Goal: Task Accomplishment & Management: Manage account settings

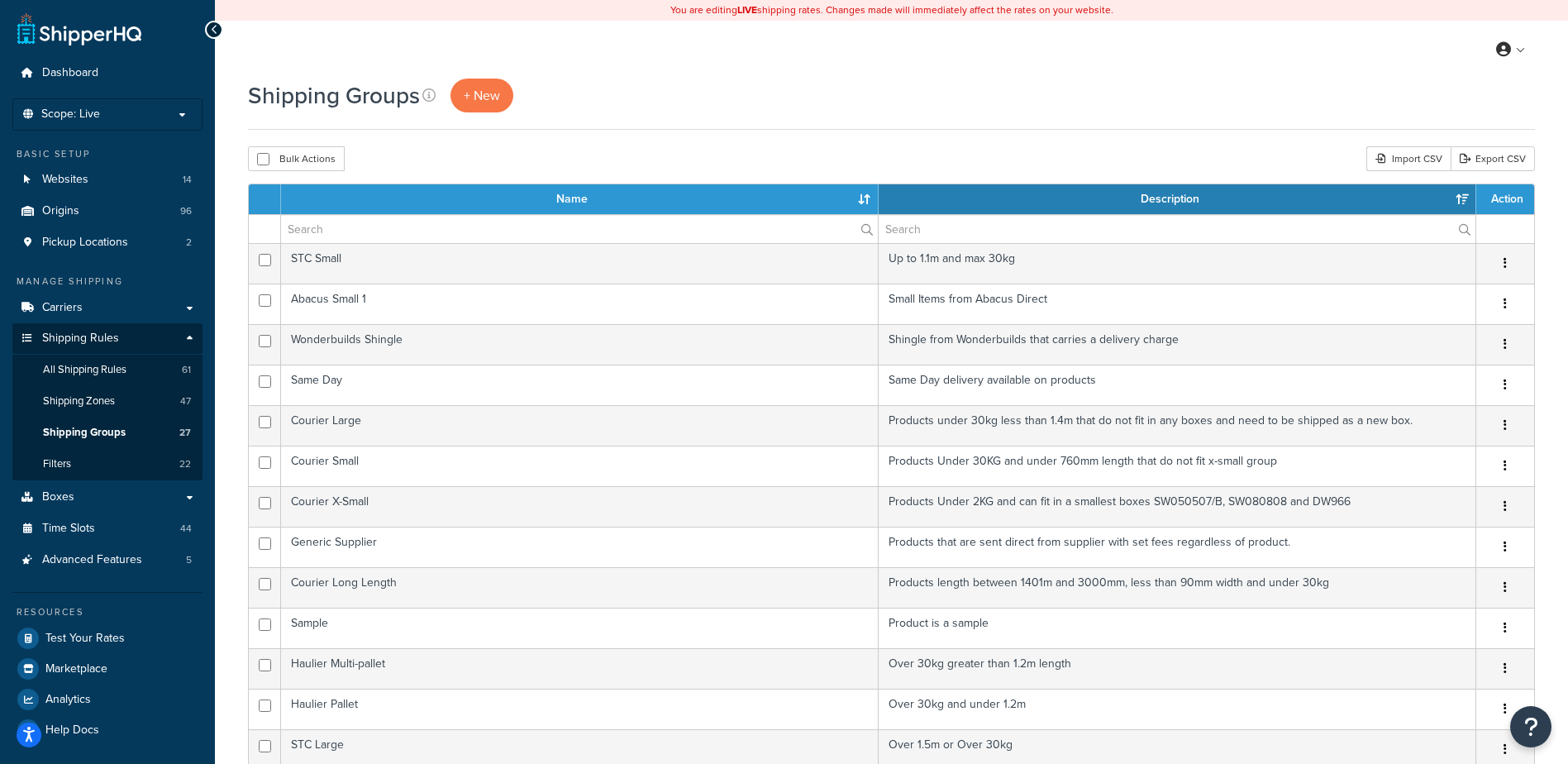
select select "15"
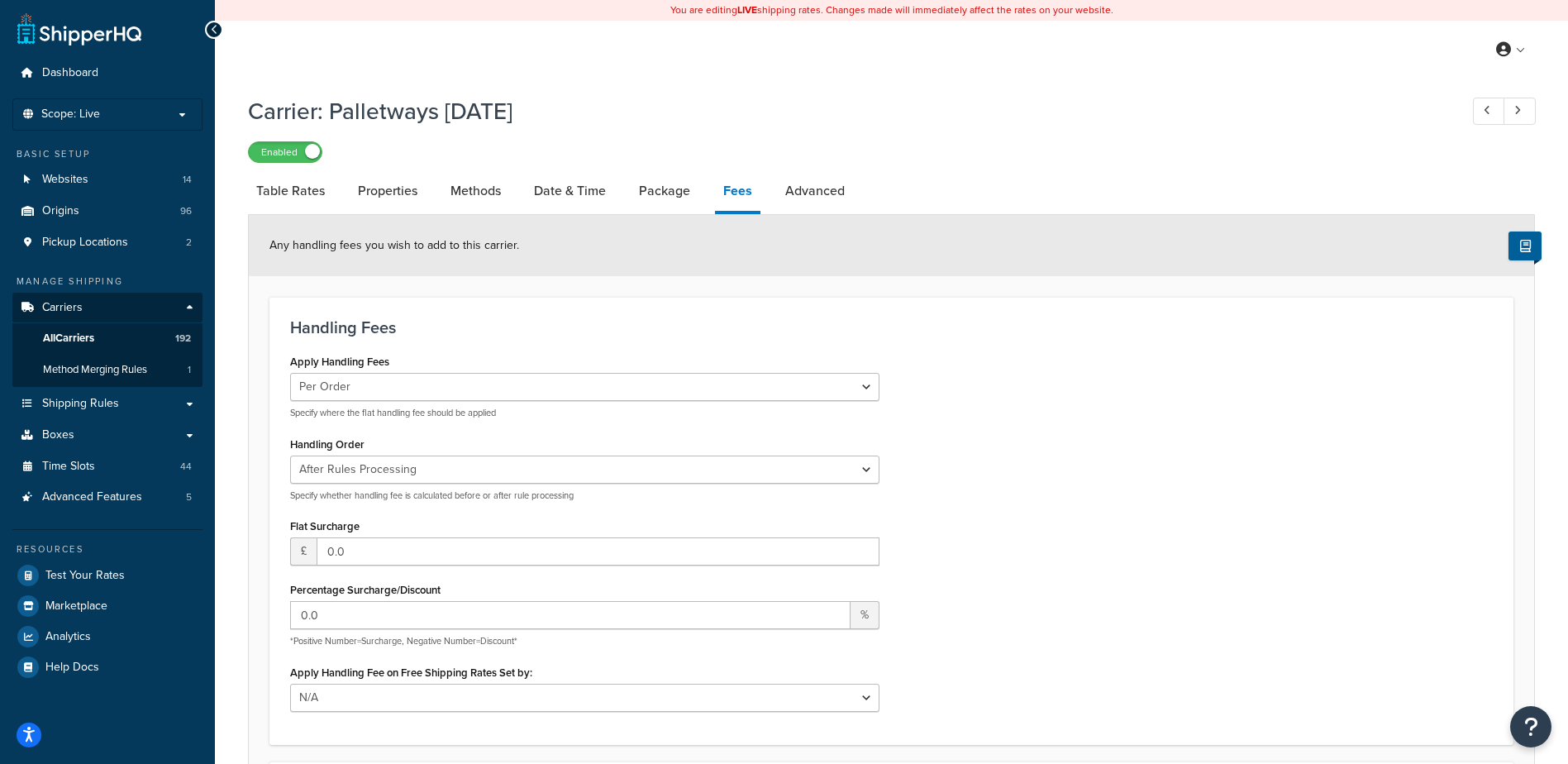
select select "AFTER"
click at [94, 337] on span "All Carriers" at bounding box center [68, 338] width 51 height 14
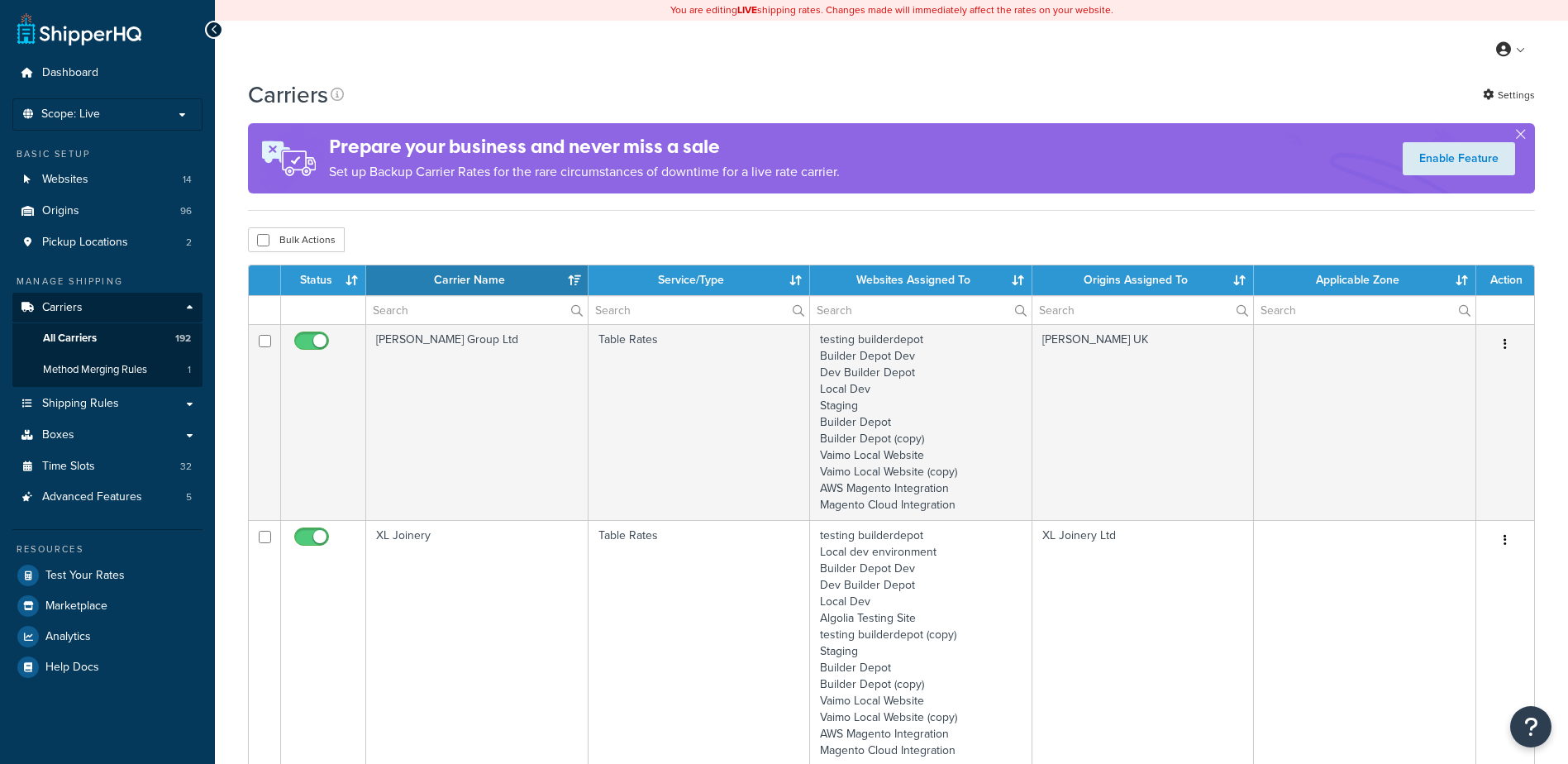
select select "15"
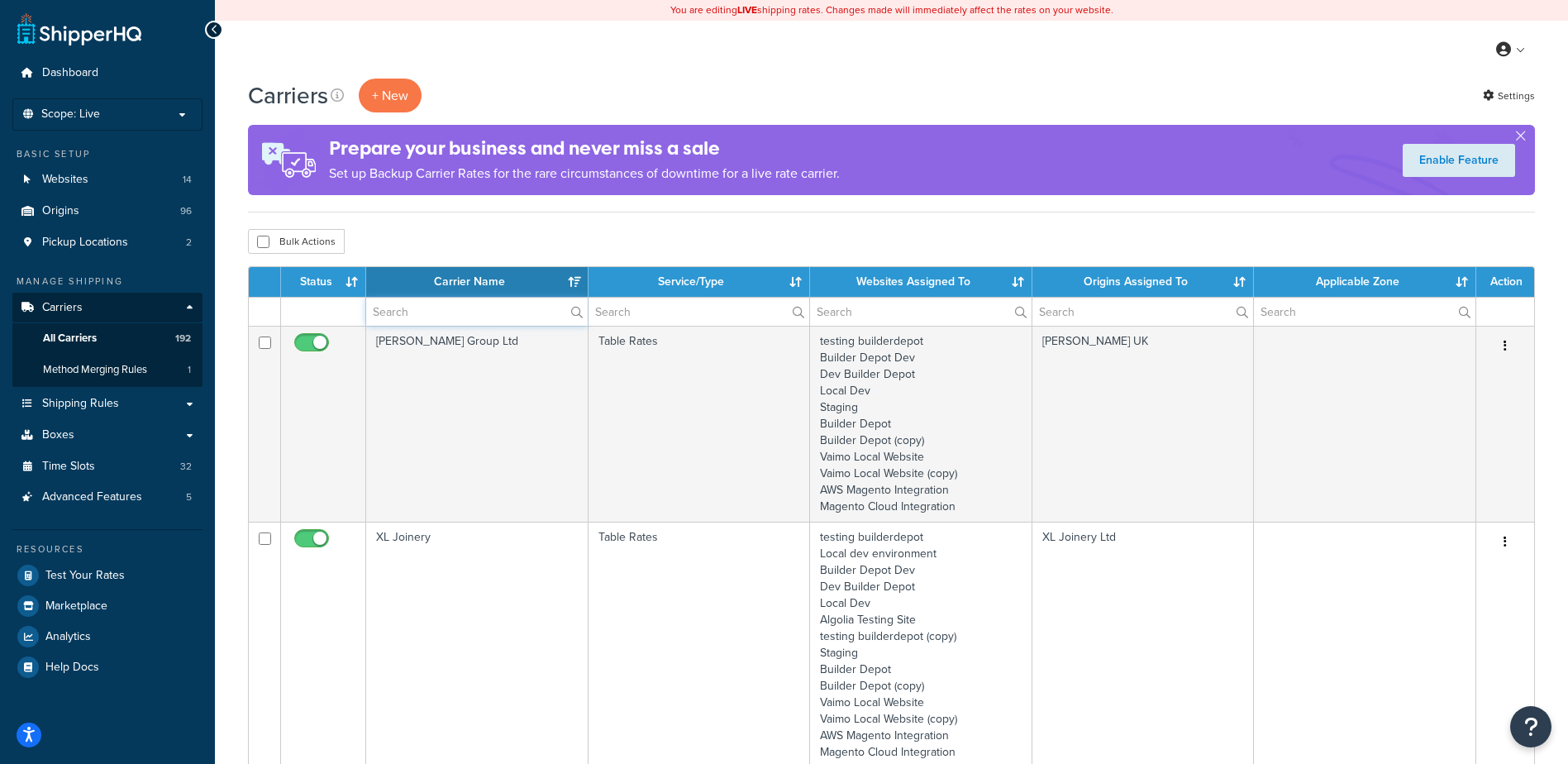
click at [450, 310] on input "text" at bounding box center [477, 312] width 222 height 28
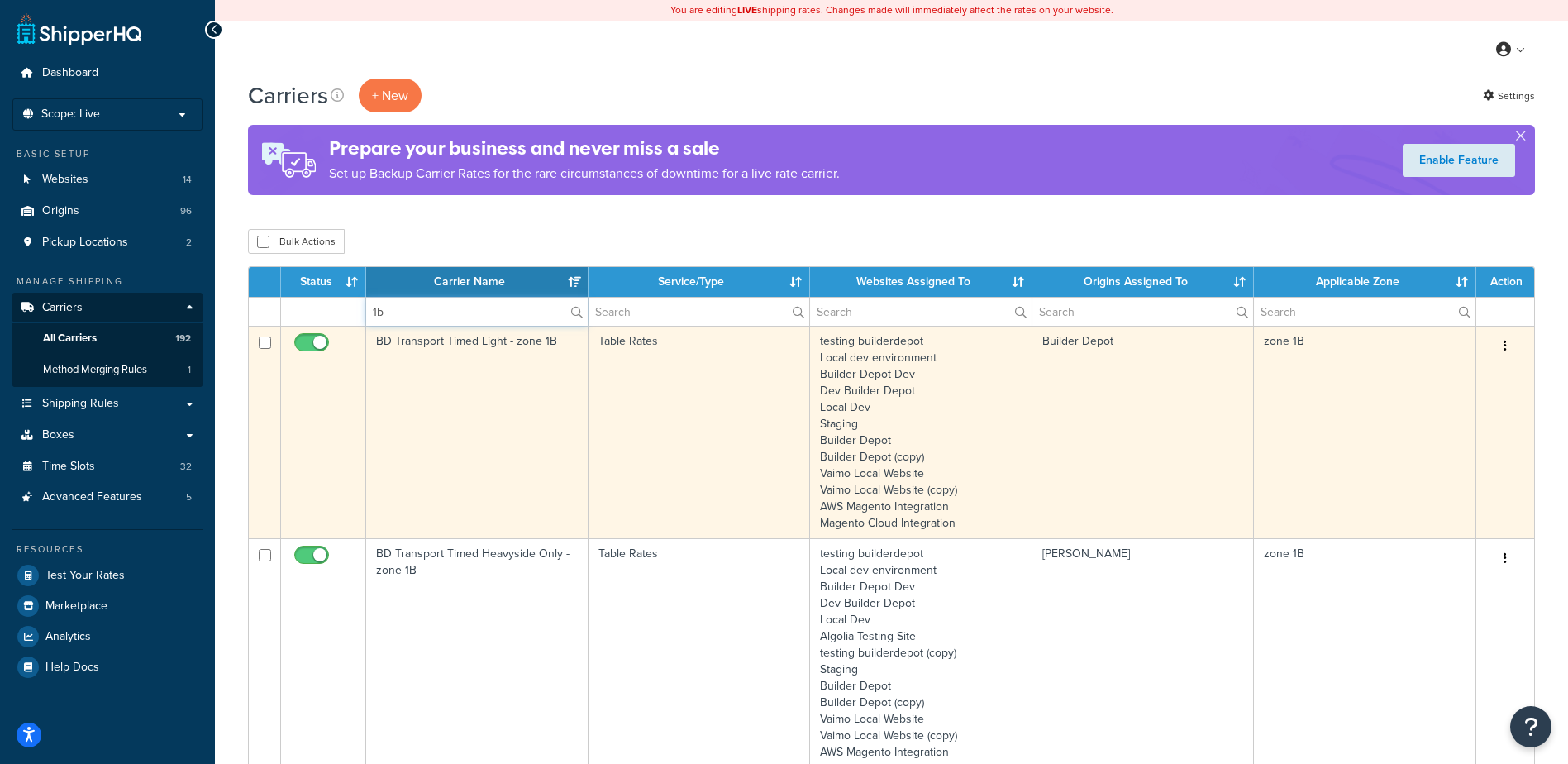
type input "1b"
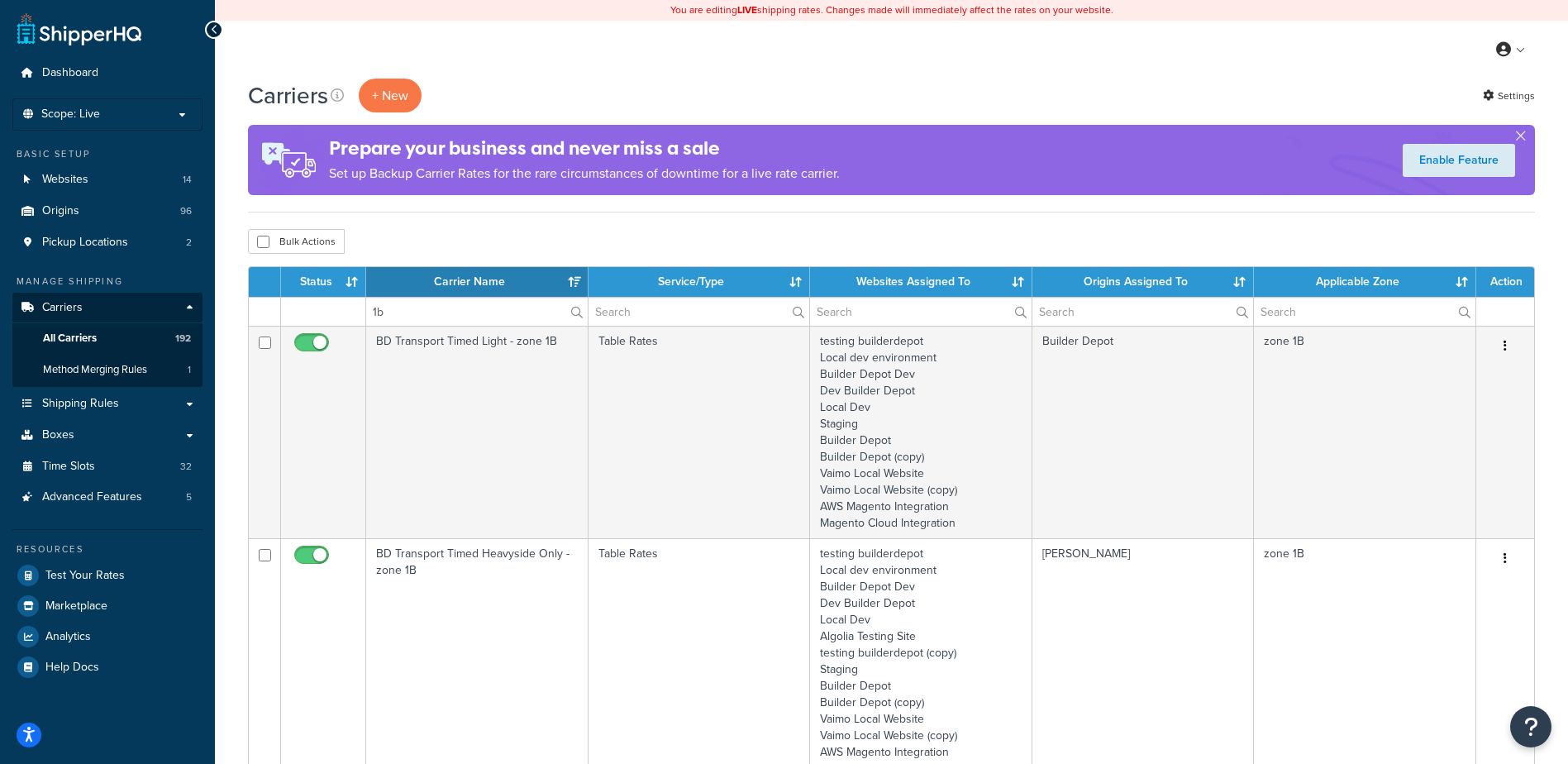
click at [537, 403] on td "BD Transport Timed Light - zone 1B" at bounding box center [478, 432] width 222 height 213
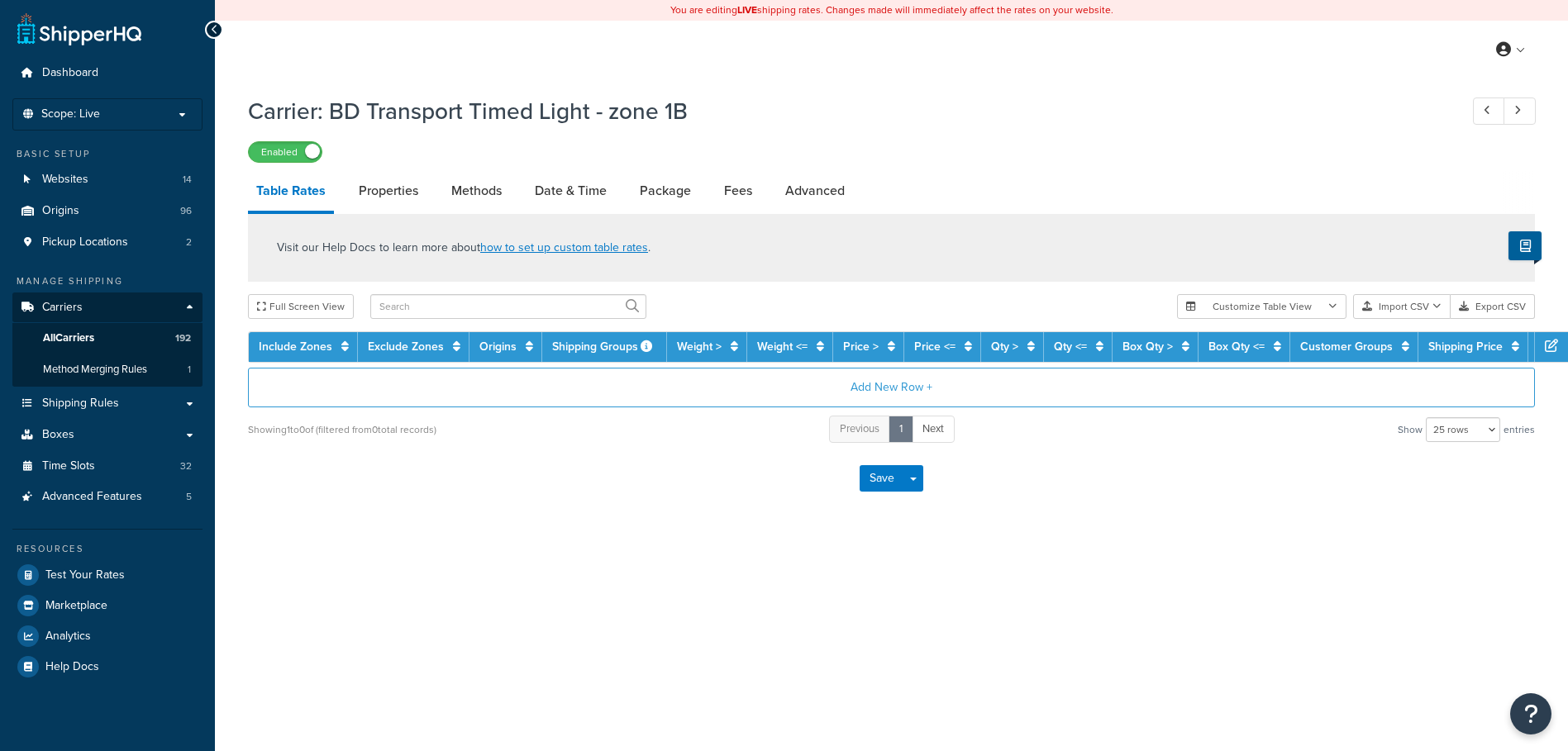
select select "25"
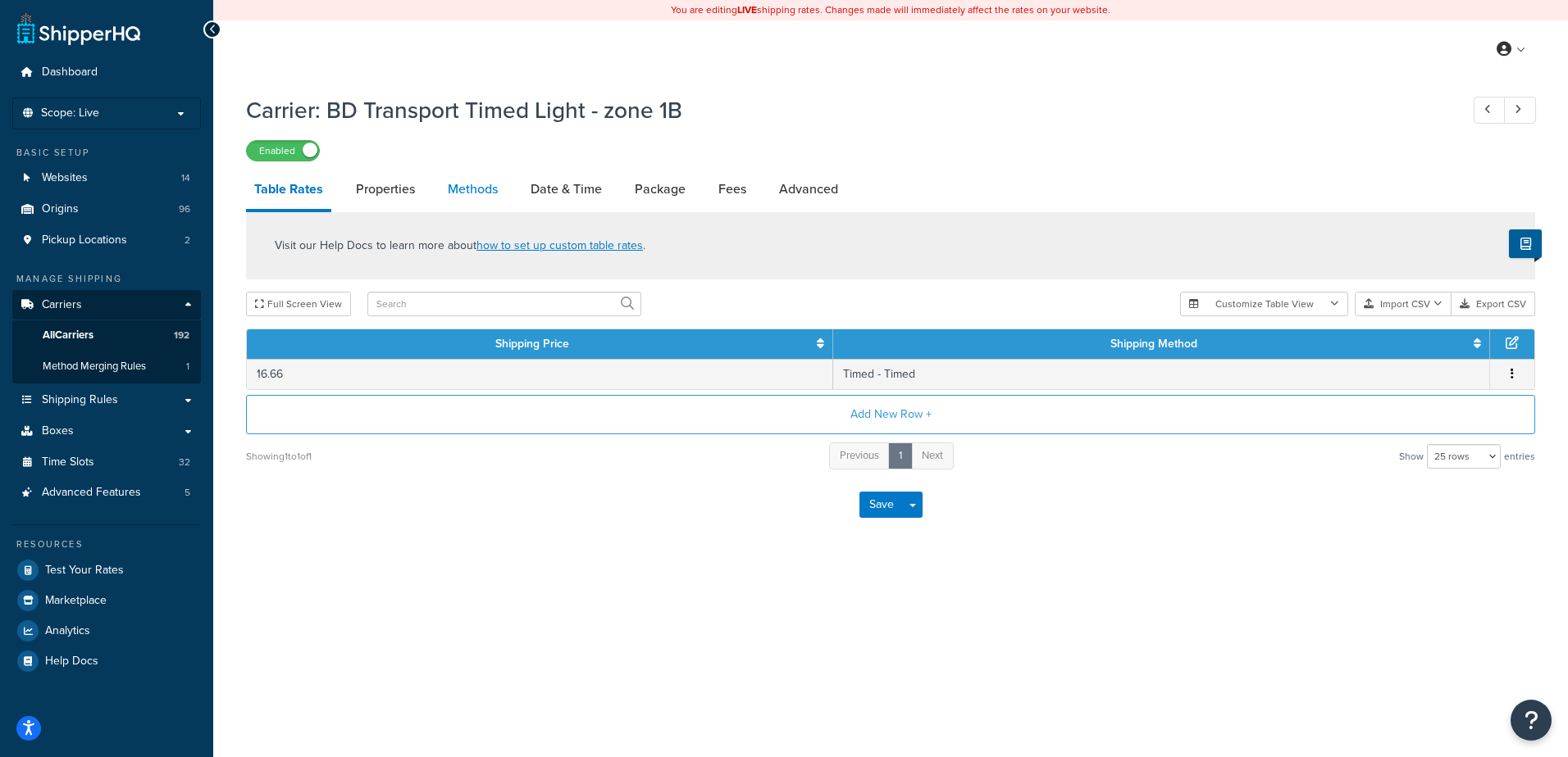
click at [474, 191] on link "Methods" at bounding box center [473, 189] width 66 height 39
select select "25"
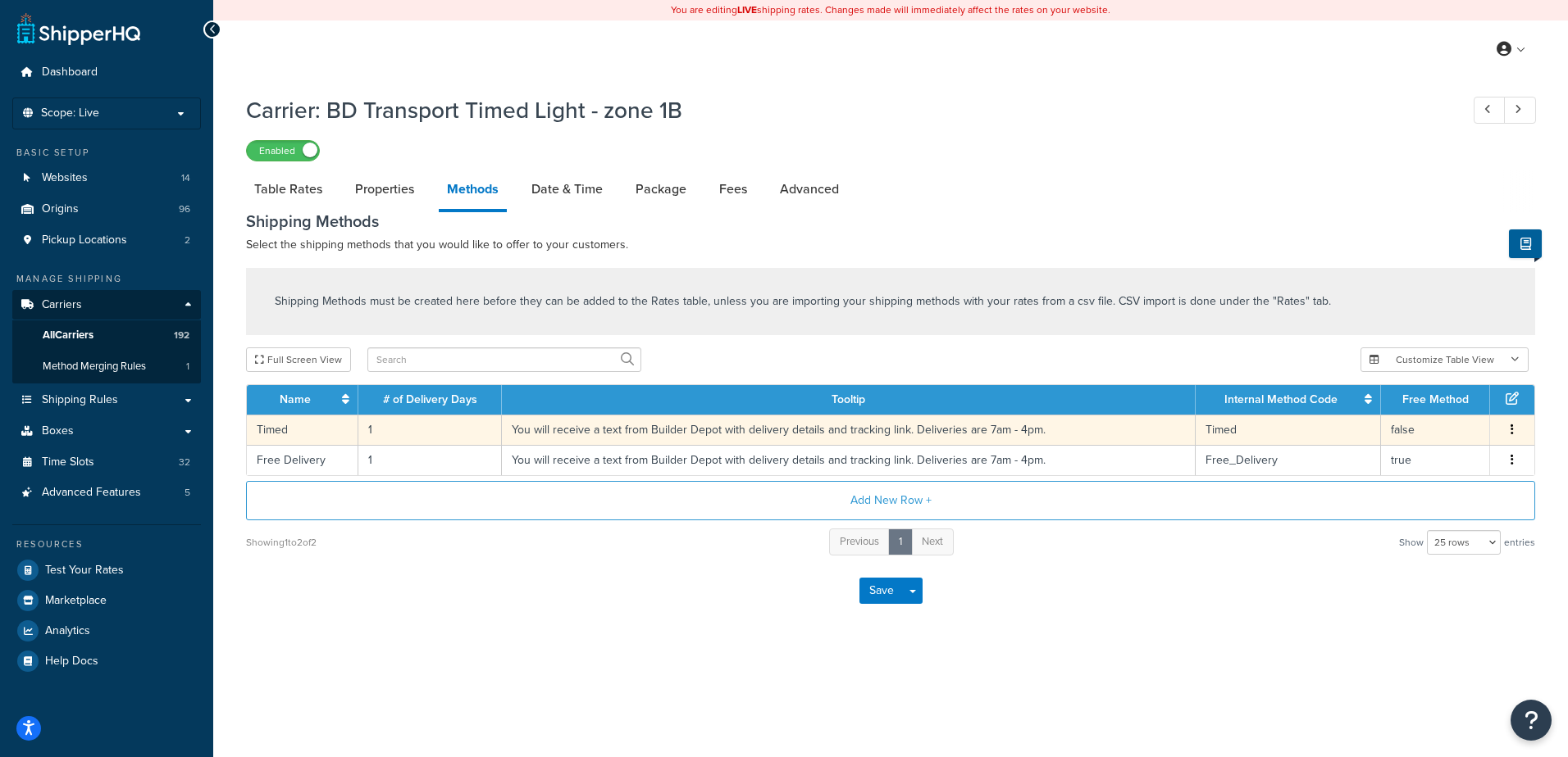
click at [387, 431] on td "1" at bounding box center [430, 429] width 144 height 31
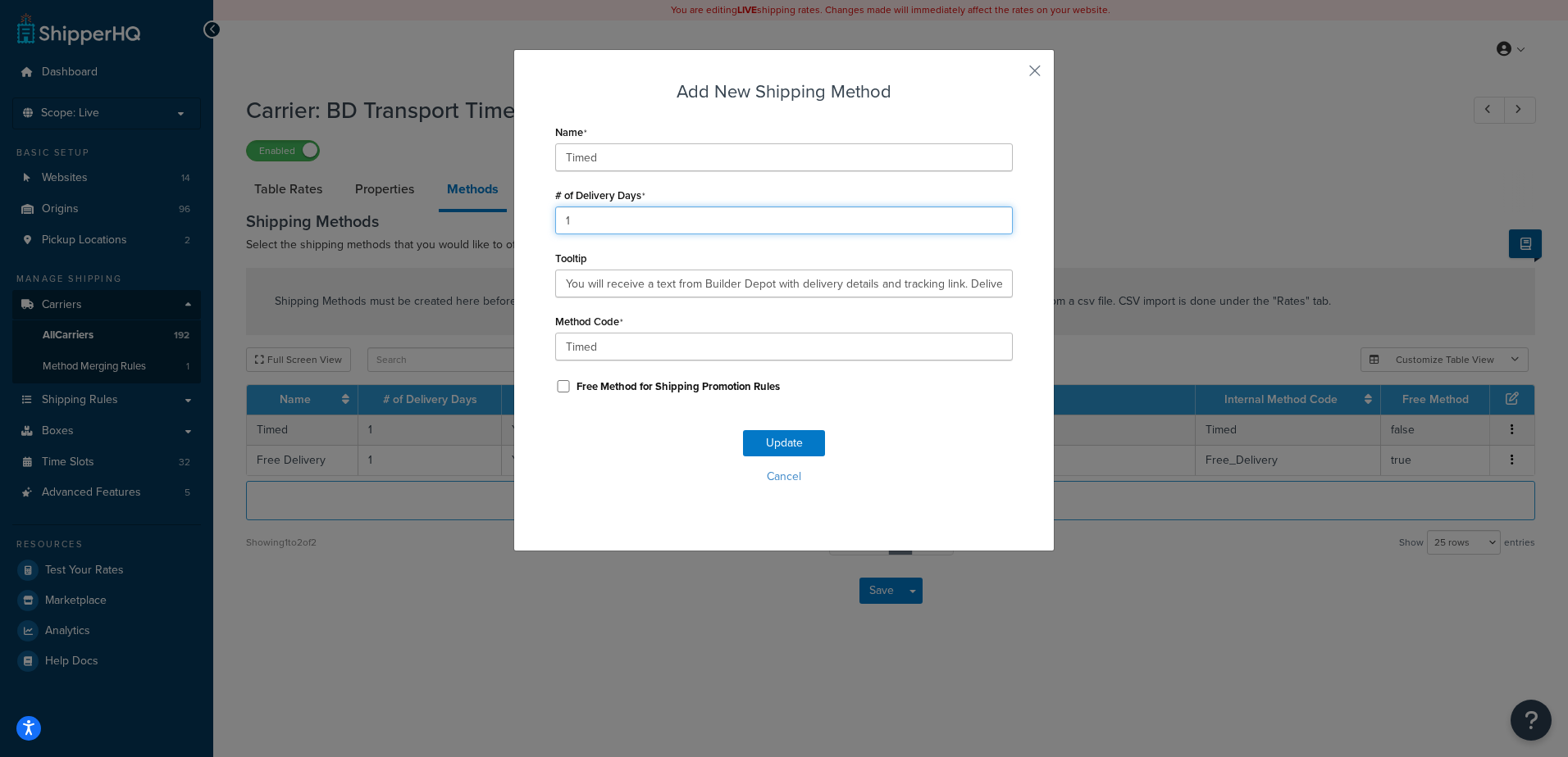
drag, startPoint x: 615, startPoint y: 221, endPoint x: 470, endPoint y: 218, distance: 145.0
click at [470, 218] on div "Add New Shipping Method Name Timed # of Delivery Days 1 Tooltip You will receiv…" at bounding box center [784, 378] width 1568 height 757
type input "2"
click at [753, 440] on button "Update" at bounding box center [783, 444] width 82 height 27
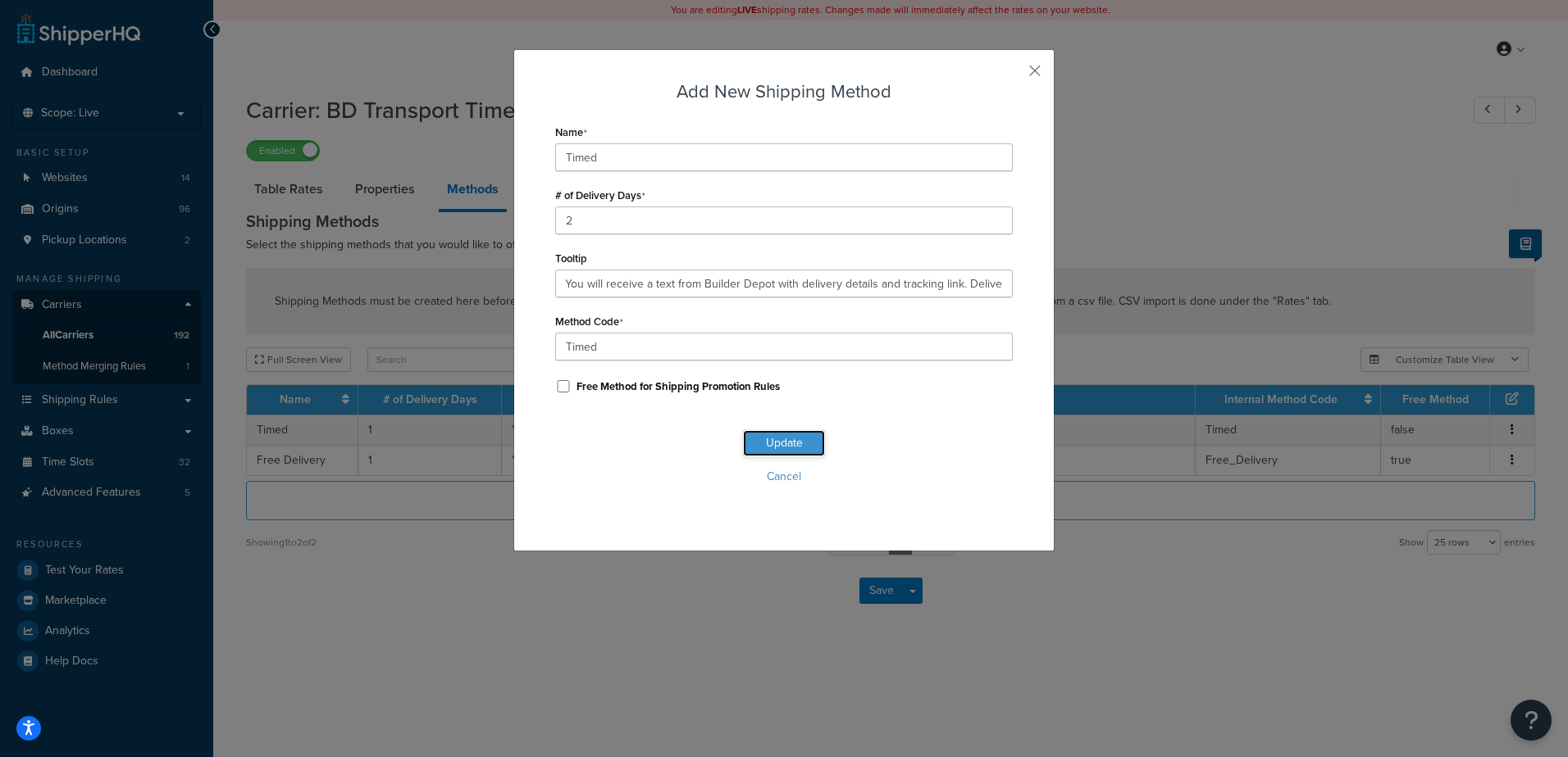
scroll to position [0, 0]
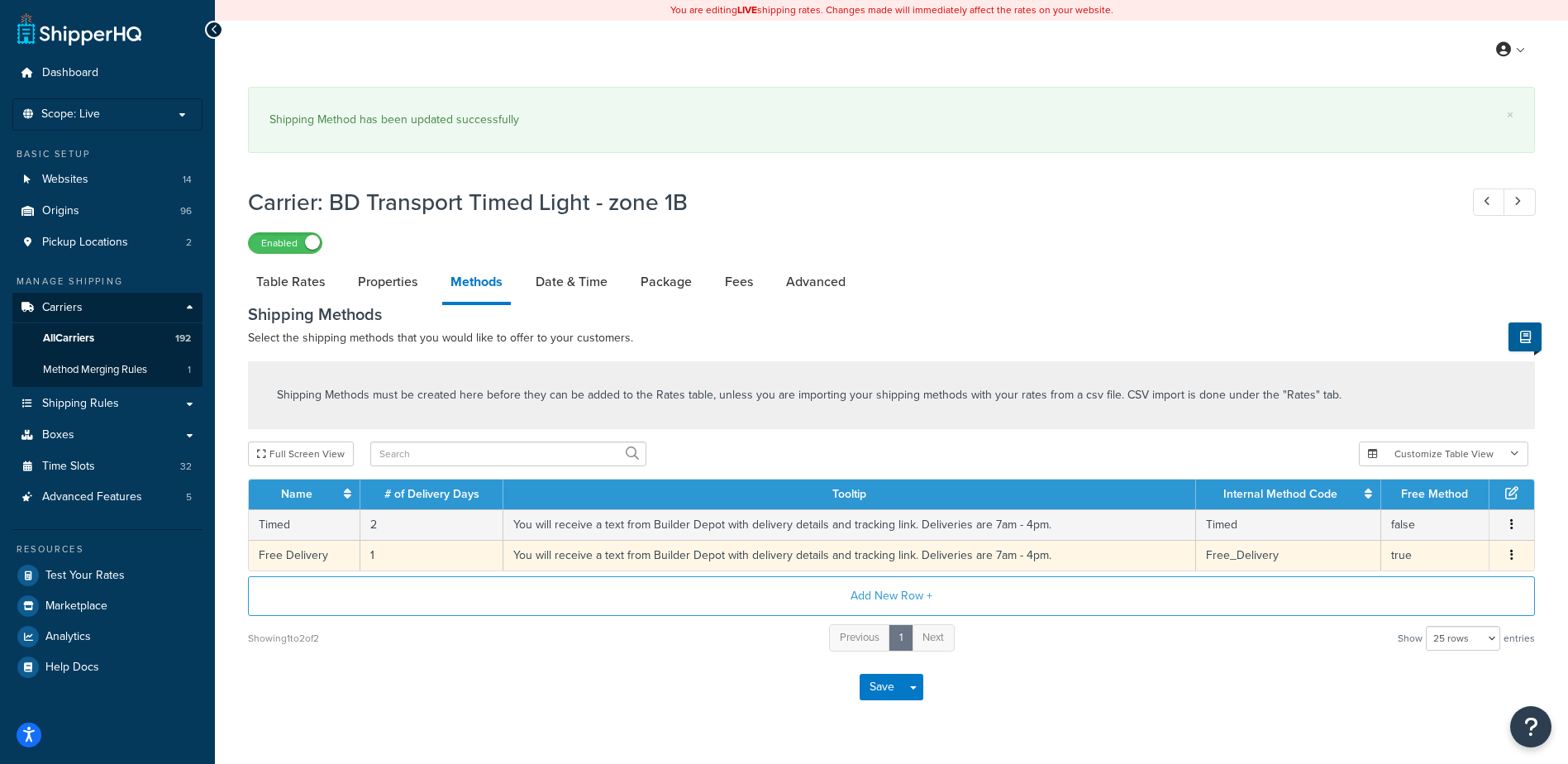
click at [414, 555] on td "1" at bounding box center [432, 555] width 143 height 31
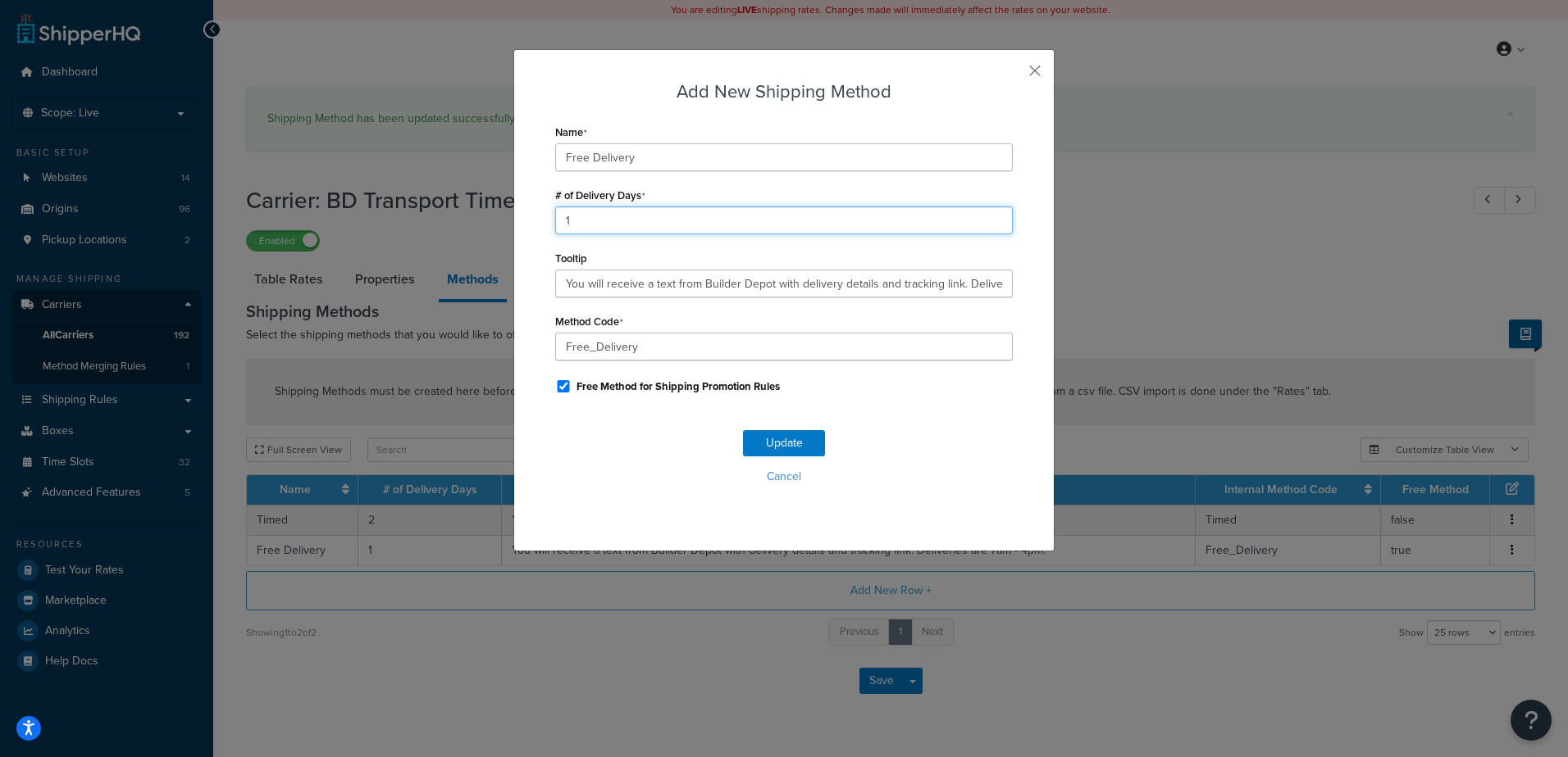
drag, startPoint x: 576, startPoint y: 211, endPoint x: 518, endPoint y: 216, distance: 58.2
click at [518, 216] on div "Add New Shipping Method Name Free Delivery # of Delivery Days 1 Tooltip You wil…" at bounding box center [784, 300] width 541 height 502
type input "2"
click at [786, 441] on button "Update" at bounding box center [783, 444] width 82 height 27
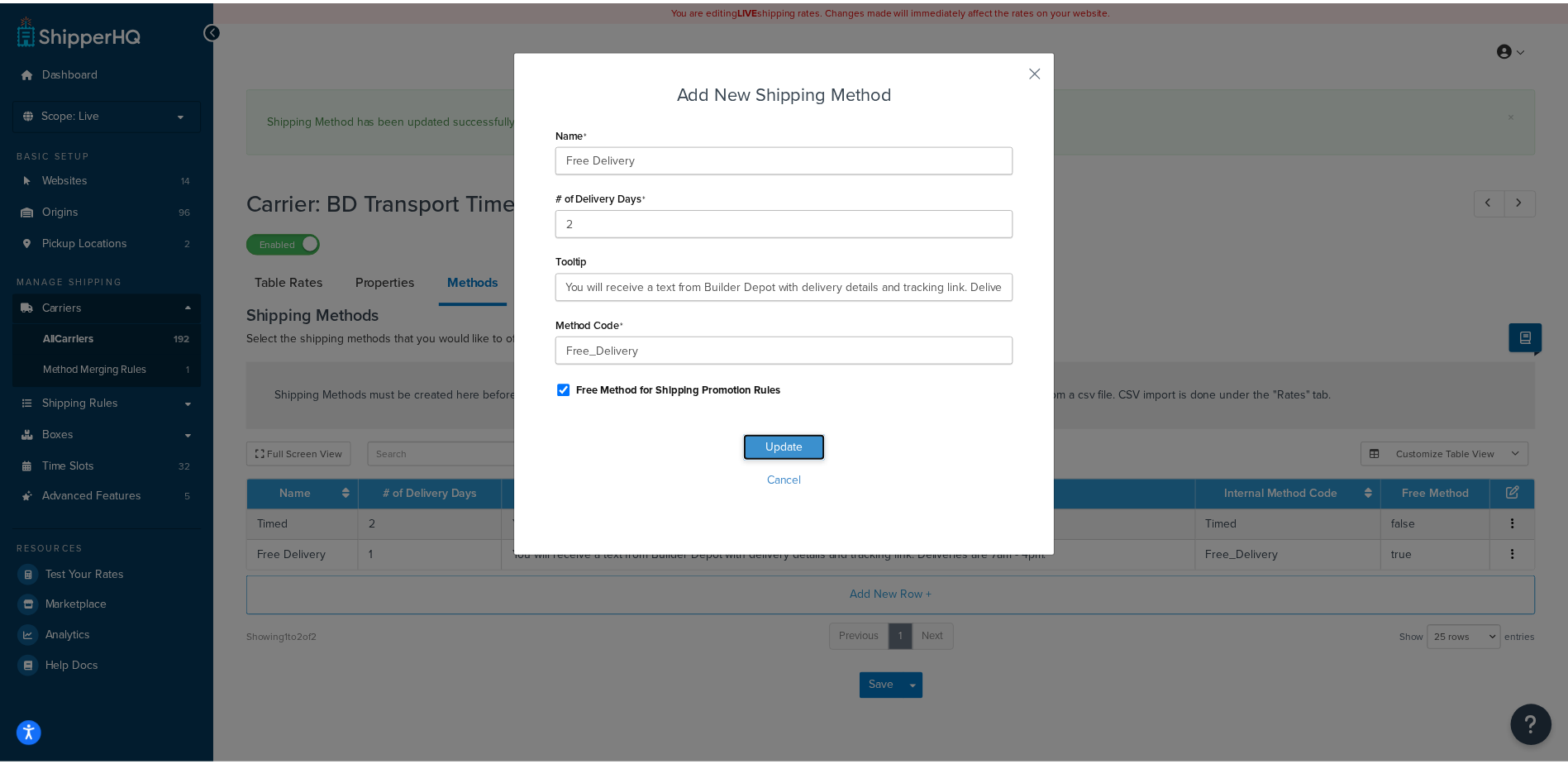
scroll to position [0, 0]
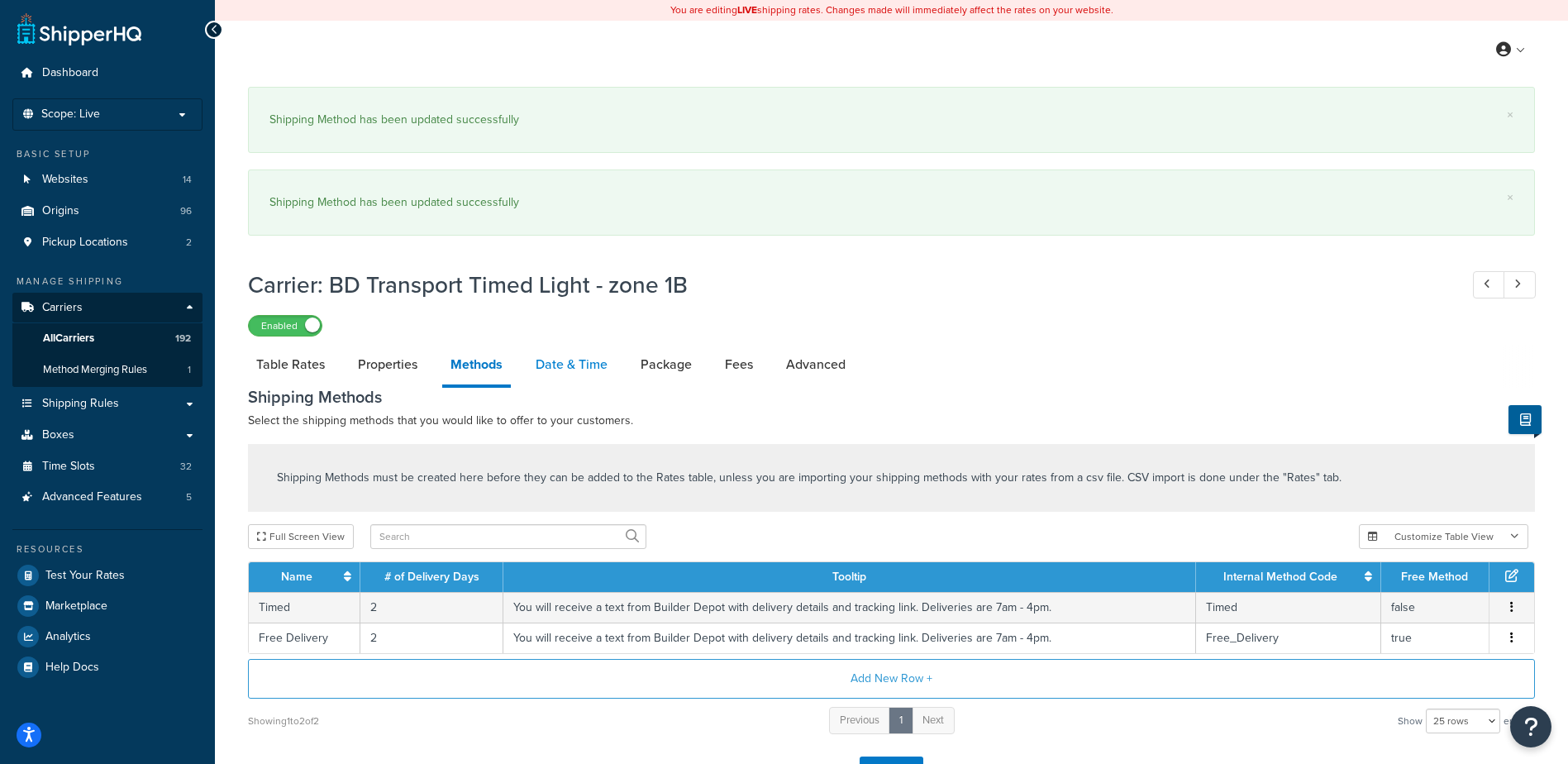
click at [569, 362] on link "Date & Time" at bounding box center [572, 364] width 89 height 39
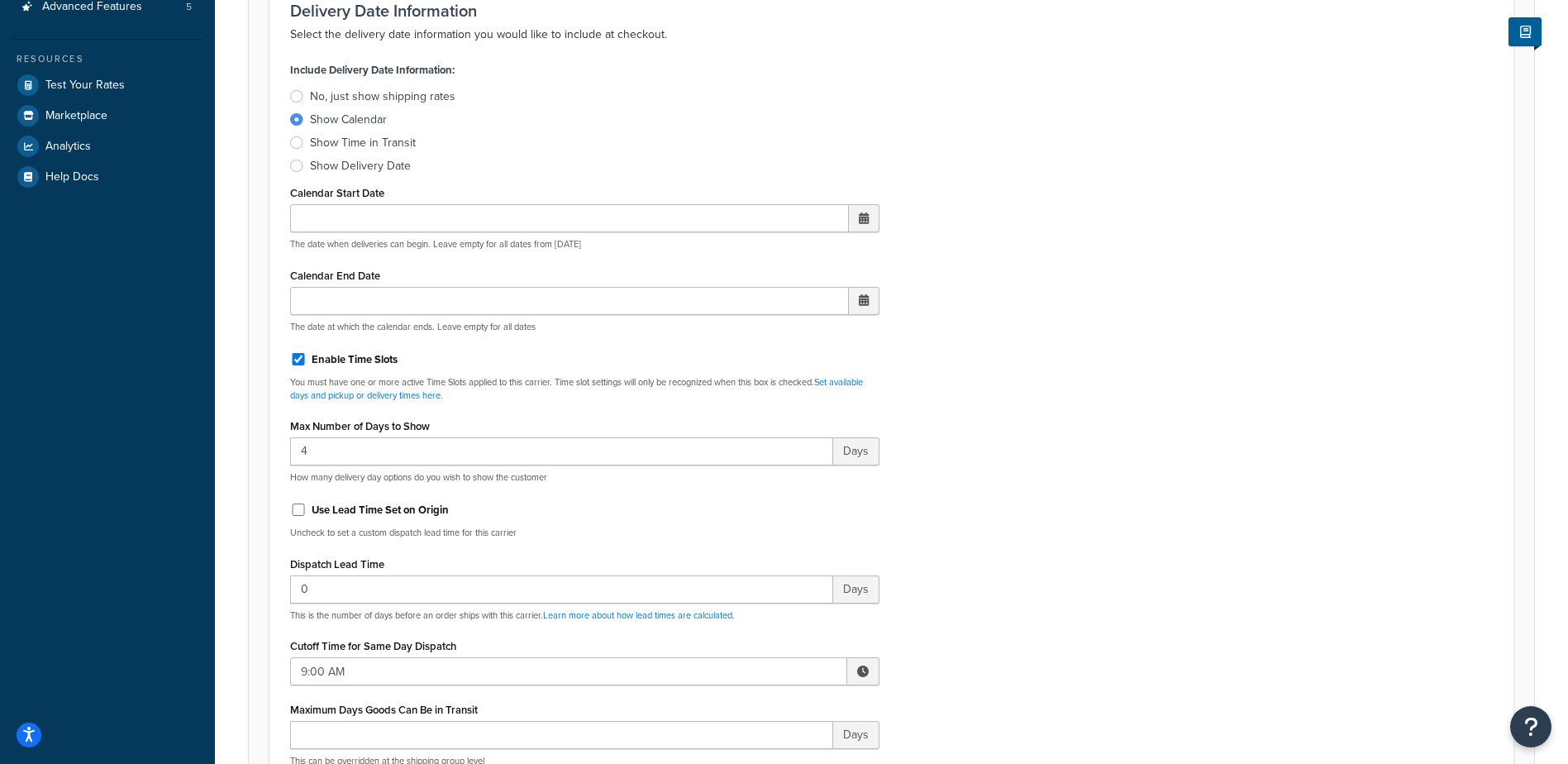
scroll to position [496, 0]
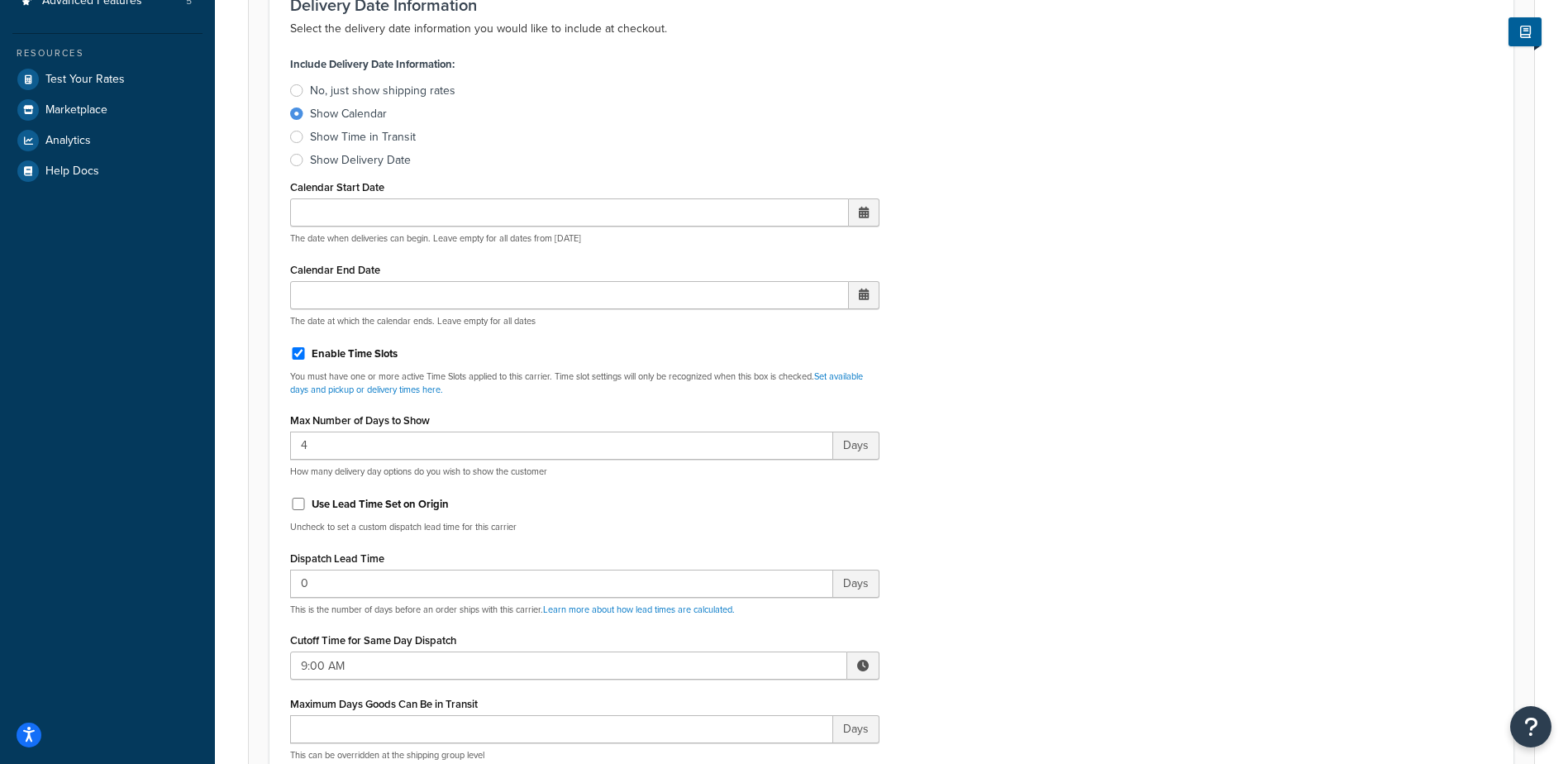
click at [863, 662] on span at bounding box center [863, 666] width 12 height 12
click at [739, 701] on span "▲" at bounding box center [742, 702] width 33 height 33
click at [739, 700] on span "▲" at bounding box center [742, 702] width 33 height 33
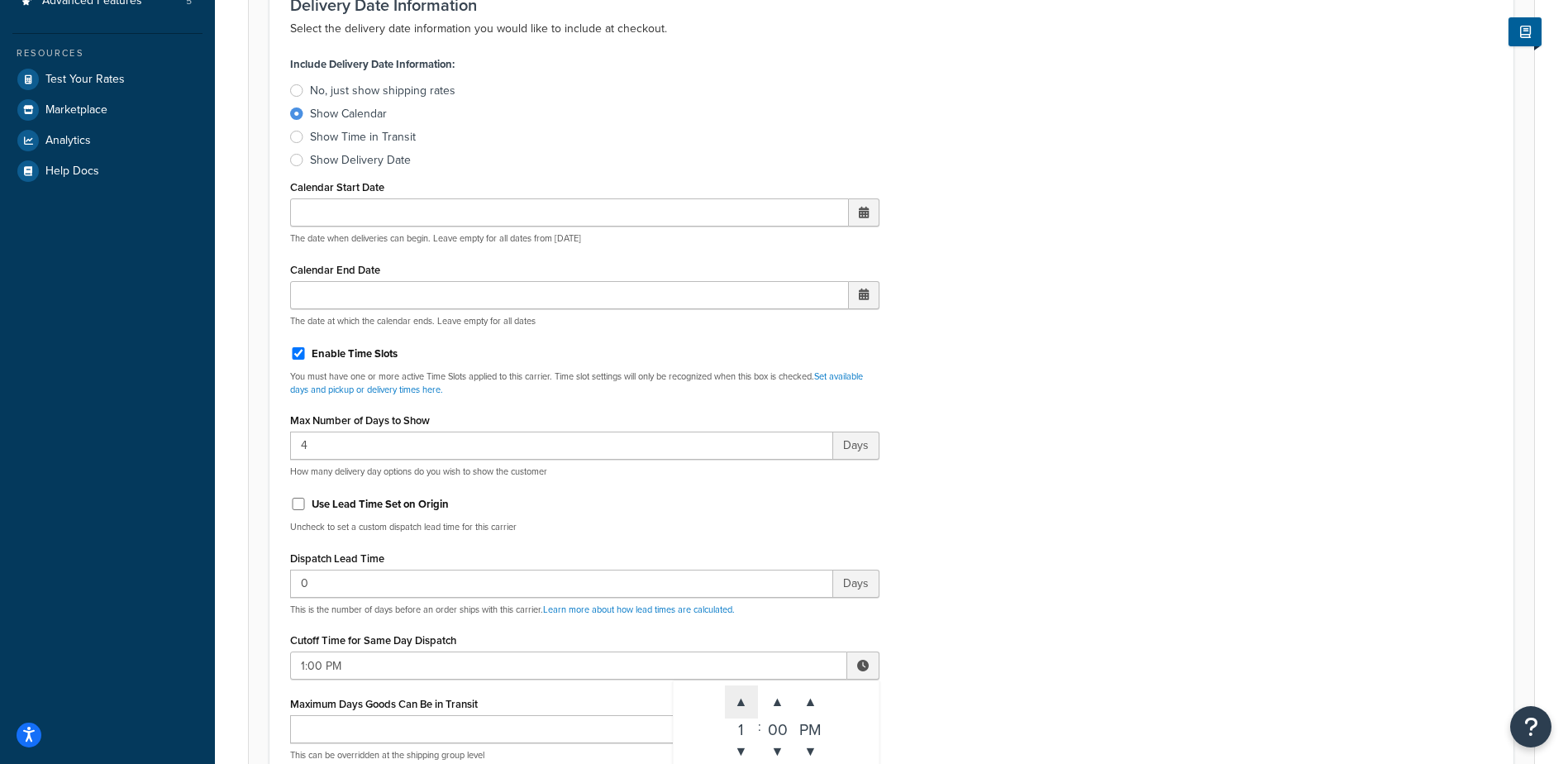
click at [739, 700] on span "▲" at bounding box center [742, 702] width 33 height 33
type input "3:00 PM"
click at [973, 553] on div "Include Delivery Date Information: No, just show shipping rates Show Calendar S…" at bounding box center [891, 441] width 1228 height 778
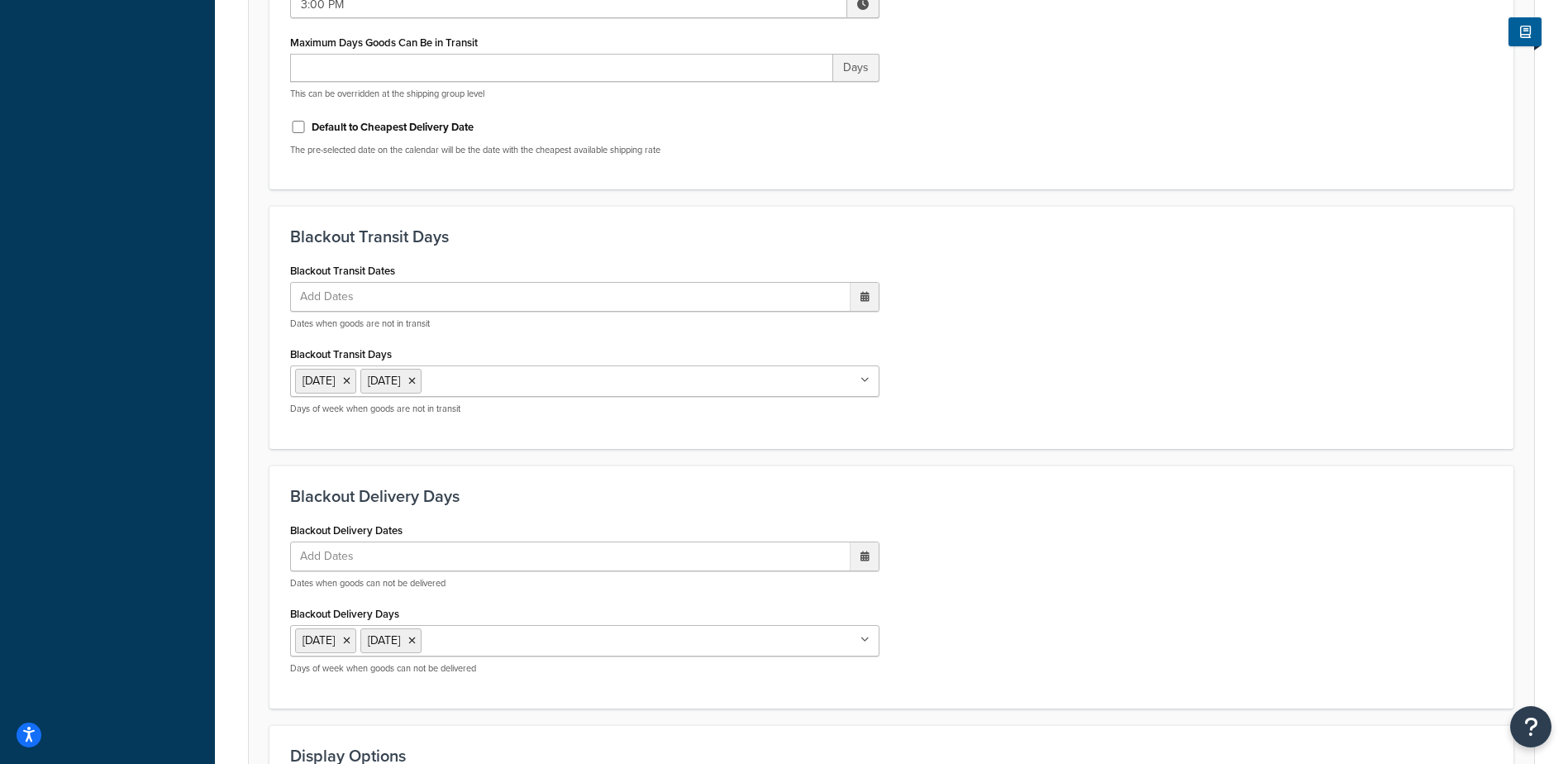
scroll to position [1426, 0]
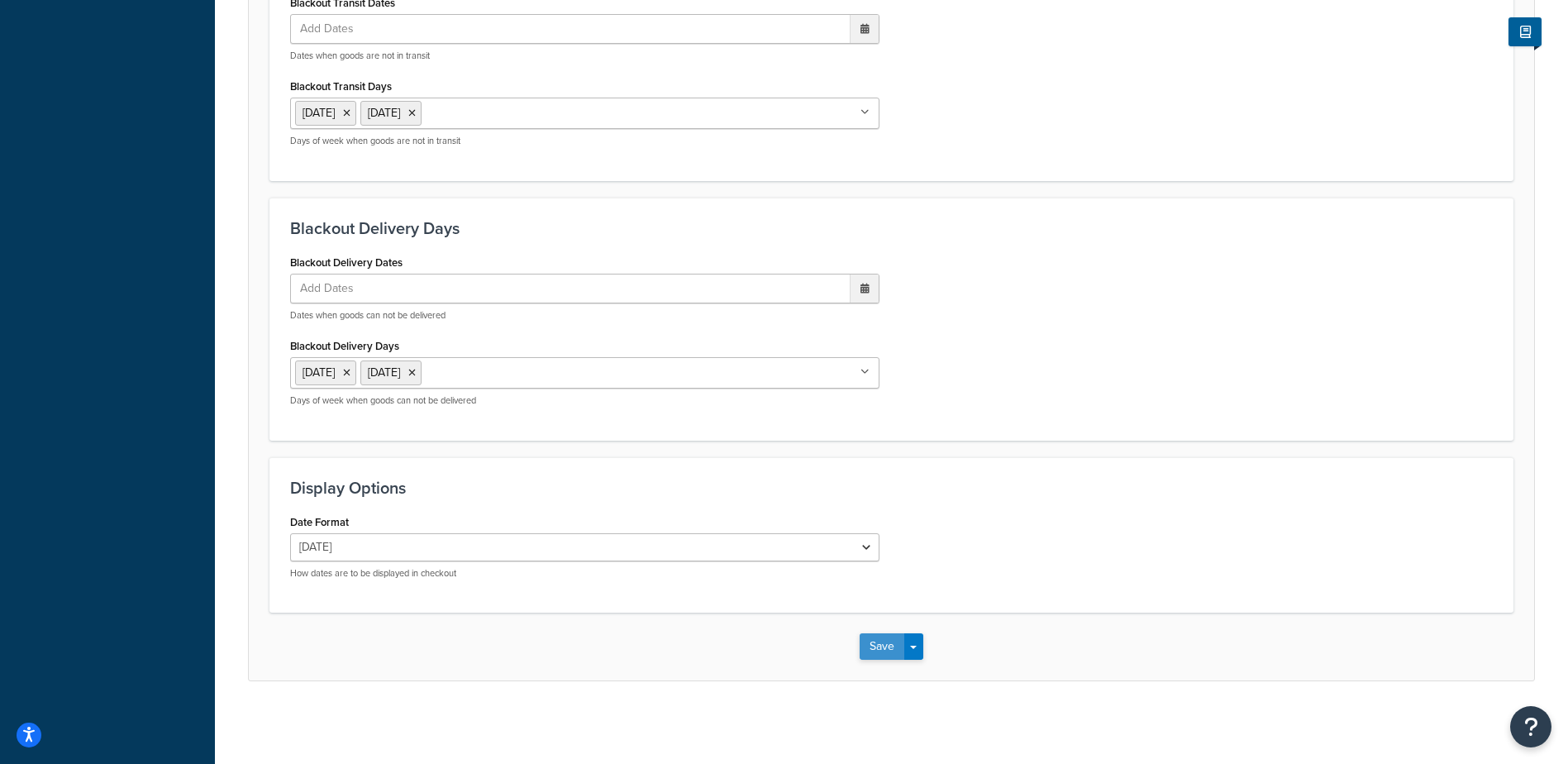
click at [868, 643] on button "Save" at bounding box center [881, 647] width 44 height 27
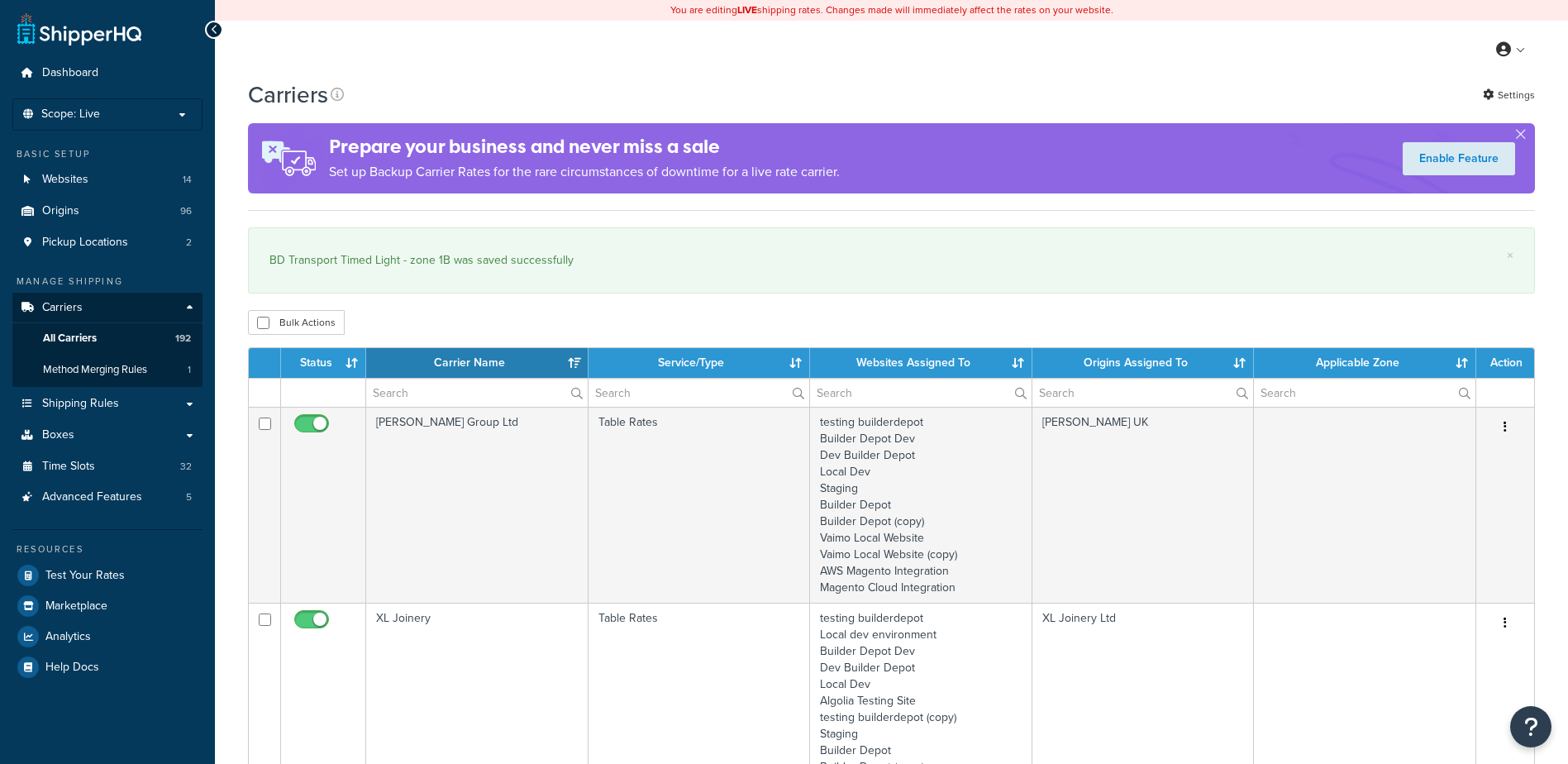
select select "15"
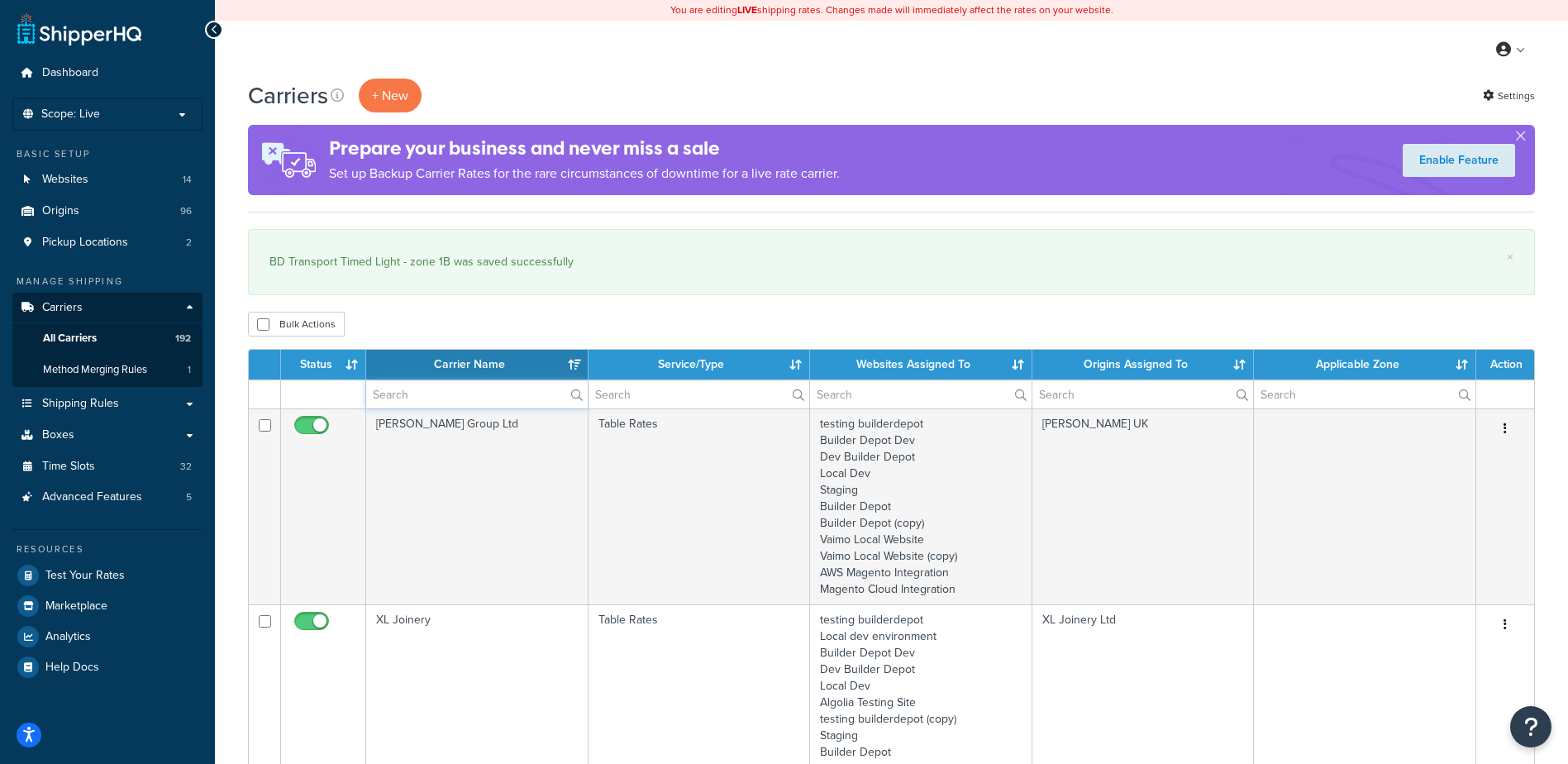
click at [419, 395] on input "text" at bounding box center [477, 395] width 222 height 28
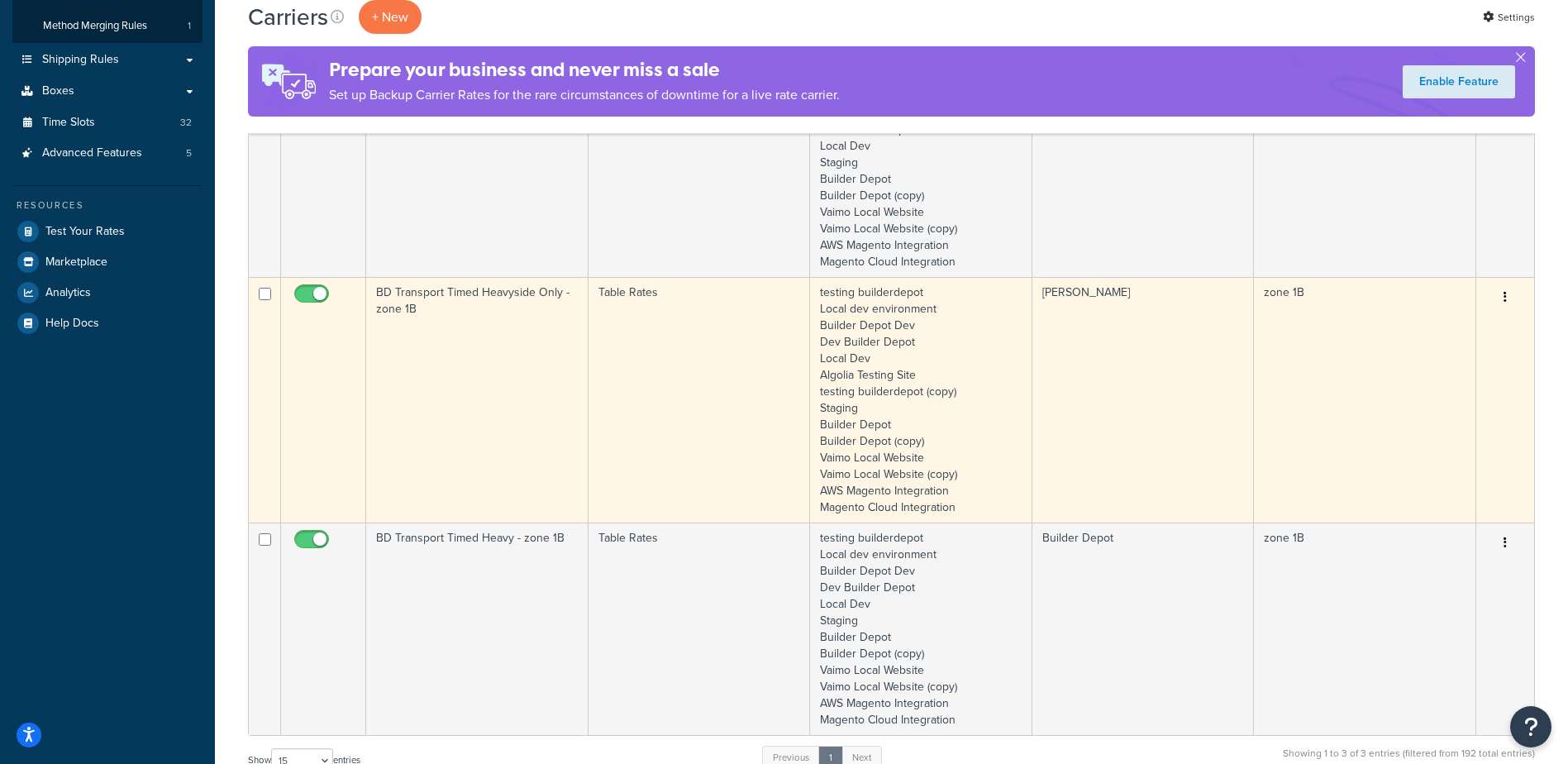
scroll to position [496, 0]
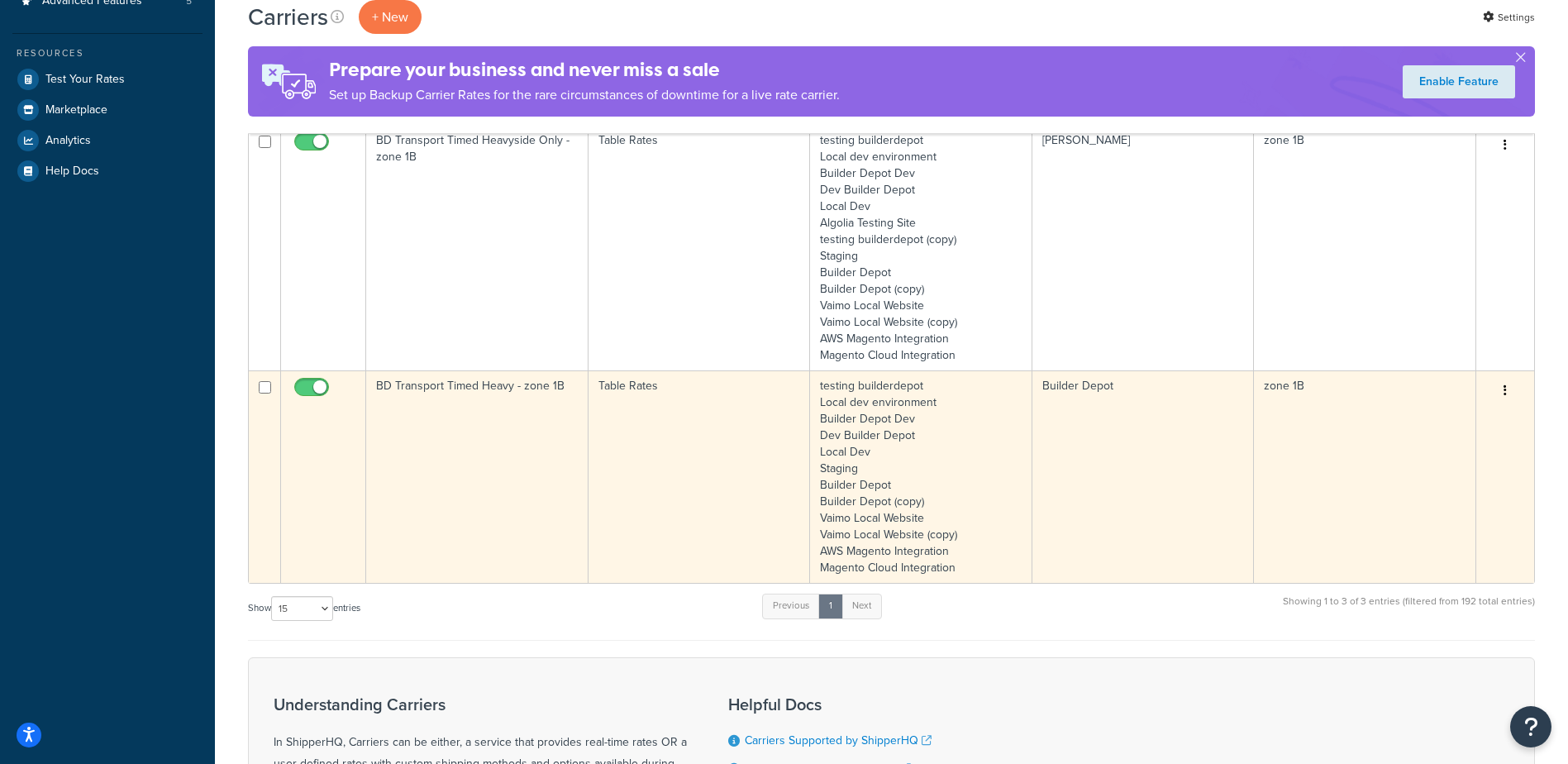
type input "1b"
click at [501, 423] on td "BD Transport Timed Heavy - zone 1B" at bounding box center [478, 477] width 222 height 213
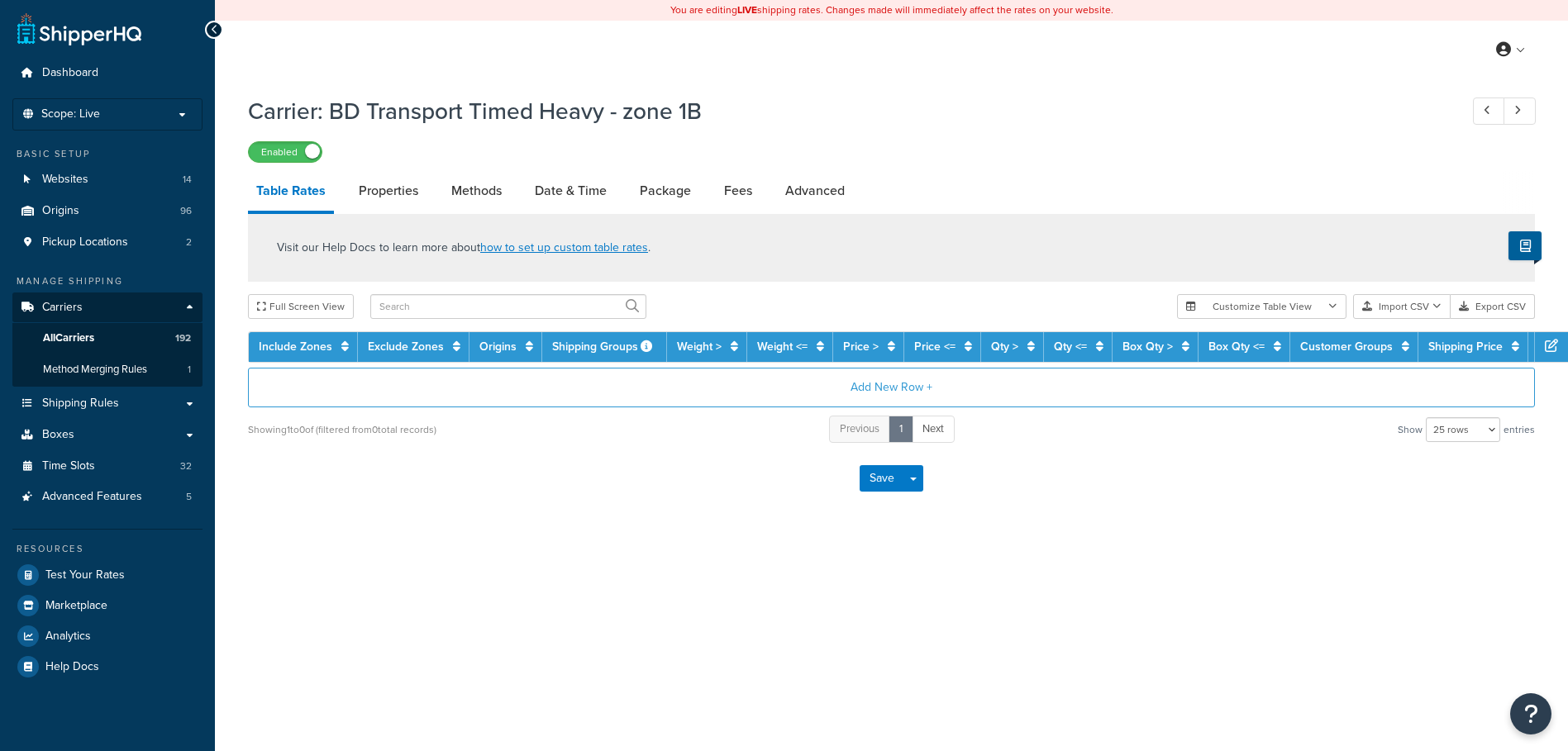
select select "25"
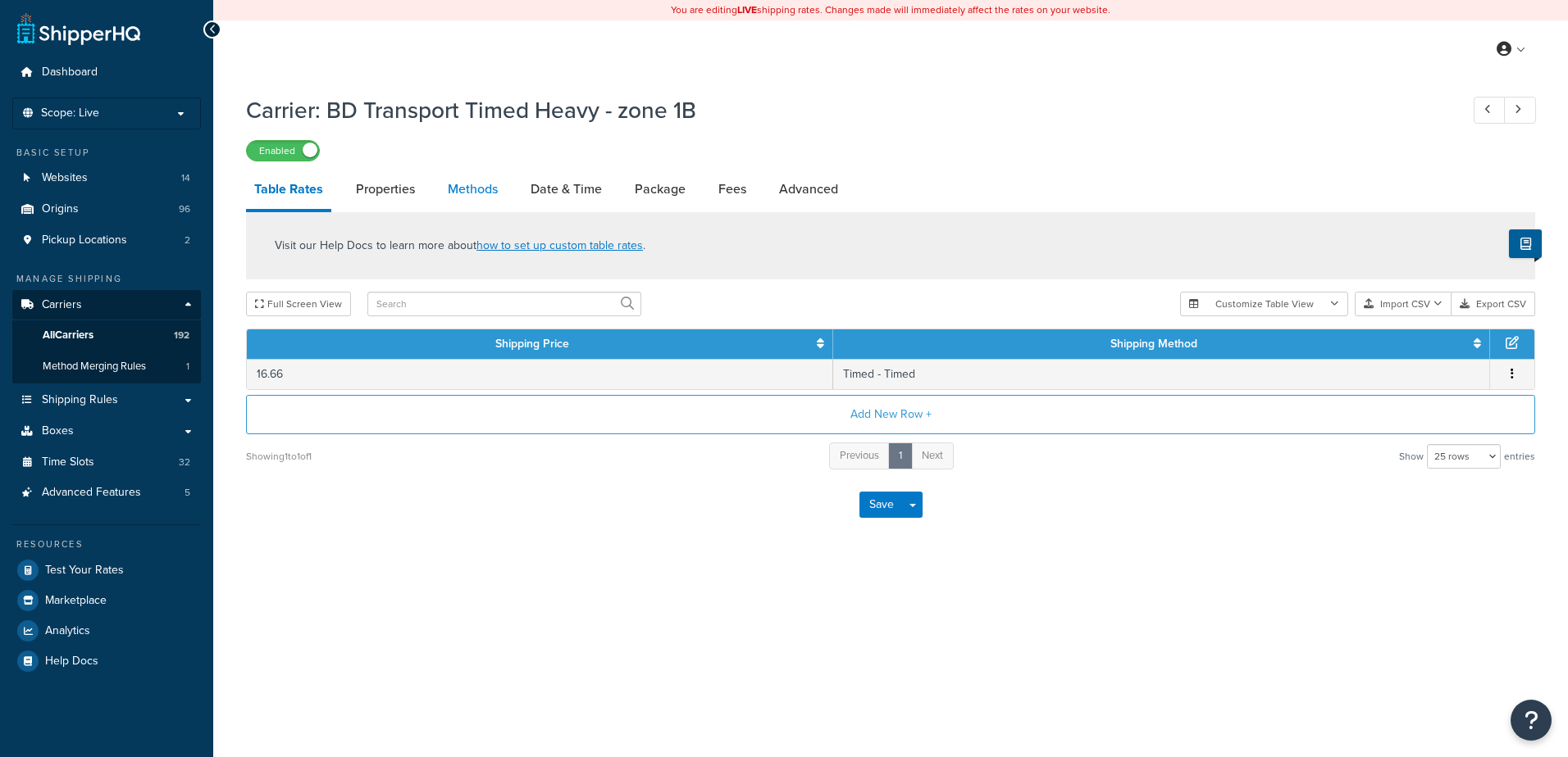
drag, startPoint x: 0, startPoint y: 0, endPoint x: 467, endPoint y: 192, distance: 504.9
click at [467, 192] on link "Methods" at bounding box center [473, 189] width 66 height 39
select select "25"
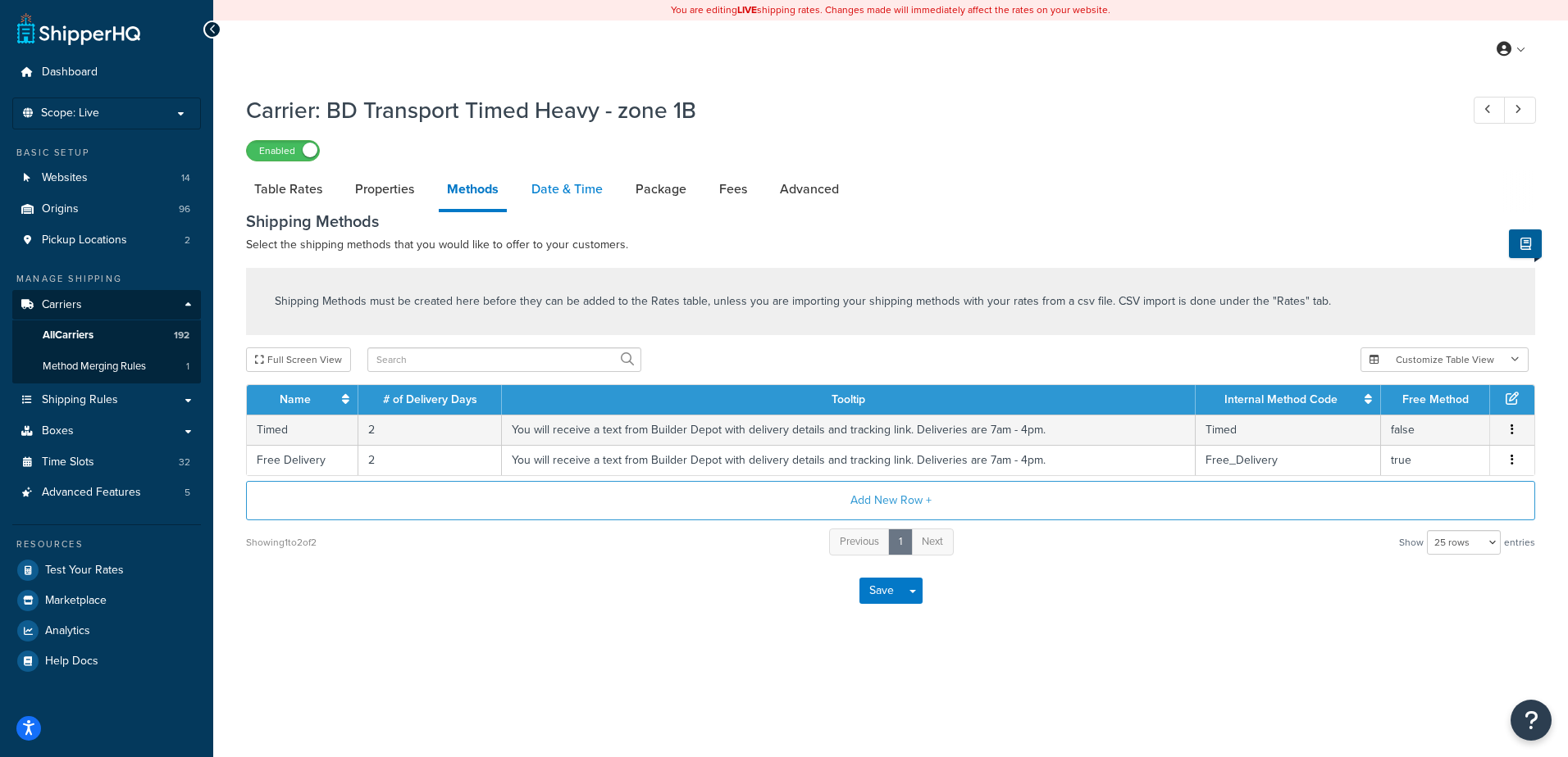
click at [562, 186] on link "Date & Time" at bounding box center [567, 189] width 88 height 39
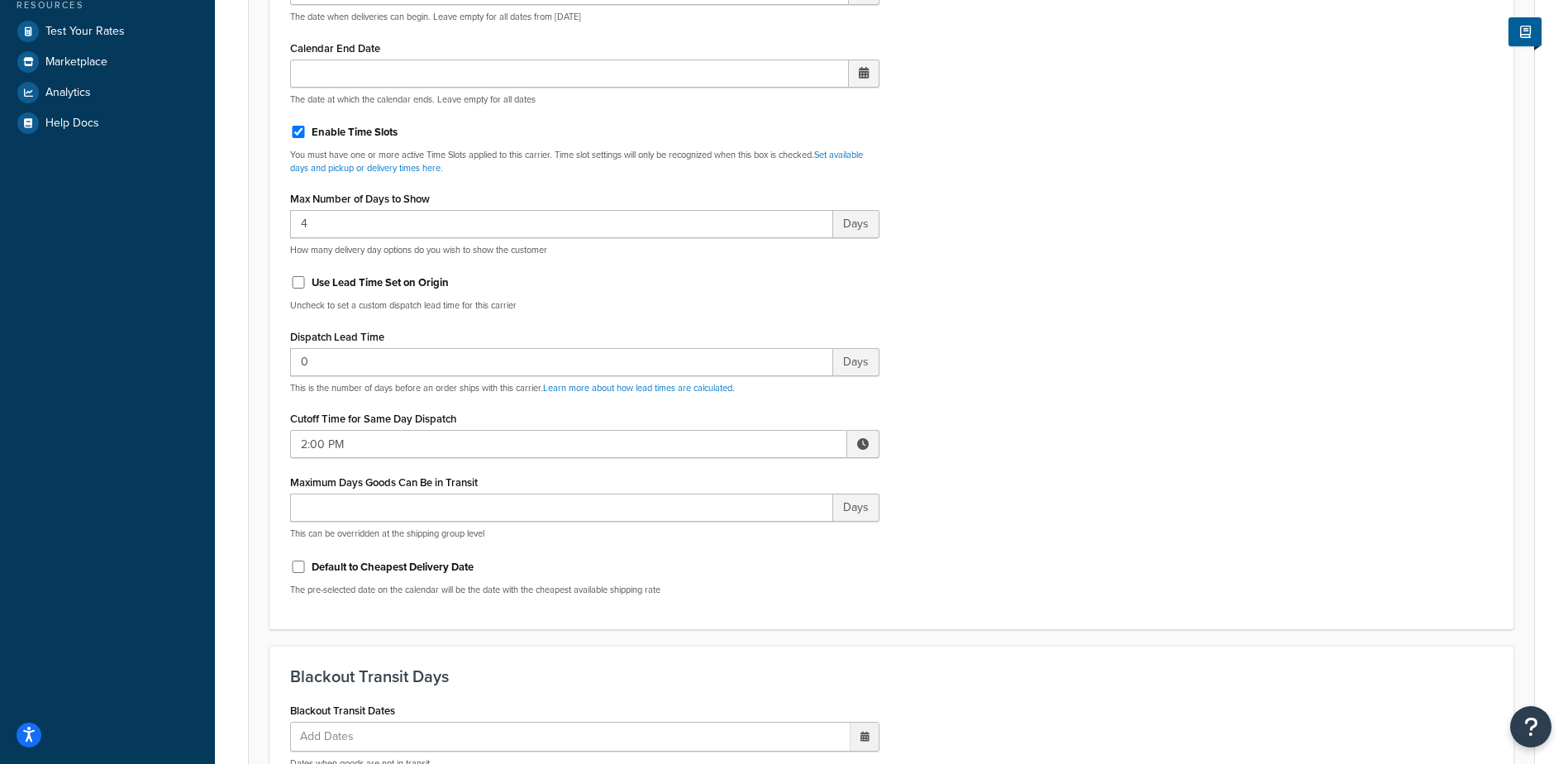
scroll to position [579, 0]
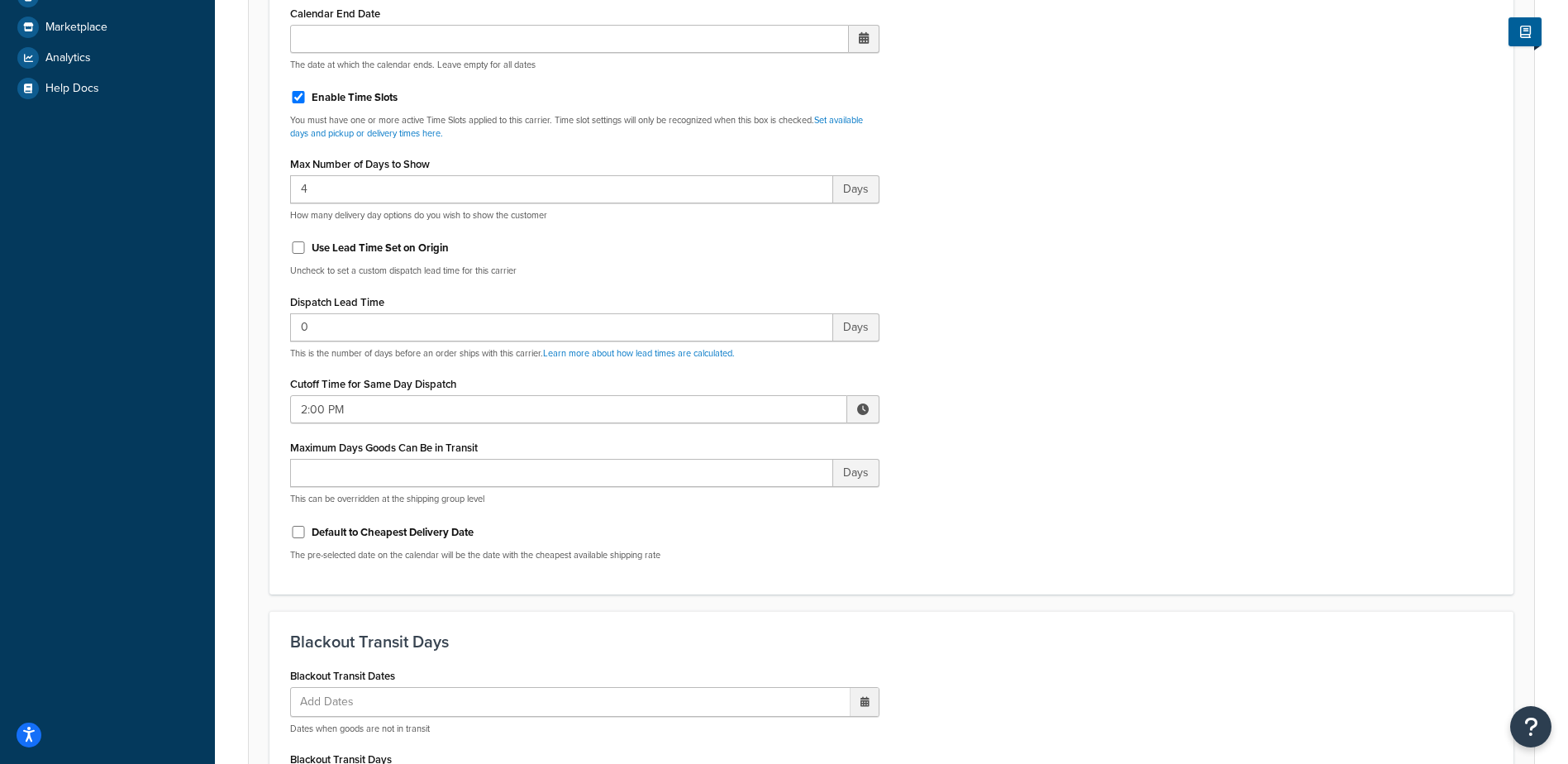
click at [860, 407] on span at bounding box center [863, 409] width 12 height 12
click at [744, 442] on span "▲" at bounding box center [742, 446] width 33 height 33
type input "3:00 PM"
click at [1037, 394] on div "Include Delivery Date Information: No, just show shipping rates Show Calendar S…" at bounding box center [891, 185] width 1228 height 778
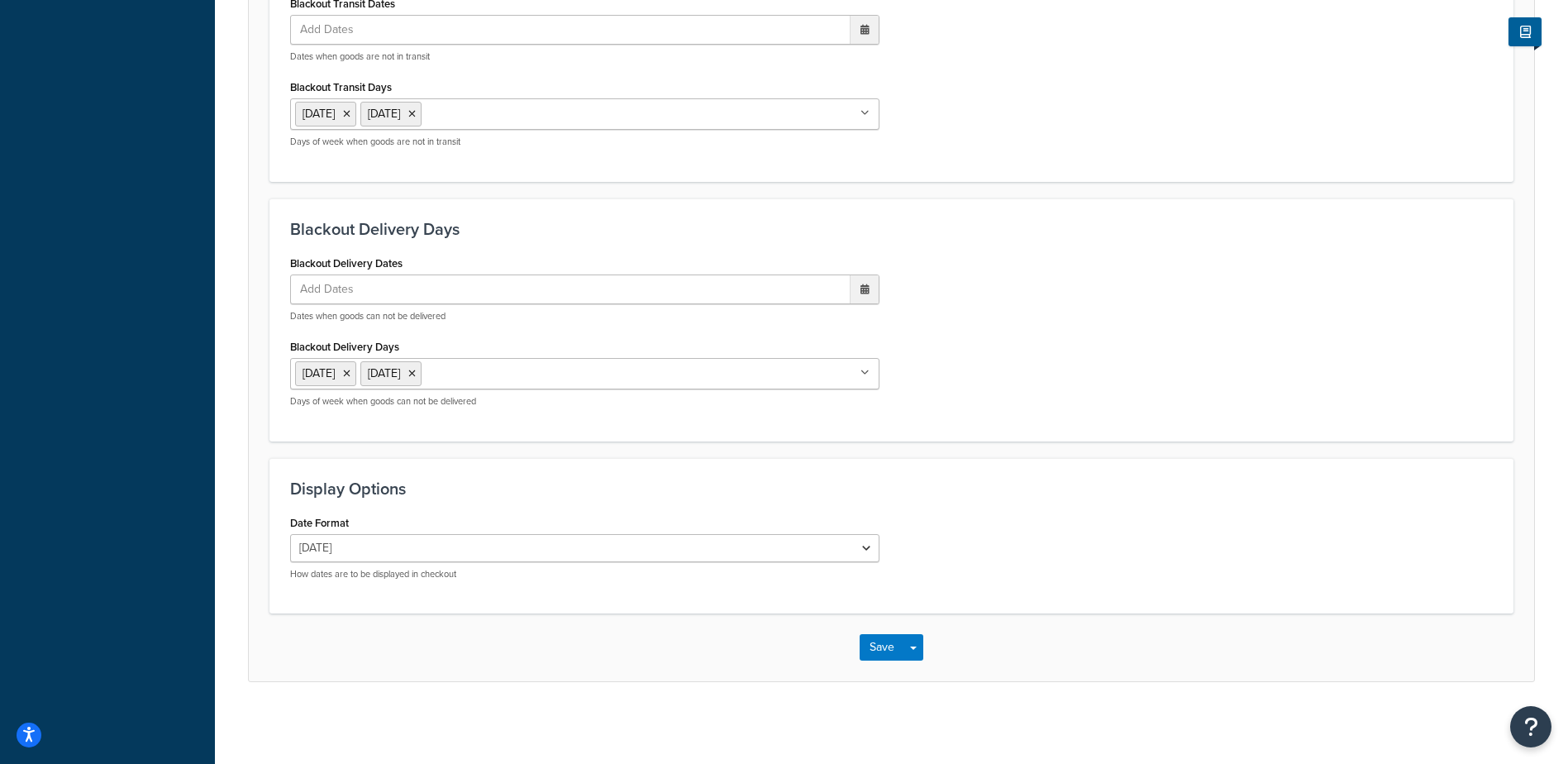
scroll to position [1252, 0]
click at [866, 647] on button "Save" at bounding box center [881, 647] width 44 height 27
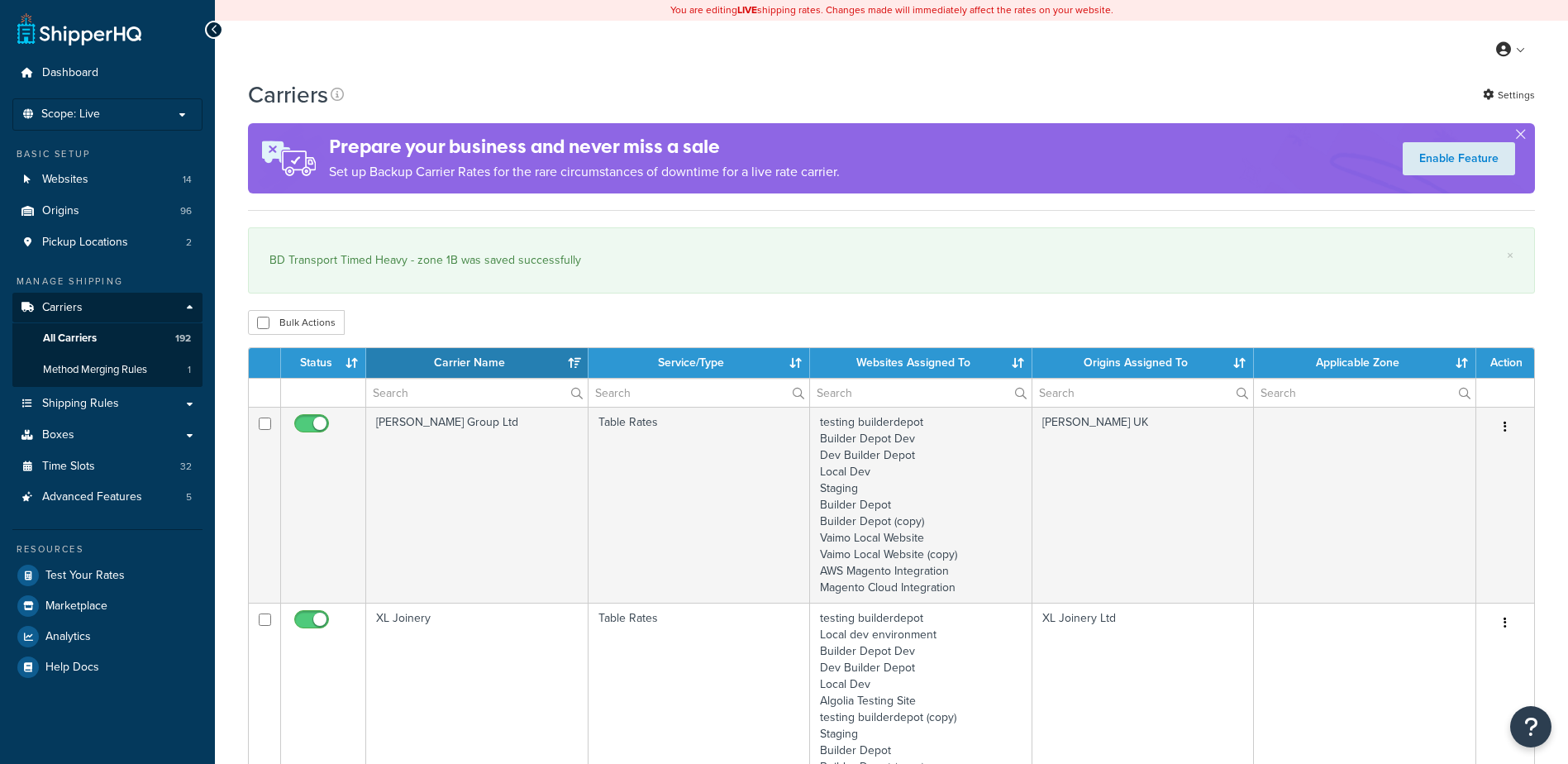
select select "15"
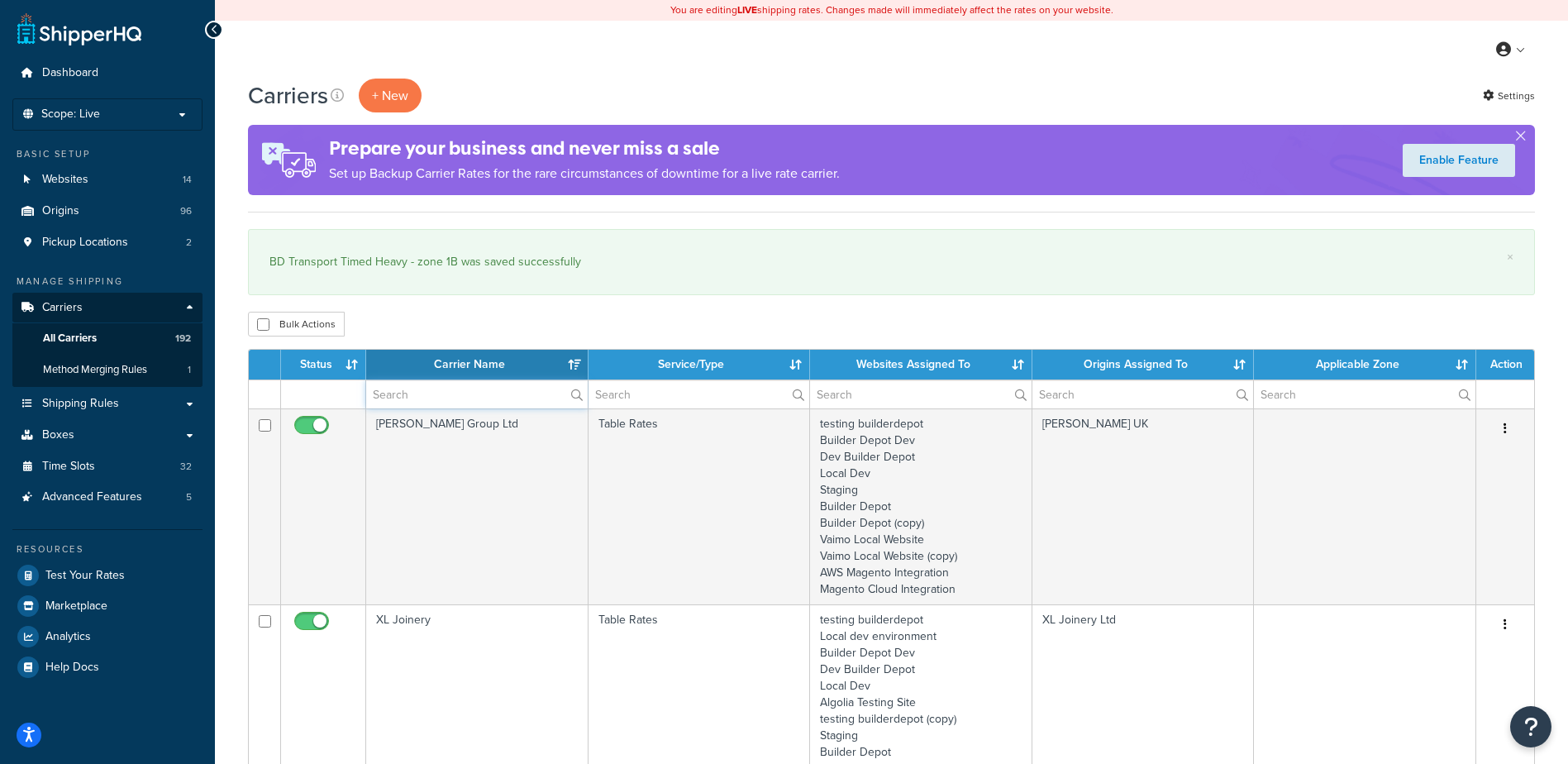
click at [401, 393] on input "text" at bounding box center [477, 395] width 222 height 28
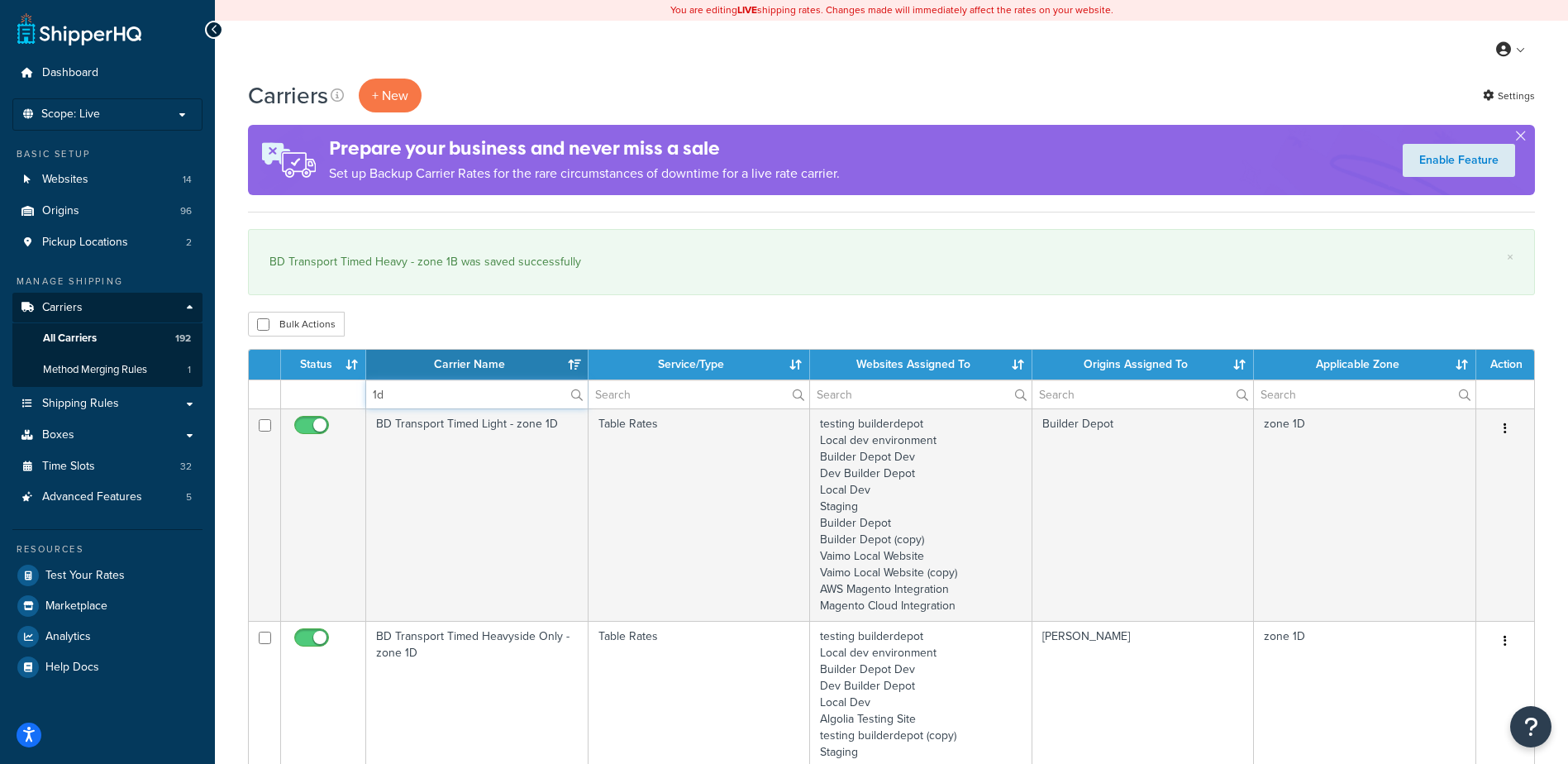
type input "1d"
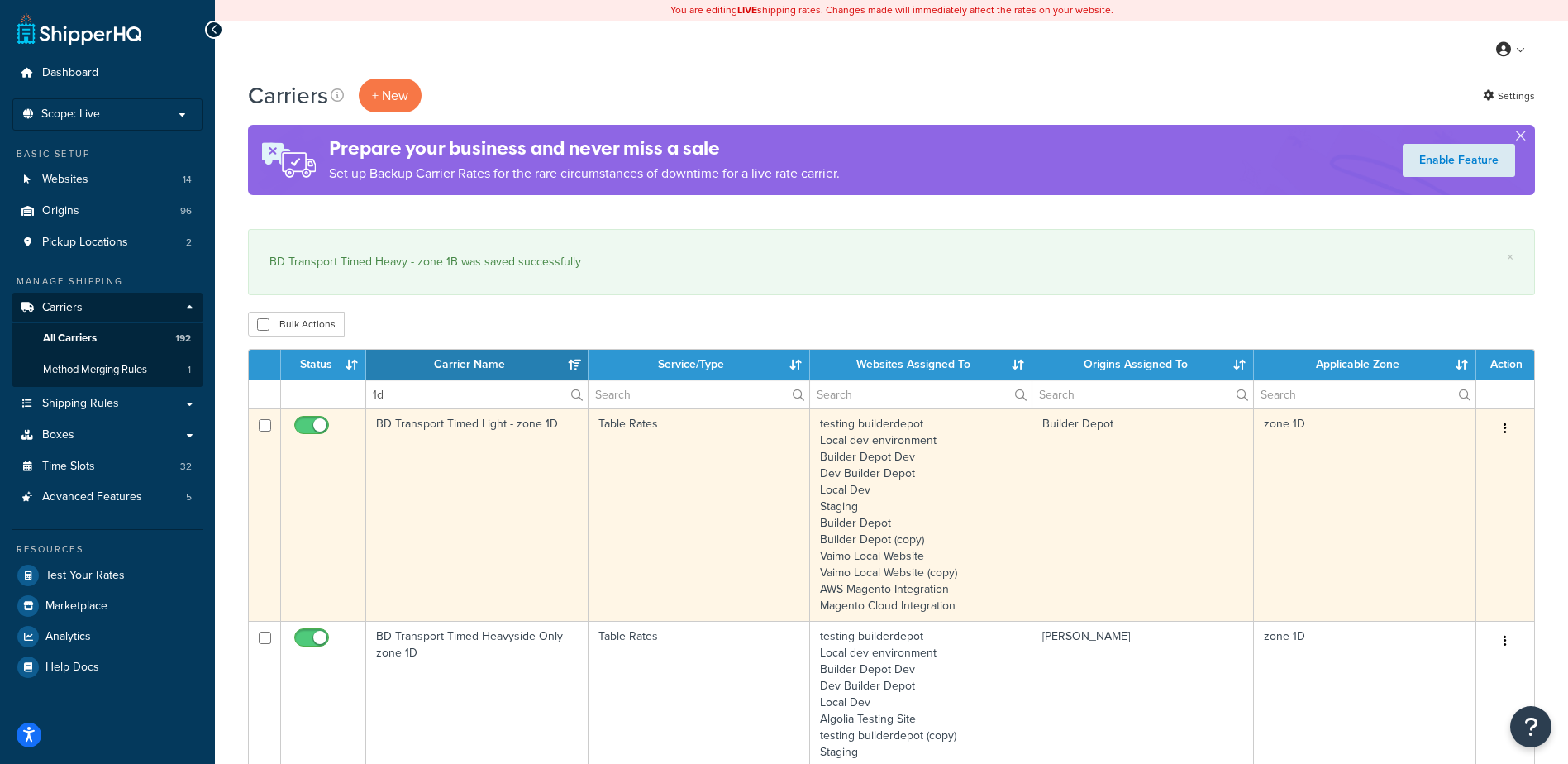
click at [490, 477] on td "BD Transport Timed Light - zone 1D" at bounding box center [478, 515] width 222 height 213
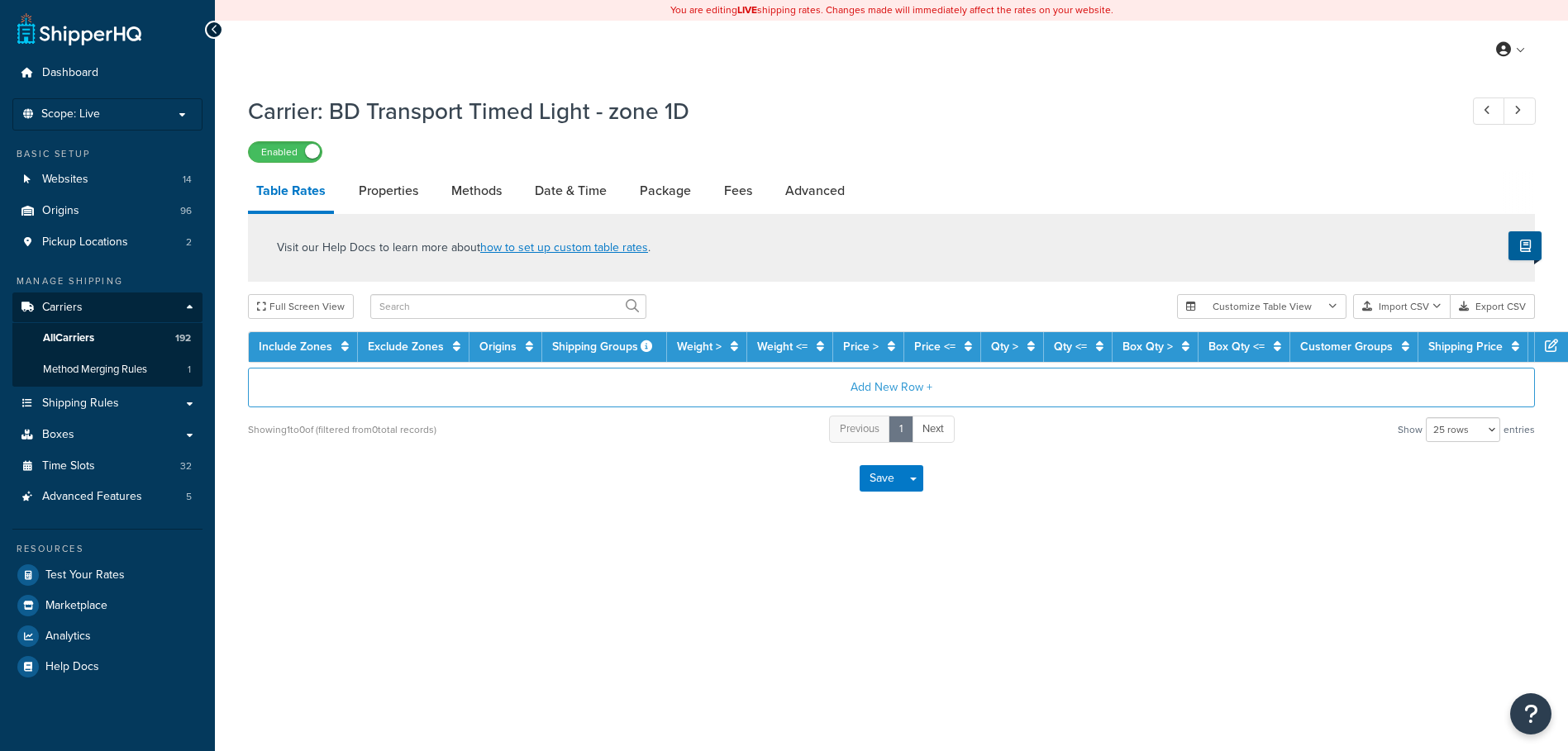
select select "25"
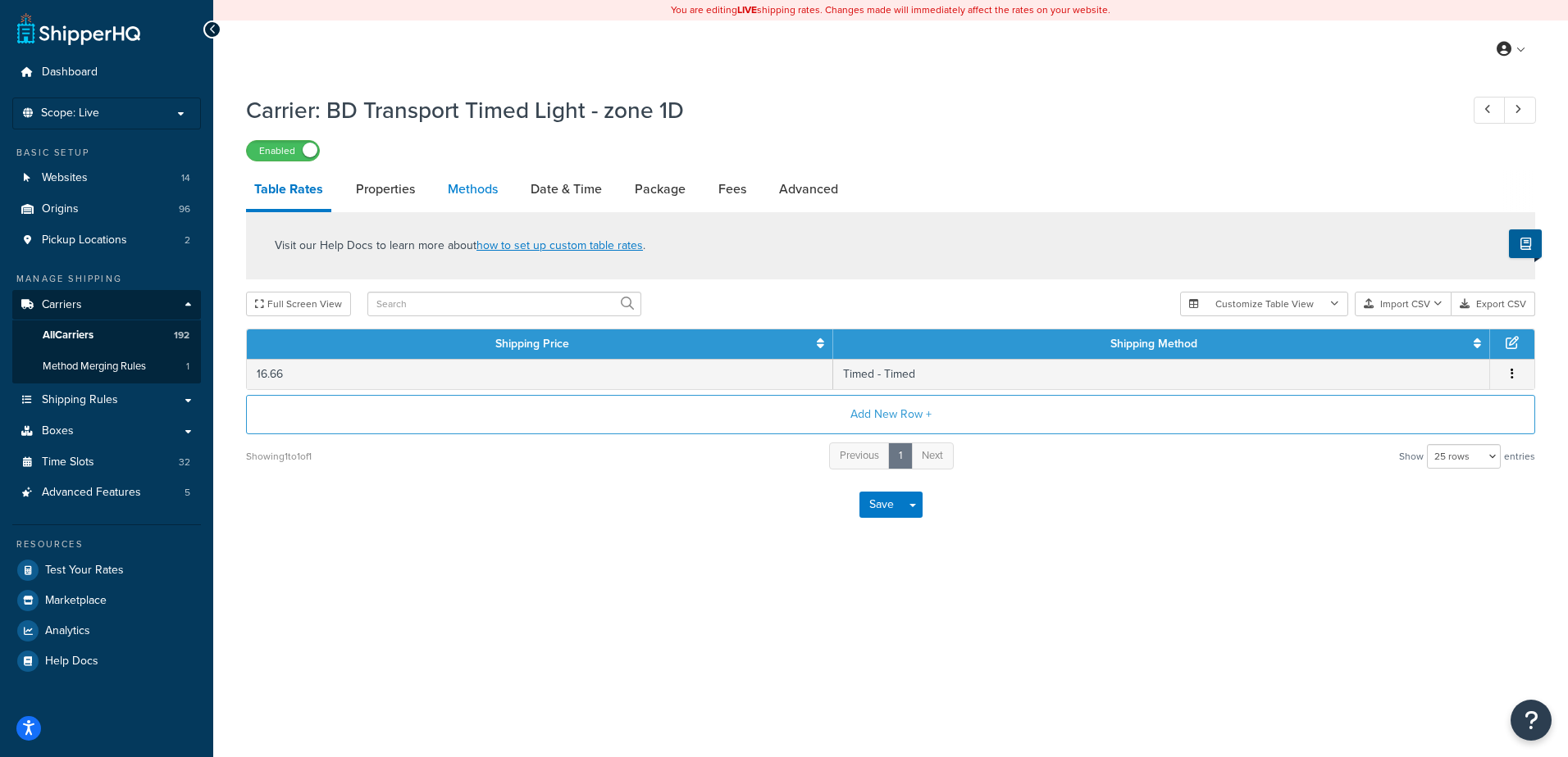
drag, startPoint x: 0, startPoint y: 0, endPoint x: 473, endPoint y: 188, distance: 509.0
click at [473, 188] on link "Methods" at bounding box center [473, 189] width 66 height 39
select select "25"
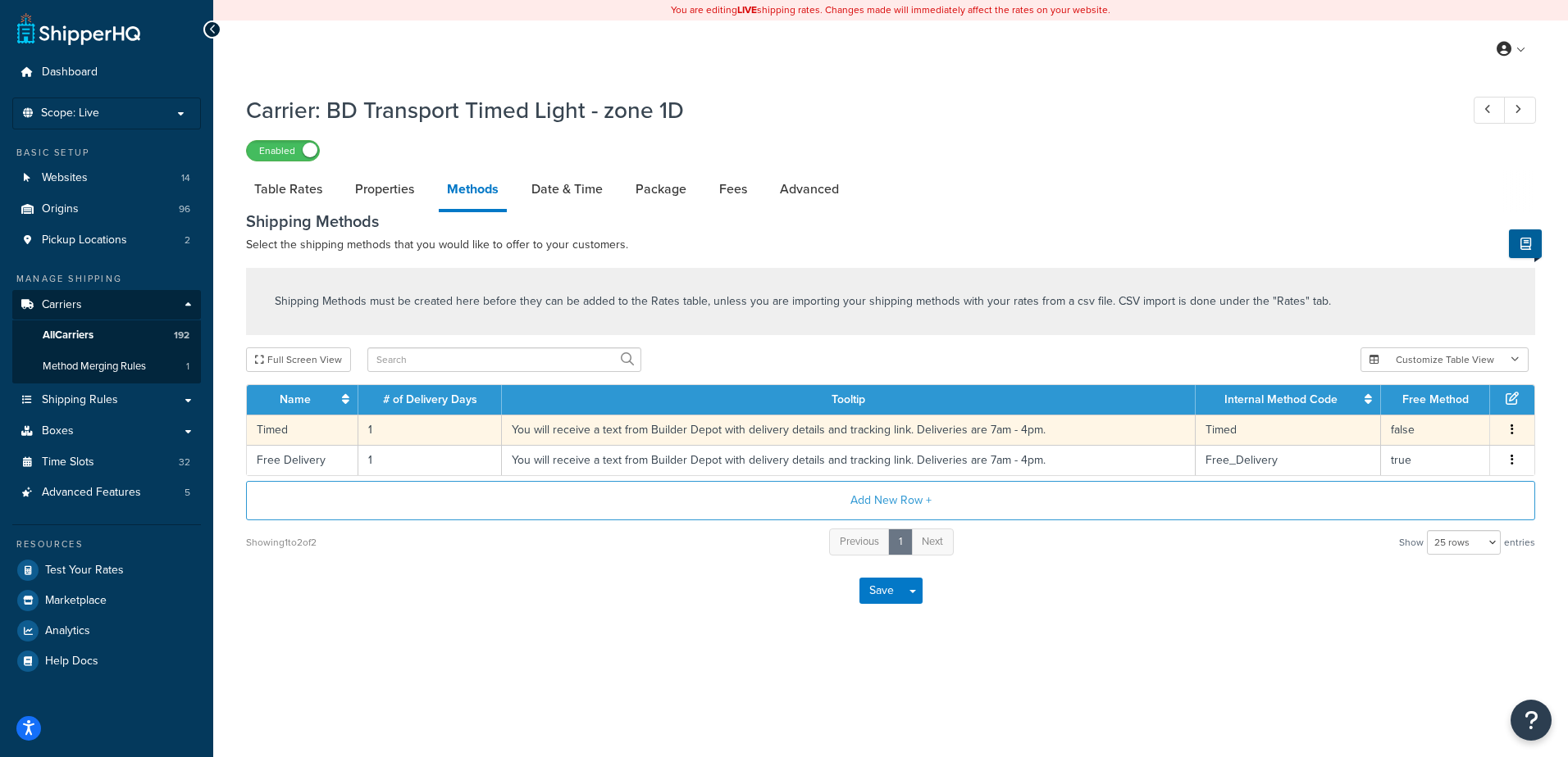
click at [395, 425] on td "1" at bounding box center [430, 429] width 144 height 31
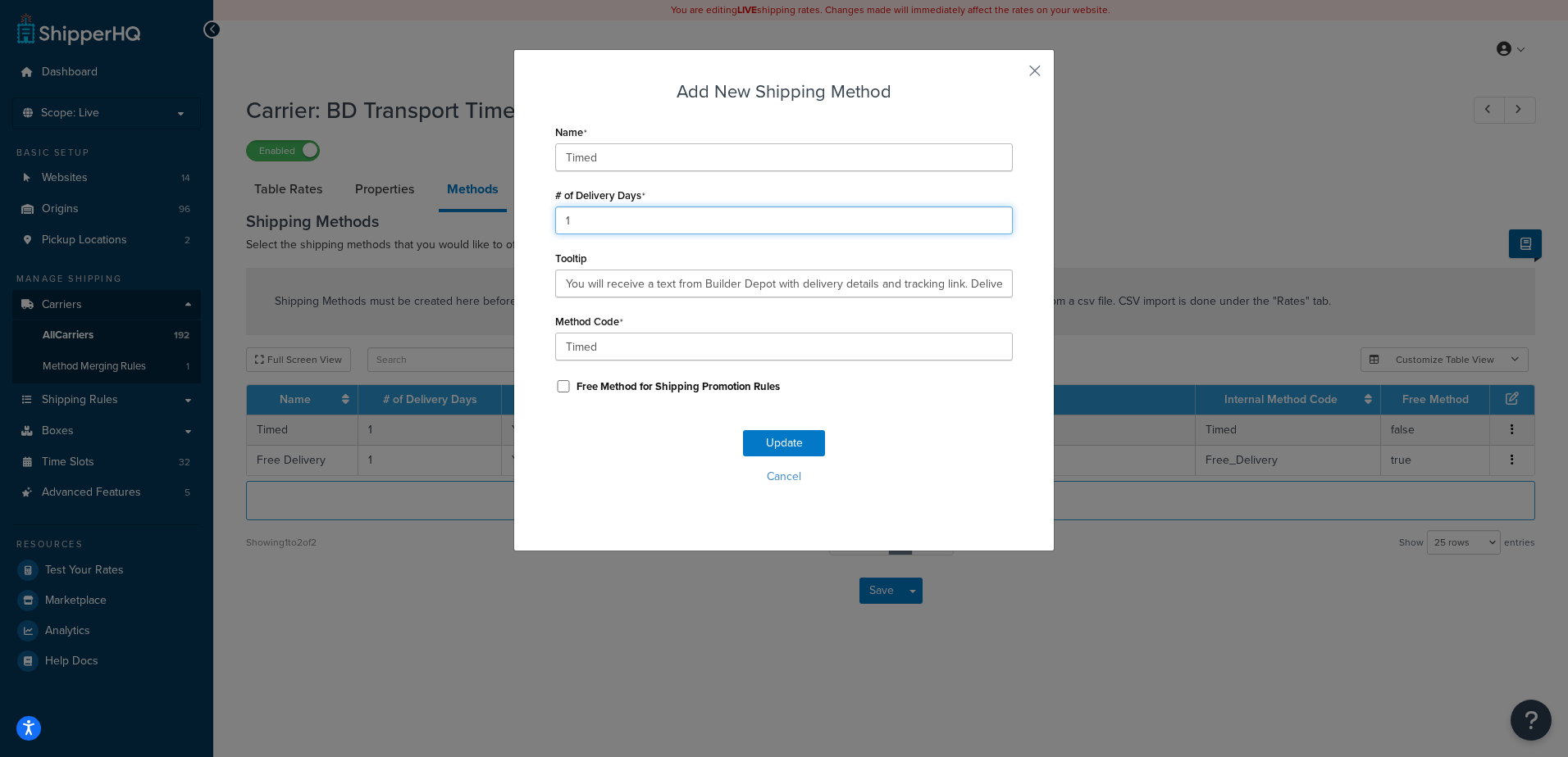
drag, startPoint x: 586, startPoint y: 220, endPoint x: 537, endPoint y: 213, distance: 49.5
click at [537, 213] on div "Add New Shipping Method Name Timed # of Delivery Days 1 Tooltip You will receiv…" at bounding box center [784, 300] width 541 height 502
type input "2"
click at [782, 454] on button "Update" at bounding box center [783, 444] width 82 height 27
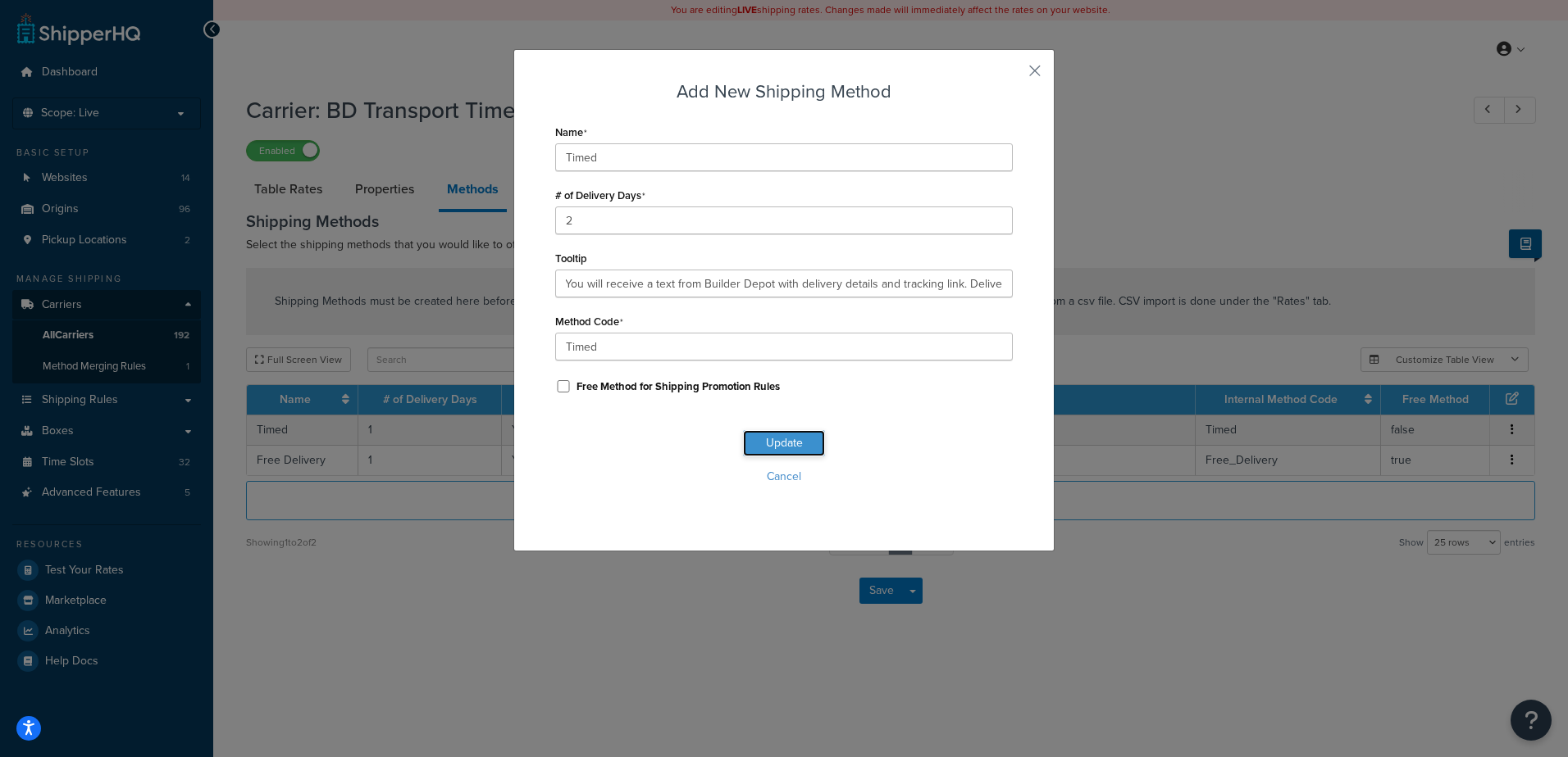
scroll to position [0, 0]
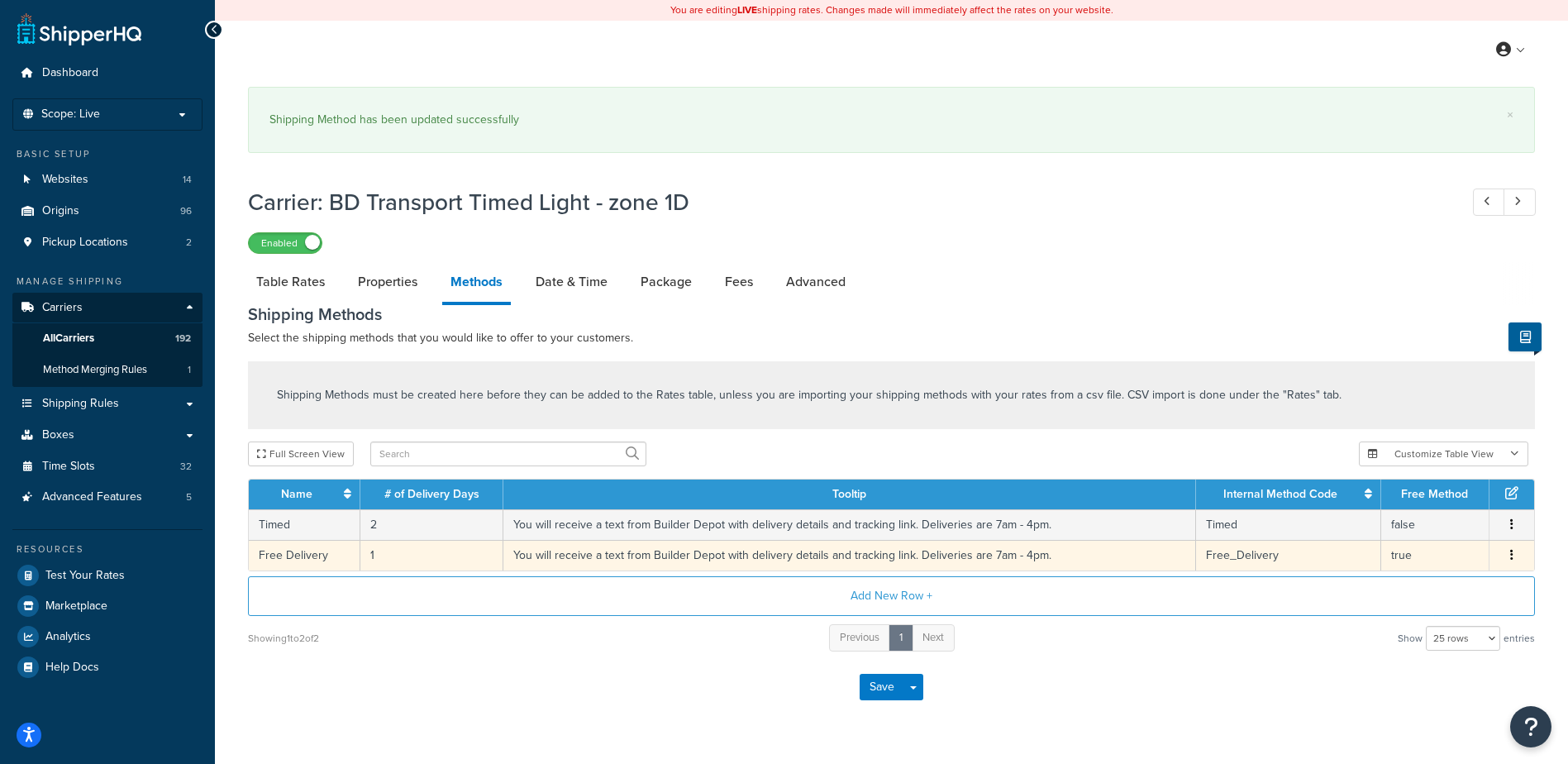
click at [390, 555] on td "1" at bounding box center [432, 555] width 143 height 31
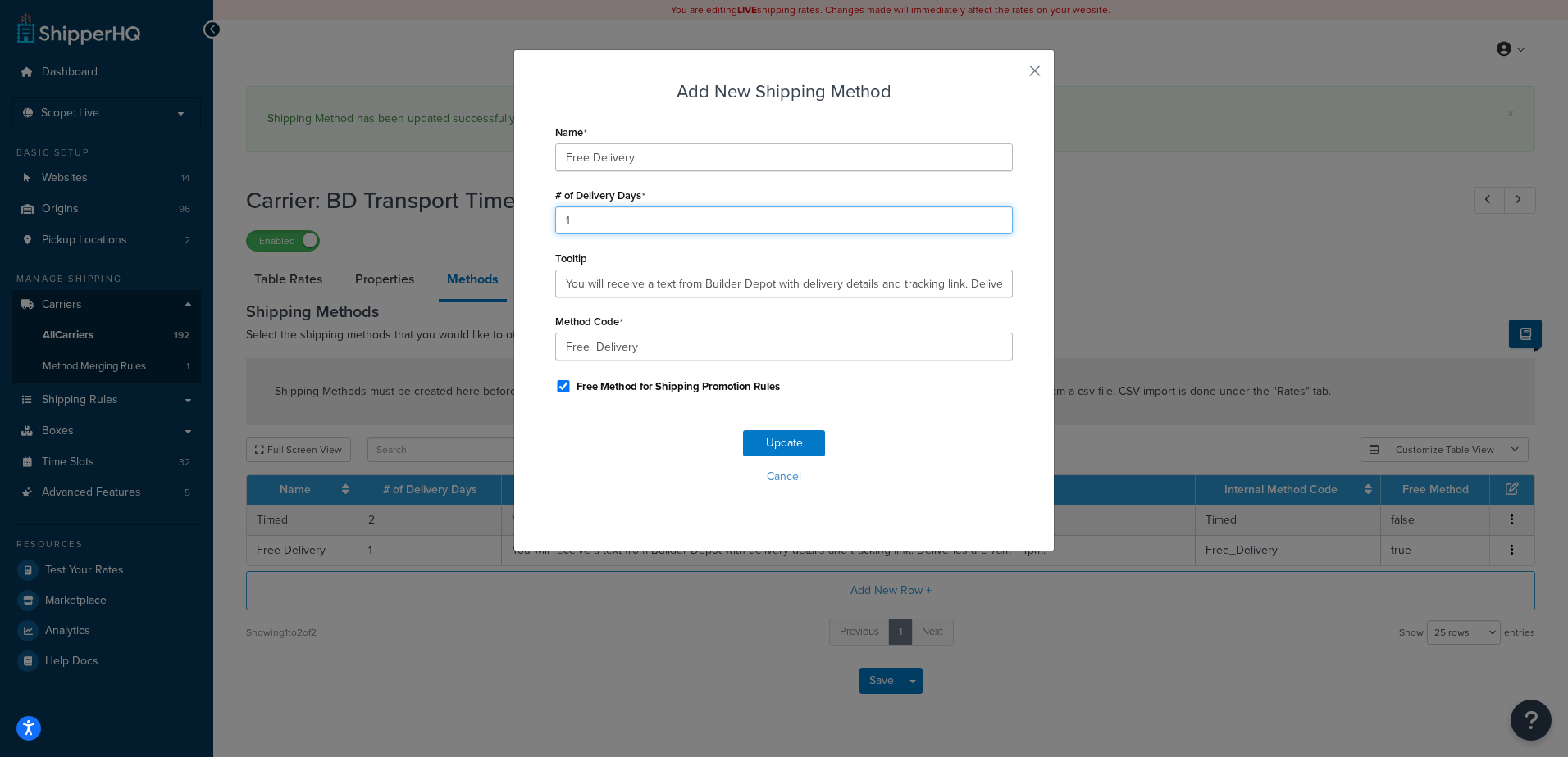
drag, startPoint x: 584, startPoint y: 211, endPoint x: 526, endPoint y: 216, distance: 58.2
click at [571, 218] on input "1" at bounding box center [783, 221] width 457 height 28
click at [523, 216] on div "Add New Shipping Method Name Free Delivery # of Delivery Days 1 Tooltip You wil…" at bounding box center [784, 300] width 541 height 502
drag, startPoint x: 580, startPoint y: 221, endPoint x: 476, endPoint y: 223, distance: 104.0
click at [475, 222] on div "Add New Shipping Method Name Free Delivery # of Delivery Days 1 Tooltip You wil…" at bounding box center [784, 378] width 1568 height 757
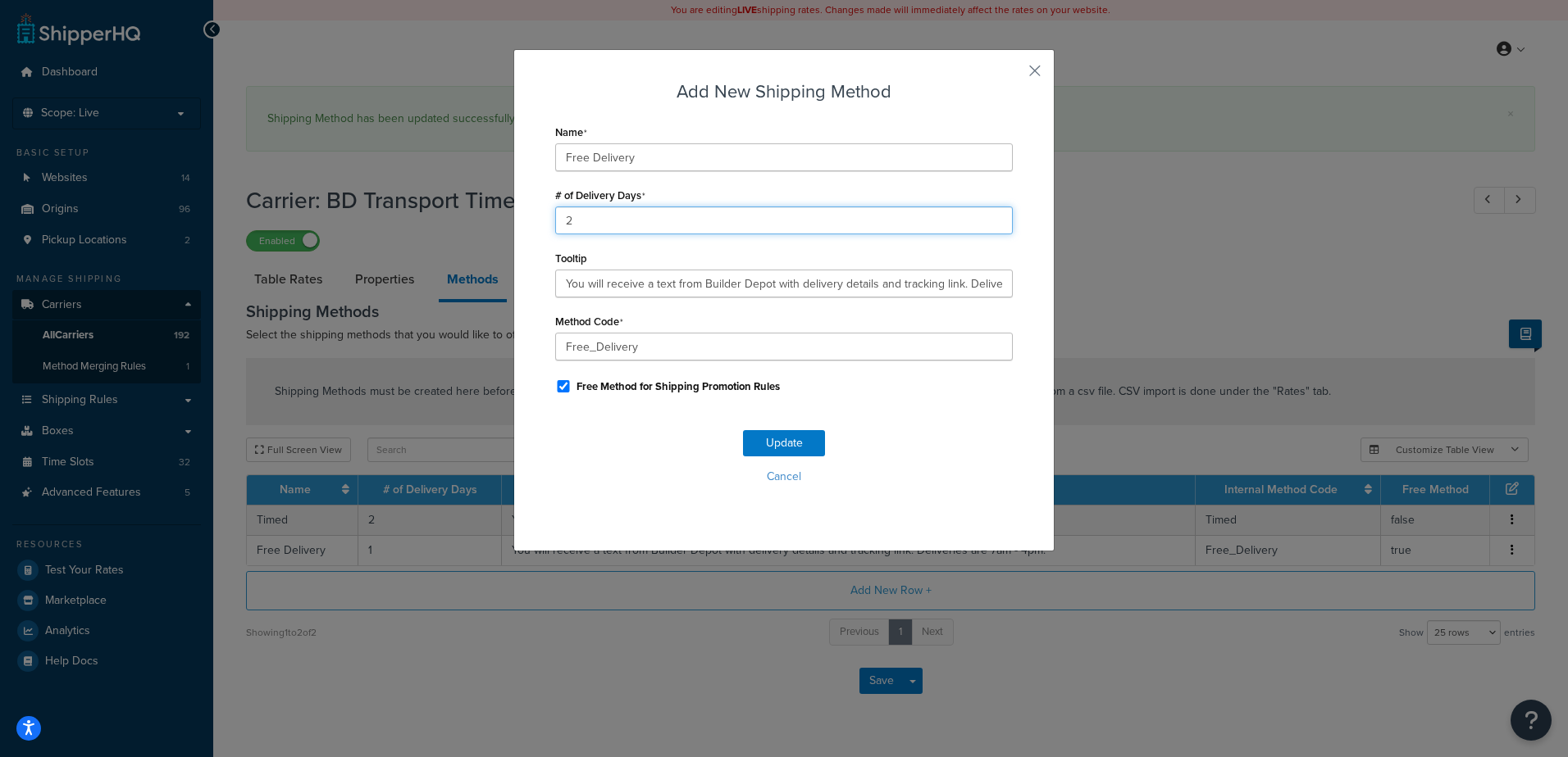
type input "2"
click at [765, 437] on button "Update" at bounding box center [783, 444] width 82 height 27
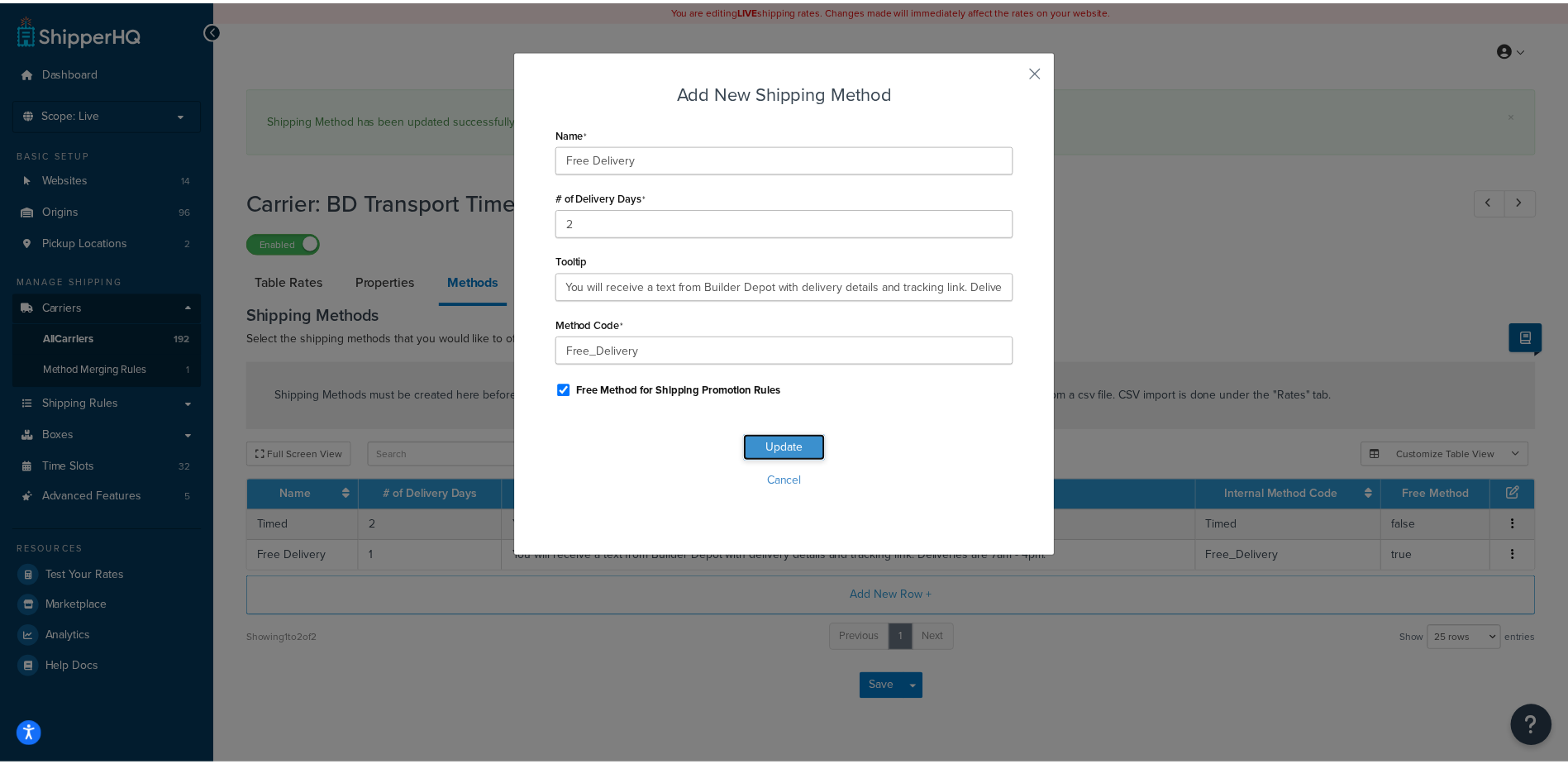
scroll to position [0, 0]
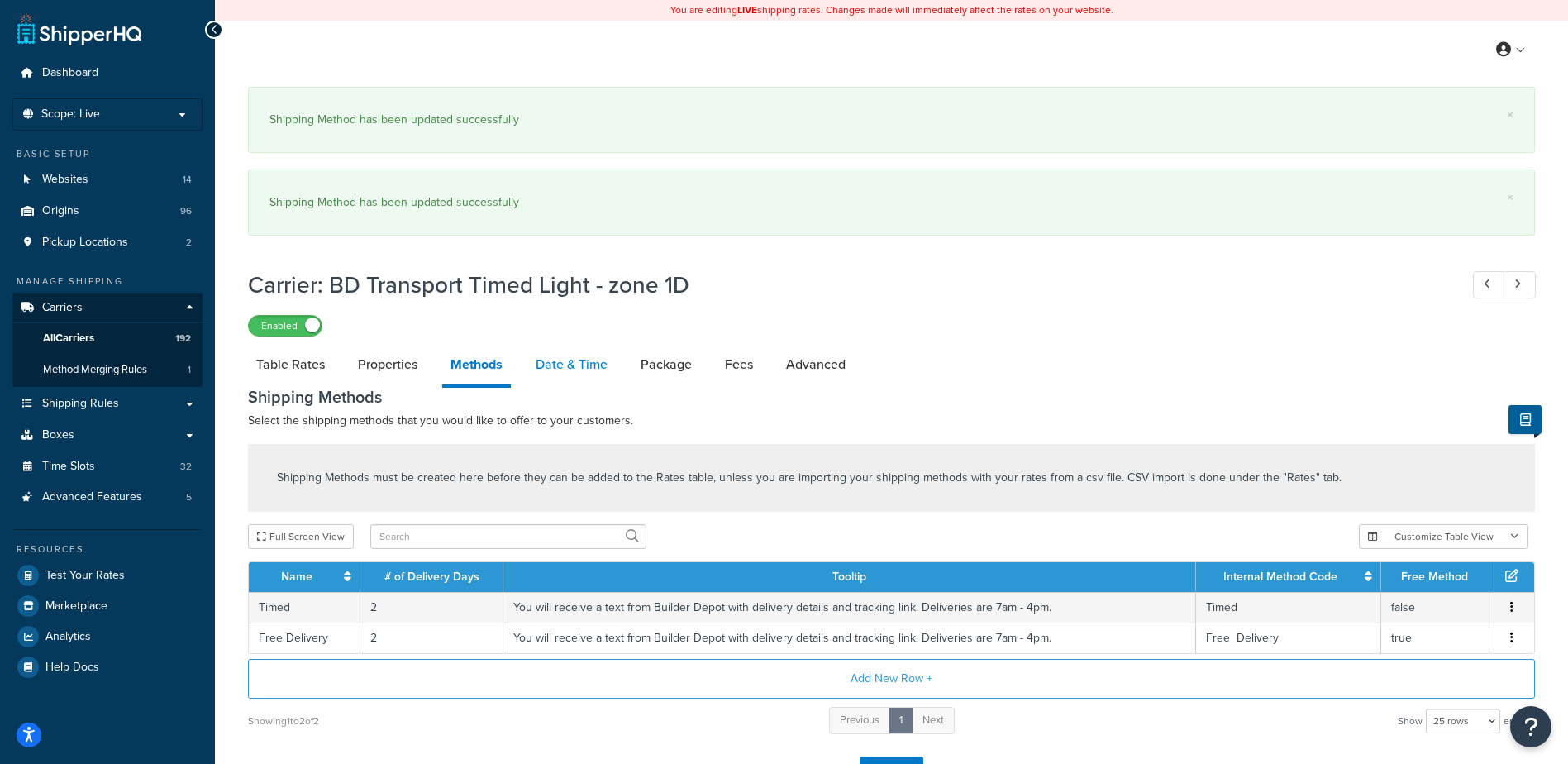
click at [564, 360] on link "Date & Time" at bounding box center [572, 364] width 89 height 39
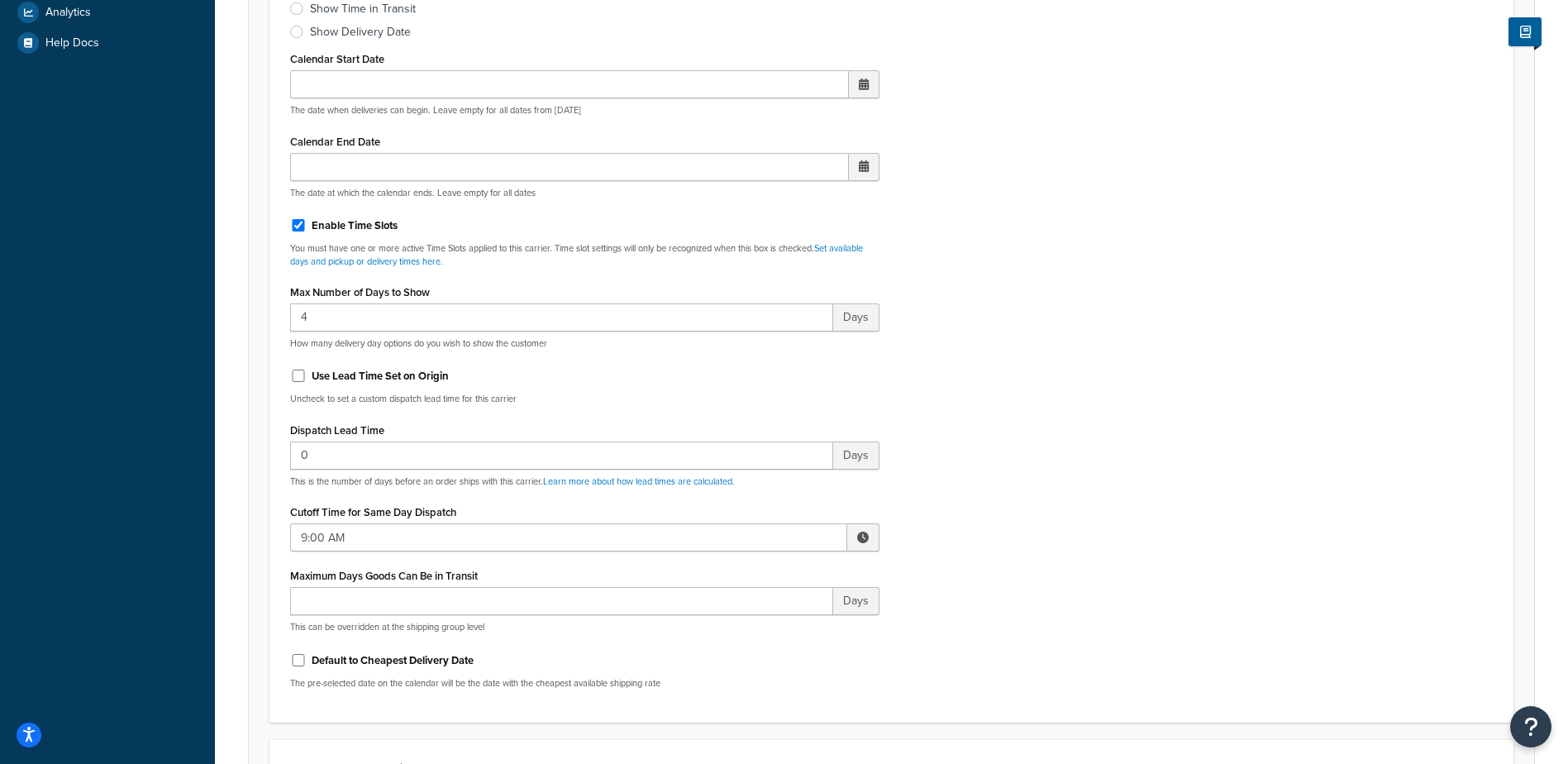
scroll to position [662, 0]
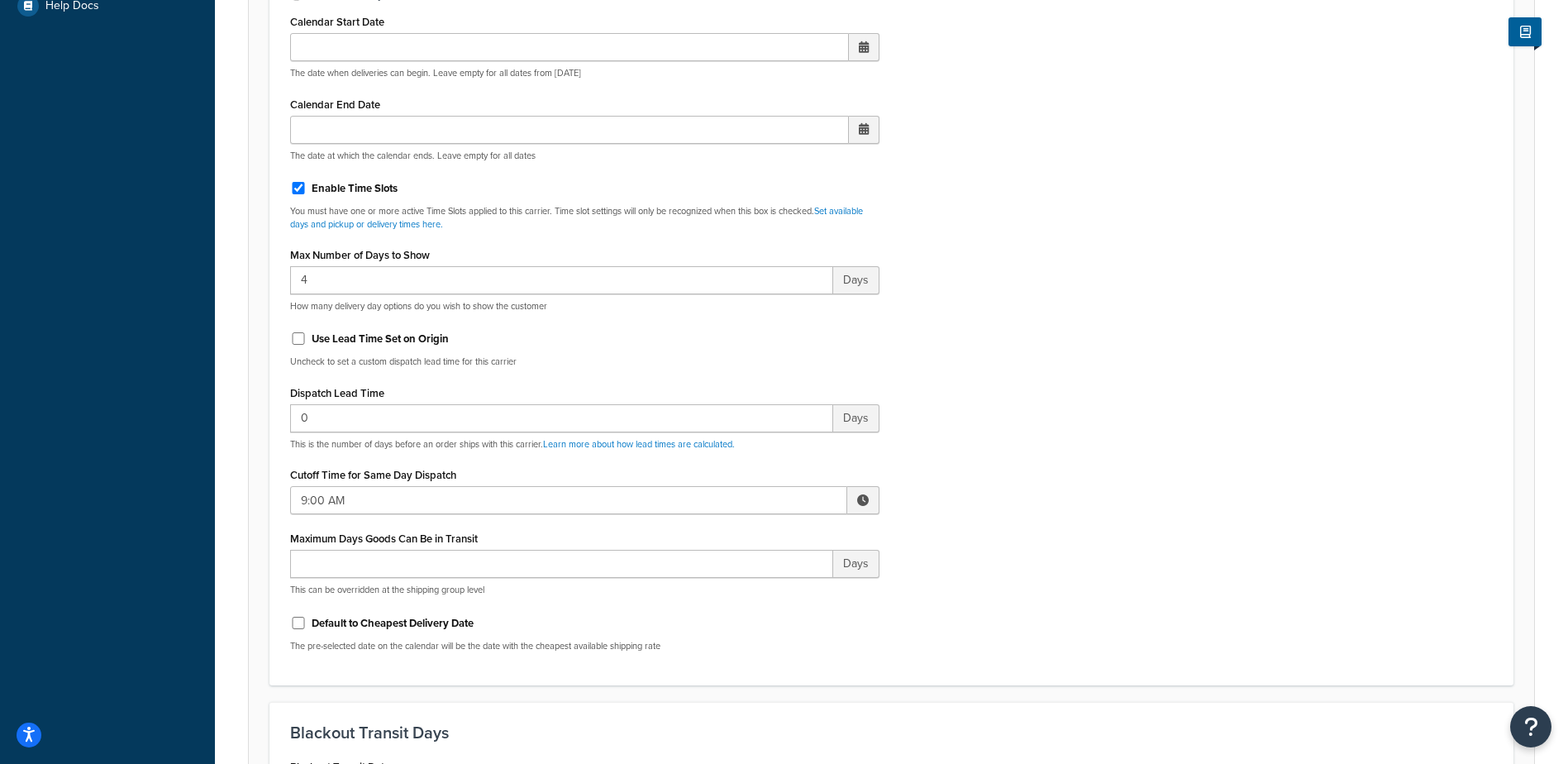
click at [861, 497] on span at bounding box center [863, 500] width 12 height 12
click at [731, 539] on span "▲" at bounding box center [742, 537] width 33 height 33
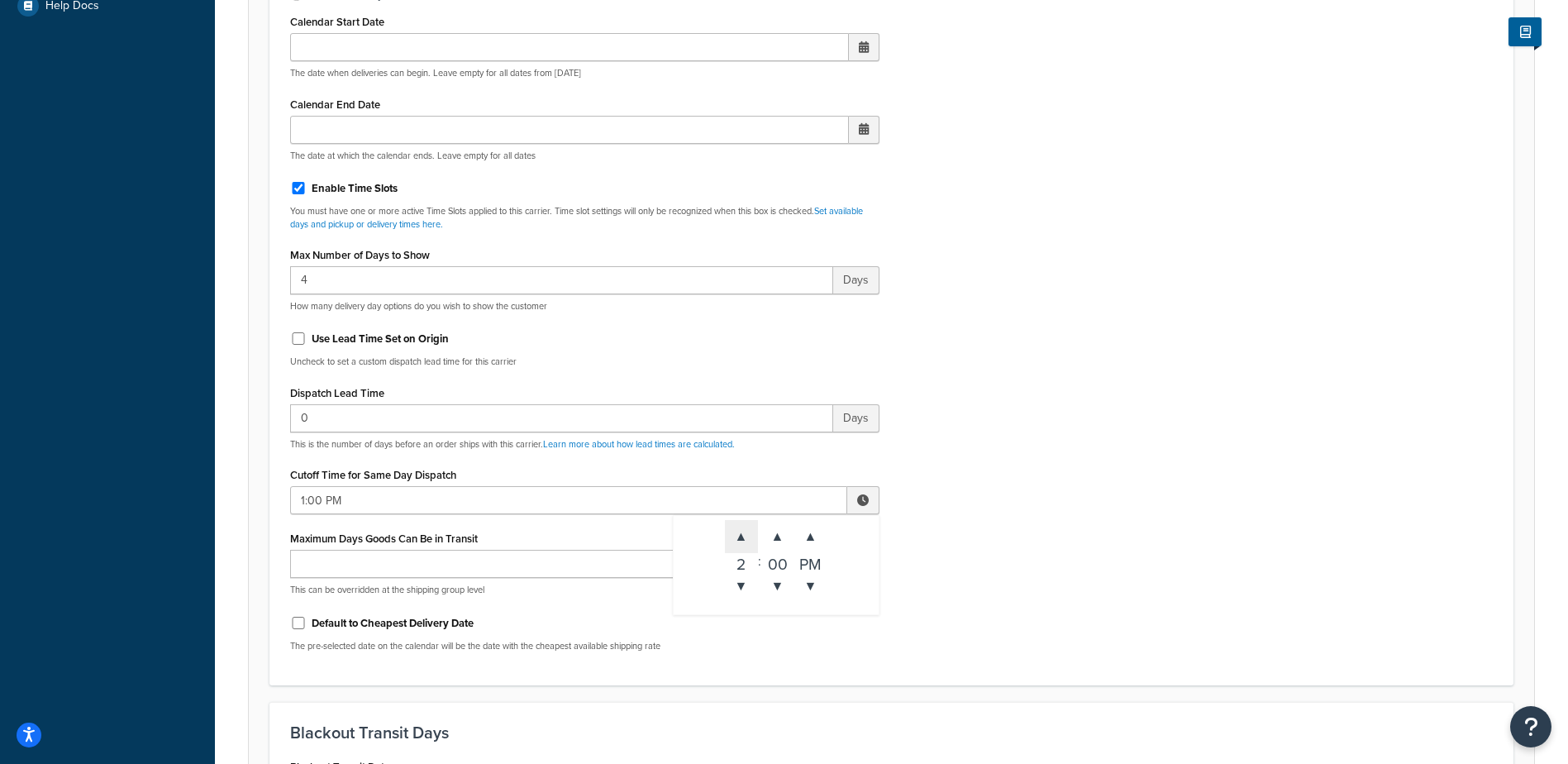
click at [731, 539] on span "▲" at bounding box center [742, 537] width 33 height 33
type input "3:00 PM"
click at [919, 531] on div "Include Delivery Date Information: No, just show shipping rates Show Calendar S…" at bounding box center [891, 276] width 1228 height 778
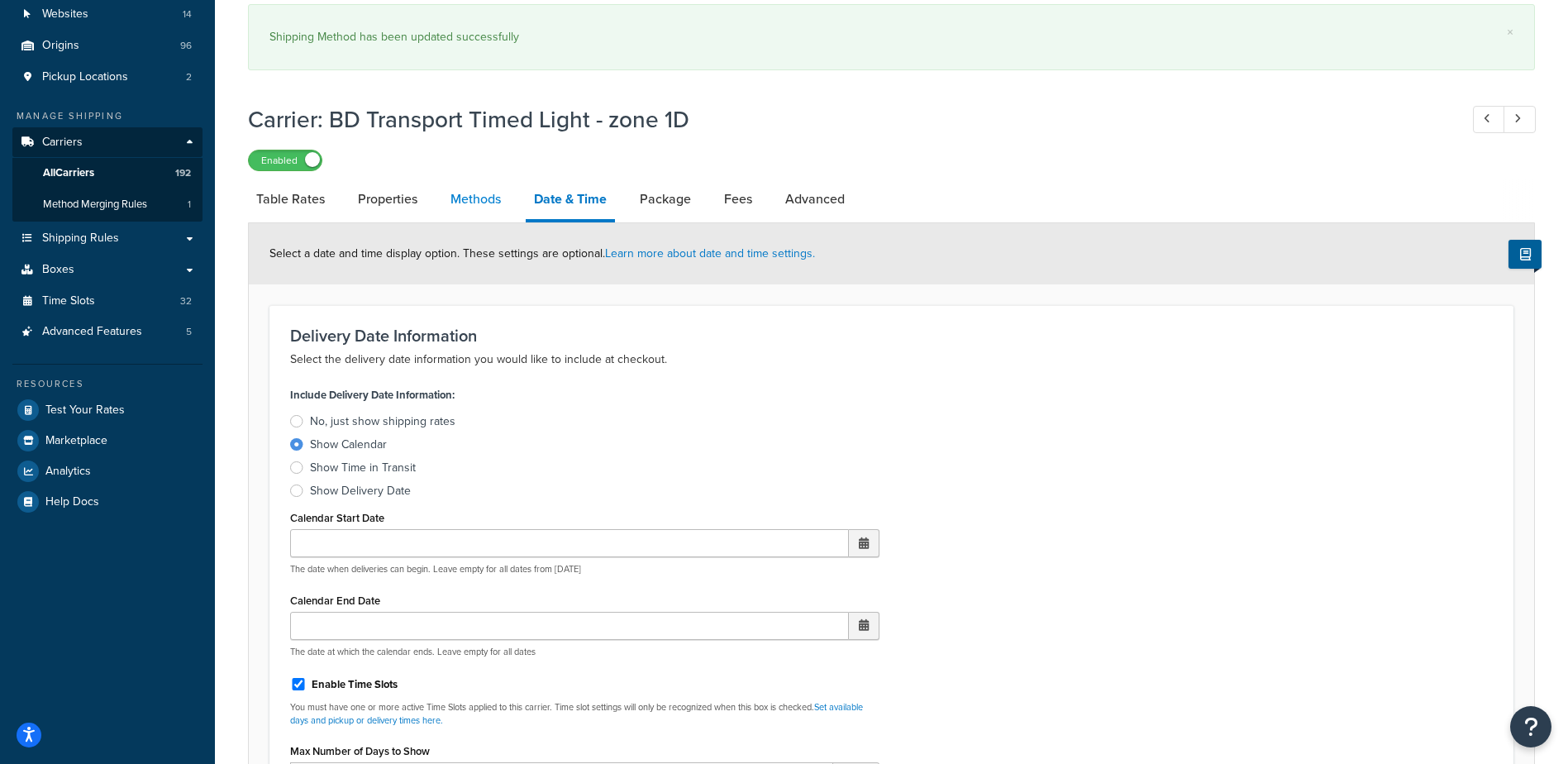
click at [472, 197] on link "Methods" at bounding box center [476, 198] width 67 height 39
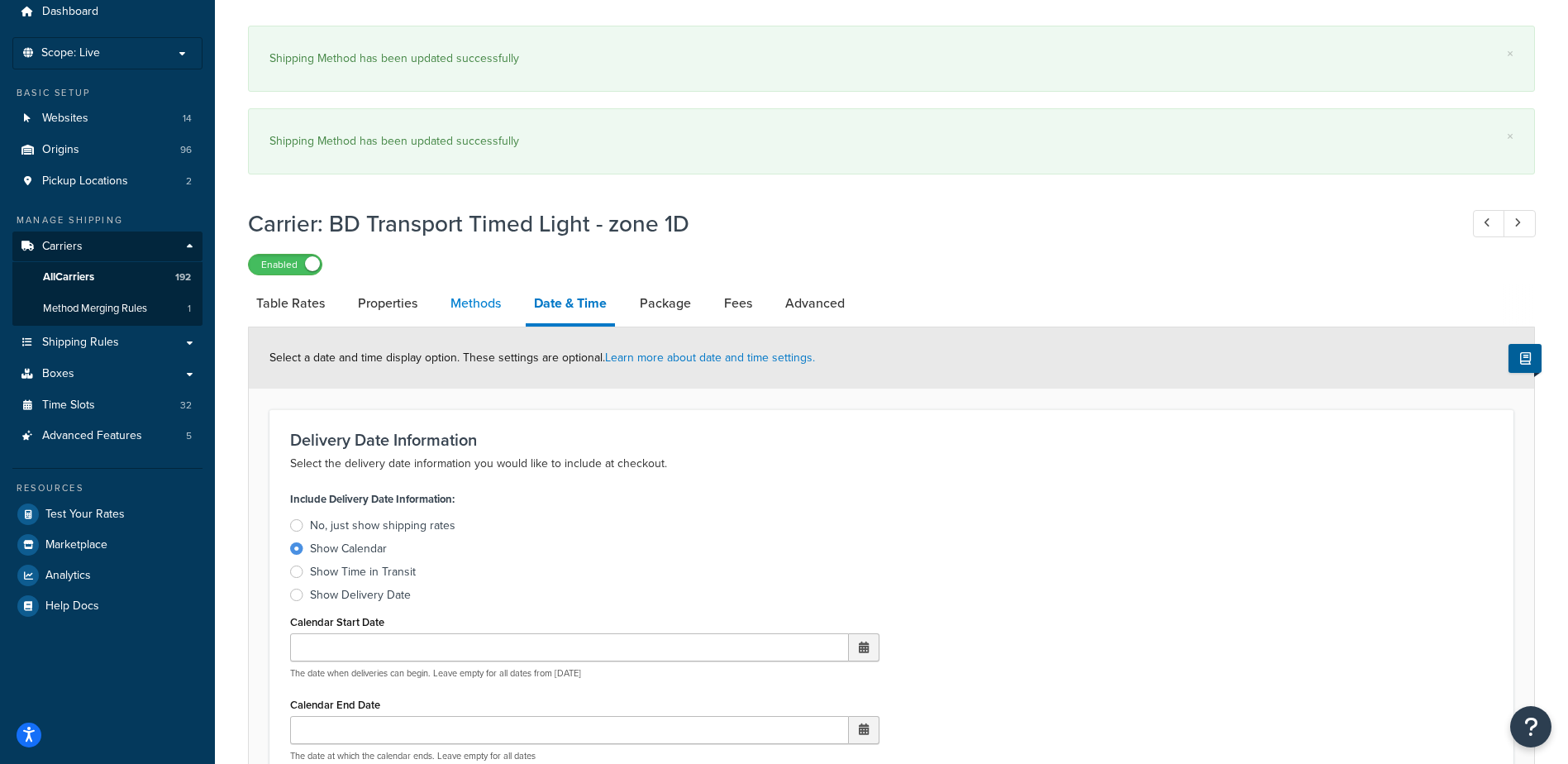
select select "25"
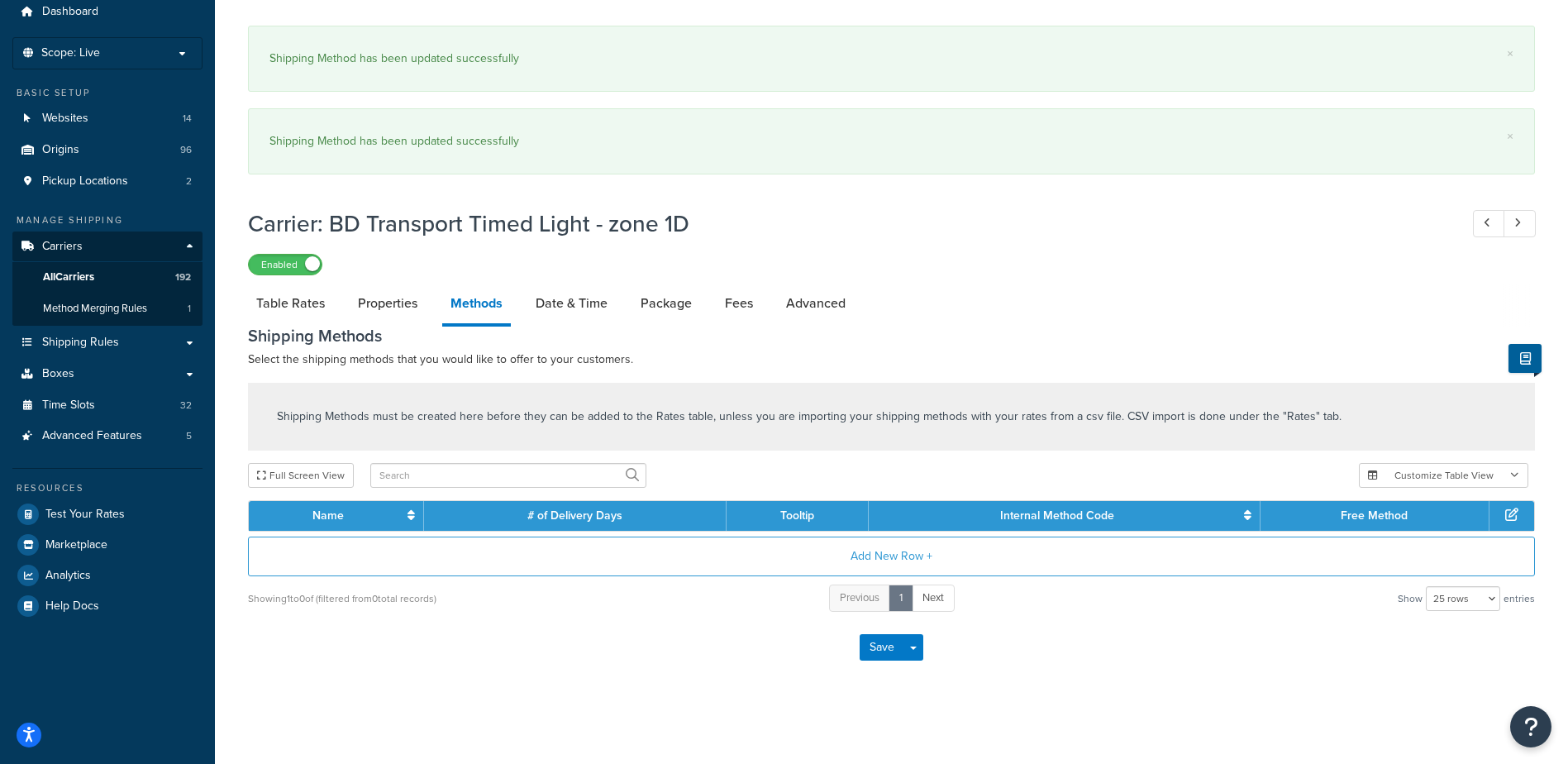
scroll to position [122, 0]
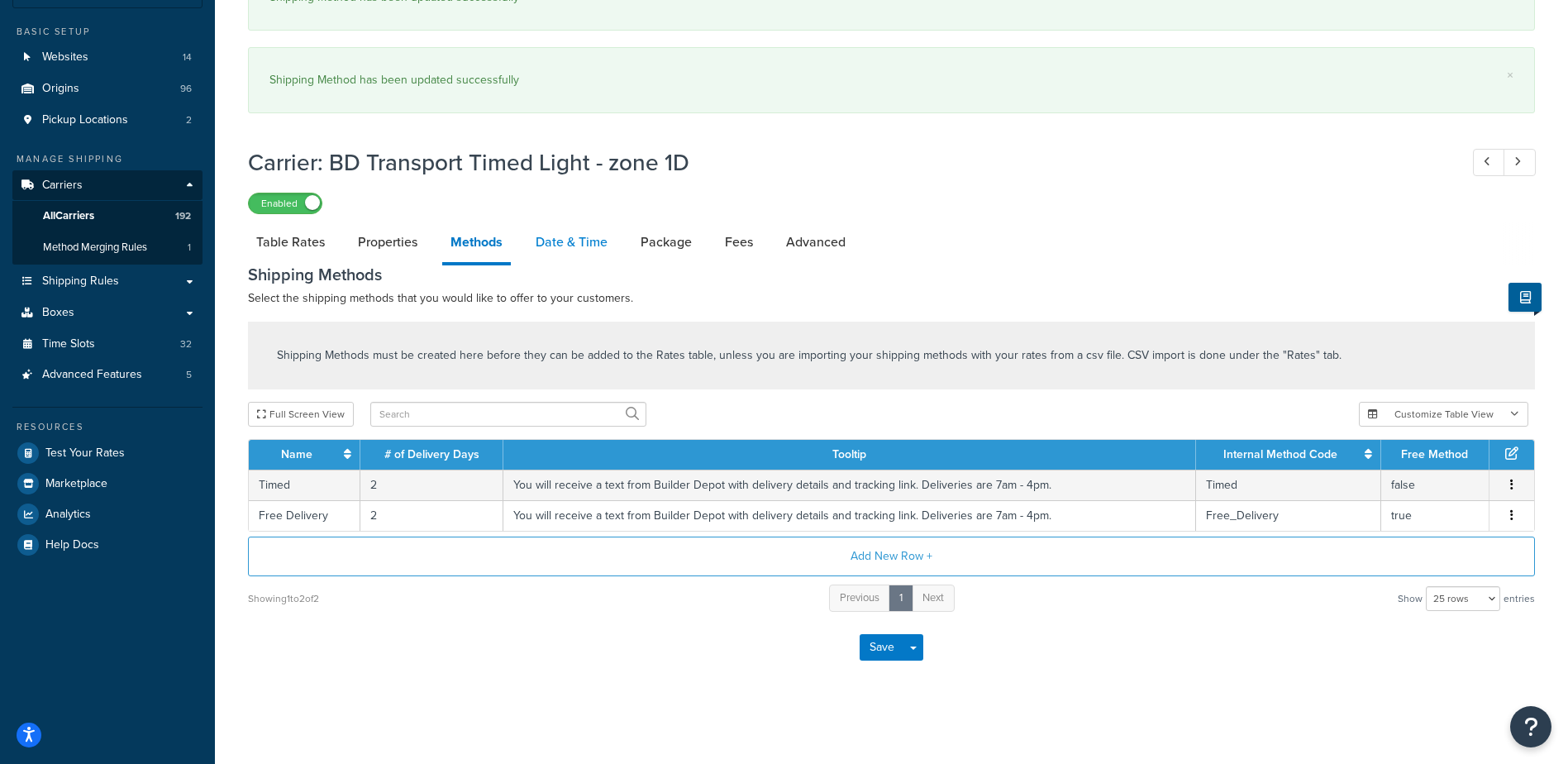
click at [569, 250] on link "Date & Time" at bounding box center [572, 242] width 89 height 39
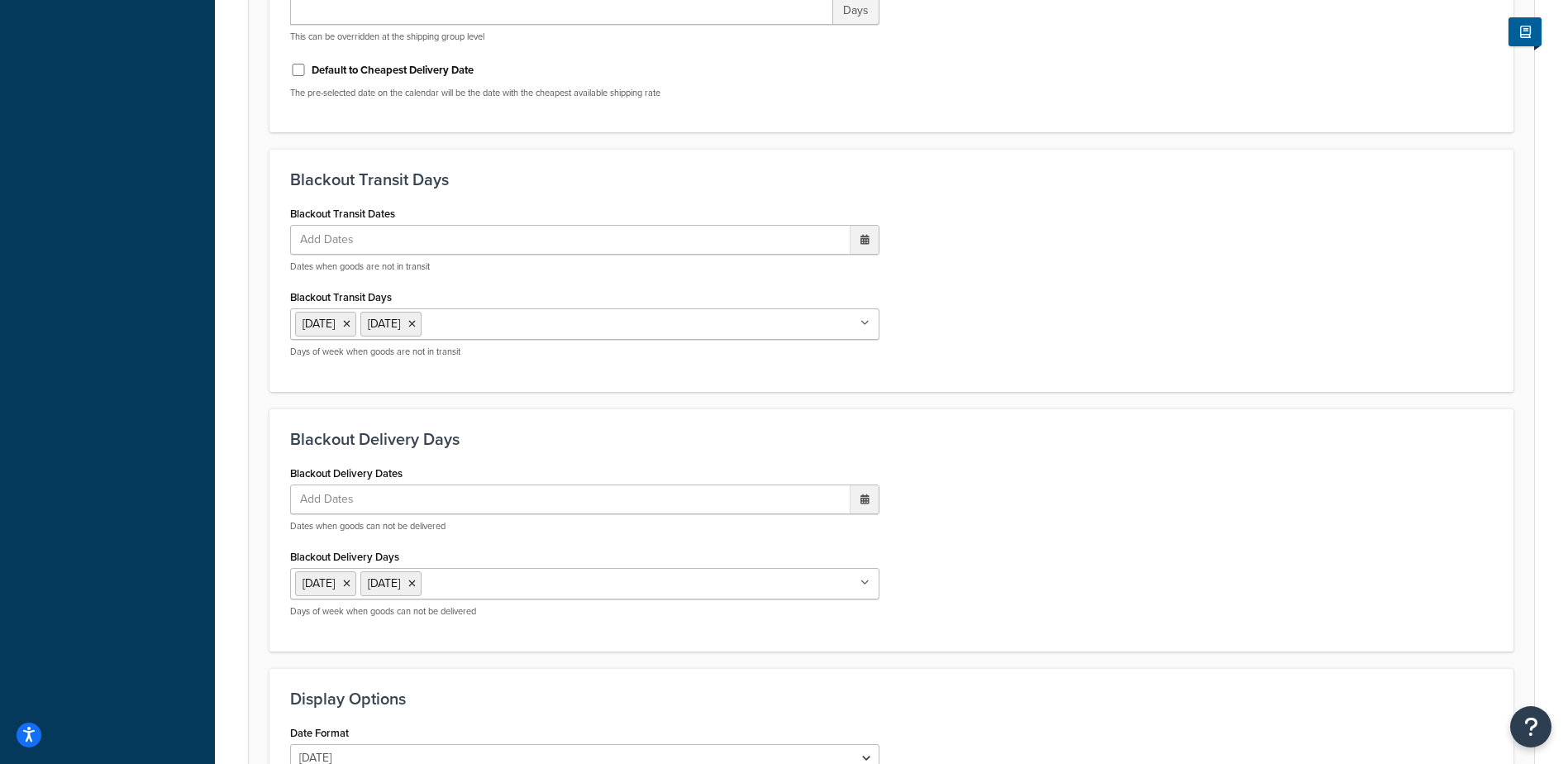
scroll to position [1426, 0]
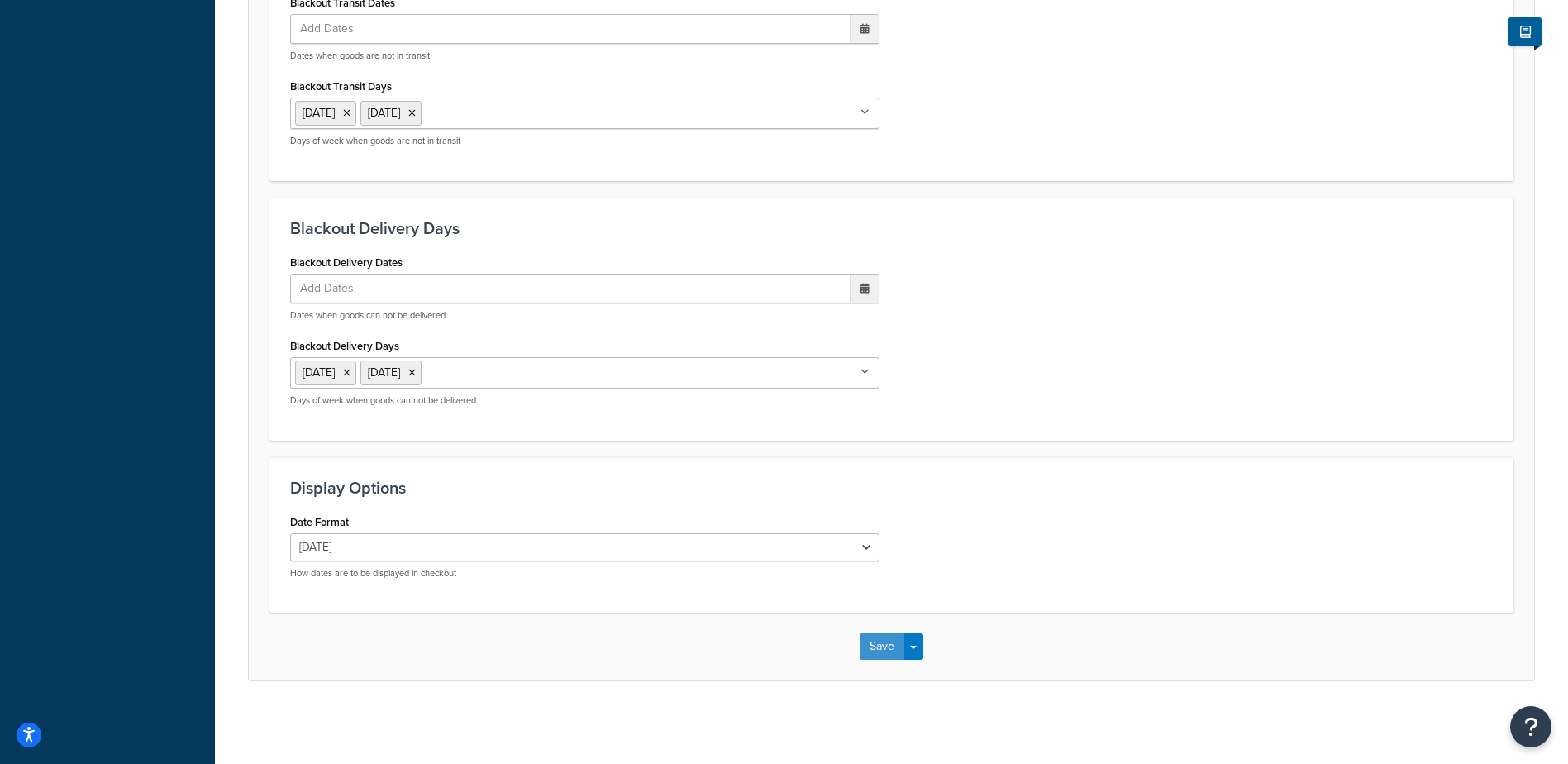
click at [876, 647] on button "Save" at bounding box center [881, 647] width 44 height 27
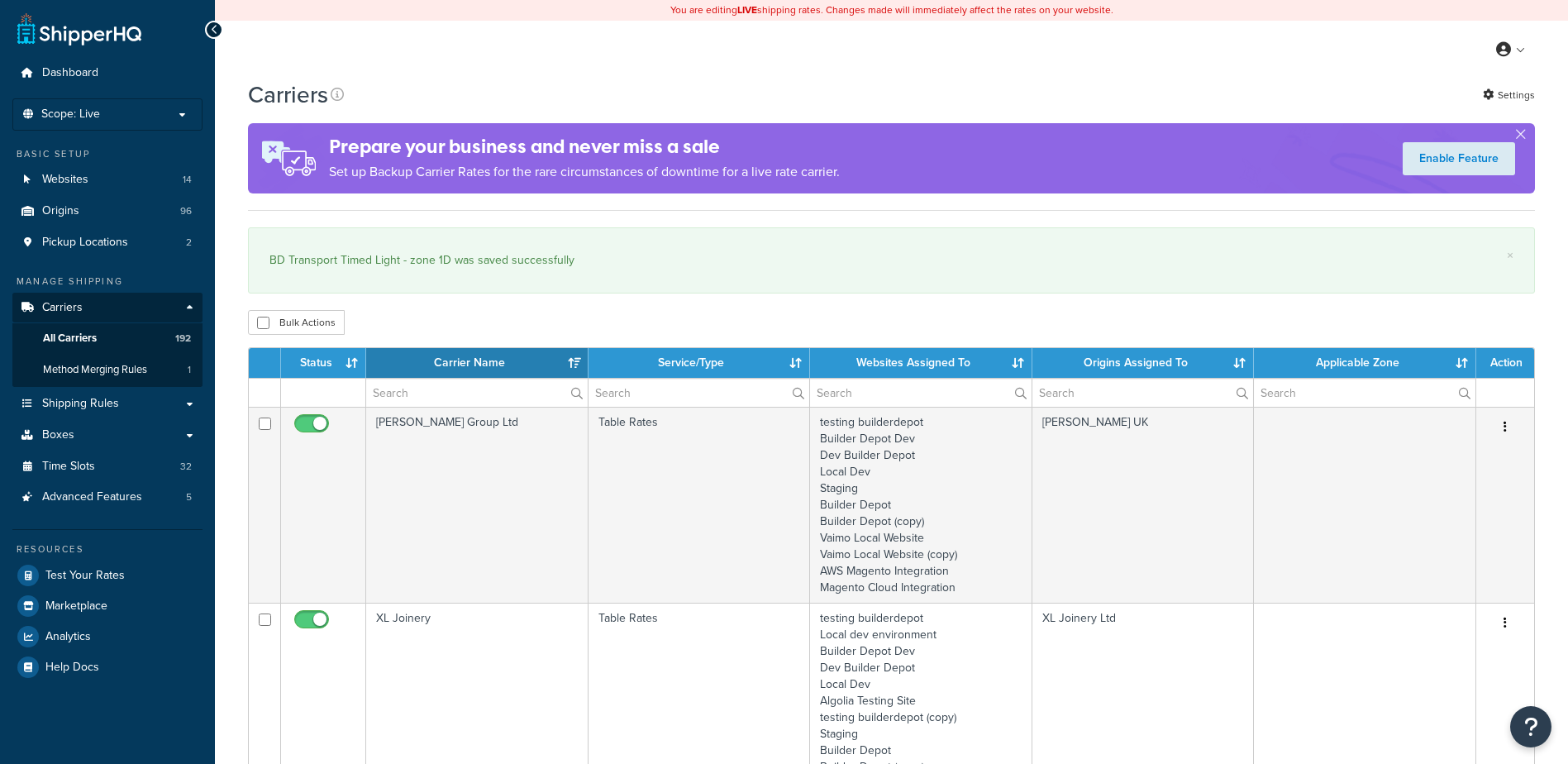
select select "15"
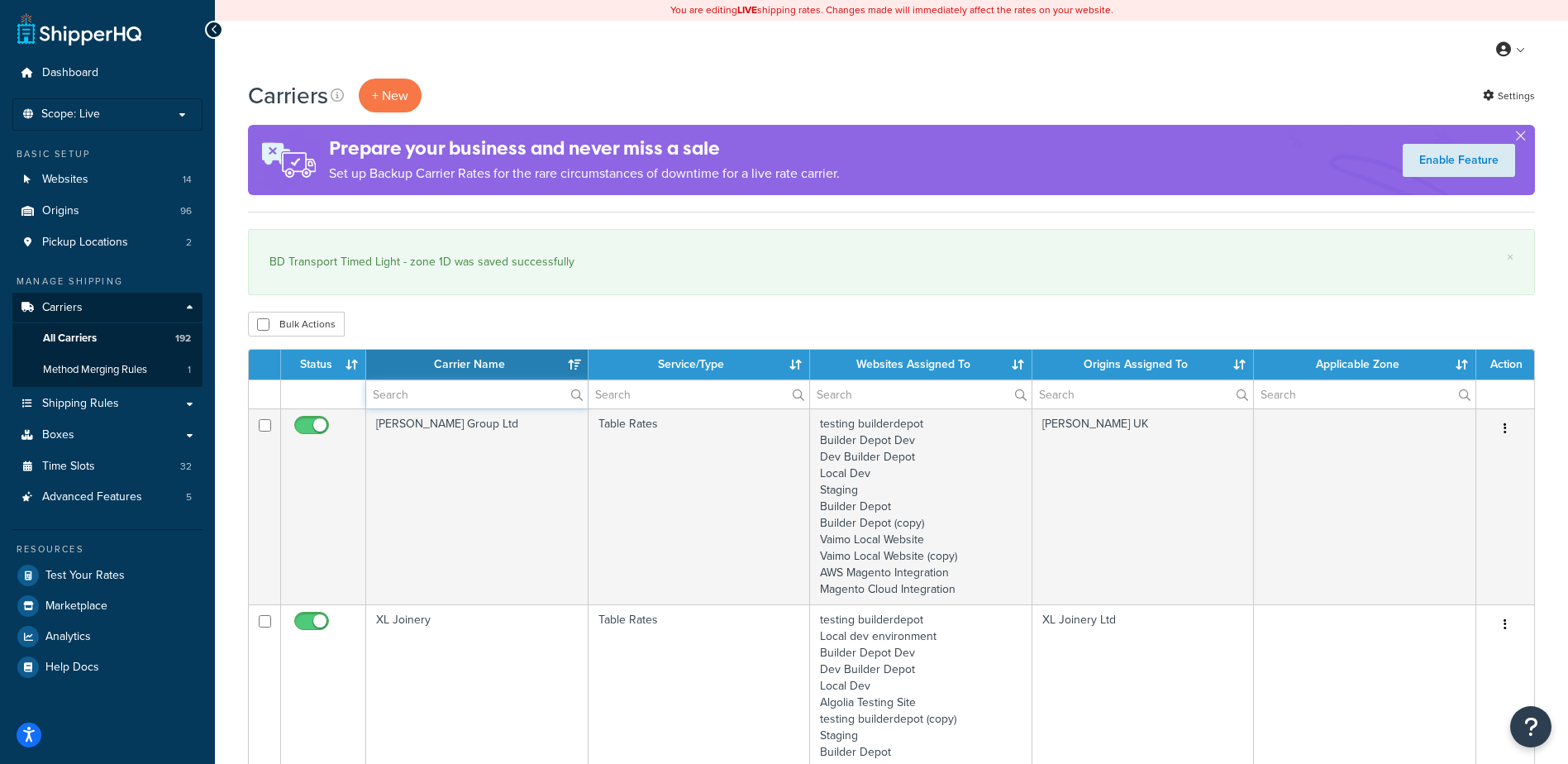
click at [453, 395] on input "text" at bounding box center [477, 395] width 222 height 28
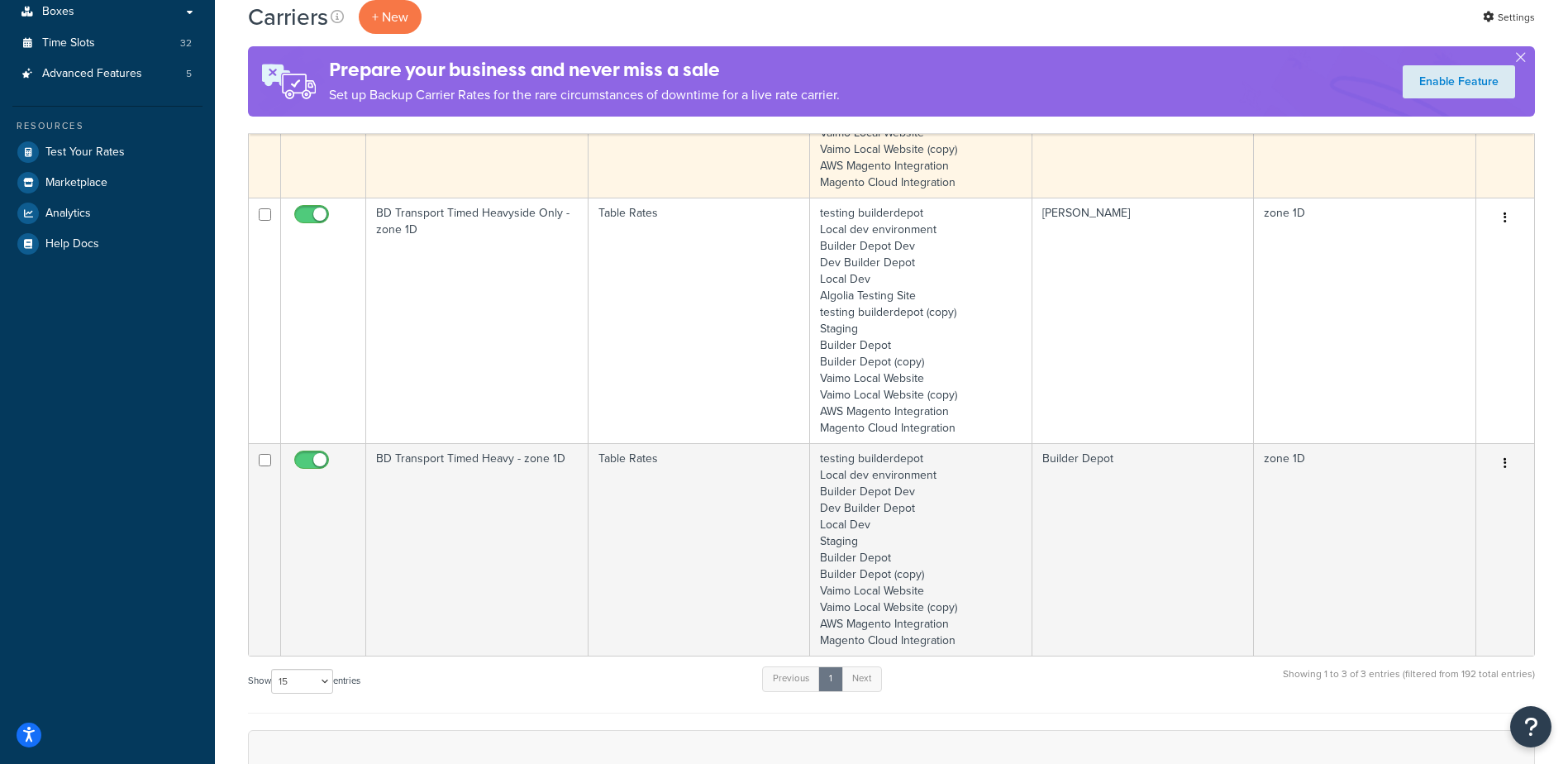
scroll to position [496, 0]
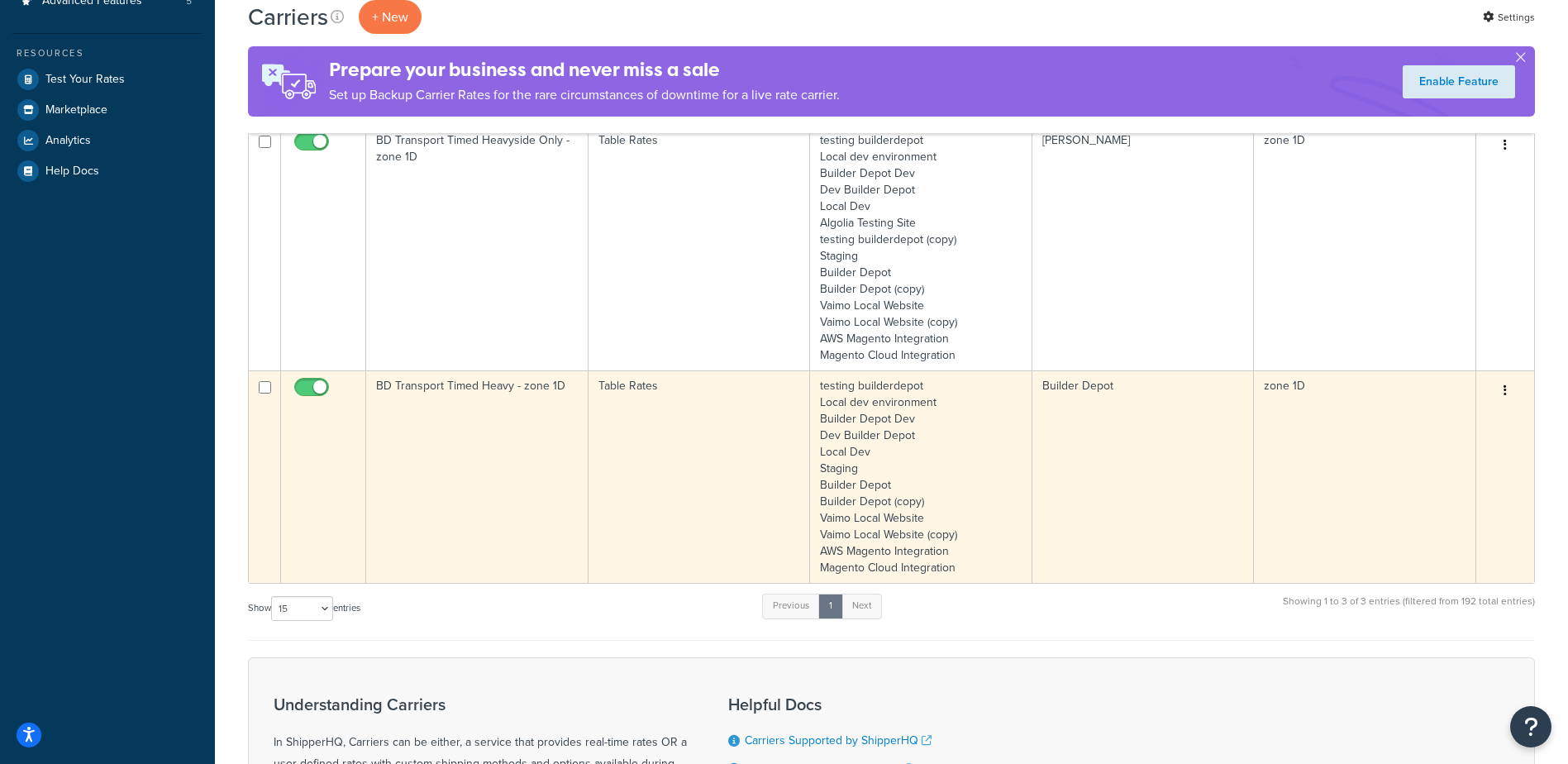
type input "1d"
click at [488, 429] on td "BD Transport Timed Heavy - zone 1D" at bounding box center [478, 477] width 222 height 213
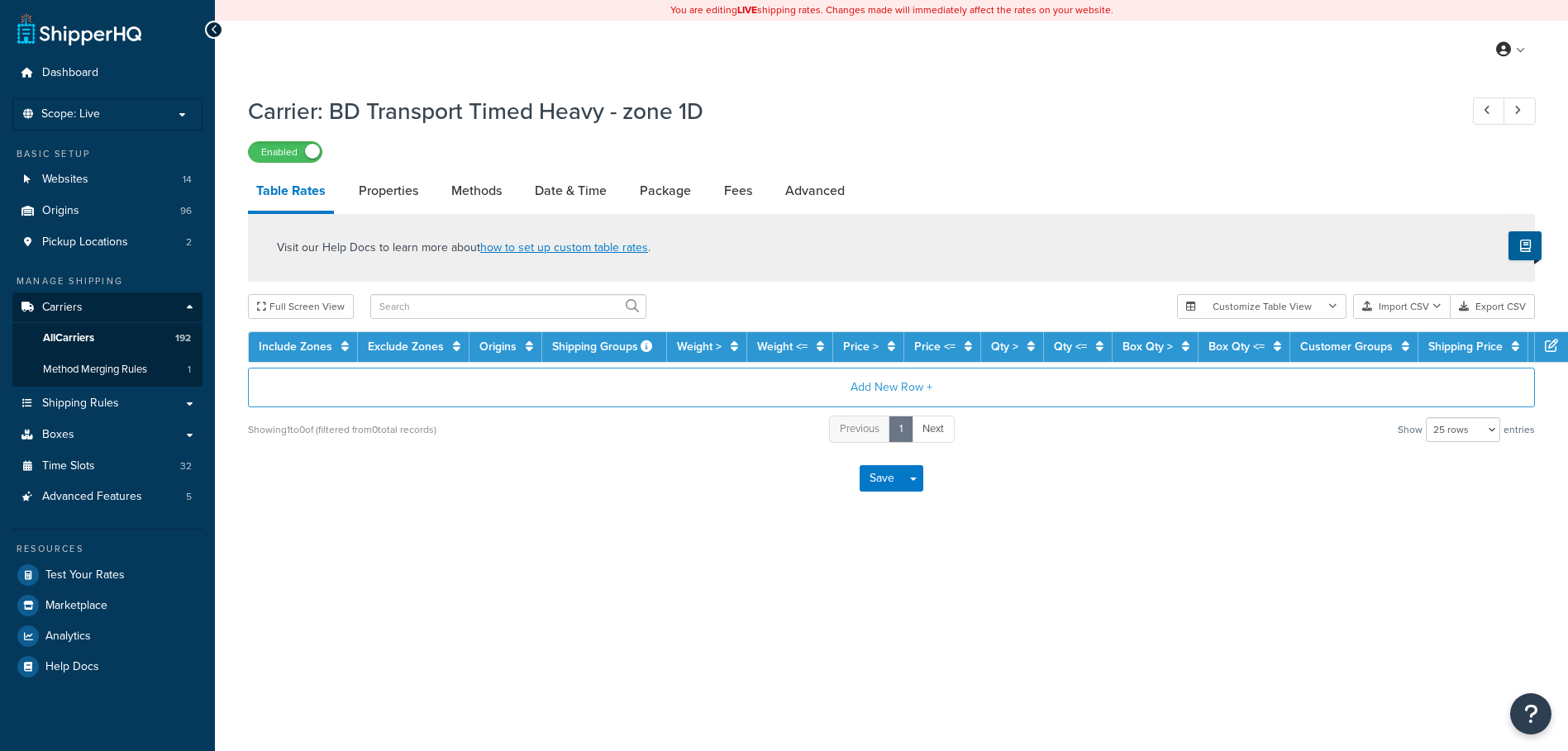
select select "25"
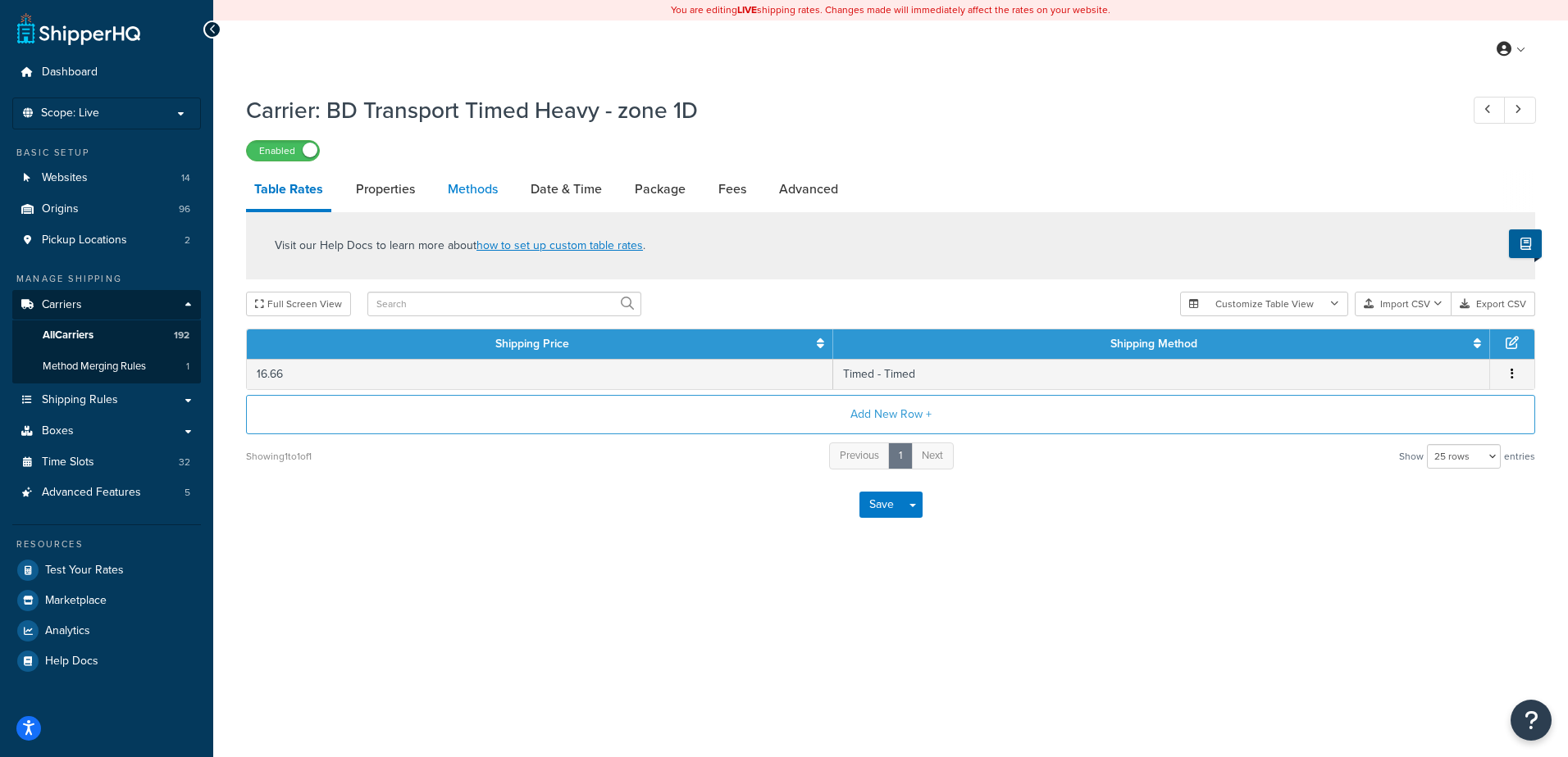
drag, startPoint x: 0, startPoint y: 0, endPoint x: 470, endPoint y: 181, distance: 503.6
click at [470, 181] on link "Methods" at bounding box center [473, 189] width 66 height 39
select select "25"
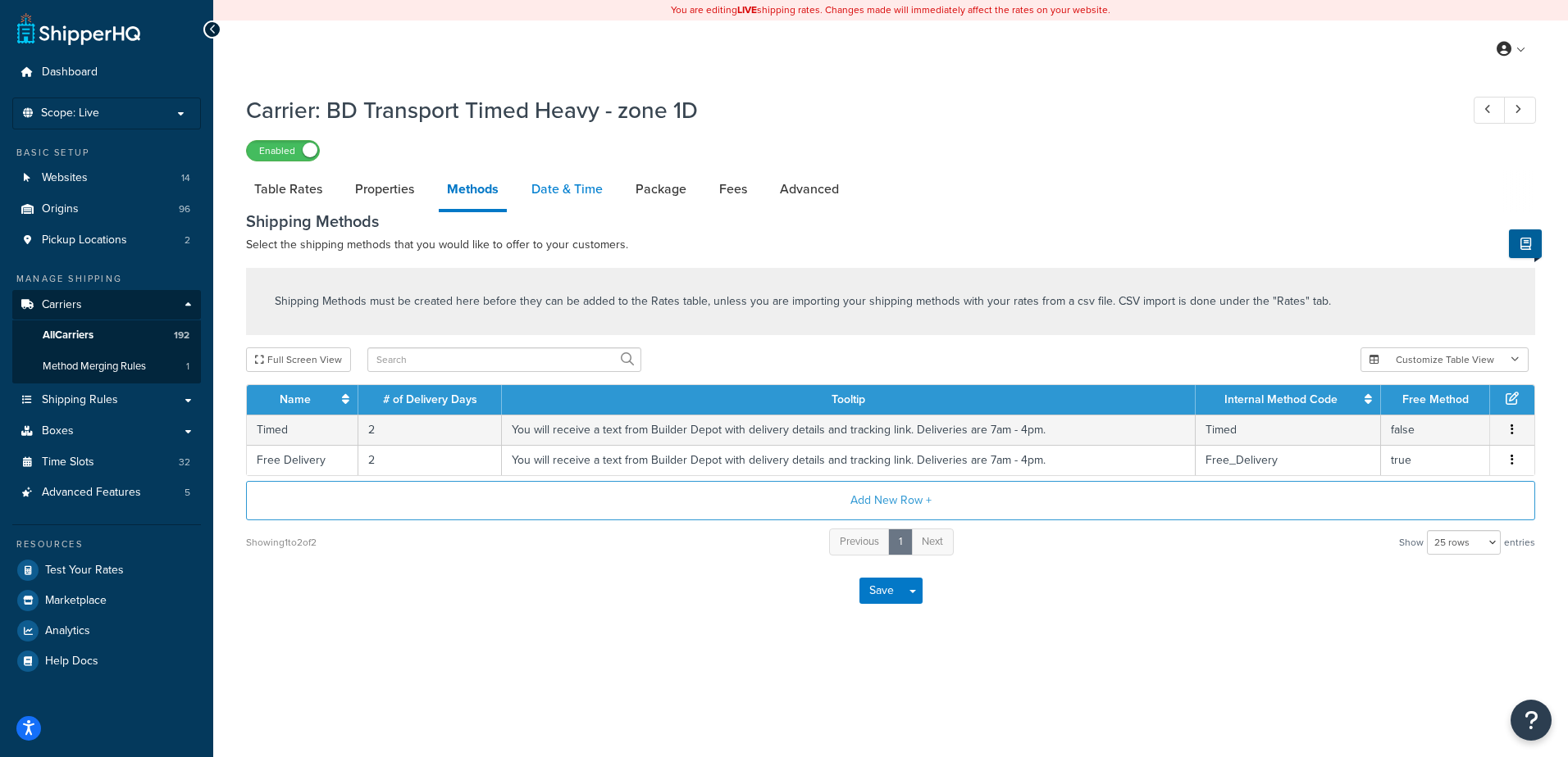
click at [553, 194] on link "Date & Time" at bounding box center [567, 189] width 88 height 39
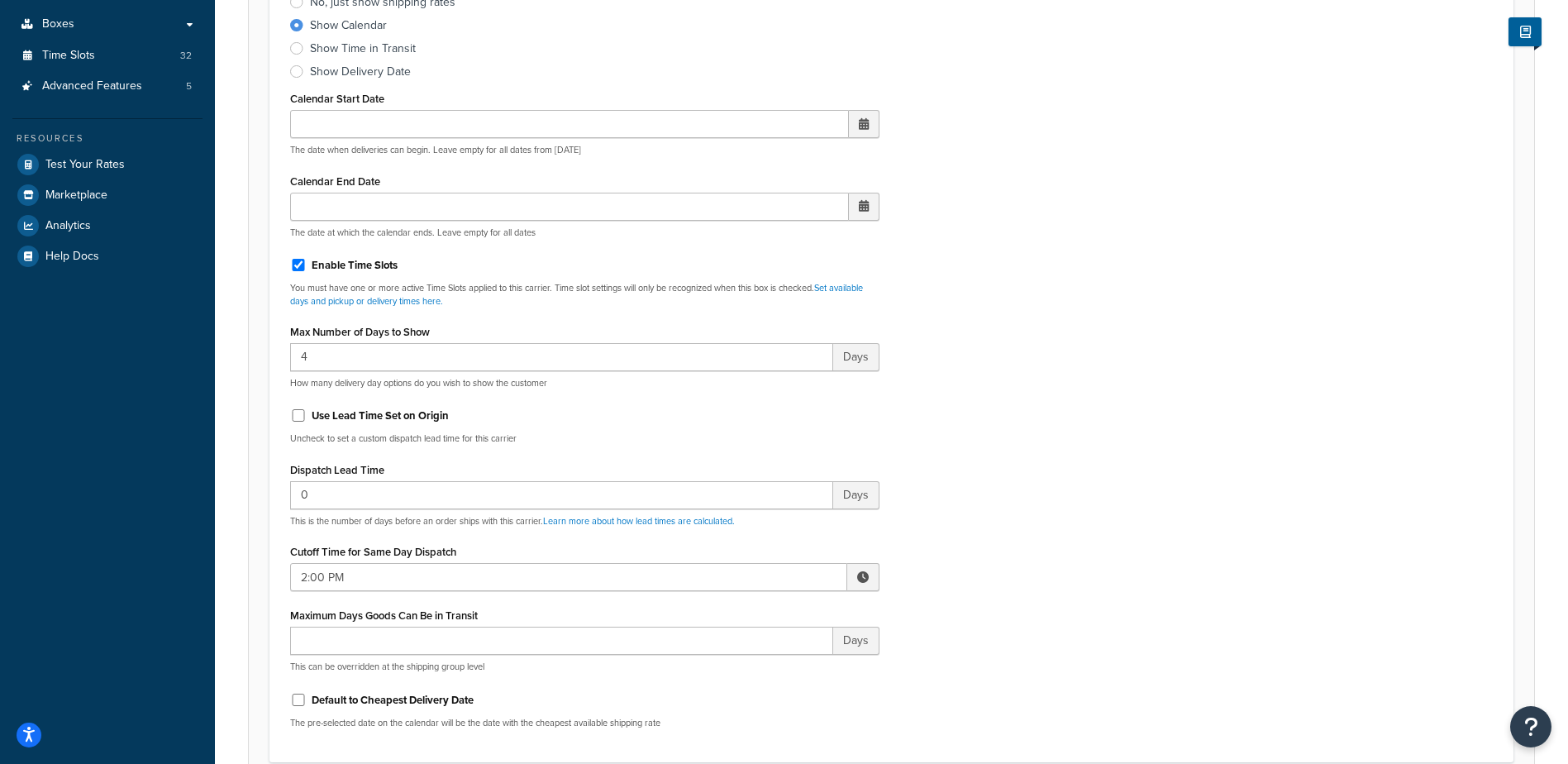
scroll to position [413, 0]
click at [865, 571] on span at bounding box center [863, 575] width 12 height 12
click at [736, 609] on span "▲" at bounding box center [742, 612] width 33 height 33
type input "3:00 PM"
click at [1006, 576] on div "Include Delivery Date Information: No, just show shipping rates Show Calendar S…" at bounding box center [891, 351] width 1228 height 778
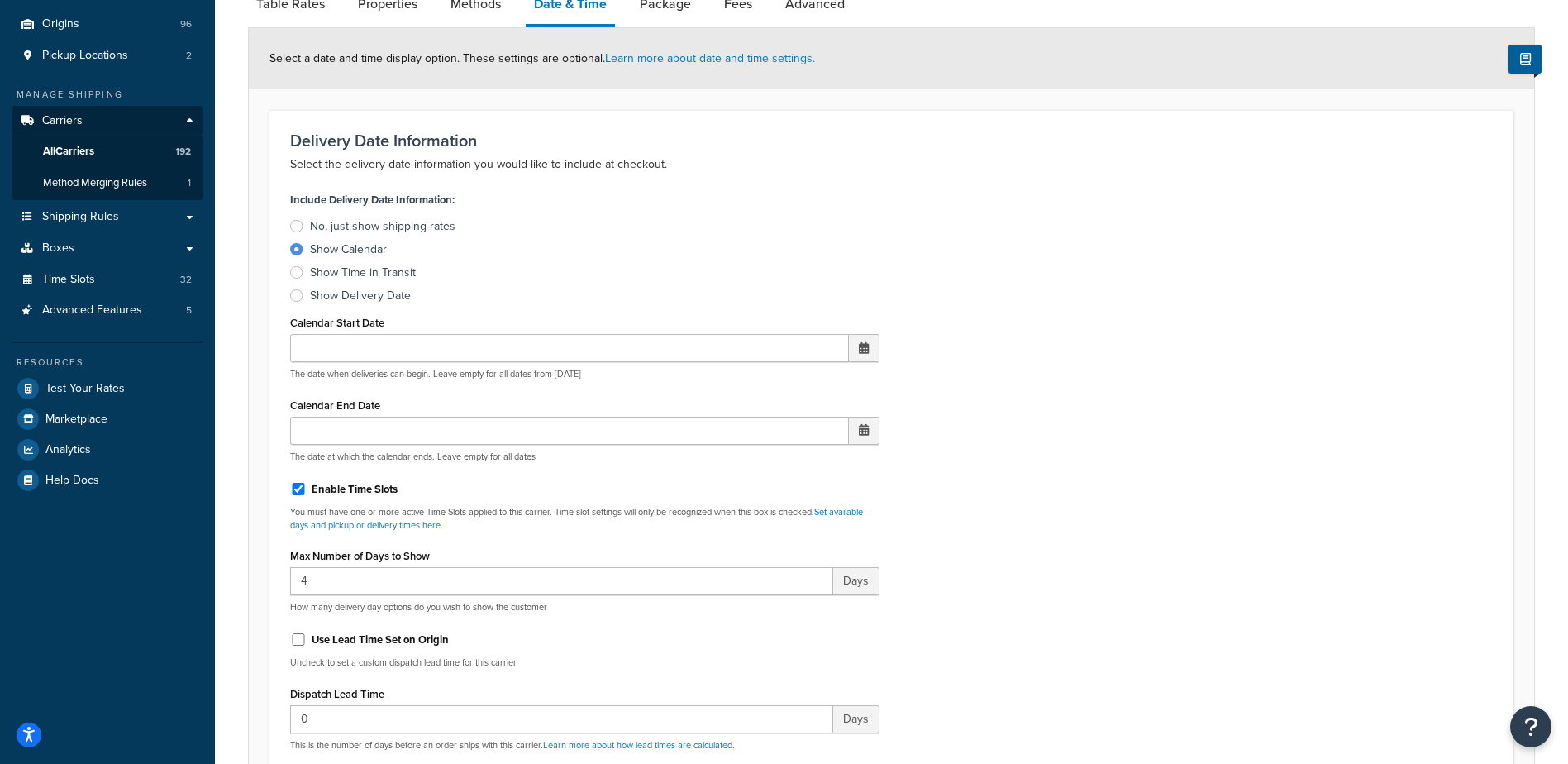
scroll to position [0, 0]
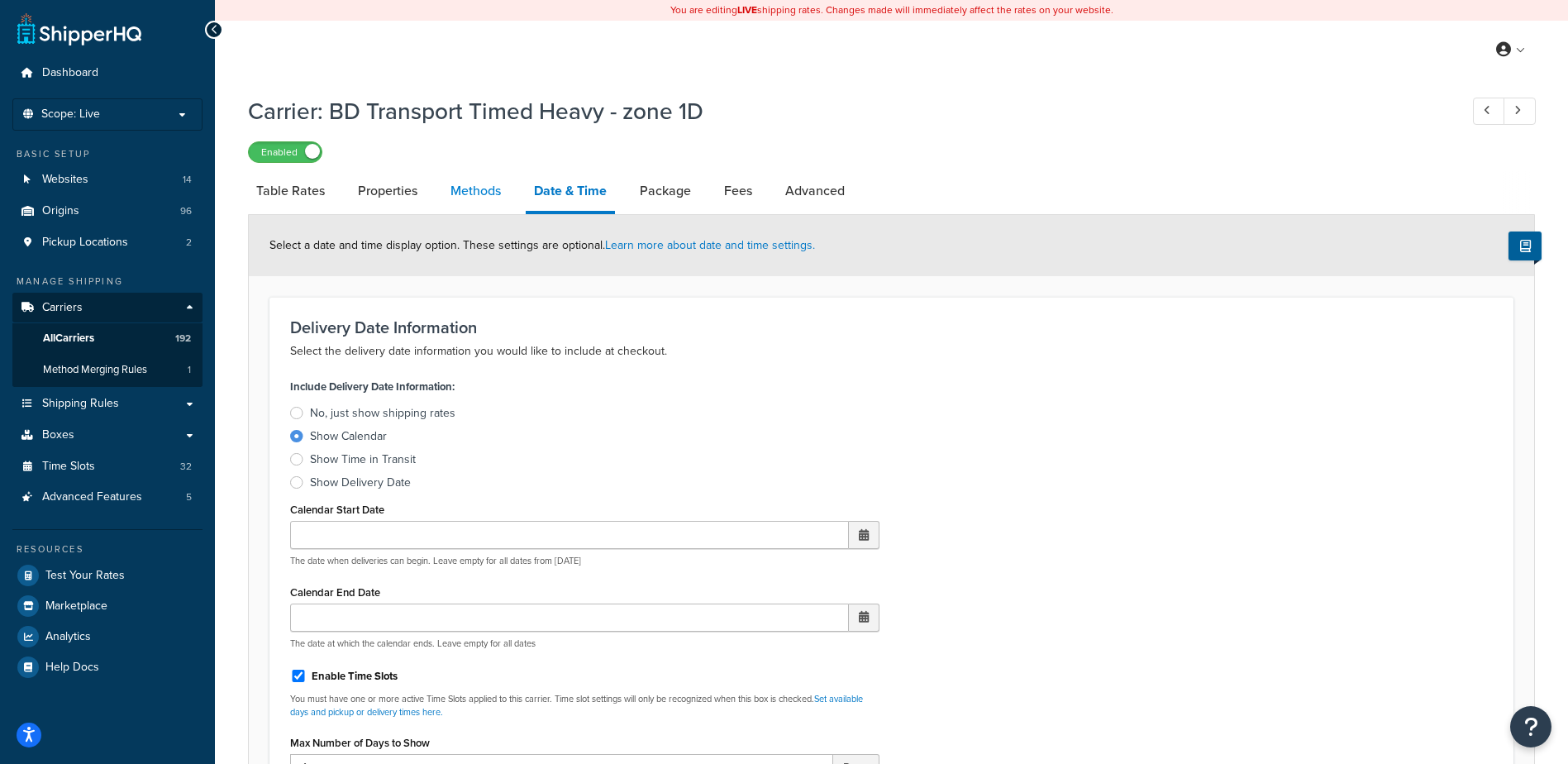
click at [482, 172] on link "Methods" at bounding box center [476, 191] width 67 height 39
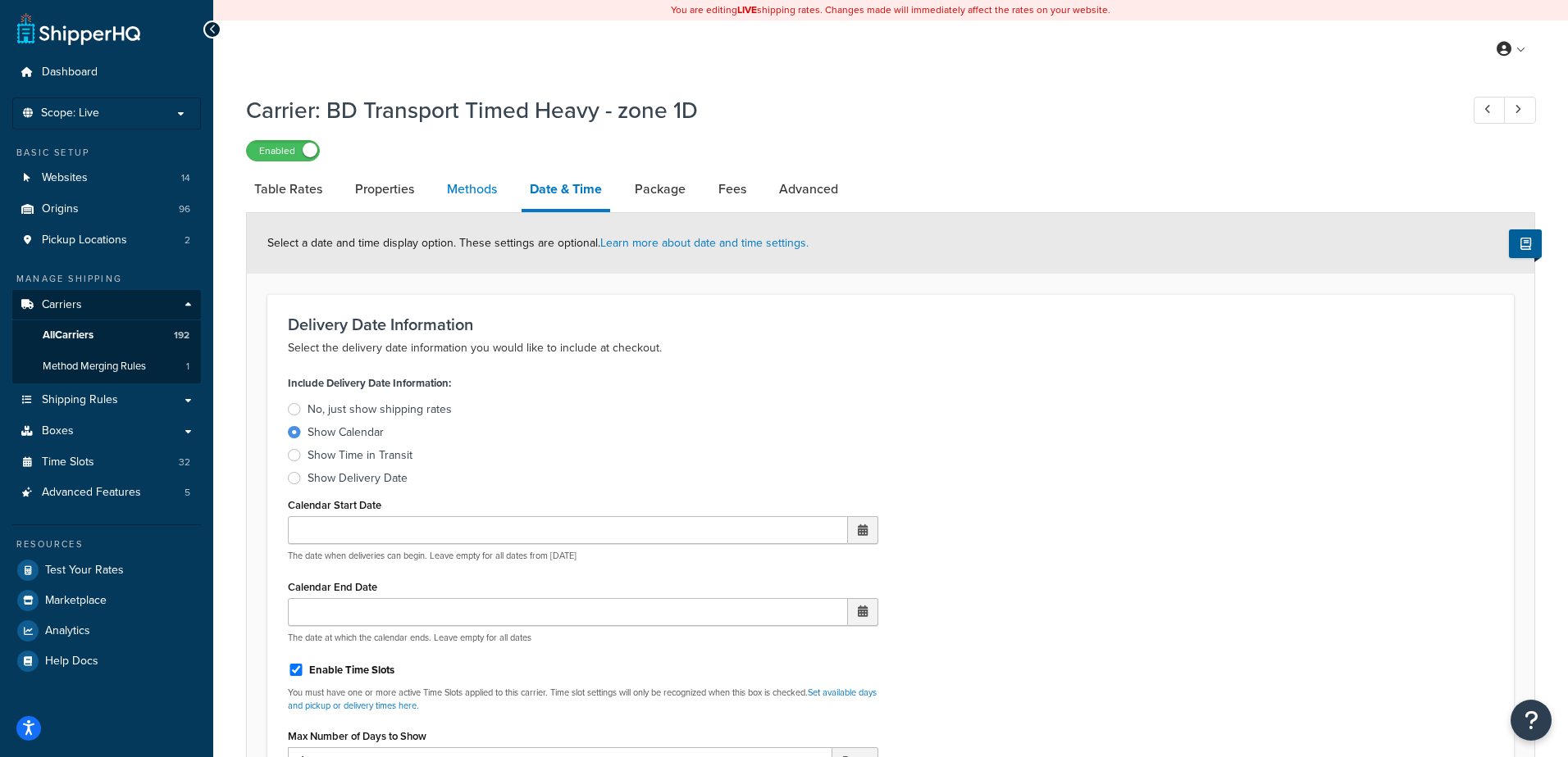
select select "25"
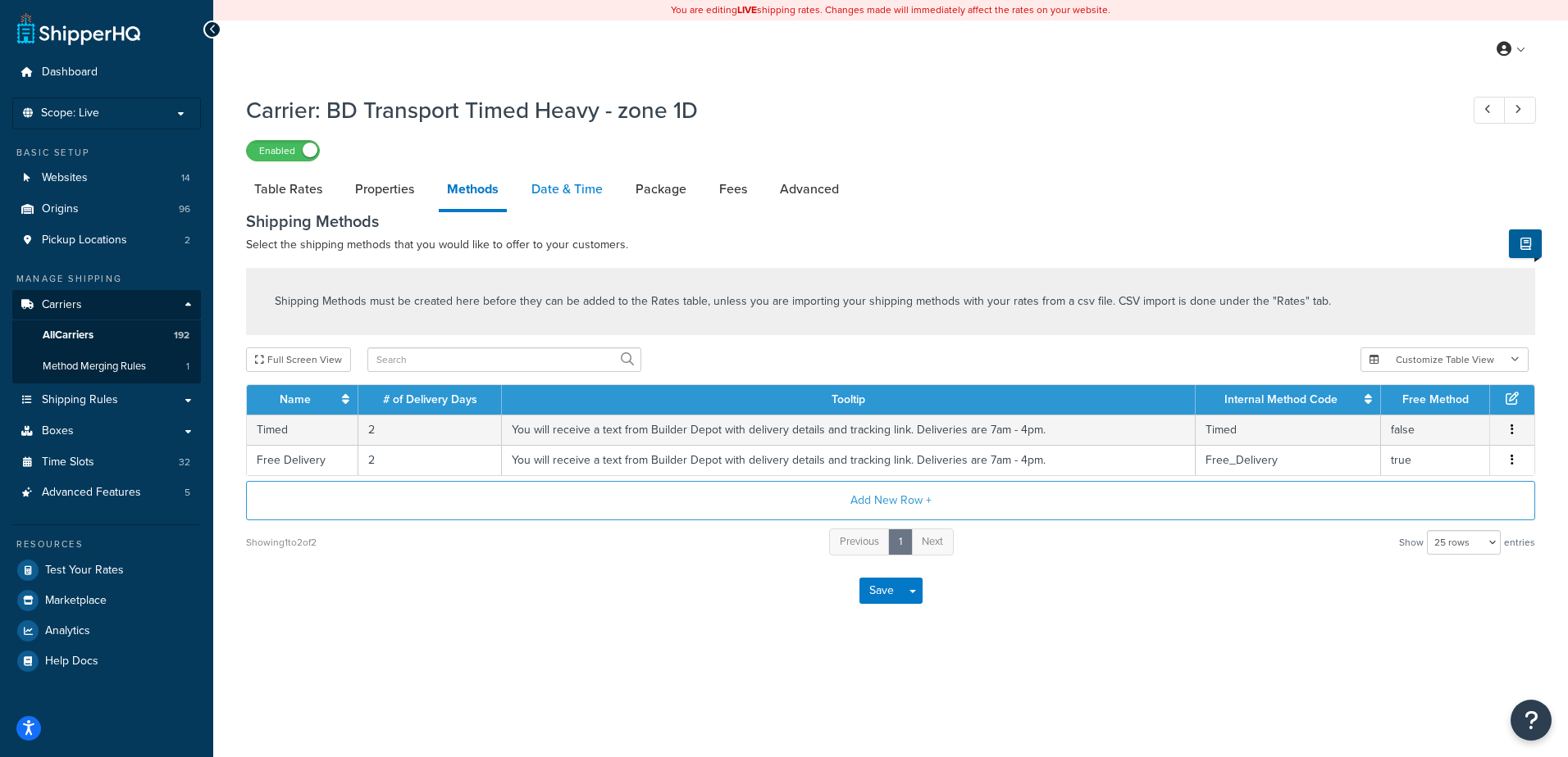
click at [564, 187] on link "Date & Time" at bounding box center [567, 189] width 88 height 39
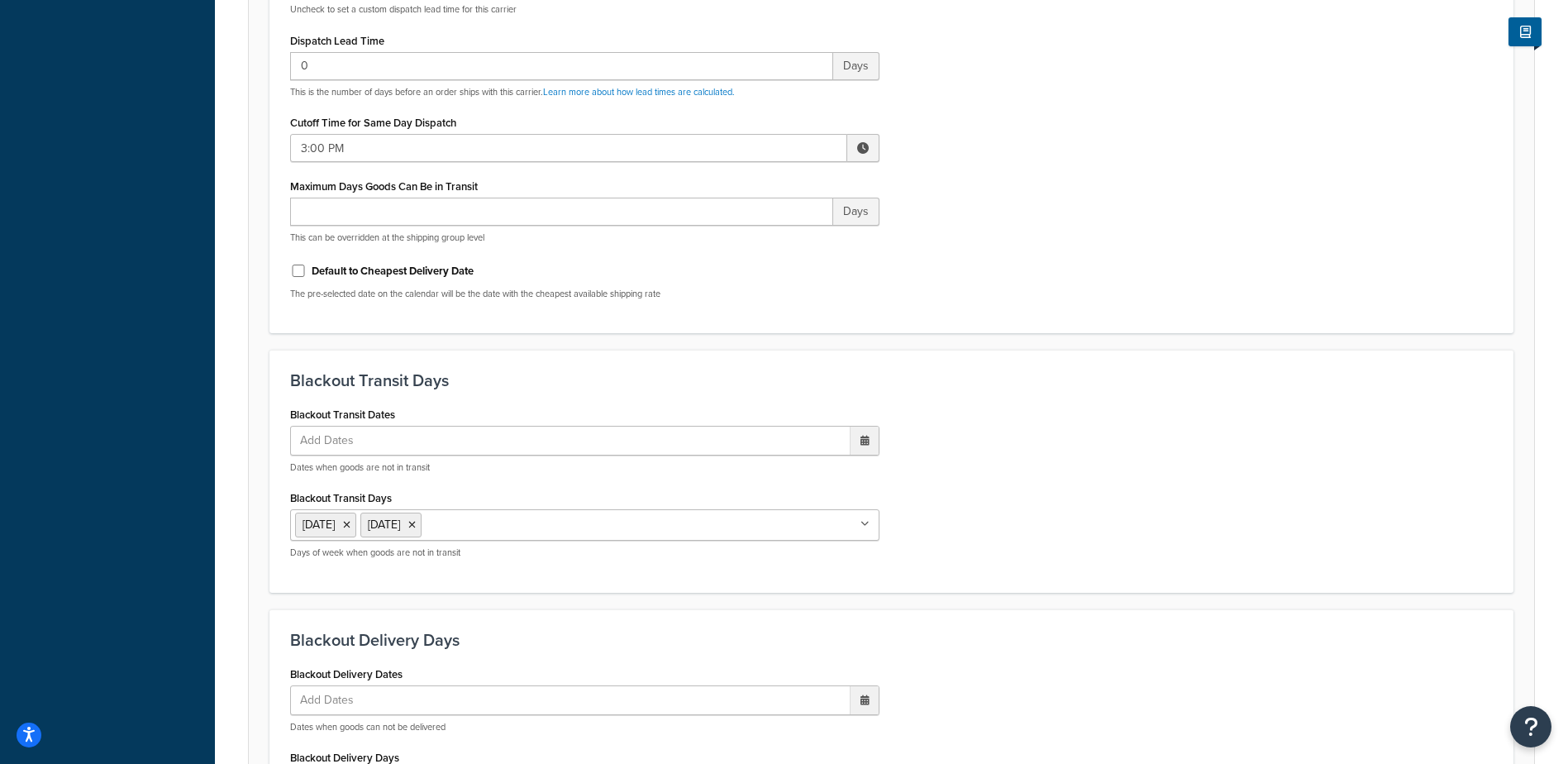
scroll to position [1241, 0]
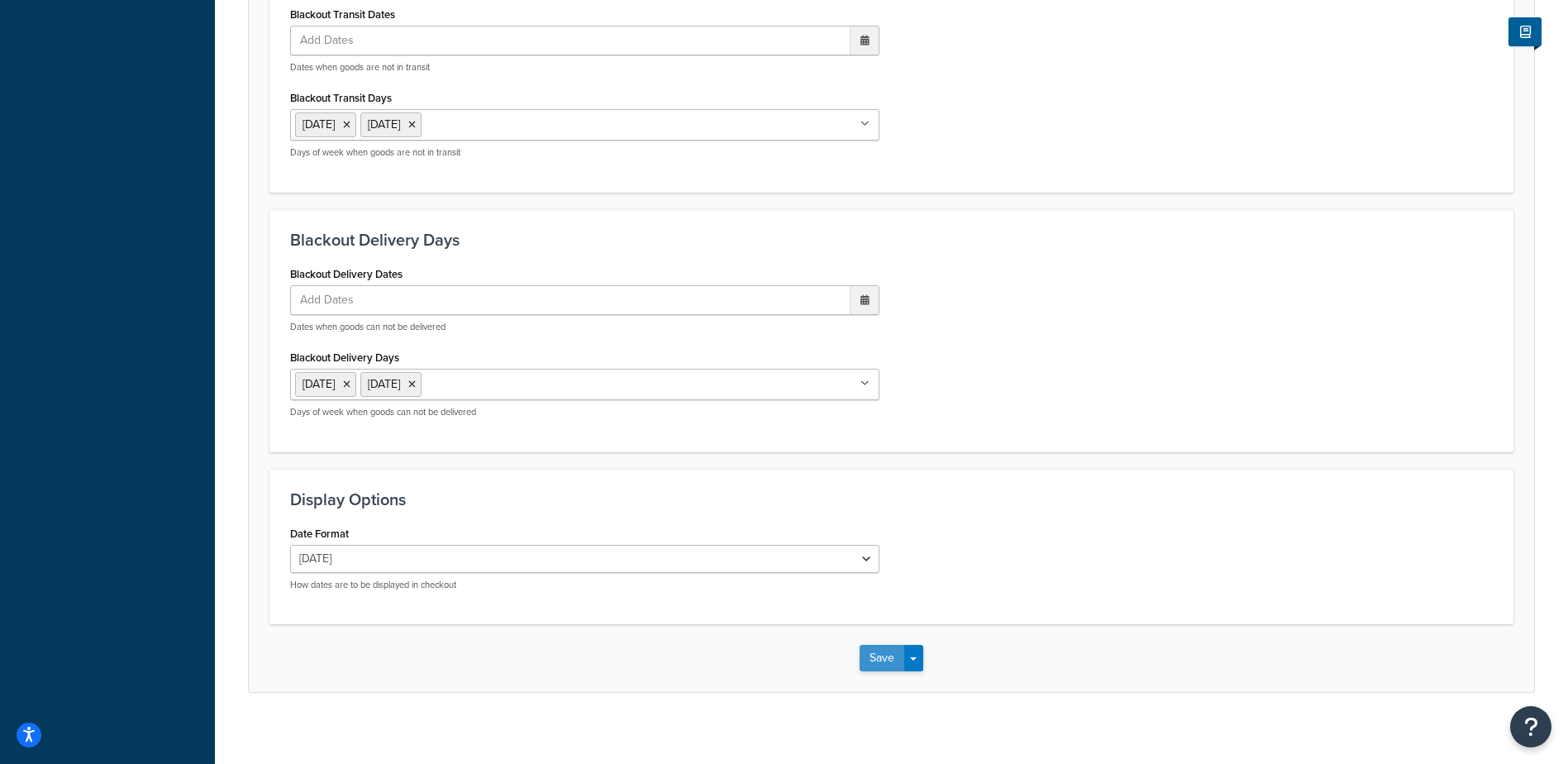
click at [883, 664] on button "Save" at bounding box center [881, 659] width 44 height 27
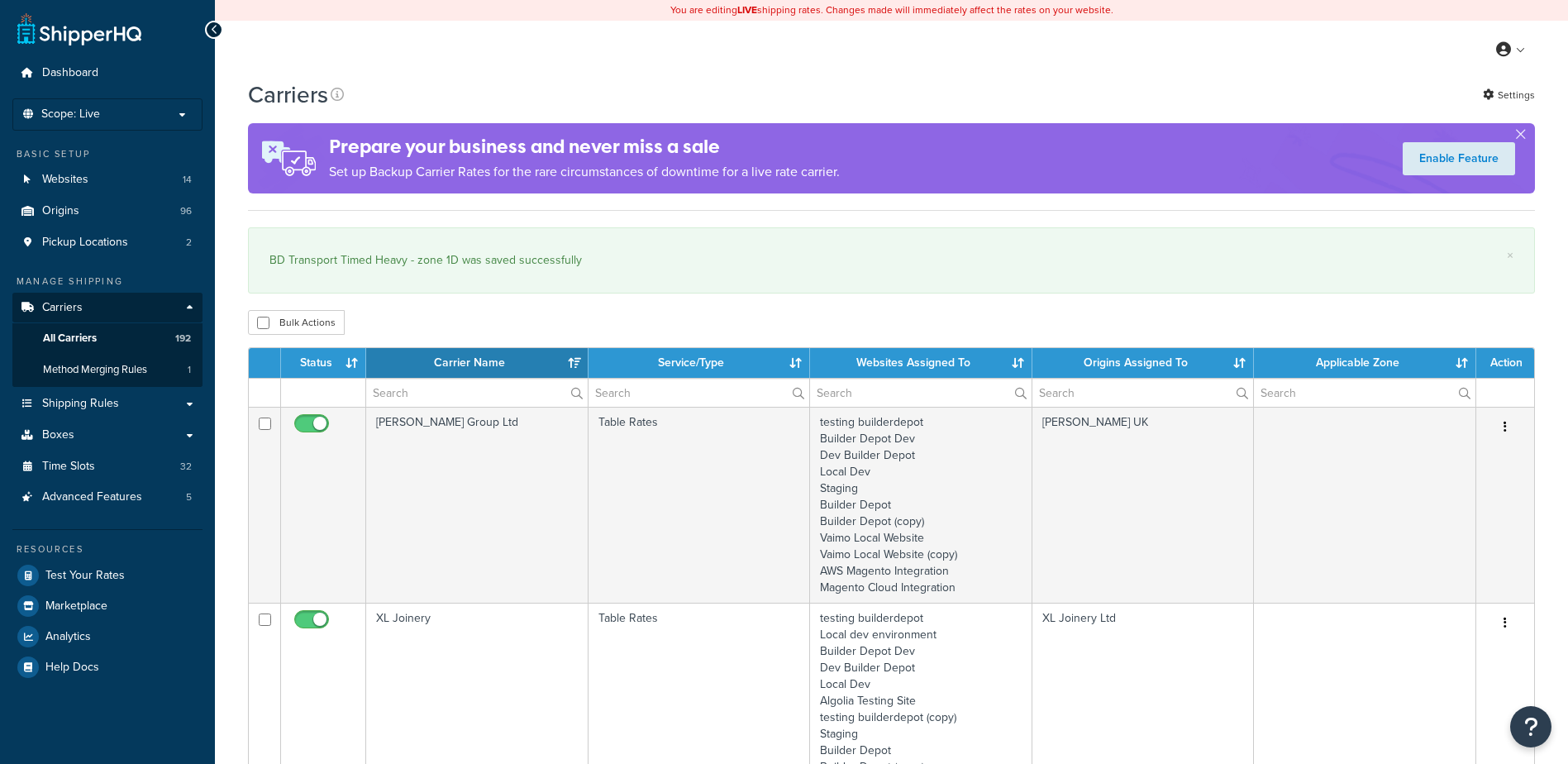
select select "15"
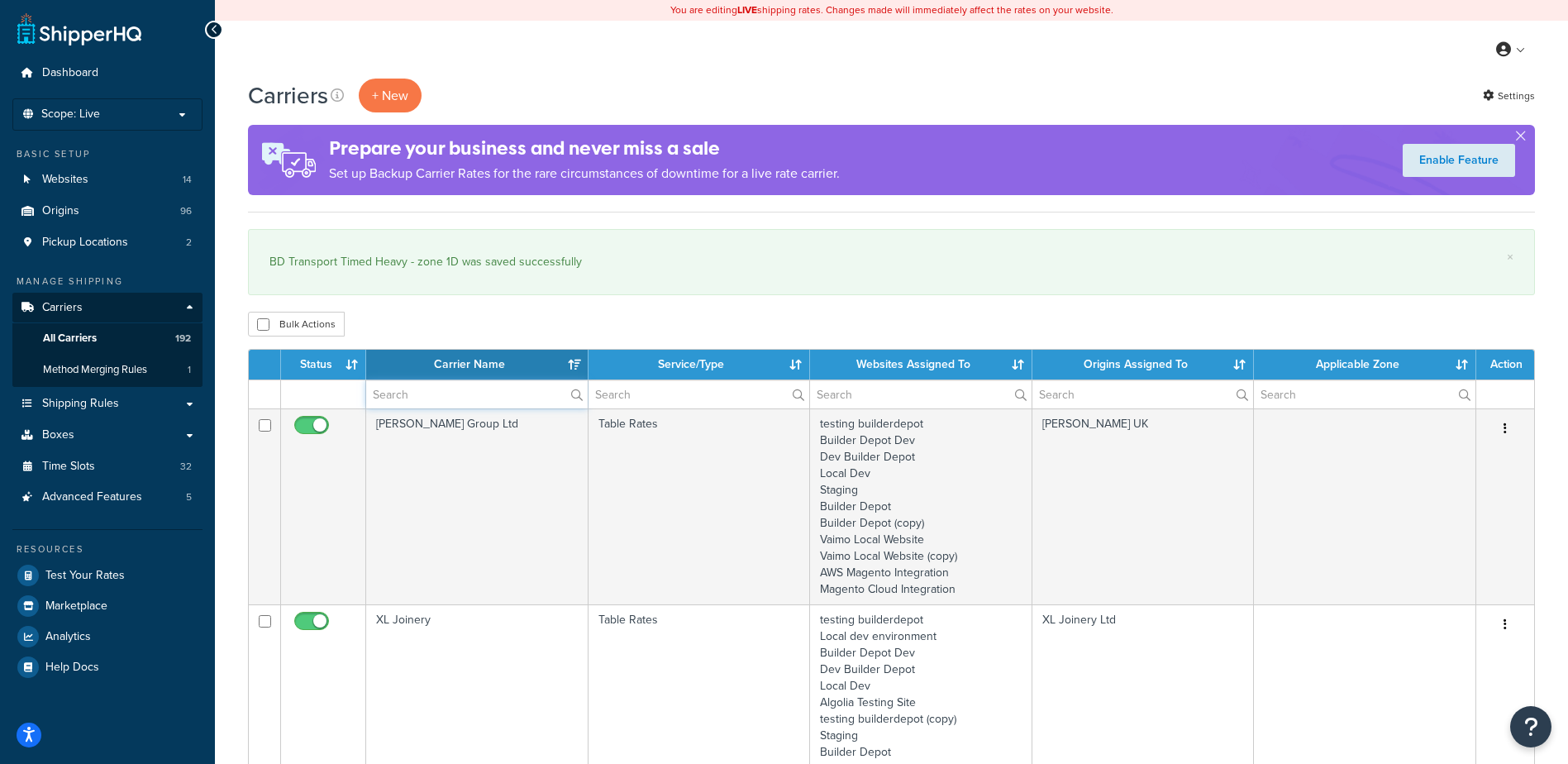
click at [410, 403] on input "text" at bounding box center [477, 395] width 222 height 28
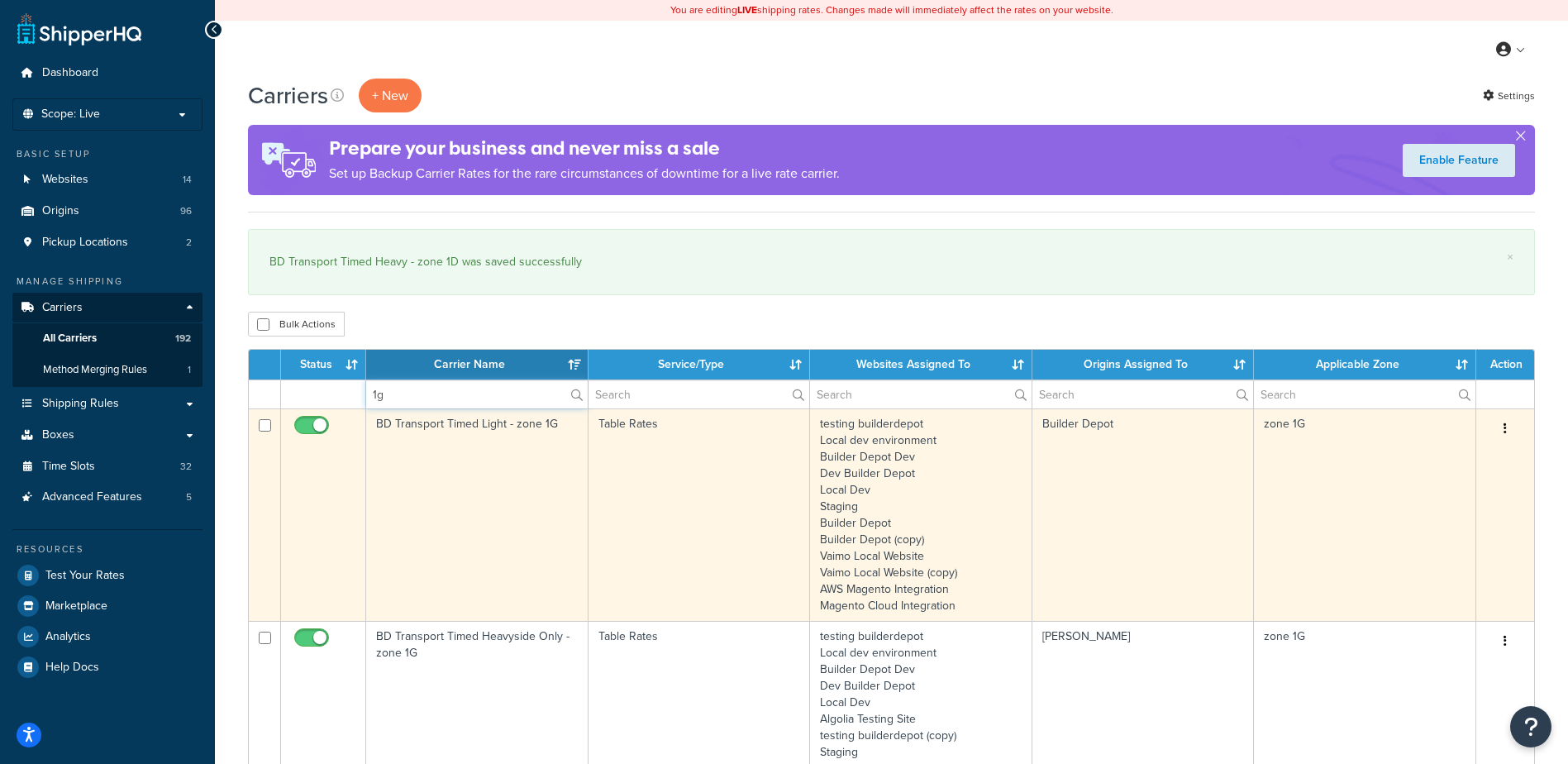
type input "1g"
click at [498, 483] on td "BD Transport Timed Light - zone 1G" at bounding box center [478, 515] width 222 height 213
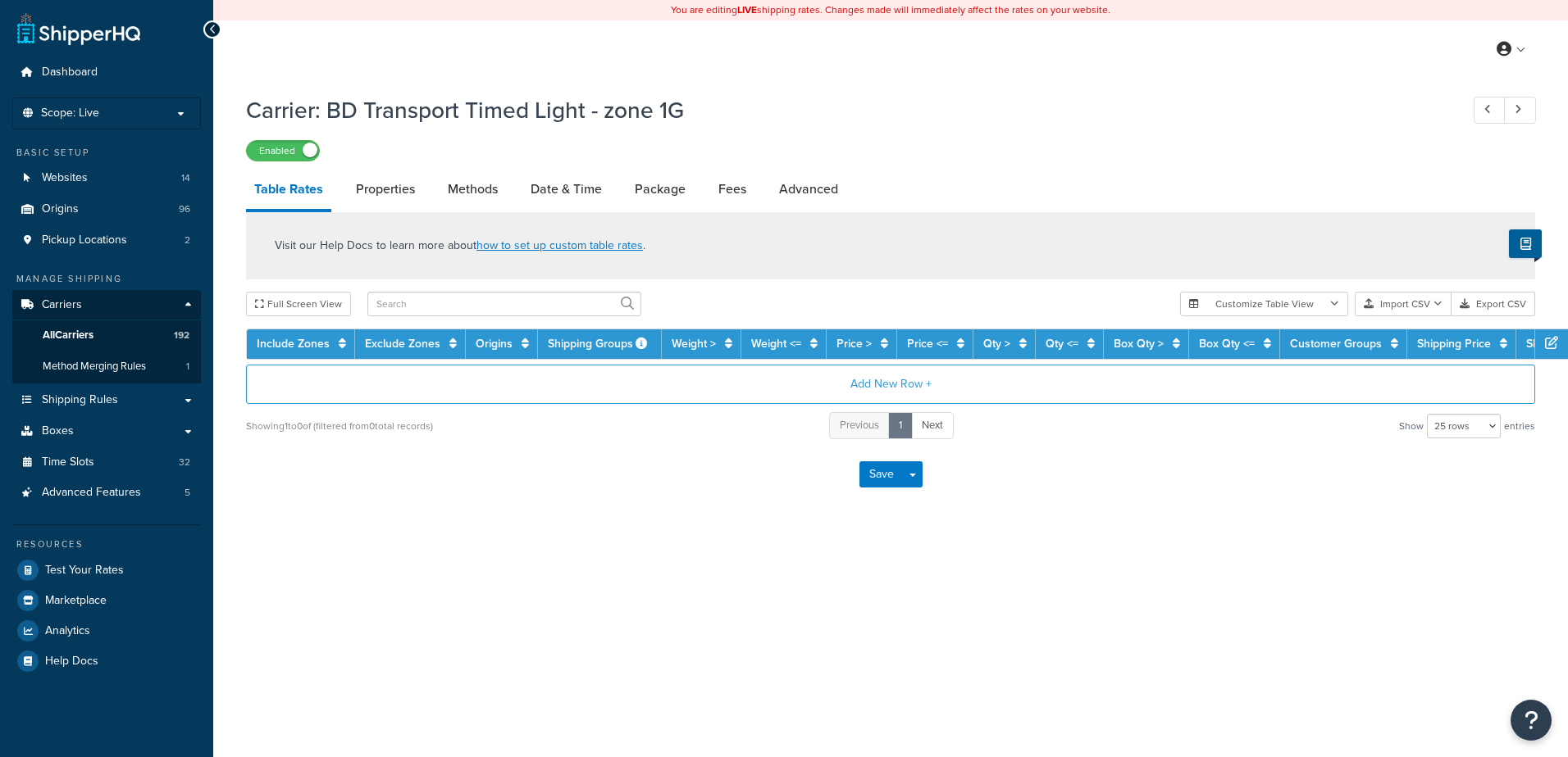
select select "25"
click at [471, 180] on link "Methods" at bounding box center [473, 189] width 66 height 39
select select "25"
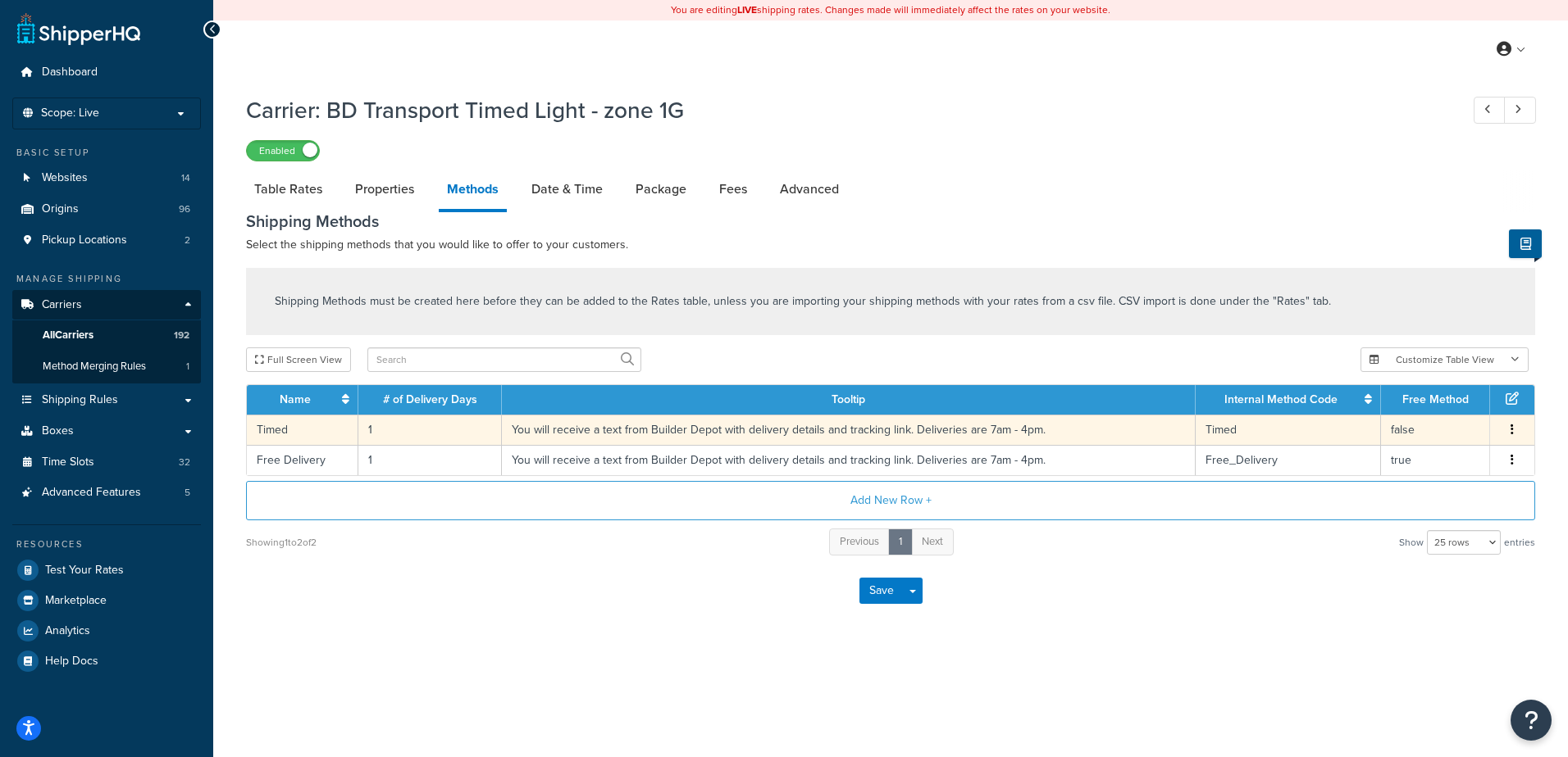
click at [388, 437] on td "1" at bounding box center [430, 429] width 144 height 31
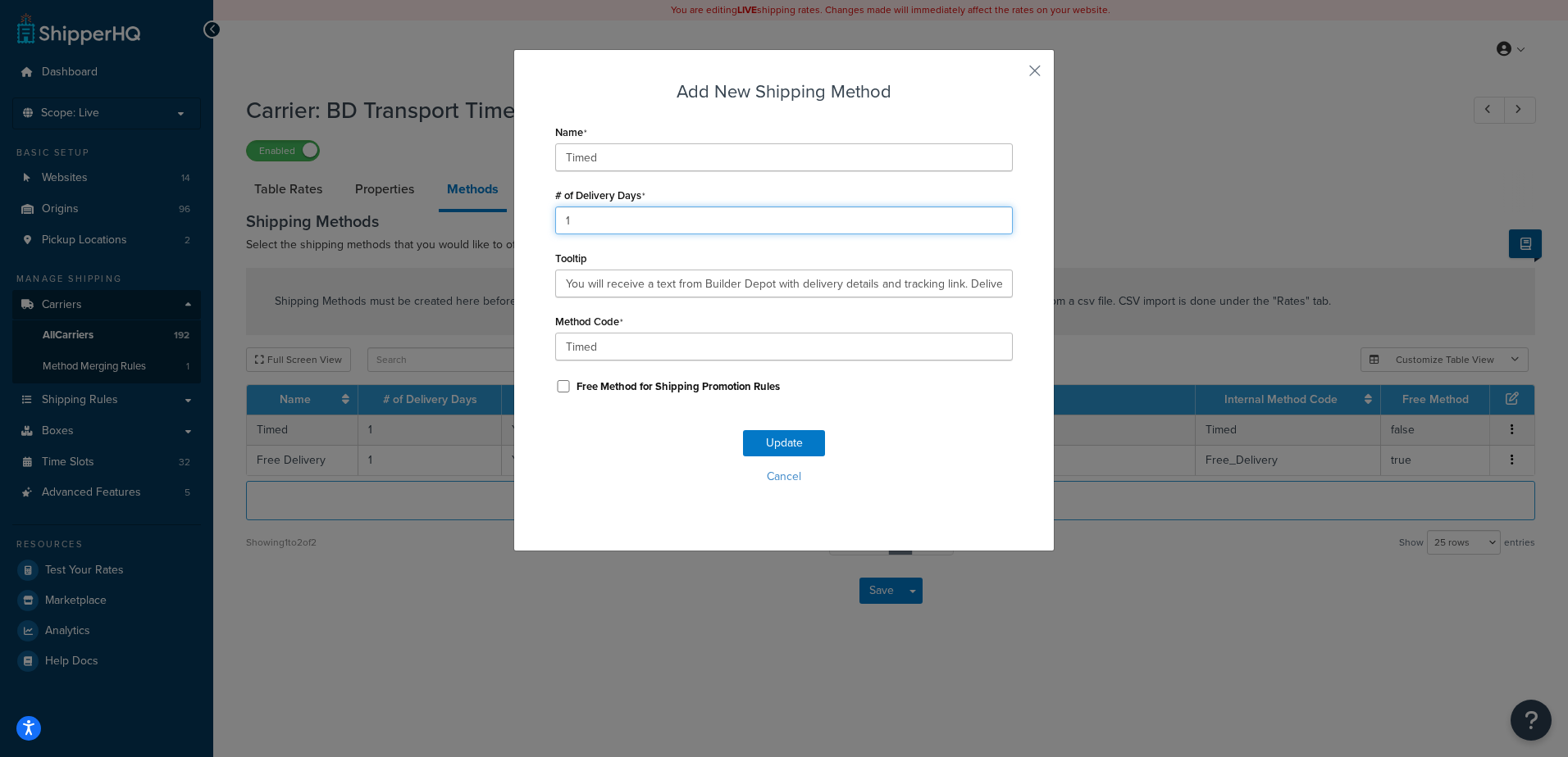
drag, startPoint x: 569, startPoint y: 216, endPoint x: 473, endPoint y: 205, distance: 96.6
click at [473, 205] on div "Add New Shipping Method Name Timed # of Delivery Days 1 Tooltip You will receiv…" at bounding box center [784, 378] width 1568 height 757
type input "2"
click at [766, 442] on button "Update" at bounding box center [783, 444] width 82 height 27
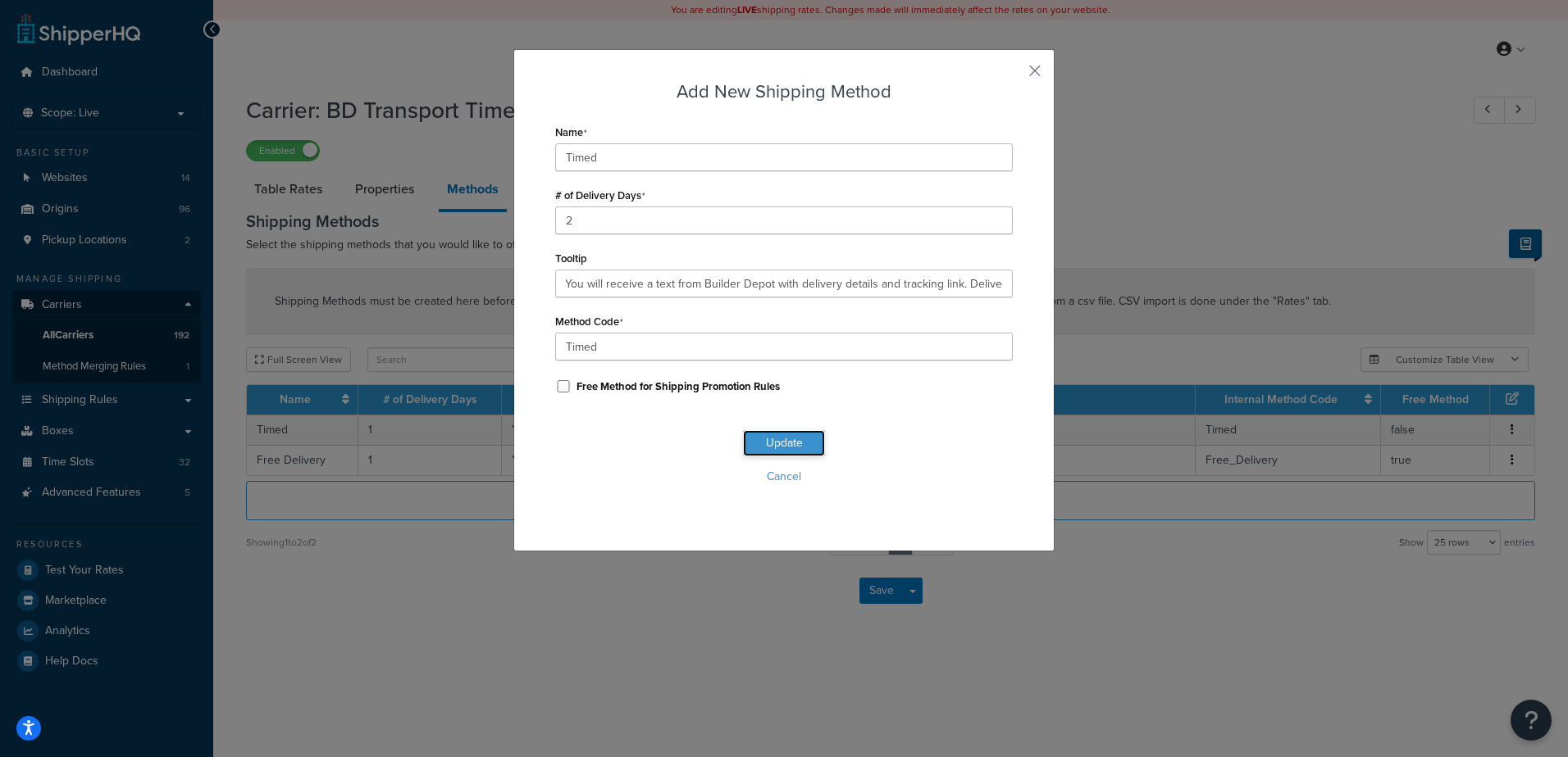
scroll to position [0, 0]
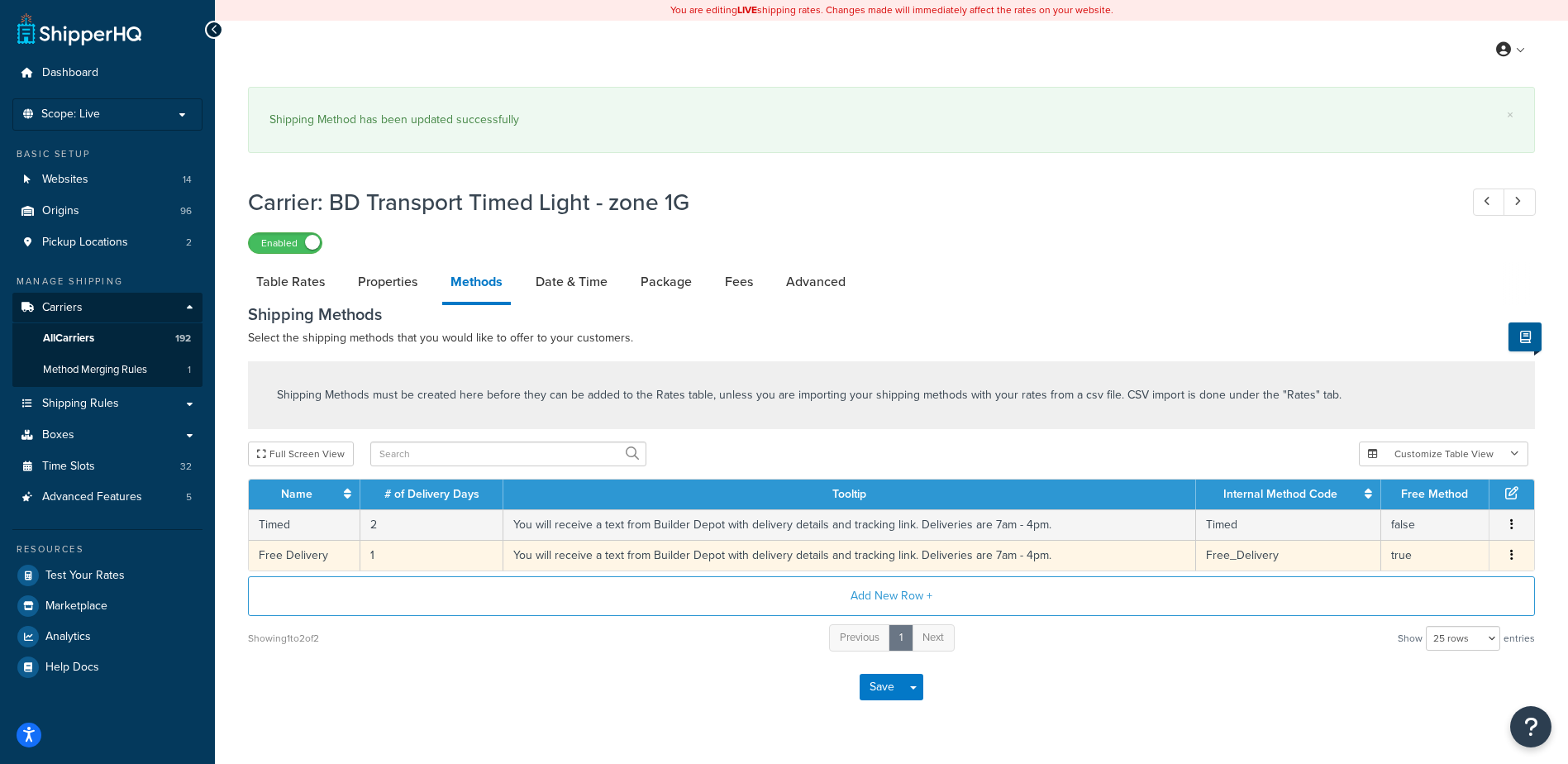
click at [390, 550] on td "1" at bounding box center [432, 555] width 143 height 31
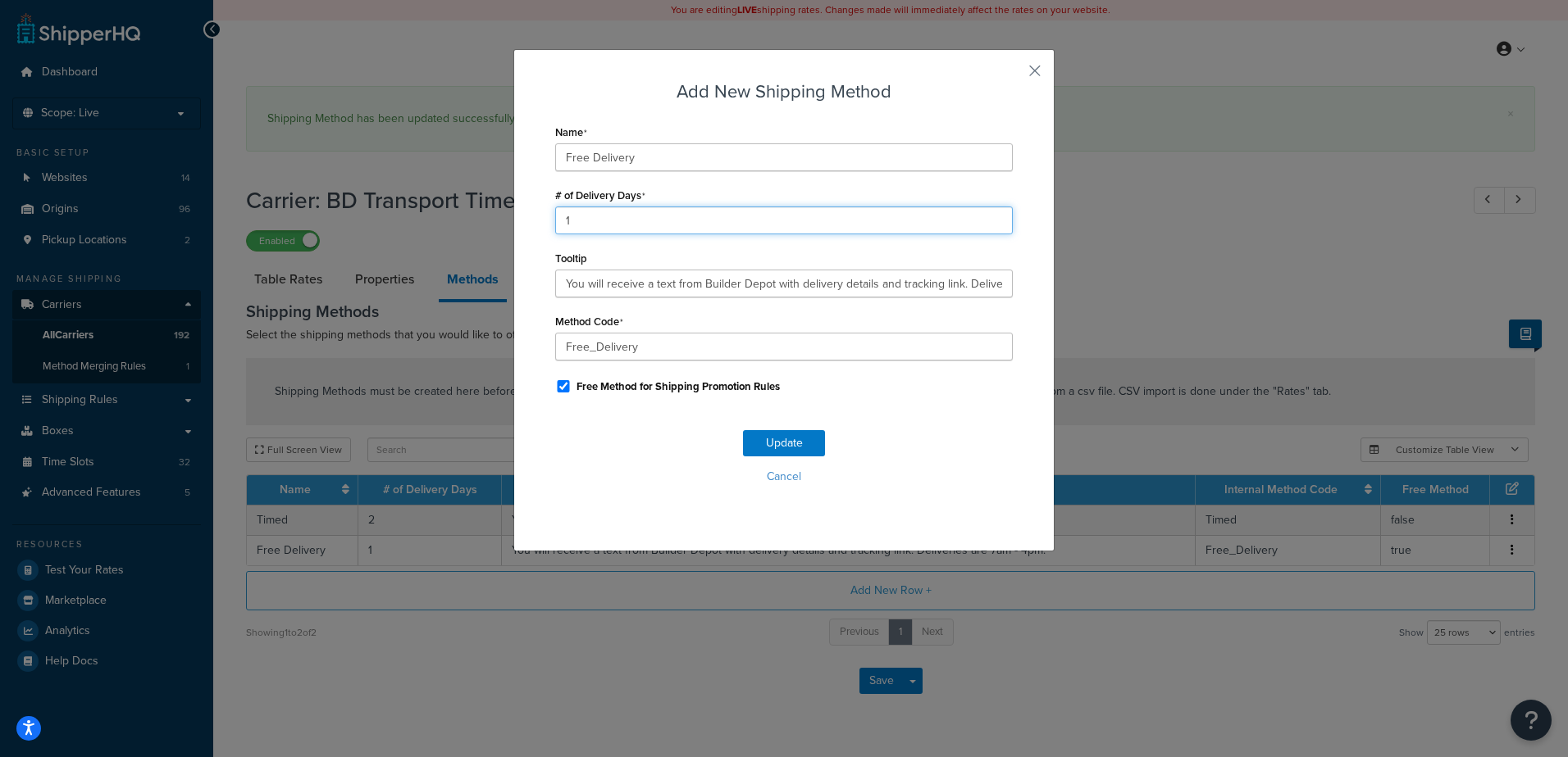
drag, startPoint x: 581, startPoint y: 216, endPoint x: 528, endPoint y: 214, distance: 53.0
click at [528, 214] on div "Add New Shipping Method Name Free Delivery # of Delivery Days 1 Tooltip You wil…" at bounding box center [784, 300] width 541 height 502
type input "2"
click at [769, 445] on button "Update" at bounding box center [783, 444] width 82 height 27
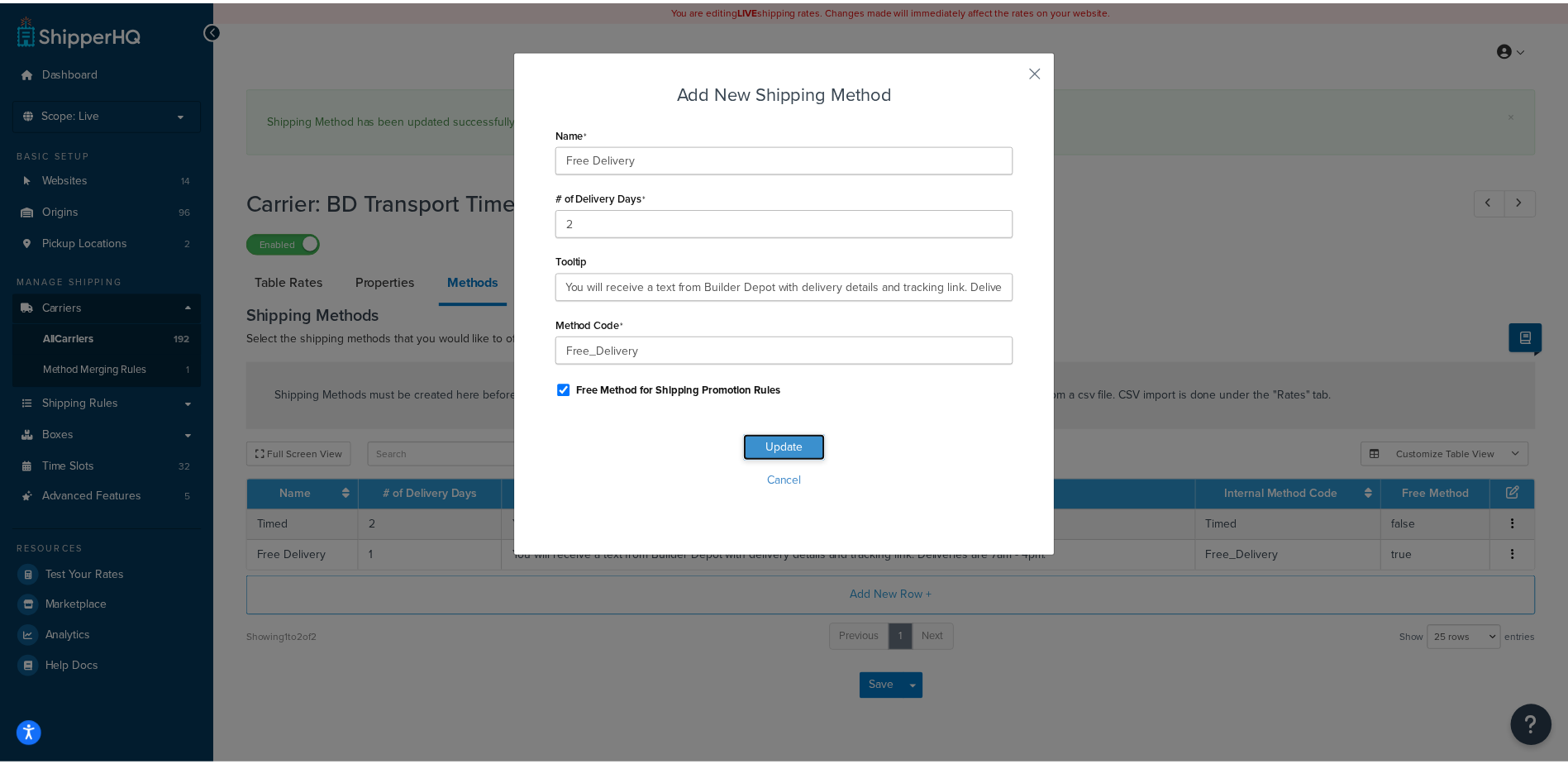
scroll to position [0, 0]
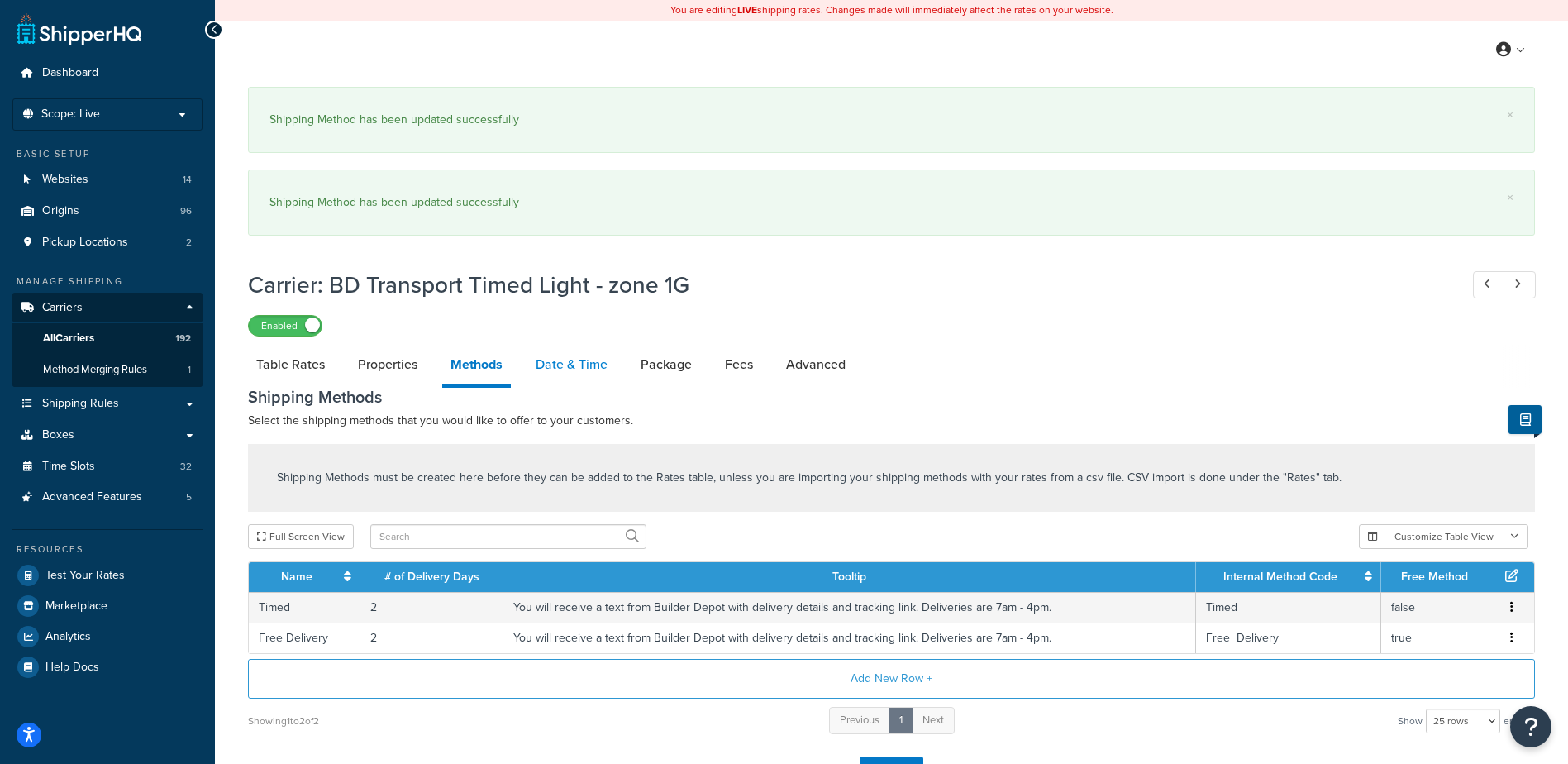
click at [575, 360] on link "Date & Time" at bounding box center [572, 364] width 89 height 39
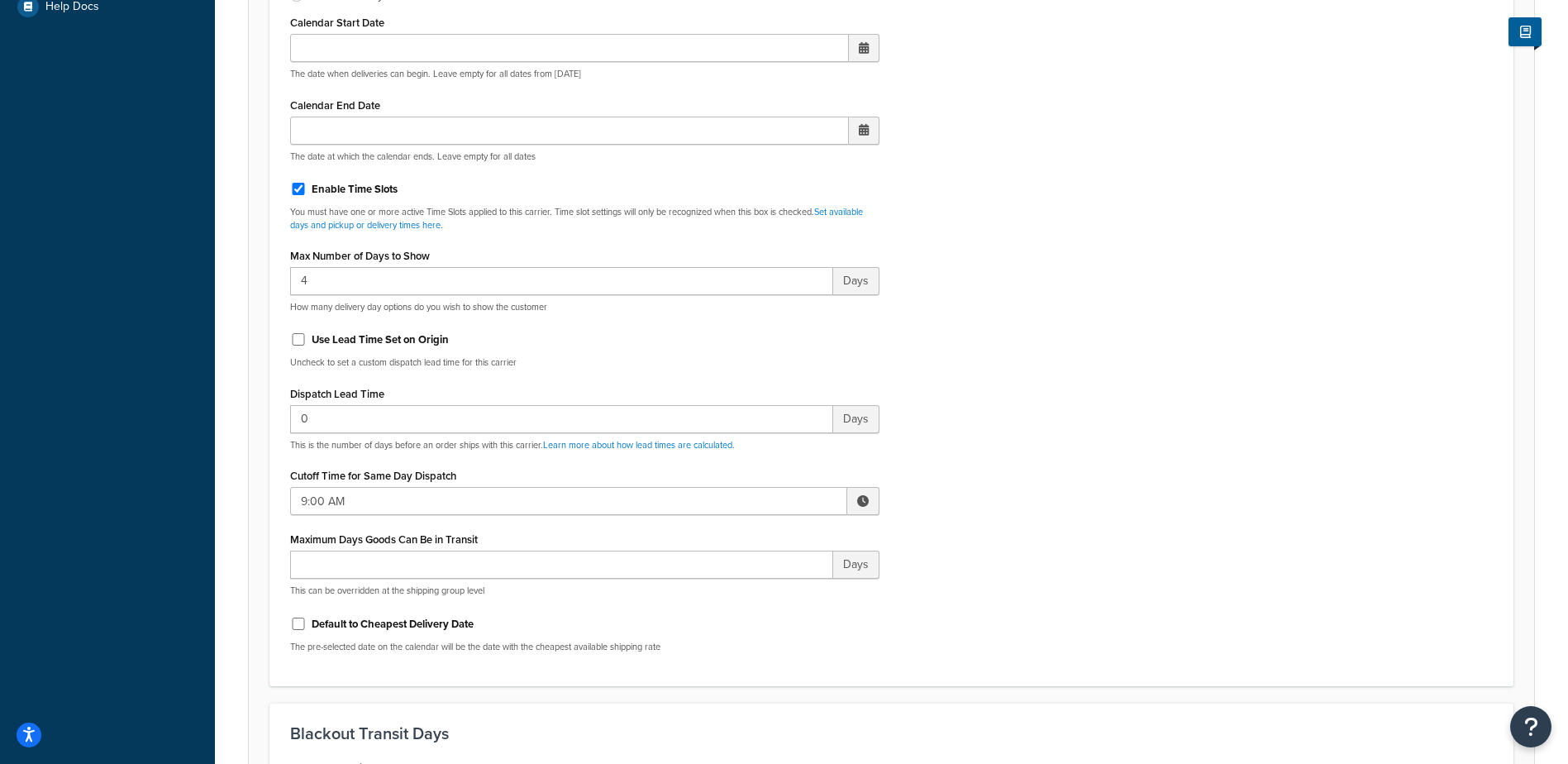
scroll to position [662, 0]
click at [871, 501] on span at bounding box center [863, 500] width 33 height 28
click at [736, 533] on span "▲" at bounding box center [742, 537] width 33 height 33
click at [736, 532] on span "▲" at bounding box center [742, 537] width 33 height 33
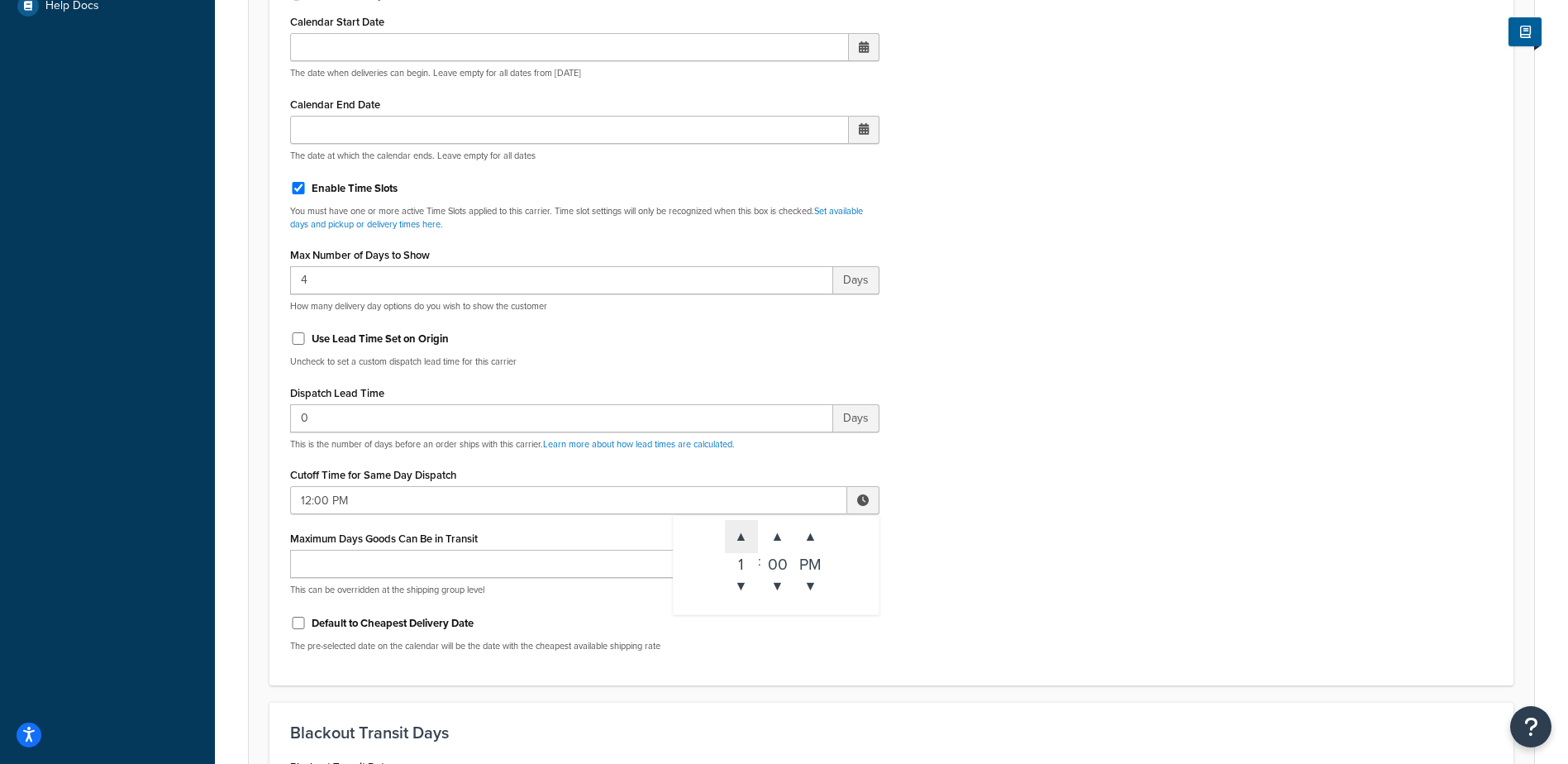
click at [736, 532] on span "▲" at bounding box center [742, 537] width 33 height 33
type input "3:00 PM"
click at [970, 533] on div "Include Delivery Date Information: No, just show shipping rates Show Calendar S…" at bounding box center [891, 276] width 1228 height 778
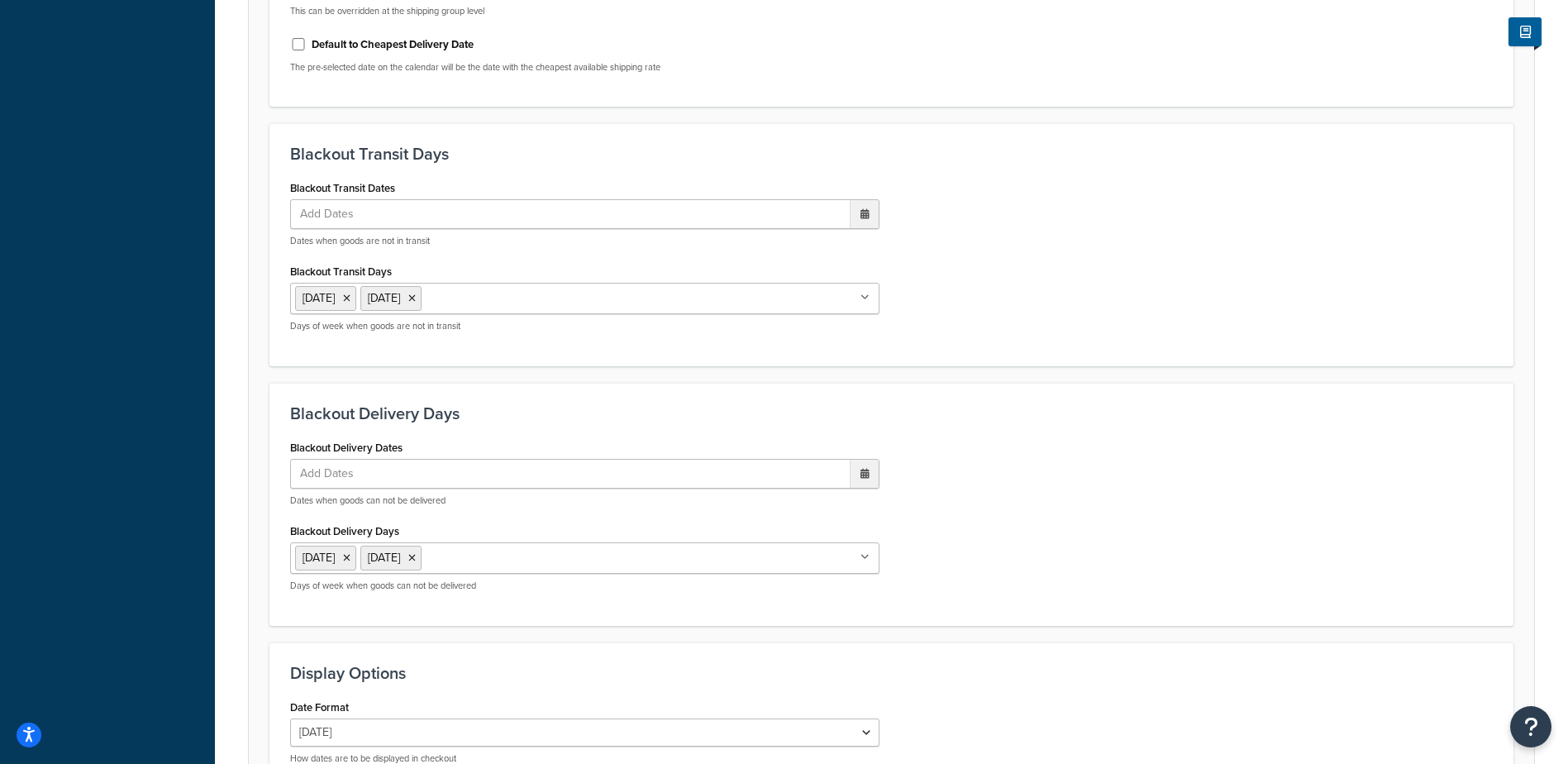
scroll to position [1426, 0]
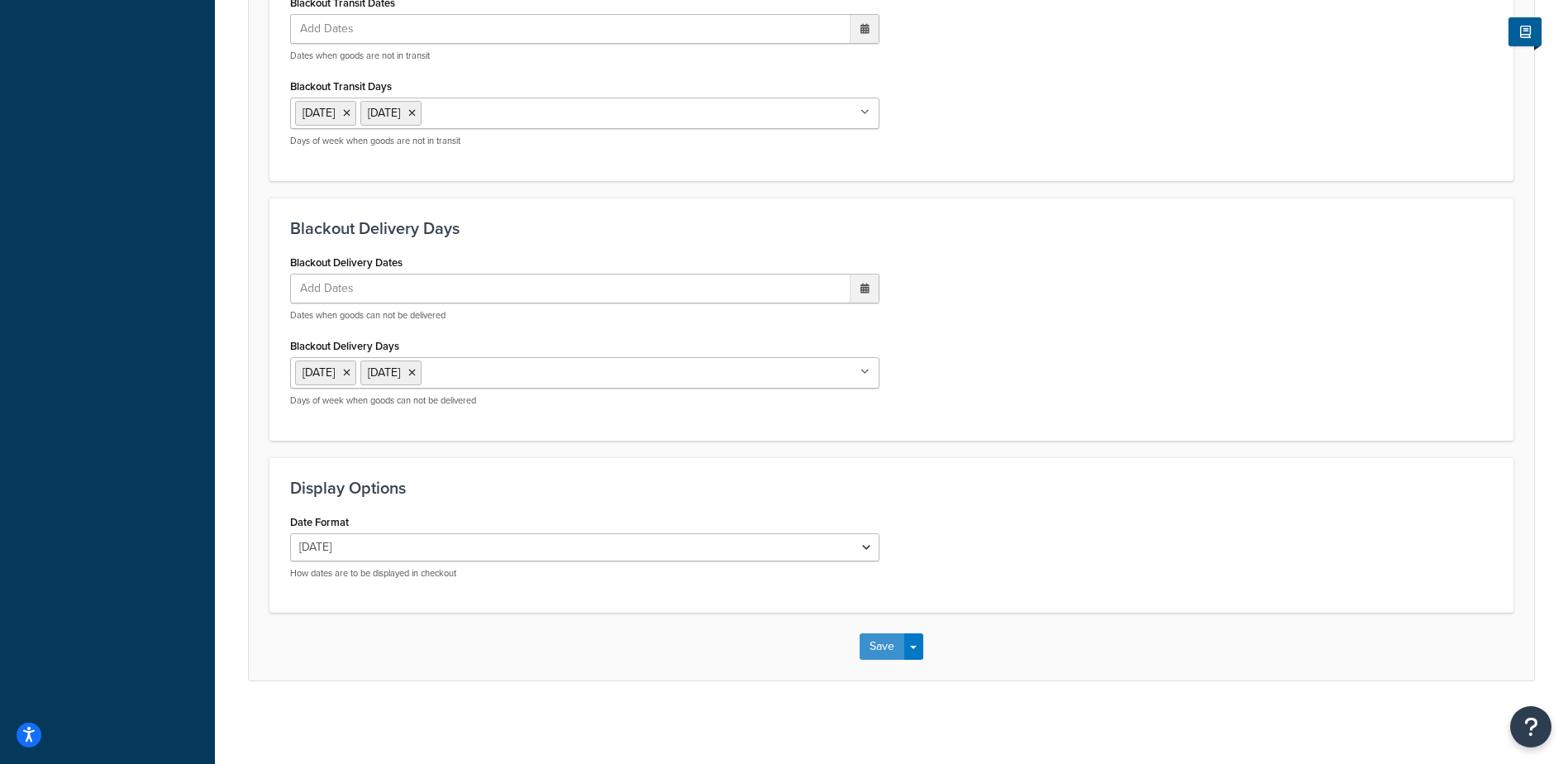
click at [871, 638] on button "Save" at bounding box center [881, 647] width 44 height 27
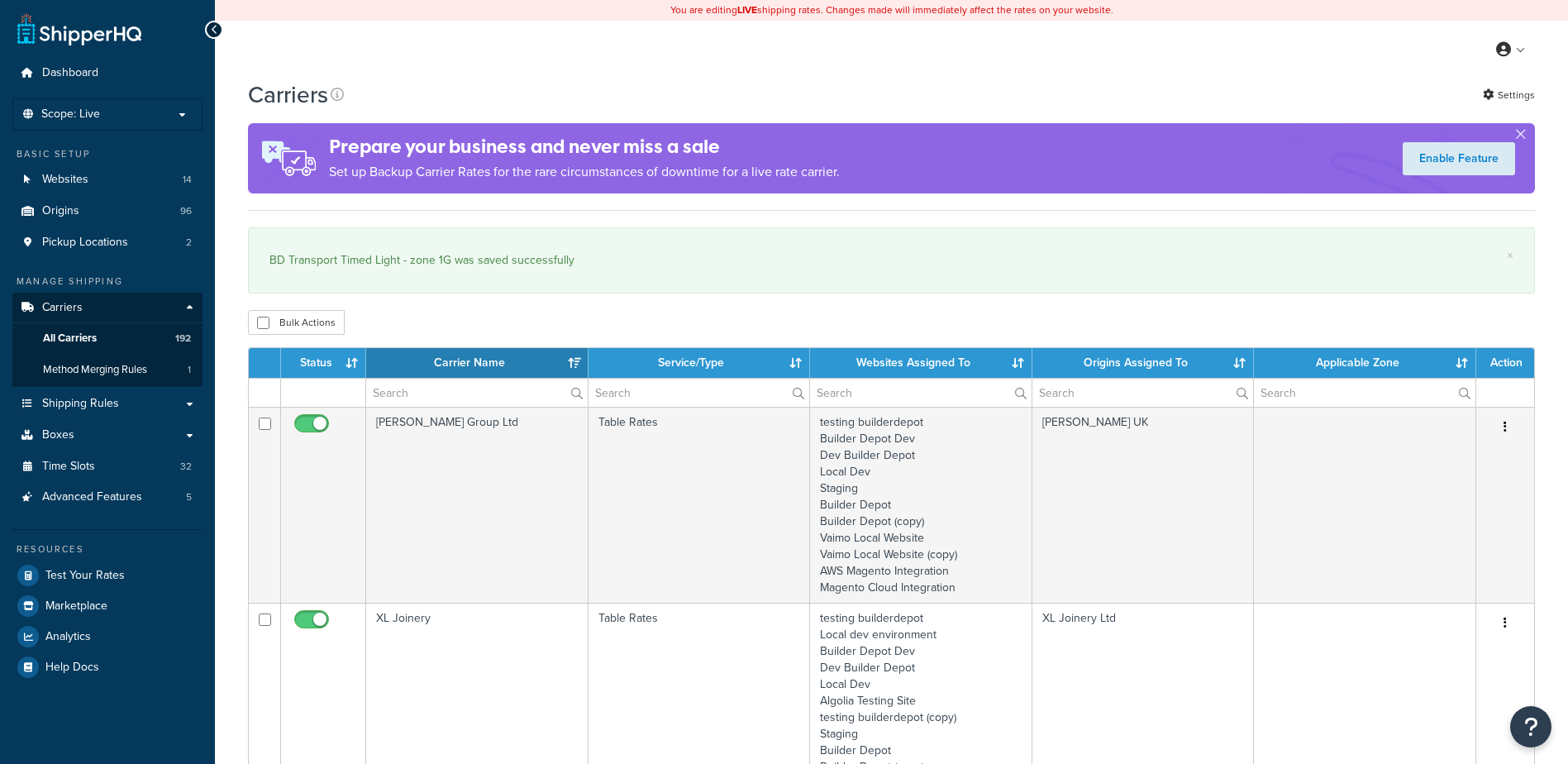
select select "15"
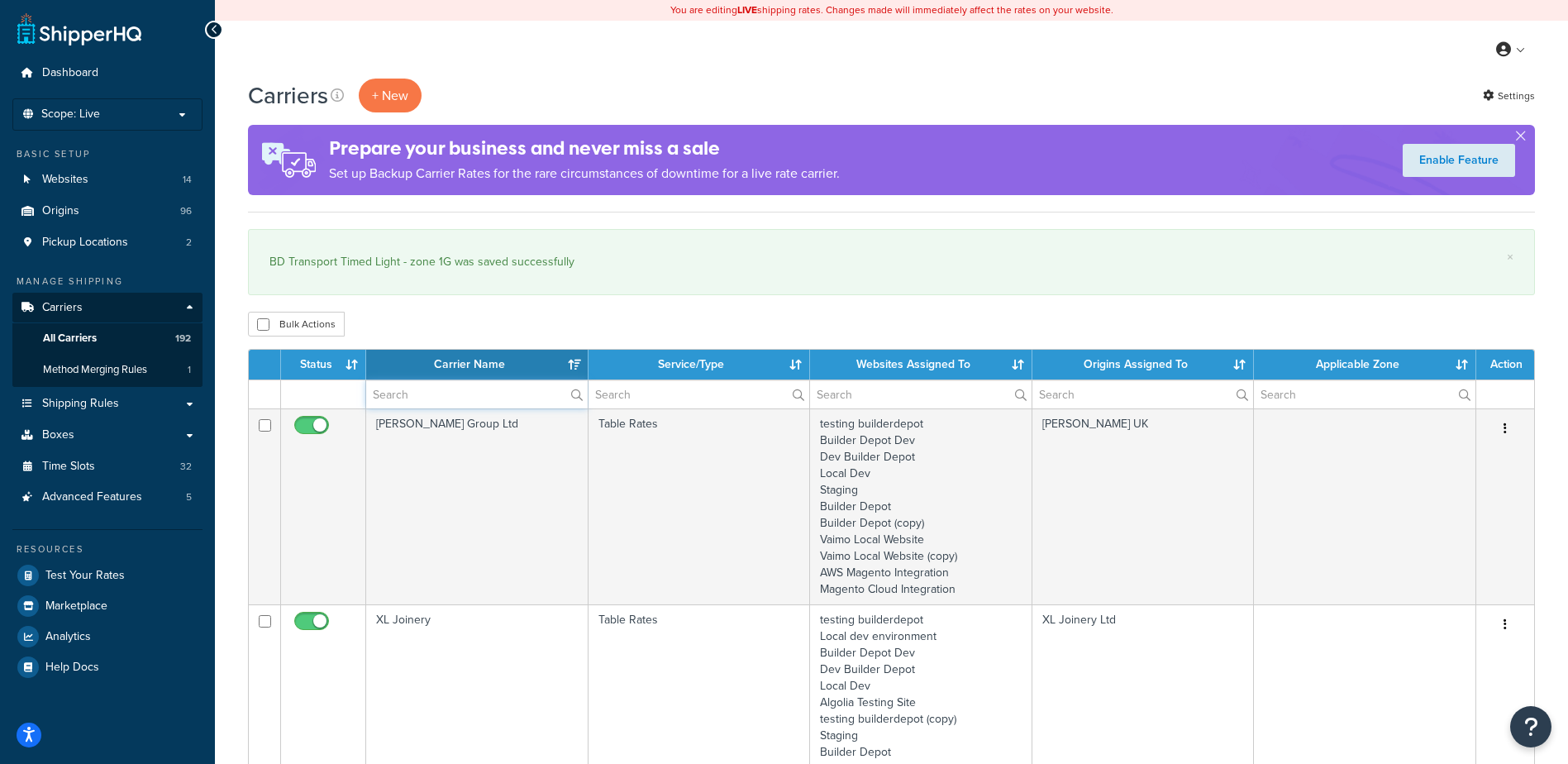
click at [400, 400] on input "text" at bounding box center [477, 395] width 222 height 28
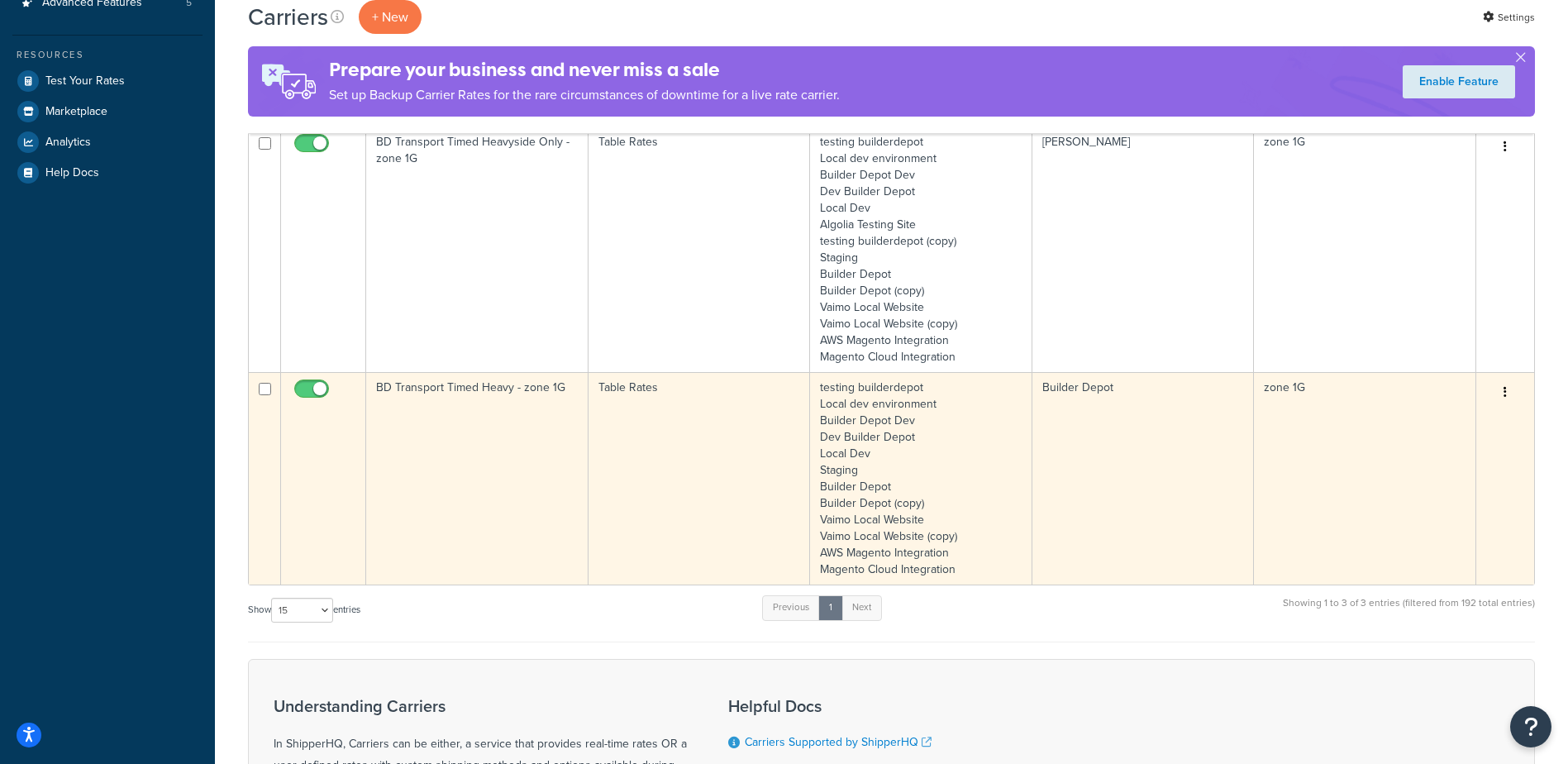
scroll to position [496, 0]
type input "1g"
click at [490, 452] on td "BD Transport Timed Heavy - zone 1G" at bounding box center [478, 477] width 222 height 213
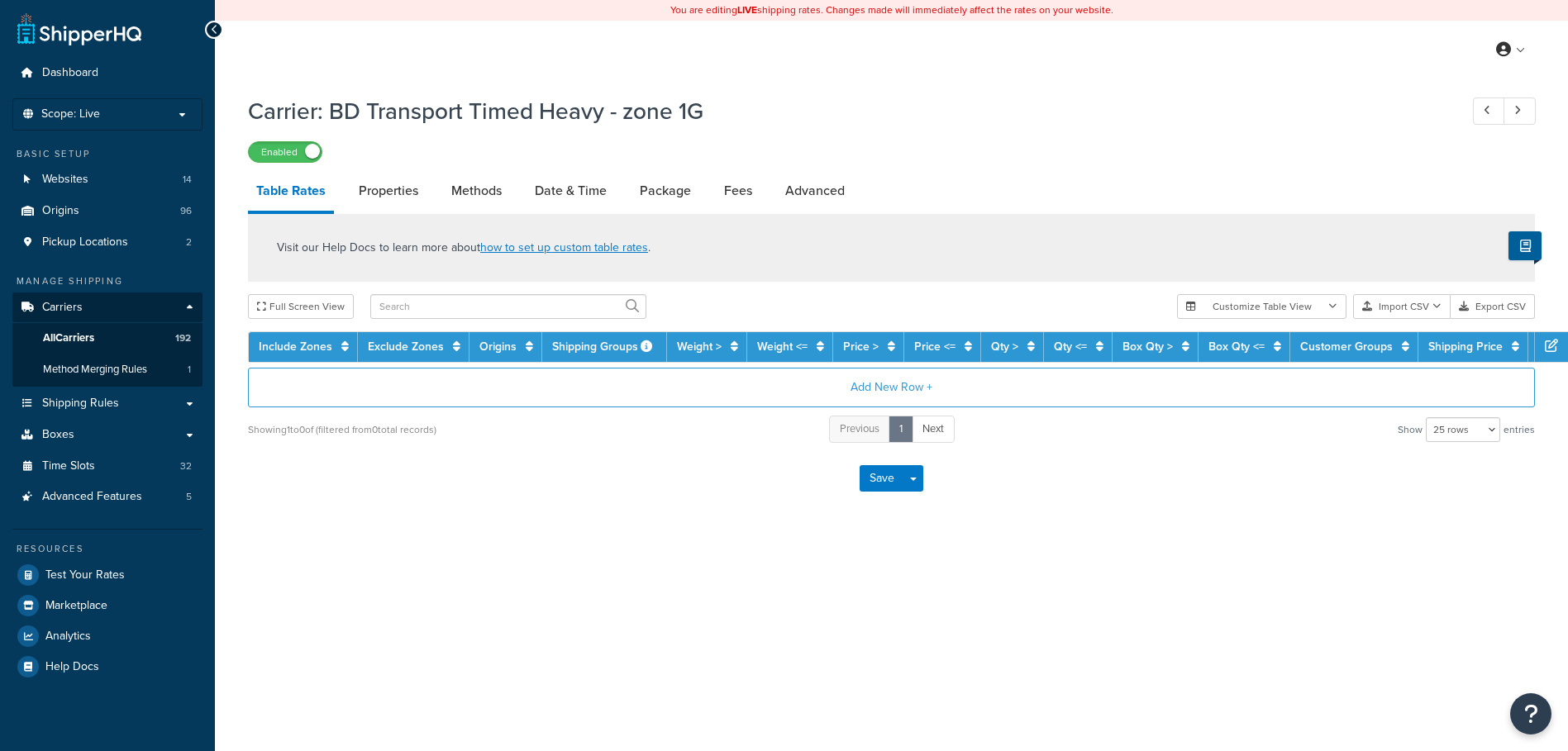
select select "25"
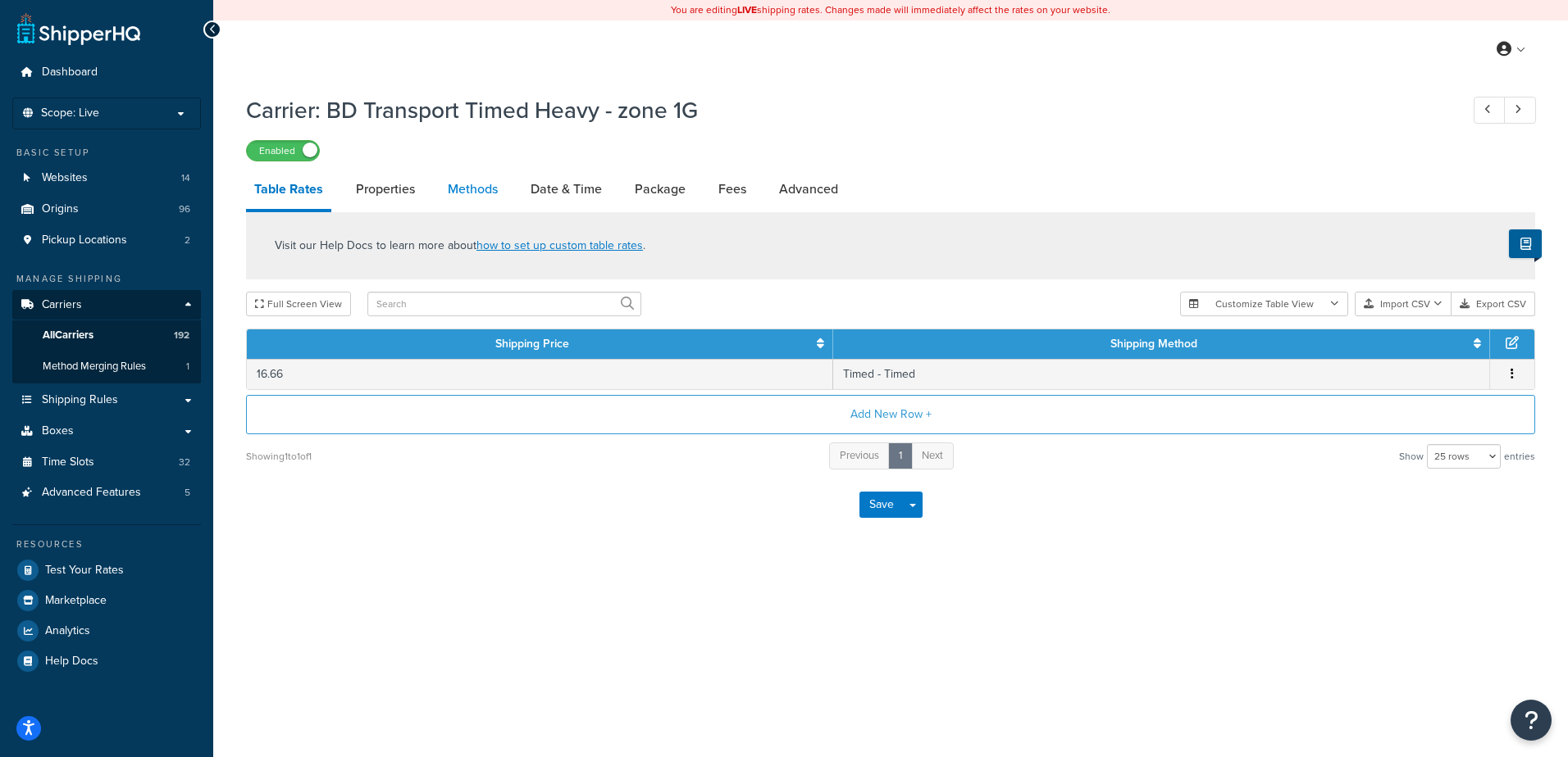
drag, startPoint x: 0, startPoint y: 0, endPoint x: 465, endPoint y: 184, distance: 500.1
click at [465, 184] on link "Methods" at bounding box center [473, 189] width 66 height 39
select select "25"
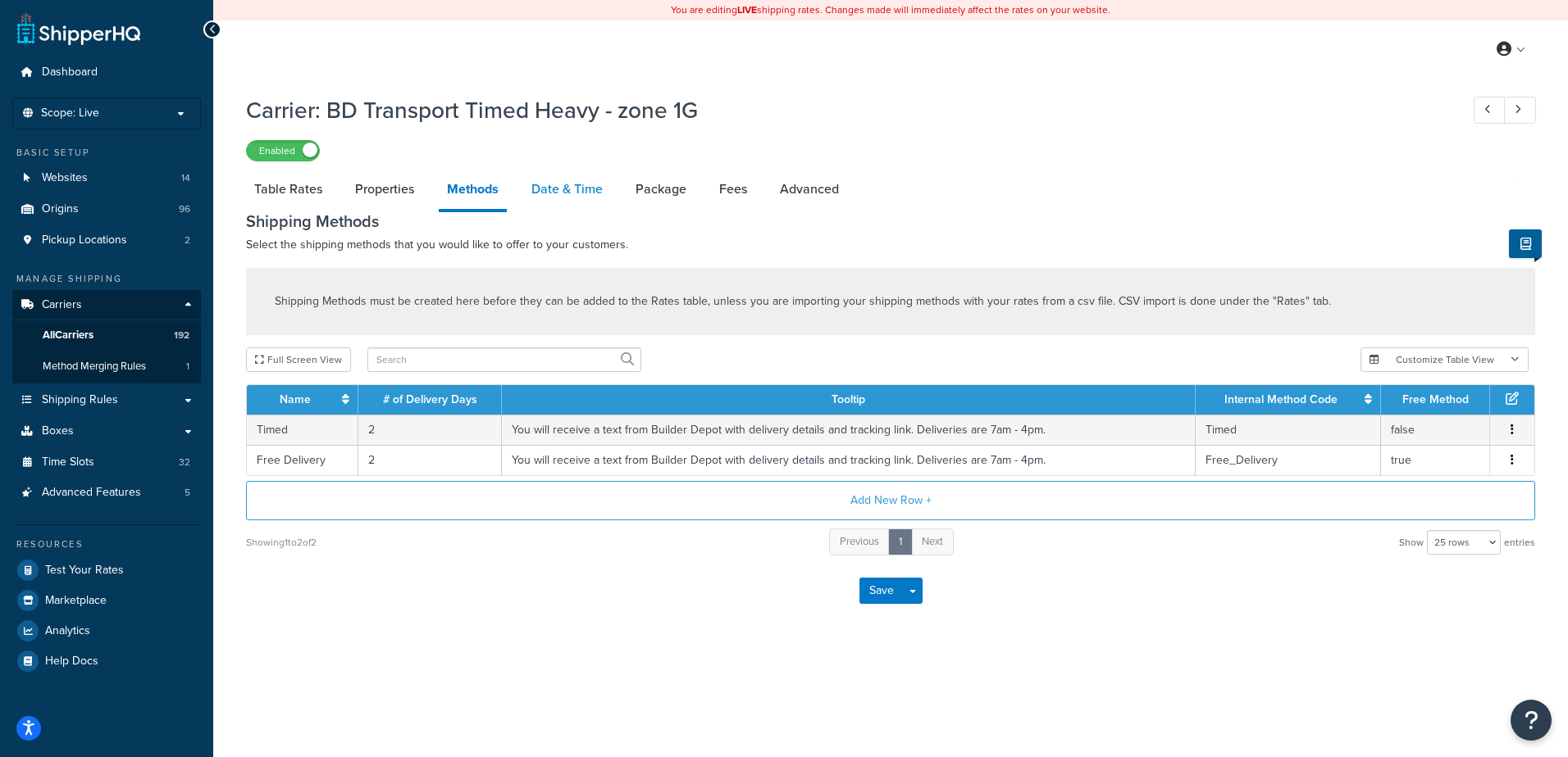
click at [568, 200] on link "Date & Time" at bounding box center [567, 189] width 88 height 39
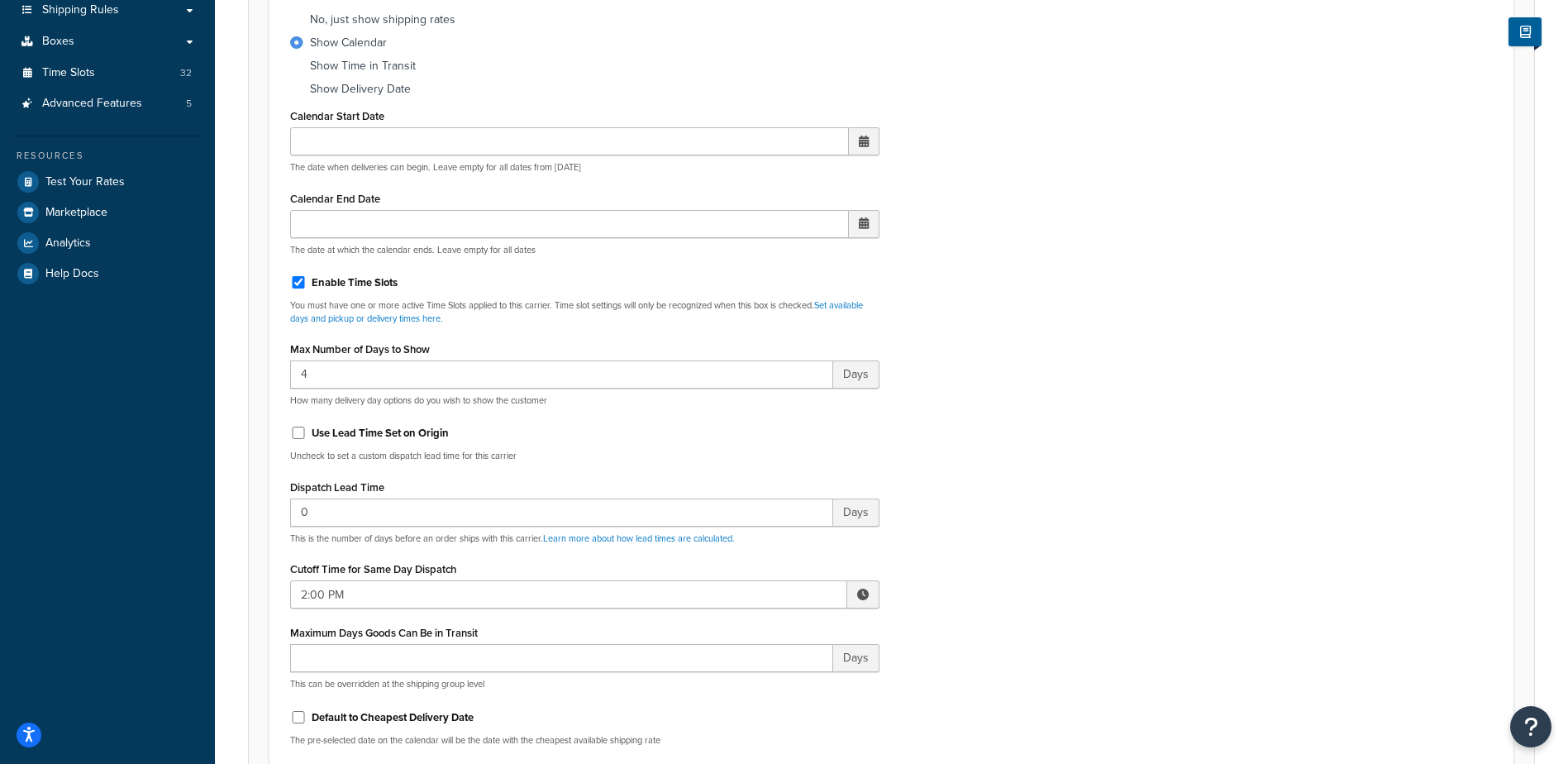
scroll to position [496, 0]
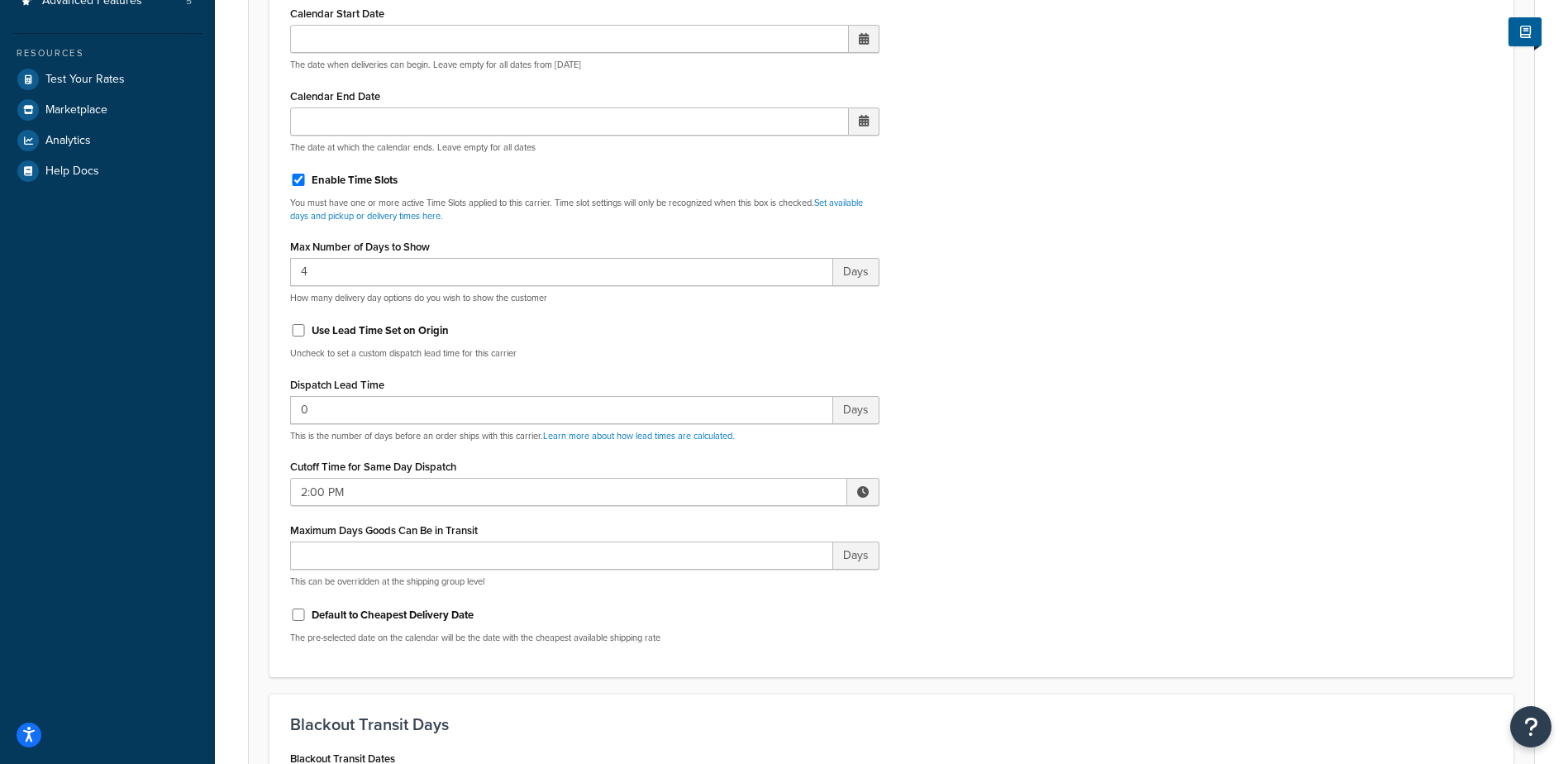
click at [857, 497] on span at bounding box center [863, 492] width 33 height 28
click at [733, 526] on span "▲" at bounding box center [742, 529] width 33 height 33
type input "3:00 PM"
click at [986, 495] on div "Include Delivery Date Information: No, just show shipping rates Show Calendar S…" at bounding box center [891, 268] width 1228 height 778
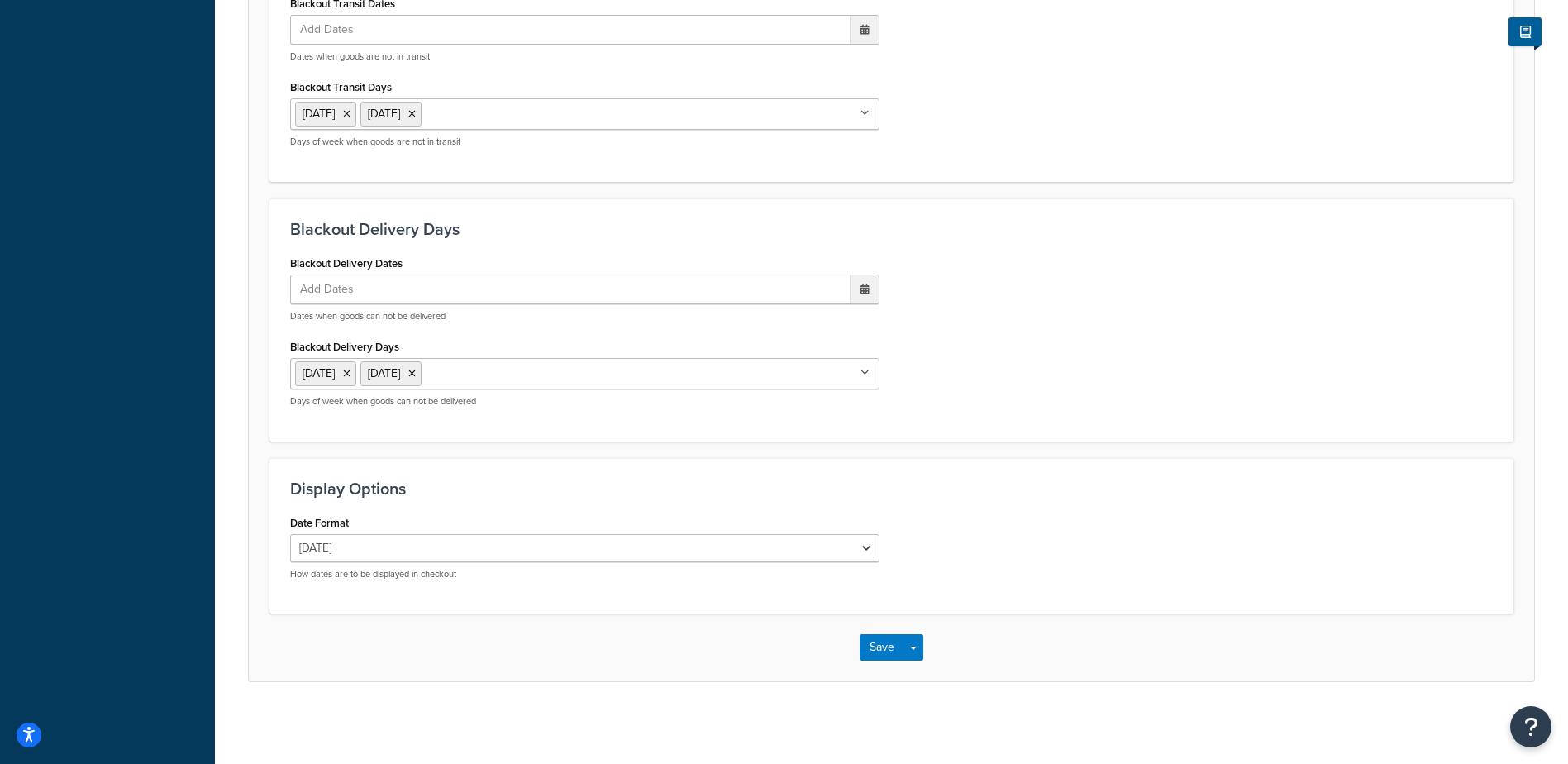
scroll to position [1252, 0]
click at [868, 641] on button "Save" at bounding box center [881, 647] width 44 height 27
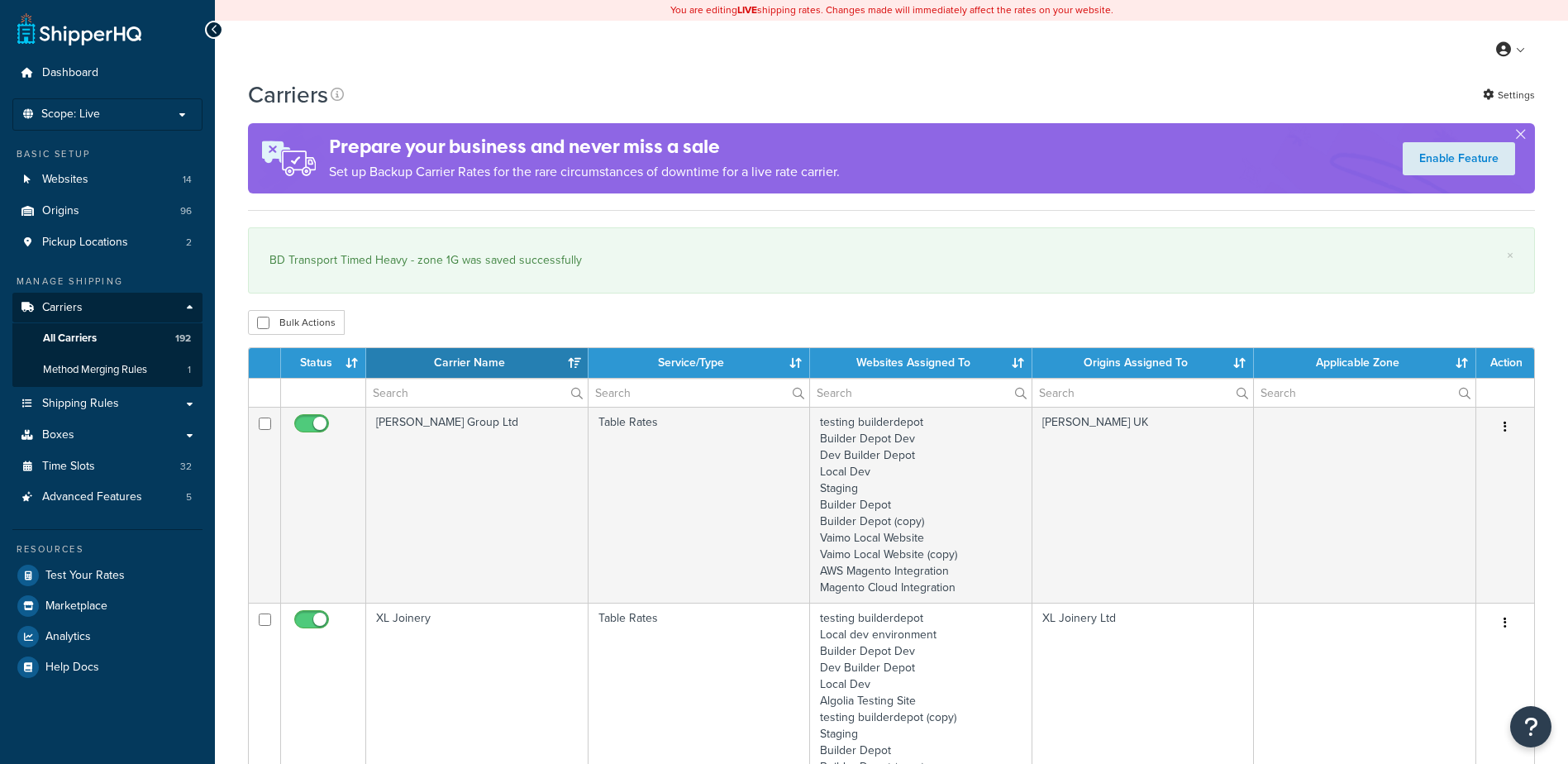
select select "15"
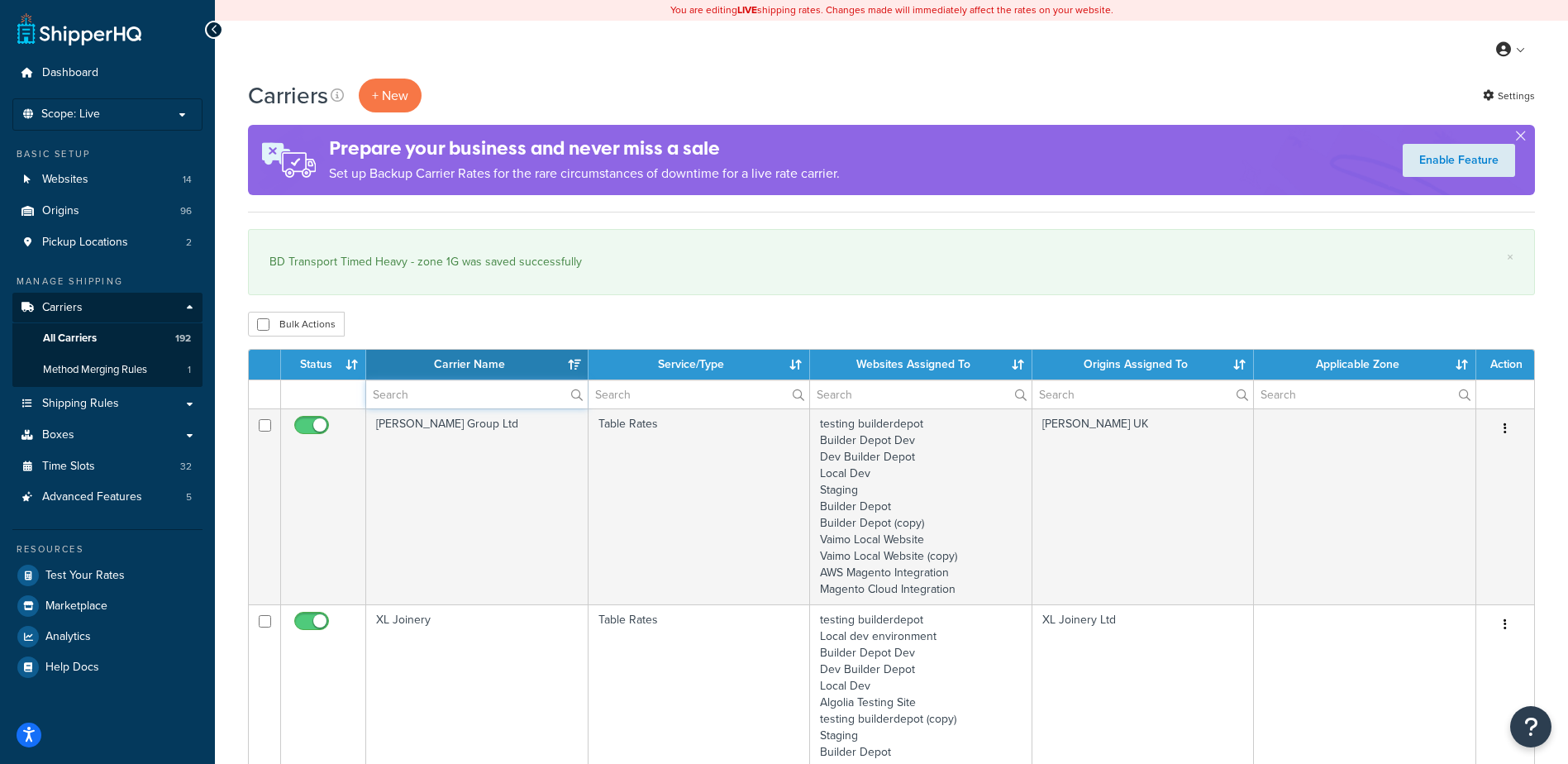
click at [405, 397] on input "text" at bounding box center [477, 395] width 222 height 28
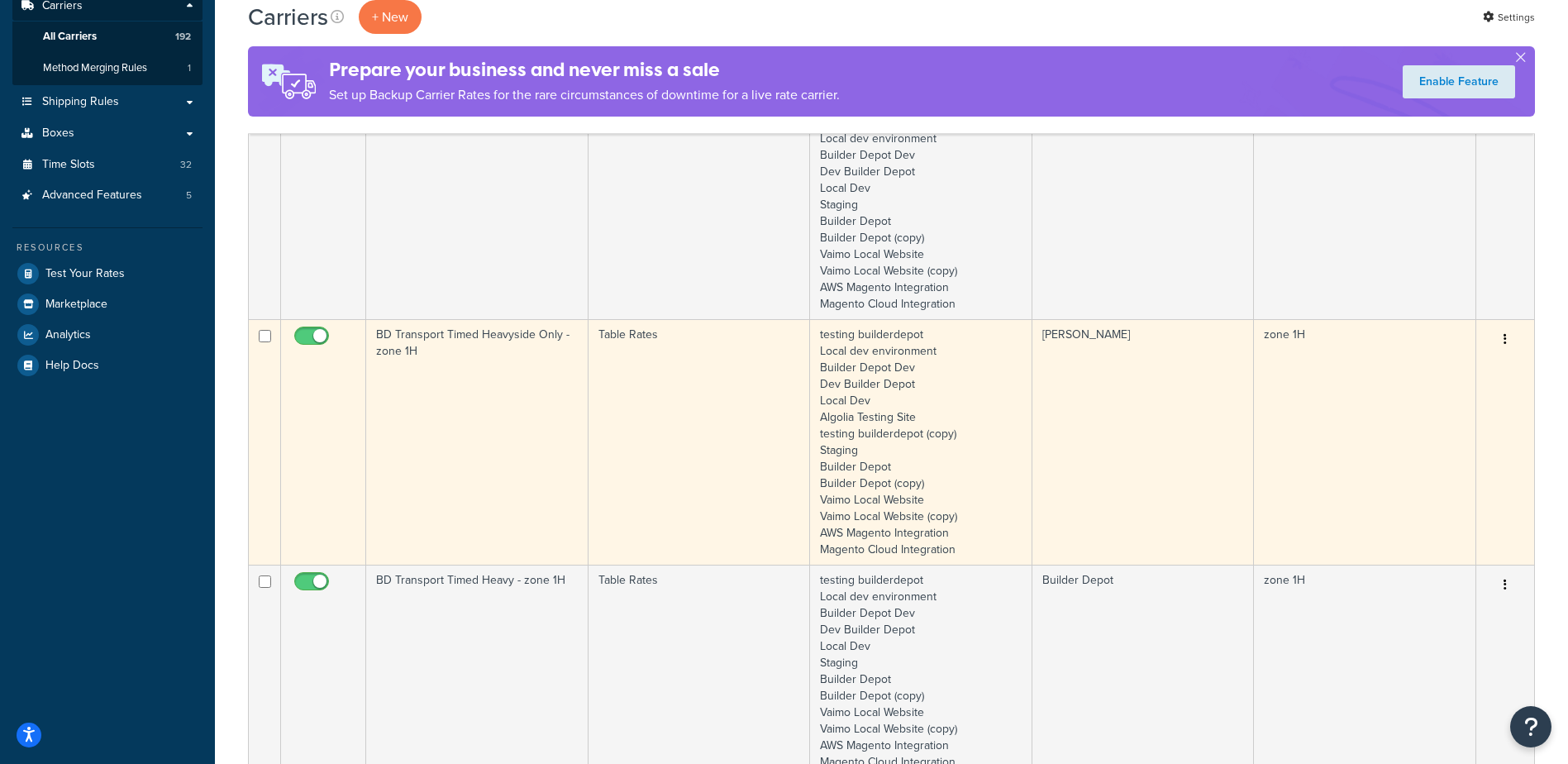
scroll to position [331, 0]
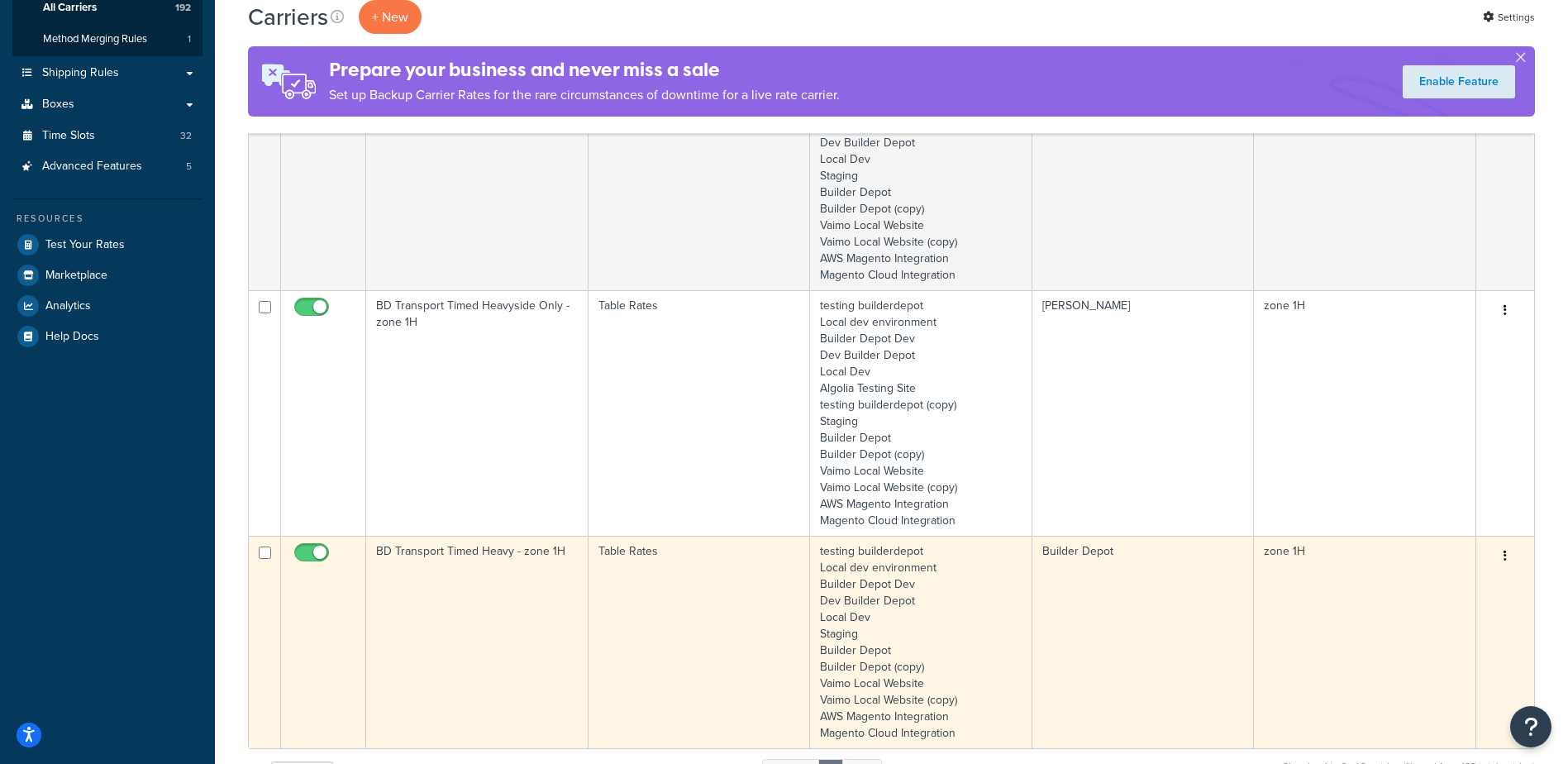
type input "1h"
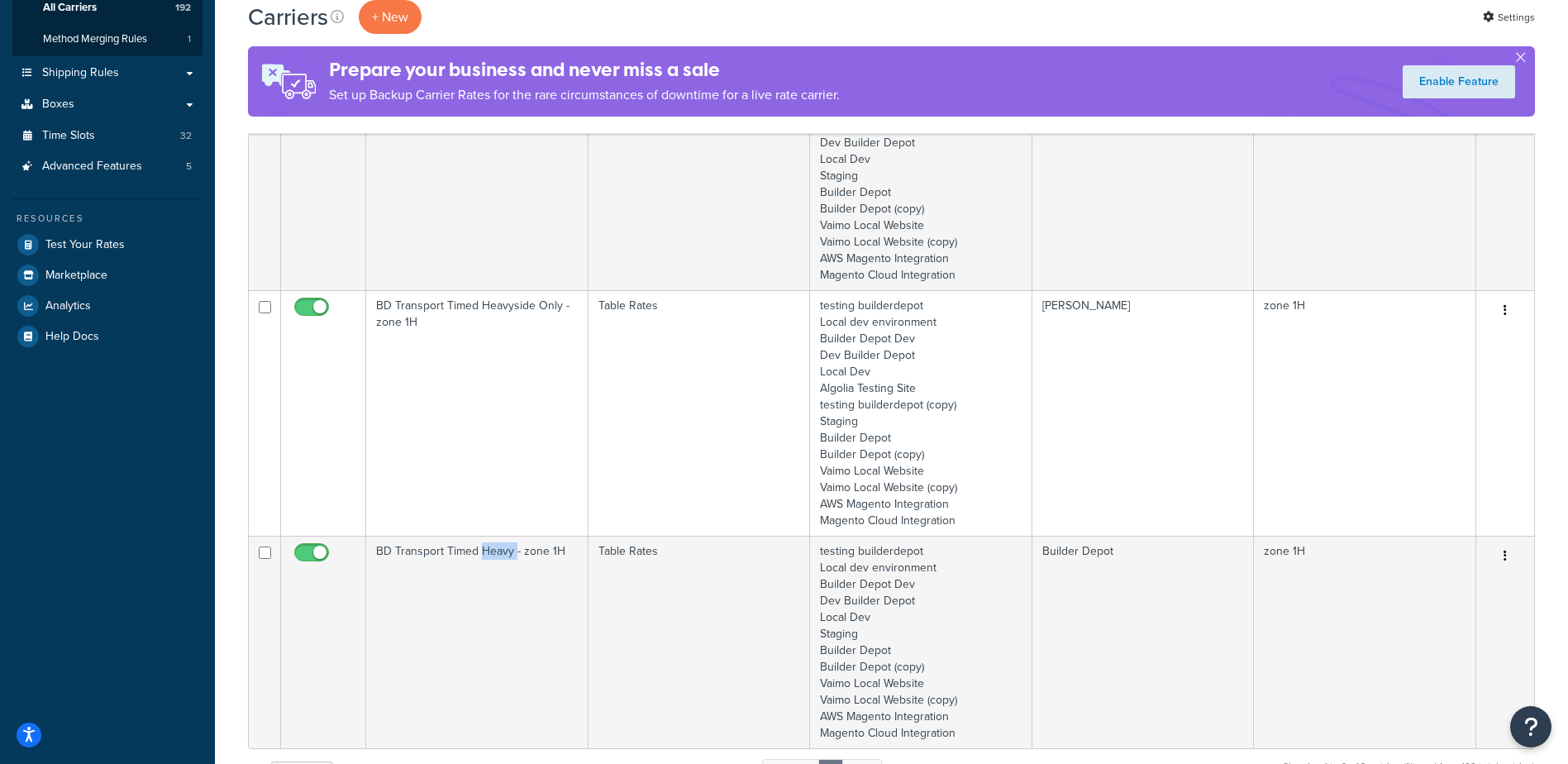
click at [485, 578] on td "BD Transport Timed Heavy - zone 1H" at bounding box center [478, 642] width 222 height 213
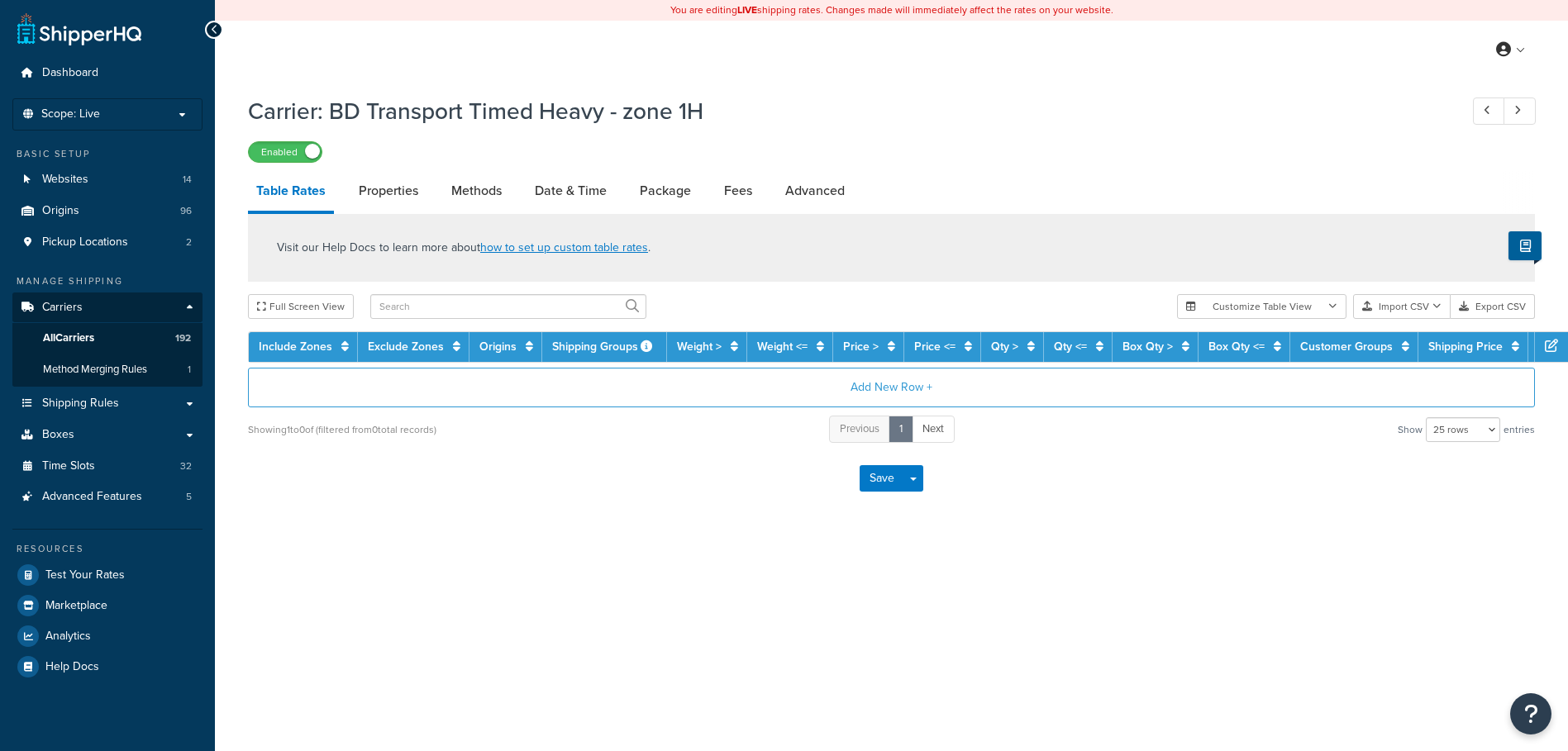
select select "25"
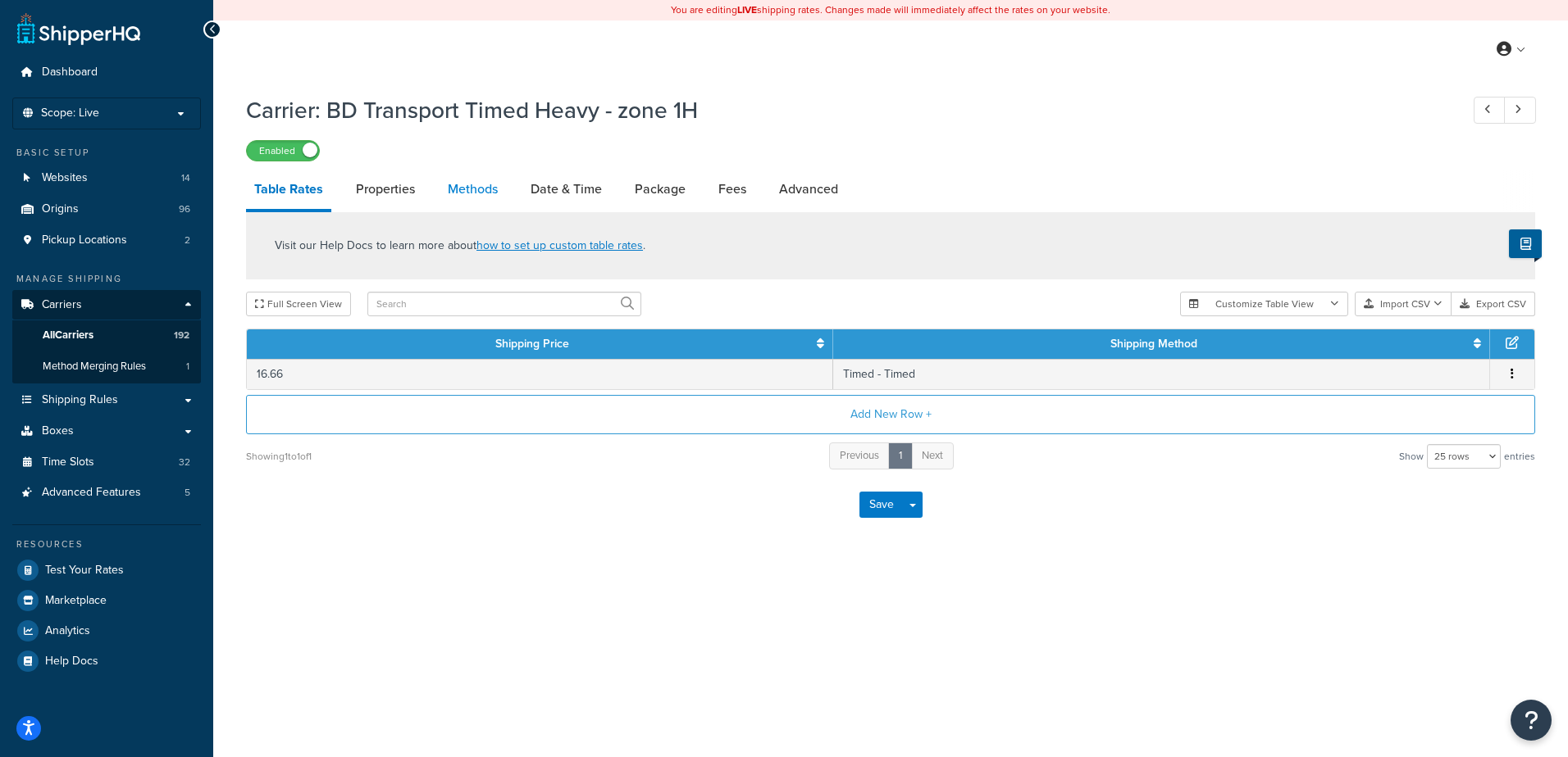
click at [470, 187] on link "Methods" at bounding box center [473, 189] width 66 height 39
select select "25"
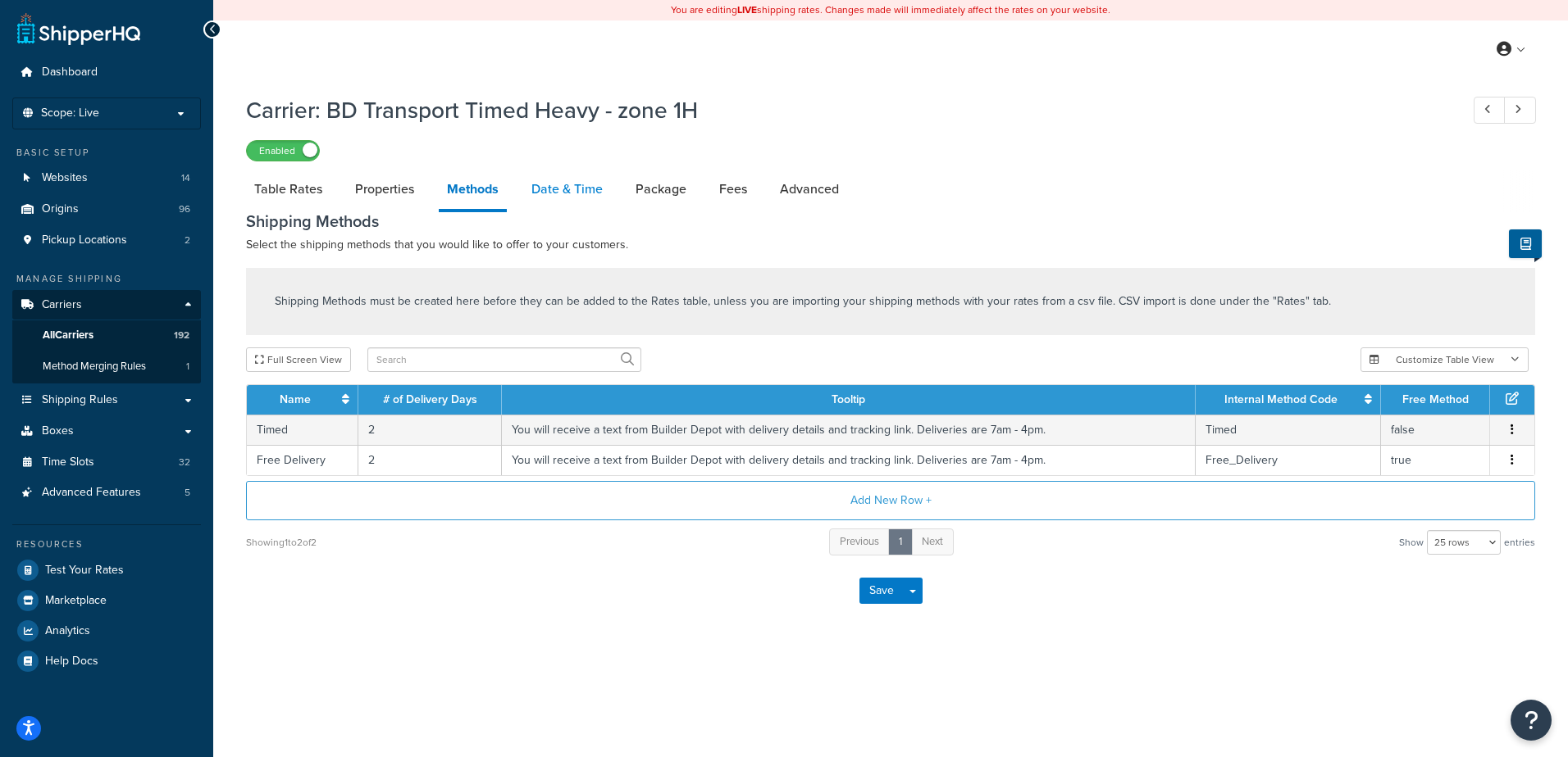
click at [549, 197] on link "Date & Time" at bounding box center [567, 189] width 88 height 39
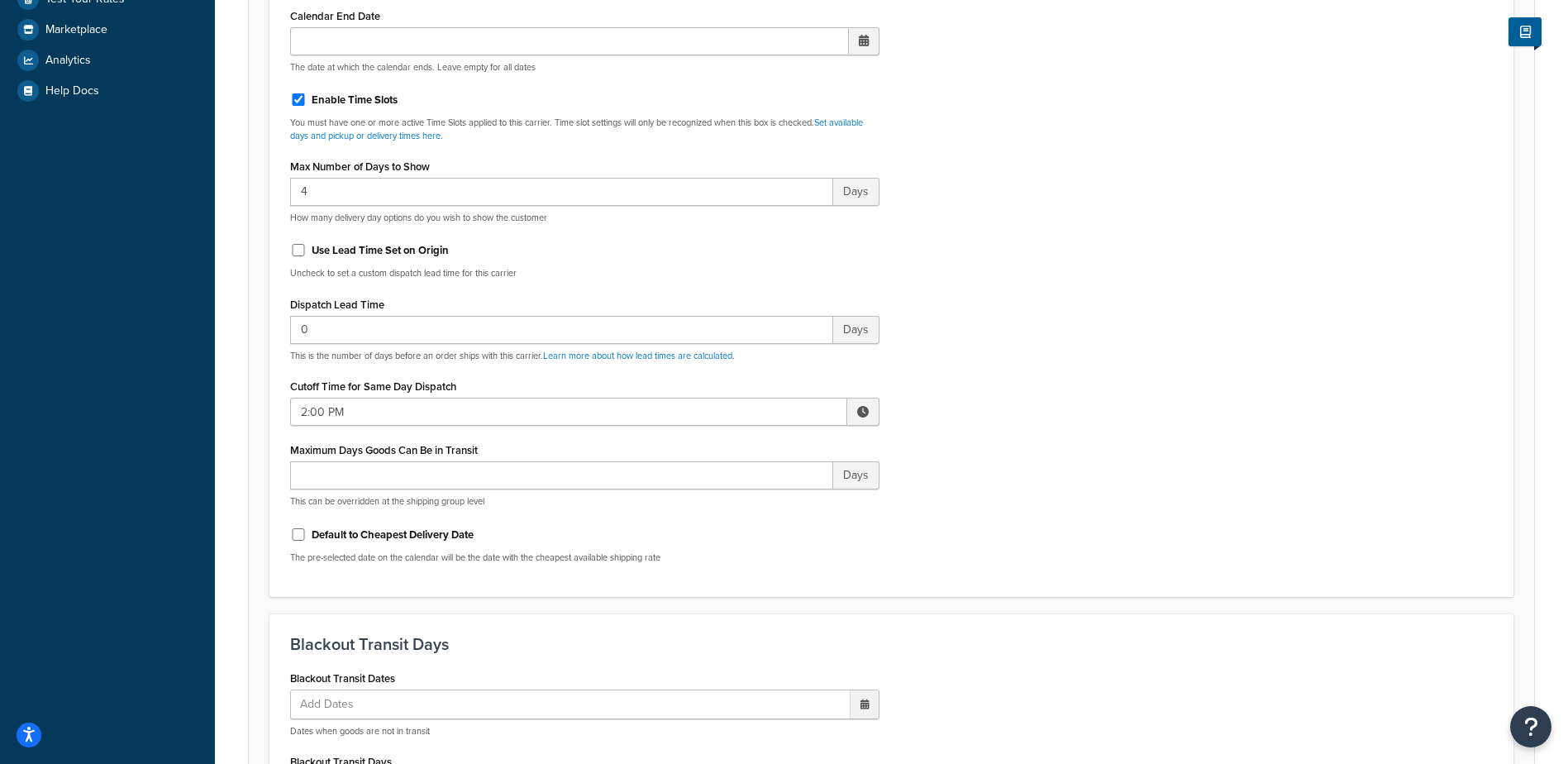
scroll to position [579, 0]
click at [863, 411] on span at bounding box center [863, 409] width 12 height 12
click at [738, 445] on span "▲" at bounding box center [742, 446] width 33 height 33
type input "3:00 PM"
drag, startPoint x: 1047, startPoint y: 418, endPoint x: 999, endPoint y: 406, distance: 49.5
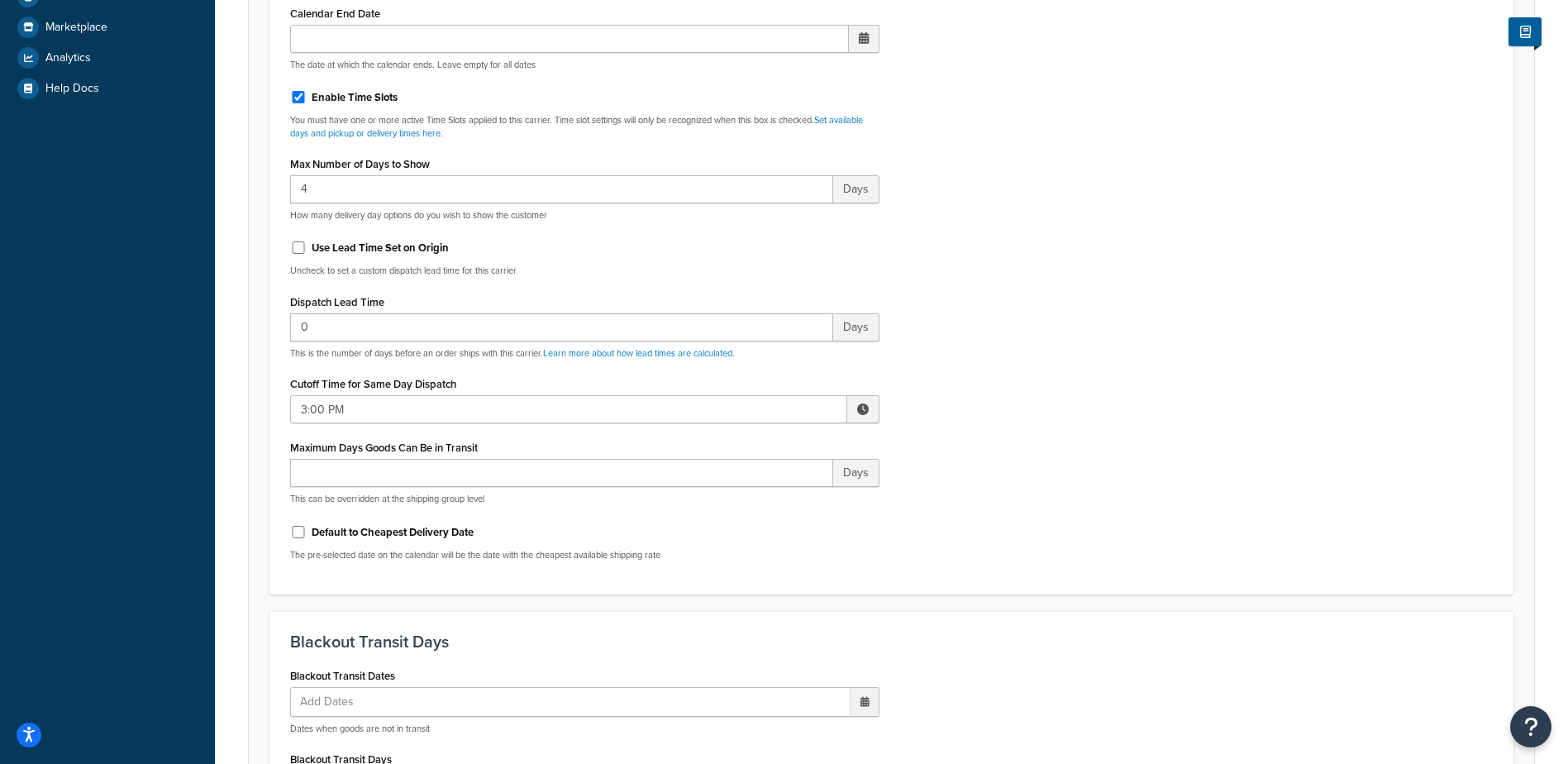
click at [1036, 414] on div "Include Delivery Date Information: No, just show shipping rates Show Calendar S…" at bounding box center [891, 185] width 1228 height 778
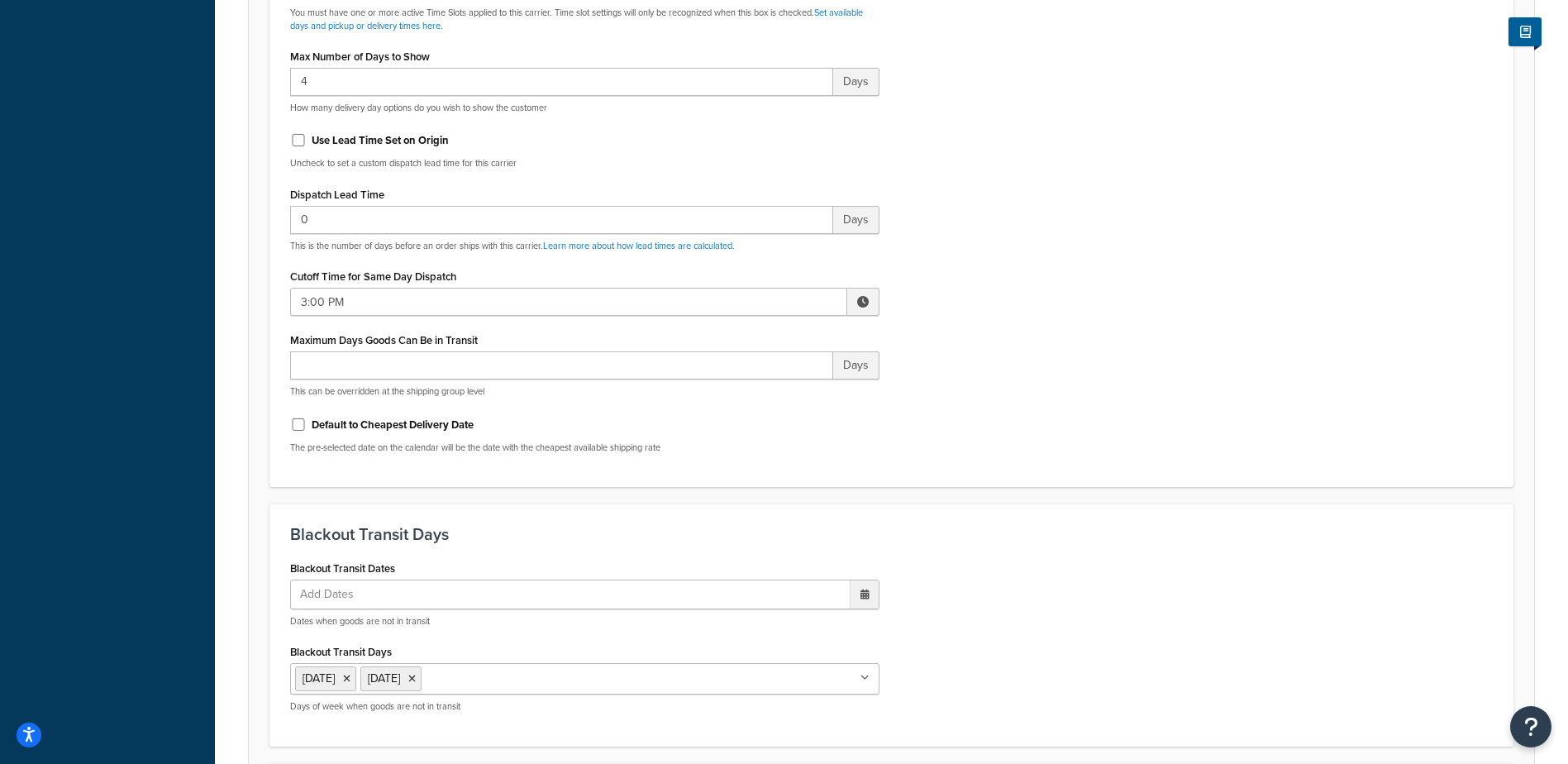
scroll to position [1241, 0]
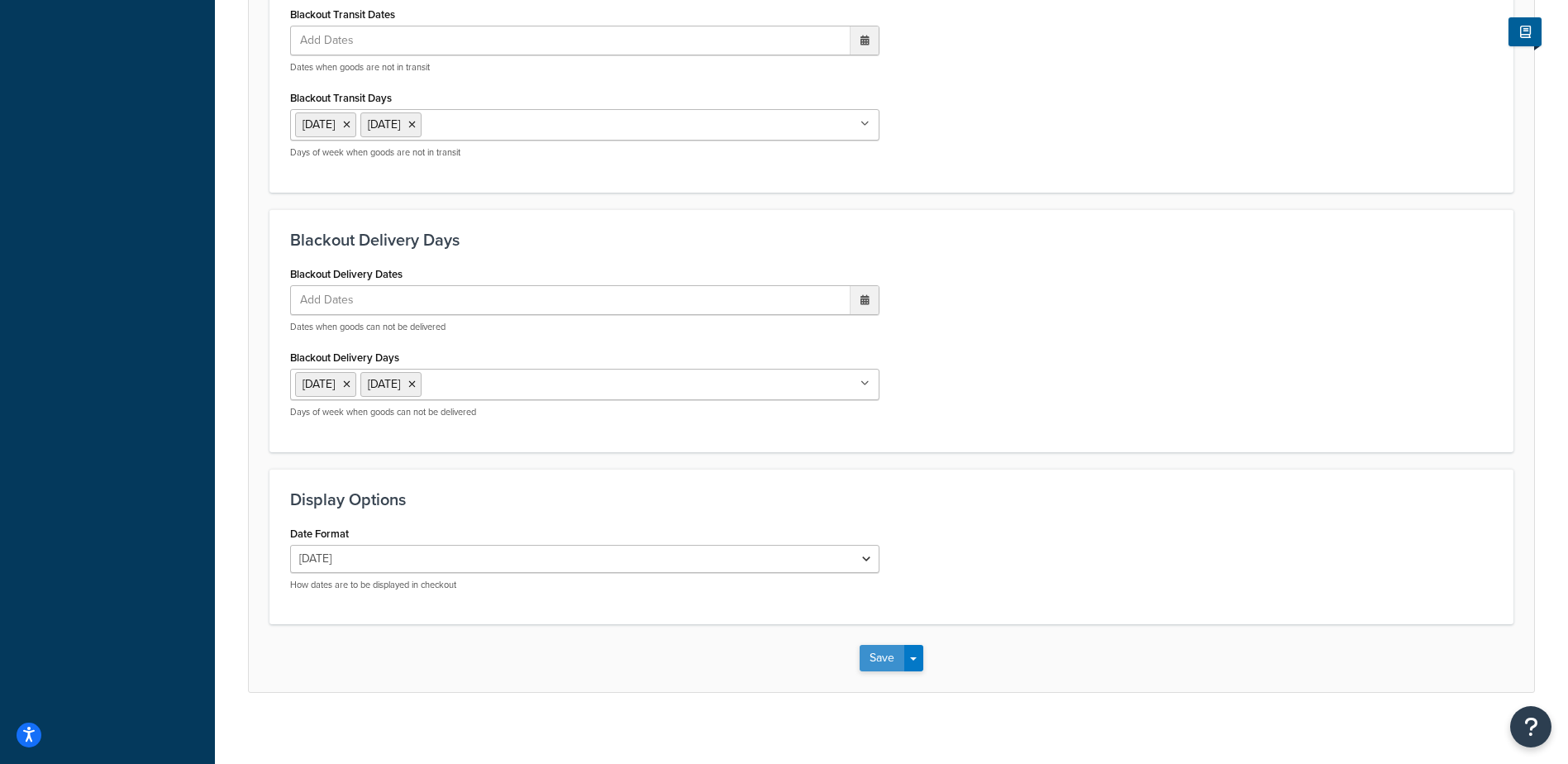
click at [876, 659] on button "Save" at bounding box center [881, 659] width 44 height 27
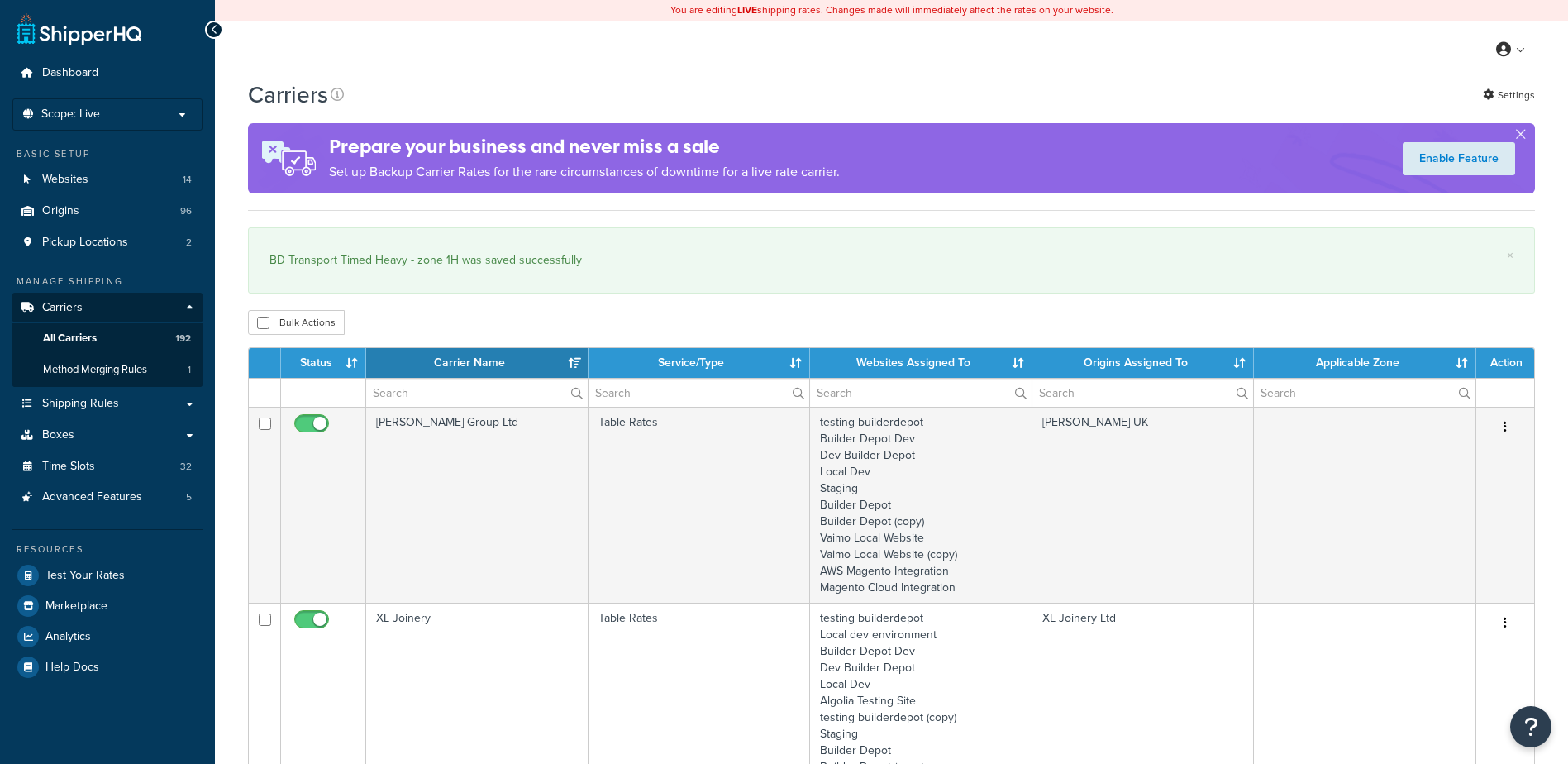
select select "15"
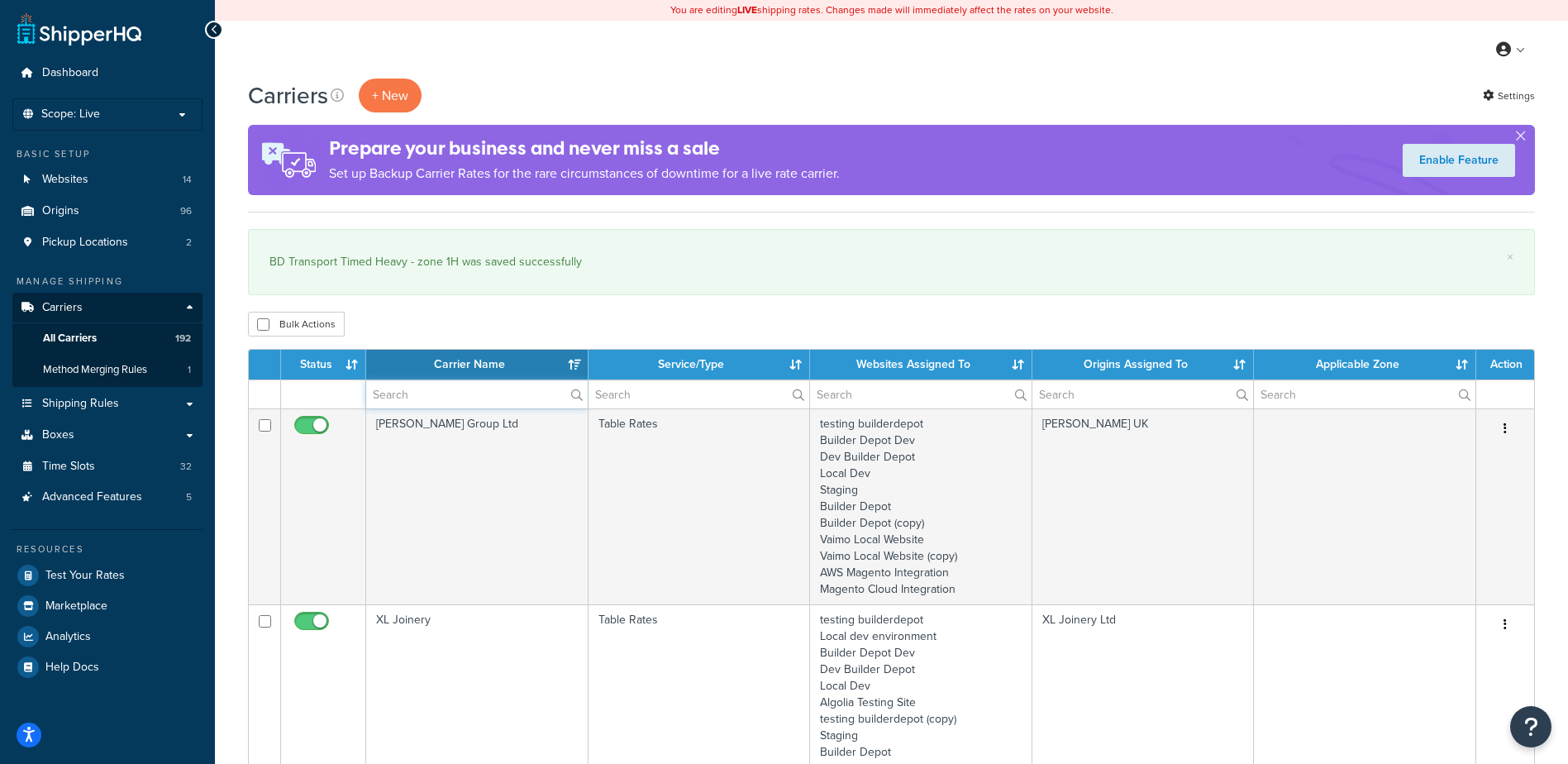
click at [403, 398] on input "text" at bounding box center [477, 395] width 222 height 28
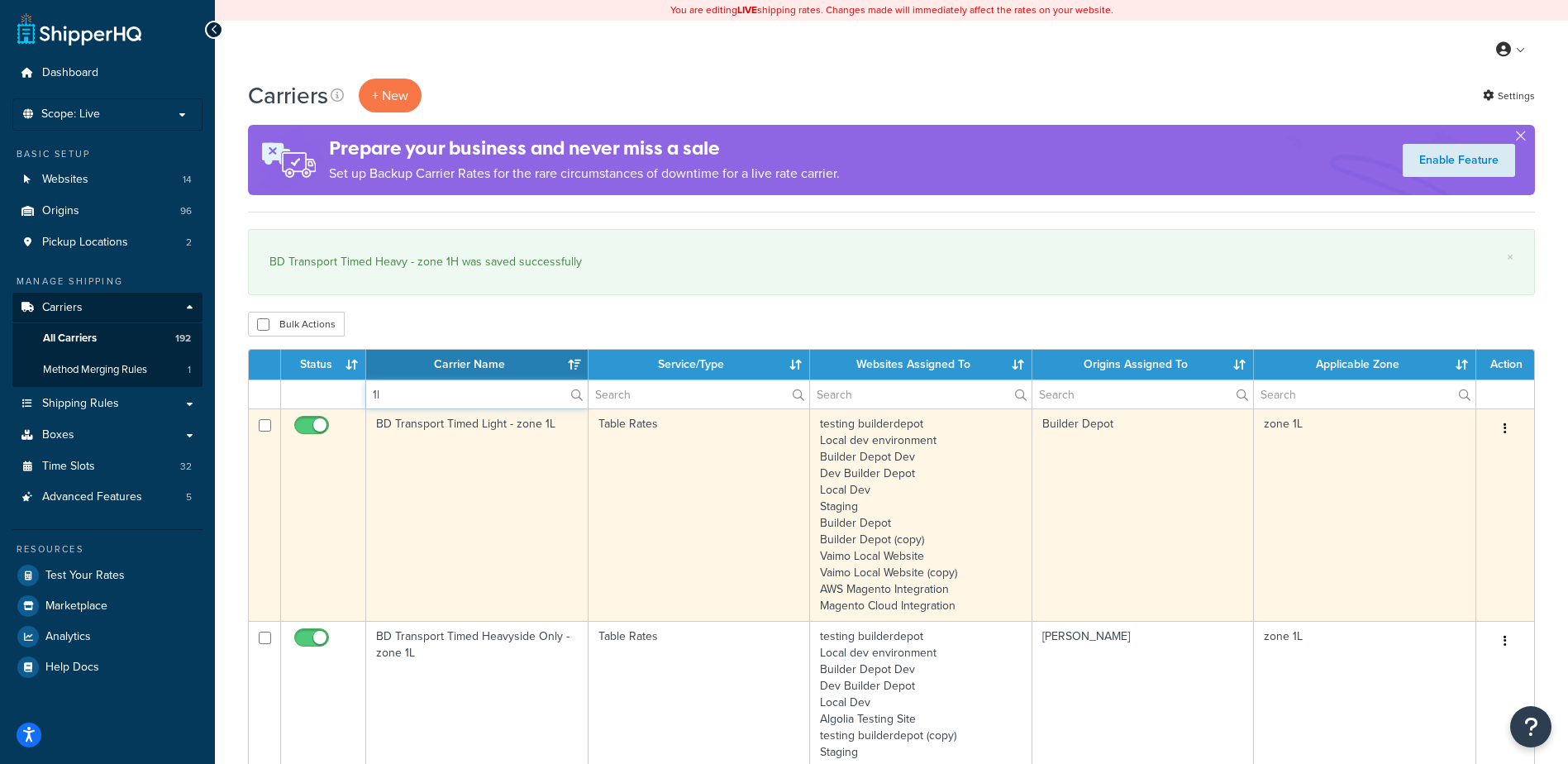
type input "1l"
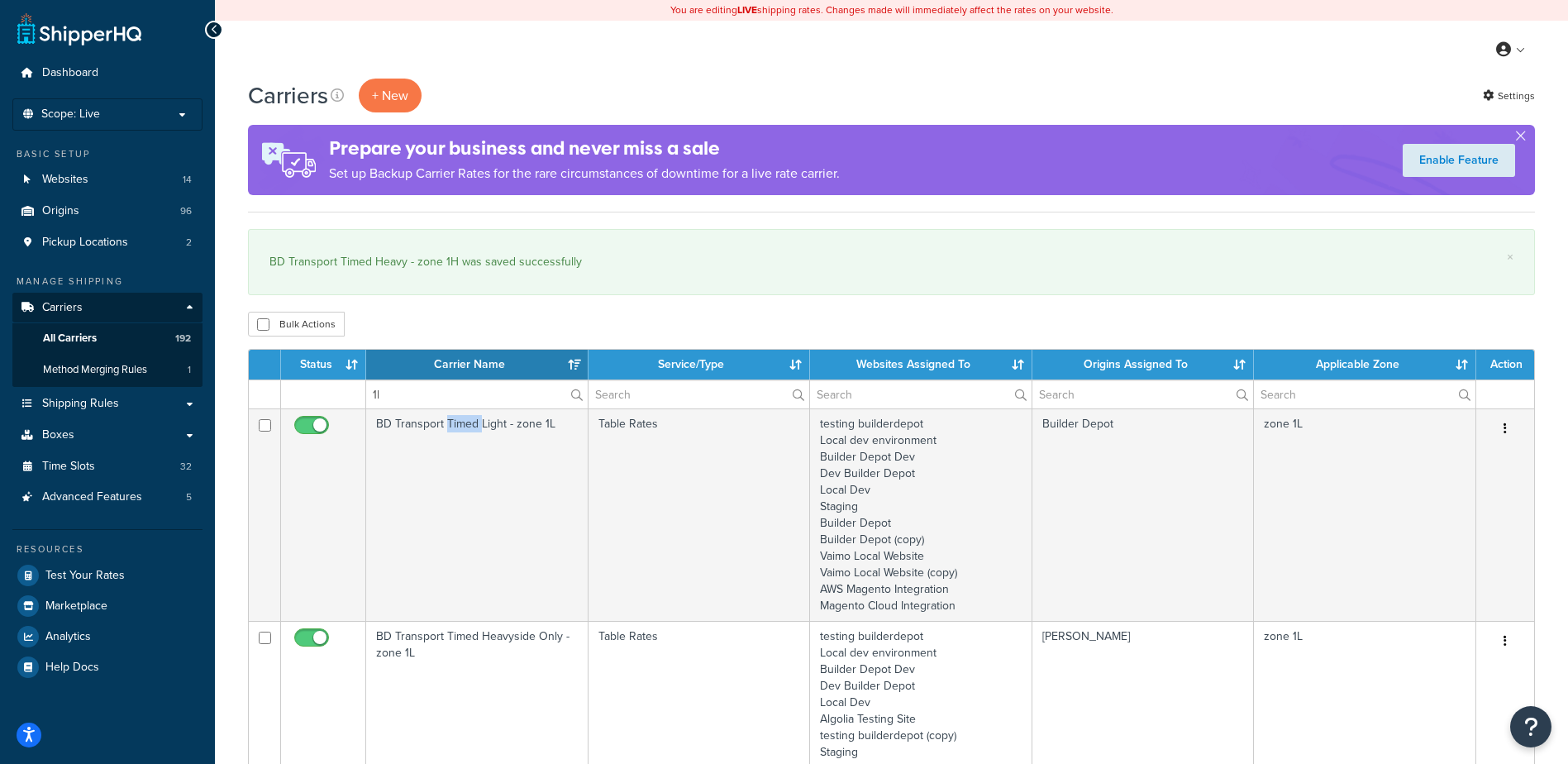
click at [448, 480] on td "BD Transport Timed Light - zone 1L" at bounding box center [478, 515] width 222 height 213
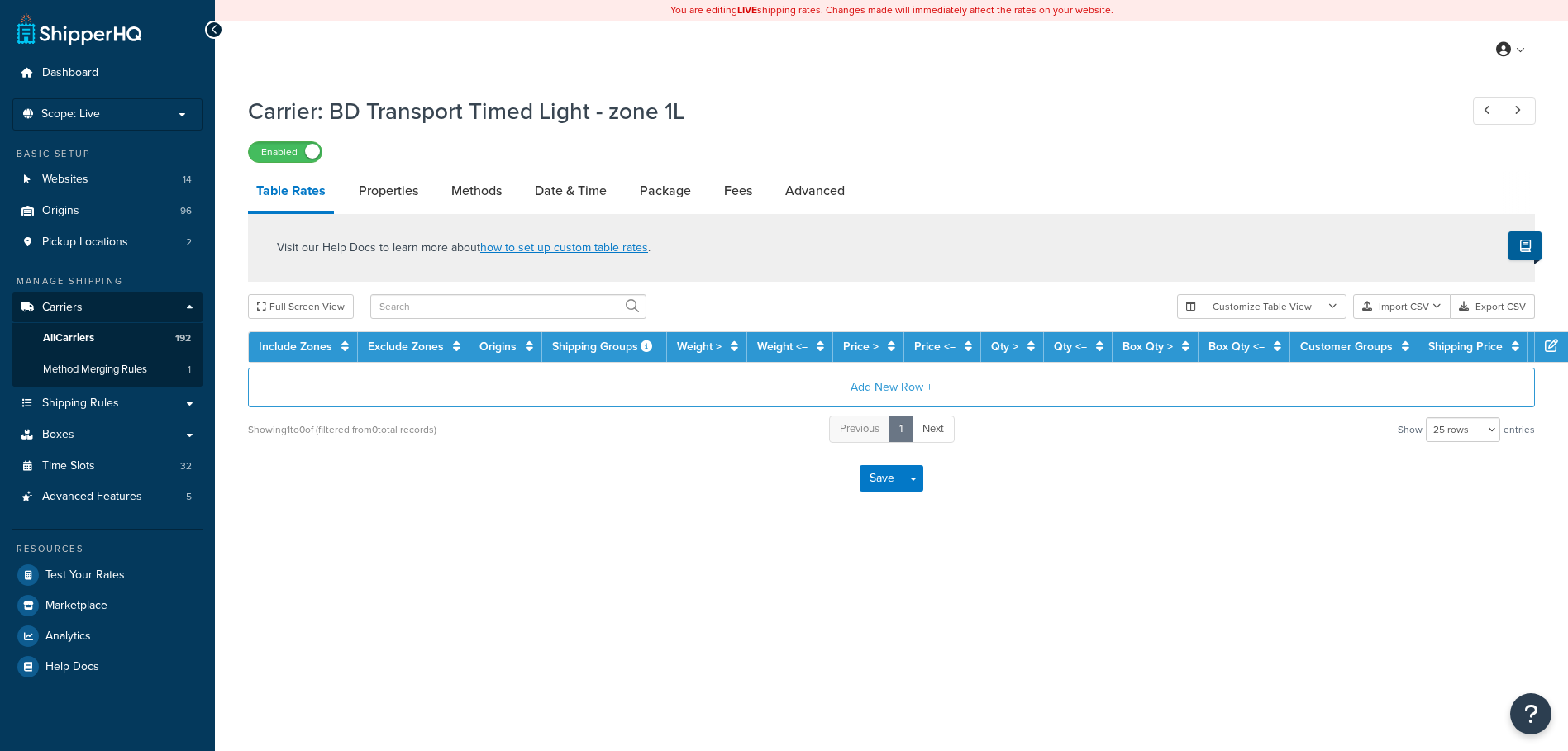
select select "25"
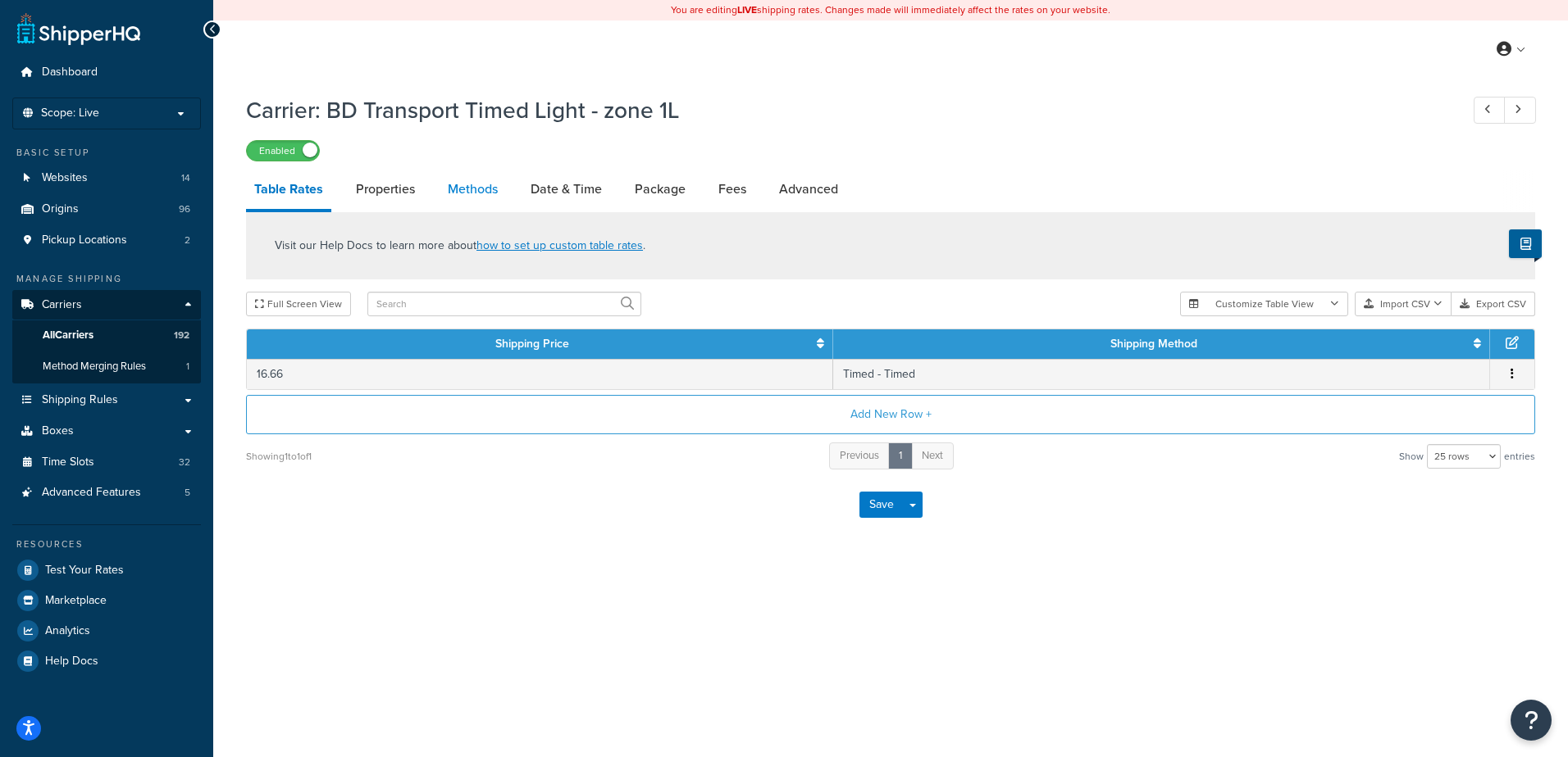
drag, startPoint x: 0, startPoint y: 0, endPoint x: 475, endPoint y: 176, distance: 506.6
click at [475, 176] on link "Methods" at bounding box center [473, 189] width 66 height 39
select select "25"
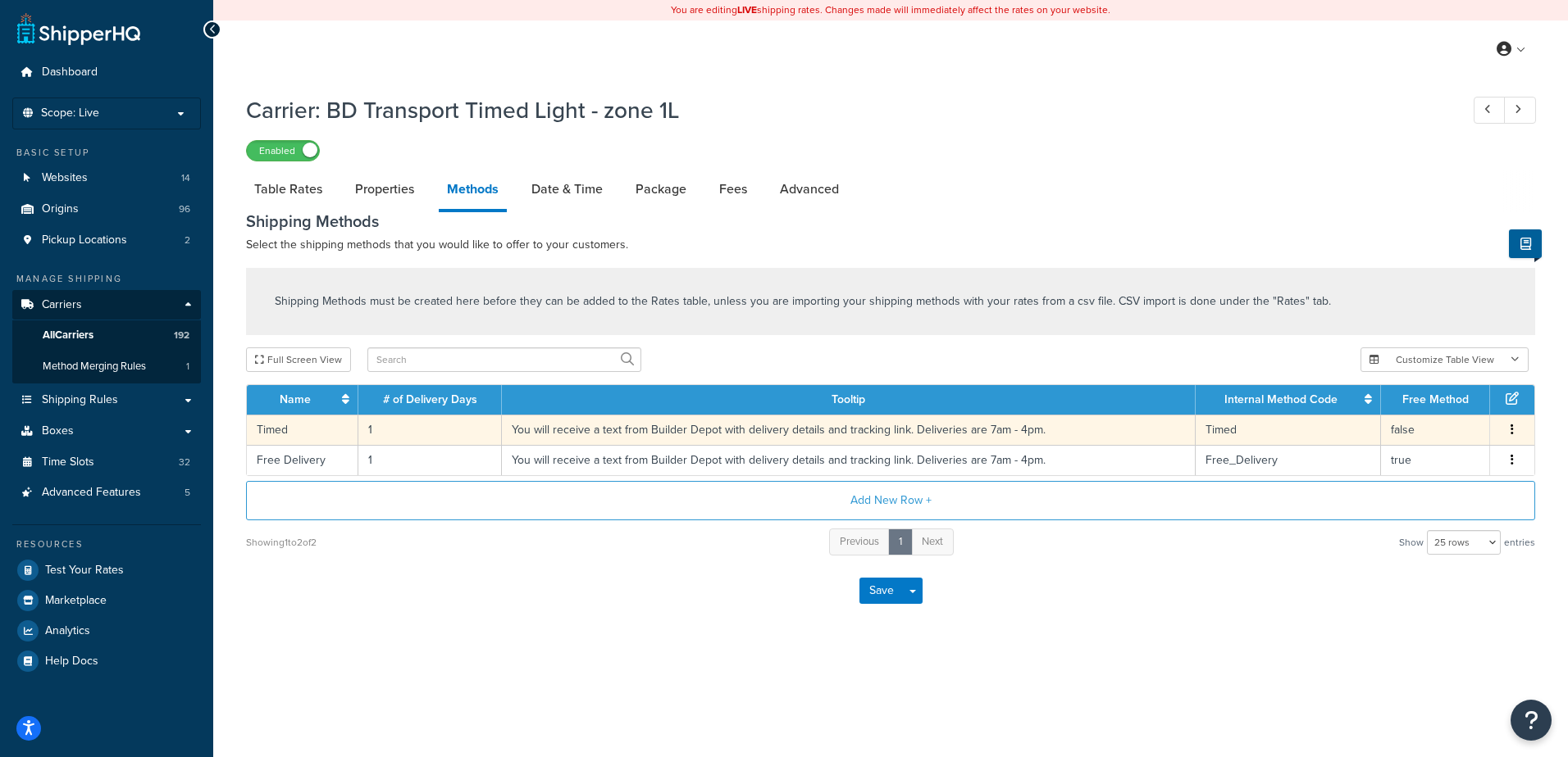
click at [383, 429] on td "1" at bounding box center [430, 429] width 144 height 31
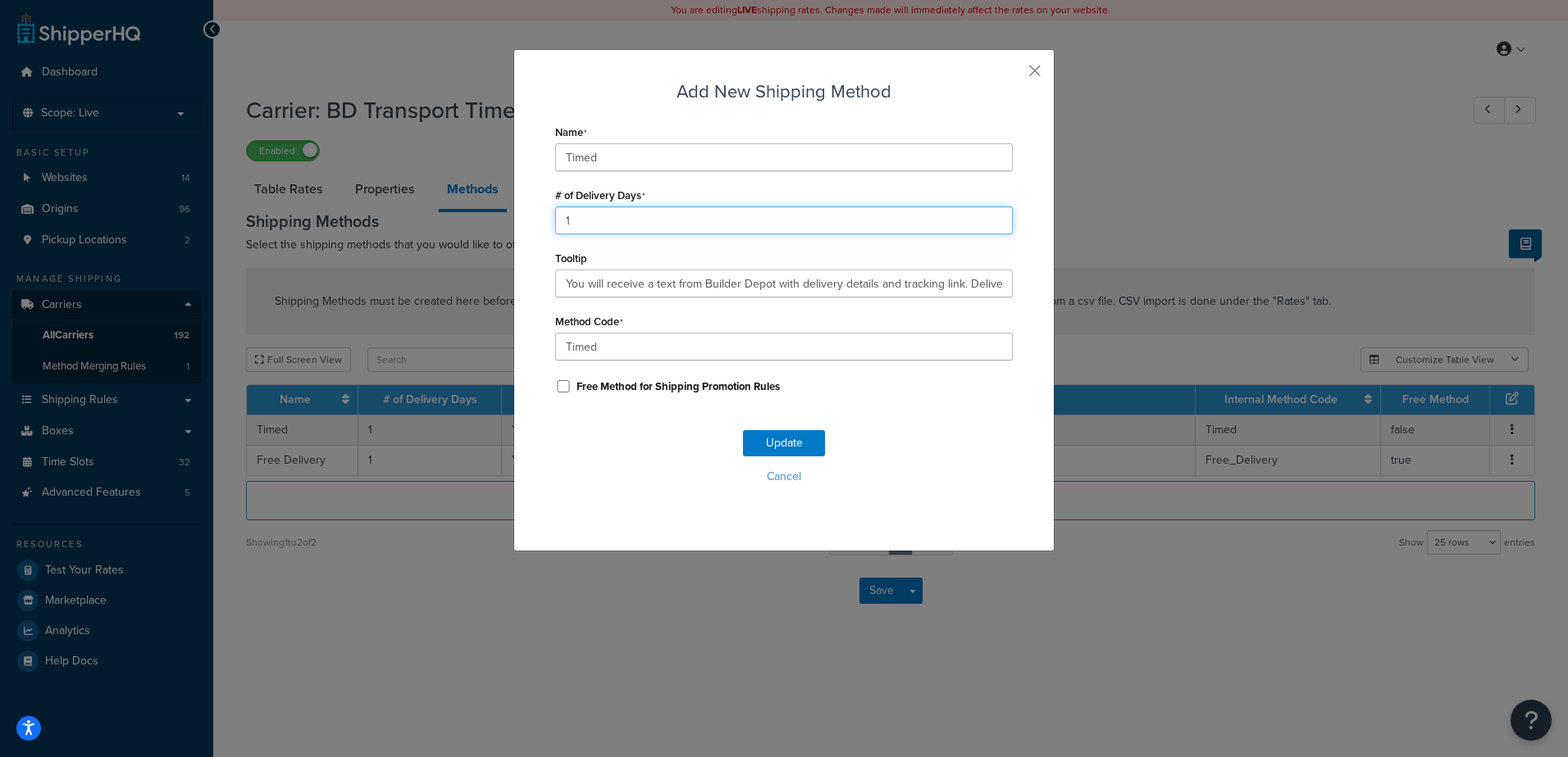
drag, startPoint x: 582, startPoint y: 216, endPoint x: 544, endPoint y: 228, distance: 39.8
click at [544, 228] on div "Add New Shipping Method Name Timed # of Delivery Days 1 Tooltip You will receiv…" at bounding box center [784, 300] width 541 height 502
type input "2"
click at [782, 435] on button "Update" at bounding box center [783, 444] width 82 height 27
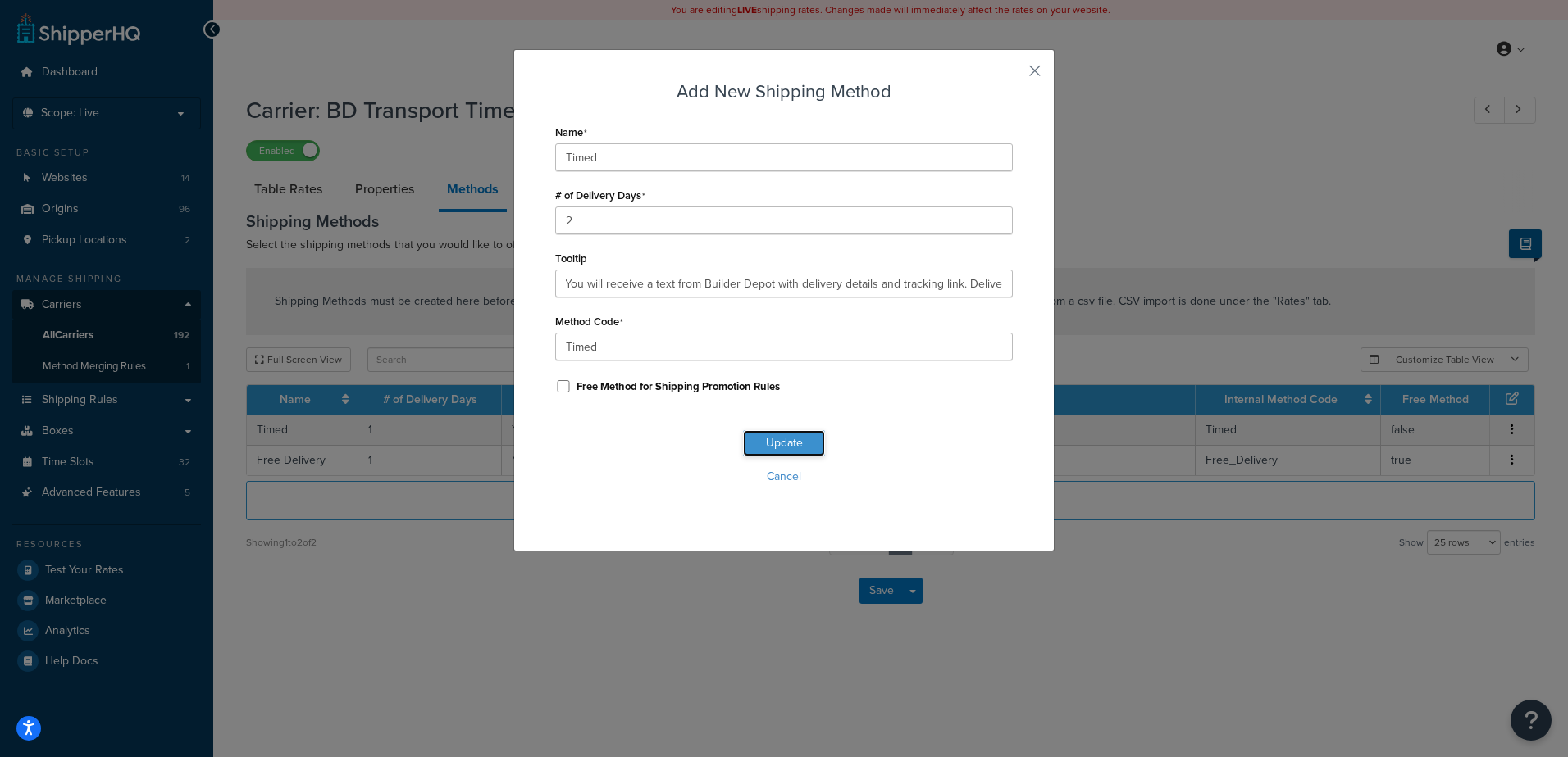
scroll to position [0, 0]
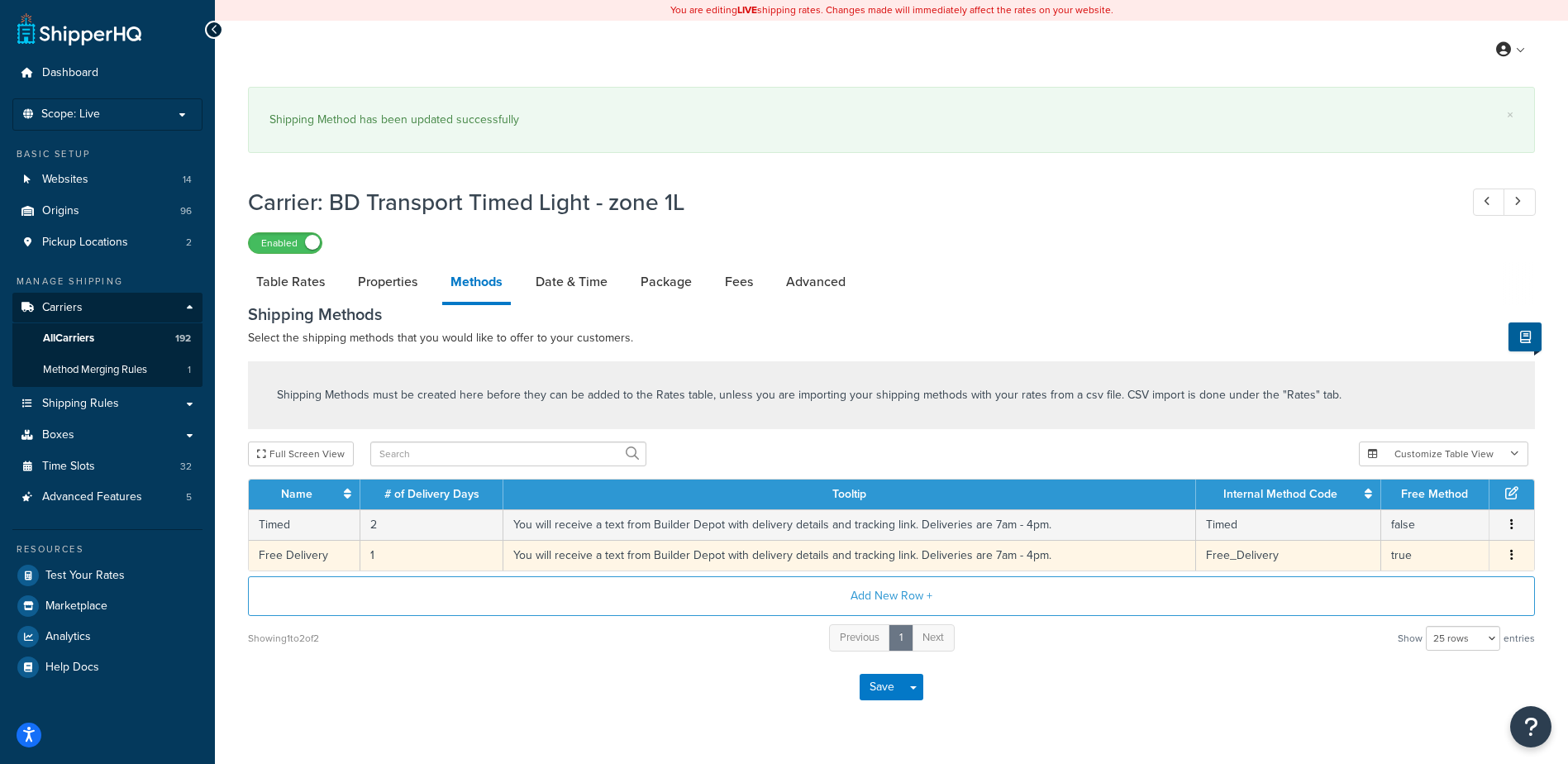
click at [390, 540] on td "1" at bounding box center [432, 555] width 143 height 31
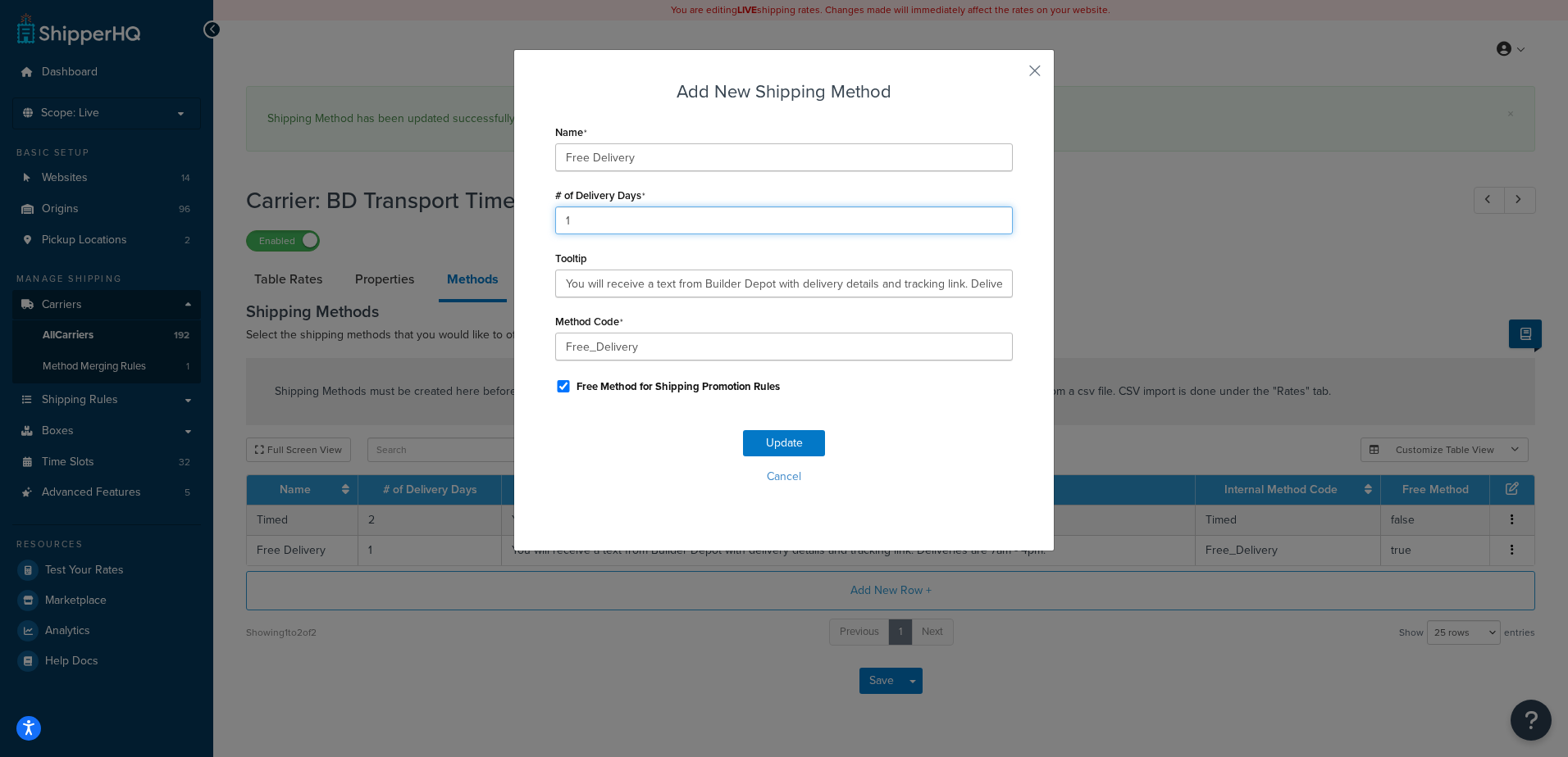
drag, startPoint x: 592, startPoint y: 229, endPoint x: 485, endPoint y: 211, distance: 108.5
click at [485, 211] on div "Add New Shipping Method Name Free Delivery # of Delivery Days 1 Tooltip You wil…" at bounding box center [784, 378] width 1568 height 757
type input "2"
click at [794, 439] on button "Update" at bounding box center [783, 444] width 82 height 27
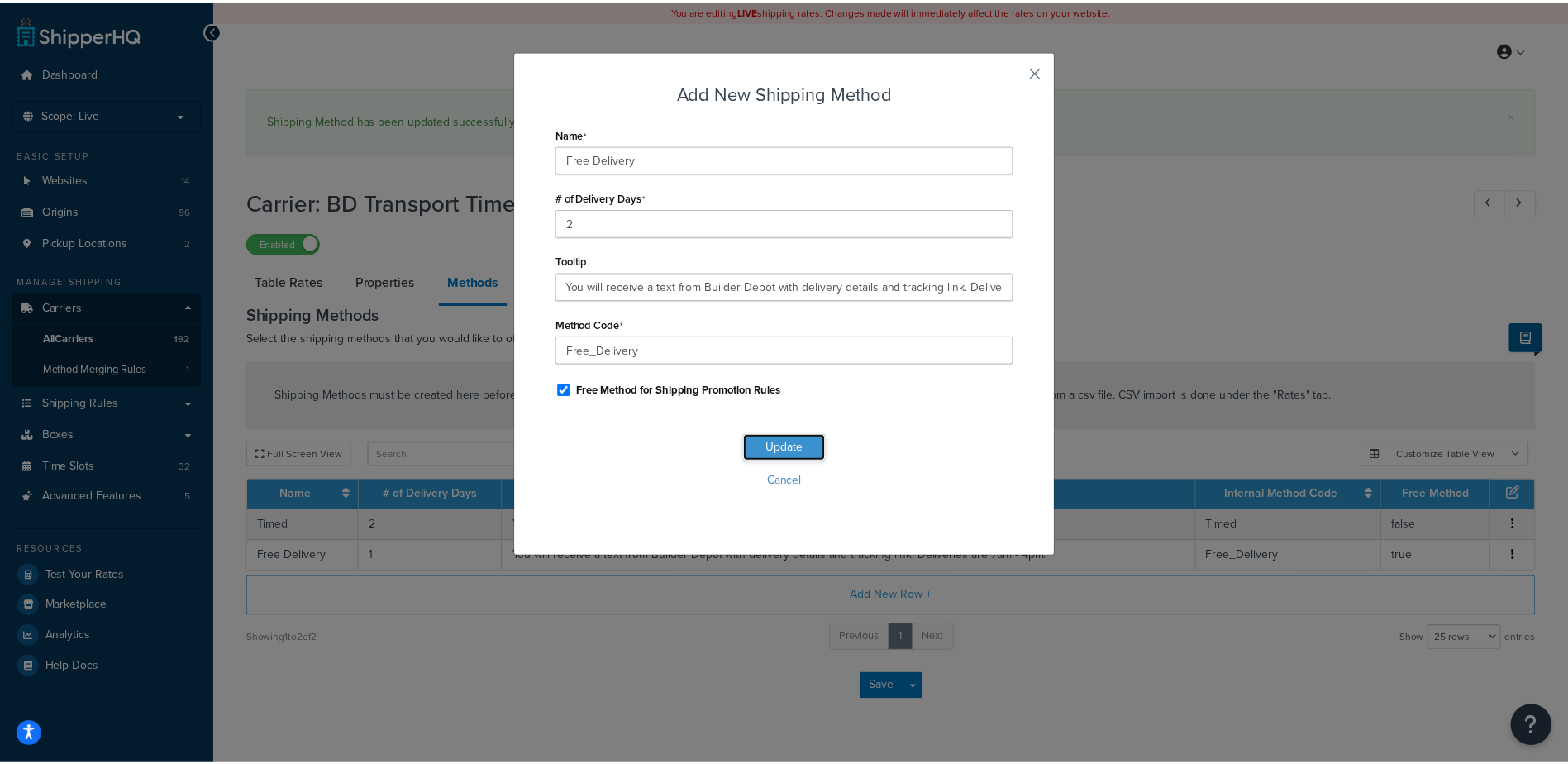
scroll to position [0, 0]
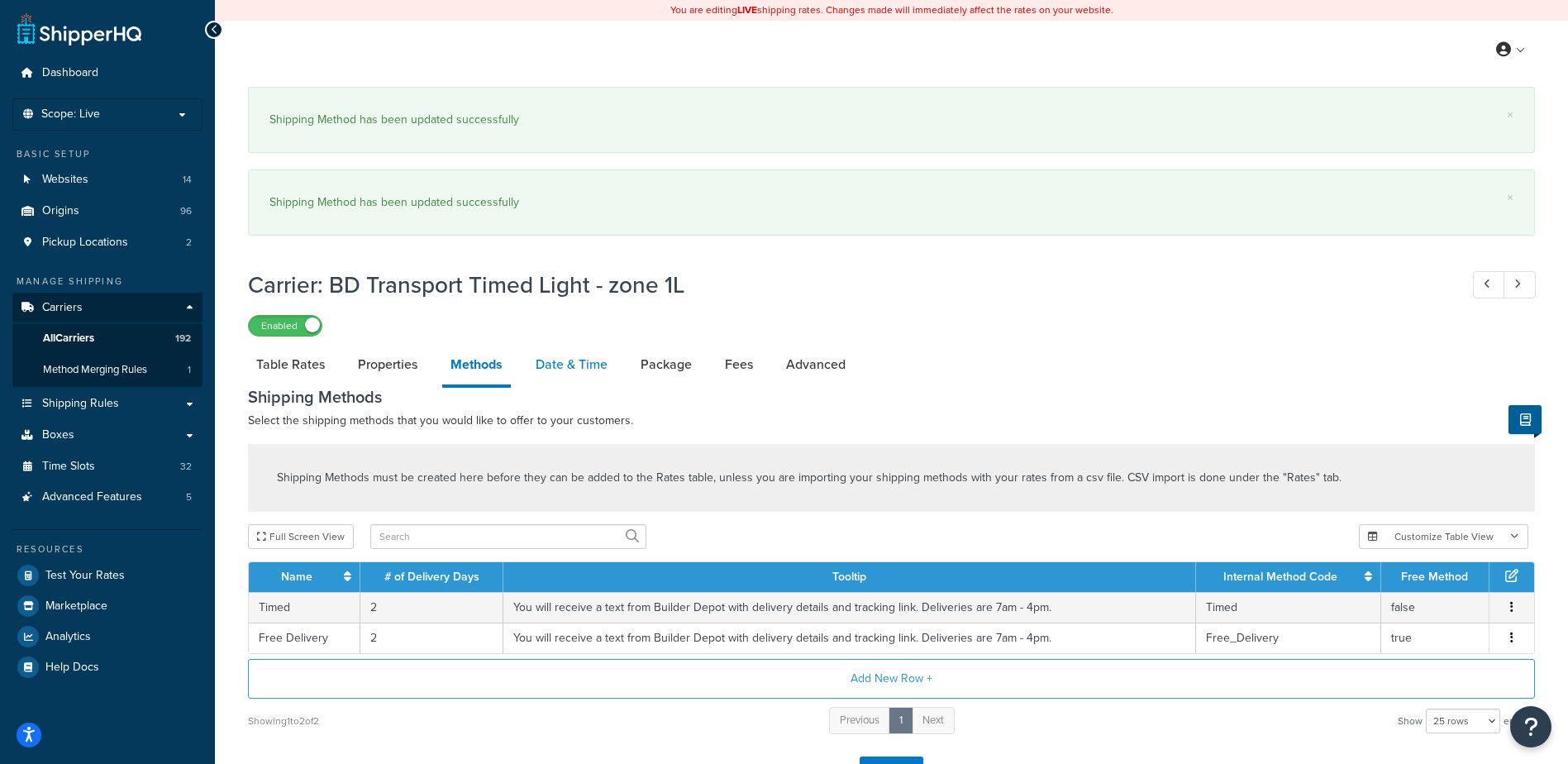
click at [565, 359] on link "Date & Time" at bounding box center [572, 364] width 89 height 39
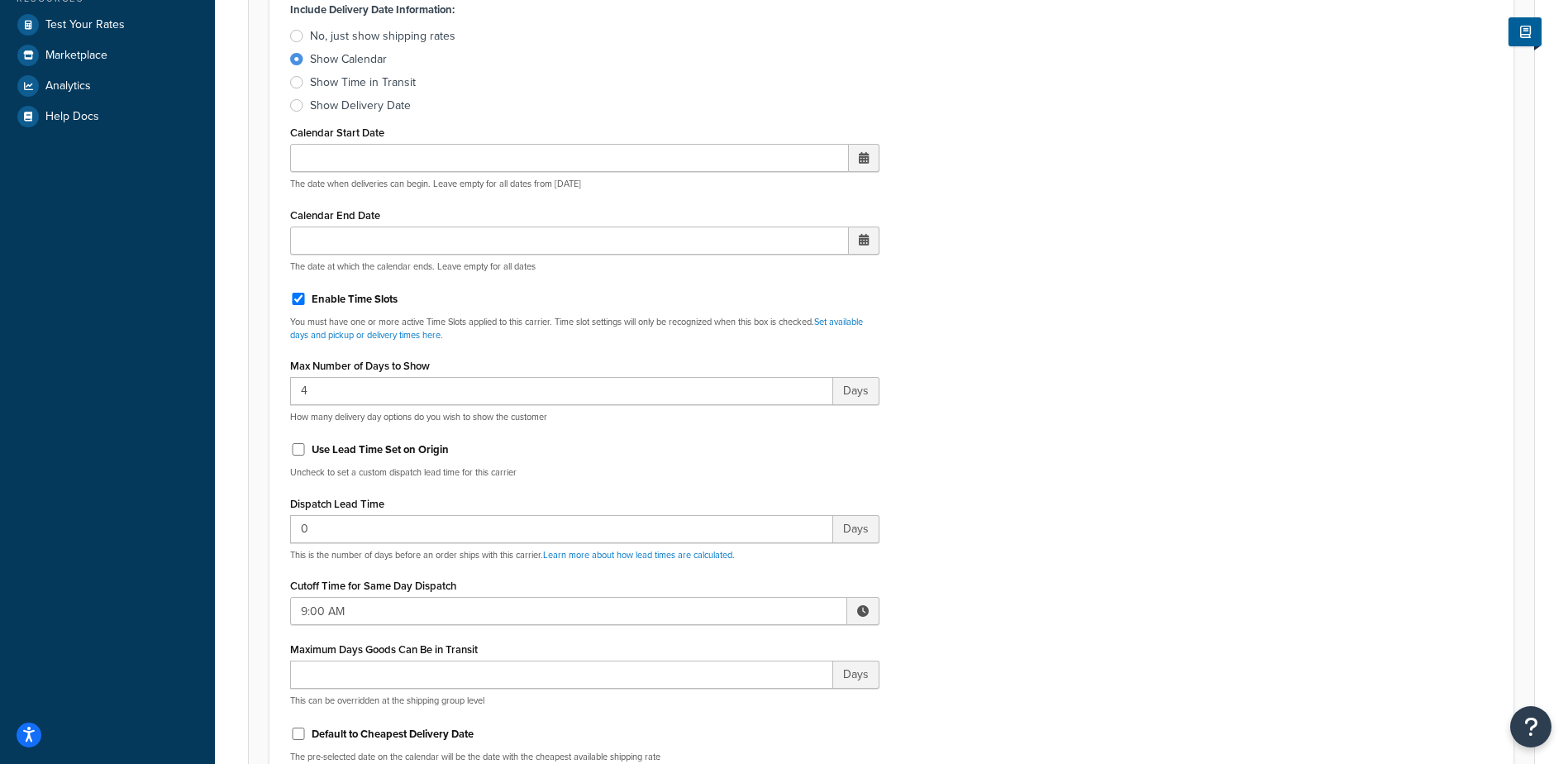
scroll to position [579, 0]
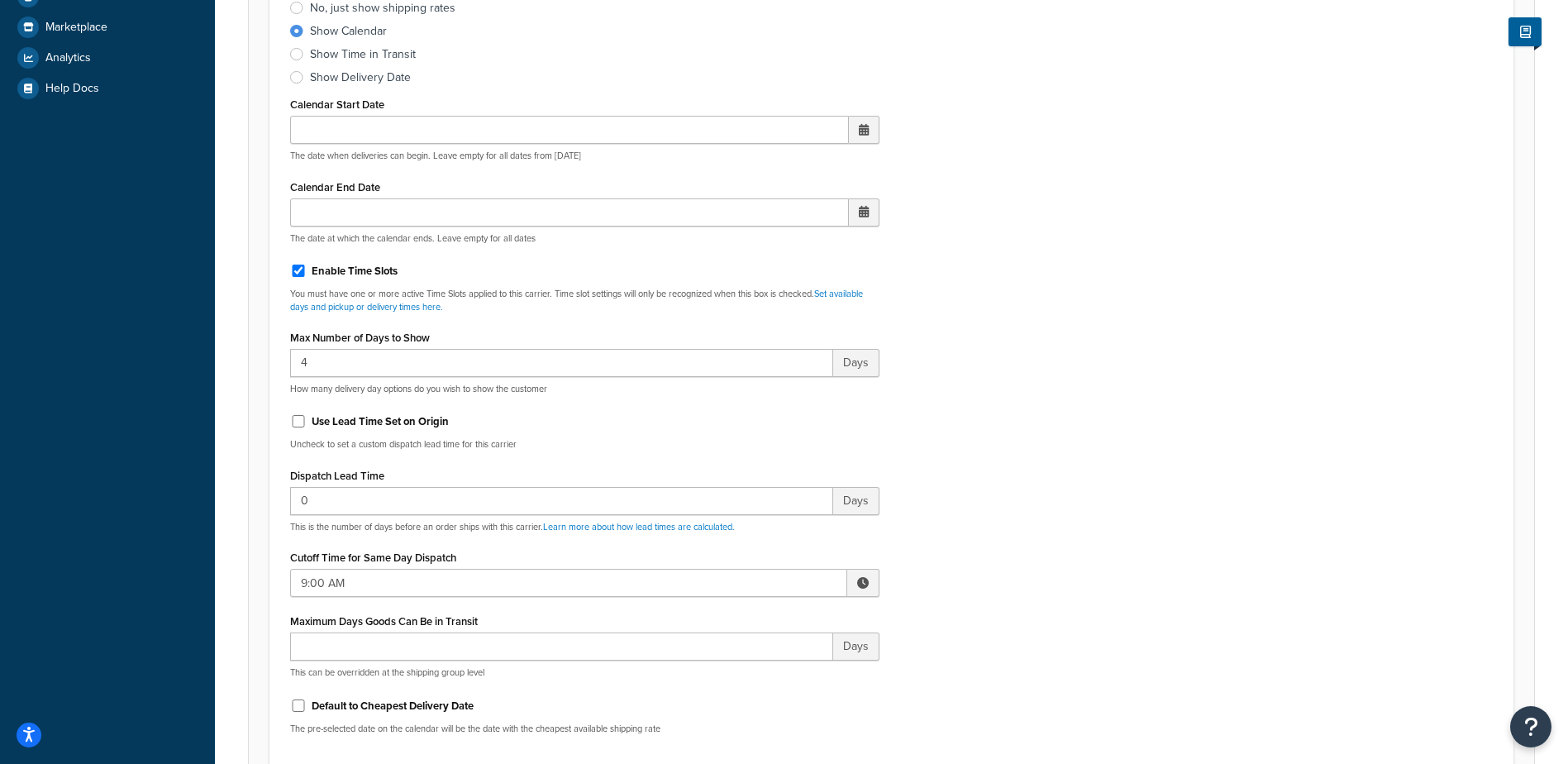
click at [856, 582] on span at bounding box center [863, 583] width 33 height 28
click at [745, 618] on span "▲" at bounding box center [742, 619] width 33 height 33
click at [745, 618] on span "▲" at bounding box center [742, 619] width 33 height 33
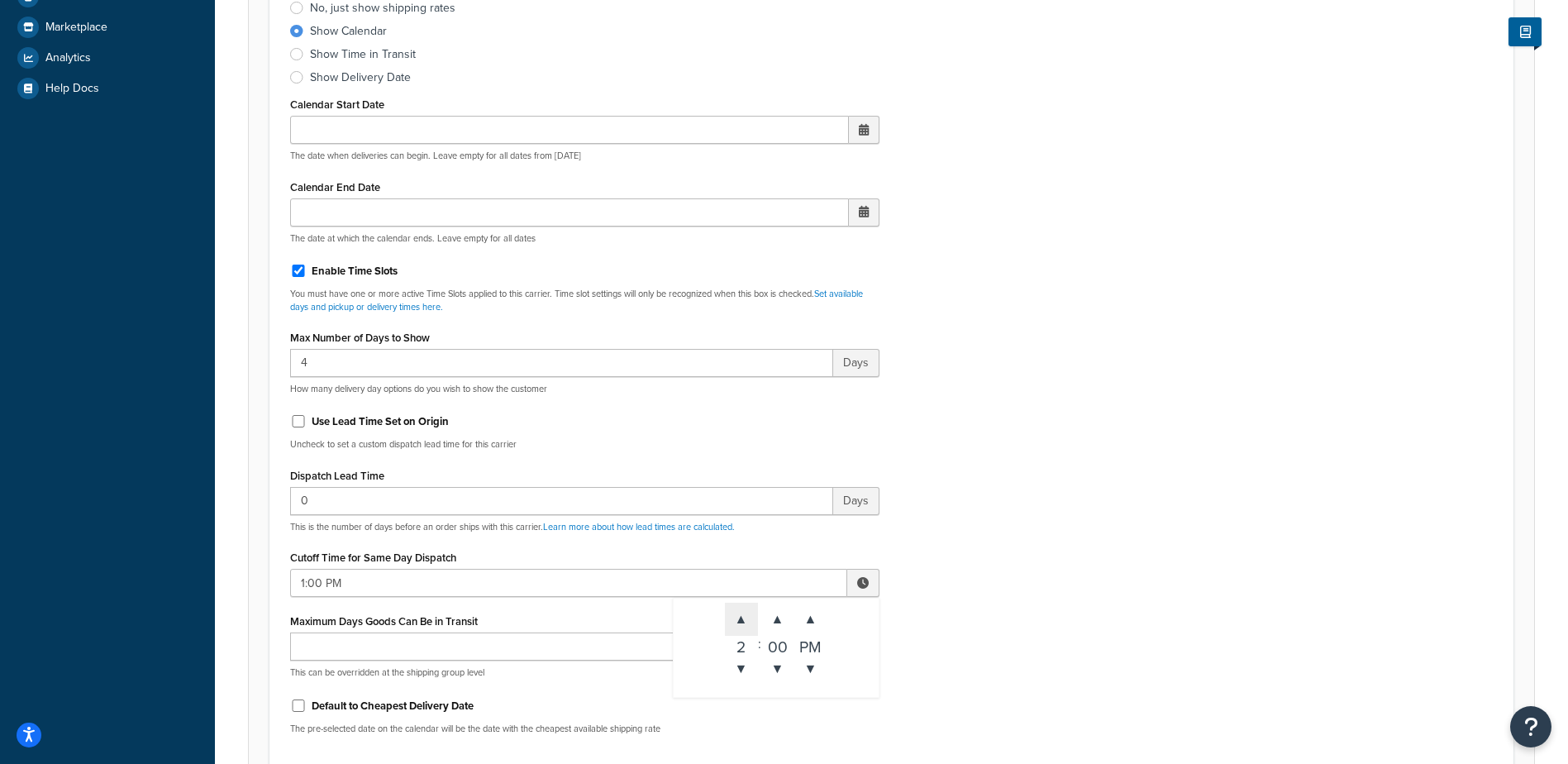
click at [745, 618] on span "▲" at bounding box center [742, 619] width 33 height 33
type input "3:00 PM"
click at [1004, 585] on div "Include Delivery Date Information: No, just show shipping rates Show Calendar S…" at bounding box center [891, 358] width 1228 height 778
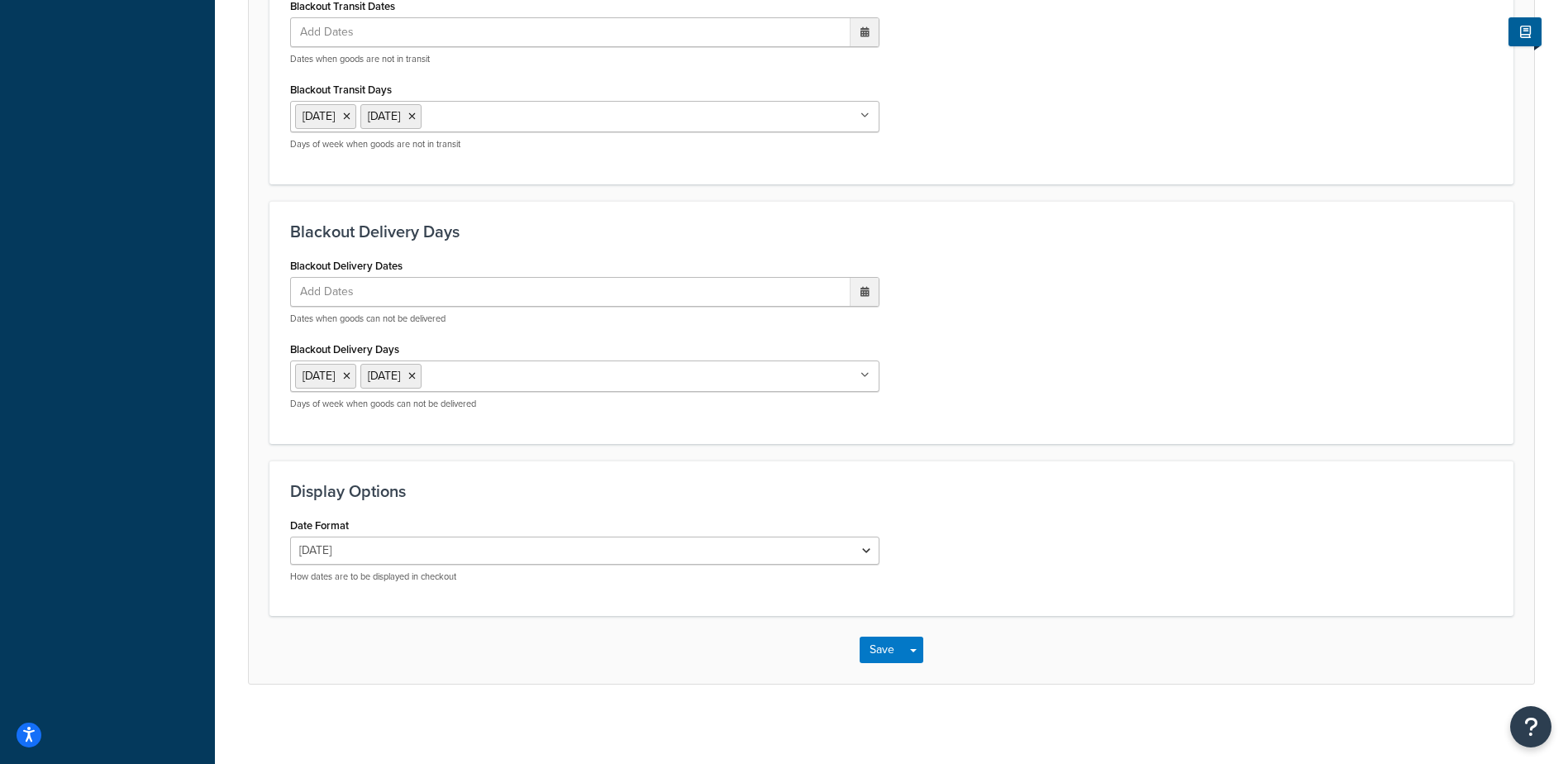
scroll to position [1426, 0]
click at [886, 641] on button "Save" at bounding box center [881, 647] width 44 height 27
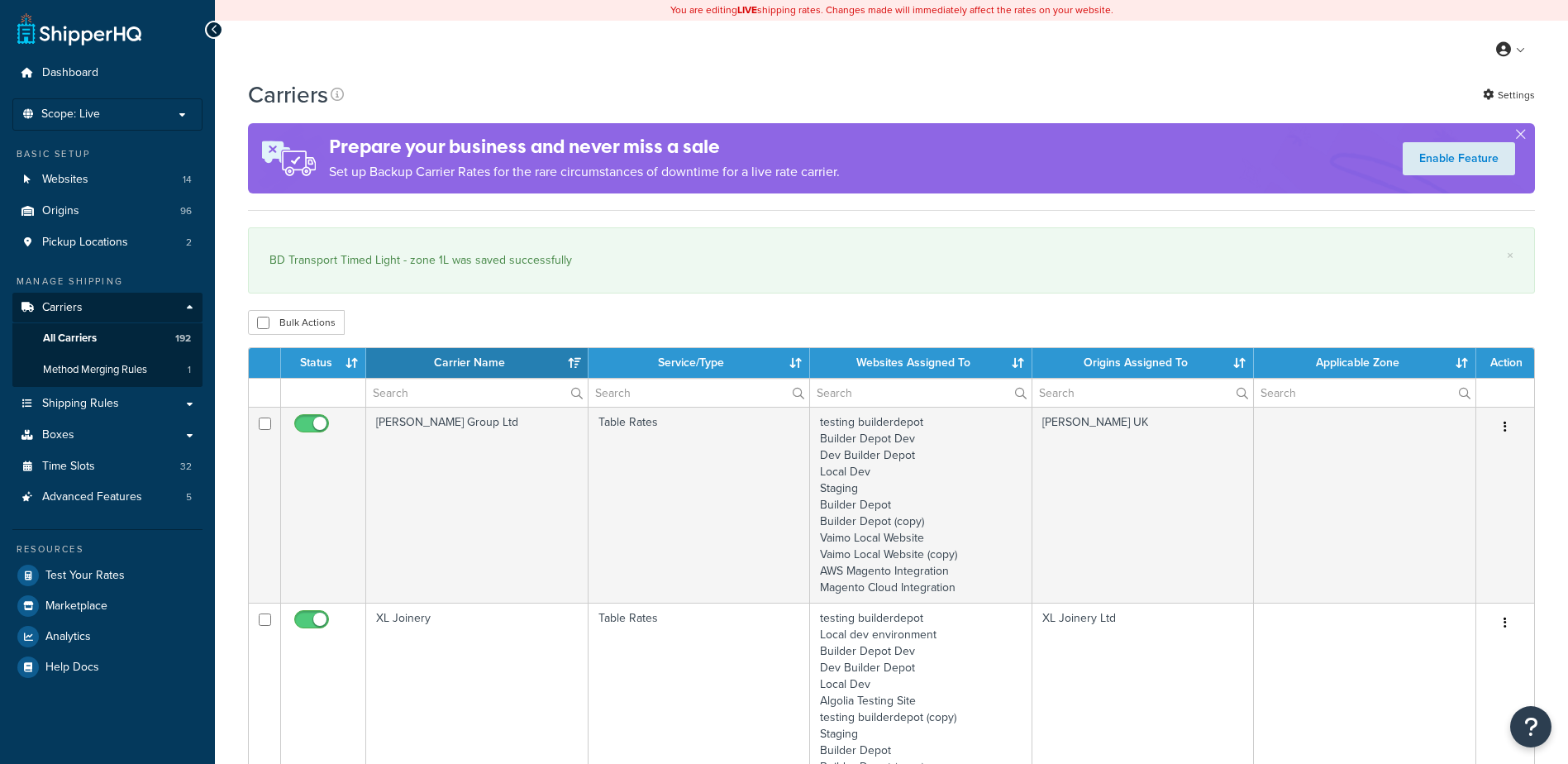
select select "15"
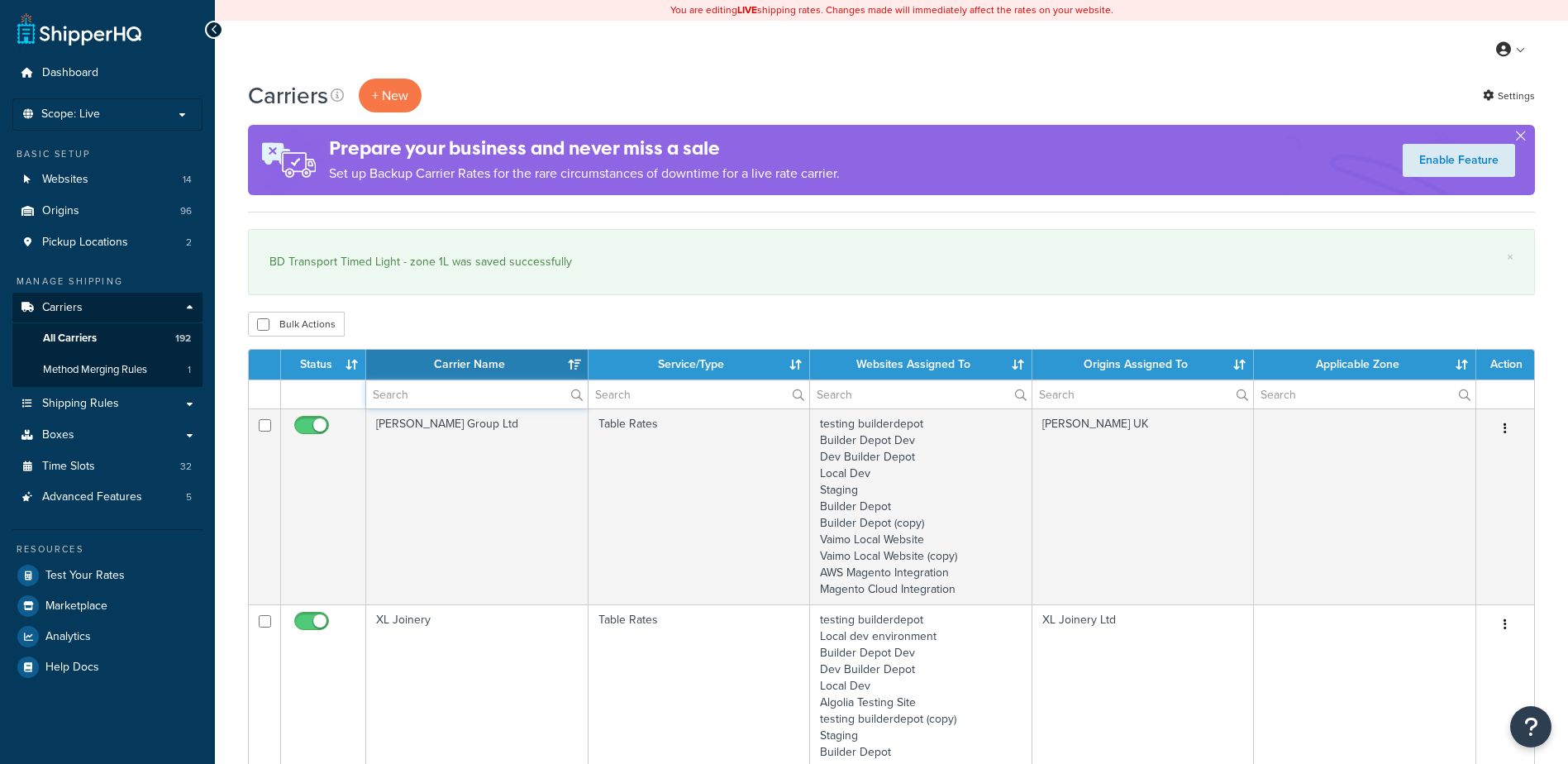
click at [402, 396] on input "text" at bounding box center [477, 395] width 222 height 28
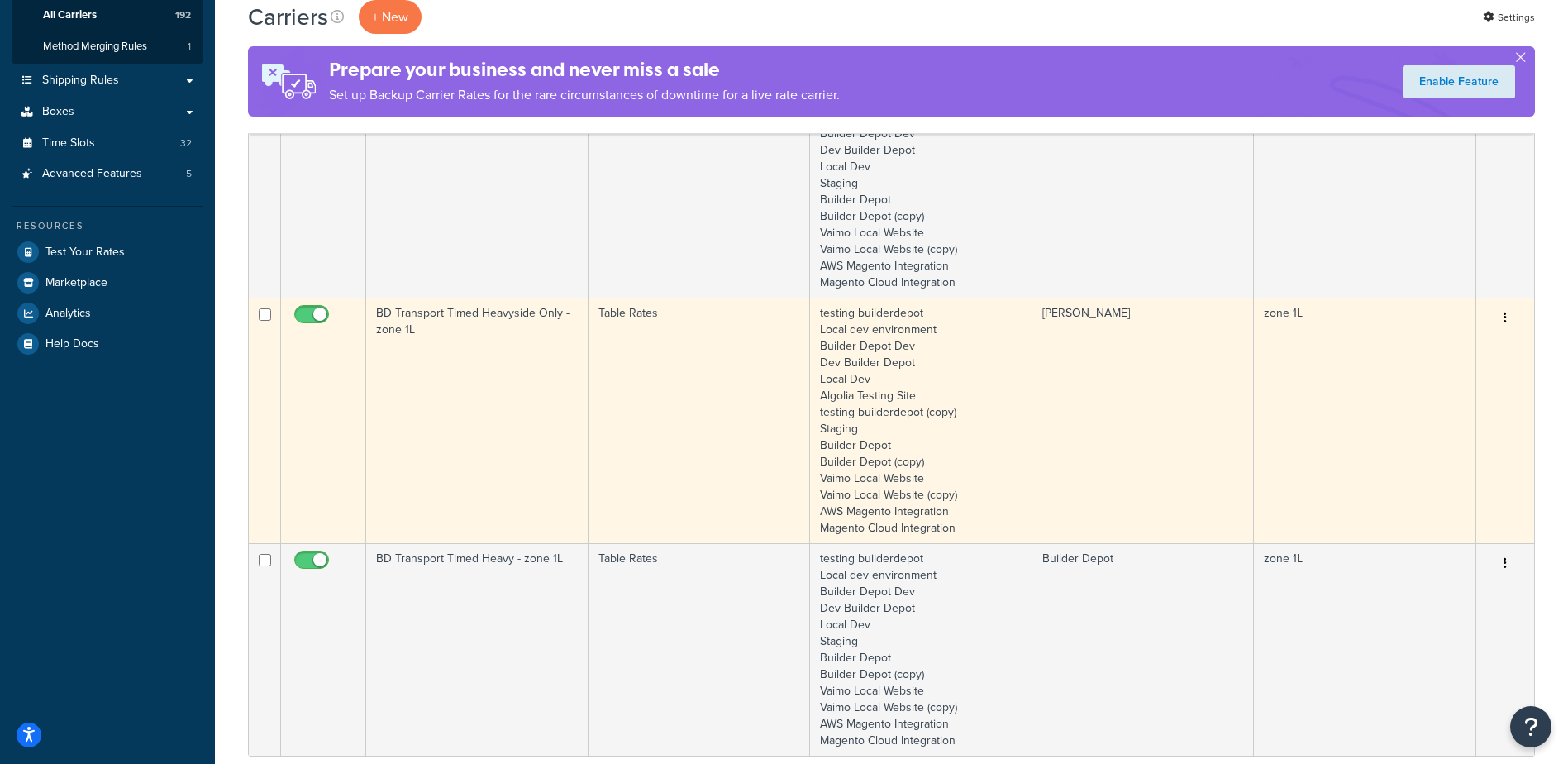
scroll to position [413, 0]
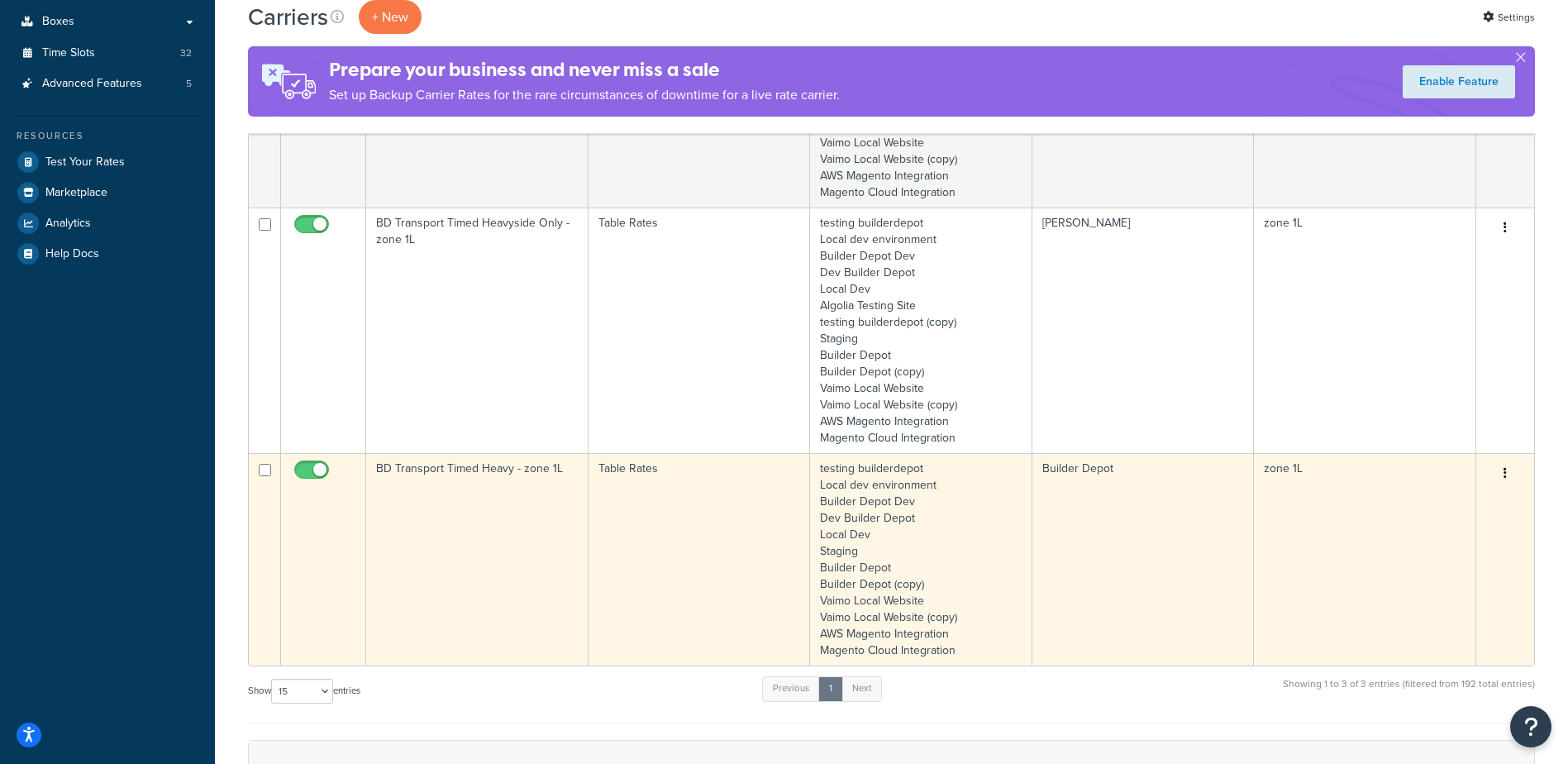
type input "1l"
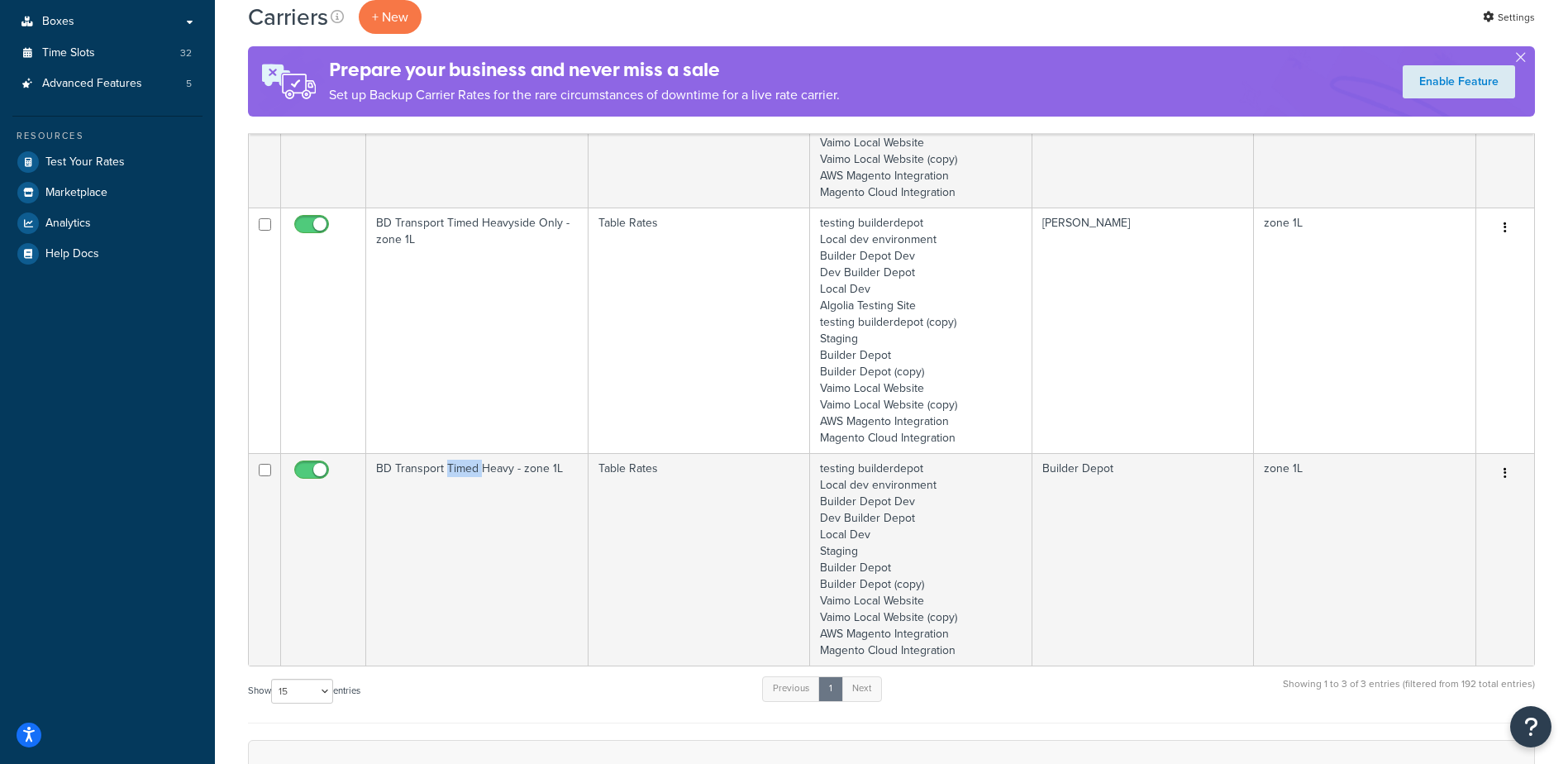
click at [448, 513] on td "BD Transport Timed Heavy - zone 1L" at bounding box center [478, 560] width 222 height 213
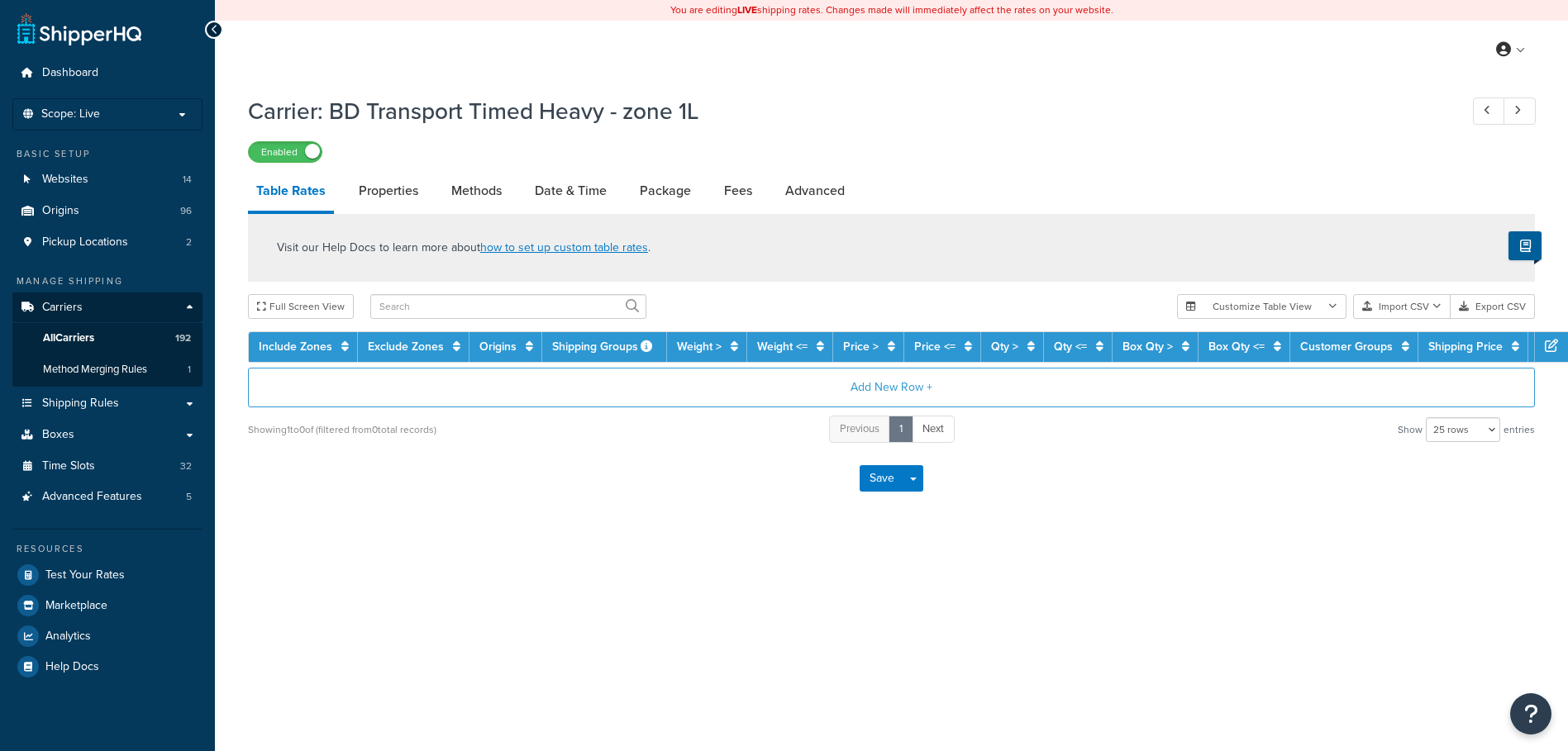
select select "25"
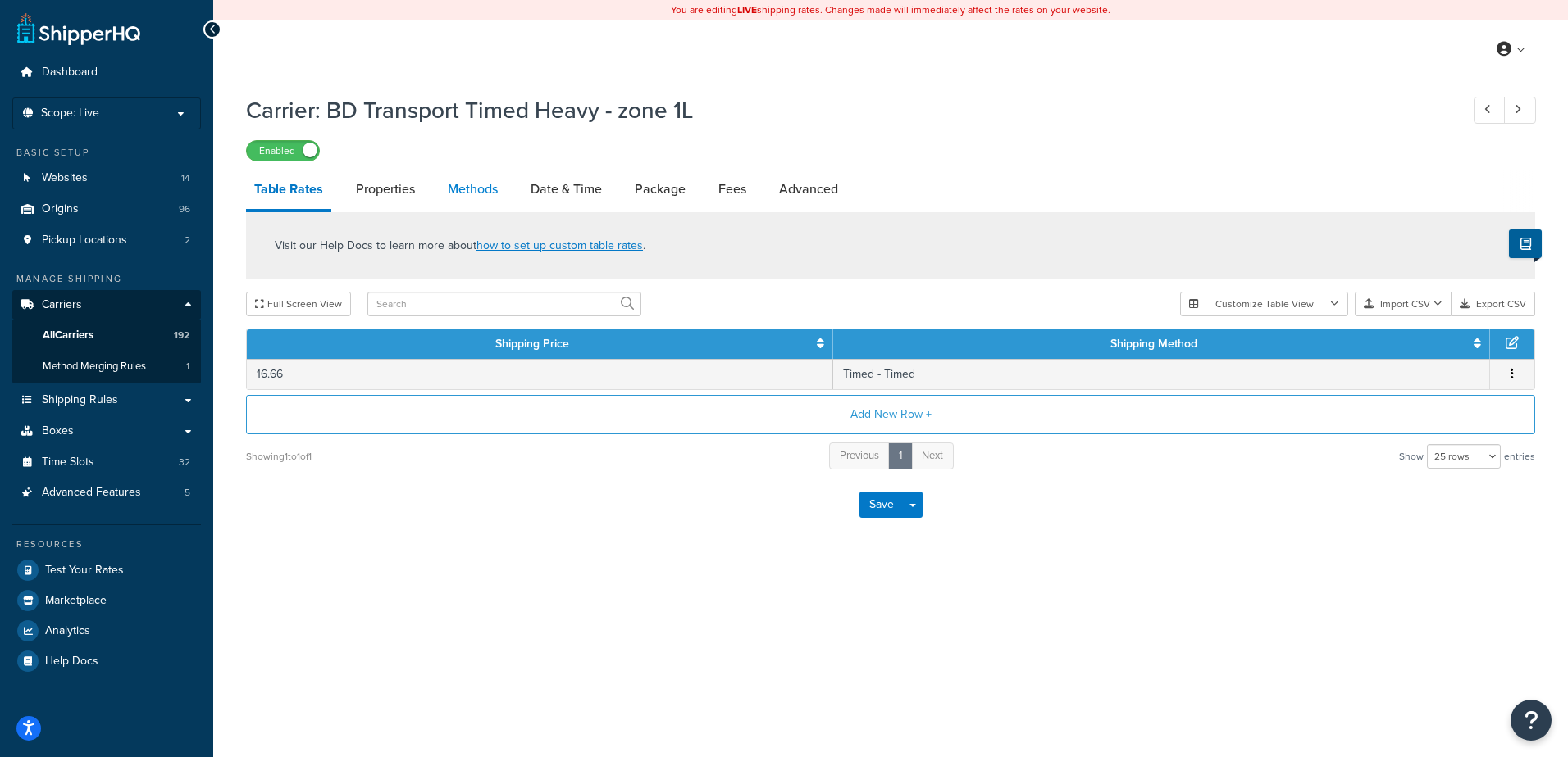
click at [480, 190] on link "Methods" at bounding box center [473, 189] width 66 height 39
select select "25"
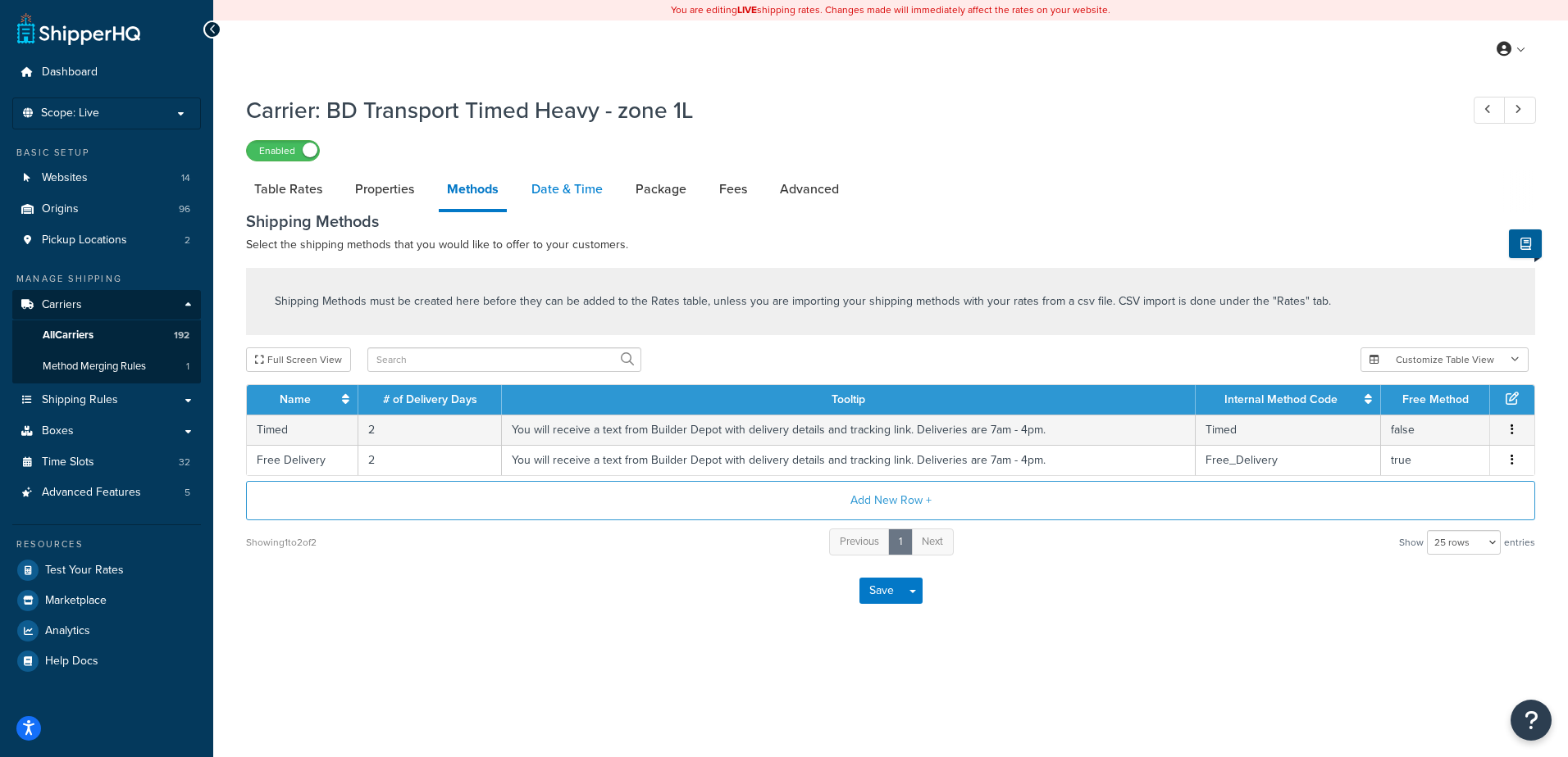
click at [539, 174] on link "Date & Time" at bounding box center [567, 189] width 88 height 39
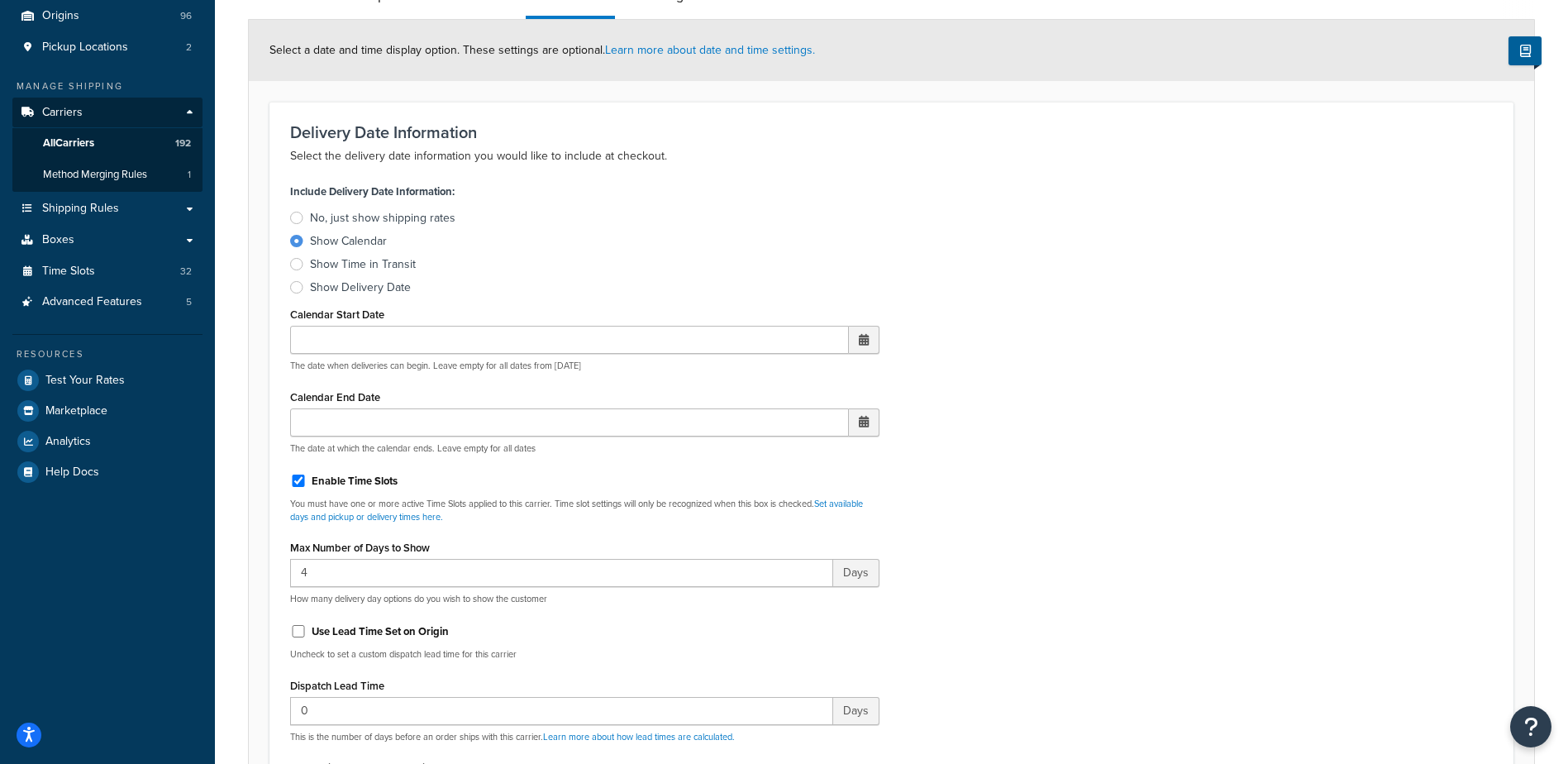
scroll to position [579, 0]
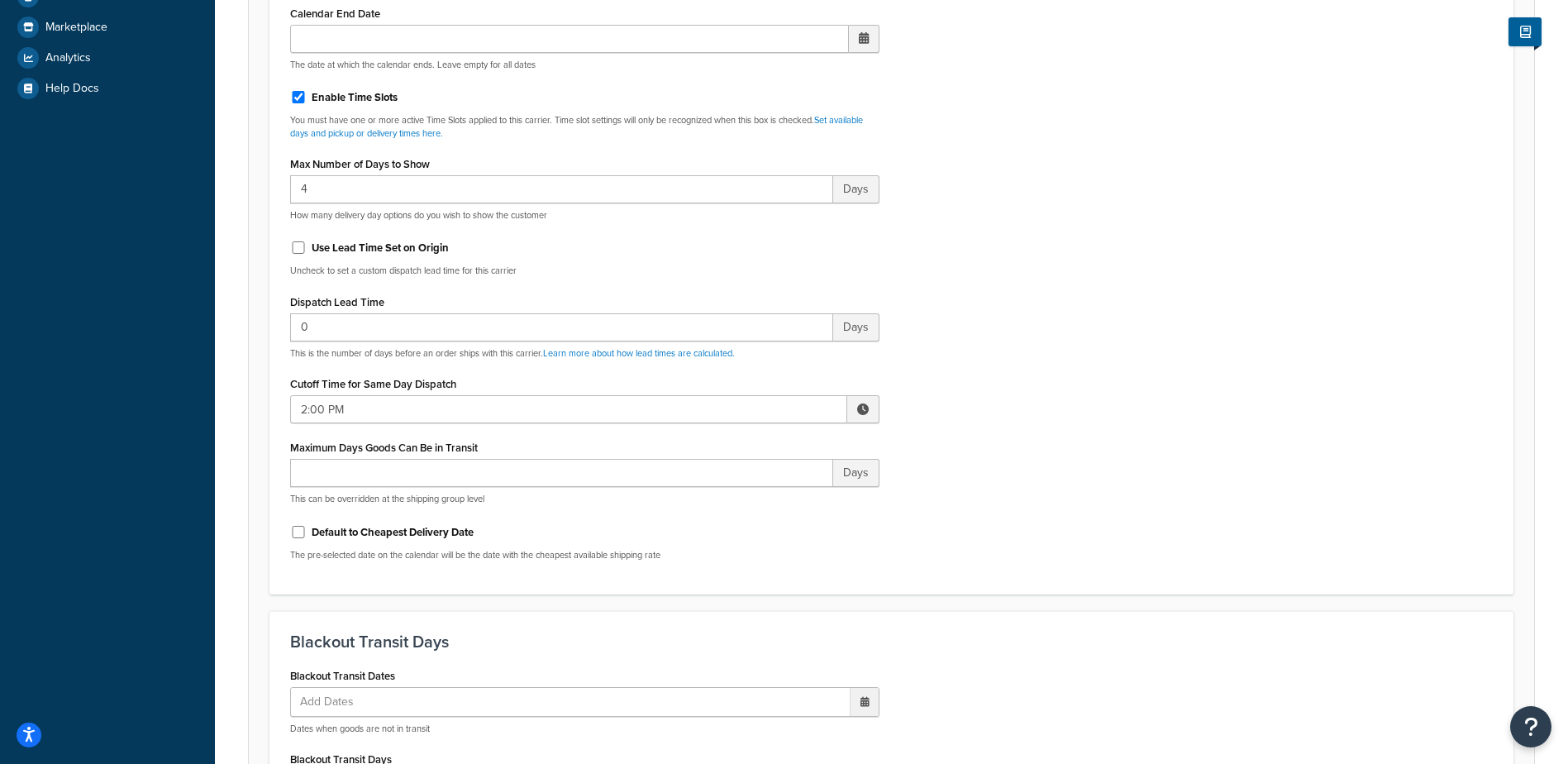
click at [865, 416] on span at bounding box center [863, 409] width 33 height 28
click at [740, 440] on span "▲" at bounding box center [742, 446] width 33 height 33
type input "3:00 PM"
click at [1009, 446] on div "Include Delivery Date Information: No, just show shipping rates Show Calendar S…" at bounding box center [891, 185] width 1228 height 778
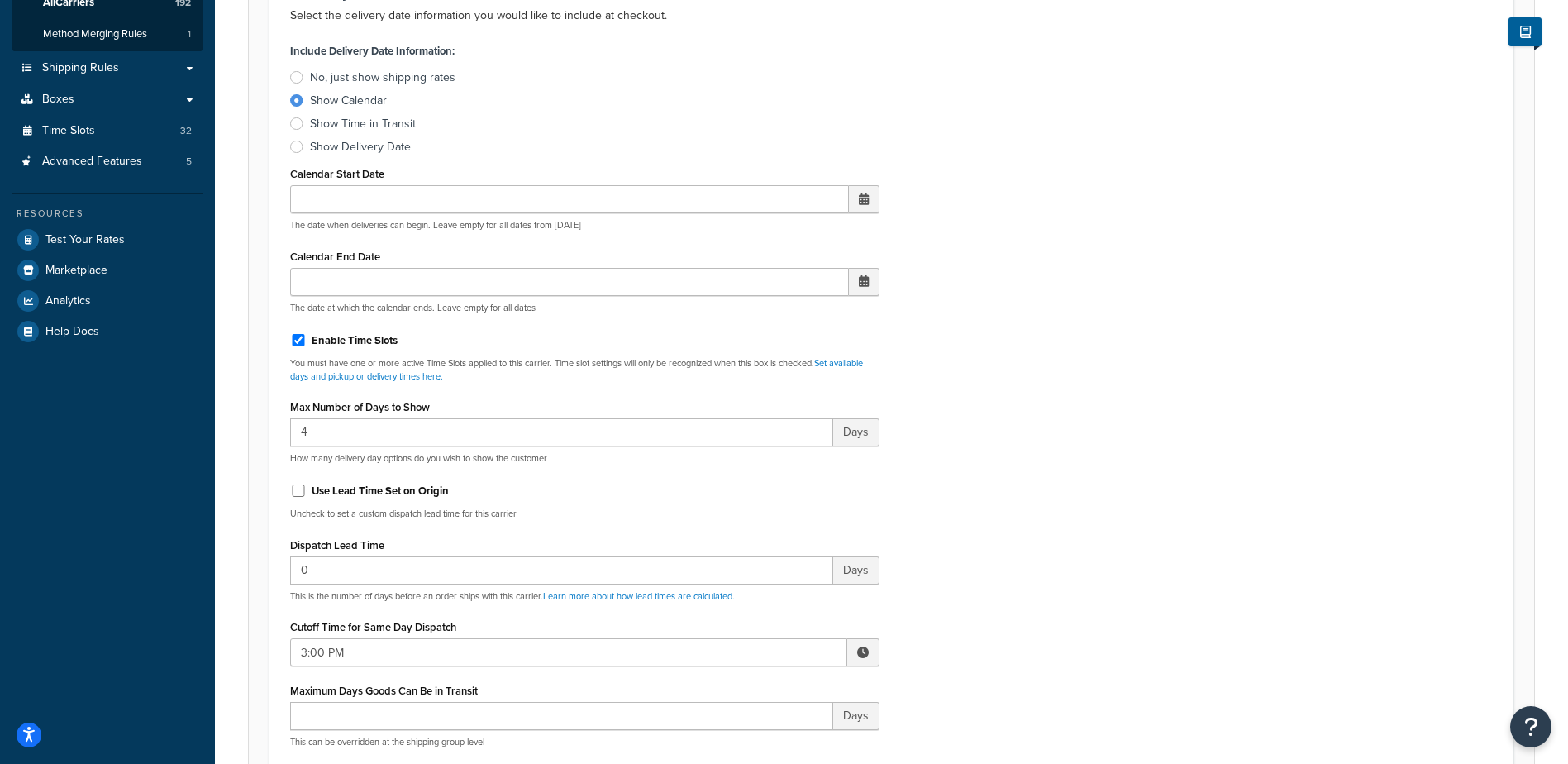
scroll to position [0, 0]
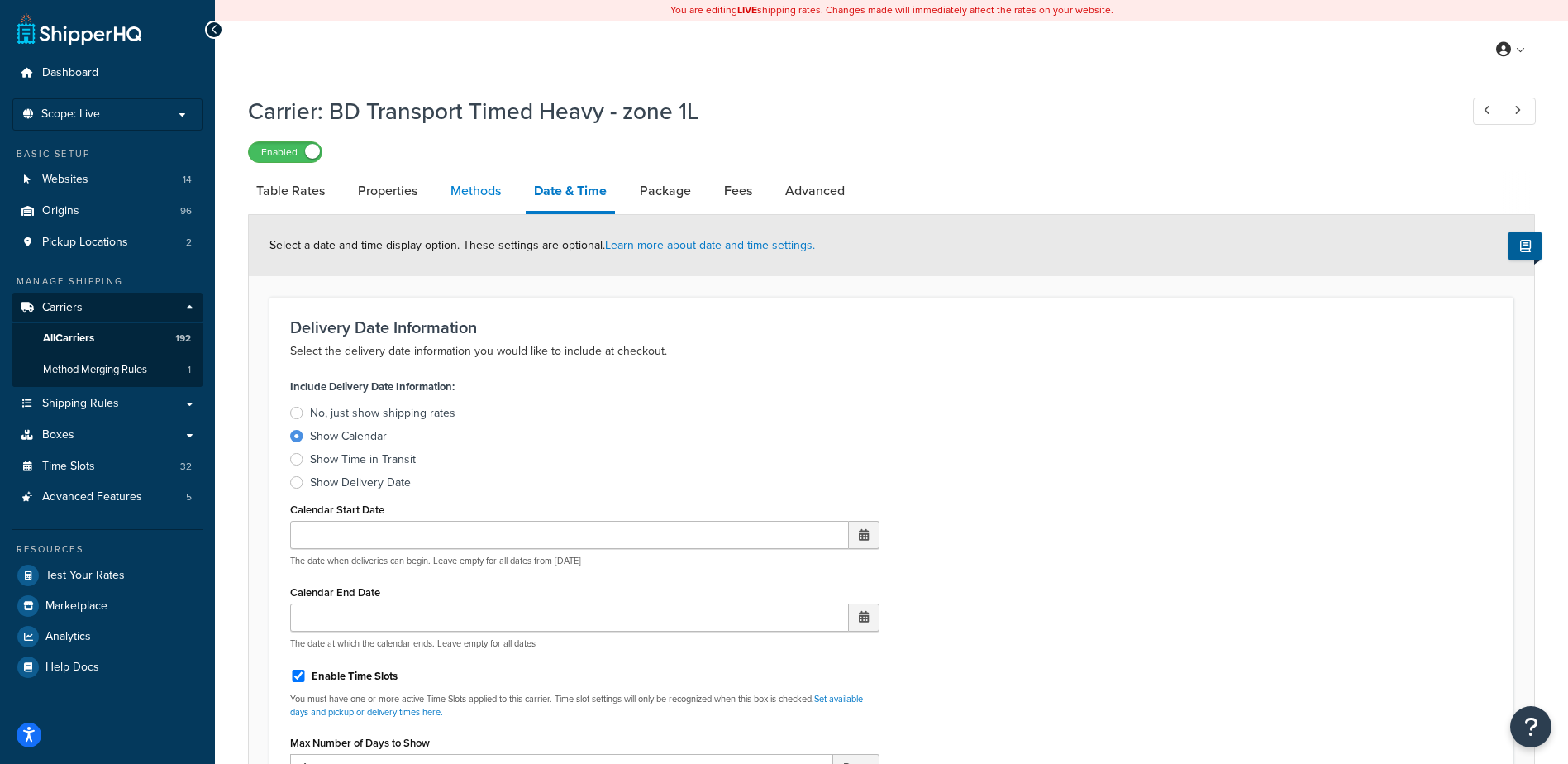
click at [494, 192] on link "Methods" at bounding box center [476, 191] width 67 height 39
select select "25"
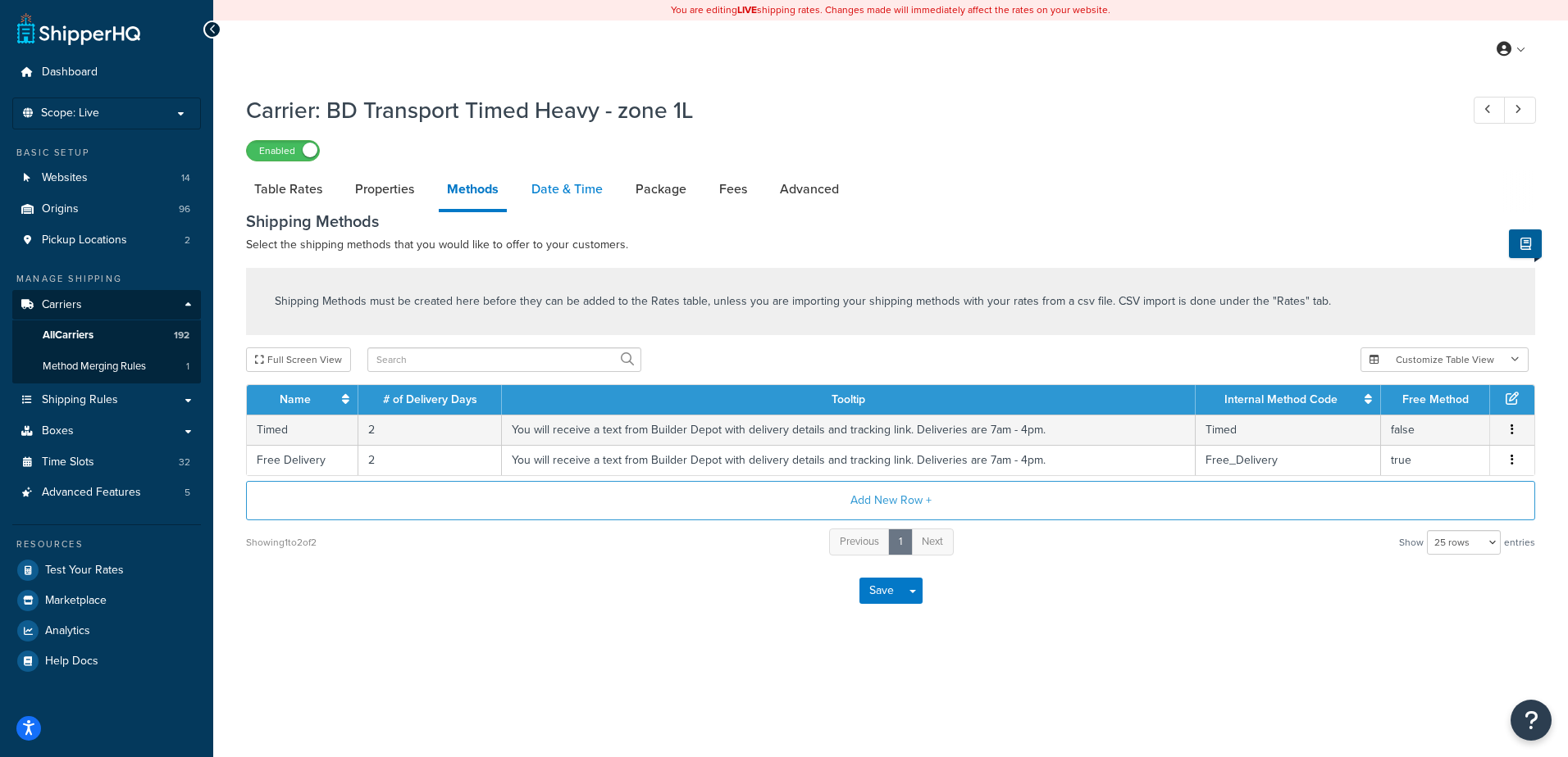
click at [573, 191] on link "Date & Time" at bounding box center [567, 189] width 88 height 39
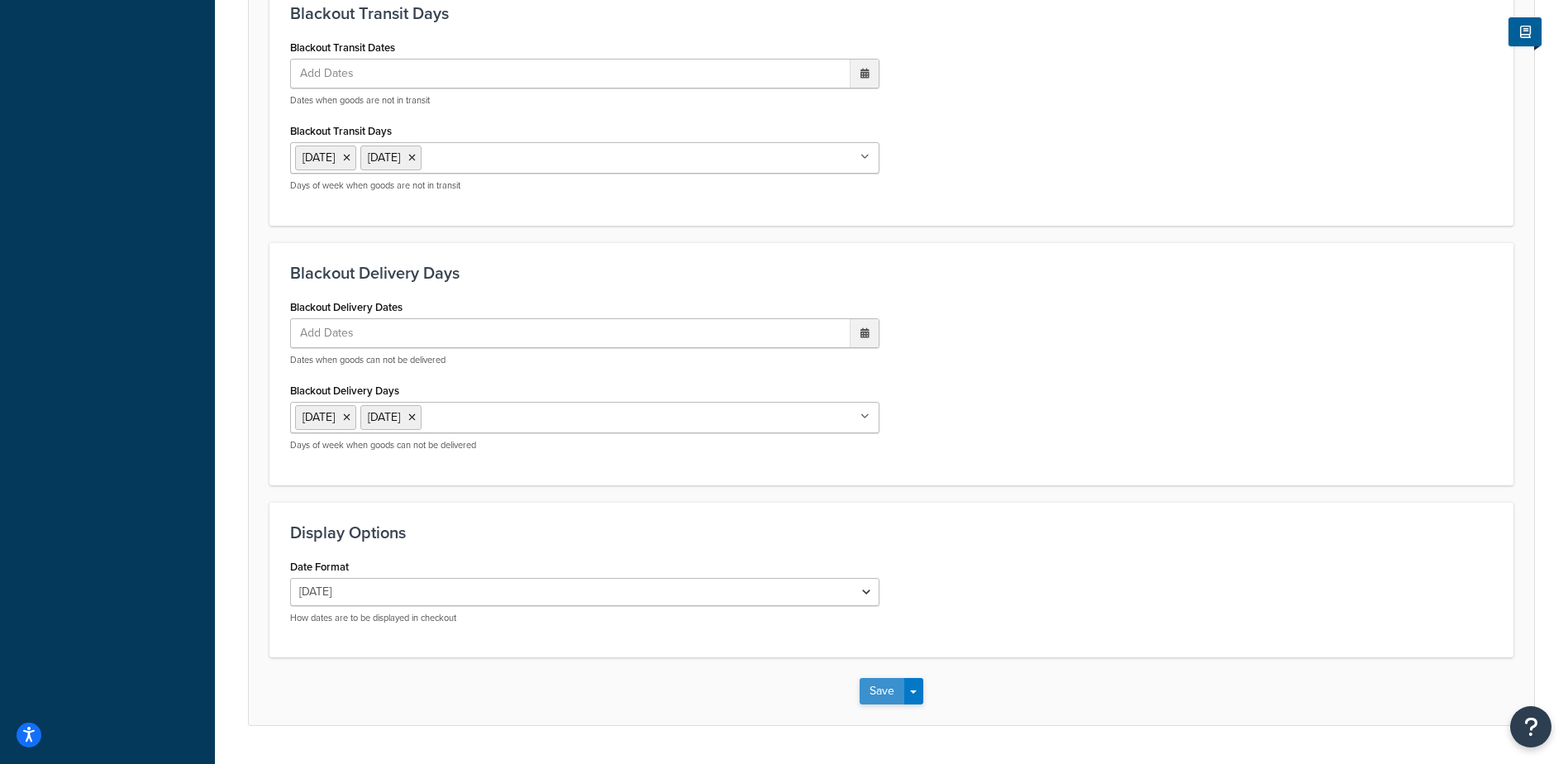
scroll to position [1252, 0]
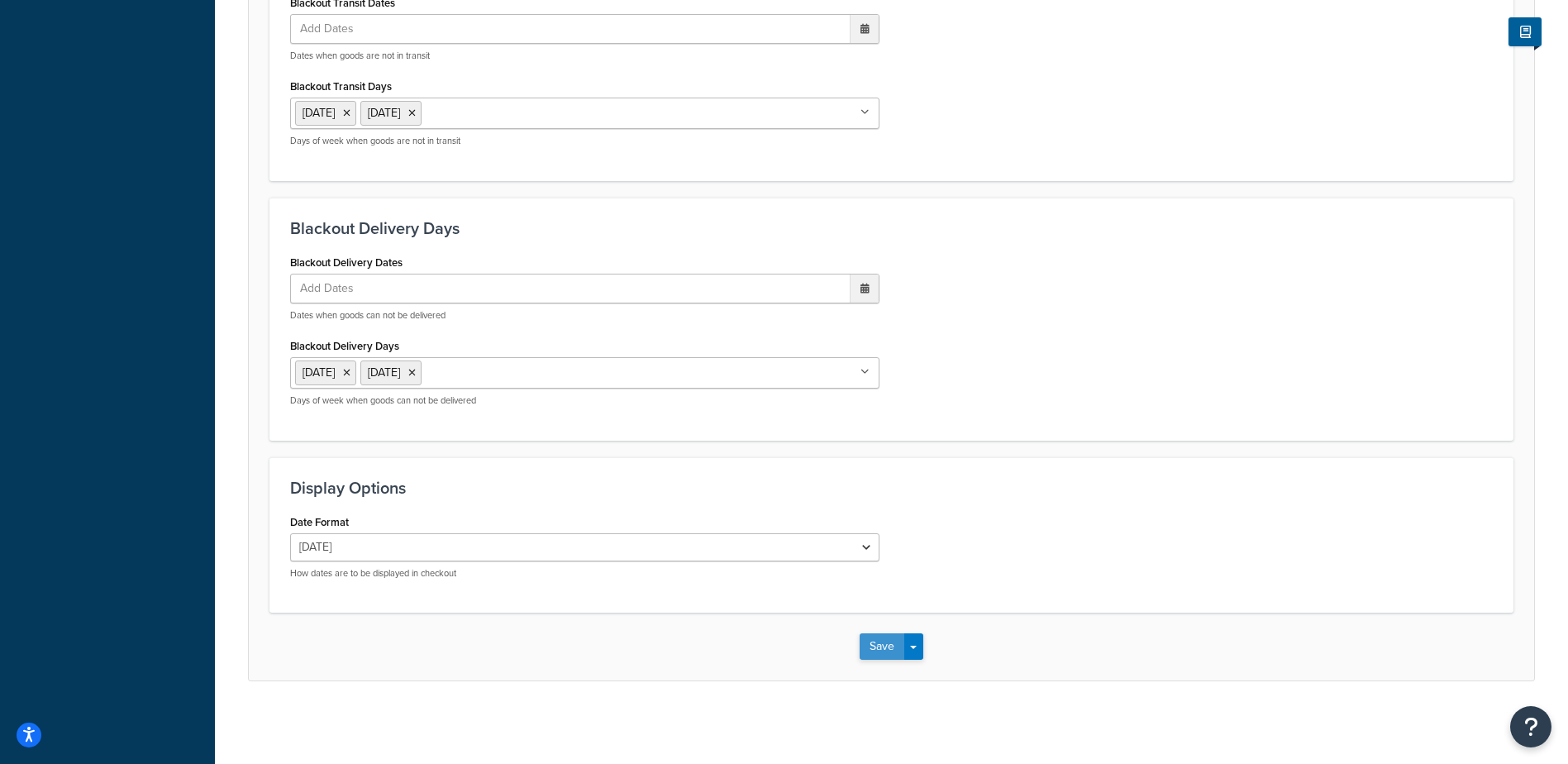
click at [879, 644] on button "Save" at bounding box center [881, 647] width 44 height 27
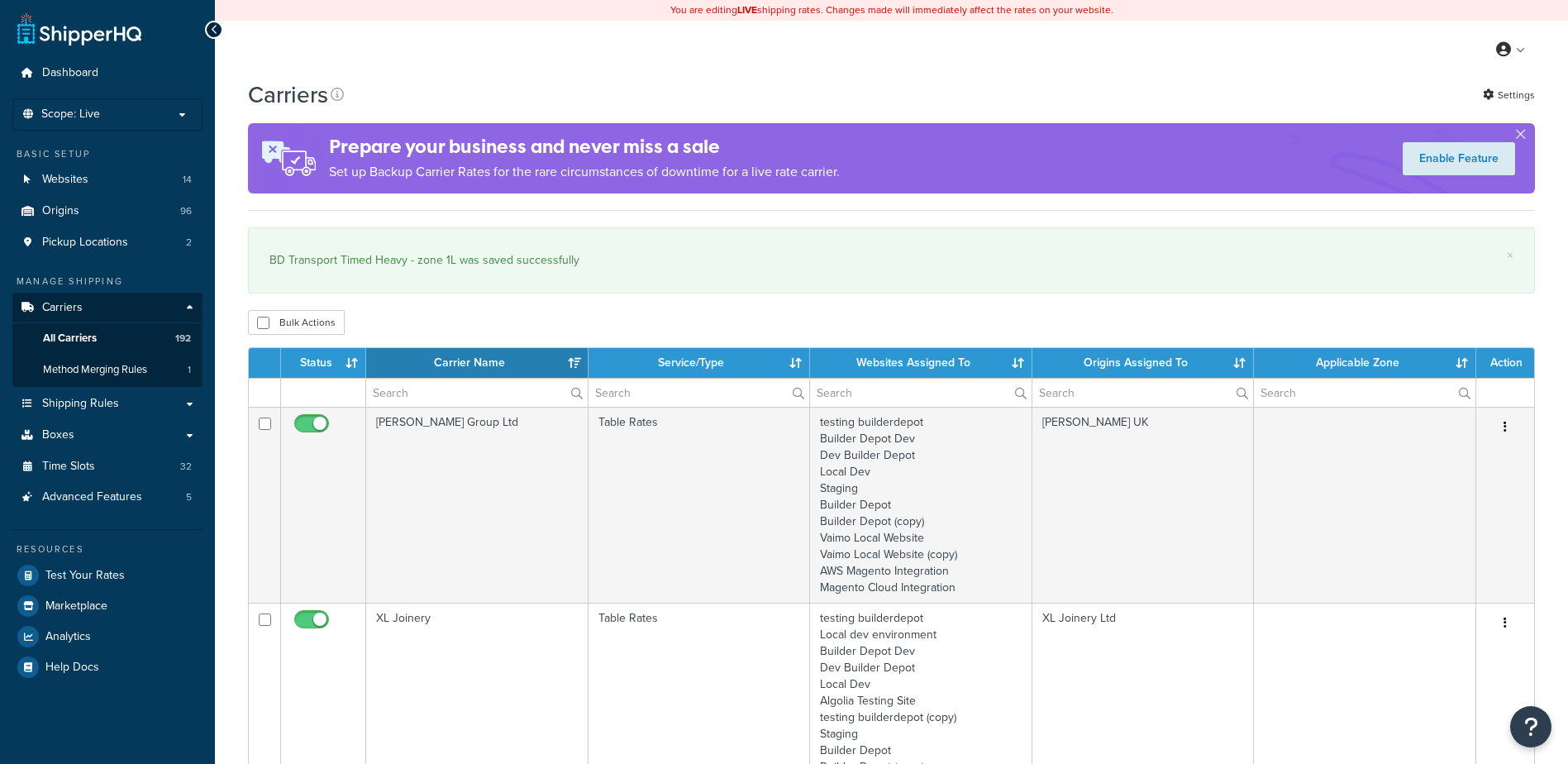
select select "15"
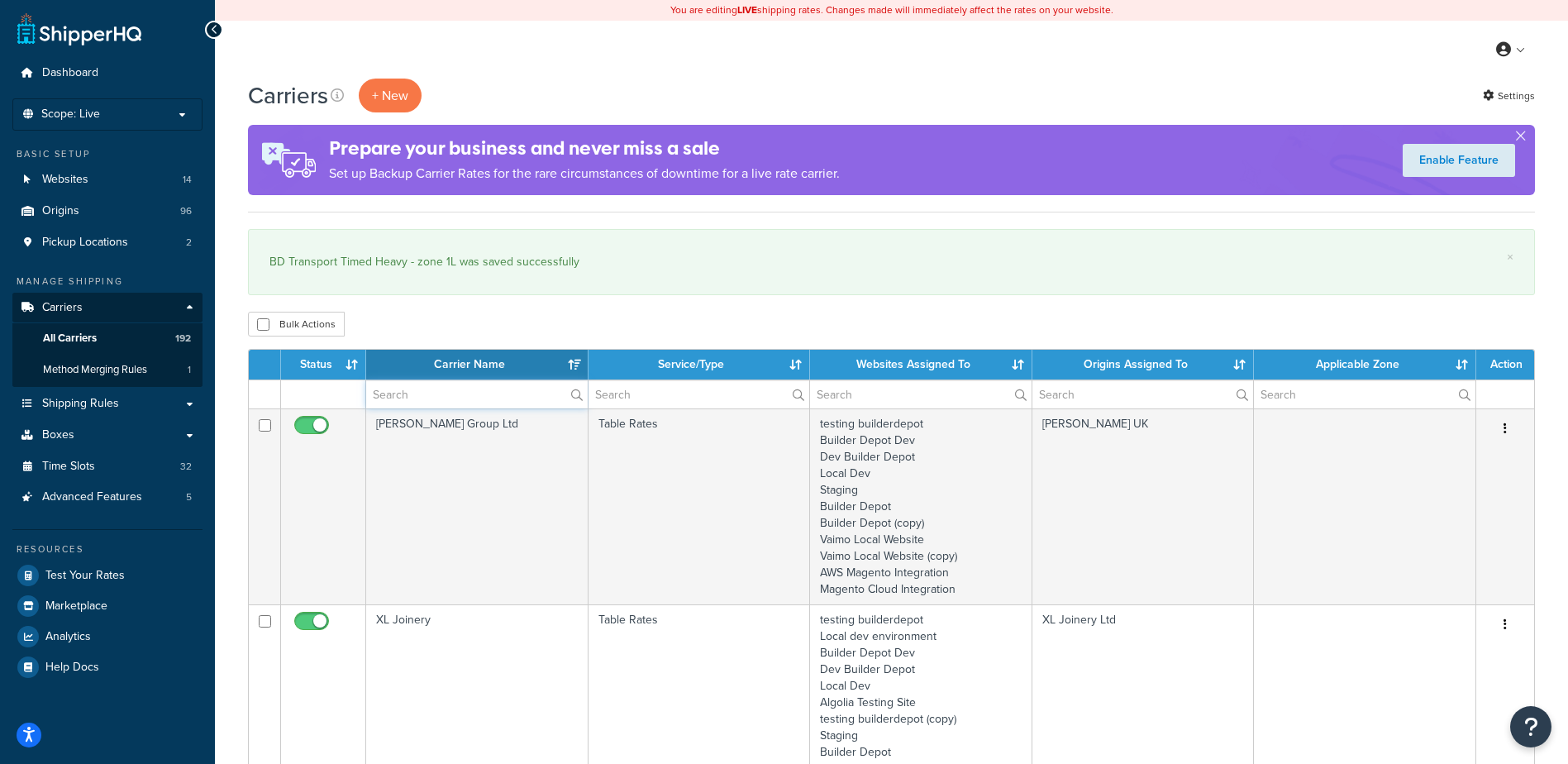
click at [401, 402] on input "text" at bounding box center [477, 395] width 222 height 28
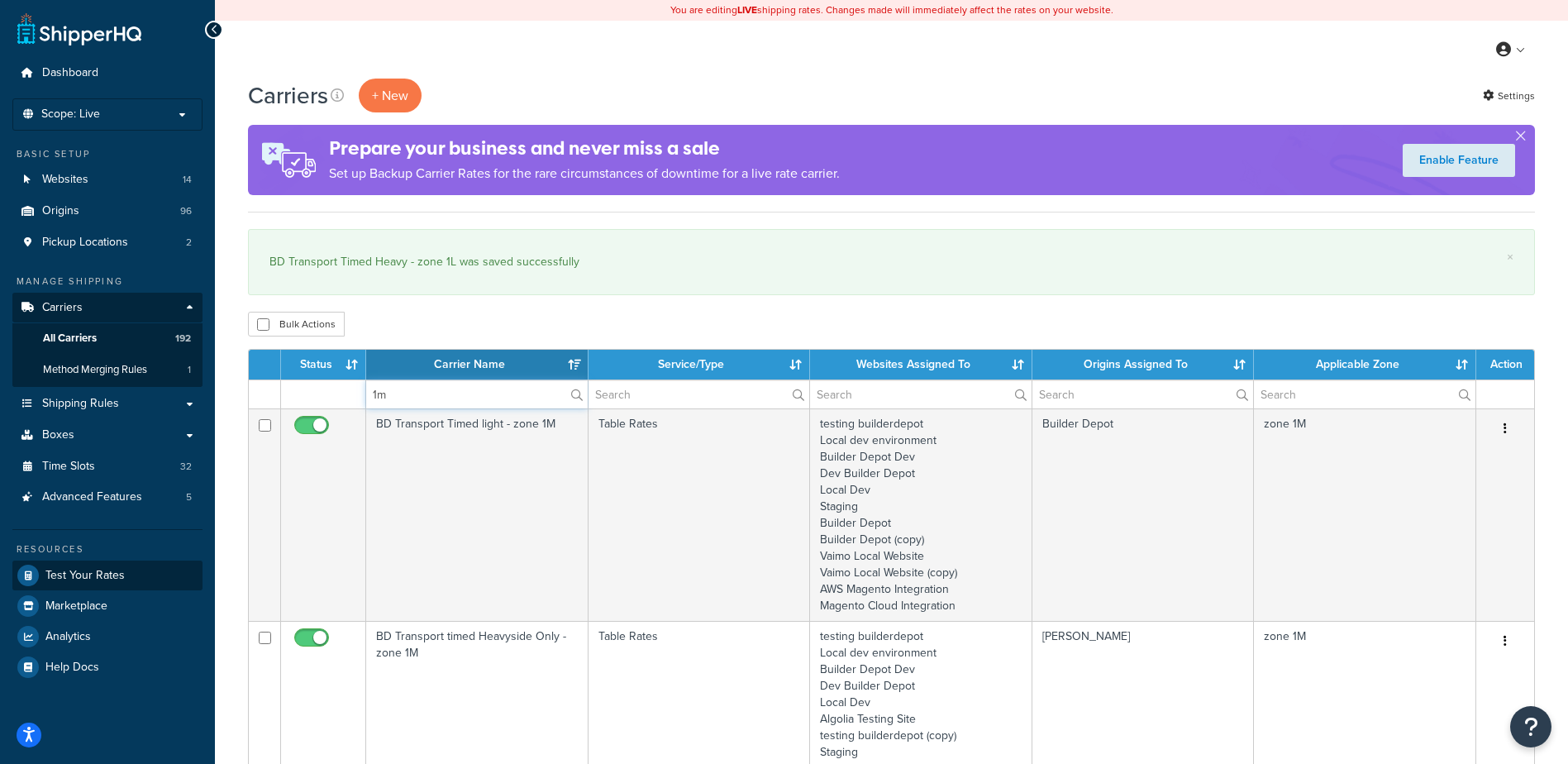
type input "1m"
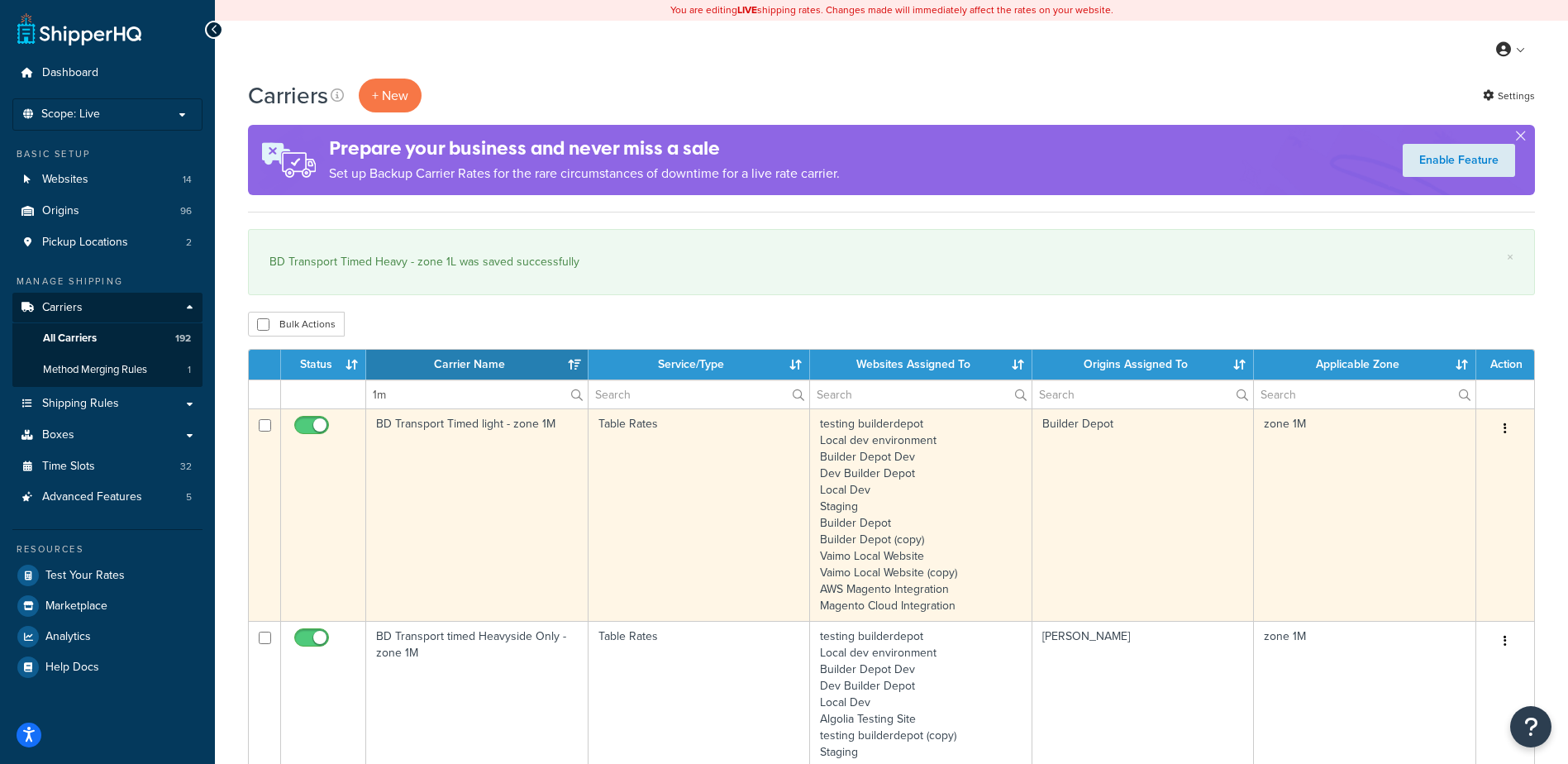
click at [521, 486] on td "BD Transport Timed light - zone 1M" at bounding box center [478, 515] width 222 height 213
click at [520, 485] on td "BD Transport Timed light - zone 1M" at bounding box center [478, 515] width 222 height 213
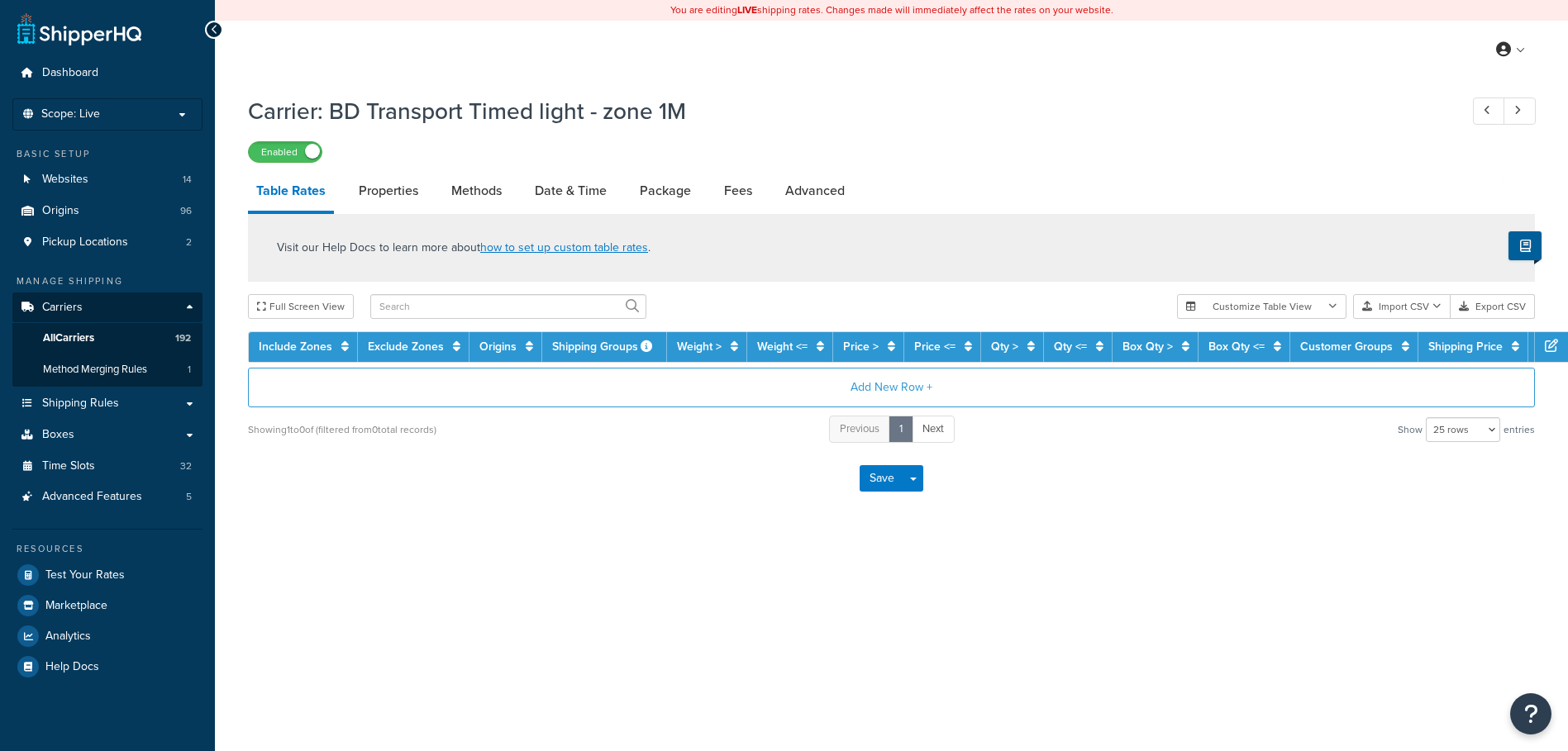
select select "25"
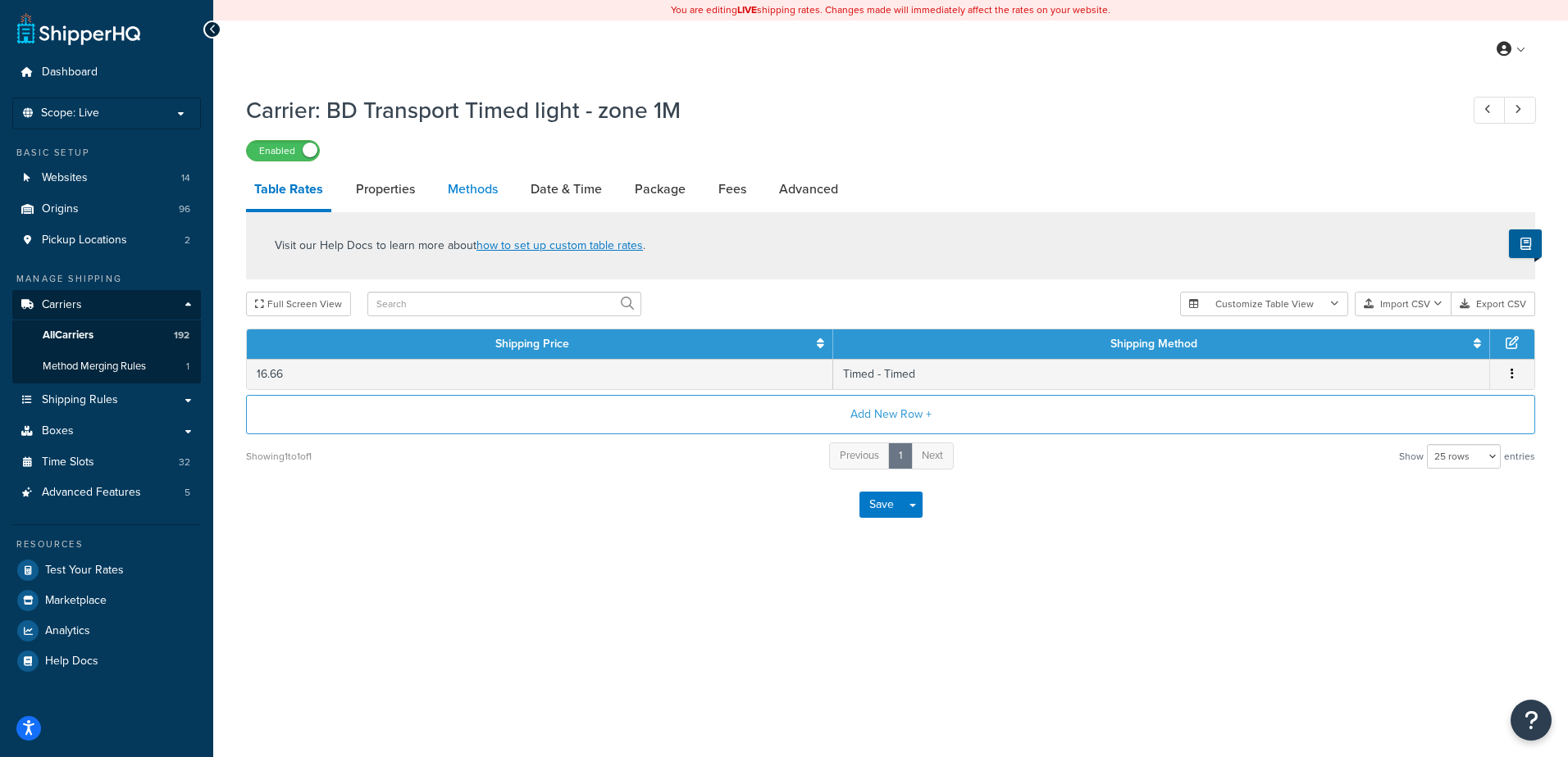
click at [473, 177] on link "Methods" at bounding box center [473, 189] width 66 height 39
select select "25"
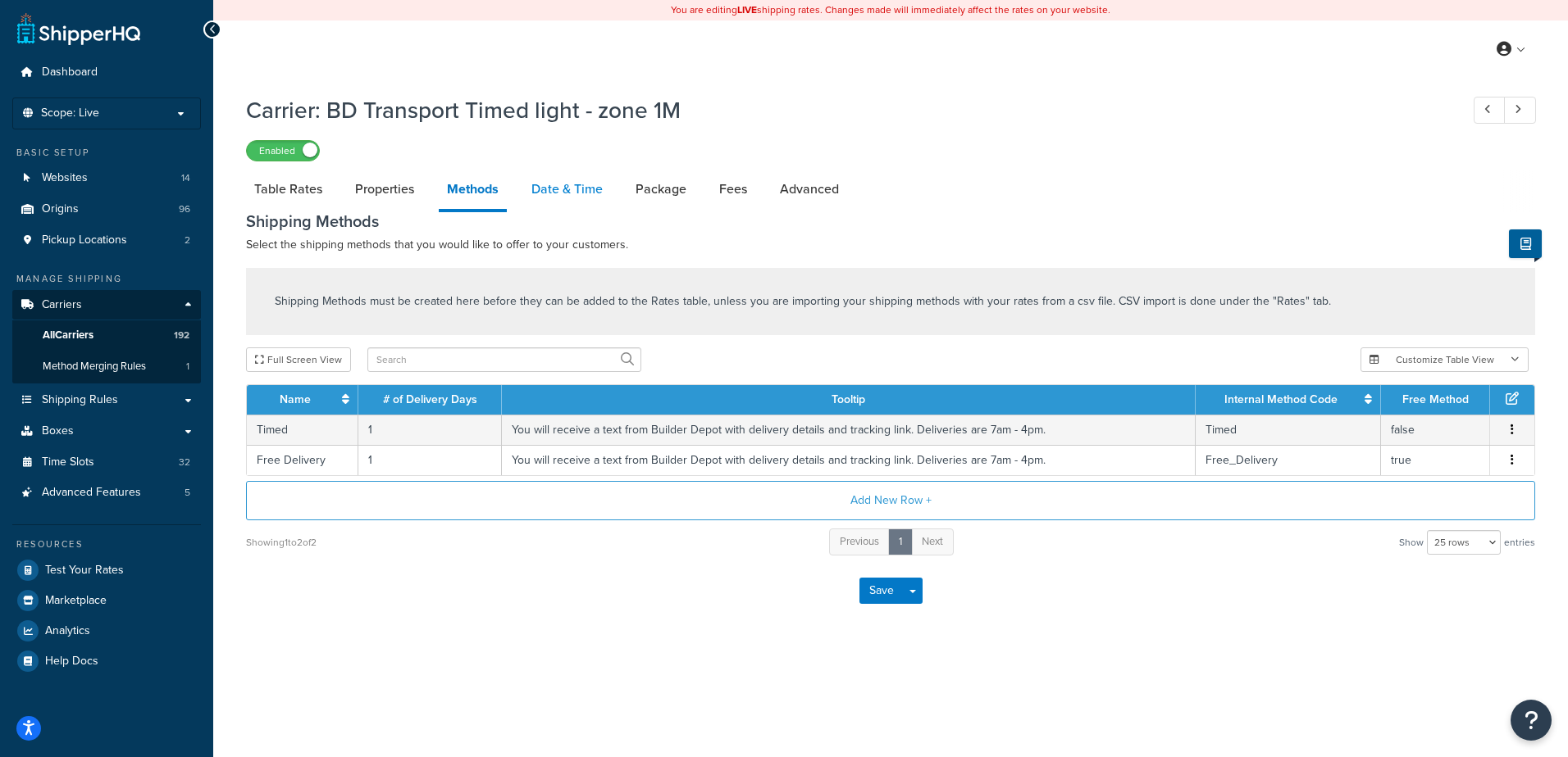
click at [568, 194] on link "Date & Time" at bounding box center [567, 189] width 88 height 39
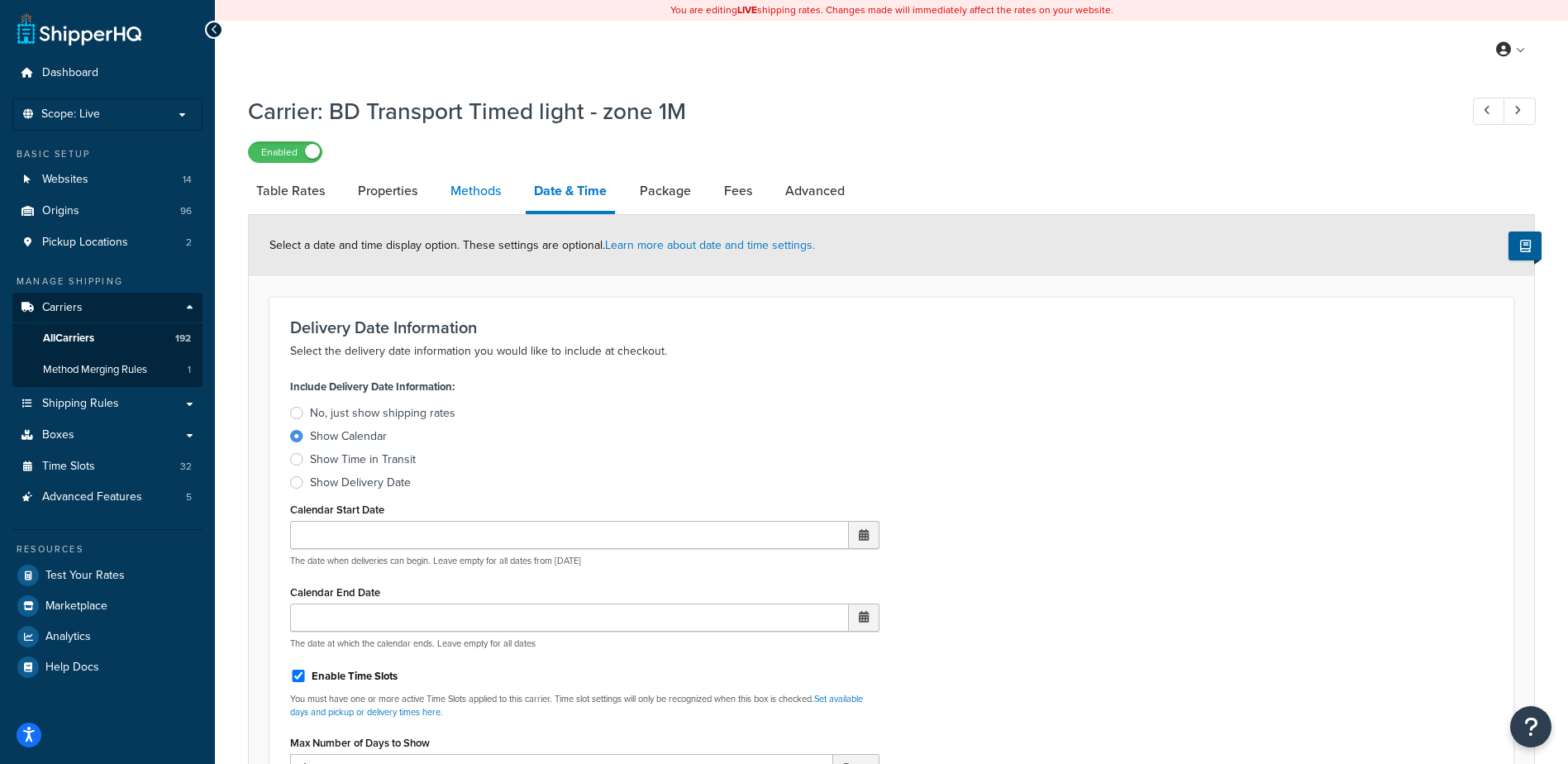
click at [470, 182] on link "Methods" at bounding box center [476, 191] width 67 height 39
select select "25"
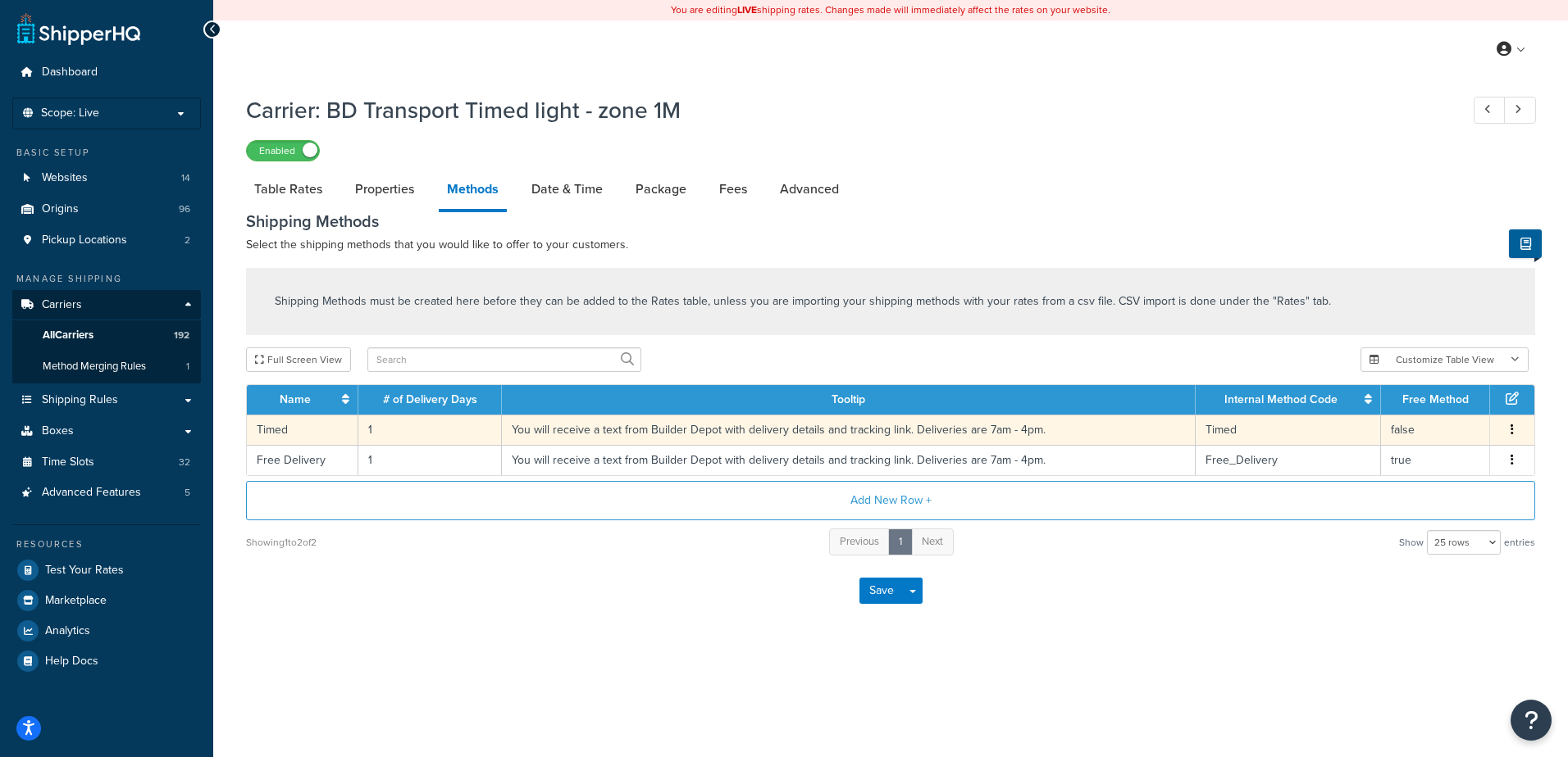
click at [411, 431] on td "1" at bounding box center [430, 429] width 144 height 31
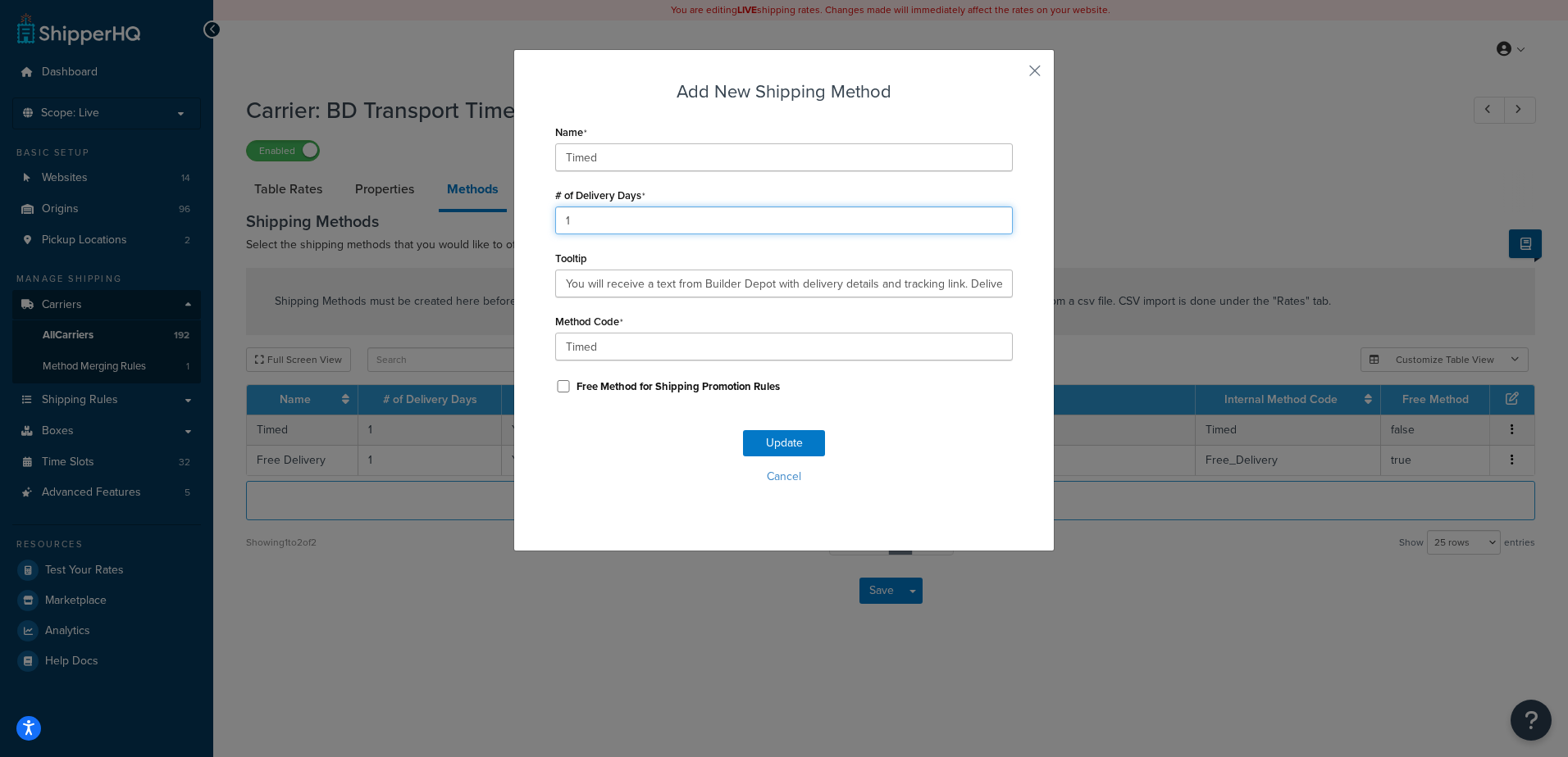
drag, startPoint x: 498, startPoint y: 205, endPoint x: 487, endPoint y: 205, distance: 11.0
click at [487, 205] on div "Add New Shipping Method Name Timed # of Delivery Days 1 Tooltip You will receiv…" at bounding box center [784, 378] width 1568 height 757
type input "2"
click at [776, 446] on button "Update" at bounding box center [783, 444] width 82 height 27
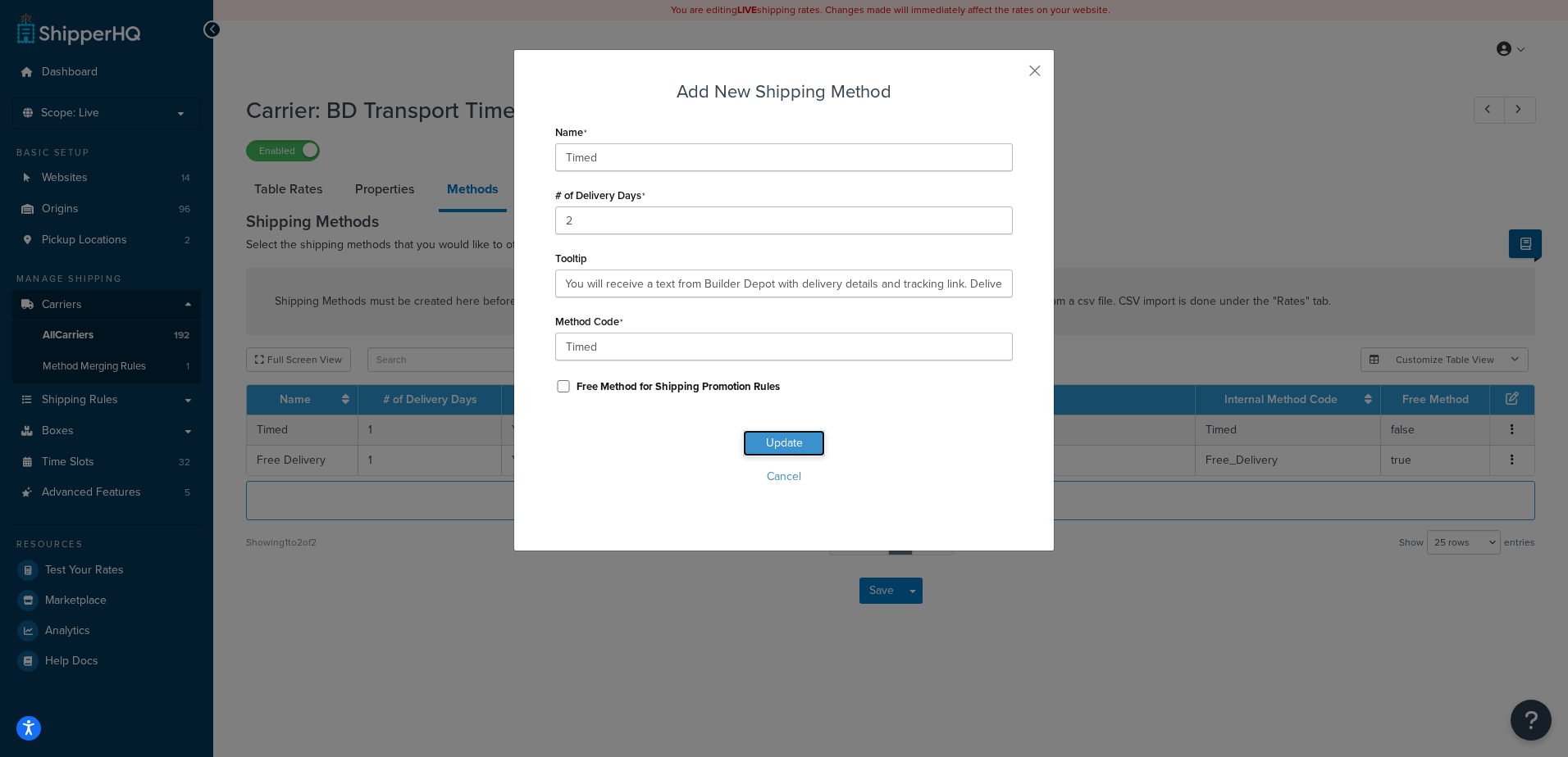
scroll to position [0, 0]
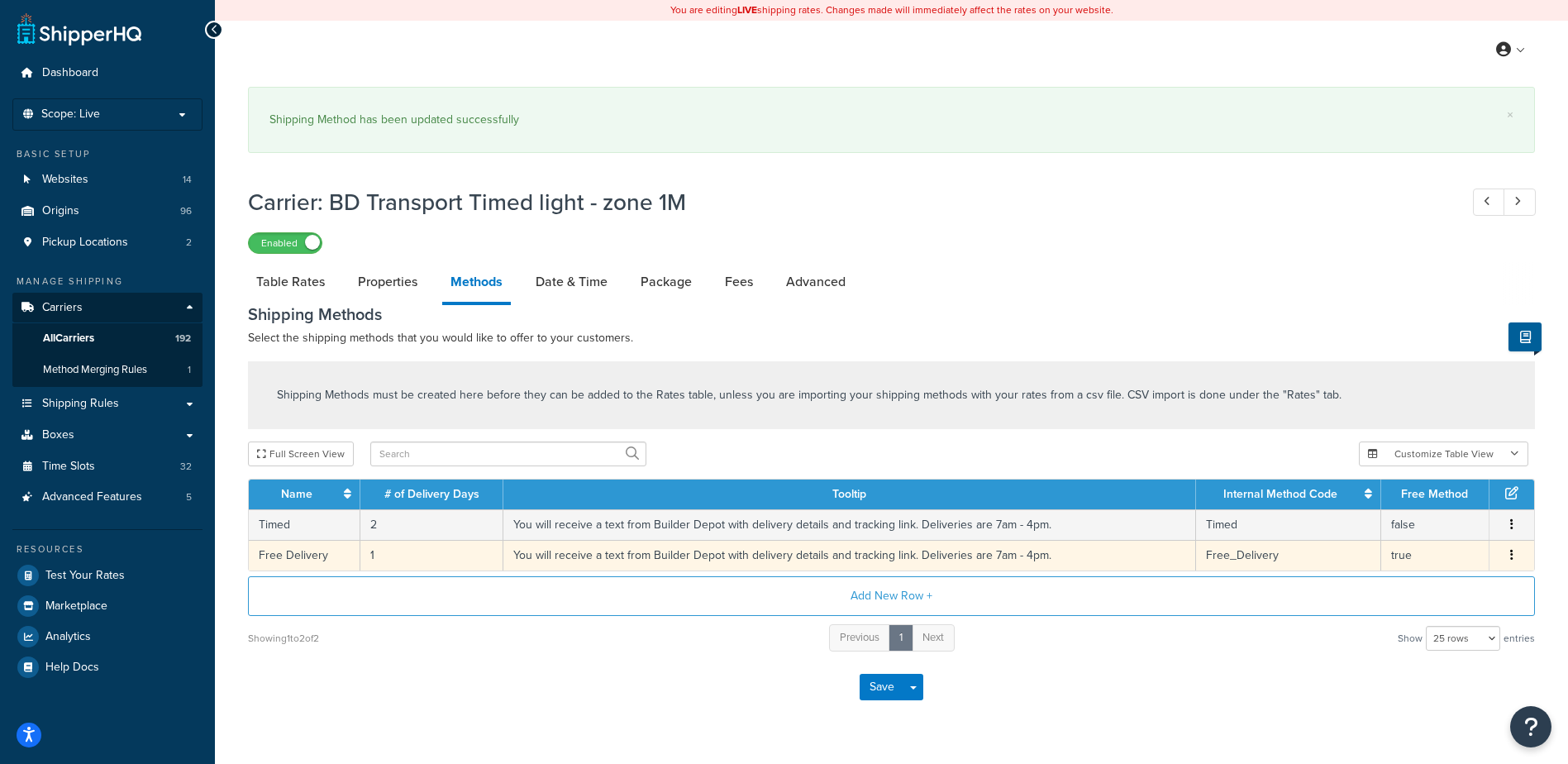
click at [389, 548] on td "1" at bounding box center [432, 555] width 143 height 31
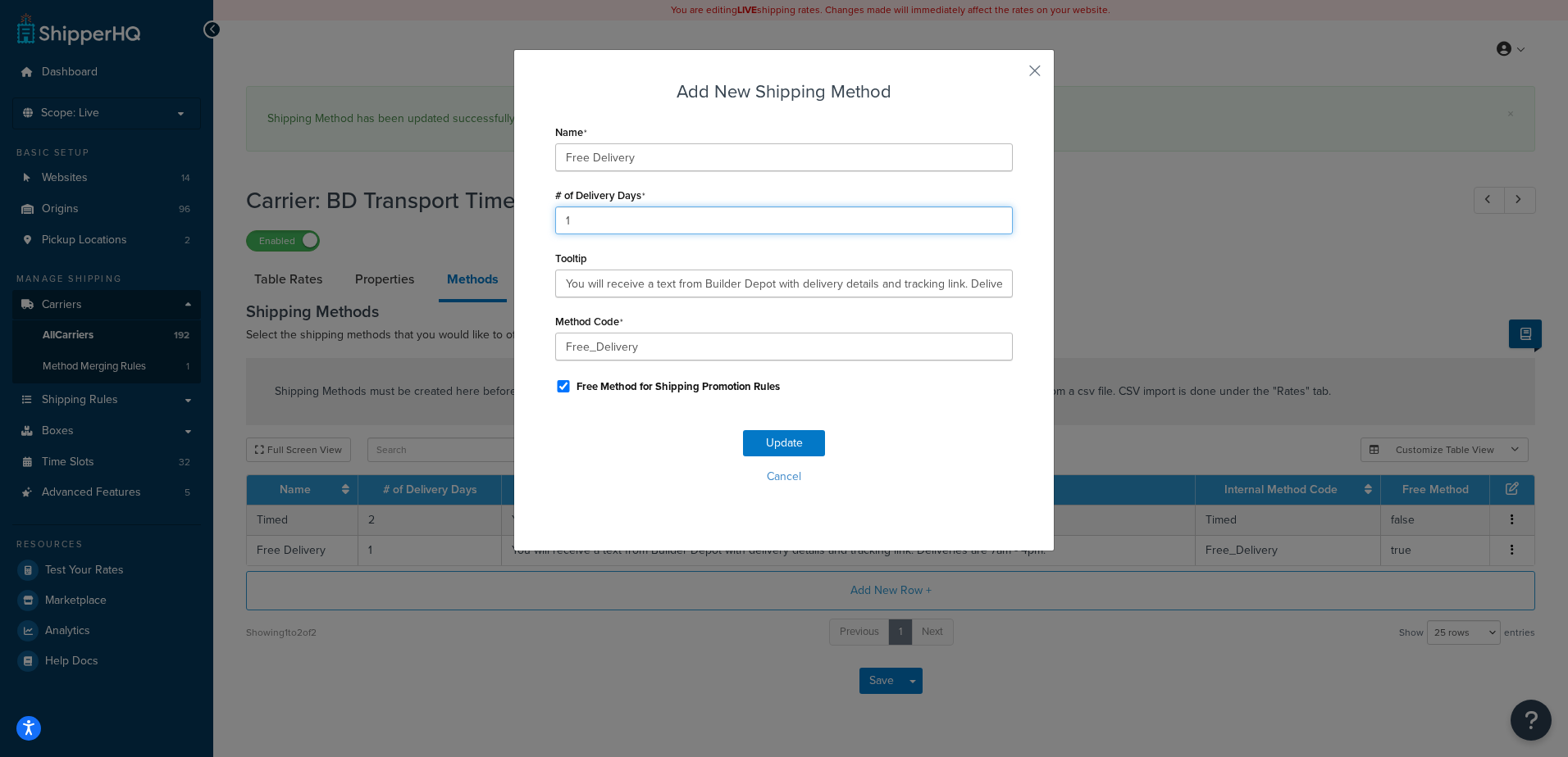
drag, startPoint x: 590, startPoint y: 217, endPoint x: 514, endPoint y: 212, distance: 76.2
click at [514, 212] on div "Add New Shipping Method Name Free Delivery # of Delivery Days 1 Tooltip You wil…" at bounding box center [784, 300] width 541 height 502
type input "2"
click at [762, 438] on button "Update" at bounding box center [783, 444] width 82 height 27
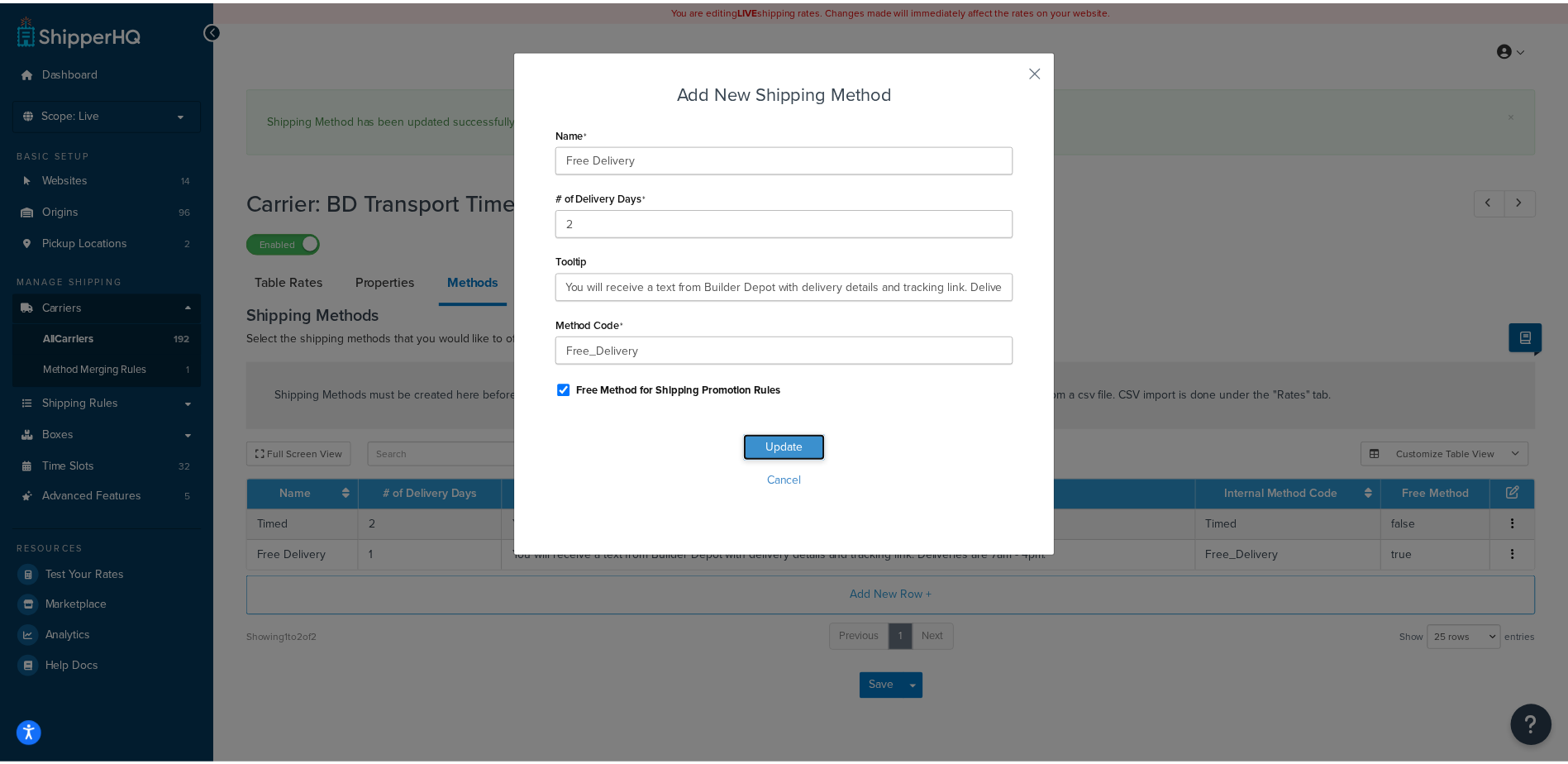
scroll to position [0, 0]
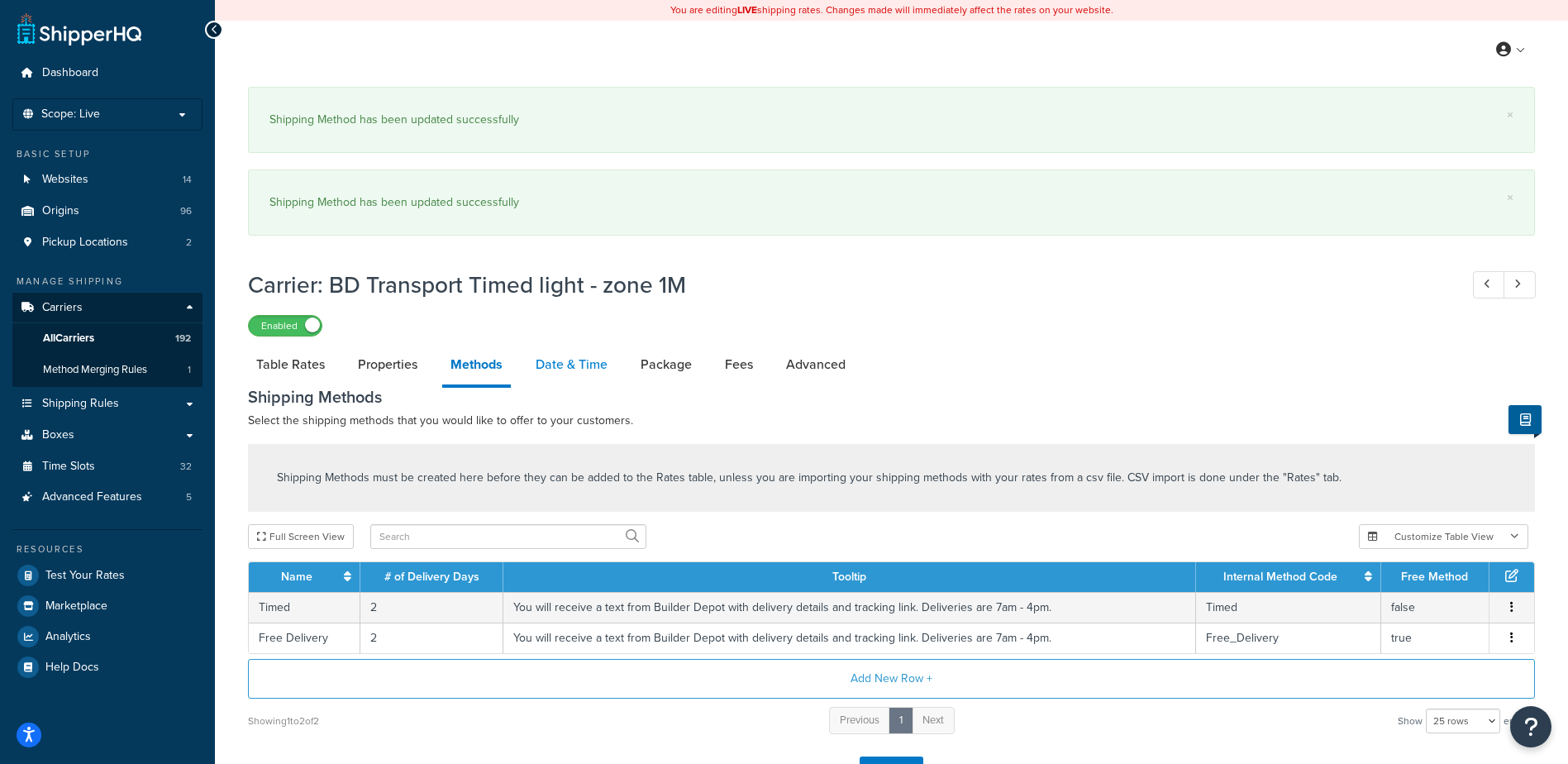
click at [585, 358] on link "Date & Time" at bounding box center [572, 364] width 89 height 39
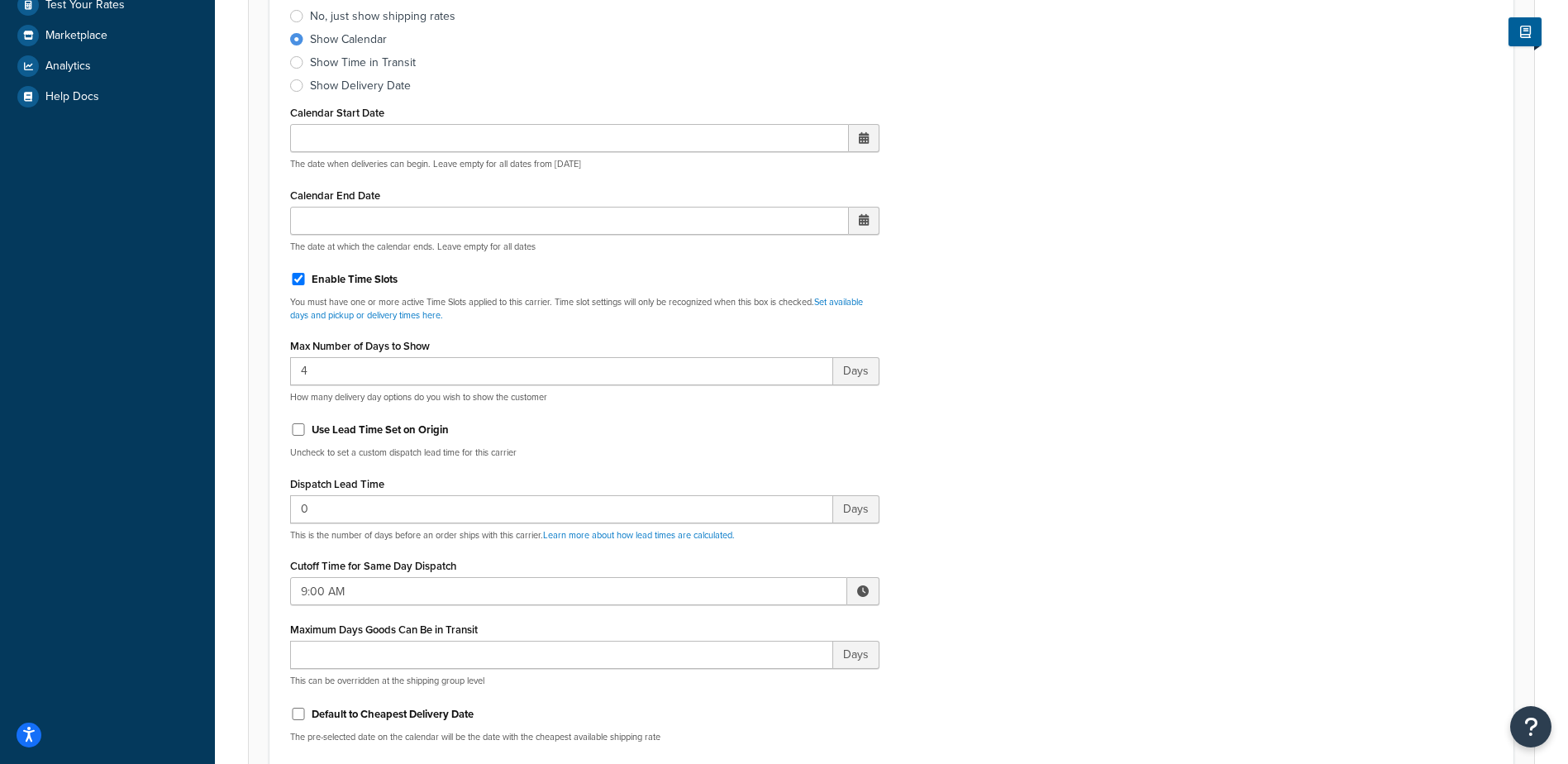
scroll to position [579, 0]
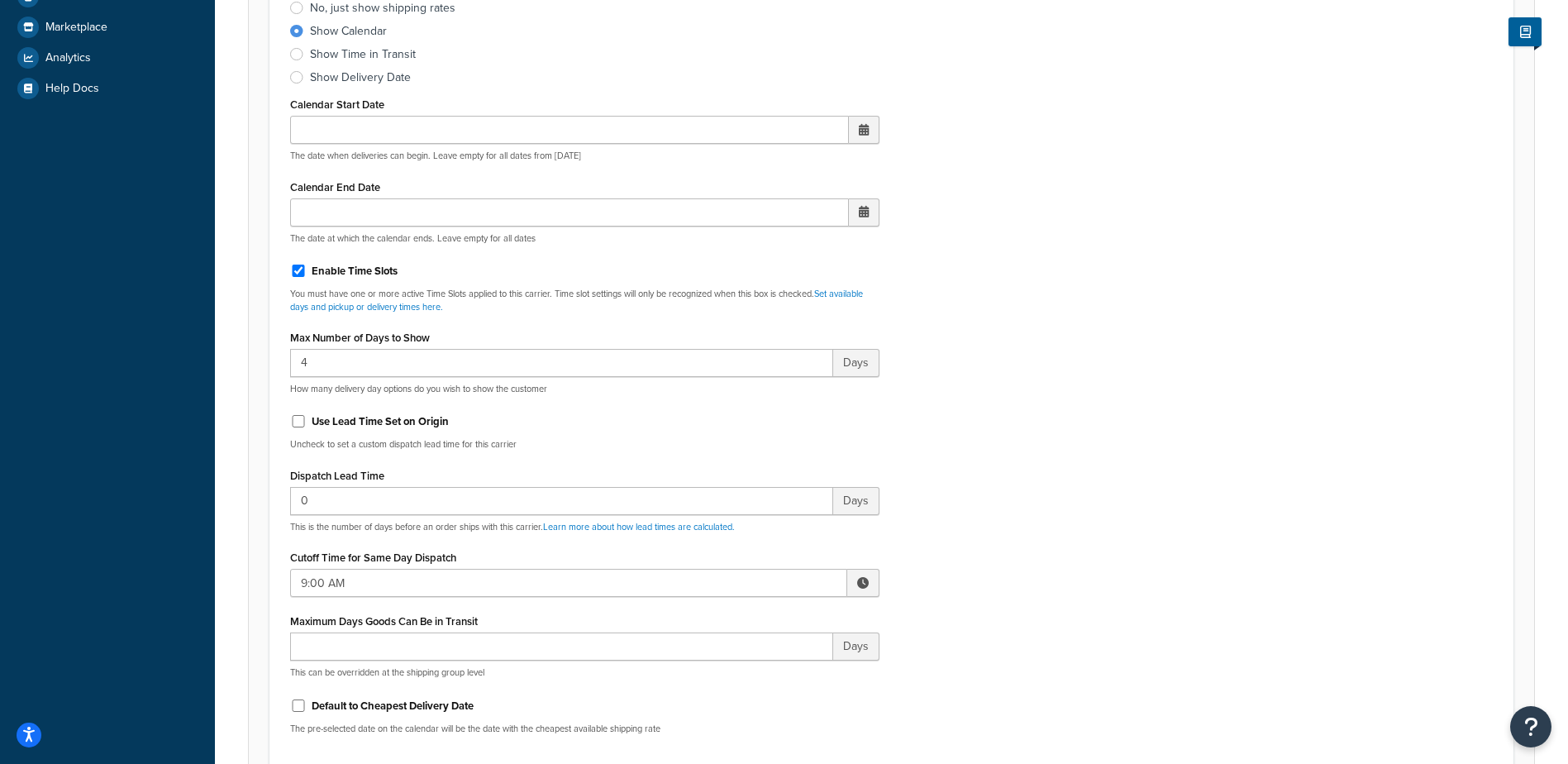
click at [855, 572] on span at bounding box center [863, 583] width 33 height 28
click at [752, 619] on span "▲" at bounding box center [742, 619] width 33 height 33
click at [752, 618] on span "▲" at bounding box center [742, 619] width 33 height 33
click at [752, 618] on span "▲" at bounding box center [742, 619] width 33 height 33
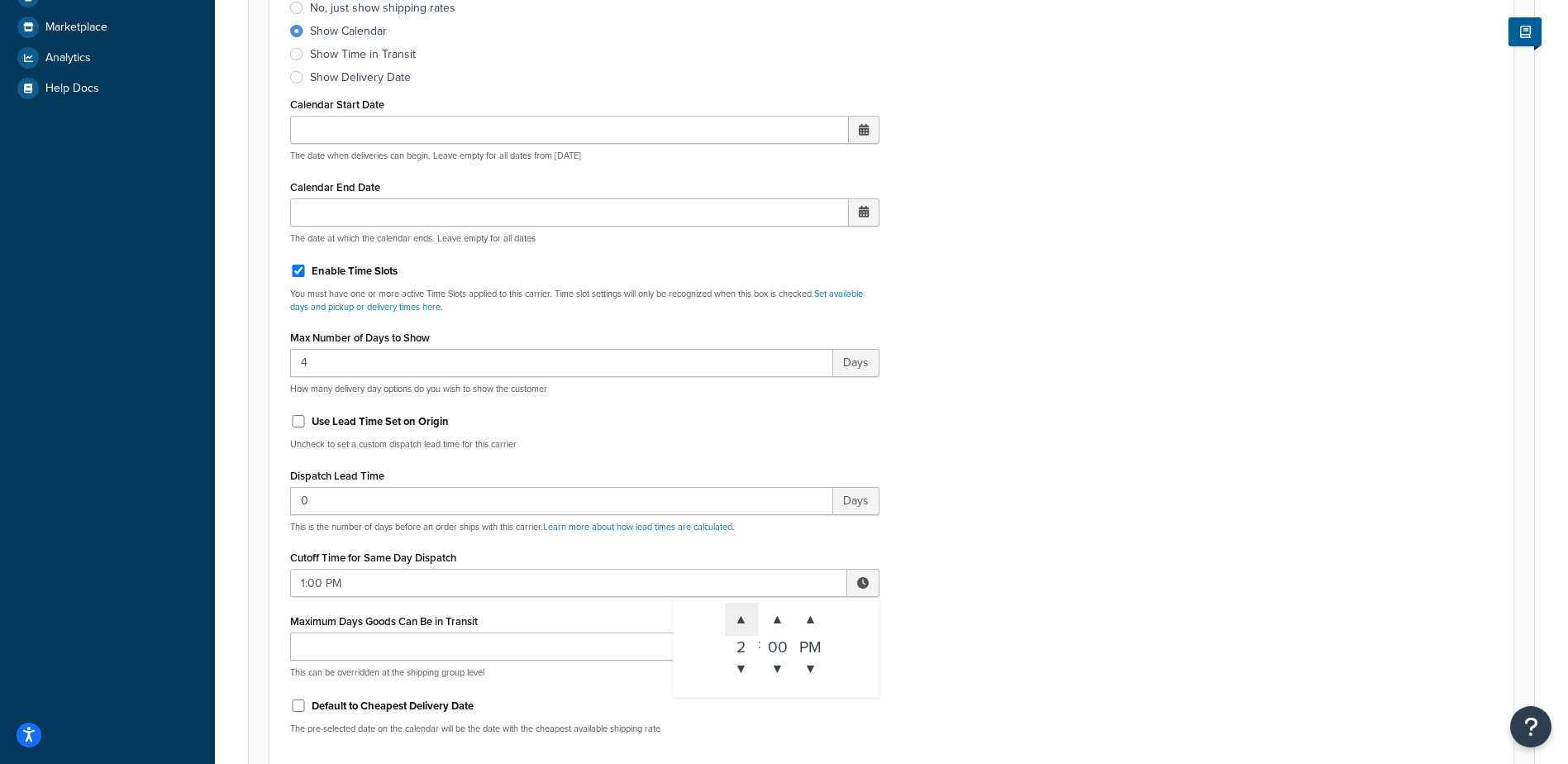
click at [752, 618] on span "▲" at bounding box center [742, 619] width 33 height 33
type input "3:00 PM"
click at [945, 536] on div "Include Delivery Date Information: No, just show shipping rates Show Calendar S…" at bounding box center [891, 358] width 1228 height 778
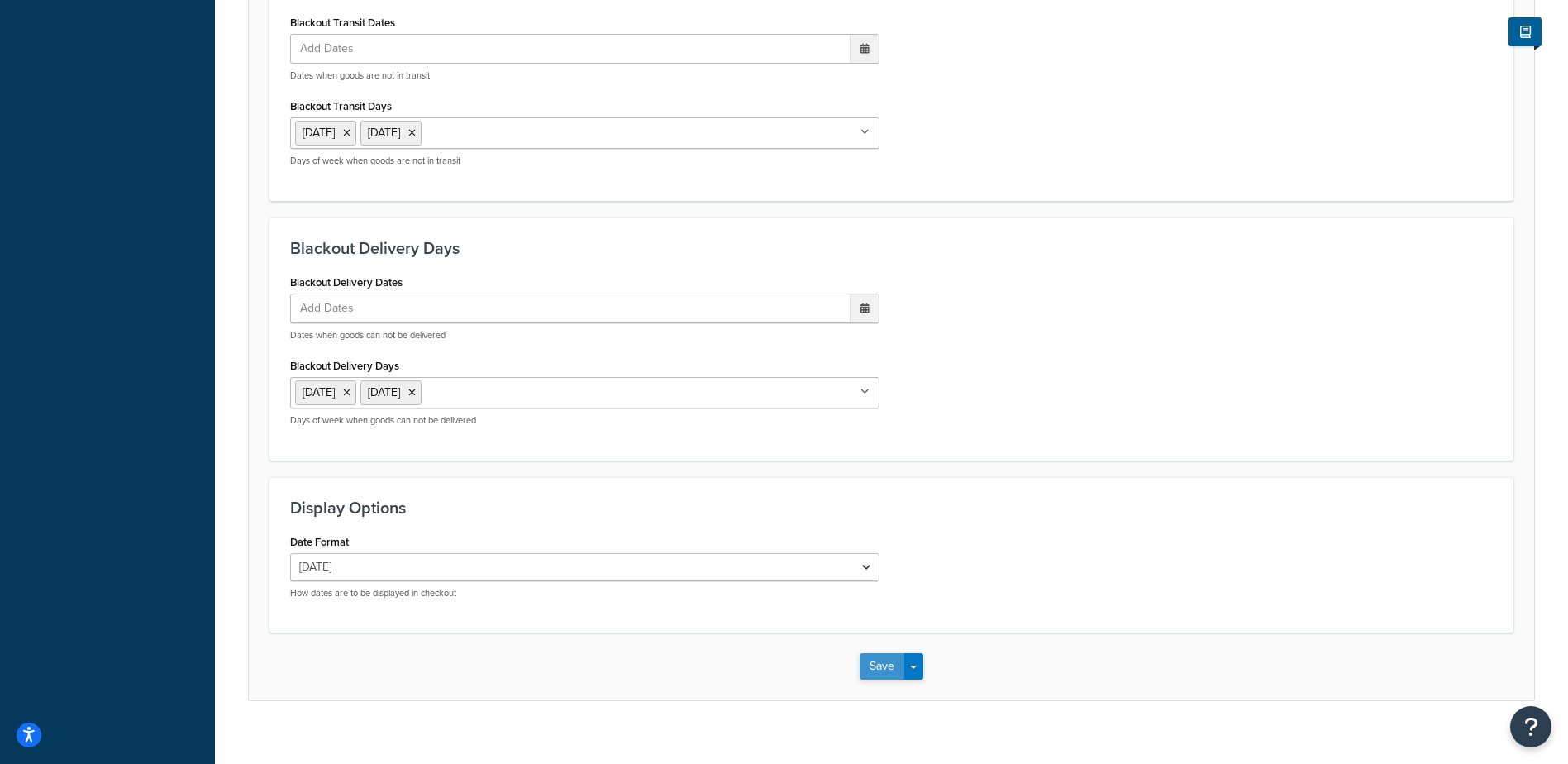
click at [876, 660] on button "Save" at bounding box center [881, 667] width 44 height 27
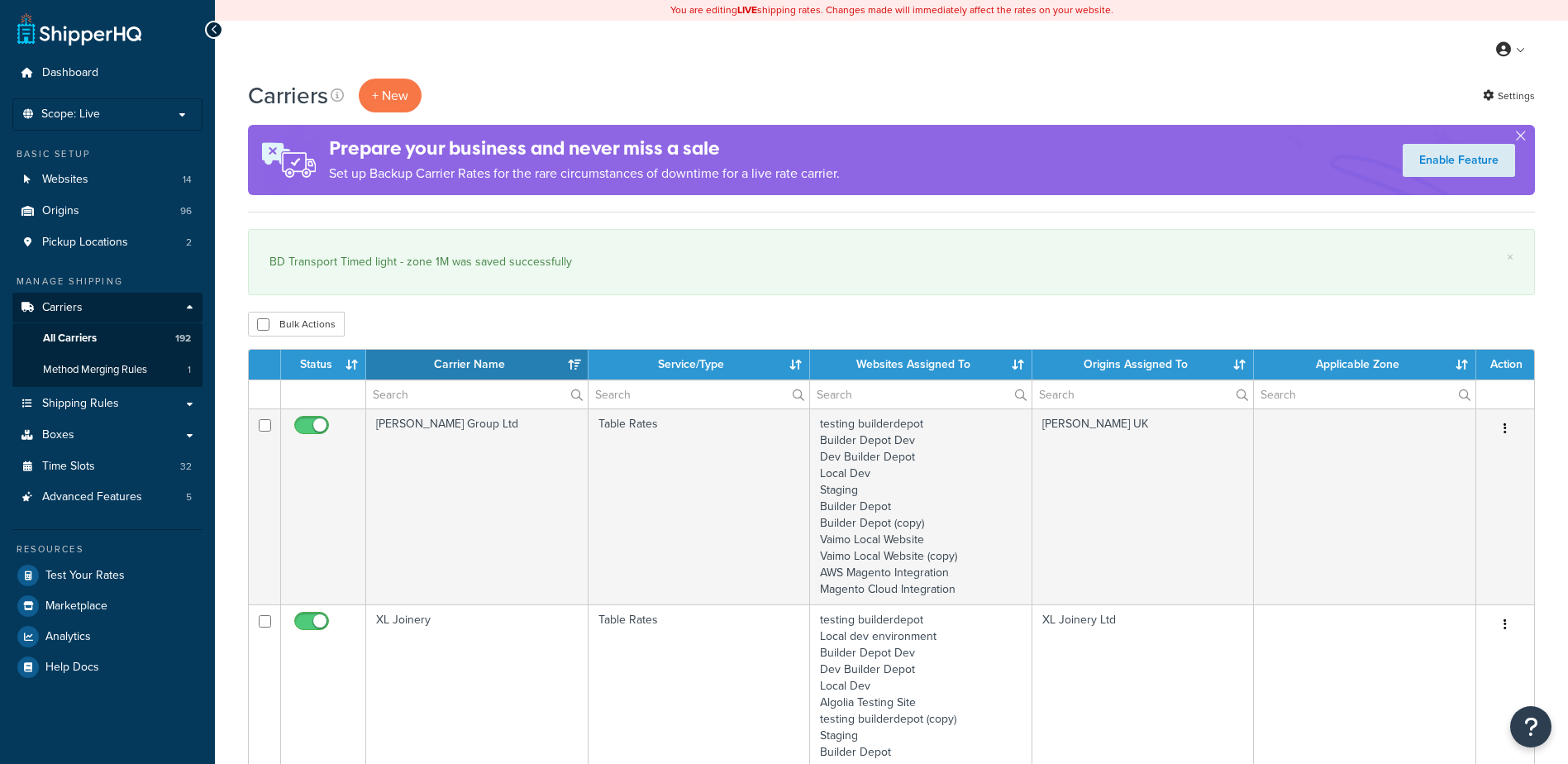
select select "15"
click at [390, 403] on input "text" at bounding box center [477, 395] width 222 height 28
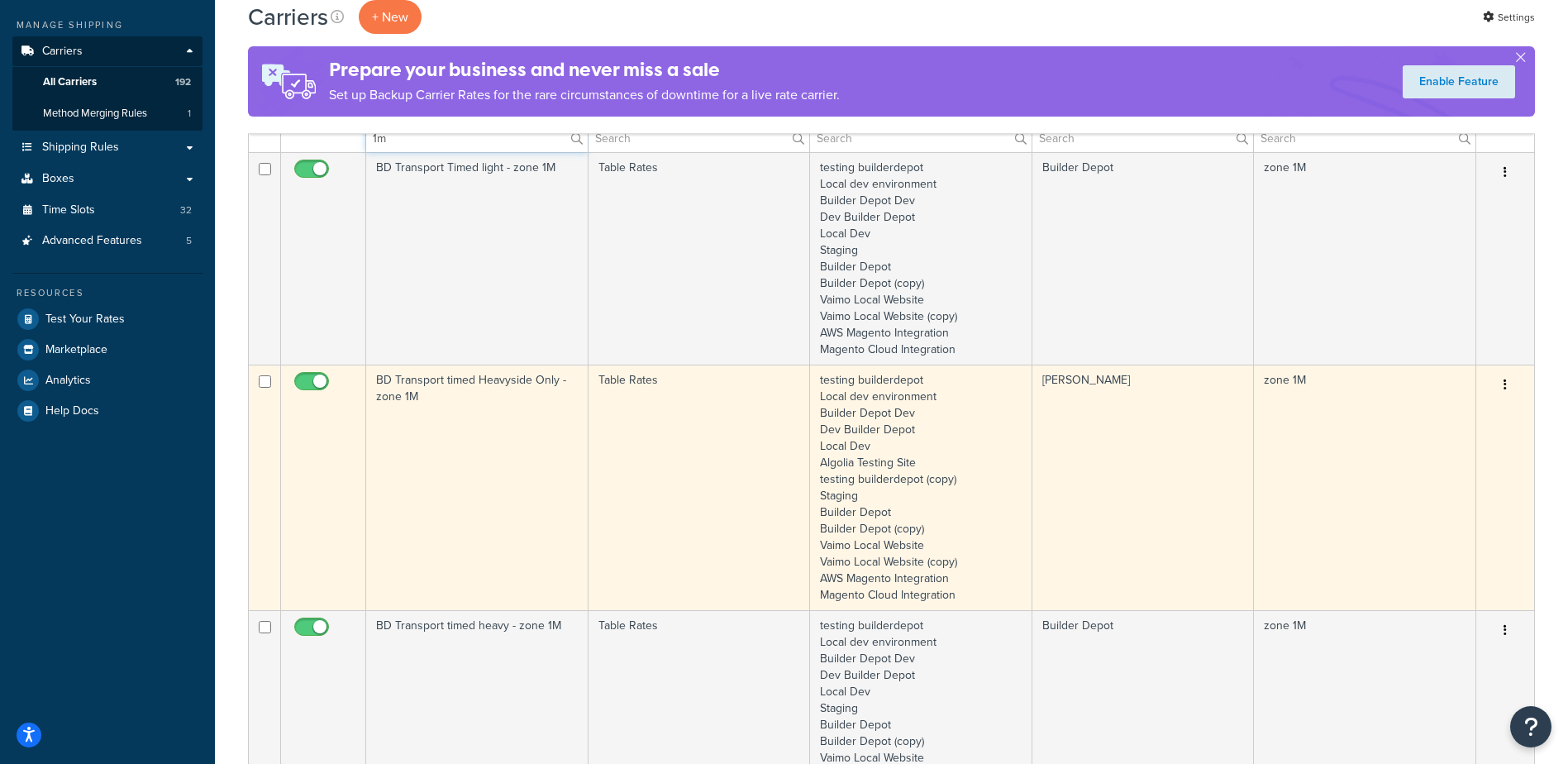
scroll to position [331, 0]
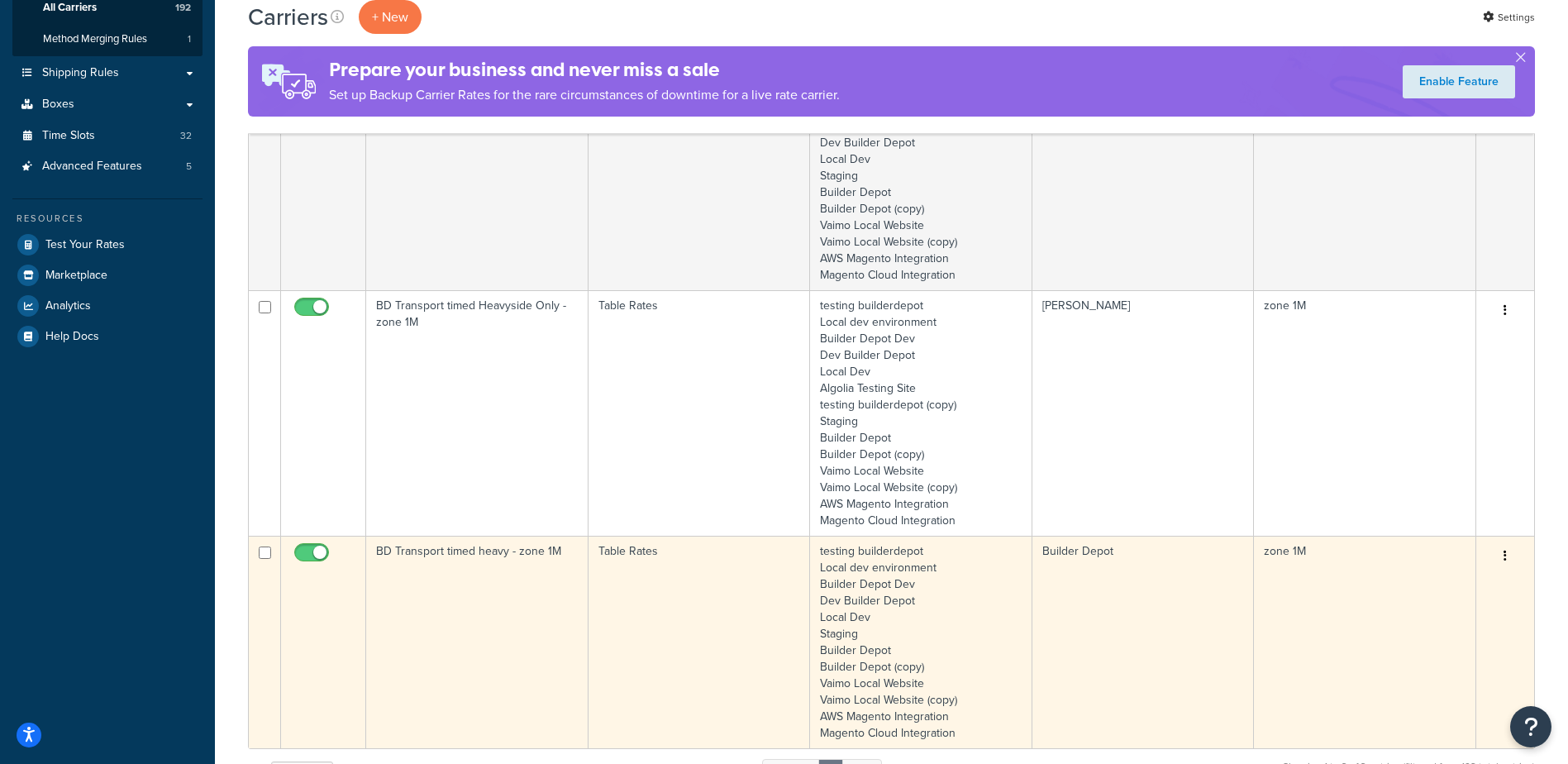
type input "1m"
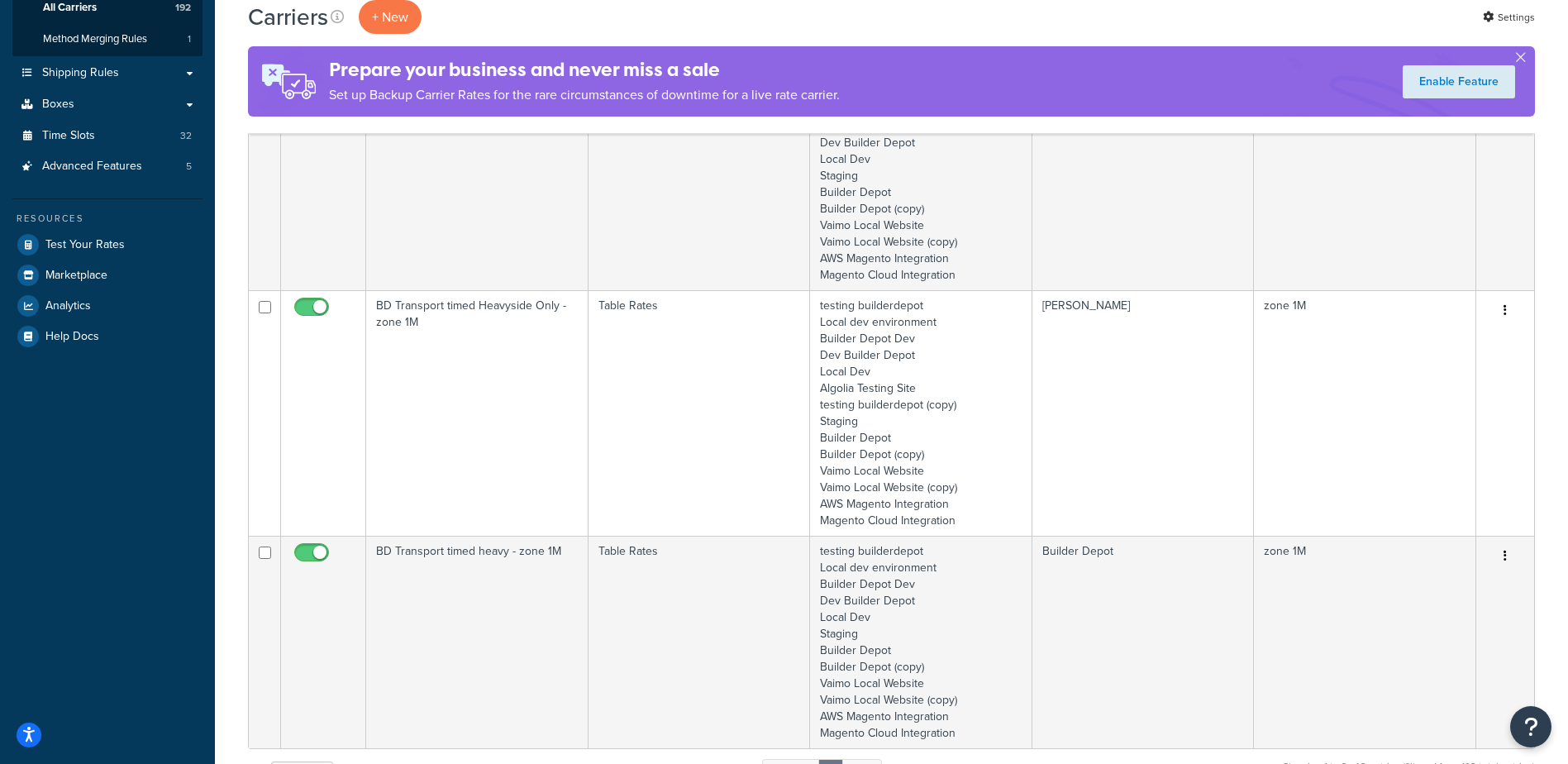
click at [486, 602] on td "BD Transport timed heavy - zone 1M" at bounding box center [478, 642] width 222 height 213
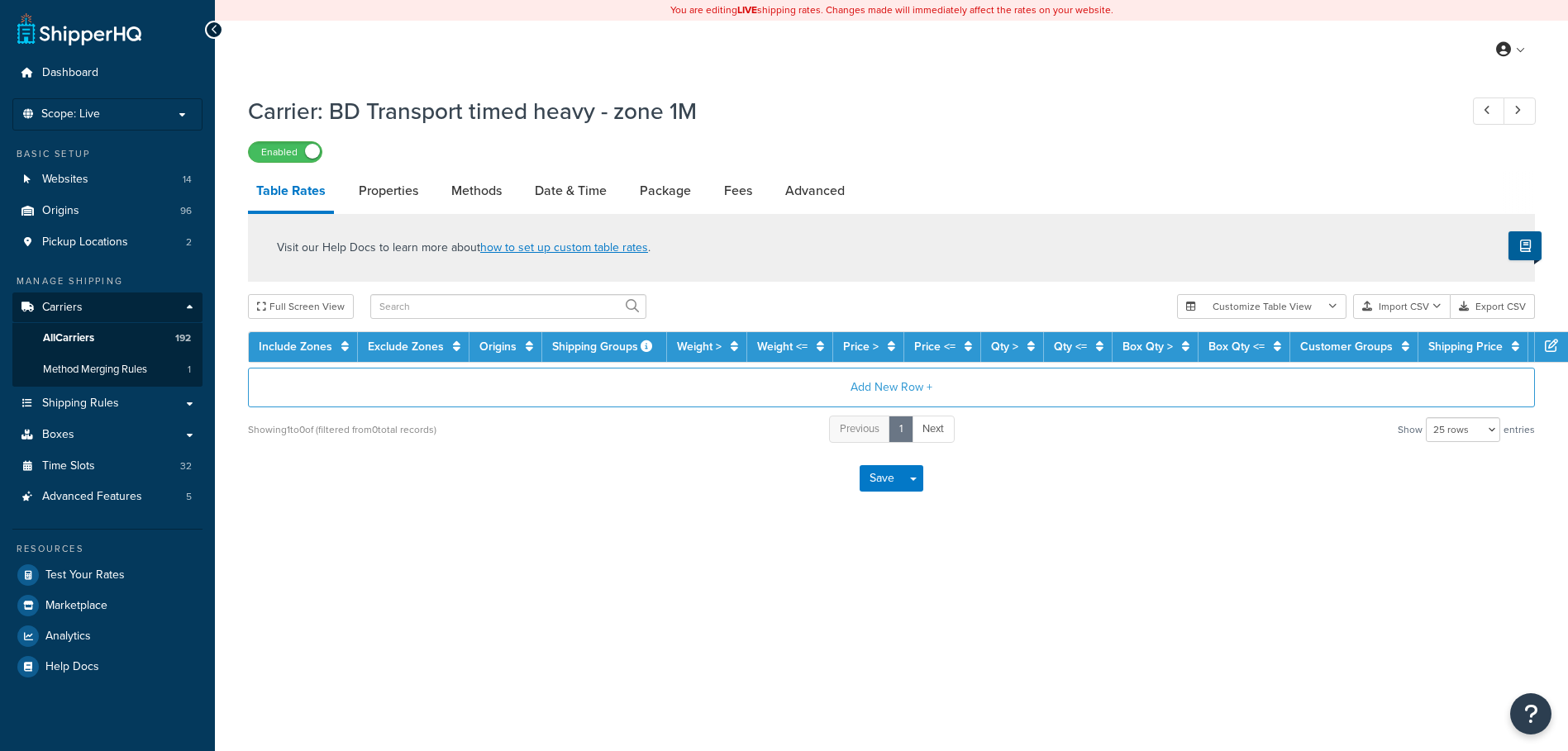
select select "25"
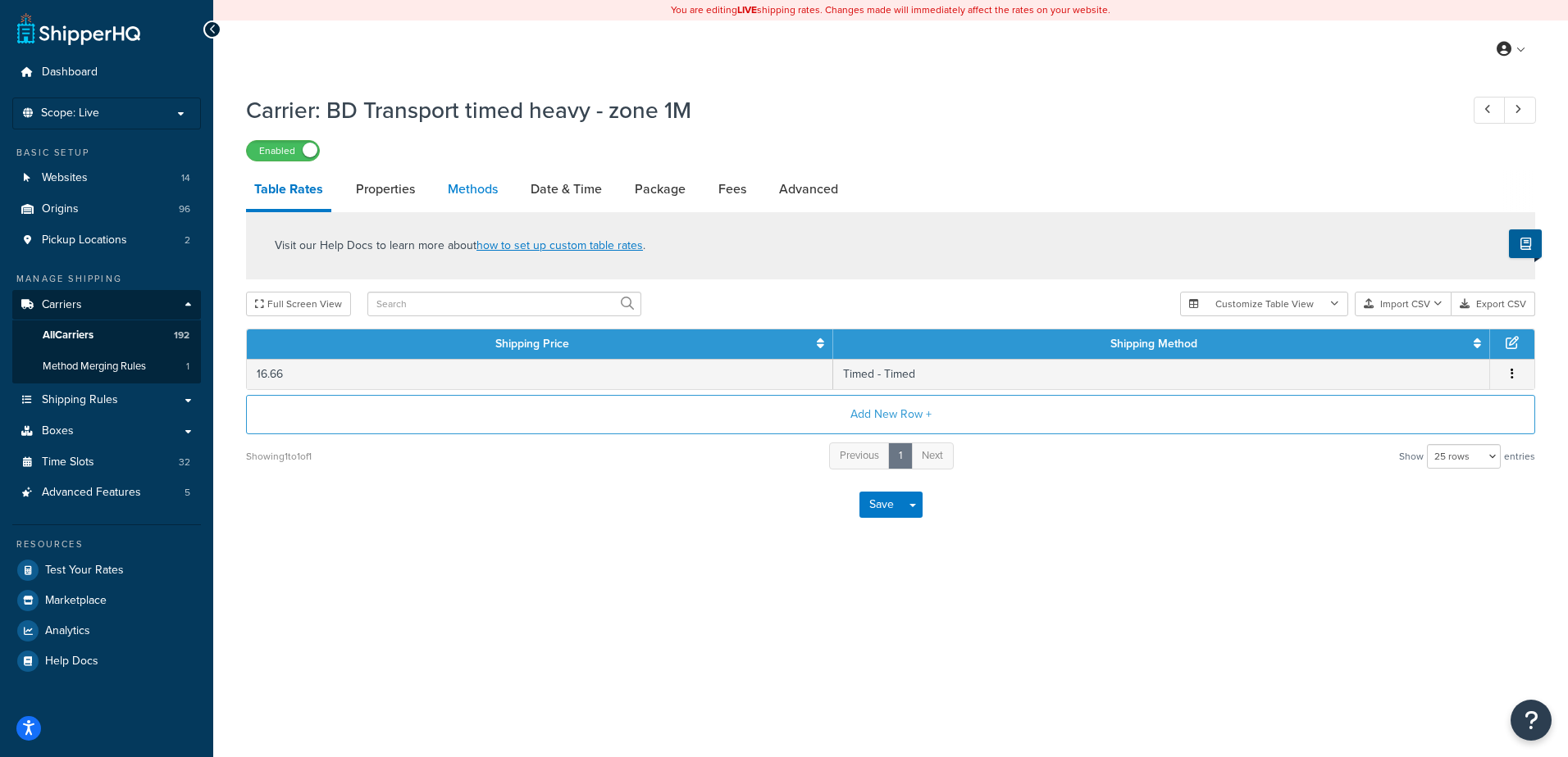
click at [464, 196] on link "Methods" at bounding box center [473, 189] width 66 height 39
select select "25"
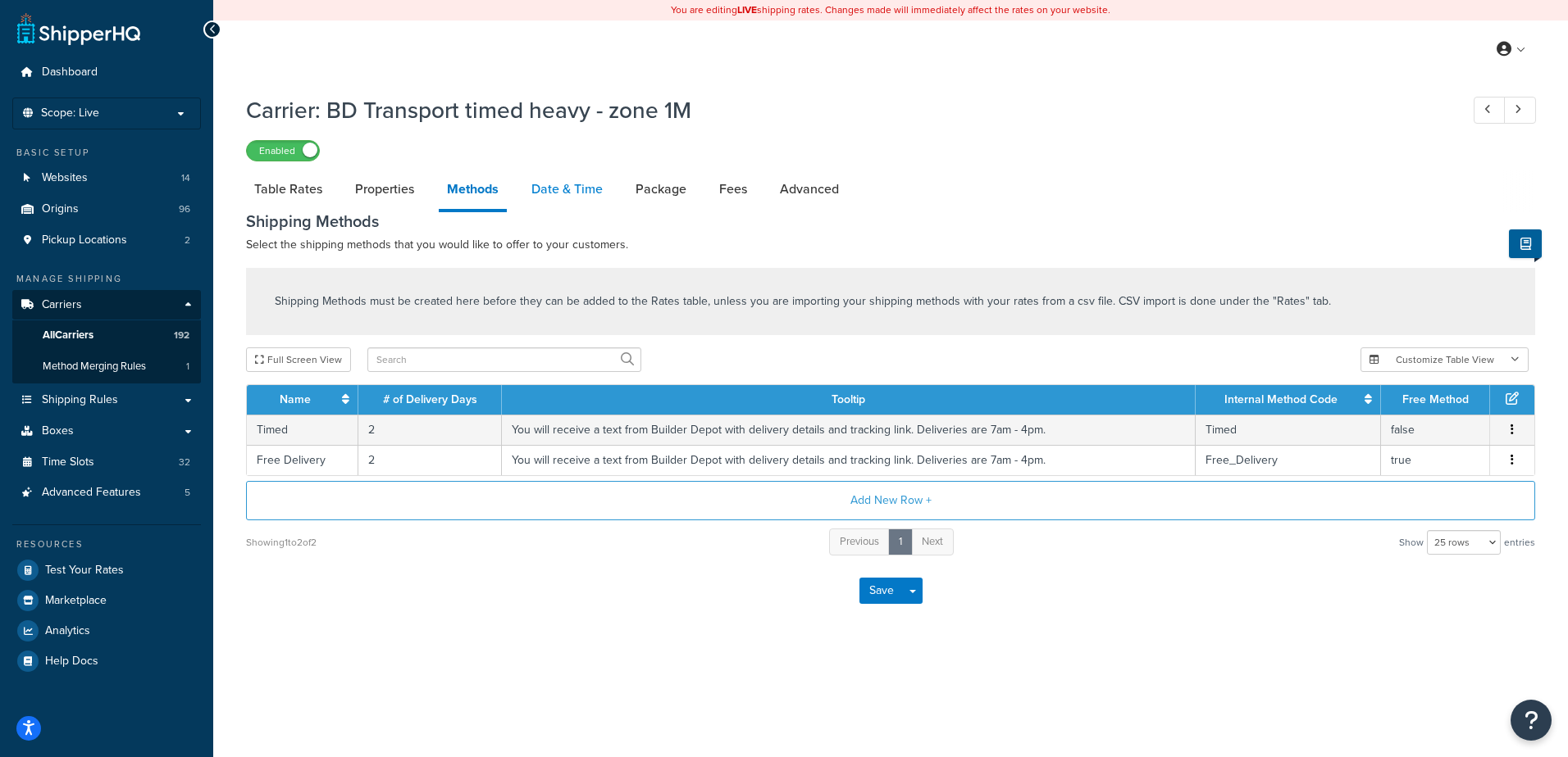
click at [561, 193] on link "Date & Time" at bounding box center [567, 189] width 88 height 39
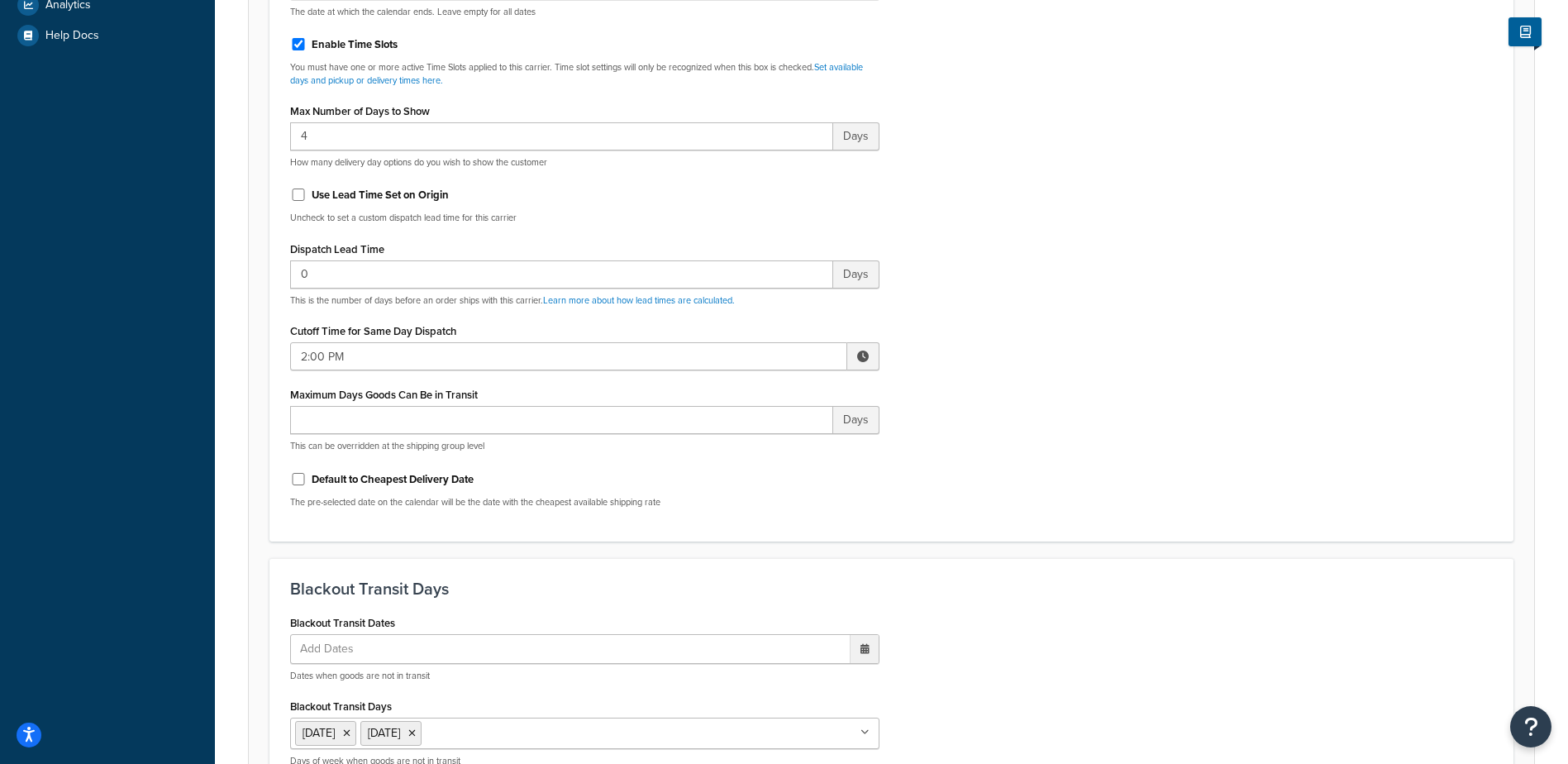
scroll to position [662, 0]
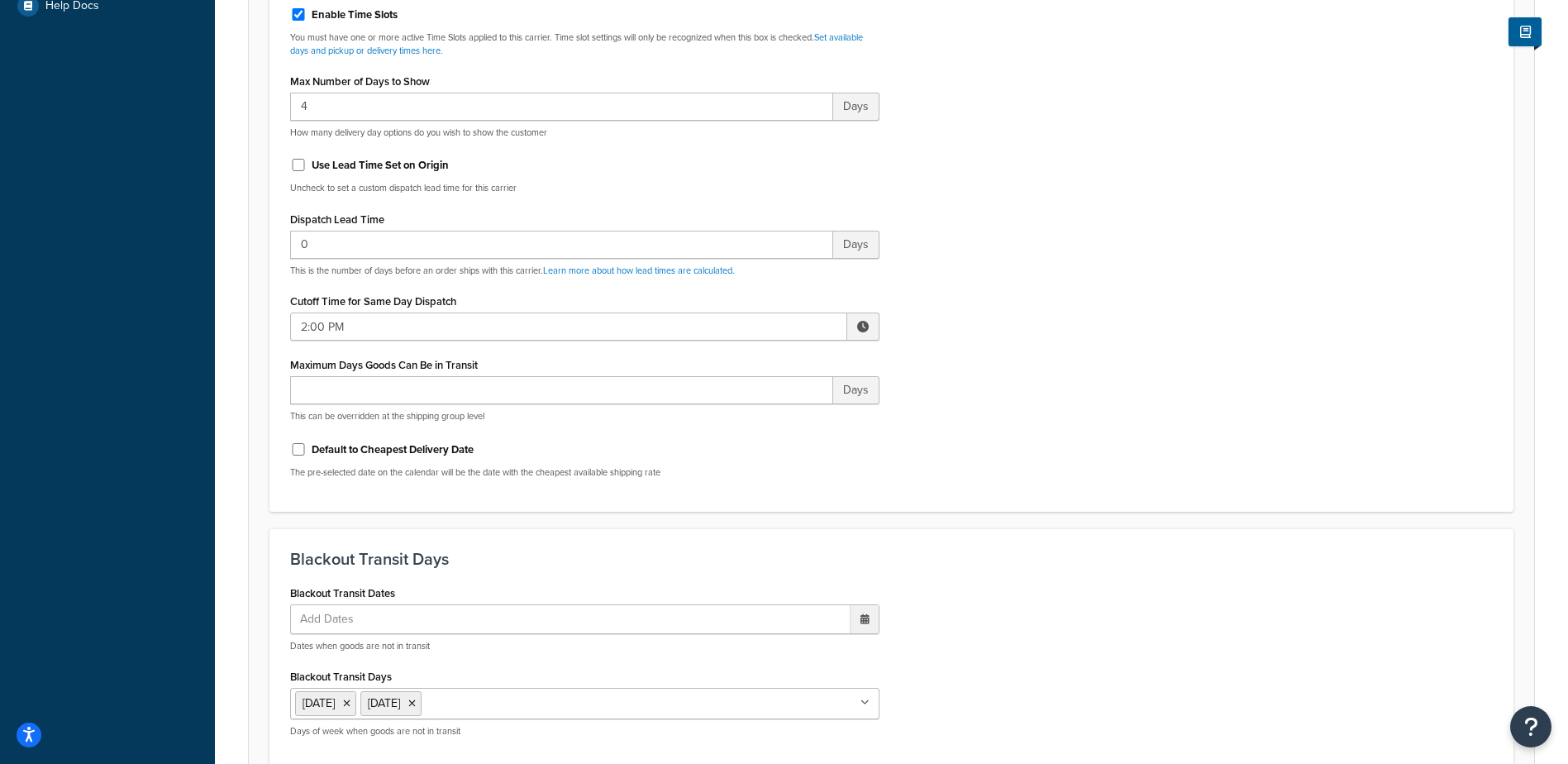
click at [857, 332] on span at bounding box center [863, 327] width 33 height 28
click at [742, 359] on span "▲" at bounding box center [742, 363] width 33 height 33
type input "3:00 PM"
click at [983, 380] on div "Include Delivery Date Information: No, just show shipping rates Show Calendar S…" at bounding box center [891, 102] width 1228 height 778
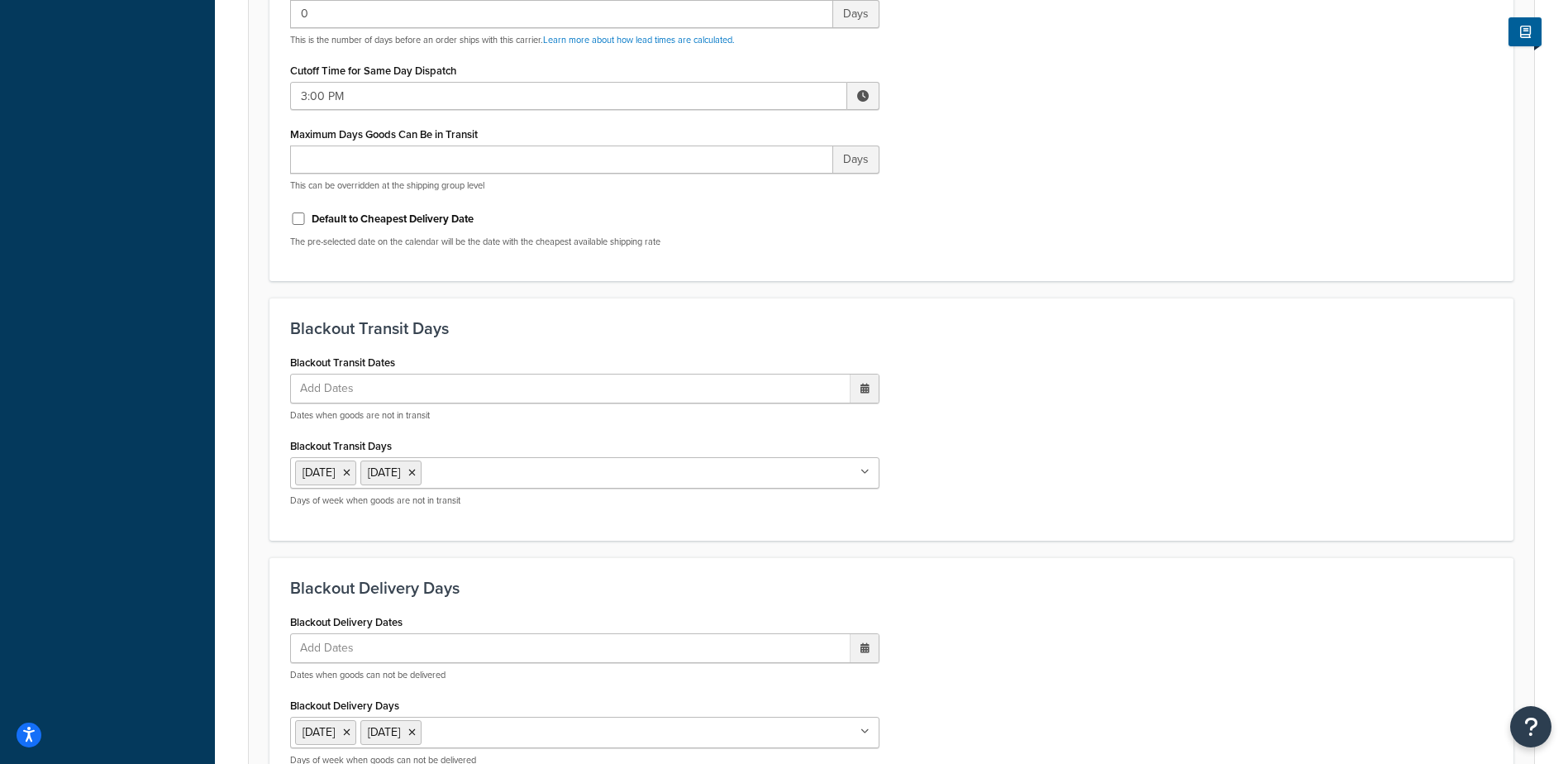
scroll to position [1252, 0]
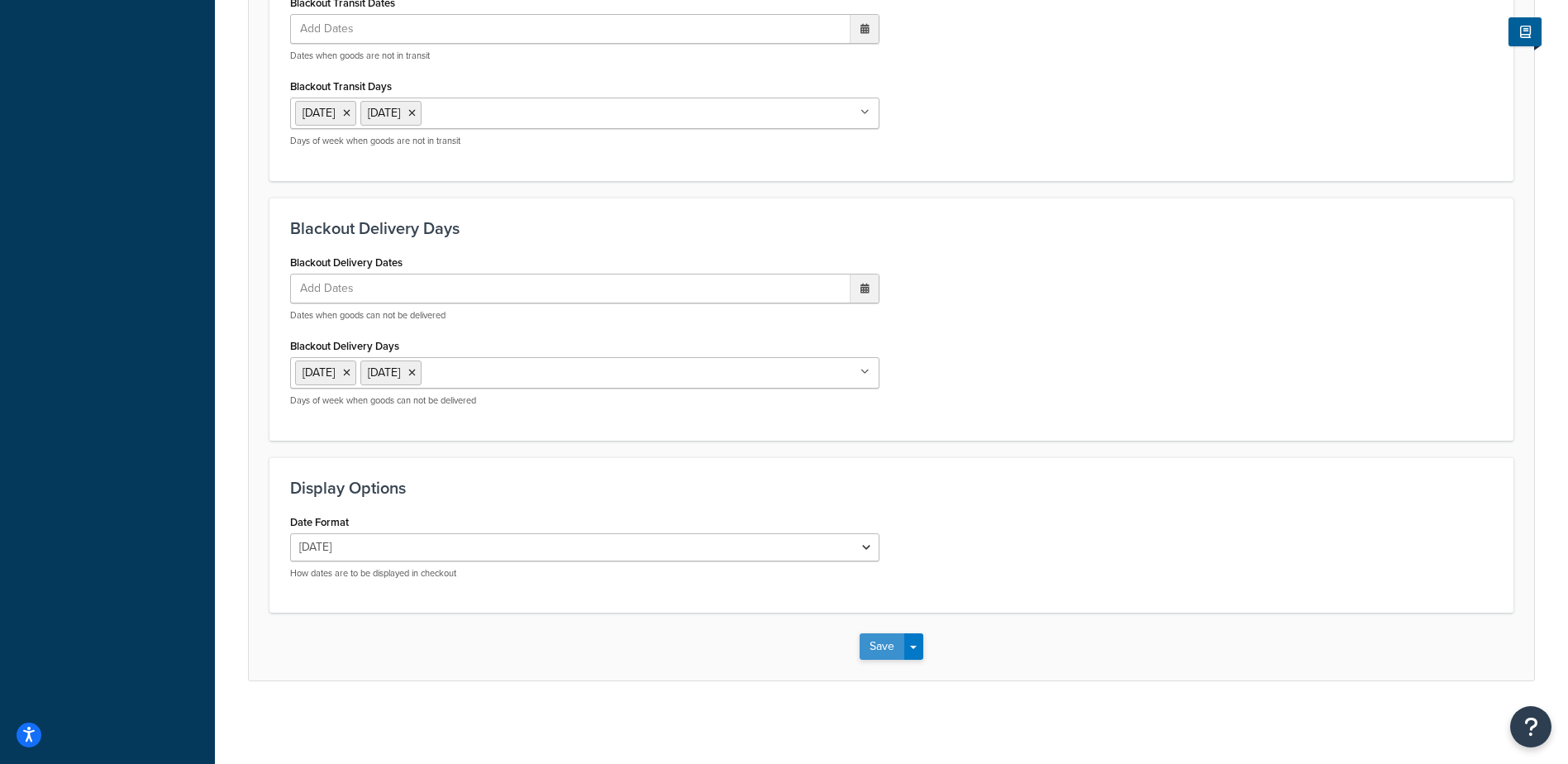
click at [879, 649] on button "Save" at bounding box center [881, 647] width 44 height 27
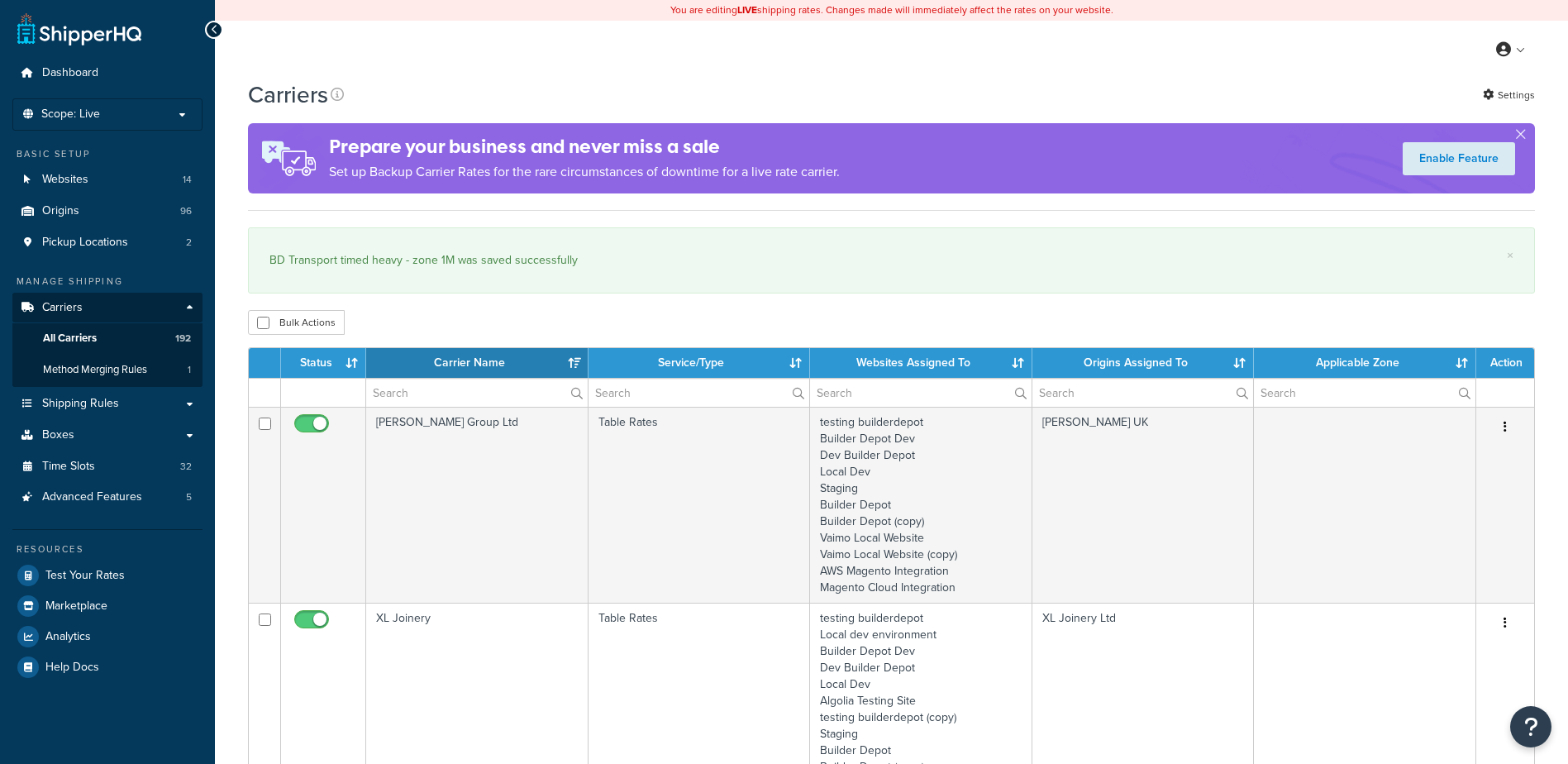
select select "15"
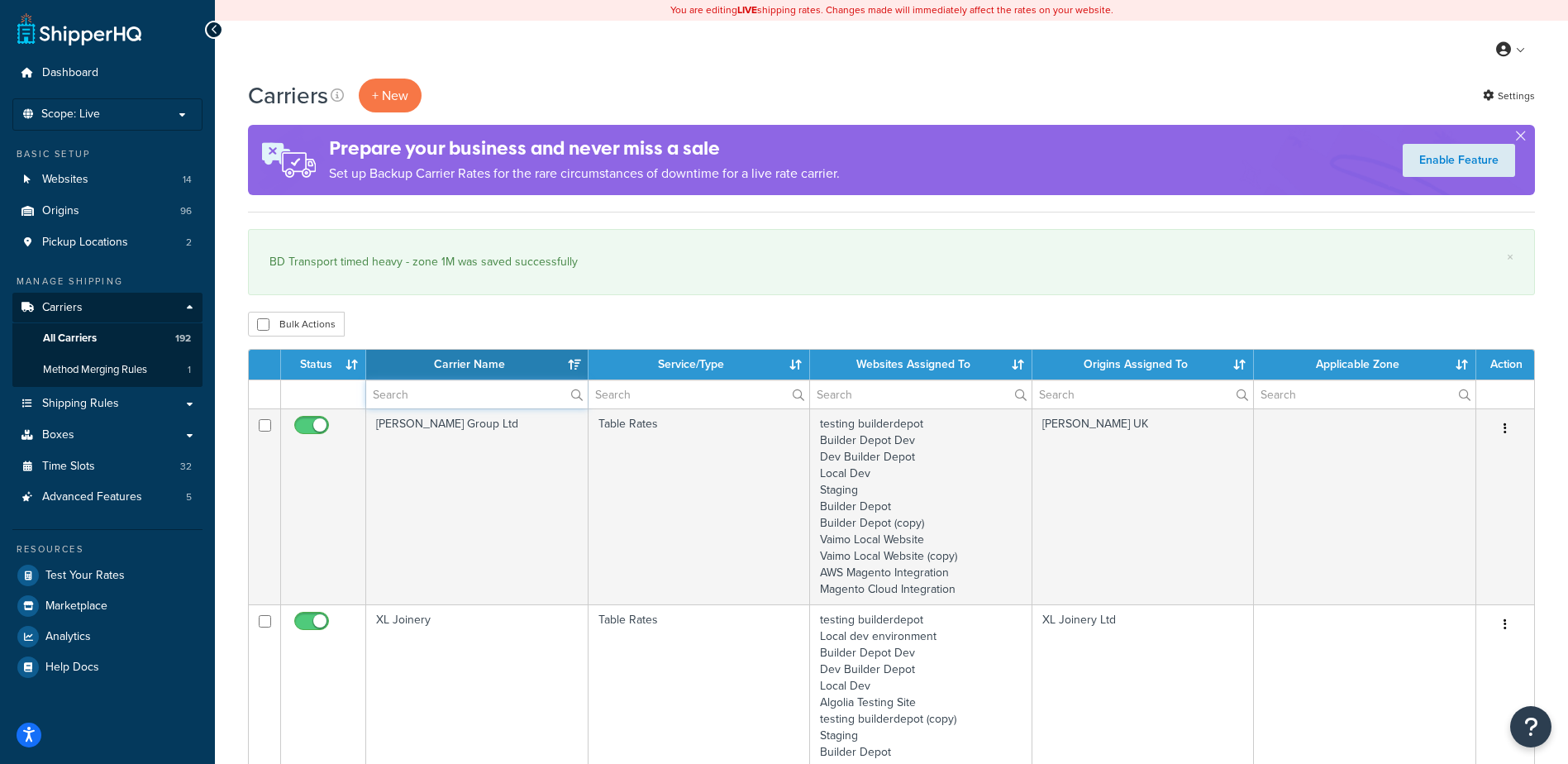
click at [408, 384] on input "text" at bounding box center [477, 395] width 222 height 28
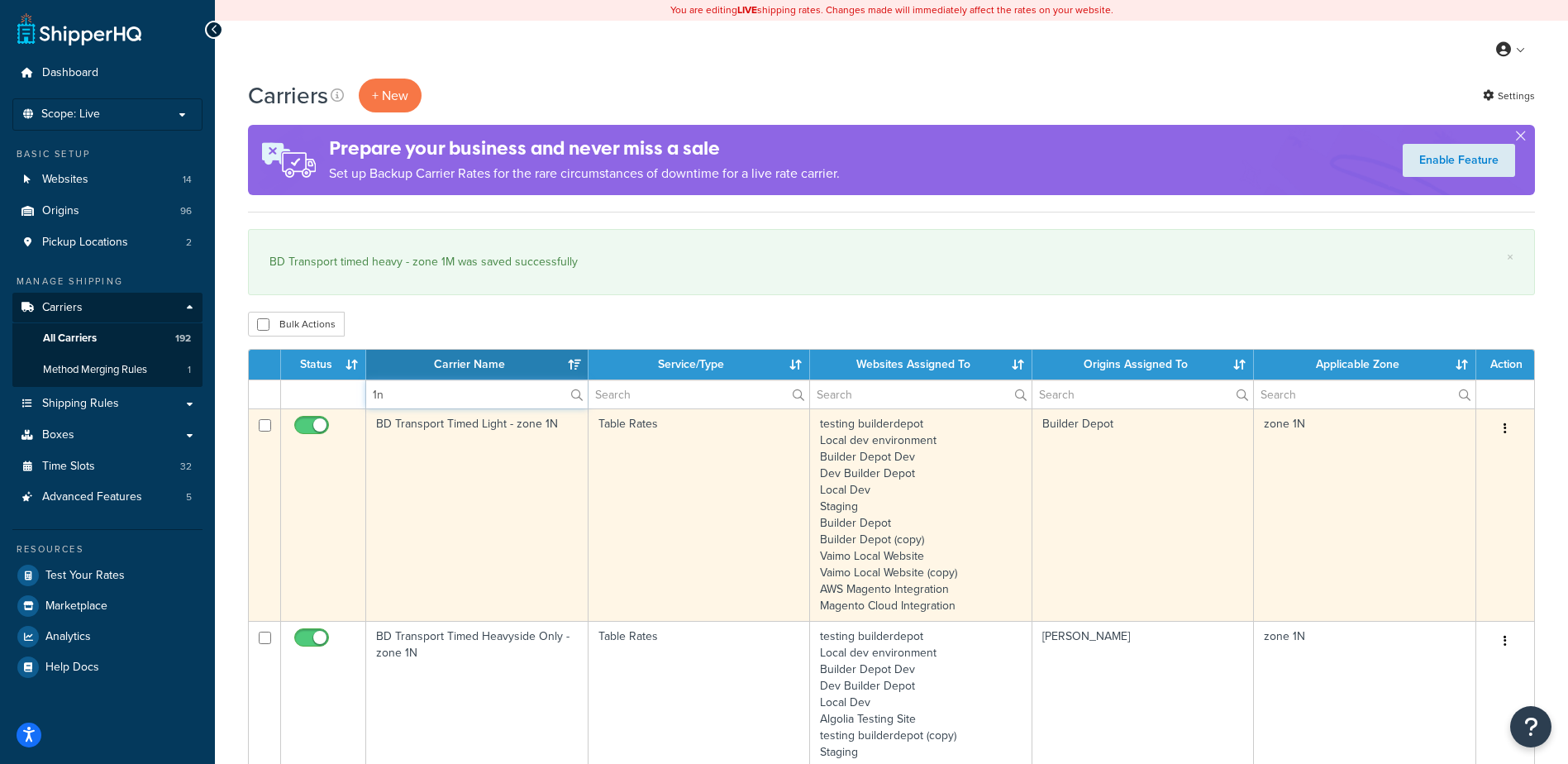
type input "1n"
click at [480, 487] on td "BD Transport Timed Light - zone 1N" at bounding box center [478, 515] width 222 height 213
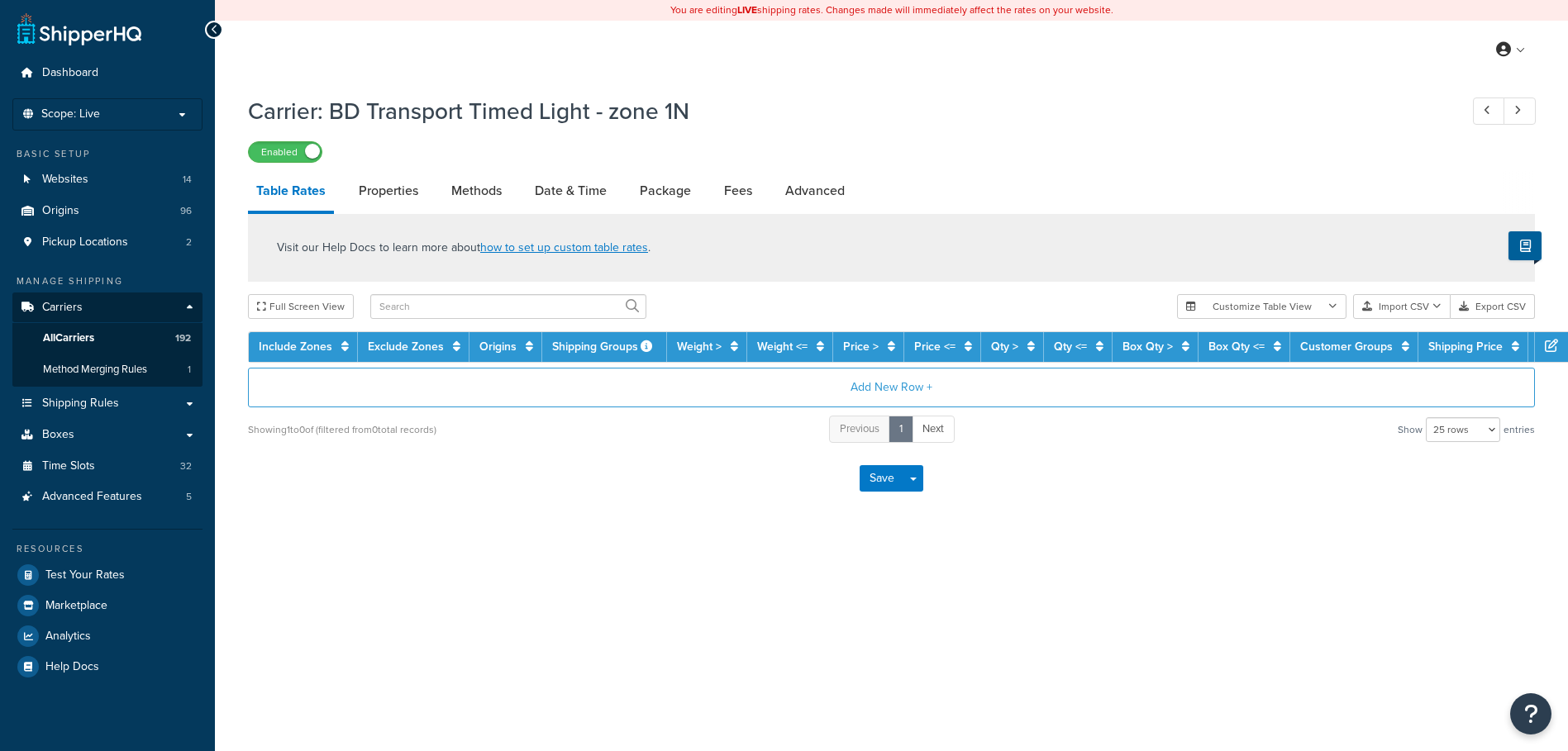
select select "25"
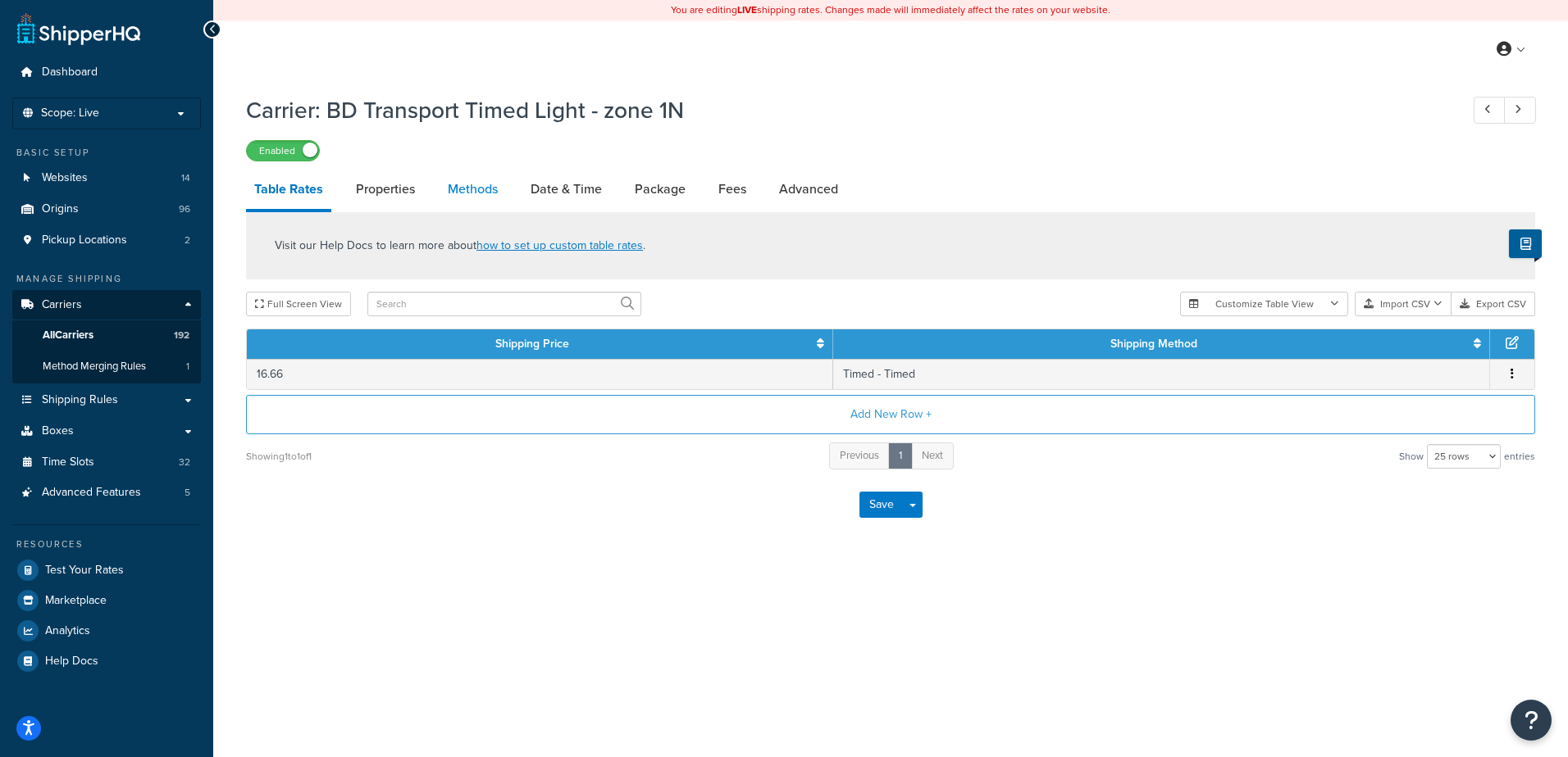
drag, startPoint x: 0, startPoint y: 0, endPoint x: 470, endPoint y: 192, distance: 507.7
click at [470, 192] on link "Methods" at bounding box center [473, 189] width 66 height 39
select select "25"
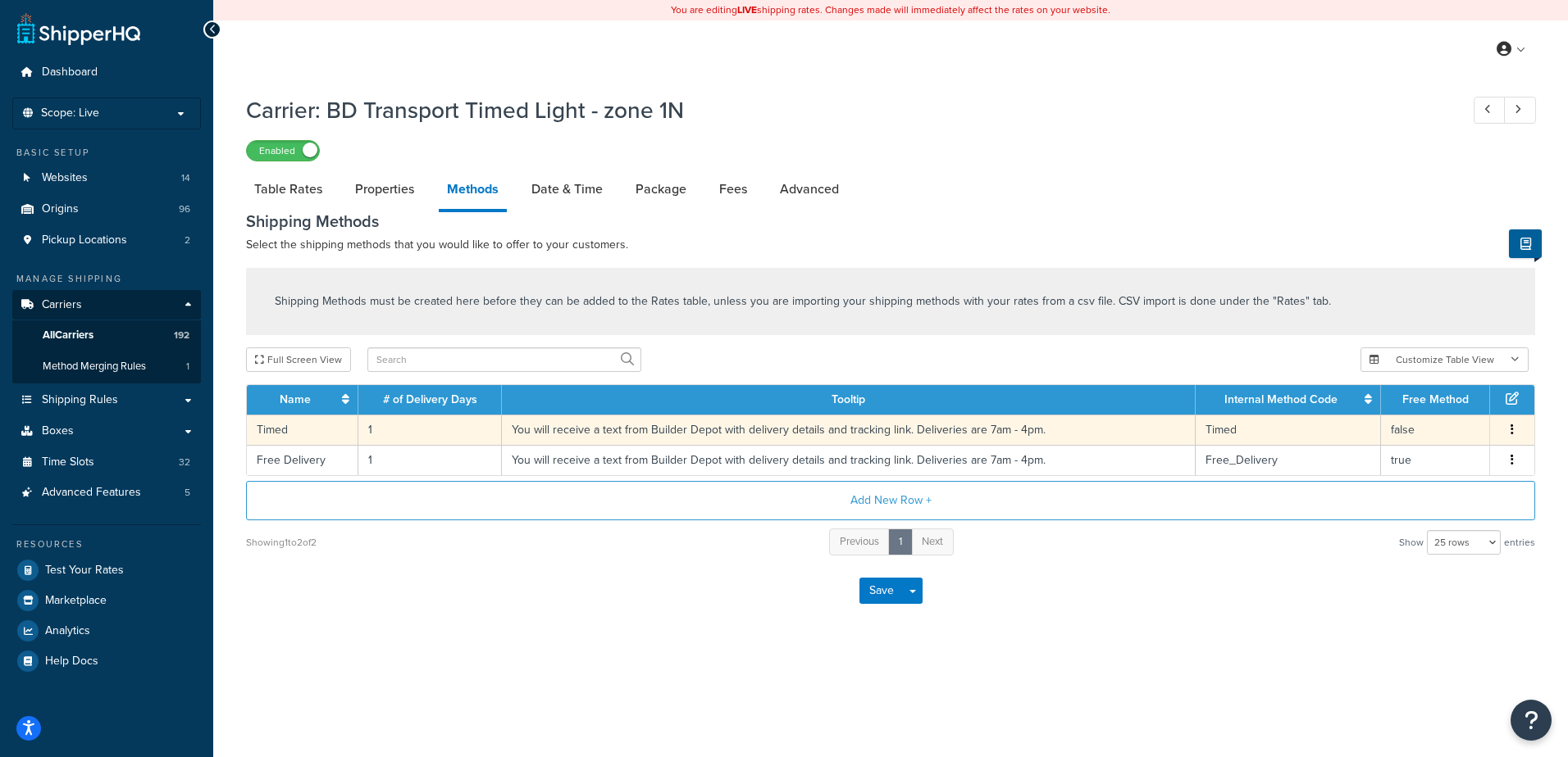
click at [399, 443] on td "1" at bounding box center [430, 429] width 144 height 31
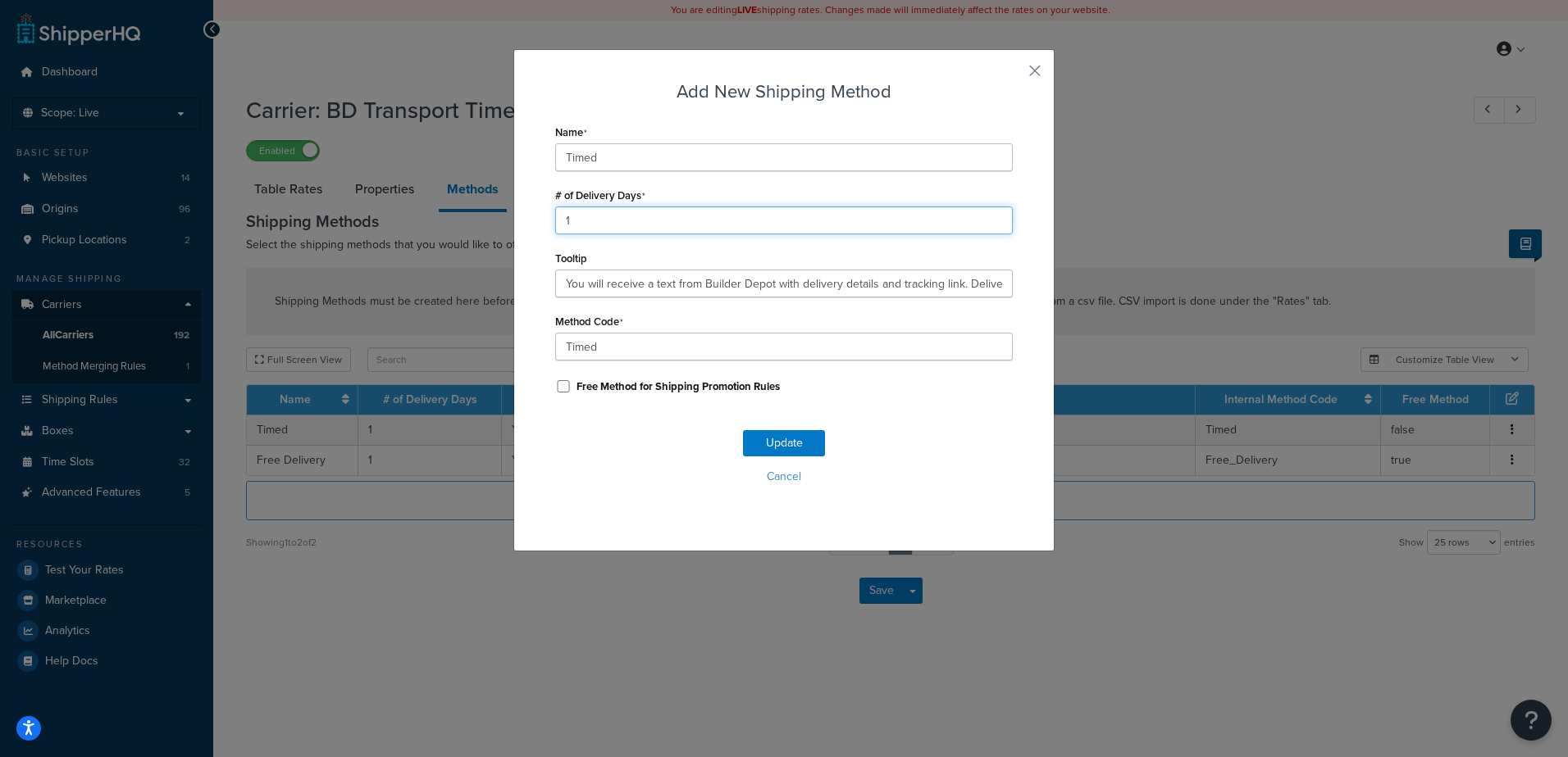
drag, startPoint x: 567, startPoint y: 221, endPoint x: 526, endPoint y: 218, distance: 41.1
click at [526, 218] on div "Add New Shipping Method Name Timed # of Delivery Days 1 Tooltip You will receiv…" at bounding box center [784, 300] width 541 height 502
type input "2"
click at [772, 435] on button "Update" at bounding box center [783, 444] width 82 height 27
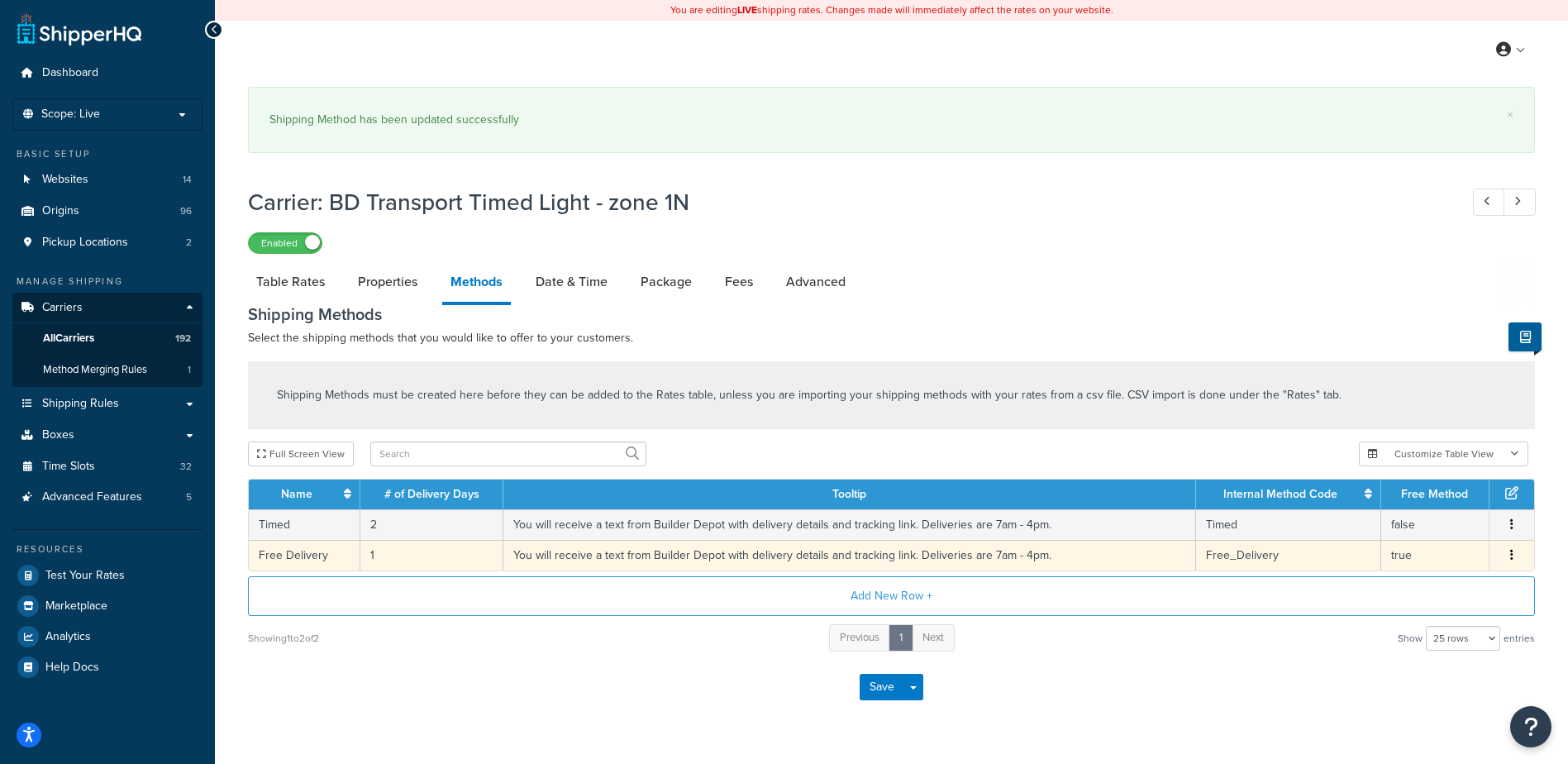
click at [402, 543] on td "1" at bounding box center [432, 555] width 143 height 31
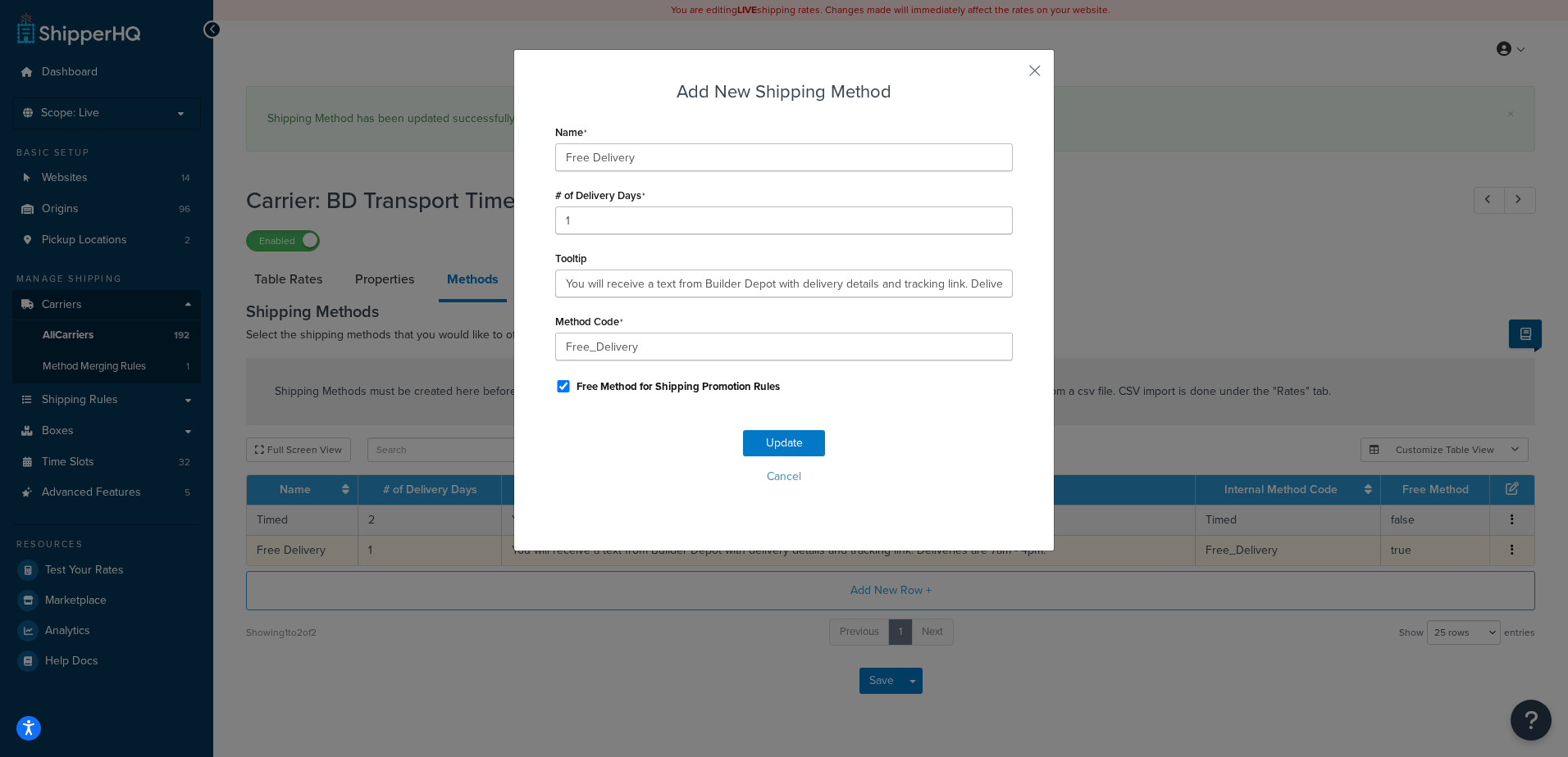
click at [398, 552] on div "Add New Shipping Method Name Free Delivery # of Delivery Days 1 Tooltip You wil…" at bounding box center [784, 378] width 1568 height 757
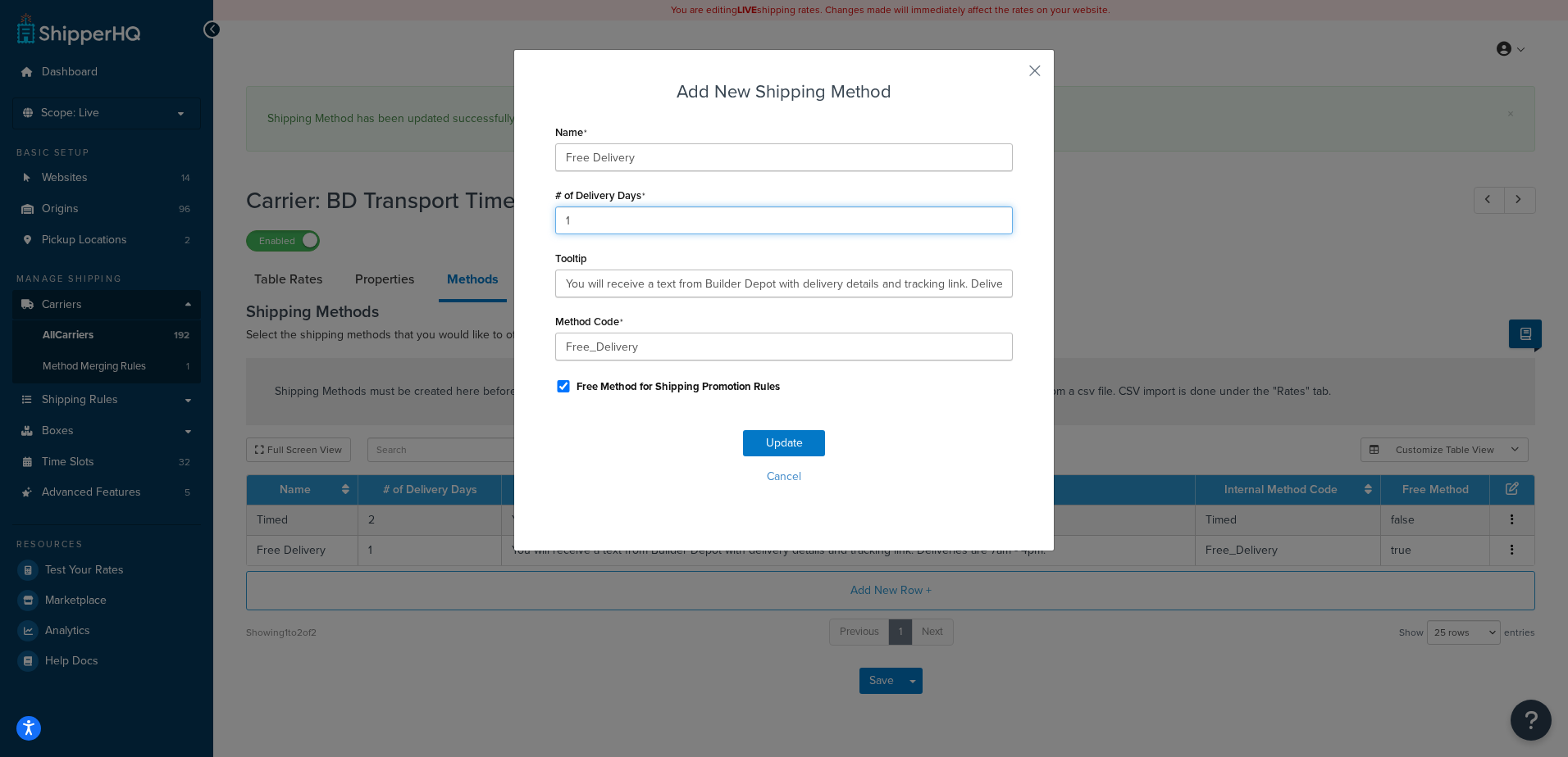
drag, startPoint x: 587, startPoint y: 215, endPoint x: 513, endPoint y: 226, distance: 74.8
click at [514, 226] on div "Add New Shipping Method Name Free Delivery # of Delivery Days 1 Tooltip You wil…" at bounding box center [784, 300] width 541 height 502
type input "2"
click at [763, 441] on button "Update" at bounding box center [783, 444] width 82 height 27
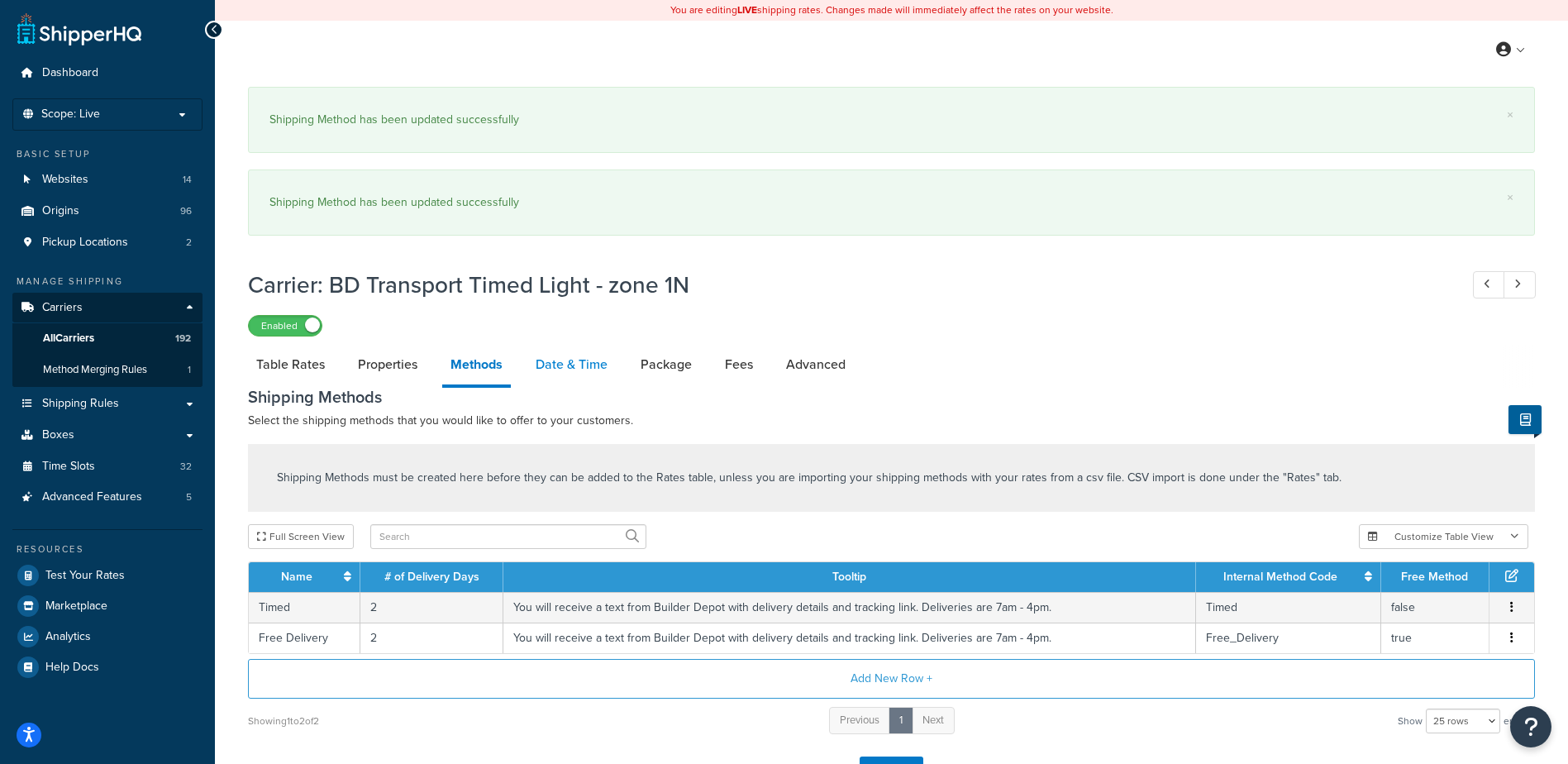
click at [557, 367] on link "Date & Time" at bounding box center [572, 364] width 89 height 39
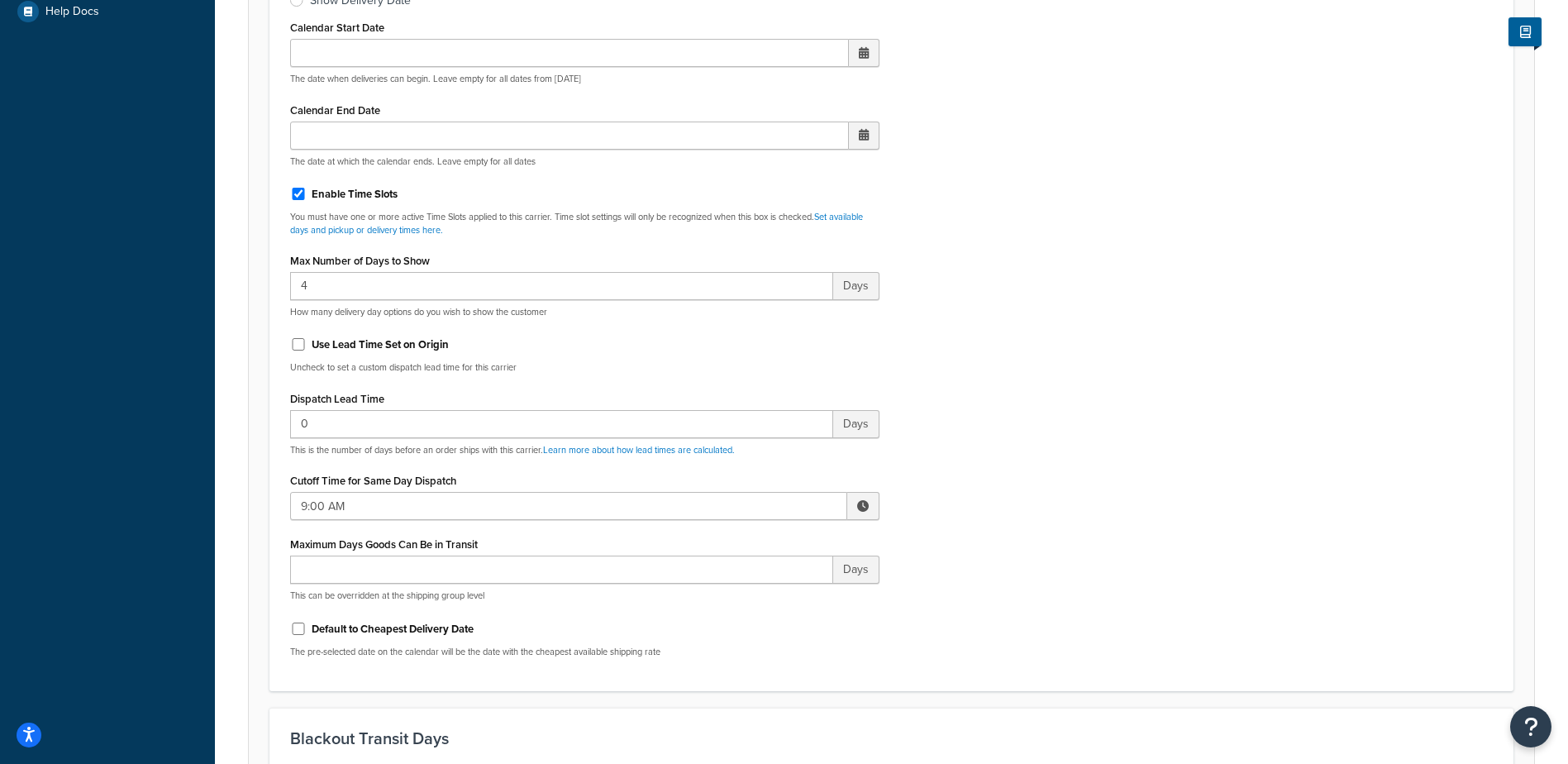
scroll to position [662, 0]
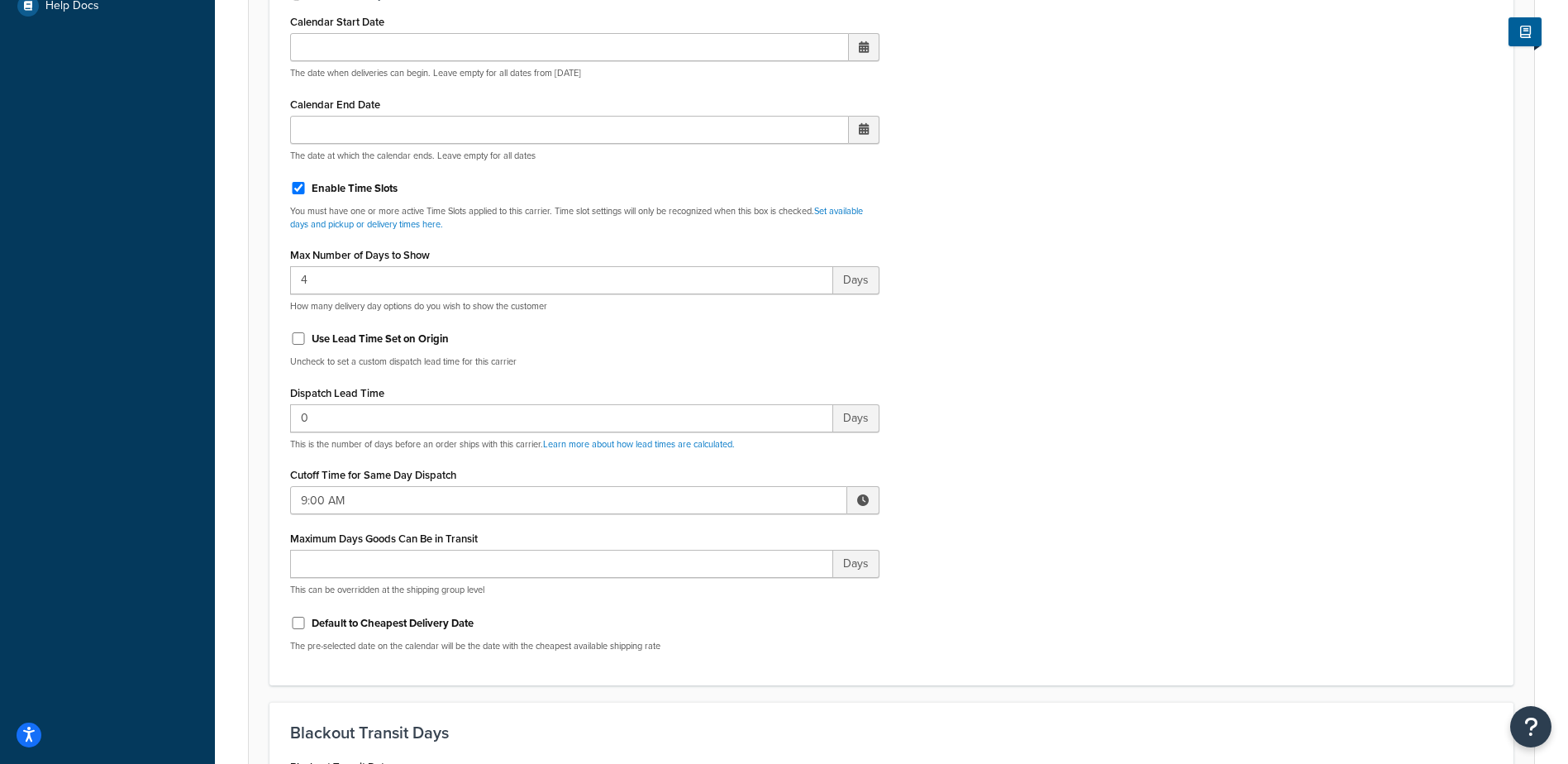
click at [859, 501] on span at bounding box center [863, 500] width 12 height 12
click at [739, 543] on span "▲" at bounding box center [742, 537] width 33 height 33
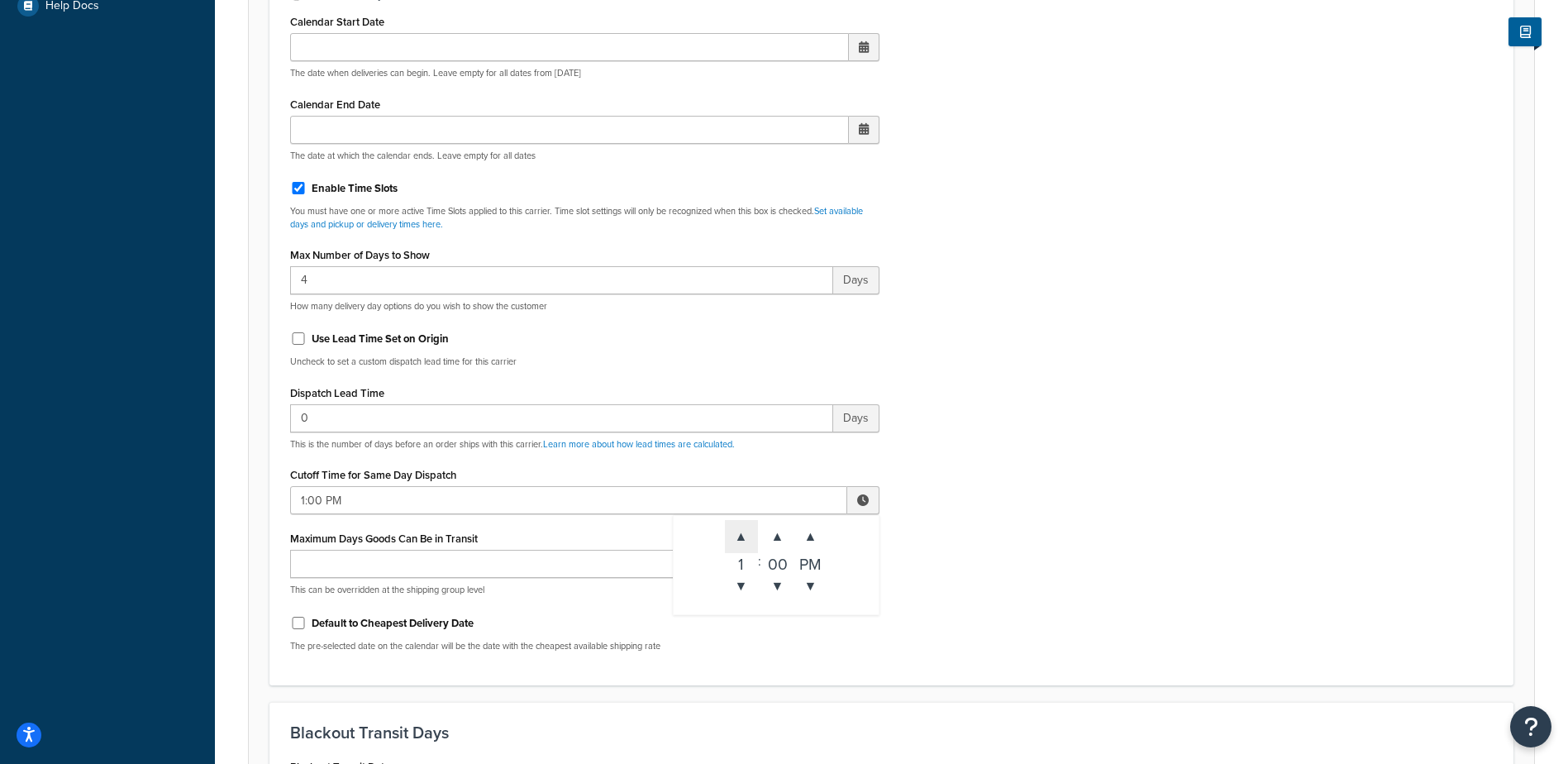
click at [739, 543] on span "▲" at bounding box center [742, 537] width 33 height 33
type input "3:00 PM"
click at [1004, 512] on div "Include Delivery Date Information: No, just show shipping rates Show Calendar S…" at bounding box center [891, 276] width 1228 height 778
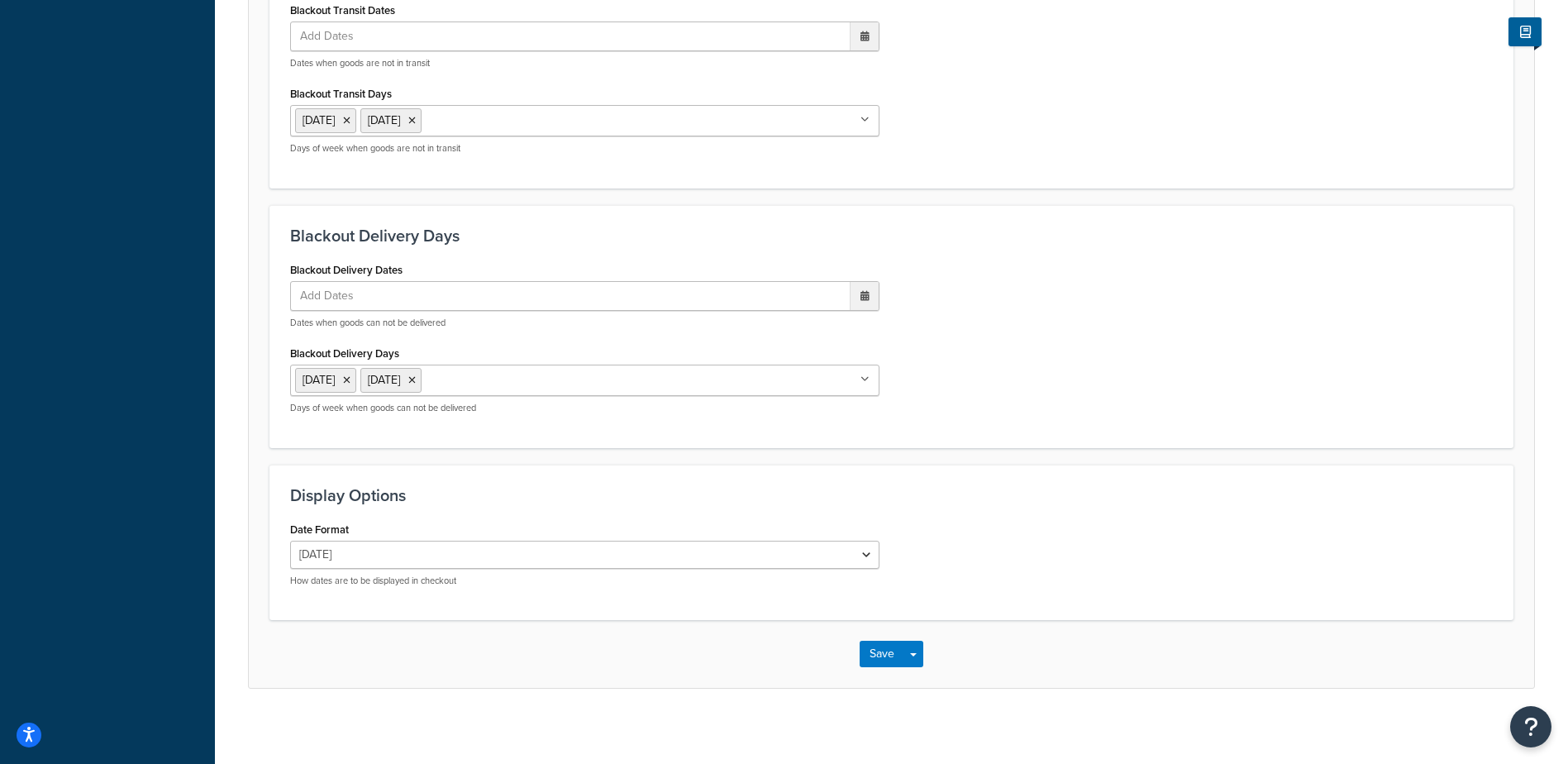
scroll to position [1426, 0]
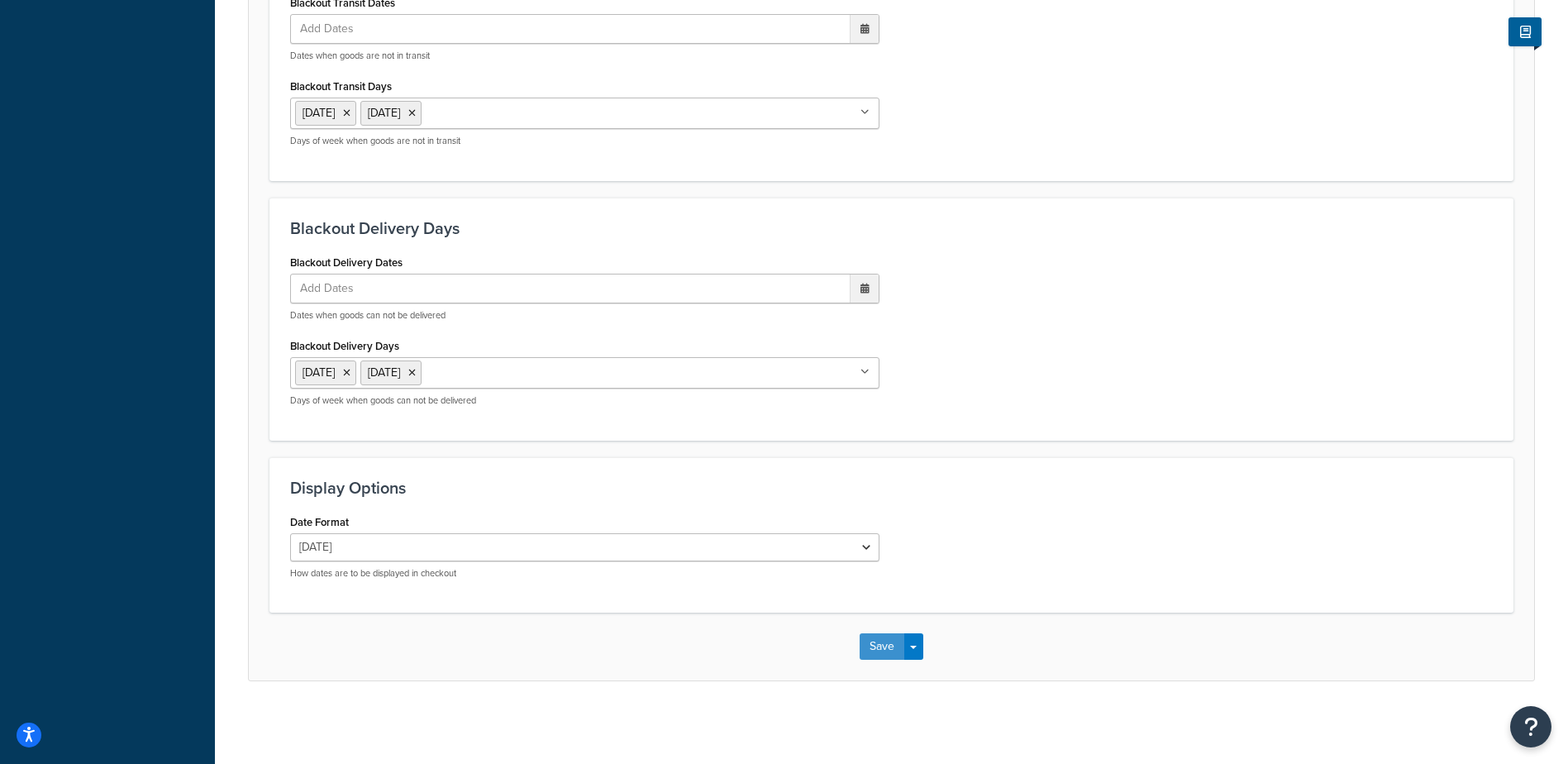
click at [879, 638] on button "Save" at bounding box center [881, 647] width 44 height 27
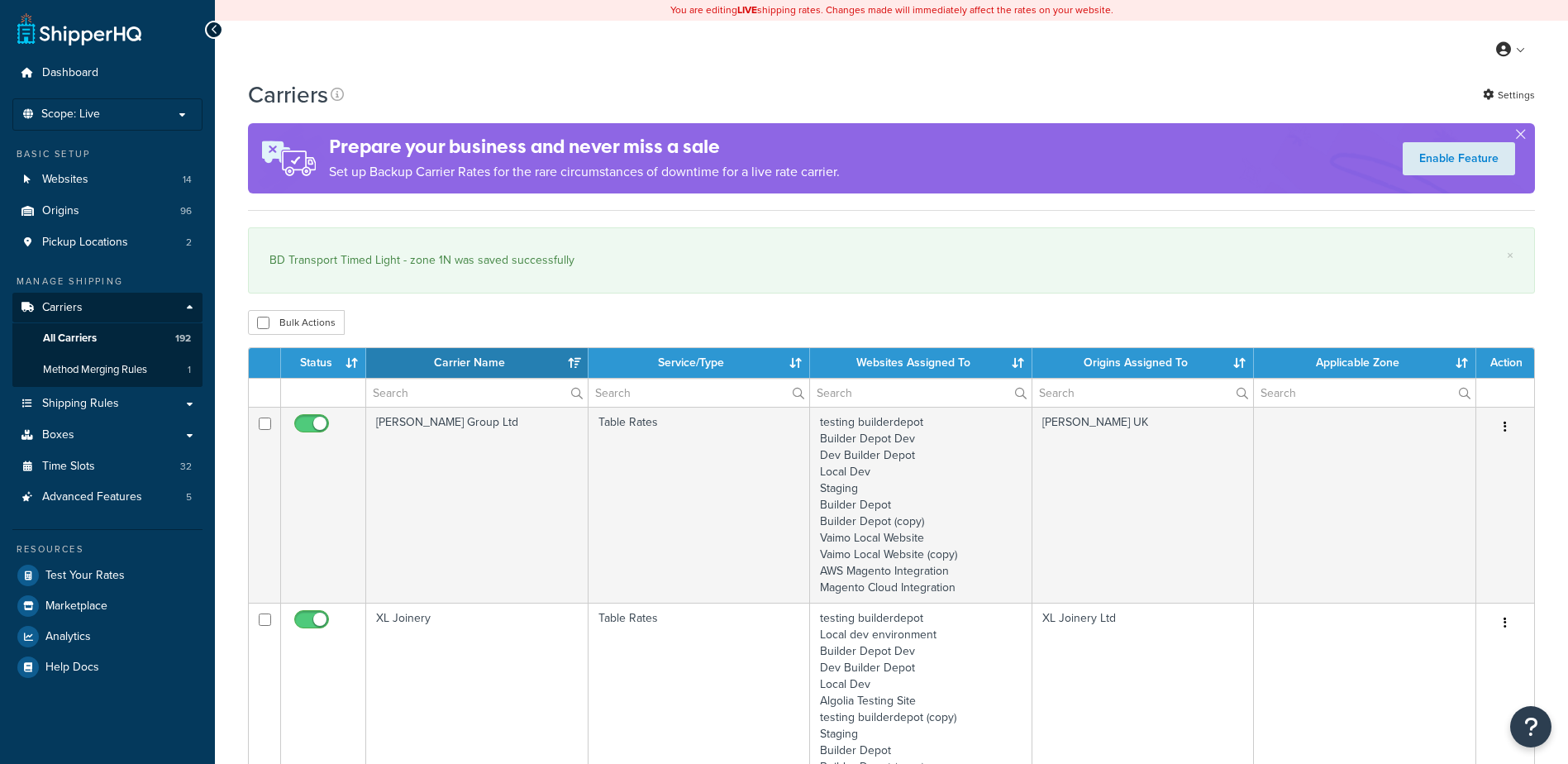
select select "15"
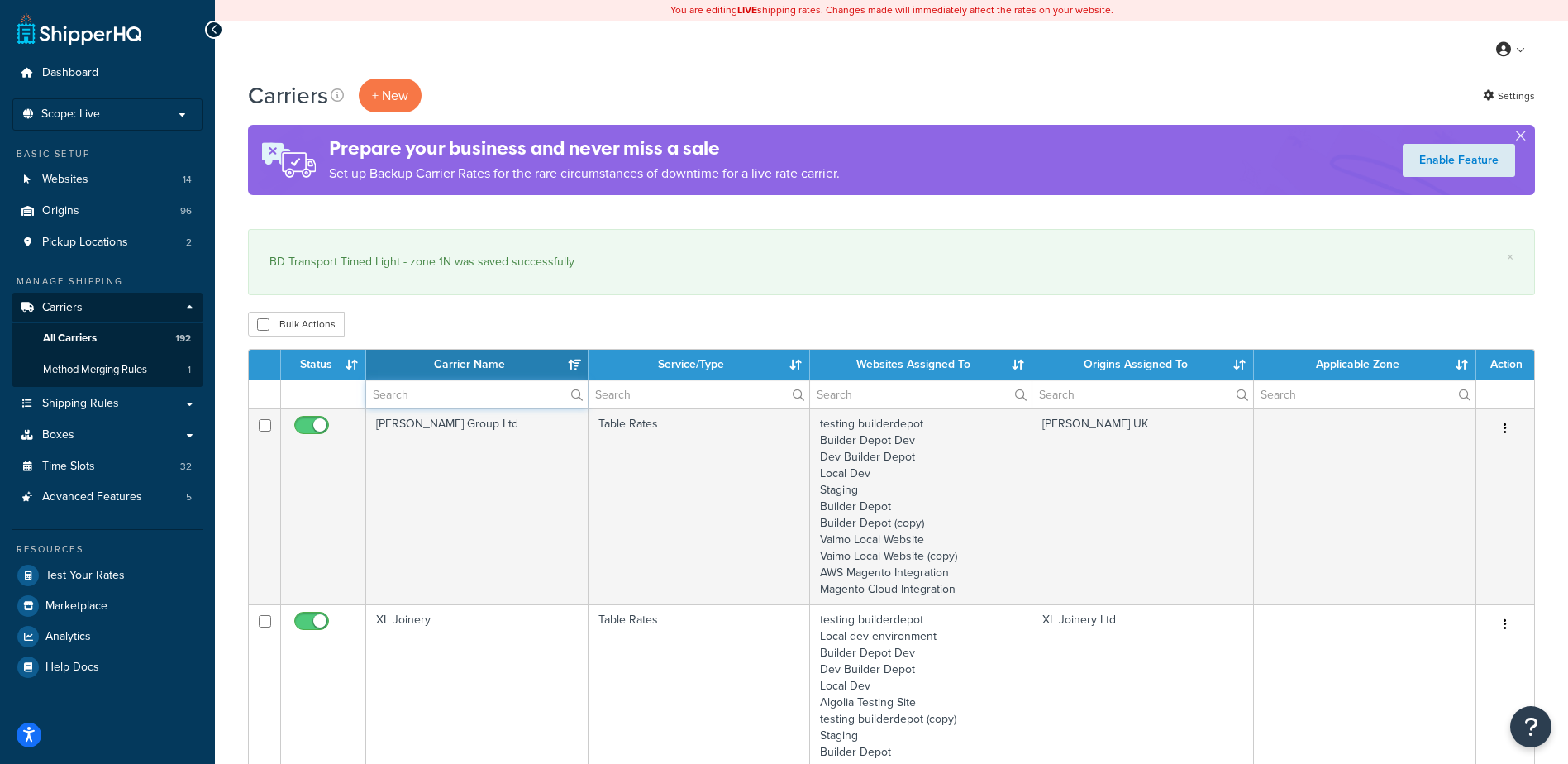
click at [431, 389] on input "text" at bounding box center [477, 395] width 222 height 28
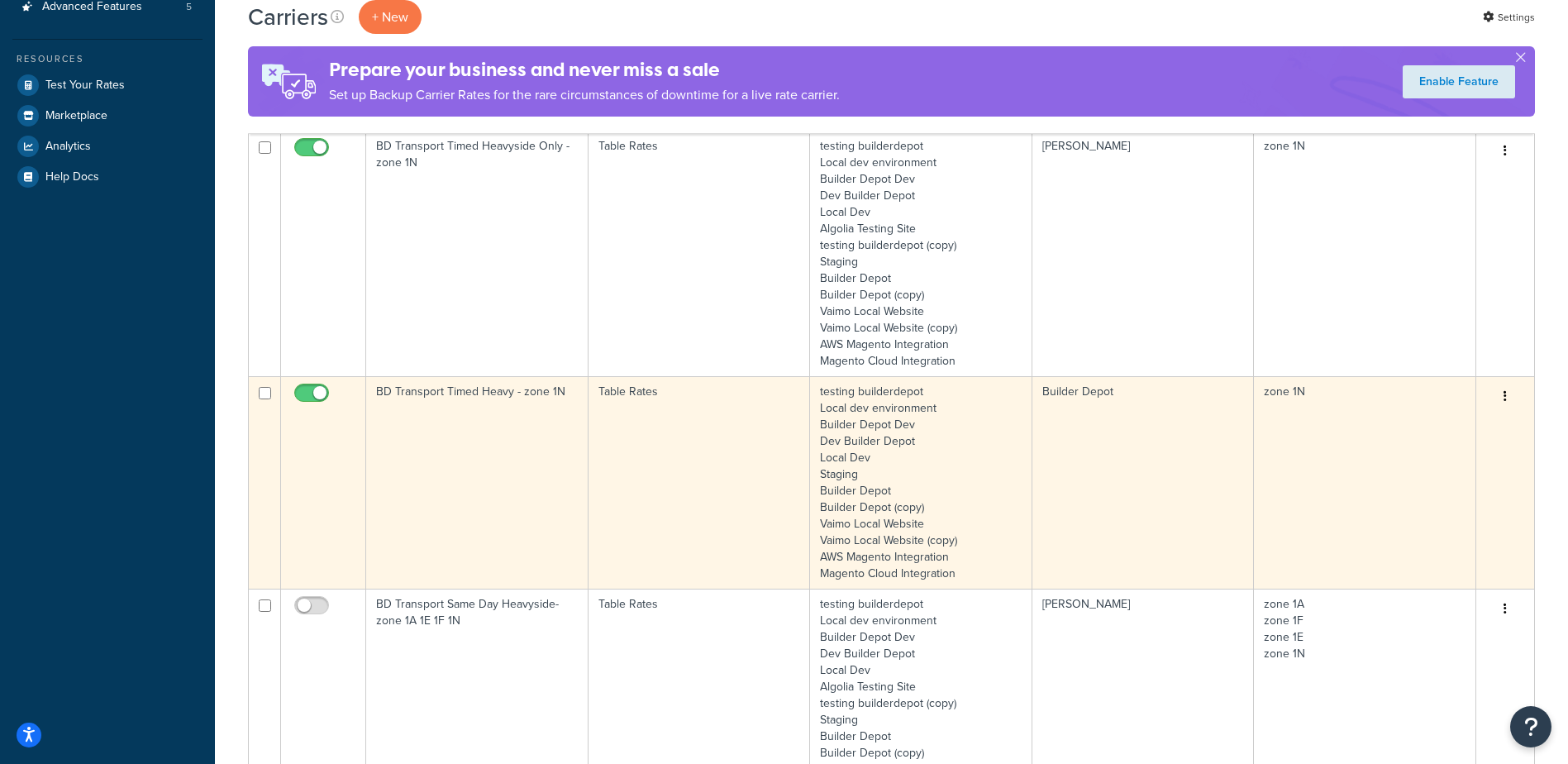
scroll to position [496, 0]
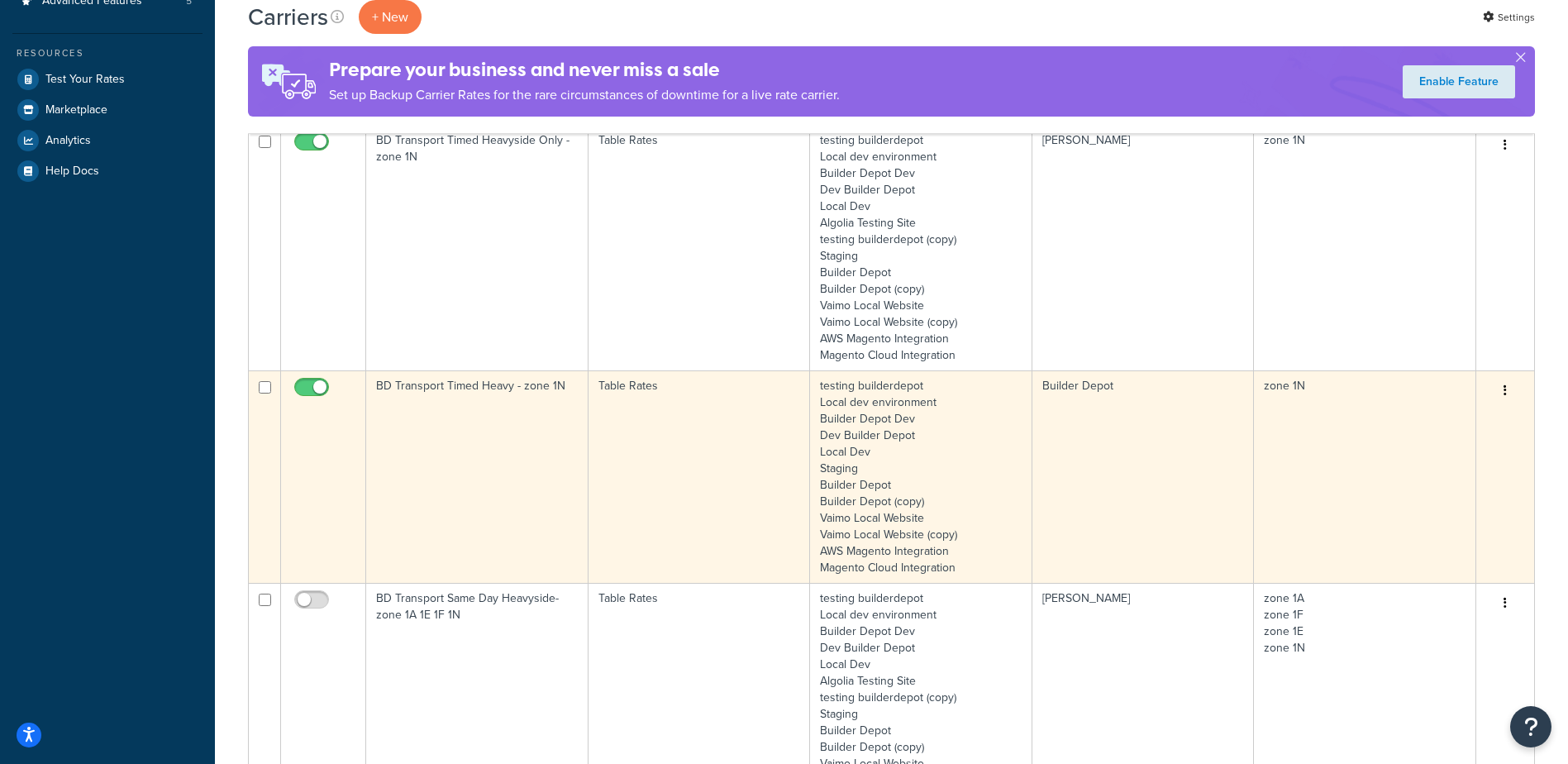
type input "1n"
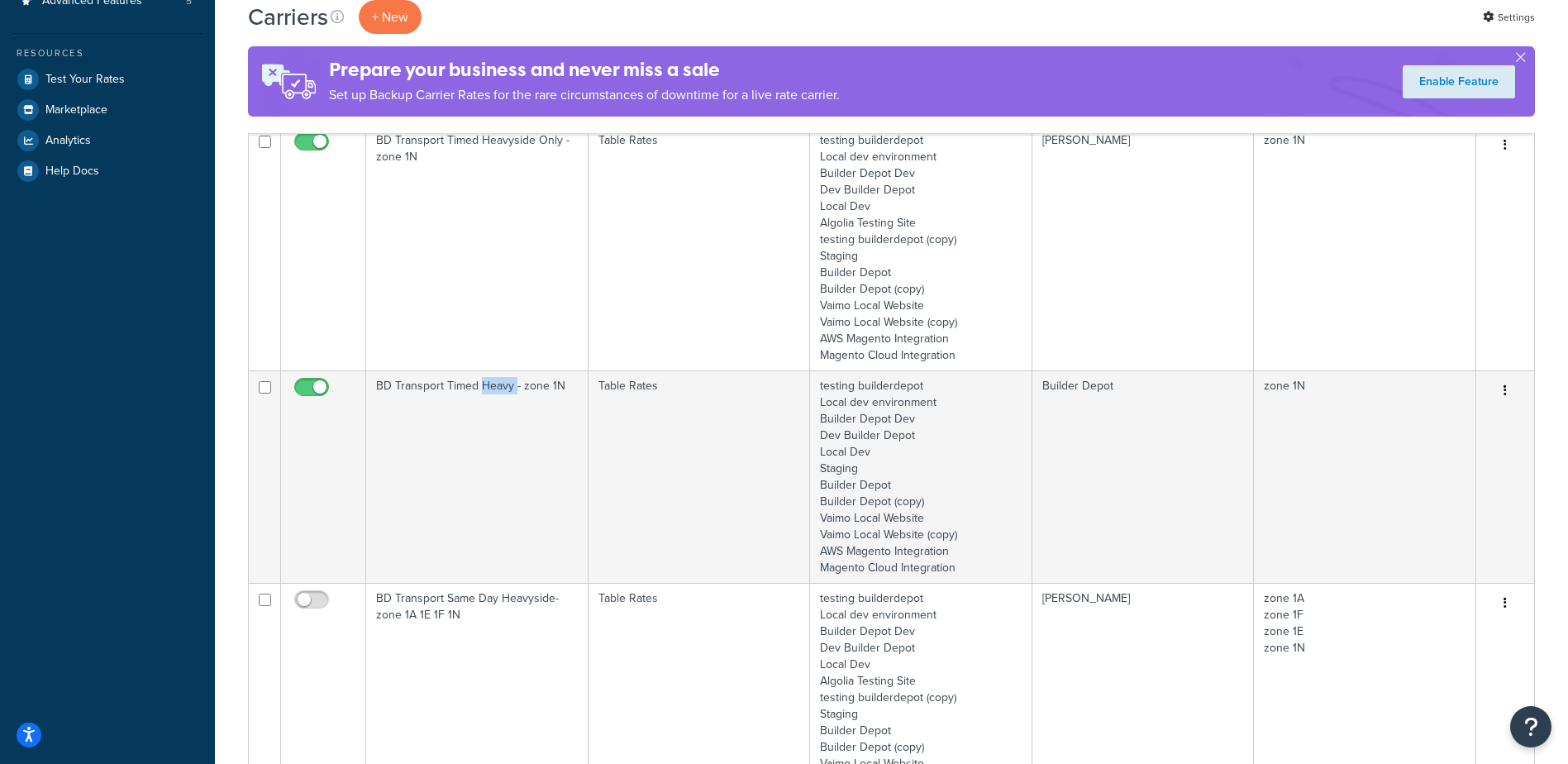
click at [486, 429] on td "BD Transport Timed Heavy - zone 1N" at bounding box center [478, 477] width 222 height 213
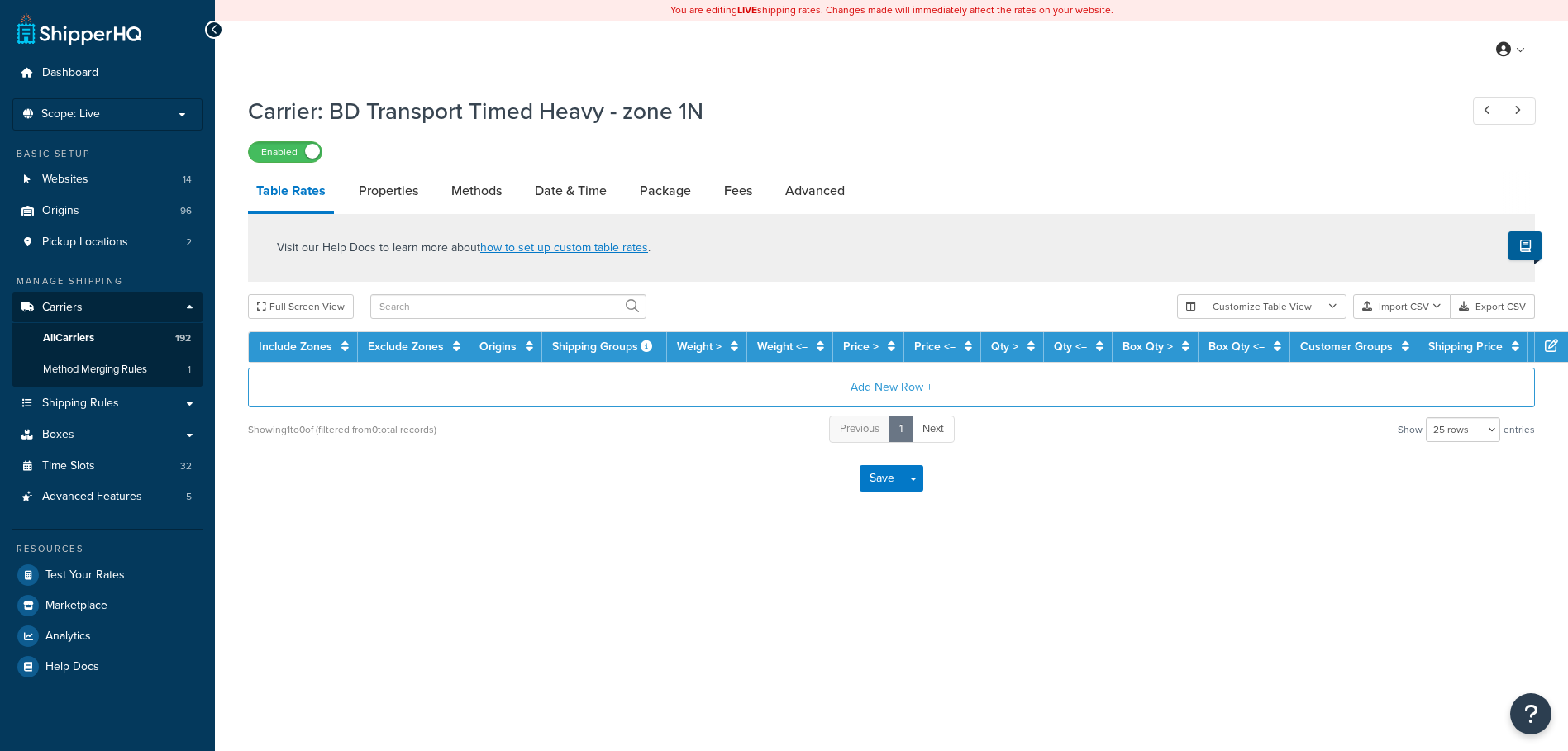
select select "25"
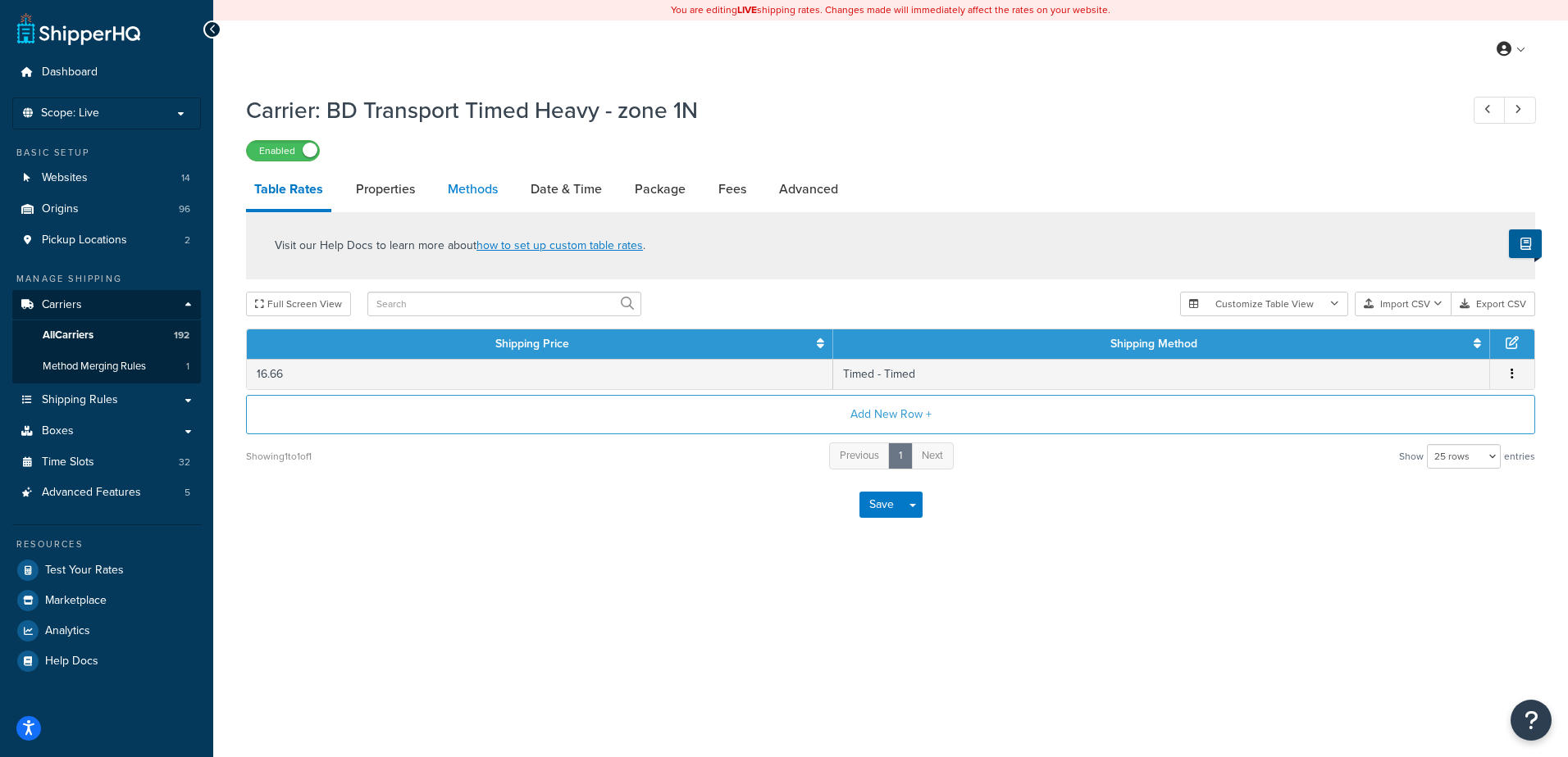
click at [493, 194] on link "Methods" at bounding box center [473, 189] width 66 height 39
select select "25"
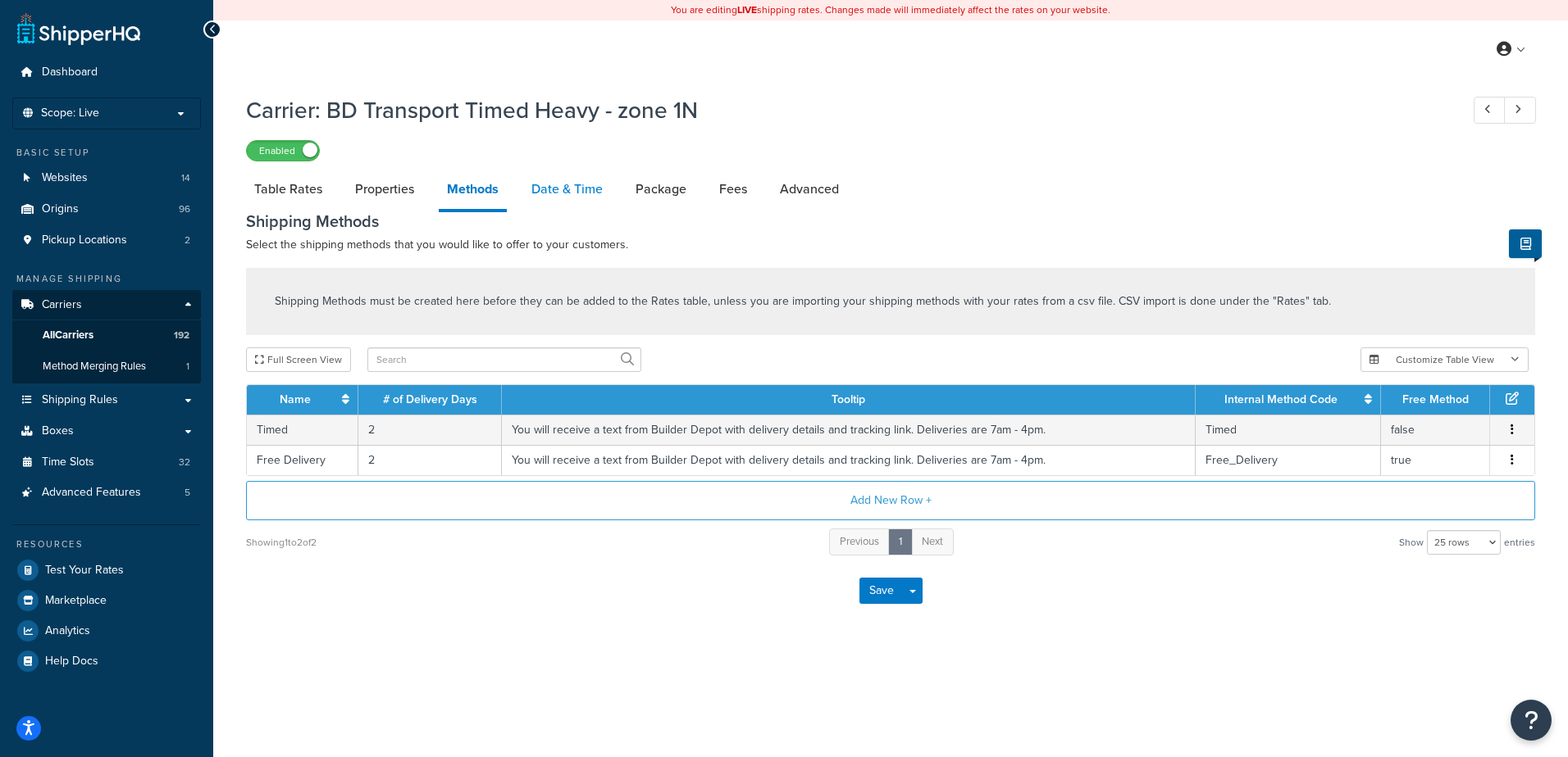
click at [559, 191] on link "Date & Time" at bounding box center [567, 189] width 88 height 39
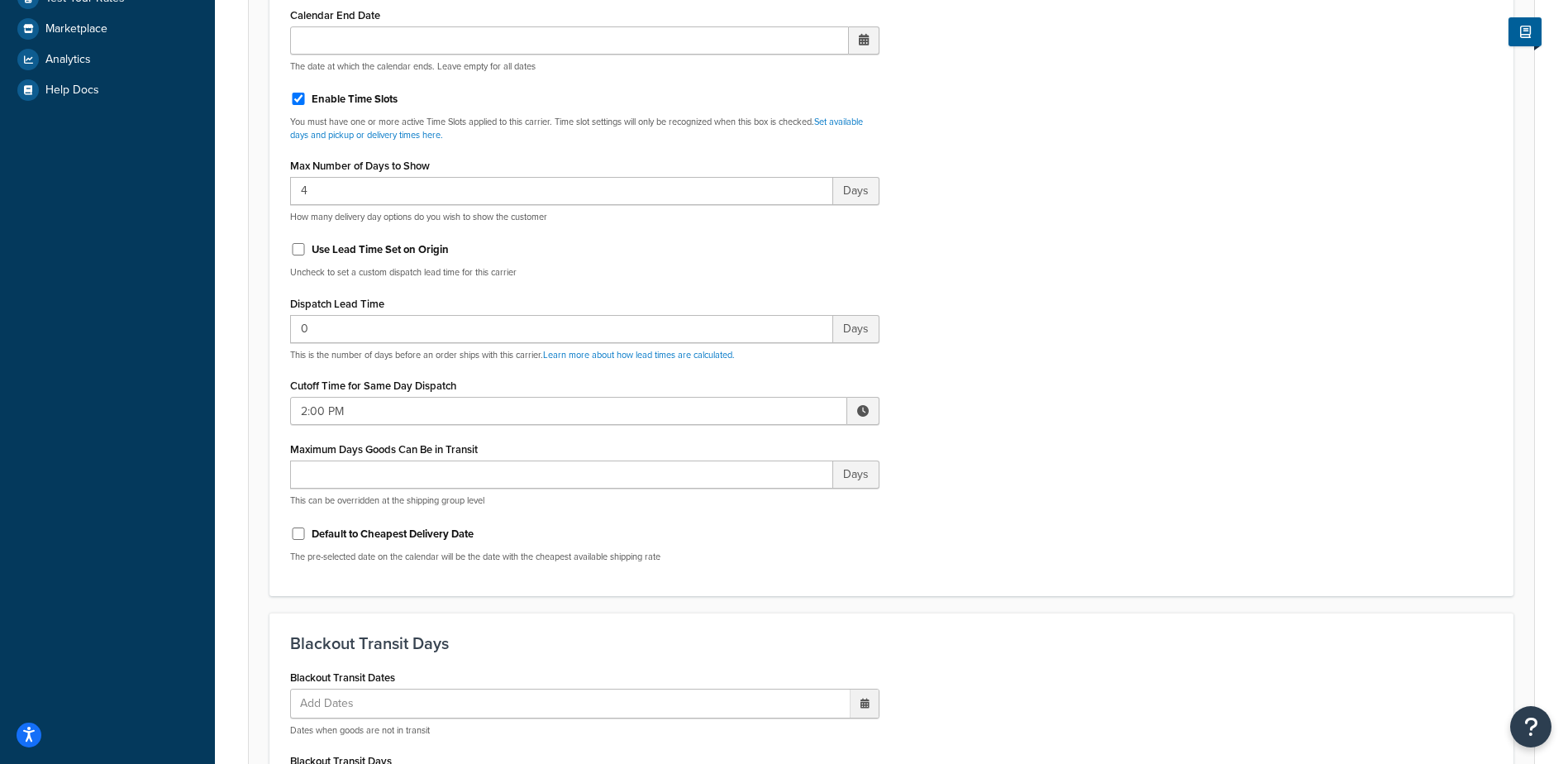
scroll to position [579, 0]
click at [858, 403] on span at bounding box center [863, 409] width 12 height 12
click at [743, 446] on span "▲" at bounding box center [742, 446] width 33 height 33
type input "3:00 PM"
click at [1039, 413] on div "Include Delivery Date Information: No, just show shipping rates Show Calendar S…" at bounding box center [891, 185] width 1228 height 778
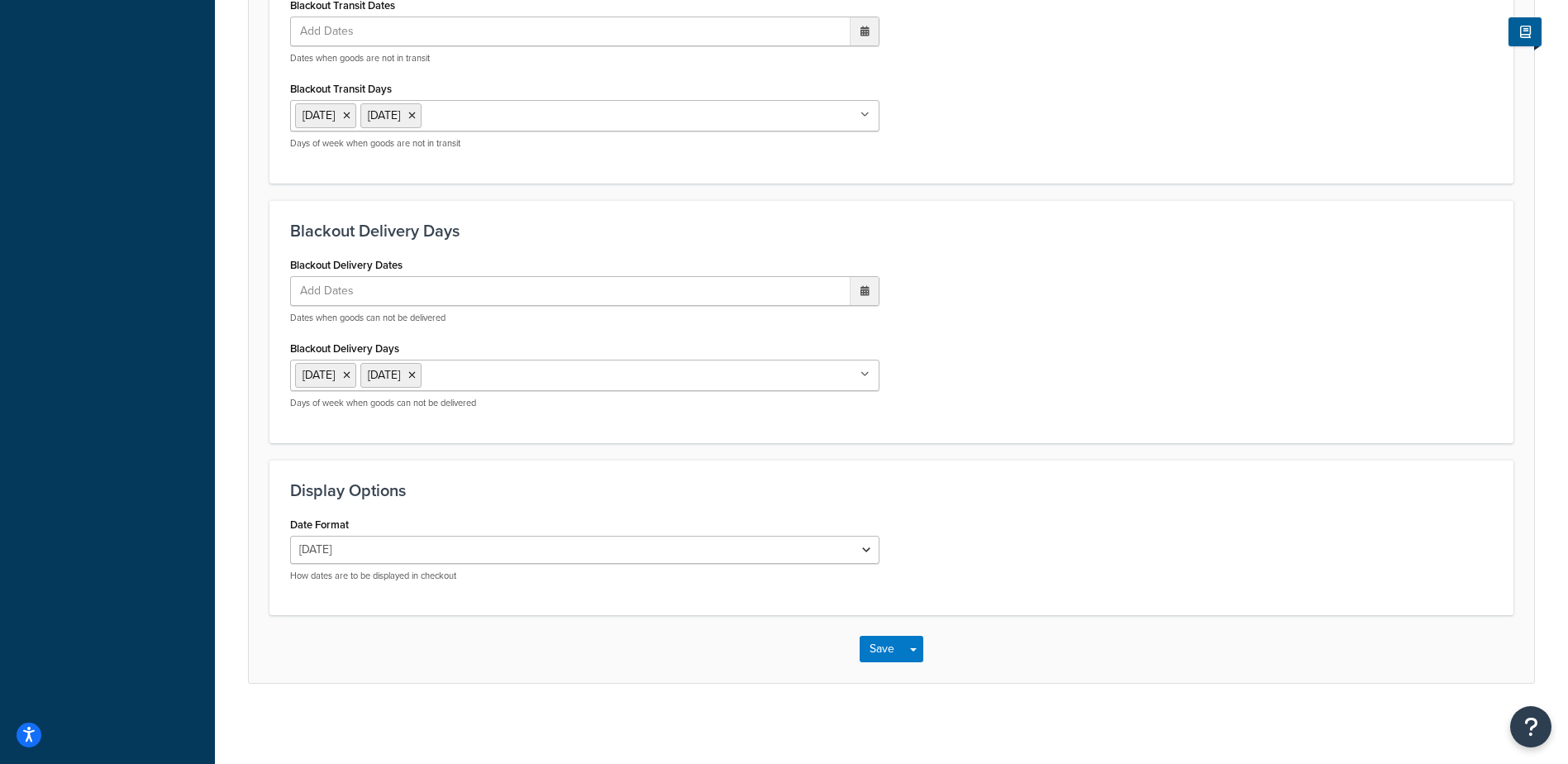
scroll to position [1252, 0]
click at [869, 651] on button "Save" at bounding box center [881, 647] width 44 height 27
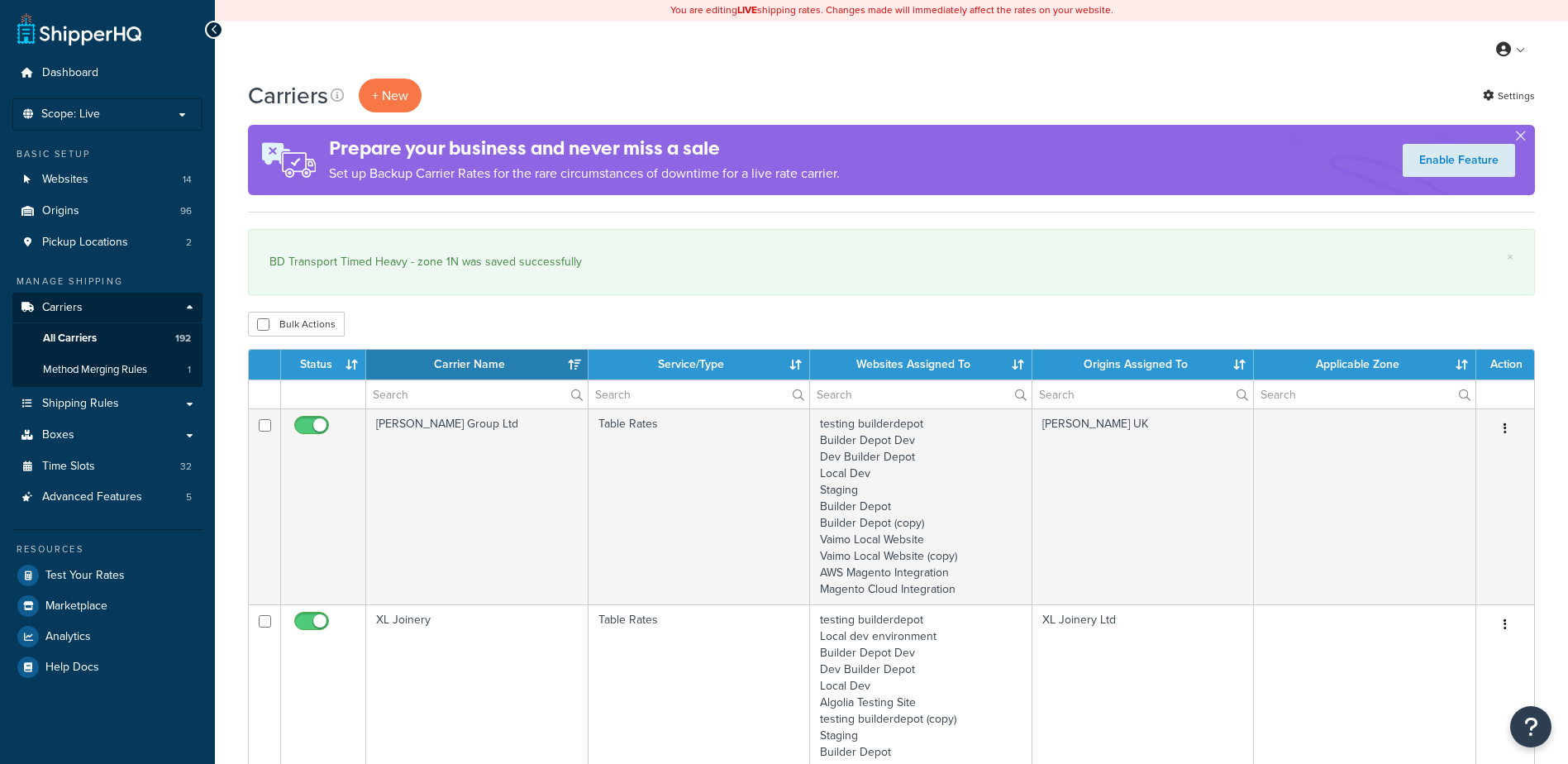
select select "15"
click at [401, 403] on input "text" at bounding box center [477, 395] width 222 height 28
click at [187, 397] on link "Shipping Rules" at bounding box center [107, 404] width 190 height 31
click at [106, 398] on span "Shipping Rules" at bounding box center [80, 403] width 77 height 14
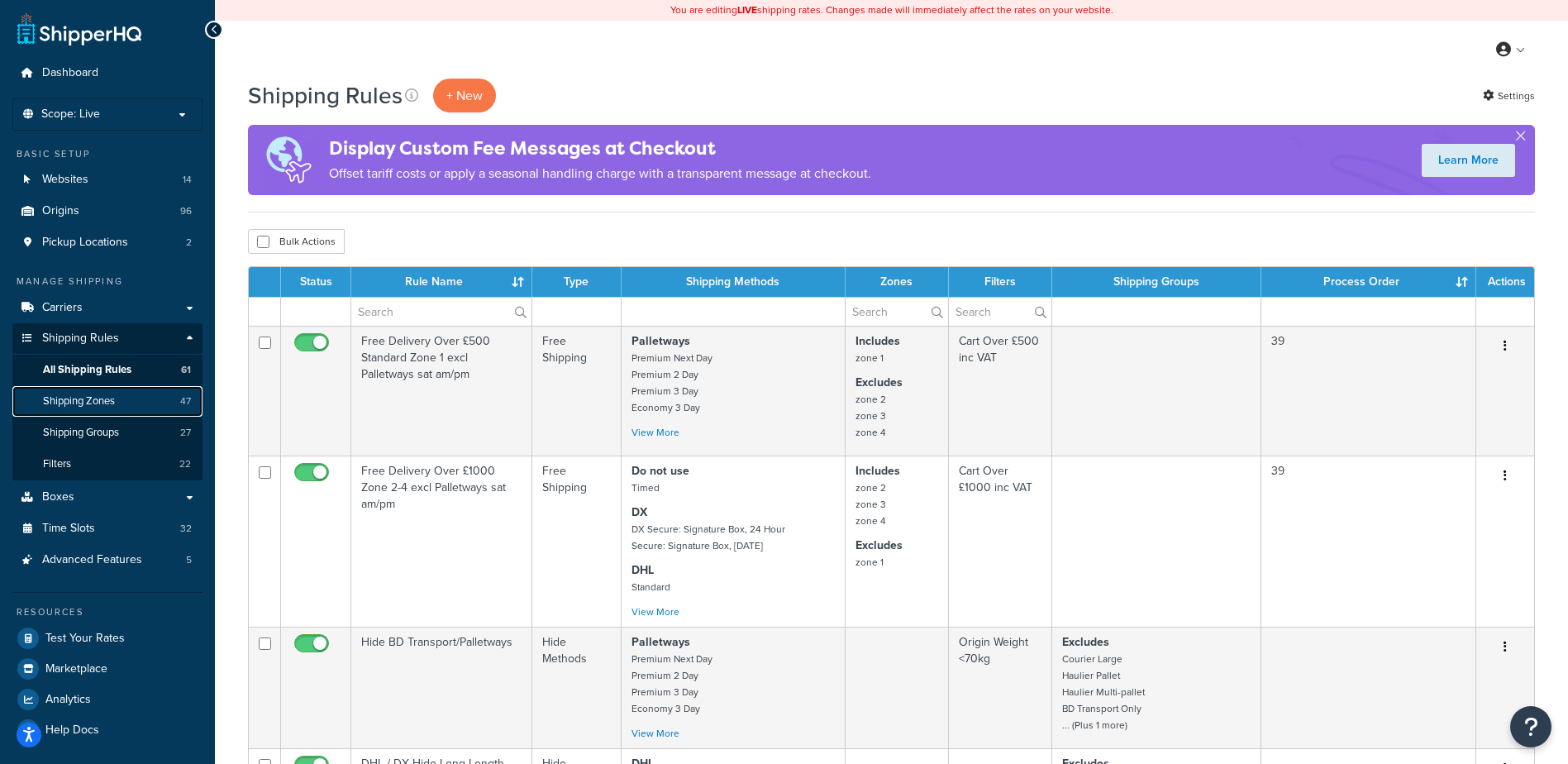
click at [97, 397] on span "Shipping Zones" at bounding box center [79, 401] width 72 height 14
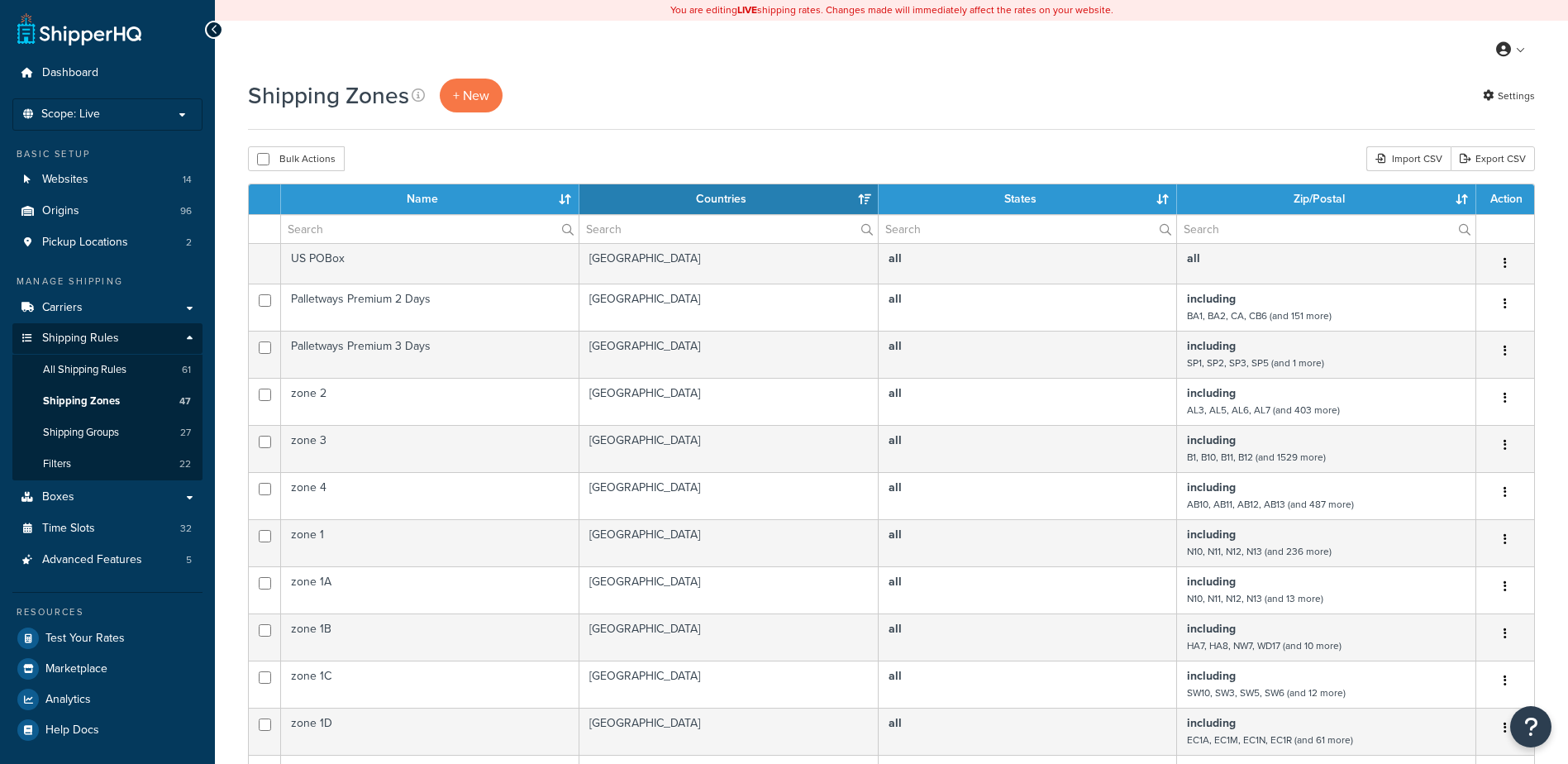
select select "15"
click at [337, 233] on input "text" at bounding box center [430, 229] width 298 height 28
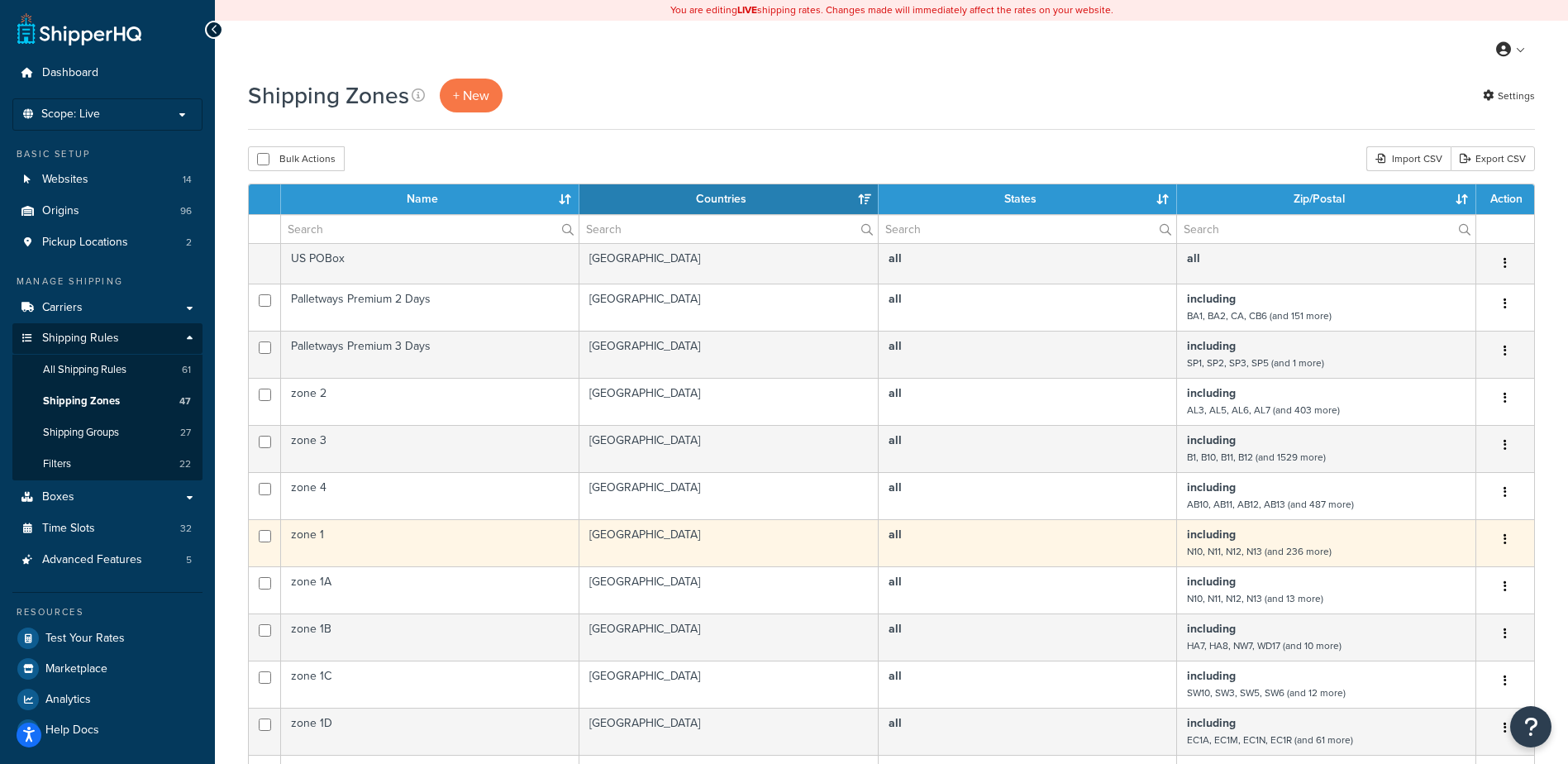
click at [370, 540] on td "zone 1" at bounding box center [430, 543] width 299 height 47
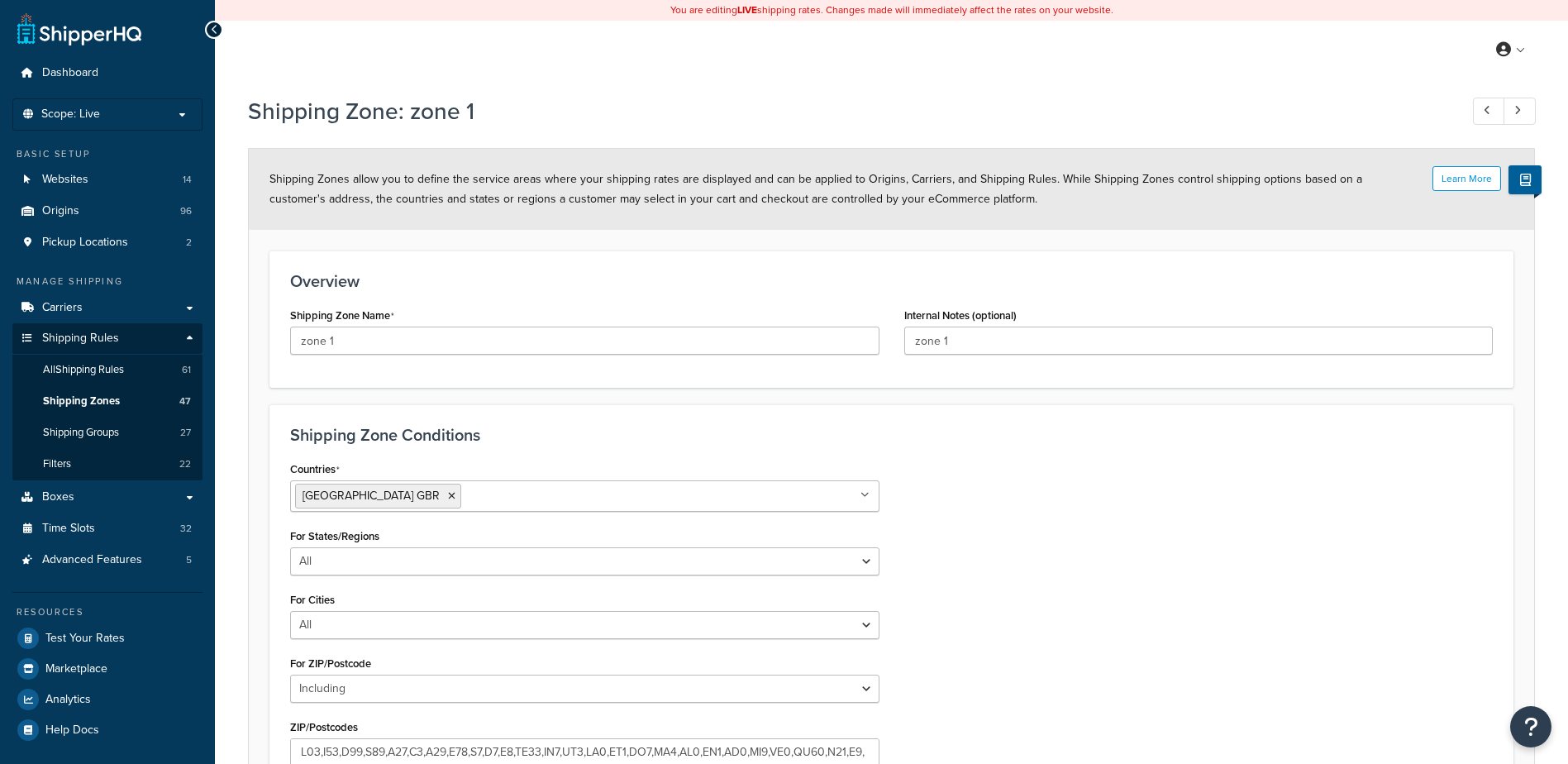
select select "including"
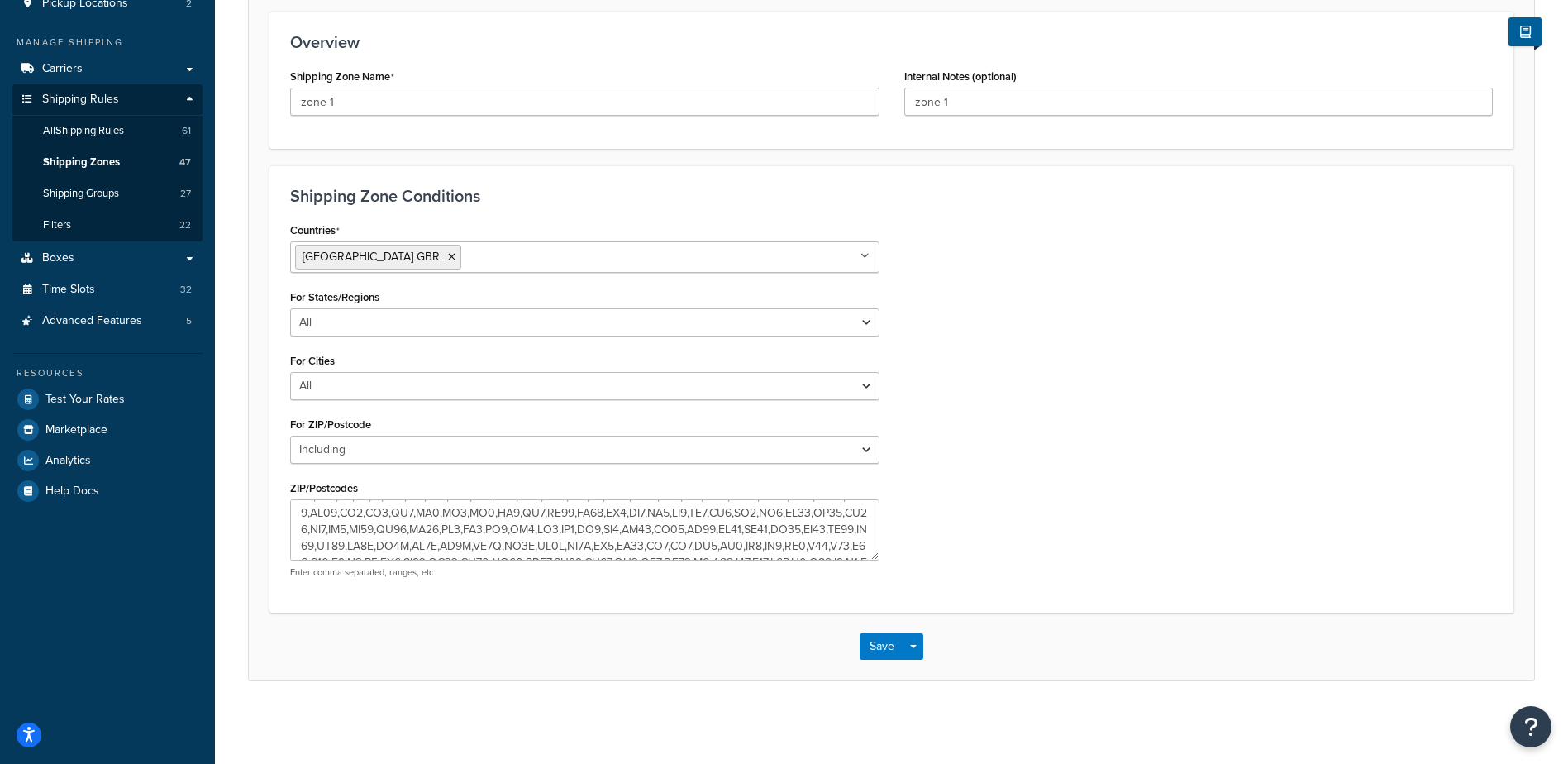
scroll to position [132, 0]
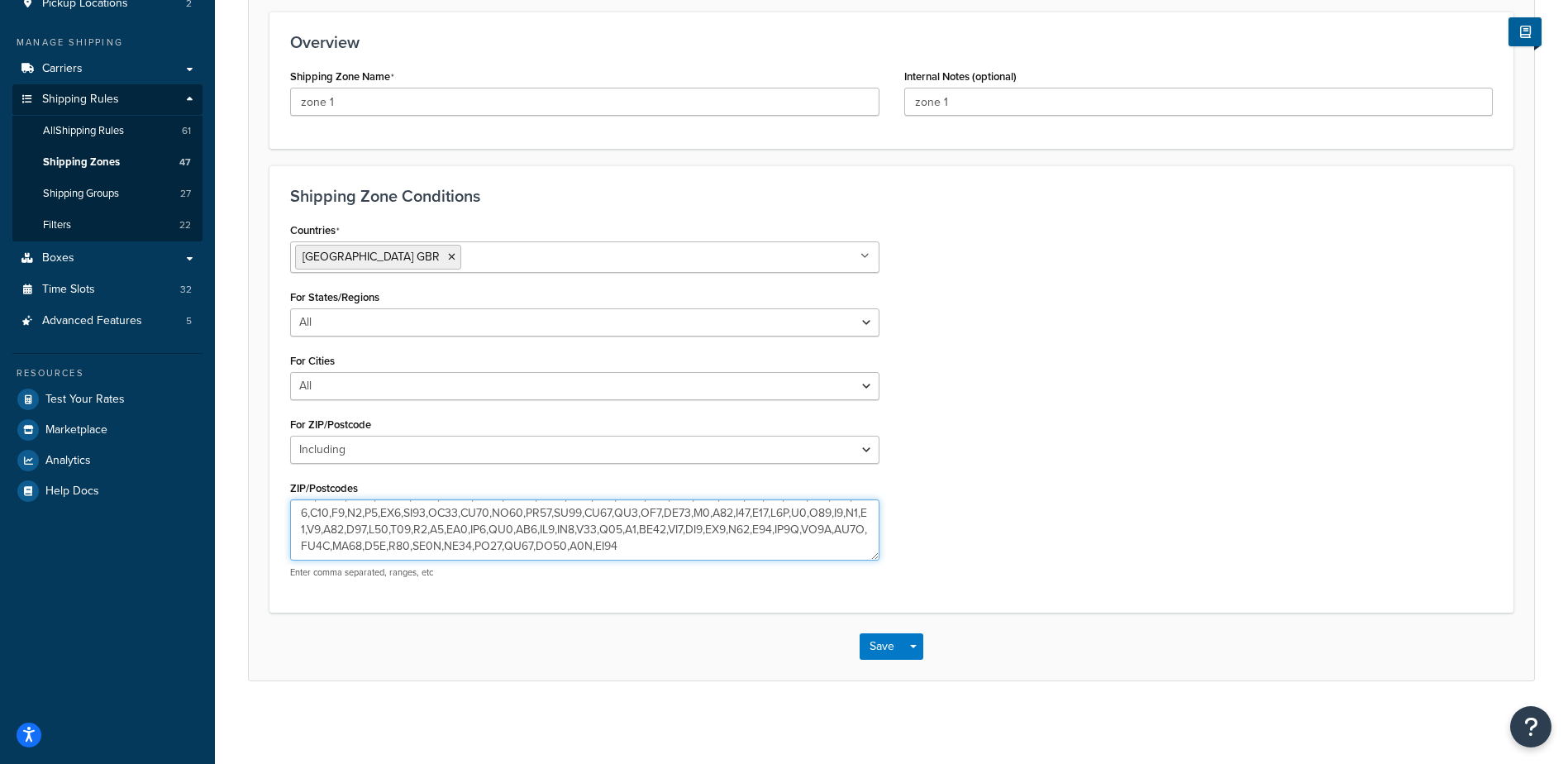
click at [672, 511] on textarea "ZIP/Postcodes" at bounding box center [585, 530] width 590 height 61
click at [688, 512] on textarea "ZIP/Postcodes" at bounding box center [585, 530] width 590 height 61
click at [660, 538] on textarea "ZIP/Postcodes" at bounding box center [585, 530] width 590 height 61
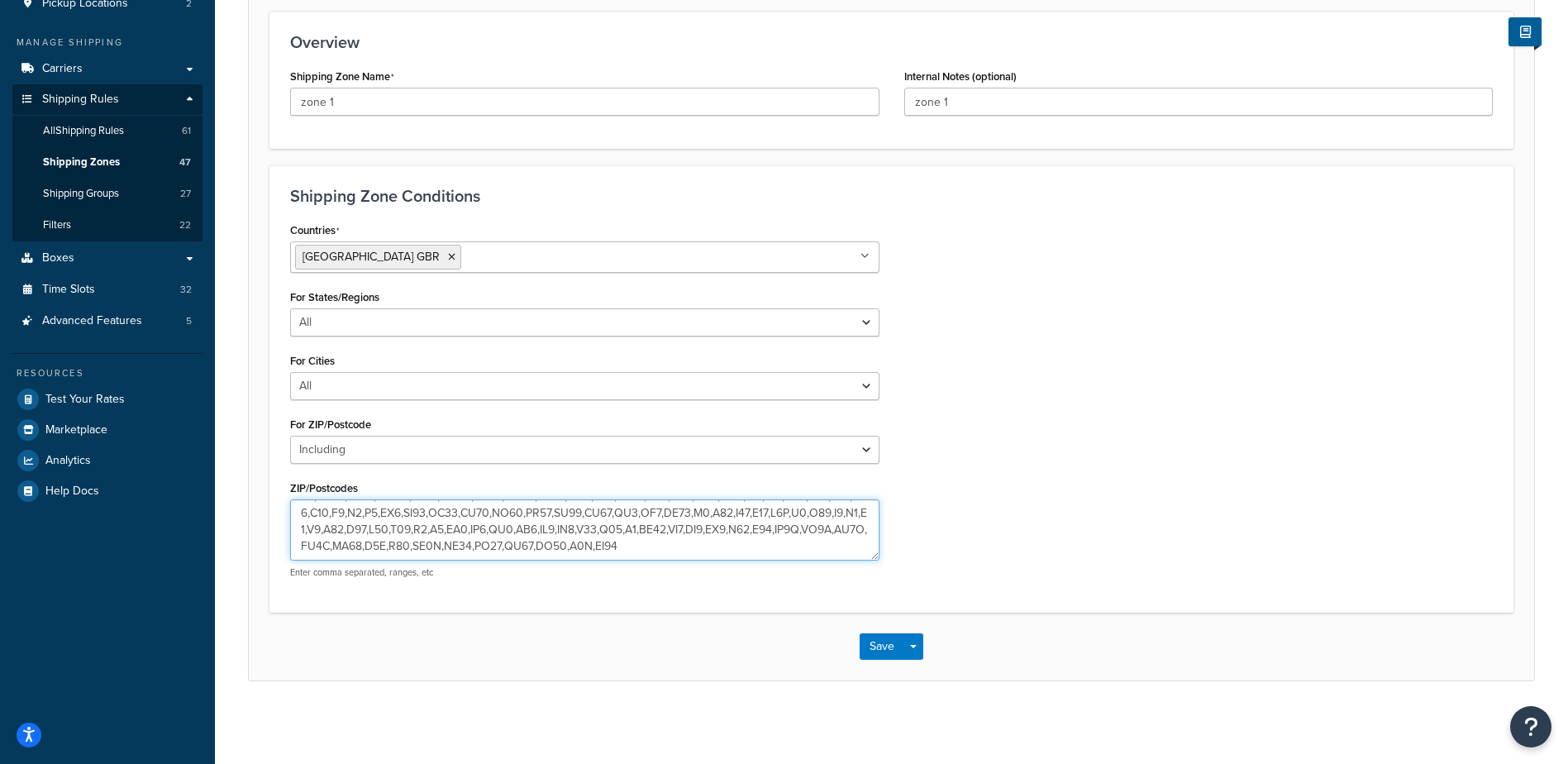
click at [702, 526] on textarea "ZIP/Postcodes" at bounding box center [585, 530] width 590 height 61
click at [697, 510] on textarea "ZIP/Postcodes" at bounding box center [585, 530] width 590 height 61
drag, startPoint x: 698, startPoint y: 510, endPoint x: 687, endPoint y: 510, distance: 11.0
click at [687, 510] on textarea "ZIP/Postcodes" at bounding box center [585, 530] width 590 height 61
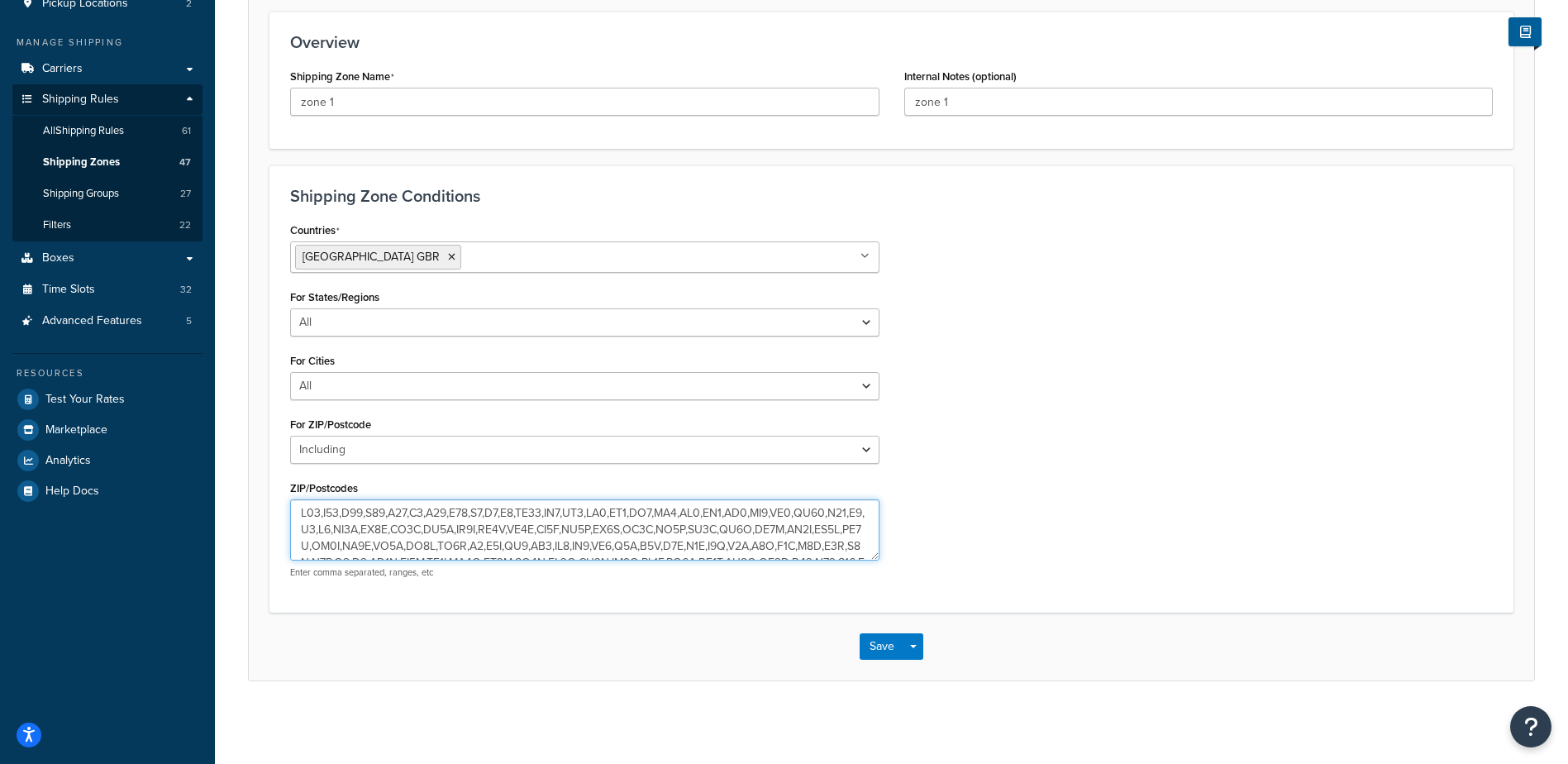
click at [678, 540] on textarea "ZIP/Postcodes" at bounding box center [585, 530] width 590 height 61
click at [697, 512] on textarea "ZIP/Postcodes" at bounding box center [585, 530] width 590 height 61
type textarea "N10,N11,N12,N13,N14,N2,N20,N22,N3,N6,N8,NW11,NW2,NW4,HA7,HA8,NW7,NW9,HA0,HA1,HA…"
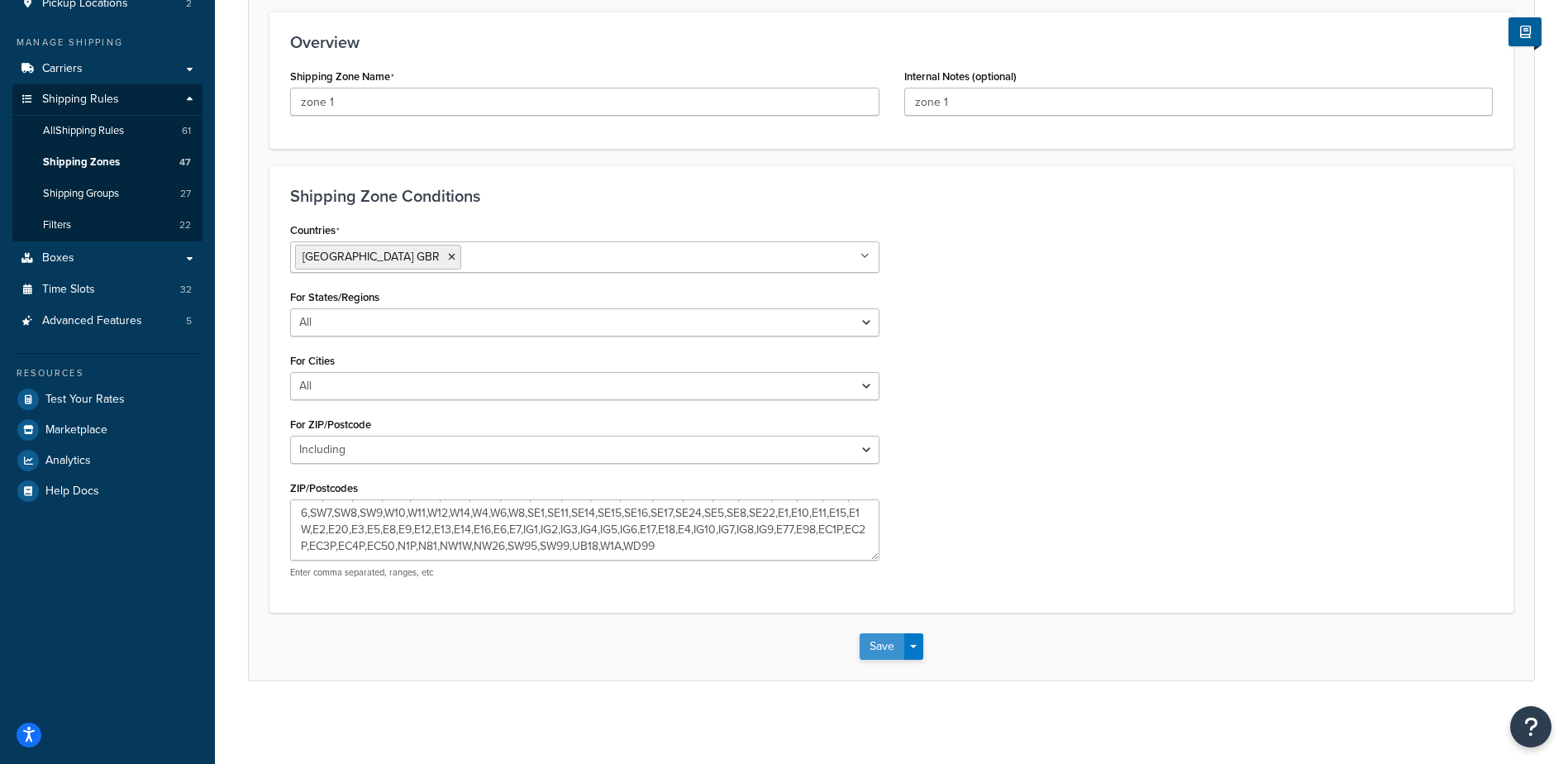
click at [881, 645] on button "Save" at bounding box center [881, 647] width 44 height 27
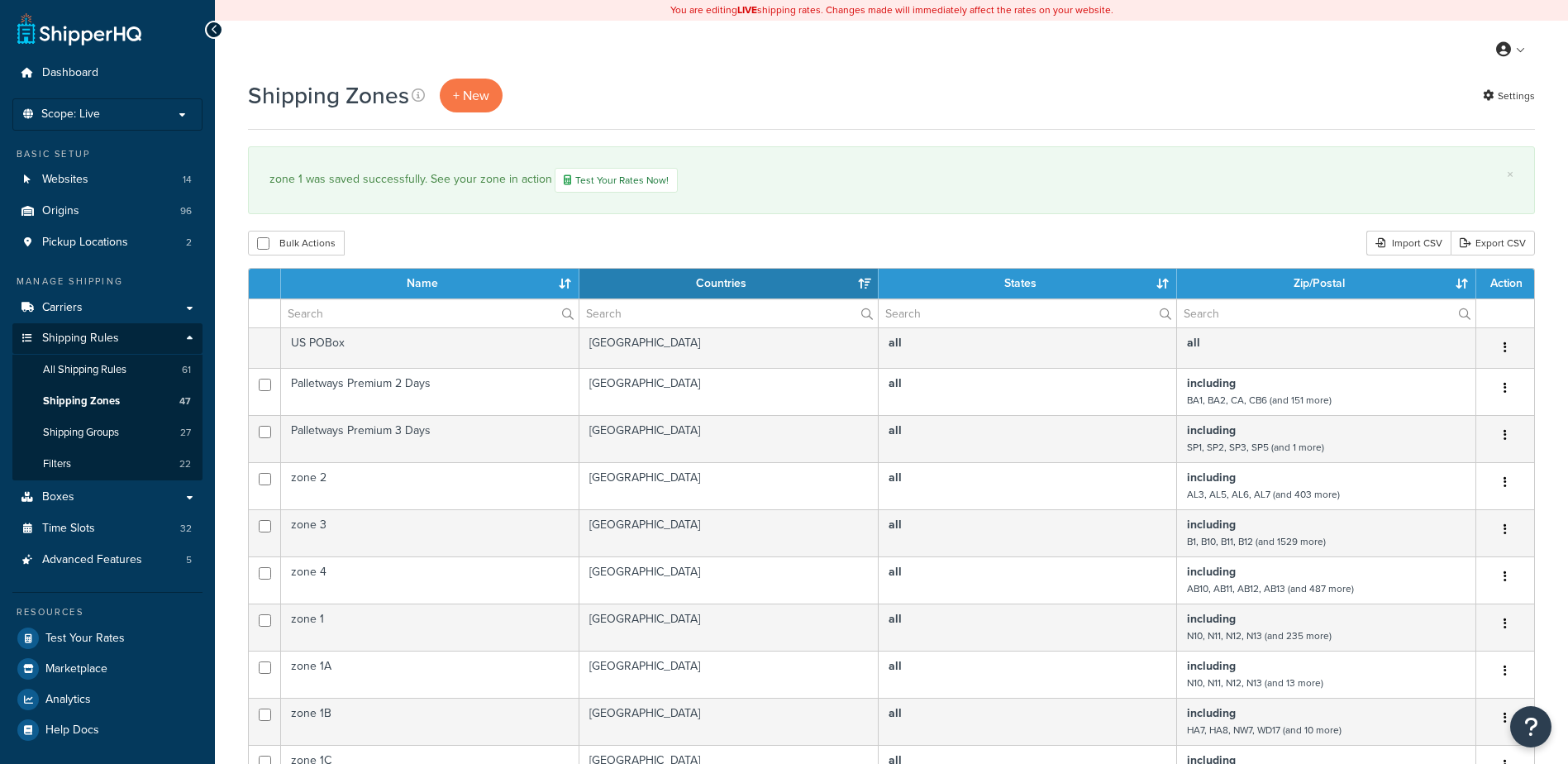
select select "15"
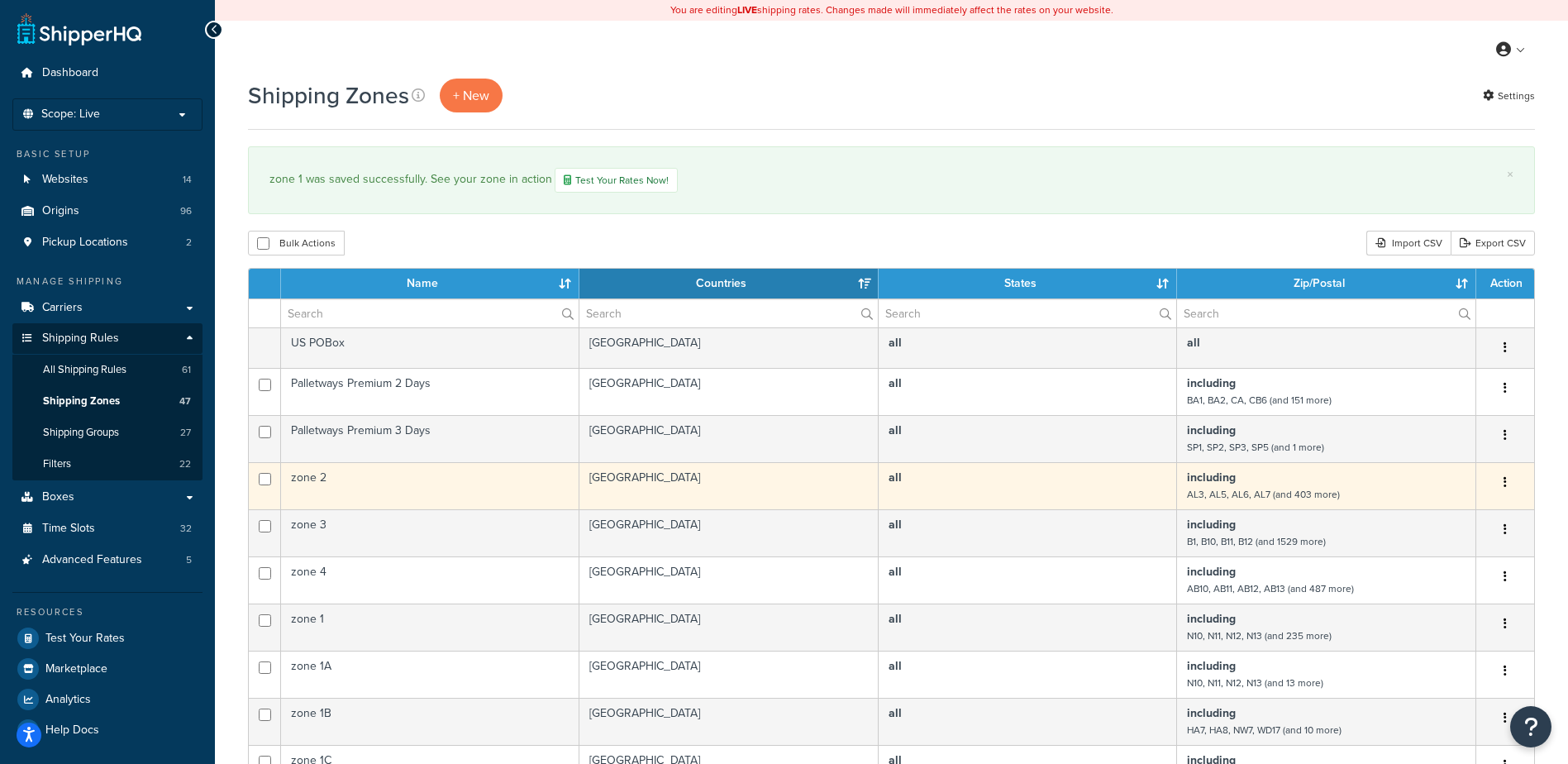
click at [1398, 481] on td "including AL3, AL5, AL6, AL7 (and 403 more)" at bounding box center [1326, 485] width 299 height 47
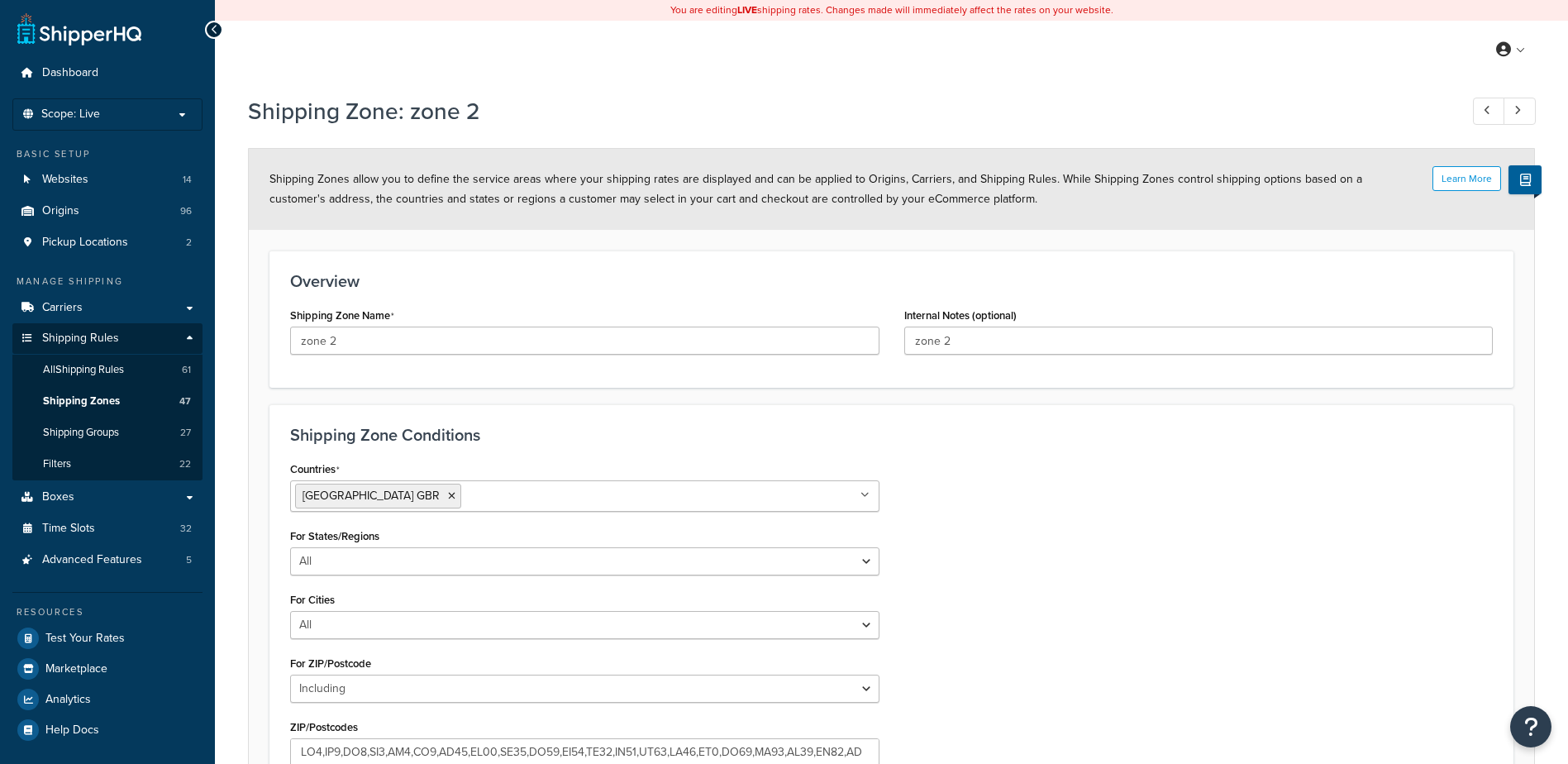
select select "including"
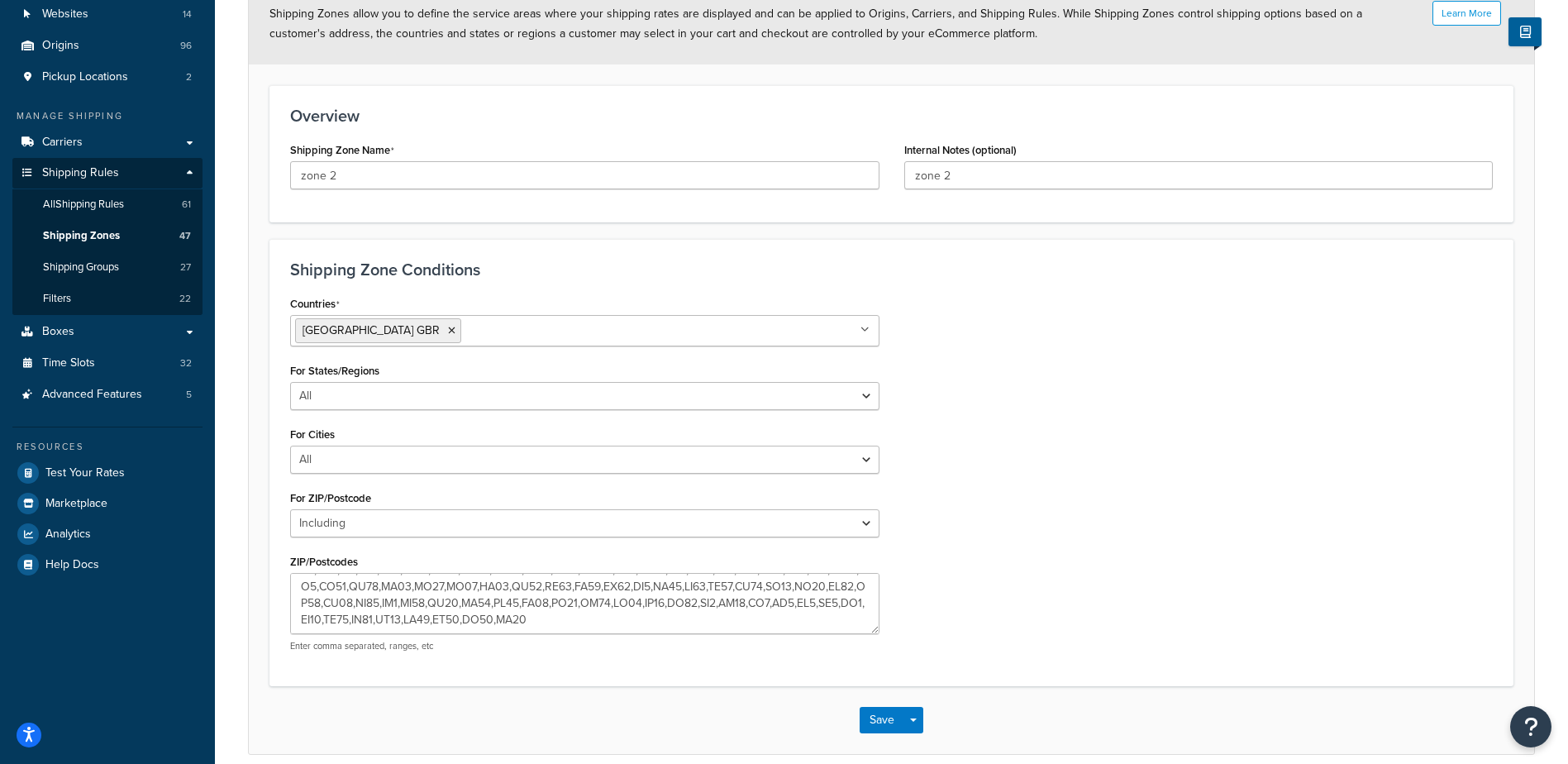
scroll to position [198, 0]
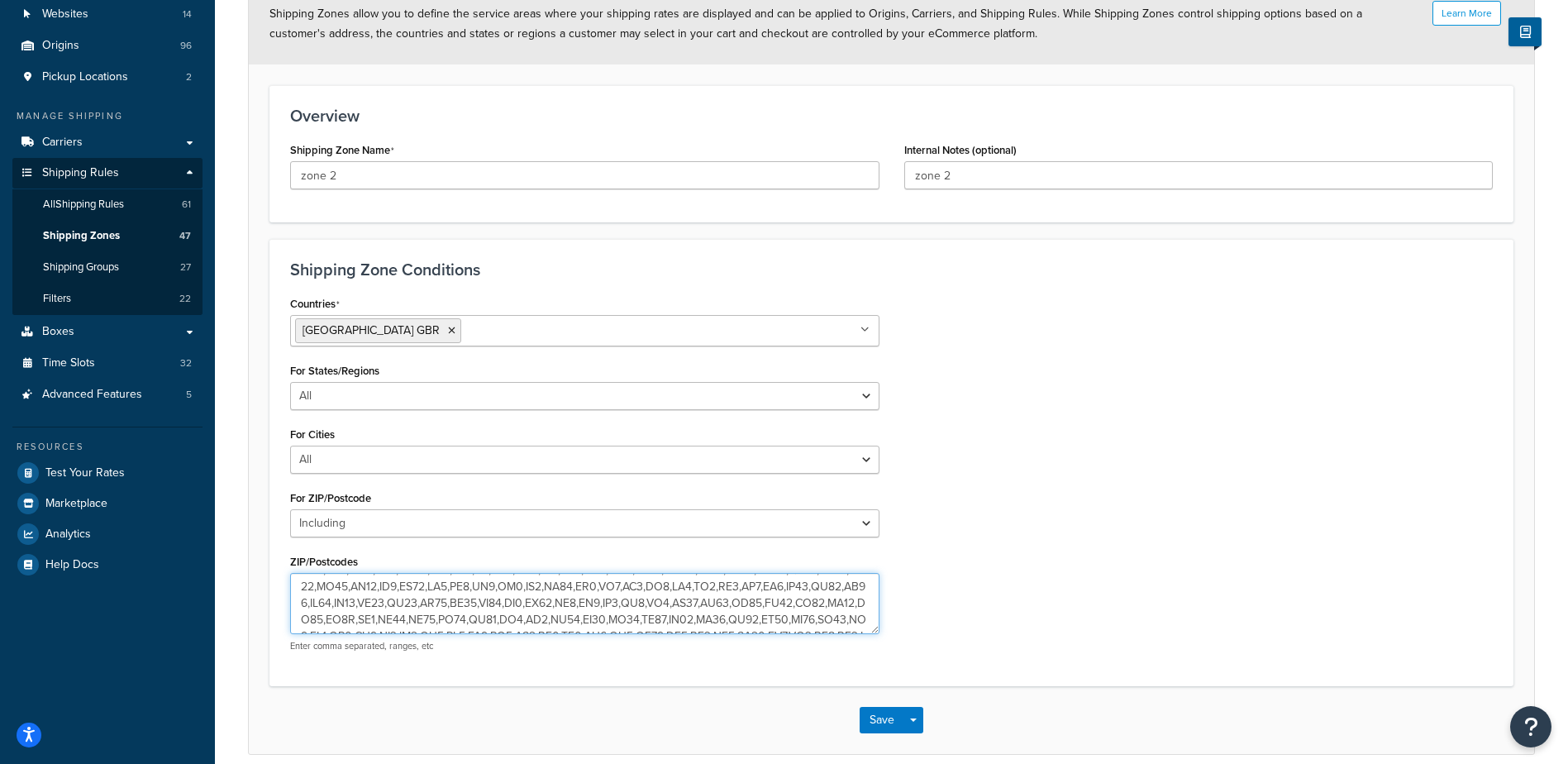
click at [368, 615] on textarea "ZIP/Postcodes" at bounding box center [585, 603] width 590 height 61
type textarea "AL3,AL5,AL6,AL7,AL8,BN1,BN10,BN11,BN12,BN13,BN14,BN15,BN16,BN17,BN18,BN2,BN20,B…"
click at [881, 719] on button "Save" at bounding box center [881, 720] width 44 height 27
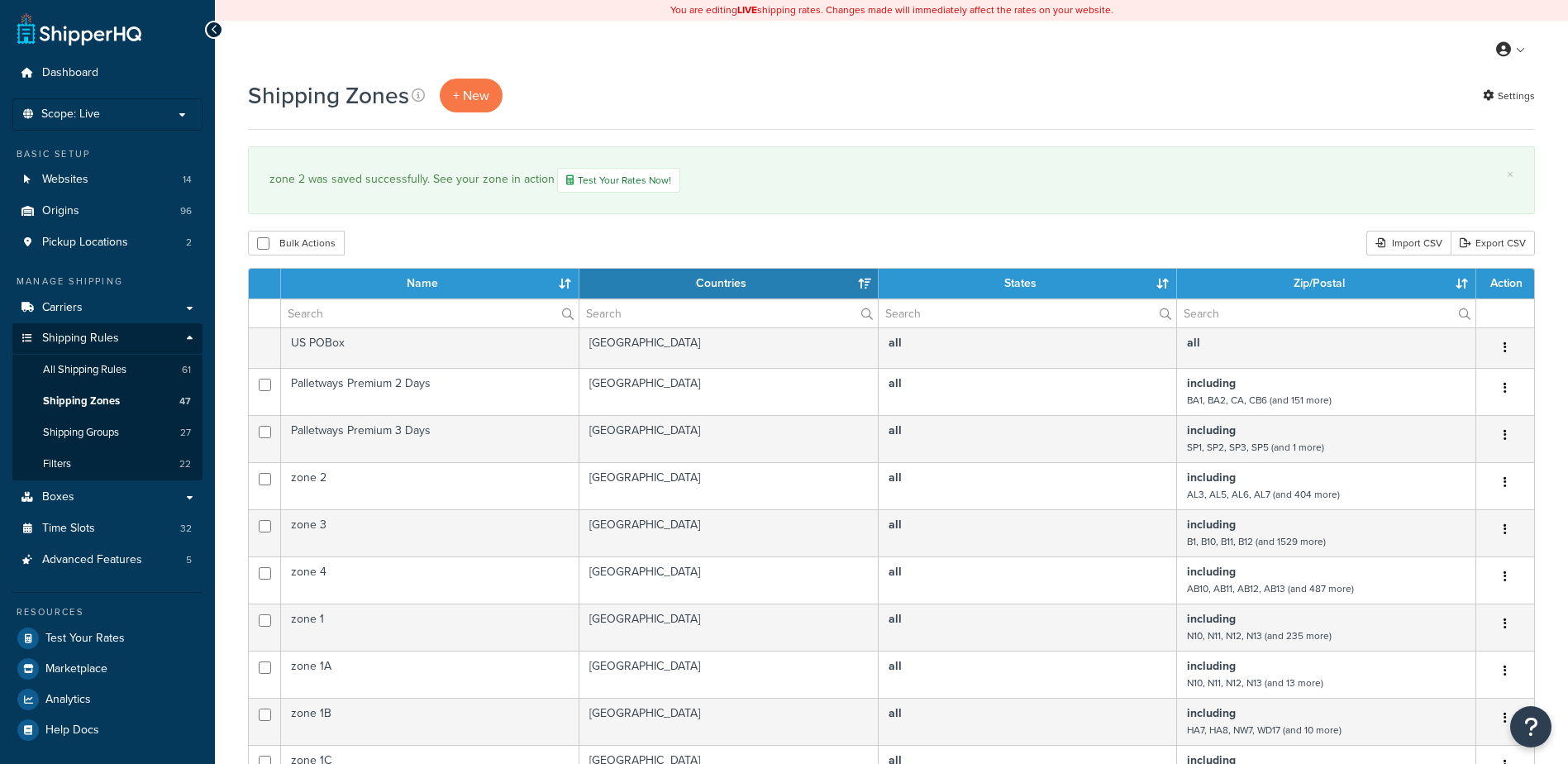
select select "15"
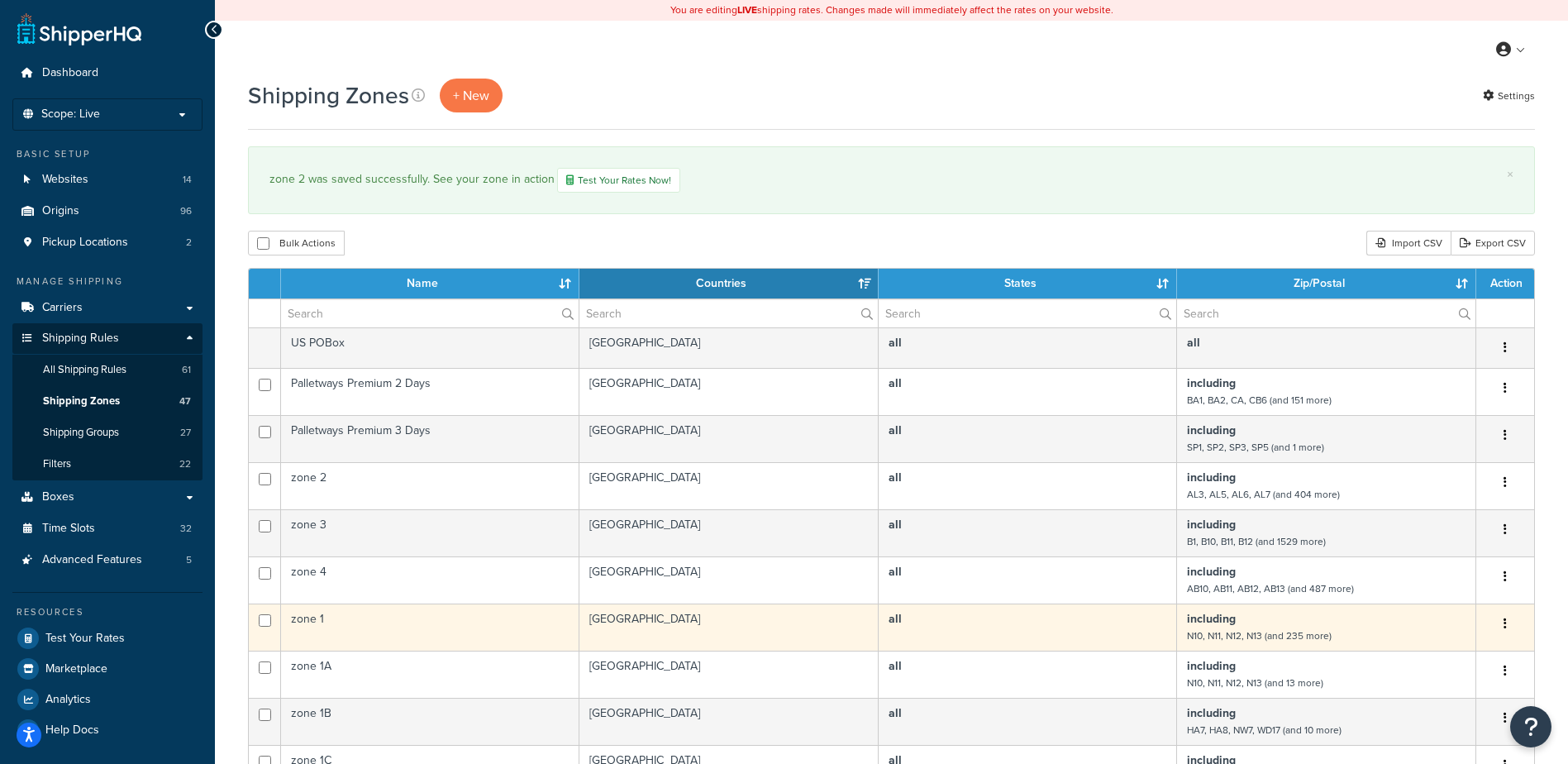
click at [330, 616] on td "zone 1" at bounding box center [430, 627] width 299 height 47
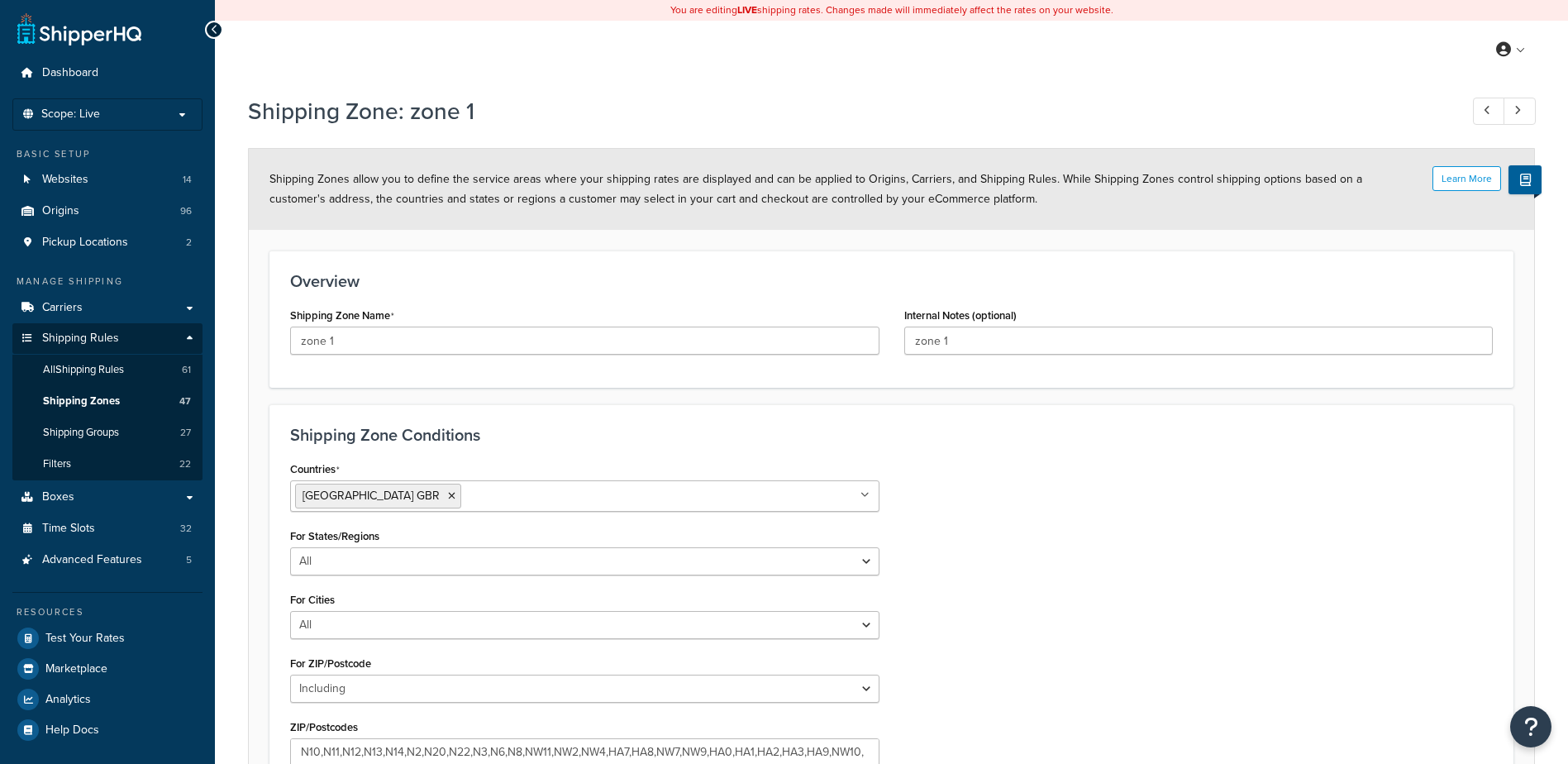
select select "including"
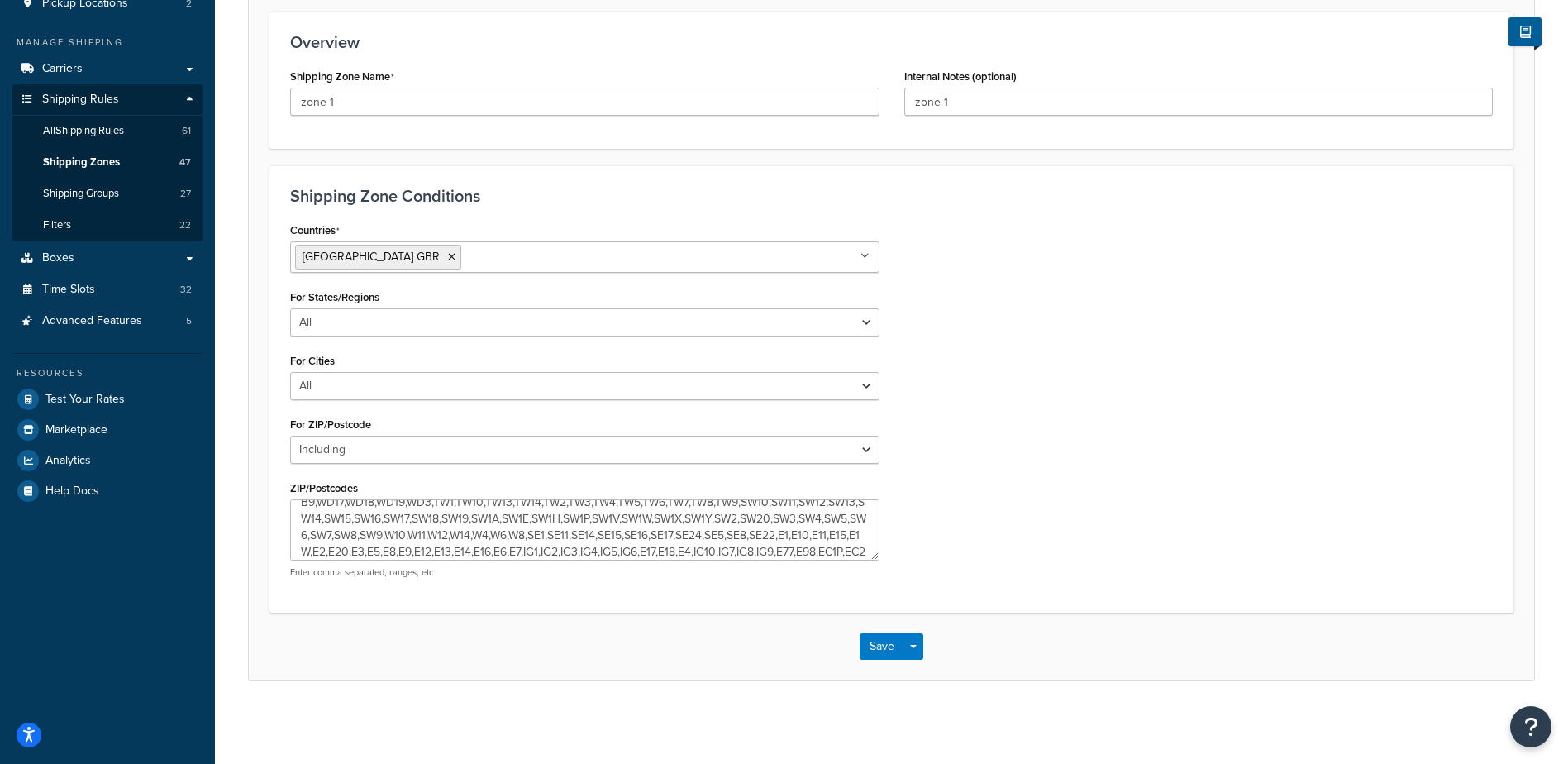
scroll to position [132, 0]
click at [687, 513] on textarea "N10,N11,N12,N13,N14,N2,N20,N22,N3,N6,N8,NW11,NW2,NW4,HA7,HA8,NW7,NW9,HA0,HA1,HA…" at bounding box center [585, 530] width 590 height 61
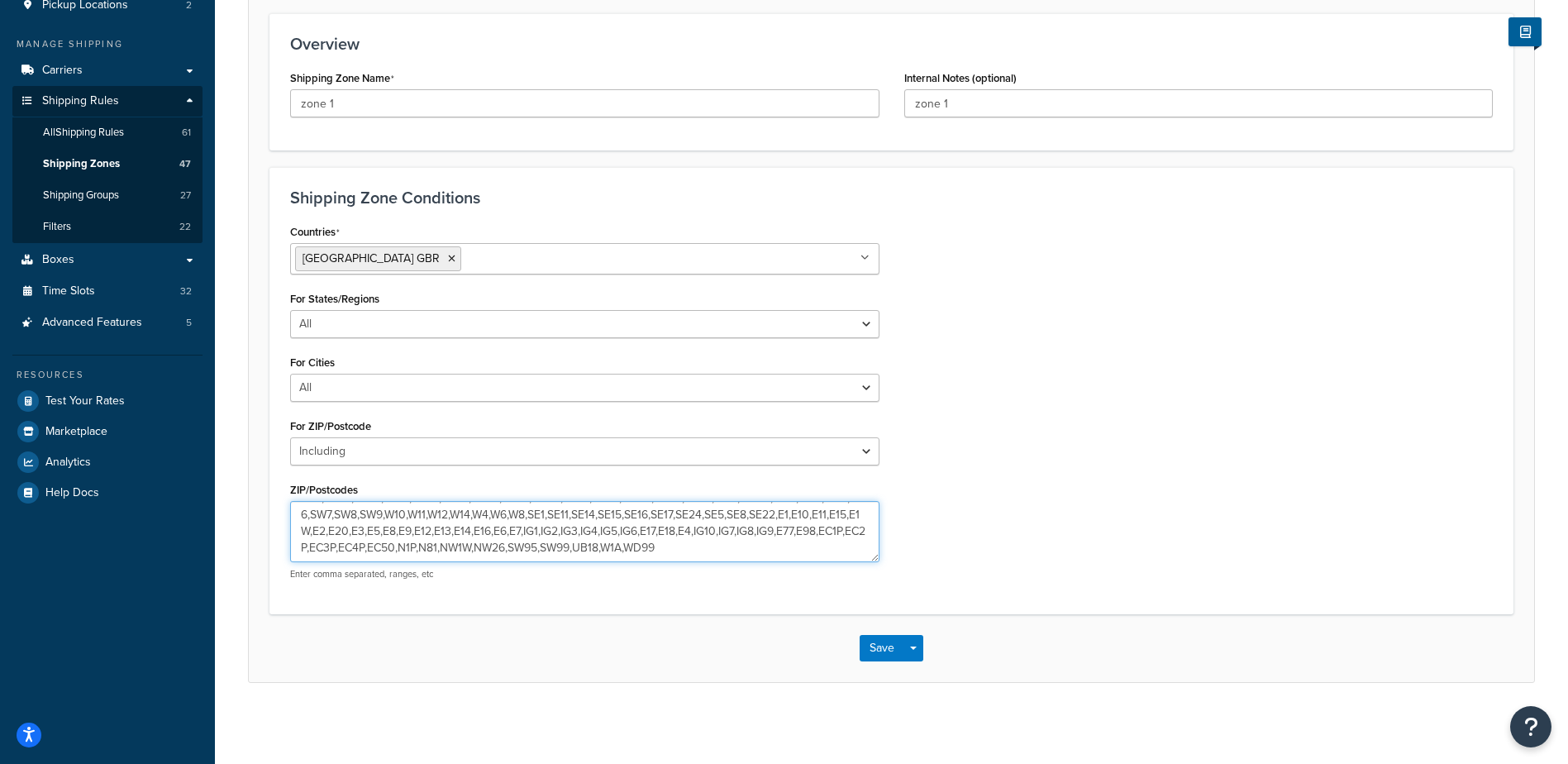
scroll to position [239, 0]
type textarea "N10,N11,N12,N13,N14,N2,N20,N22,N3,N6,N8,NW11,NW2,NW4,HA7,HA8,NW7,NW9,HA0,HA1,HA…"
click at [880, 640] on button "Save" at bounding box center [881, 647] width 44 height 27
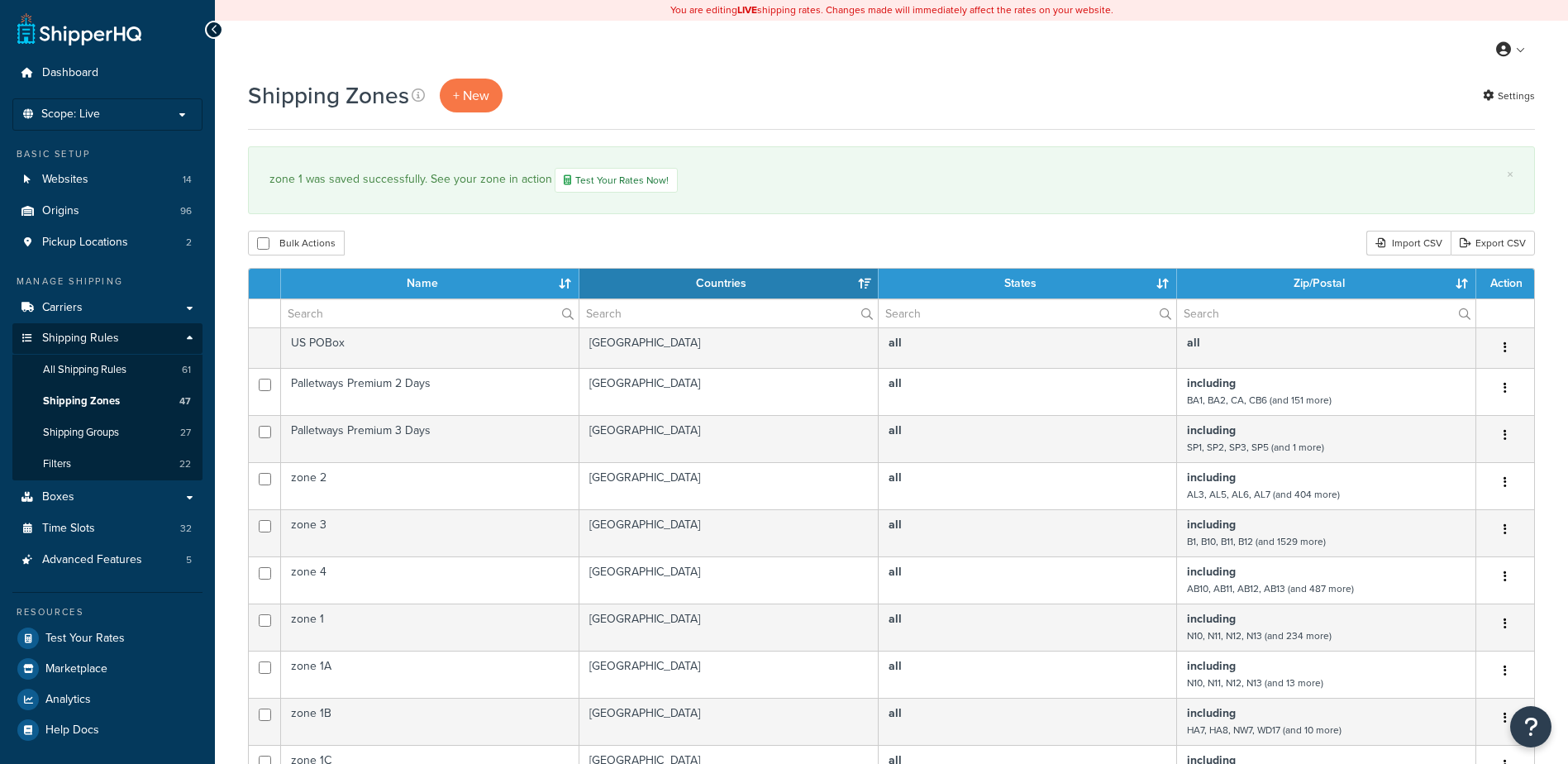
select select "15"
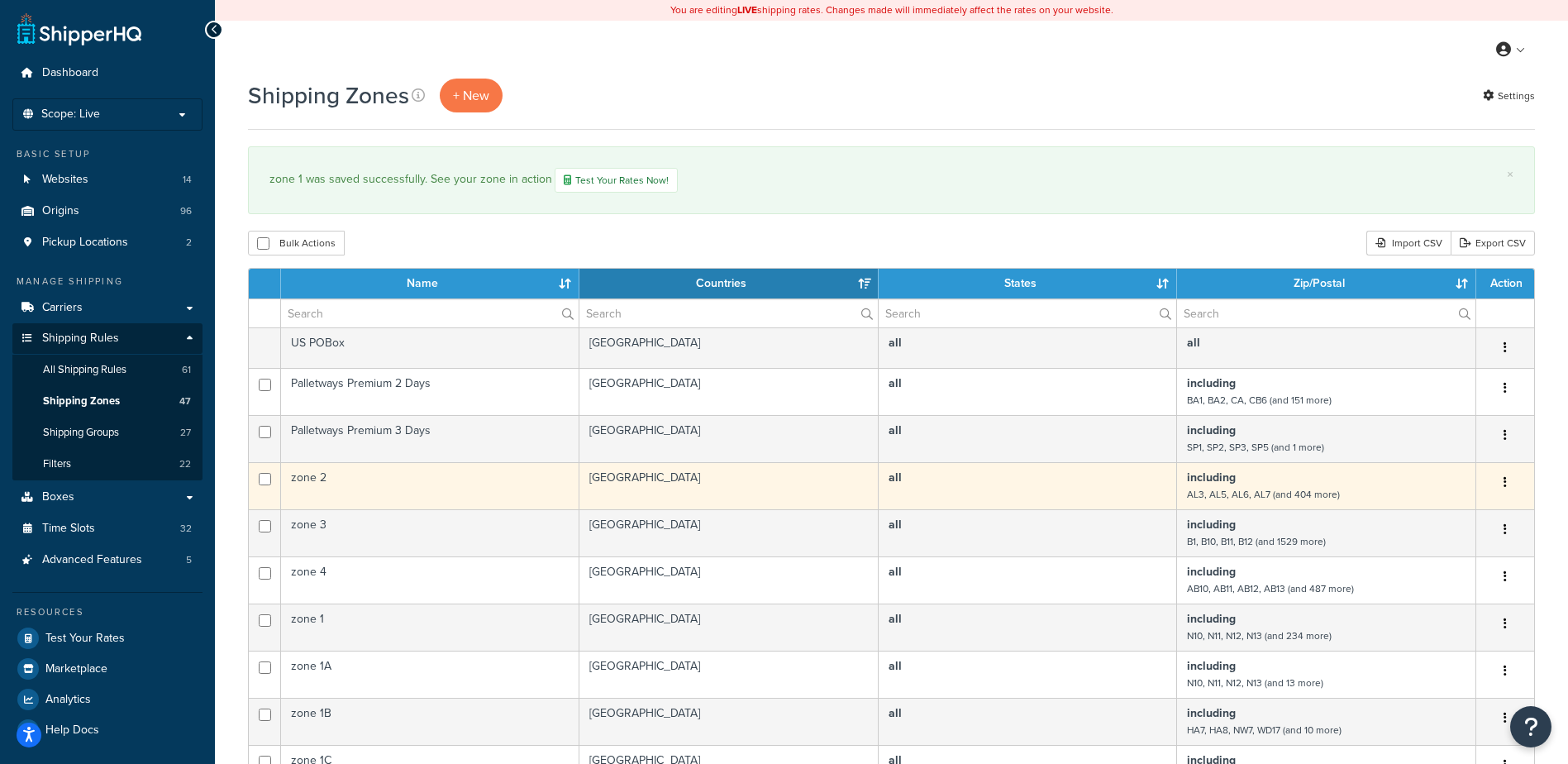
click at [354, 475] on td "zone 2" at bounding box center [430, 485] width 299 height 47
click at [354, 474] on td "zone 2" at bounding box center [430, 485] width 299 height 47
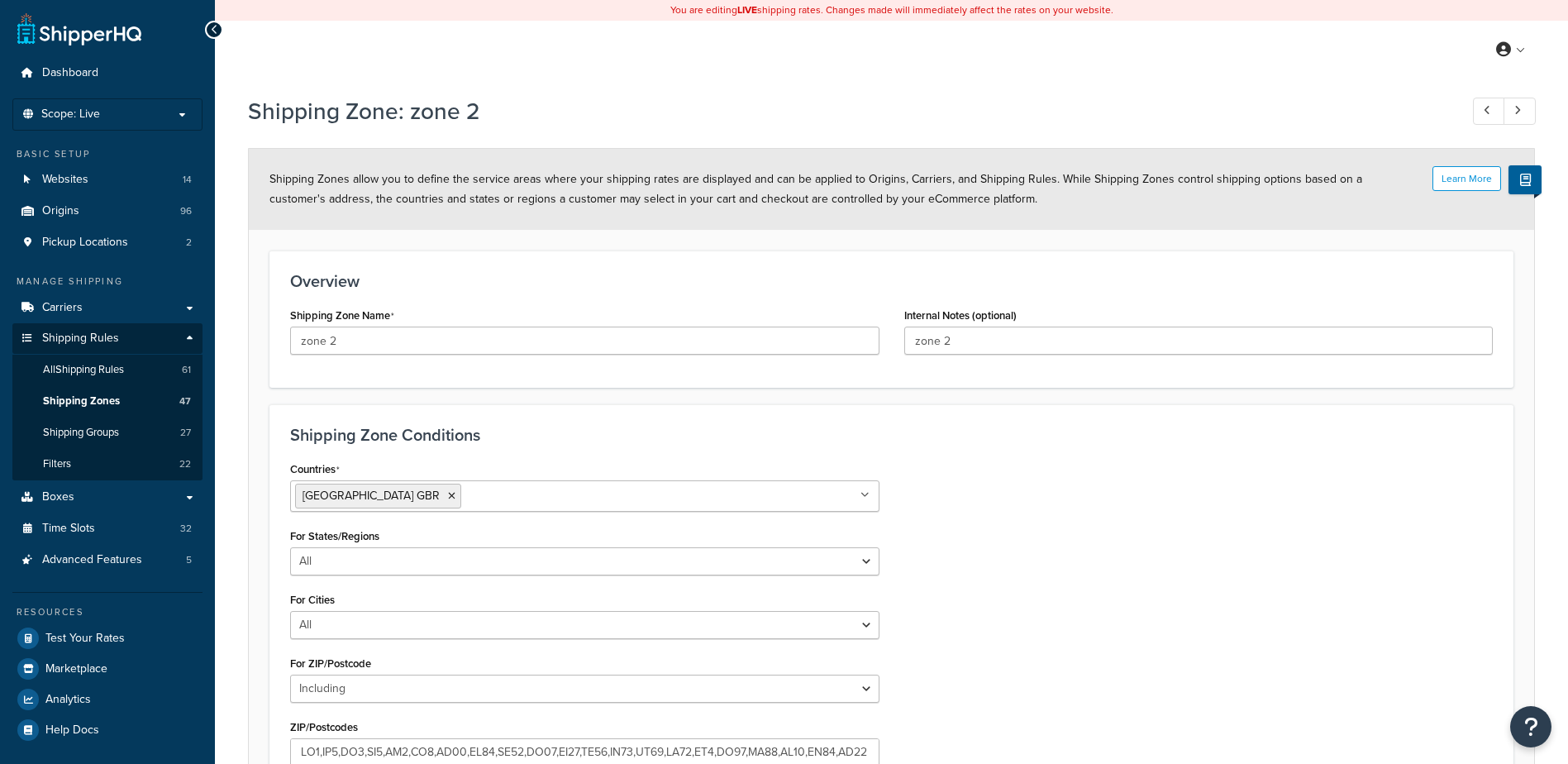
select select "including"
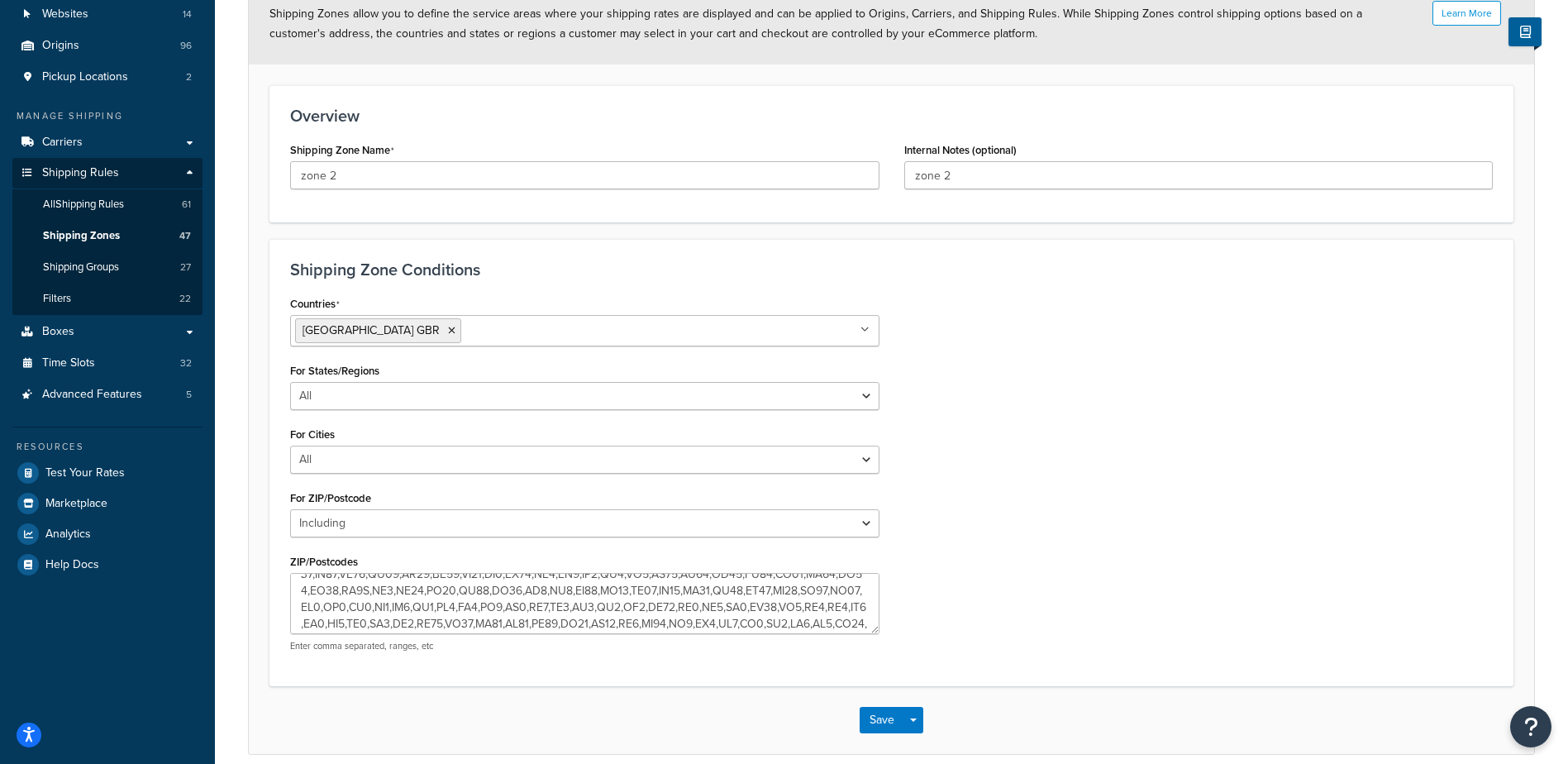
scroll to position [198, 0]
click at [391, 618] on textarea "ZIP/Postcodes" at bounding box center [585, 603] width 590 height 61
click at [396, 618] on textarea "ZIP/Postcodes" at bounding box center [585, 603] width 590 height 61
type textarea "AL3,AL5,AL6,AL7,AL8,BN1,BN10,BN11,BN12,BN13,BN14,BN15,BN16,BN17,BN18,BN2,BN20,B…"
click at [879, 720] on button "Save" at bounding box center [881, 720] width 44 height 27
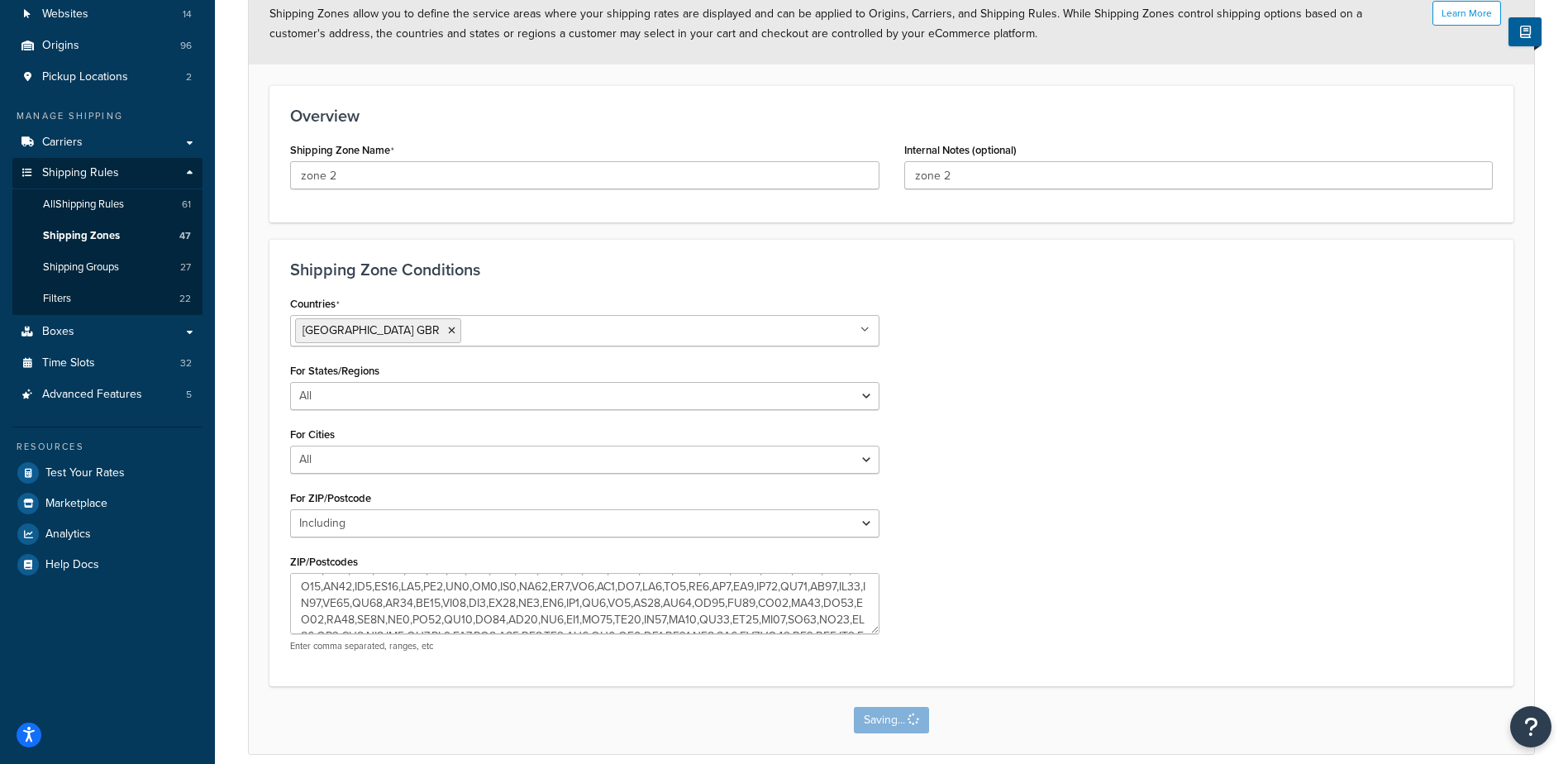
scroll to position [0, 0]
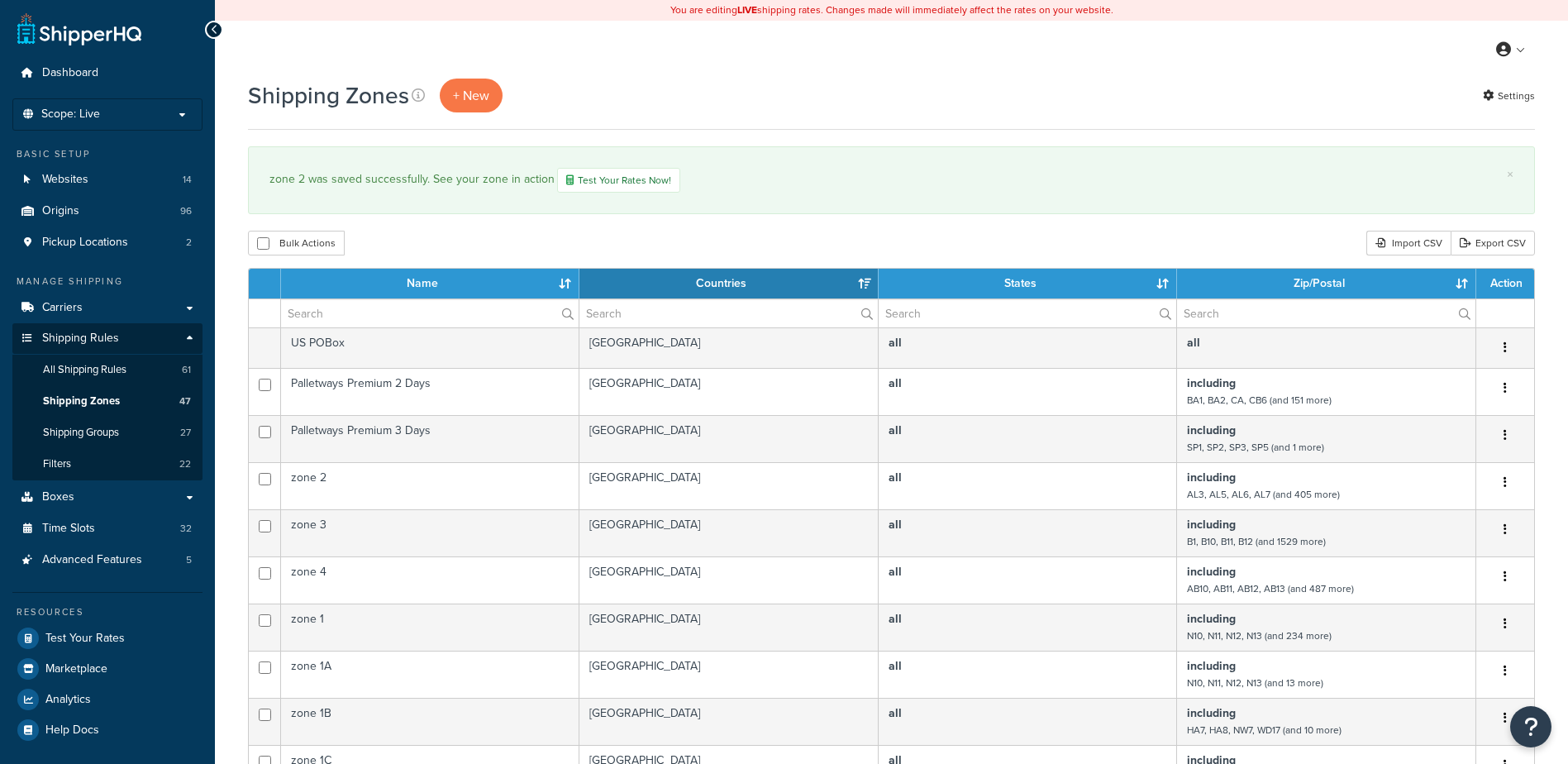
select select "15"
click at [337, 320] on input "text" at bounding box center [430, 314] width 298 height 28
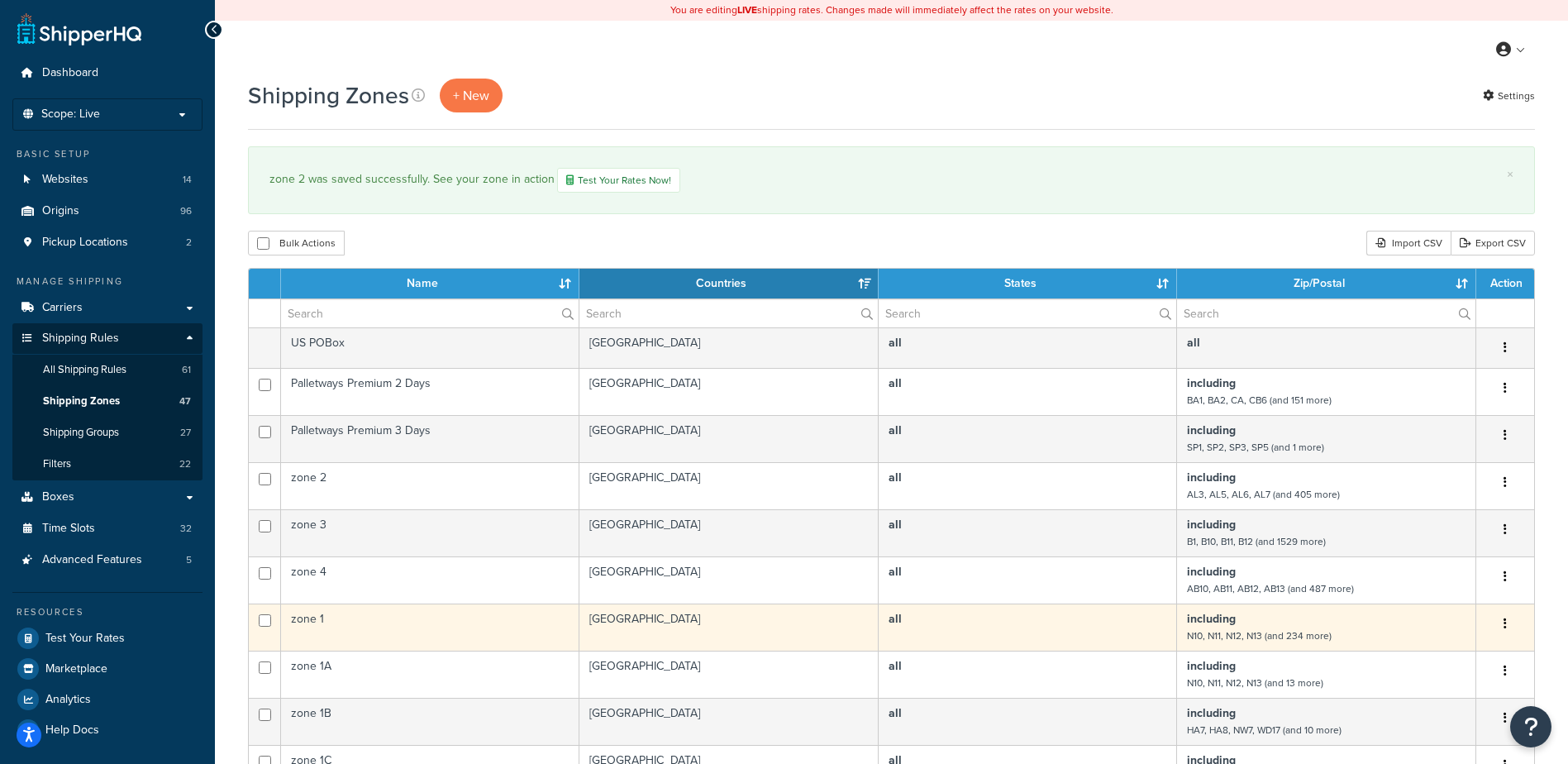
click at [348, 615] on td "zone 1" at bounding box center [430, 627] width 299 height 47
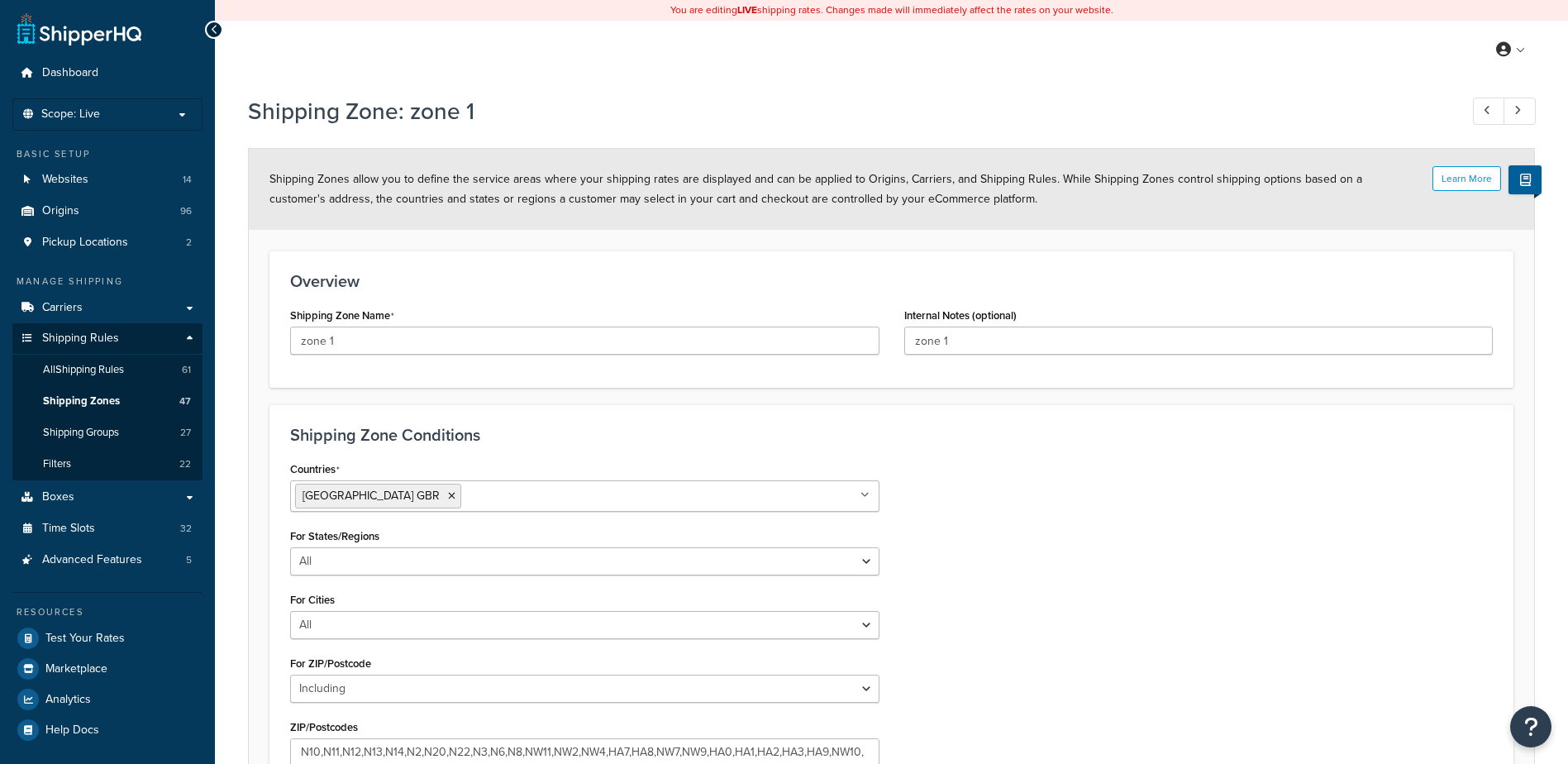
select select "including"
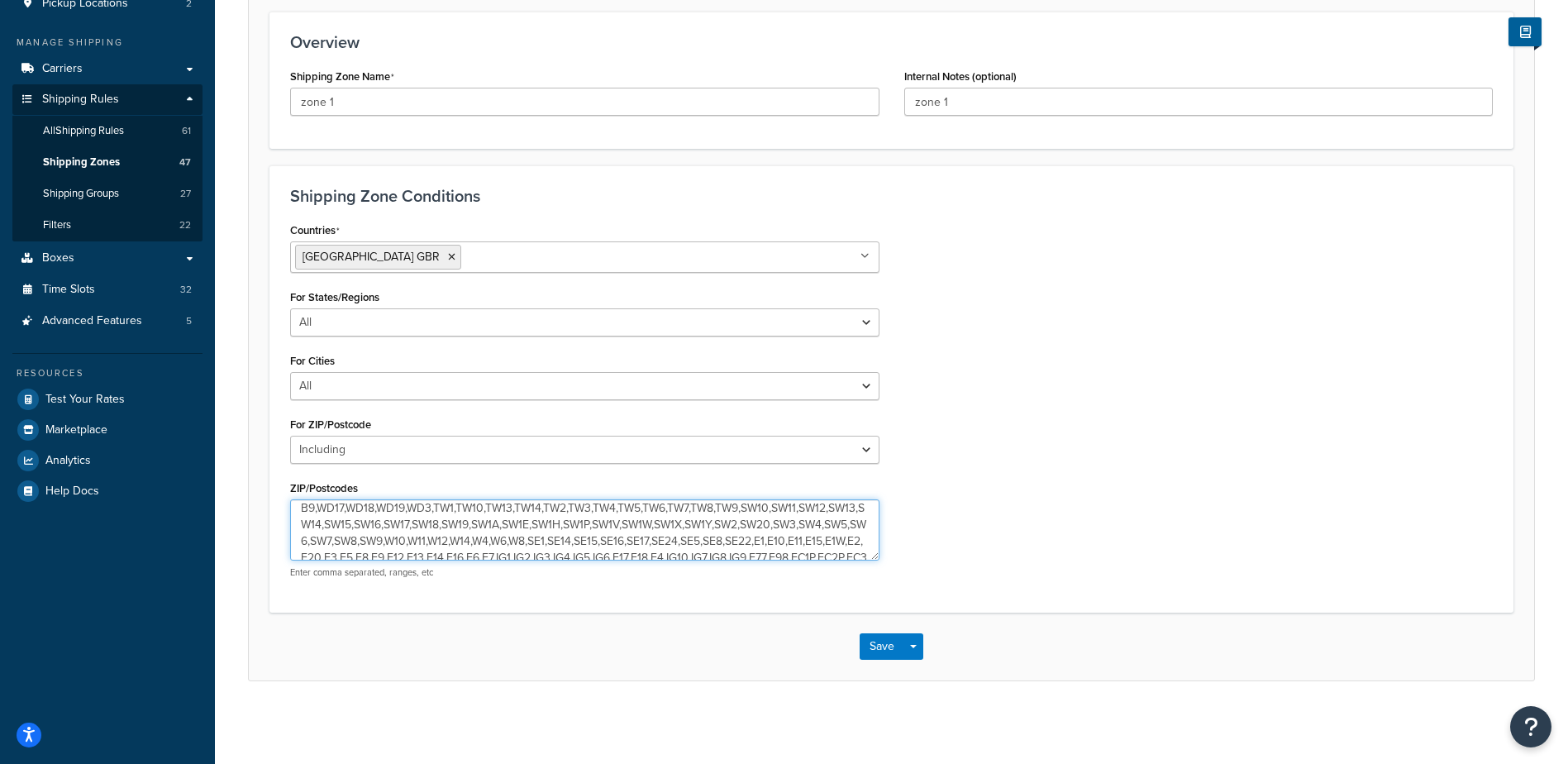
scroll to position [115, 0]
click at [697, 529] on textarea "N10,N11,N12,N13,N14,N2,N20,N22,N3,N6,N8,NW11,NW2,NW4,HA7,HA8,NW7,NW9,HA0,HA1,HA…" at bounding box center [585, 530] width 590 height 61
type textarea "N10,N11,N12,N13,N14,N2,N20,N22,N3,N6,N8,NW11,NW2,NW4,HA7,HA8,NW7,NW9,HA0,HA1,HA…"
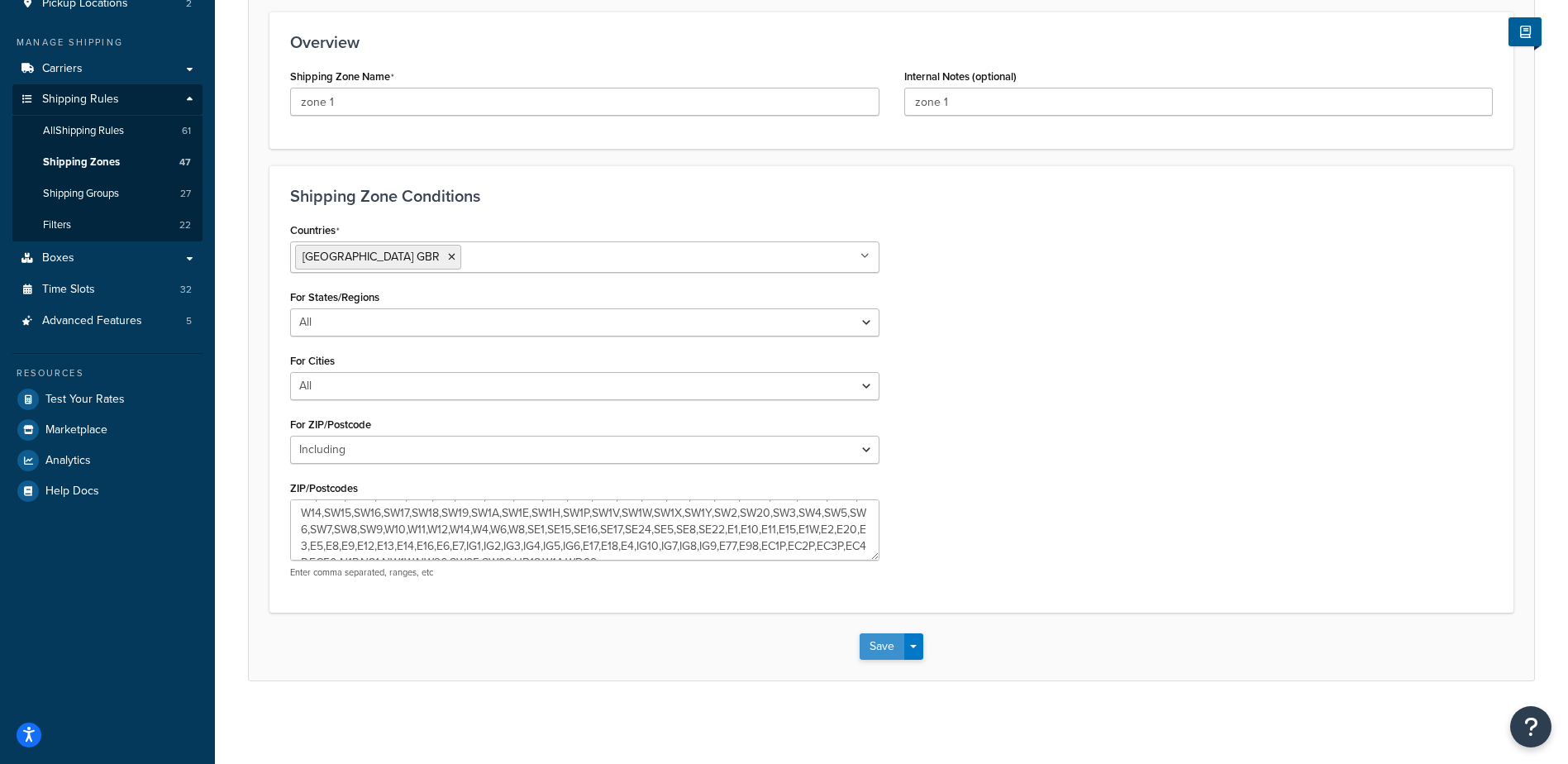
click at [875, 645] on button "Save" at bounding box center [881, 647] width 44 height 27
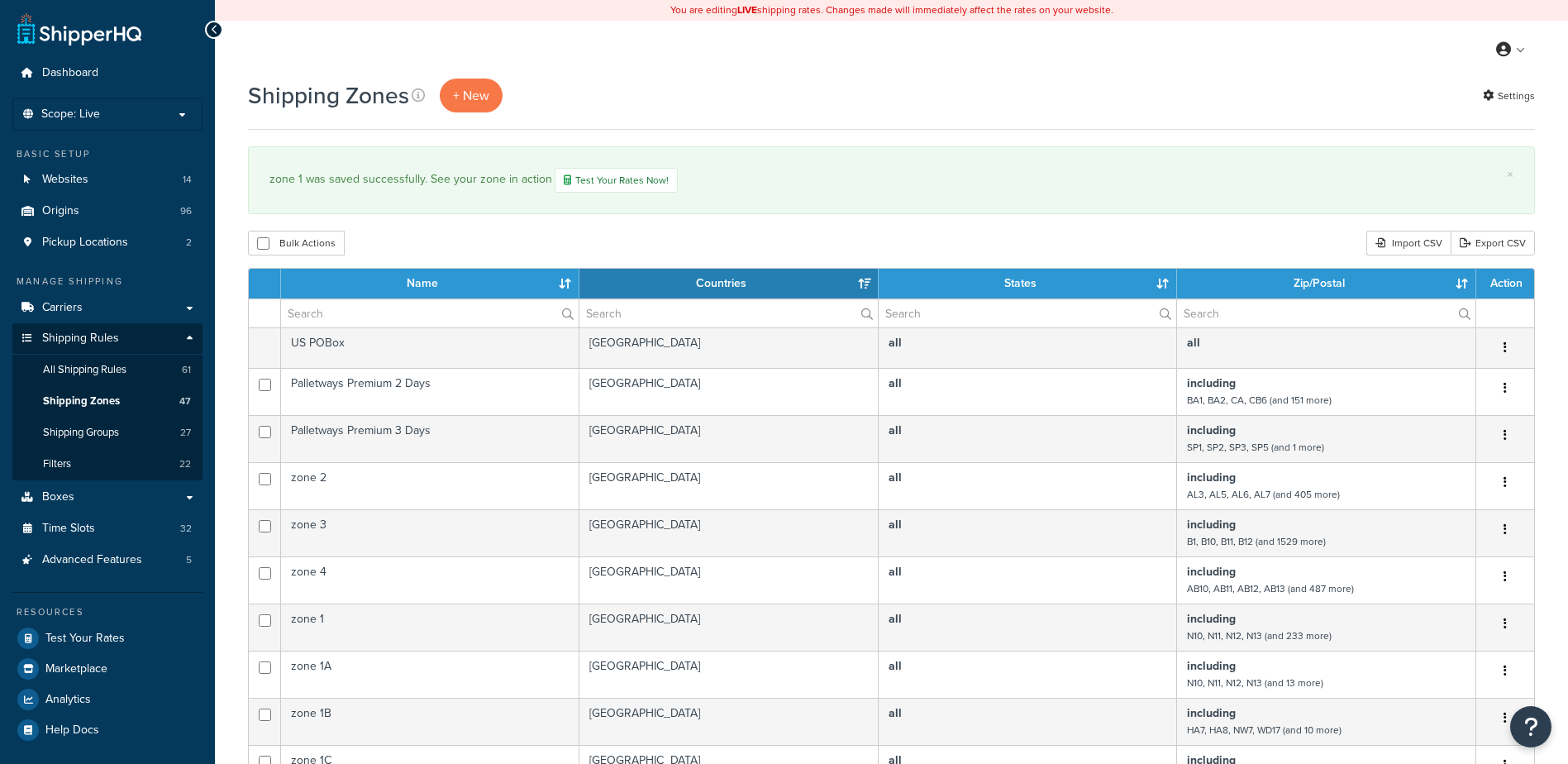
select select "15"
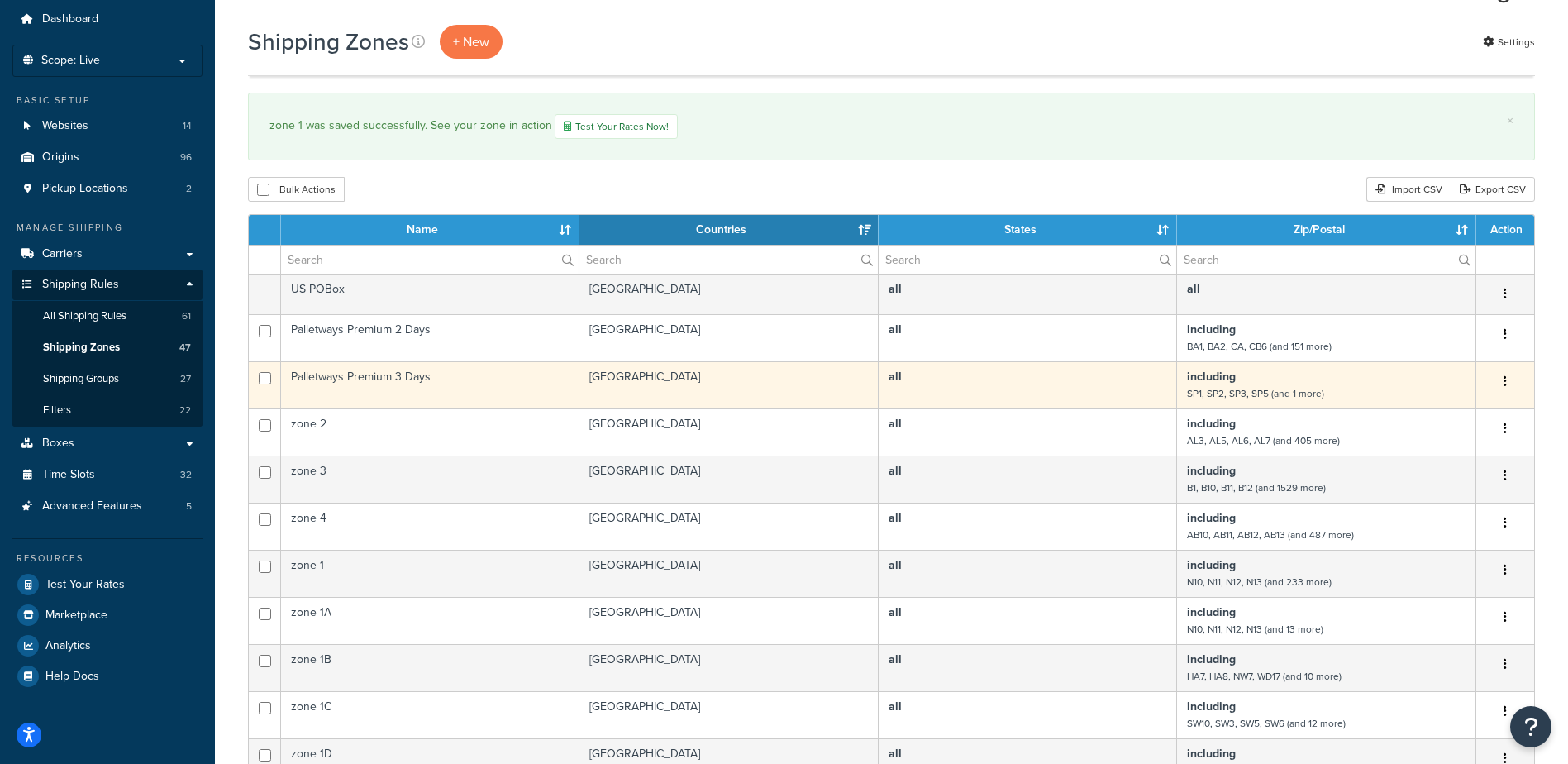
scroll to position [83, 0]
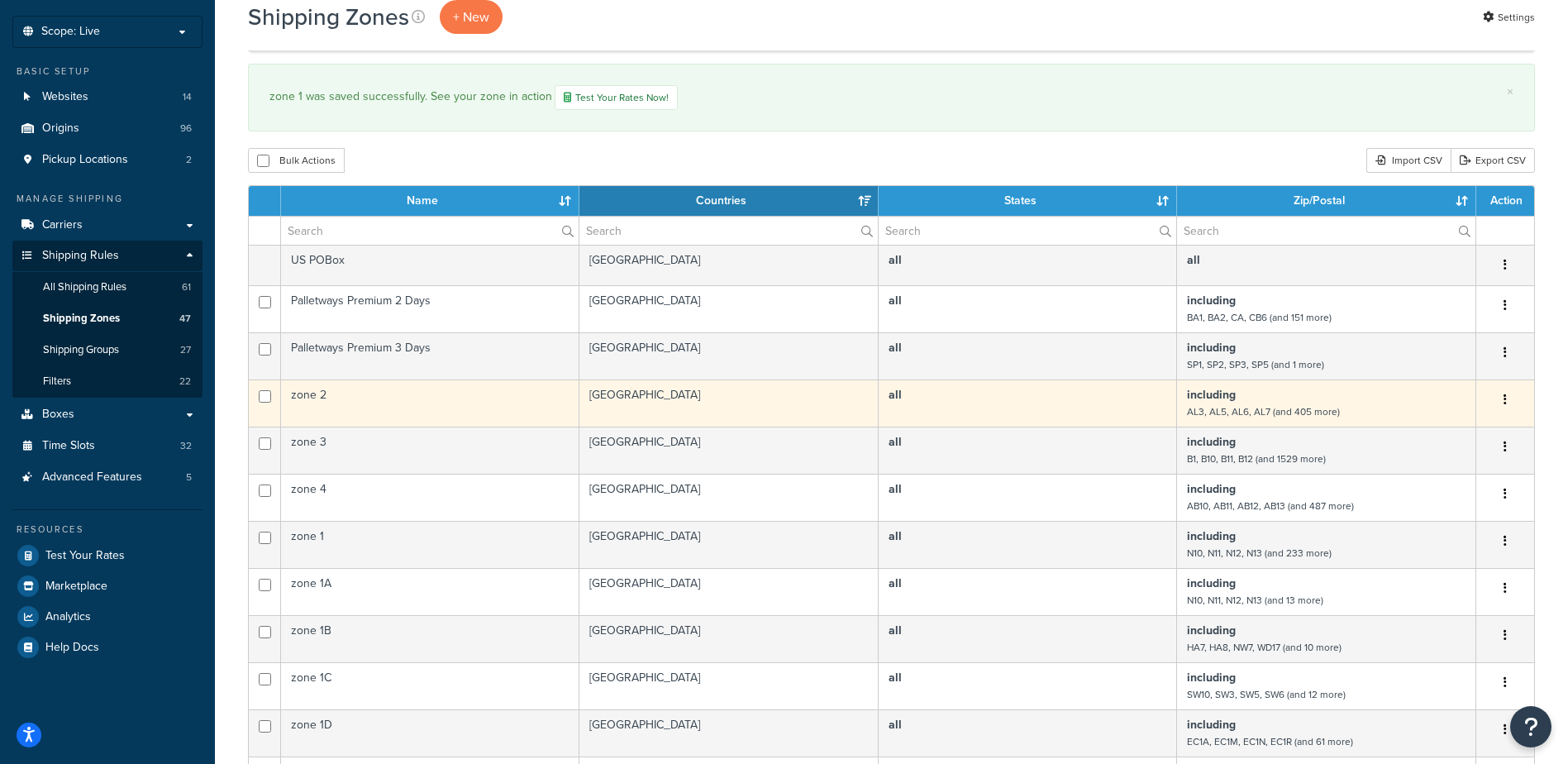
click at [425, 405] on td "zone 2" at bounding box center [430, 403] width 299 height 47
click at [425, 404] on td "zone 2" at bounding box center [430, 403] width 299 height 47
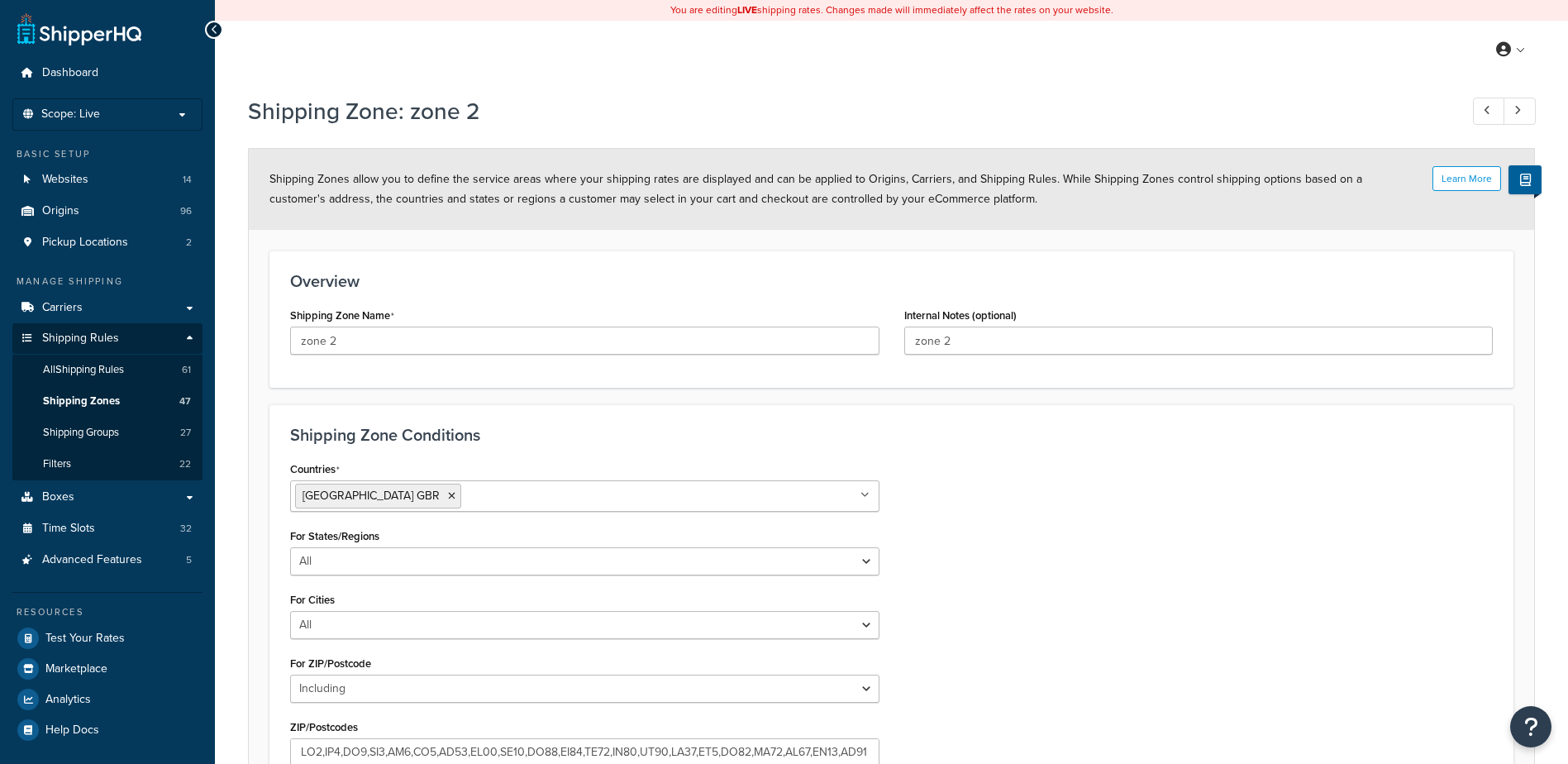
select select "including"
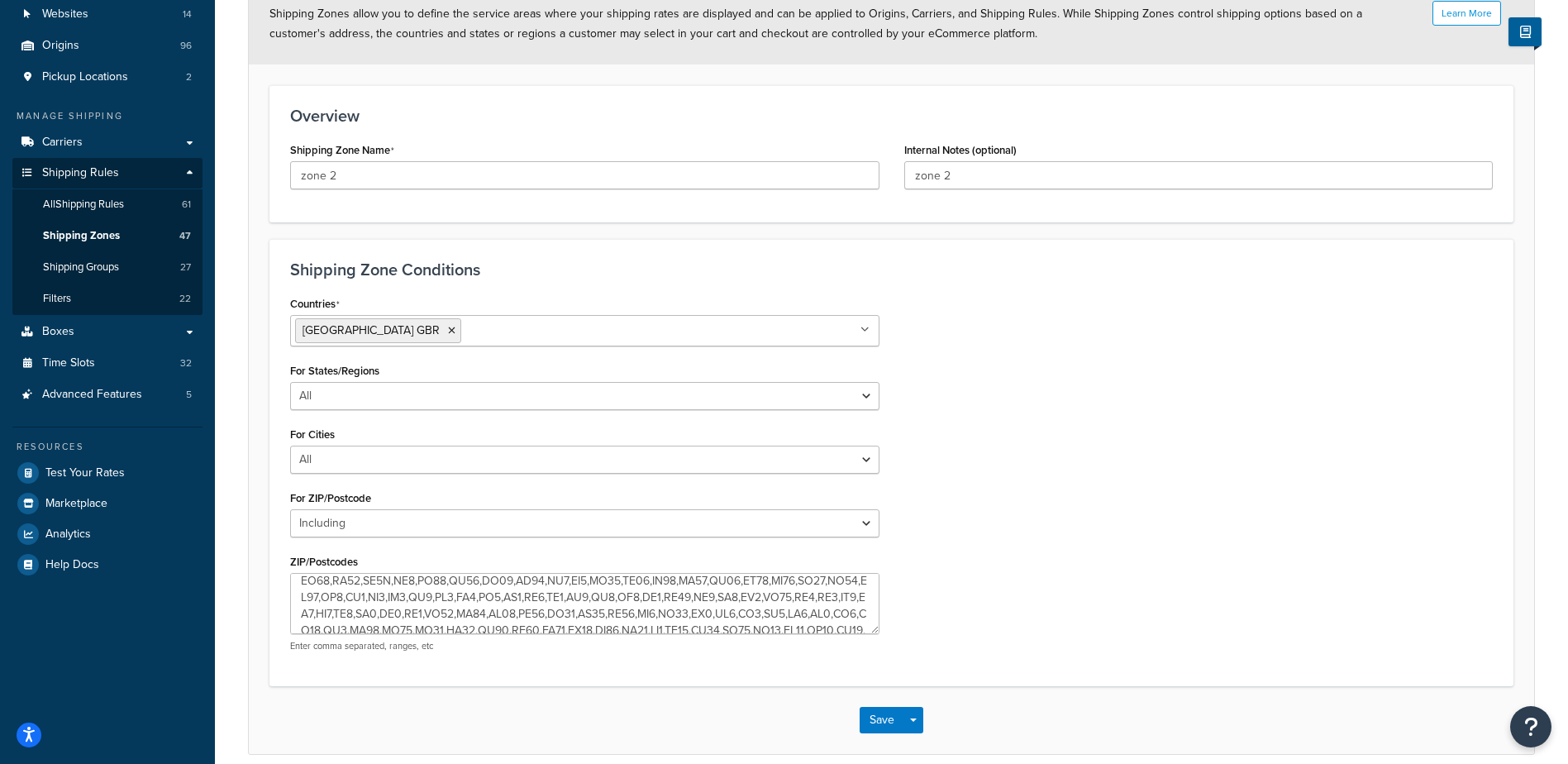
scroll to position [198, 0]
click at [472, 619] on textarea "ZIP/Postcodes" at bounding box center [585, 603] width 590 height 61
type textarea "AL3,AL5,AL6,AL7,AL8,BN1,BN10,BN11,BN12,BN13,BN14,BN15,BN16,BN17,BN18,BN2,BN20,B…"
click at [876, 724] on button "Save" at bounding box center [881, 720] width 44 height 27
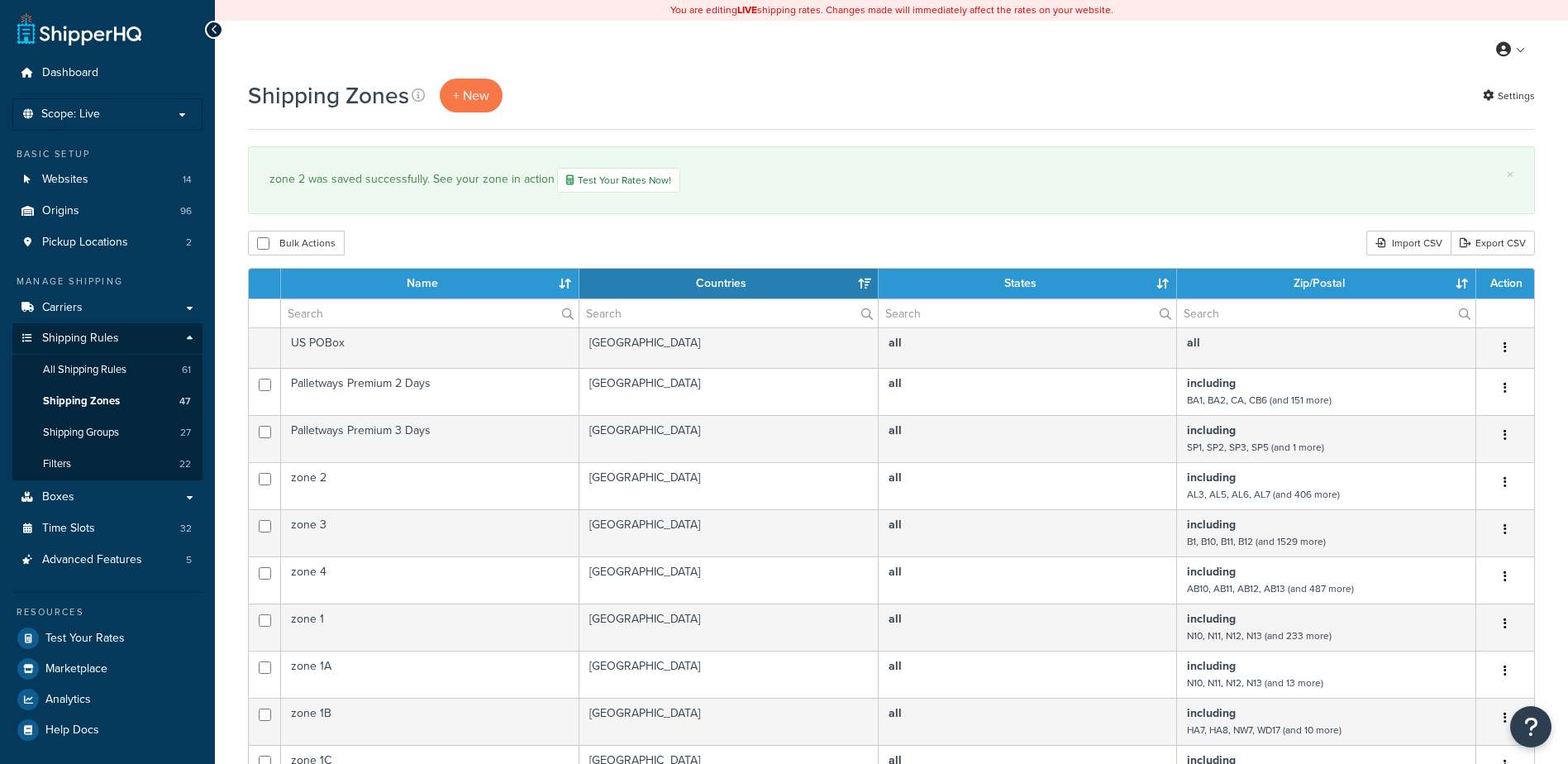
select select "15"
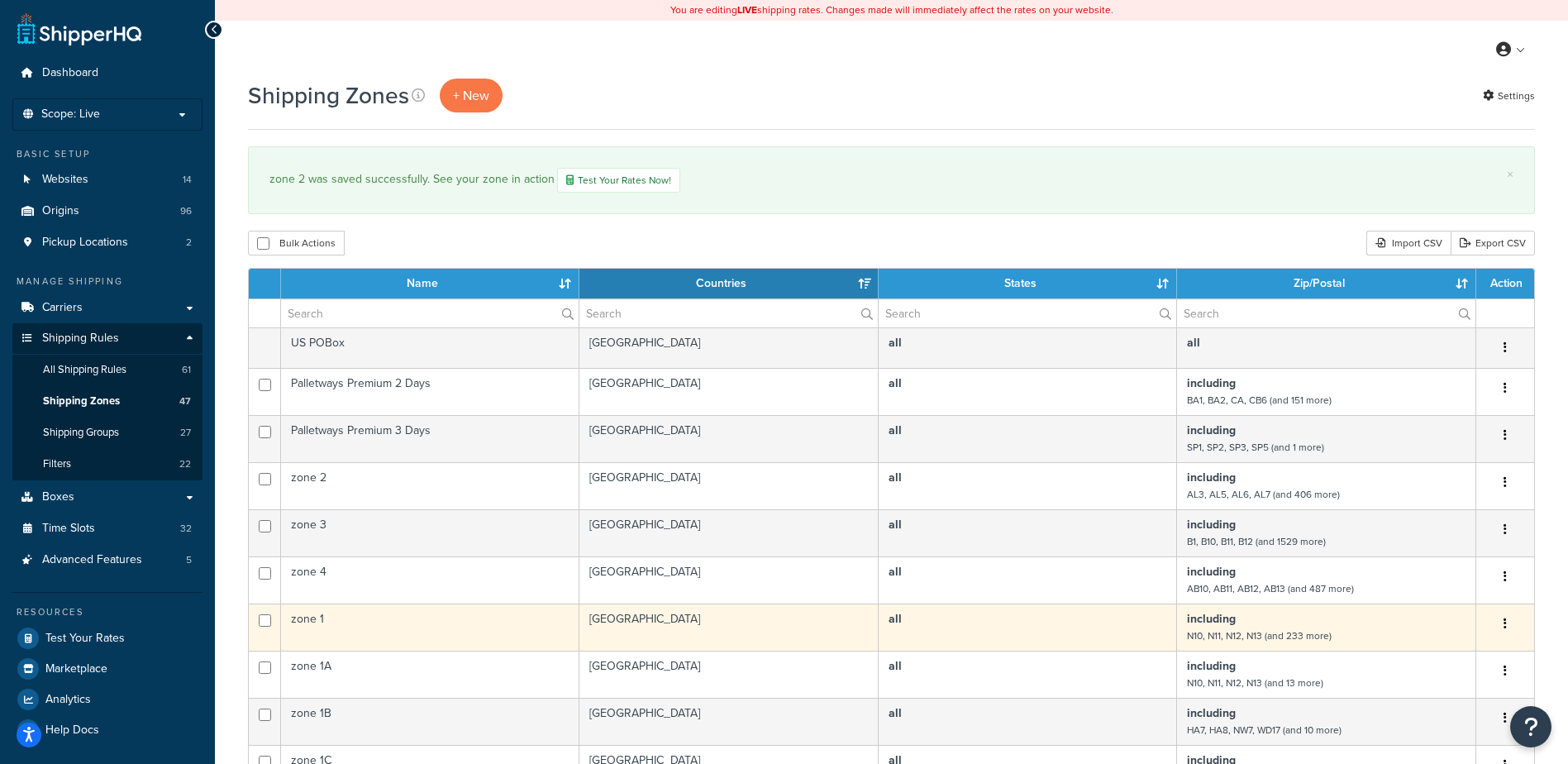
click at [797, 629] on td "[GEOGRAPHIC_DATA]" at bounding box center [729, 627] width 299 height 47
click at [797, 628] on td "[GEOGRAPHIC_DATA]" at bounding box center [729, 627] width 299 height 47
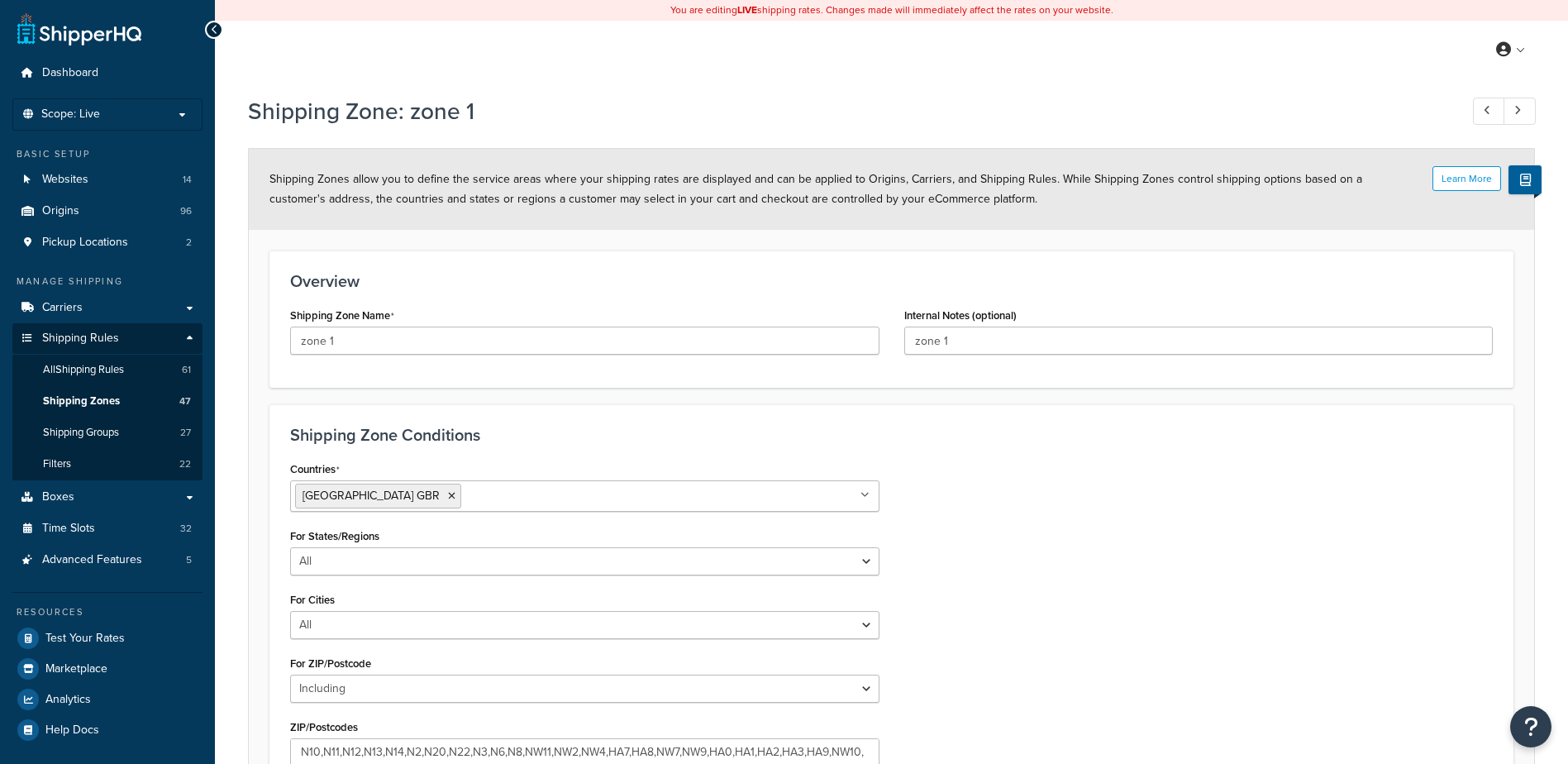
select select "including"
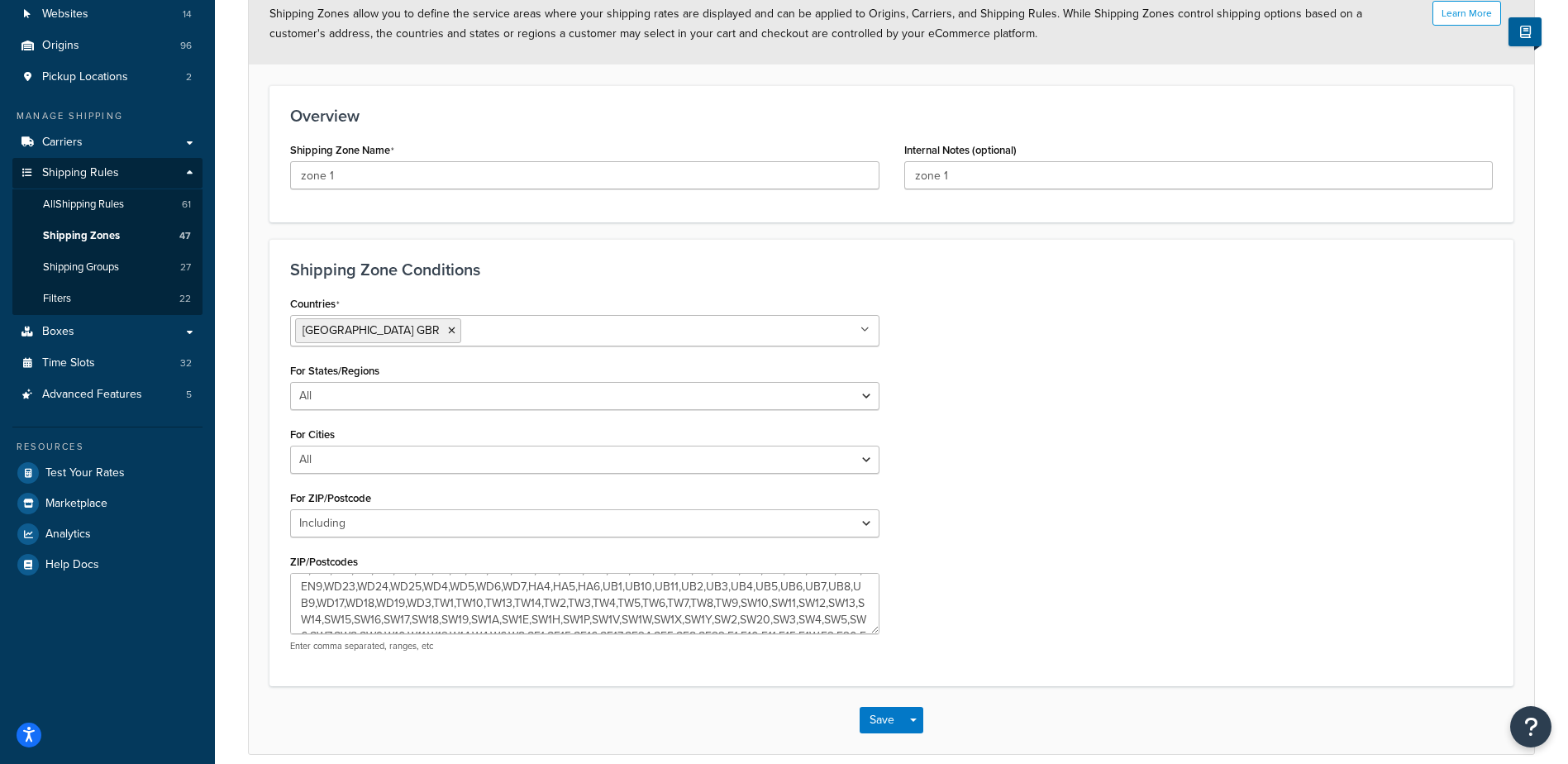
scroll to position [132, 0]
click at [695, 588] on textarea "N10,N11,N12,N13,N14,N2,N20,N22,N3,N6,N8,NW11,NW2,NW4,HA7,HA8,NW7,NW9,HA0,HA1,HA…" at bounding box center [585, 603] width 590 height 61
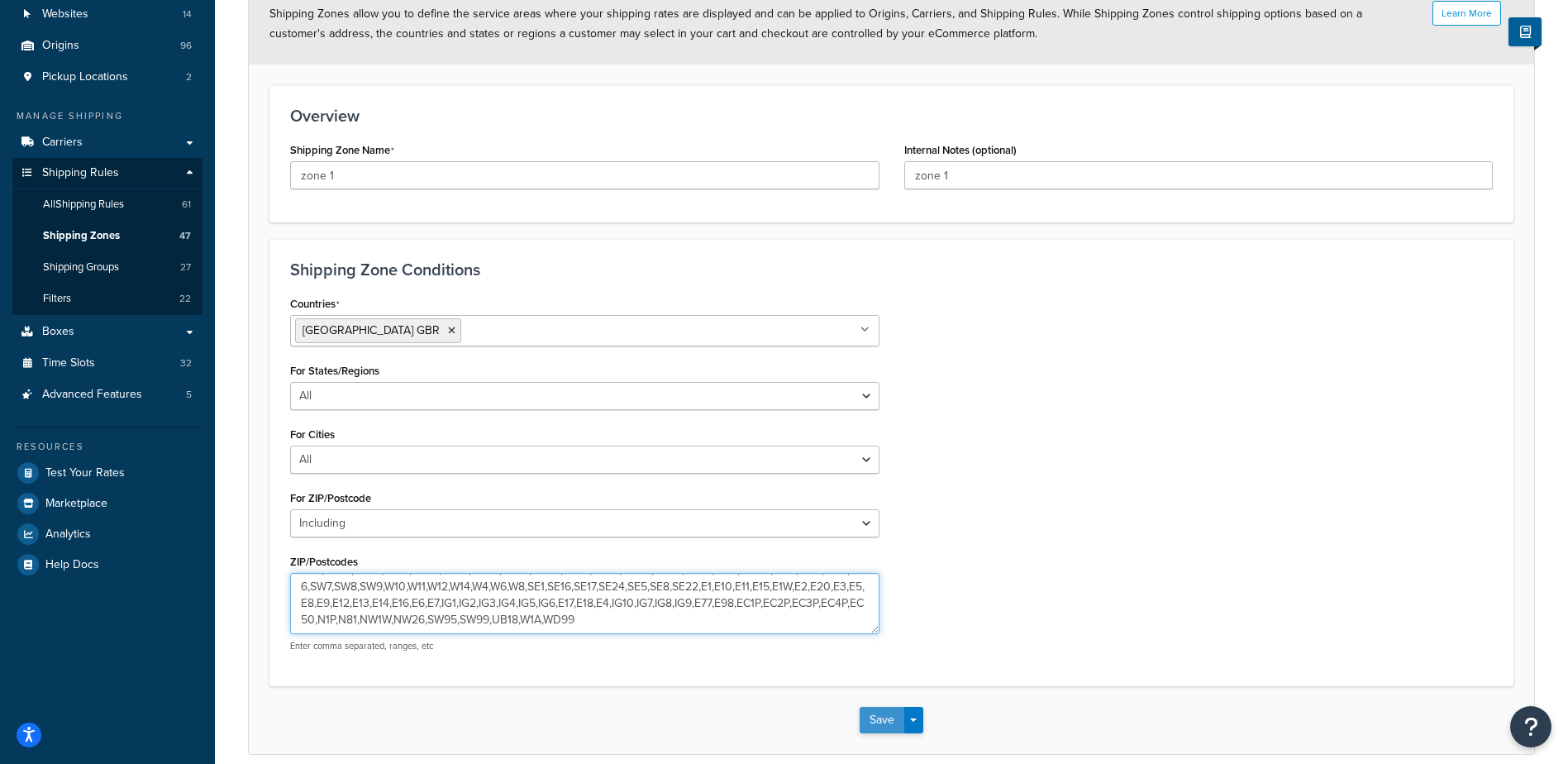
type textarea "N10,N11,N12,N13,N14,N2,N20,N22,N3,N6,N8,NW11,NW2,NW4,HA7,HA8,NW7,NW9,HA0,HA1,HA…"
click at [878, 720] on button "Save" at bounding box center [881, 720] width 44 height 27
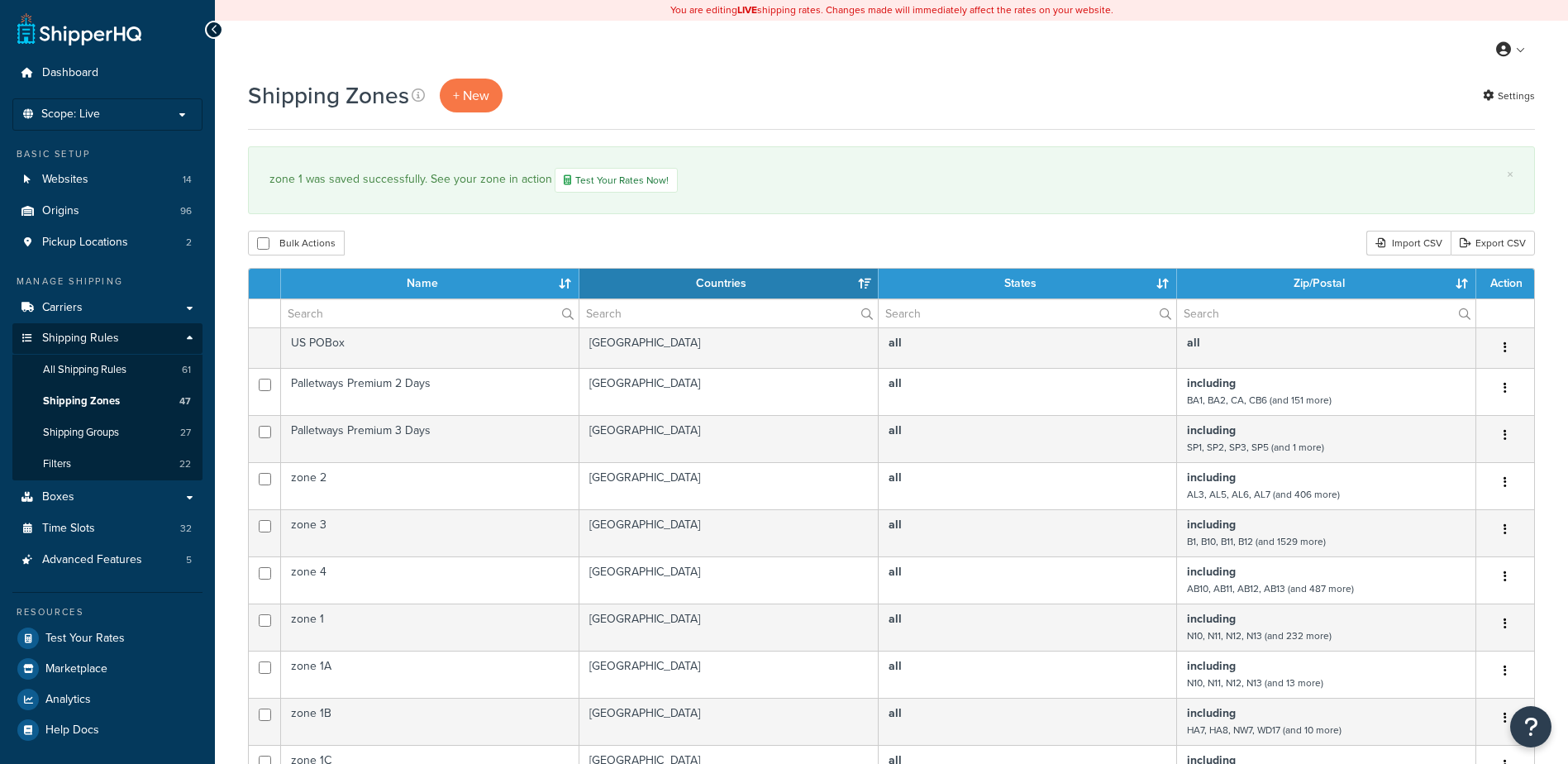
select select "15"
click at [329, 317] on input "text" at bounding box center [430, 314] width 298 height 28
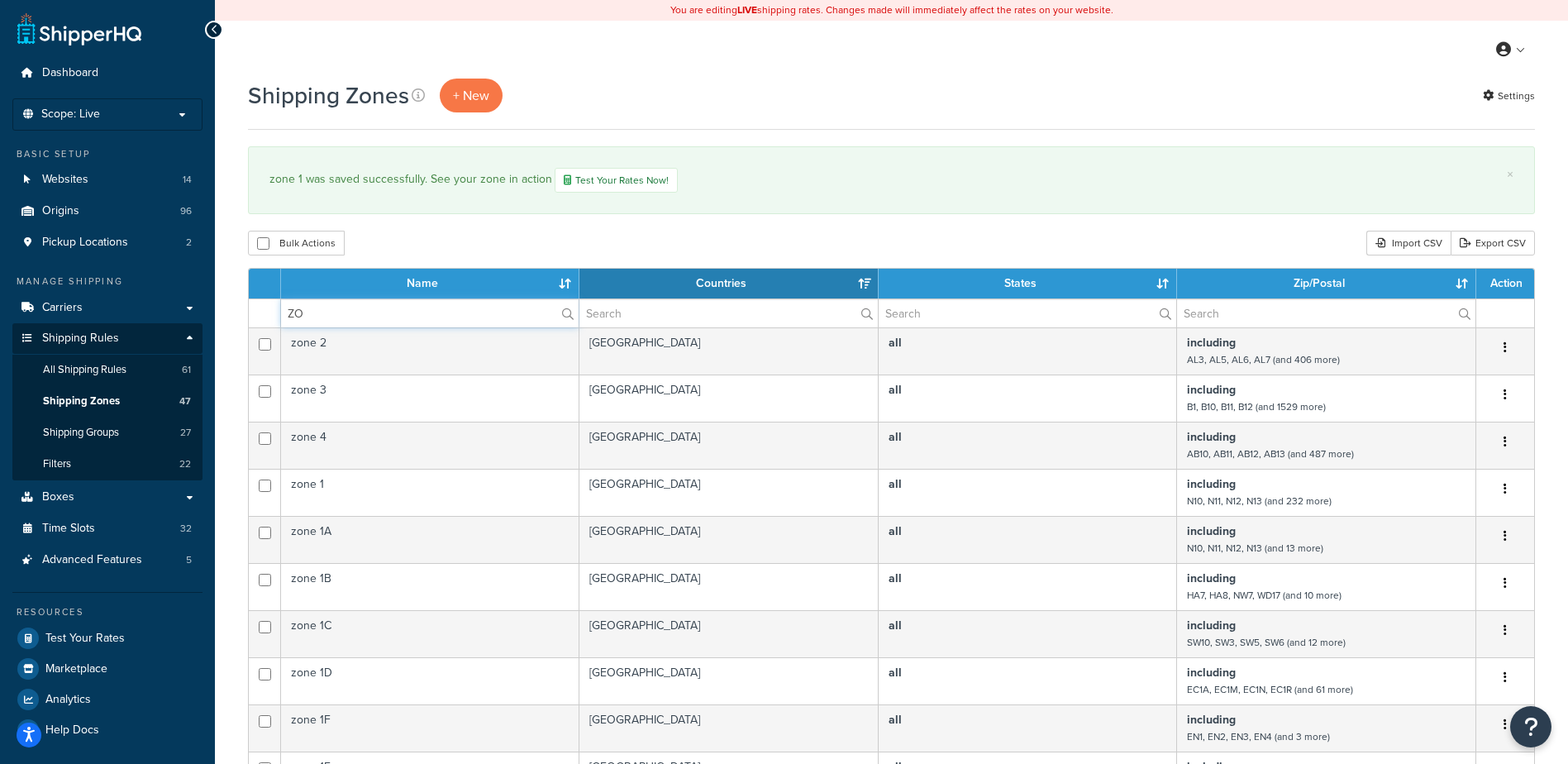
type input "Z"
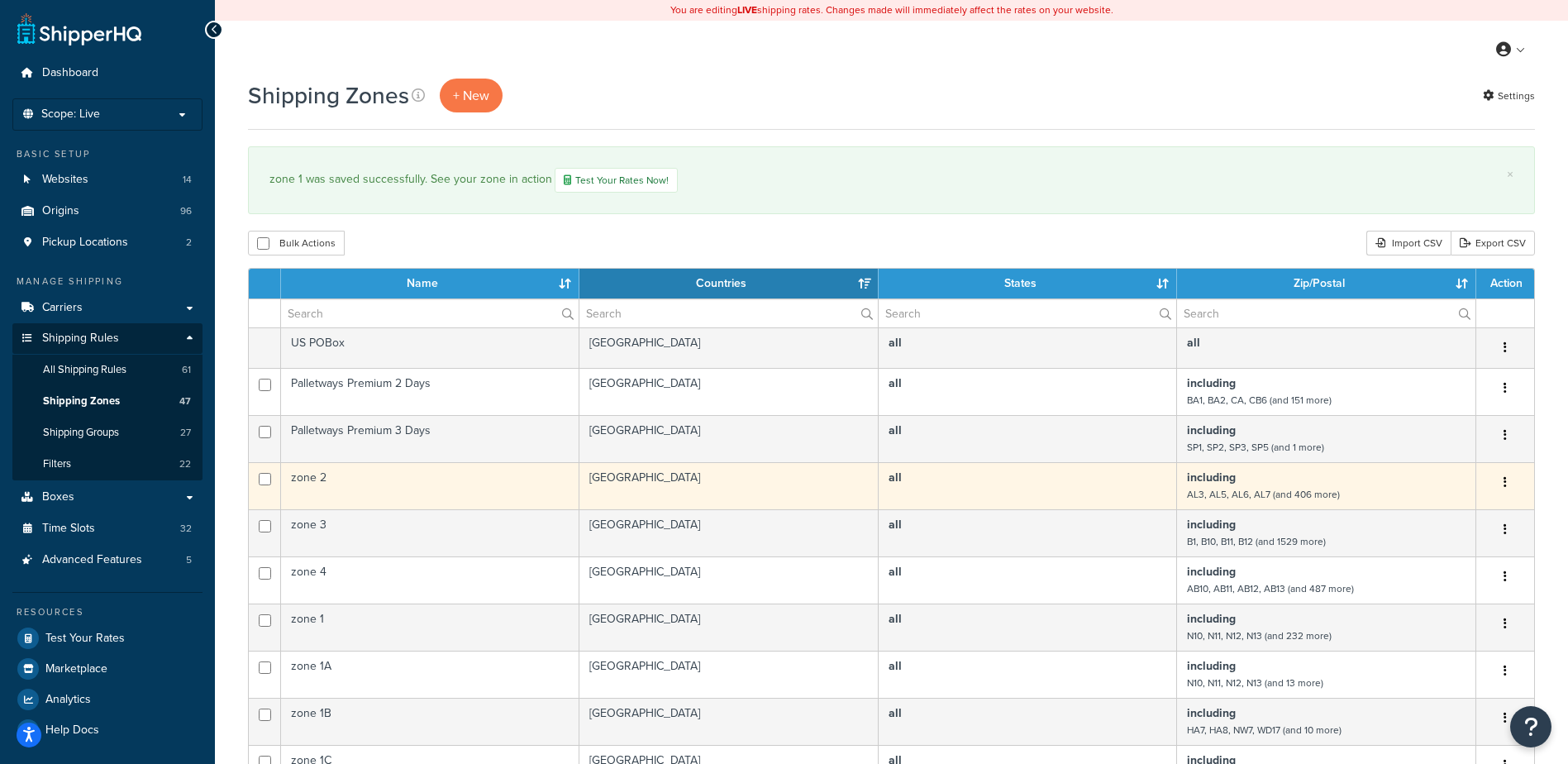
click at [385, 478] on td "zone 2" at bounding box center [430, 485] width 299 height 47
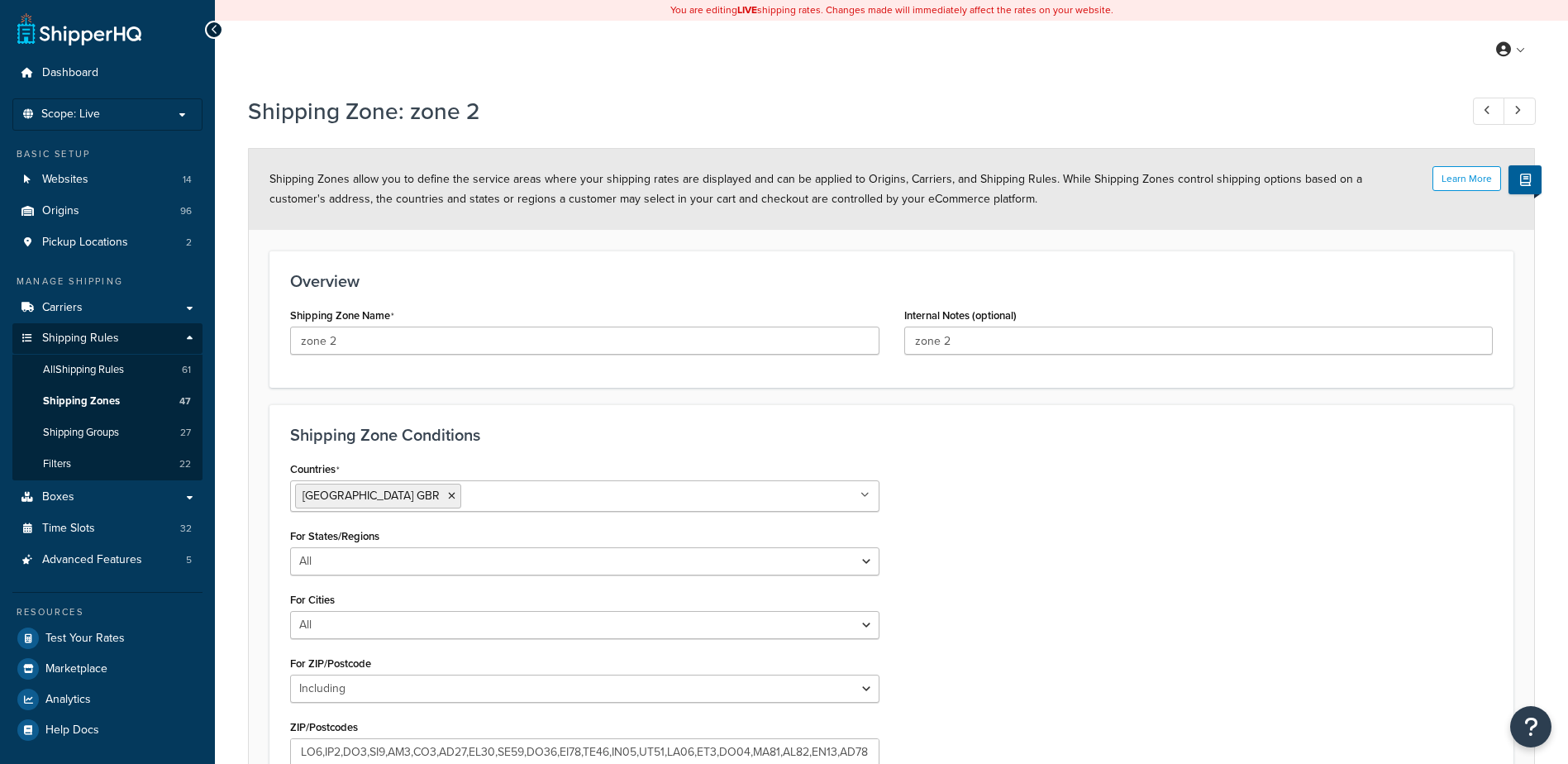
select select "including"
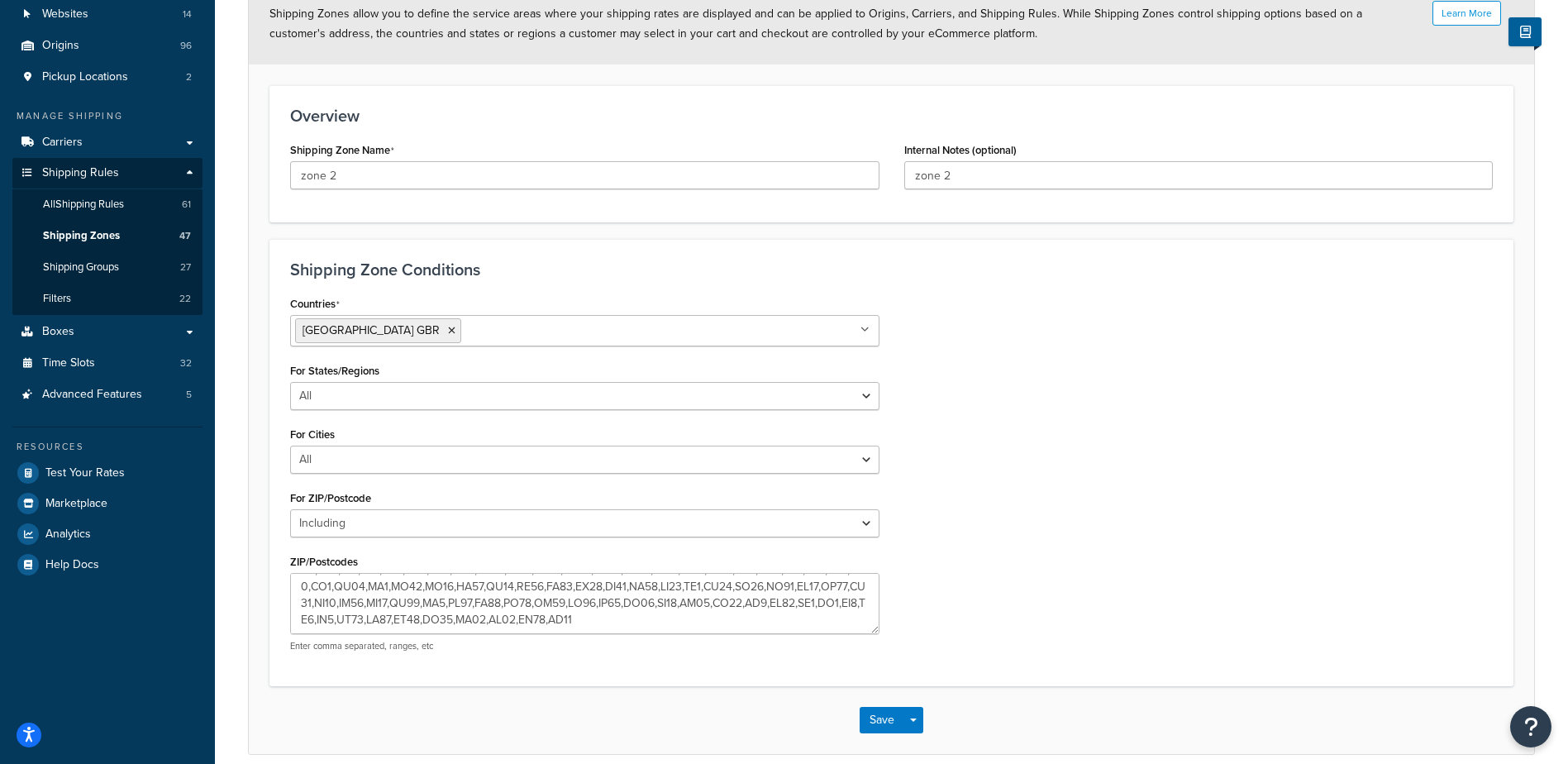
scroll to position [198, 0]
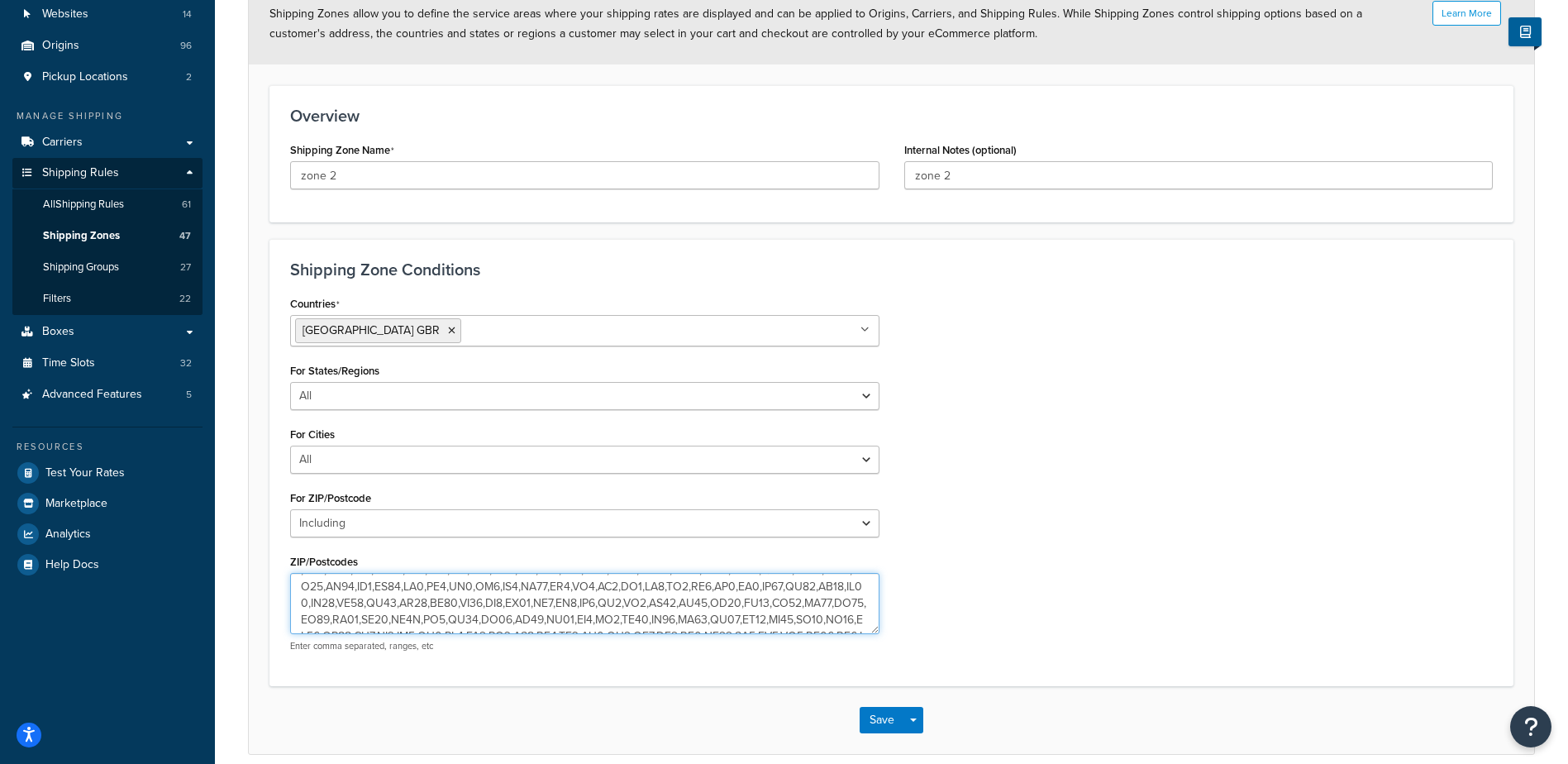
click at [501, 620] on textarea "ZIP/Postcodes" at bounding box center [585, 603] width 590 height 61
click at [544, 615] on textarea "ZIP/Postcodes" at bounding box center [585, 603] width 590 height 61
click at [578, 618] on textarea "ZIP/Postcodes" at bounding box center [585, 603] width 590 height 61
click at [521, 619] on textarea "ZIP/Postcodes" at bounding box center [585, 603] width 590 height 61
click at [524, 618] on textarea "ZIP/Postcodes" at bounding box center [585, 603] width 590 height 61
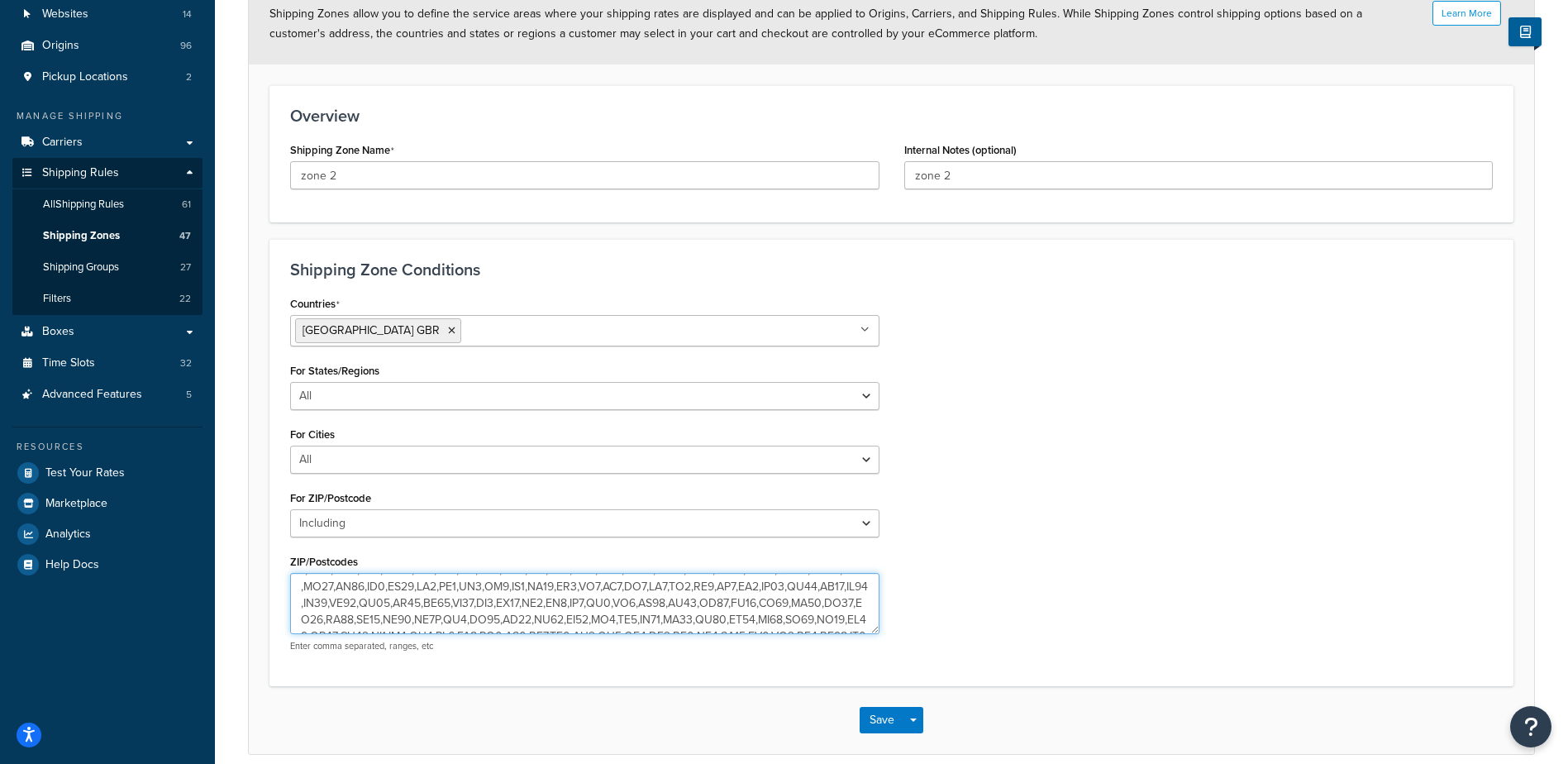
click at [549, 615] on textarea "ZIP/Postcodes" at bounding box center [585, 603] width 590 height 61
click at [502, 615] on textarea "ZIP/Postcodes" at bounding box center [585, 603] width 590 height 61
click at [555, 614] on textarea "ZIP/Postcodes" at bounding box center [585, 603] width 590 height 61
type textarea "AL3,AL5,AL6,AL7,AL8,BN1,BN10,BN11,BN12,BN13,BN14,BN15,BN16,BN17,BN18,BN2,BN20,B…"
click at [875, 717] on button "Save" at bounding box center [881, 720] width 44 height 27
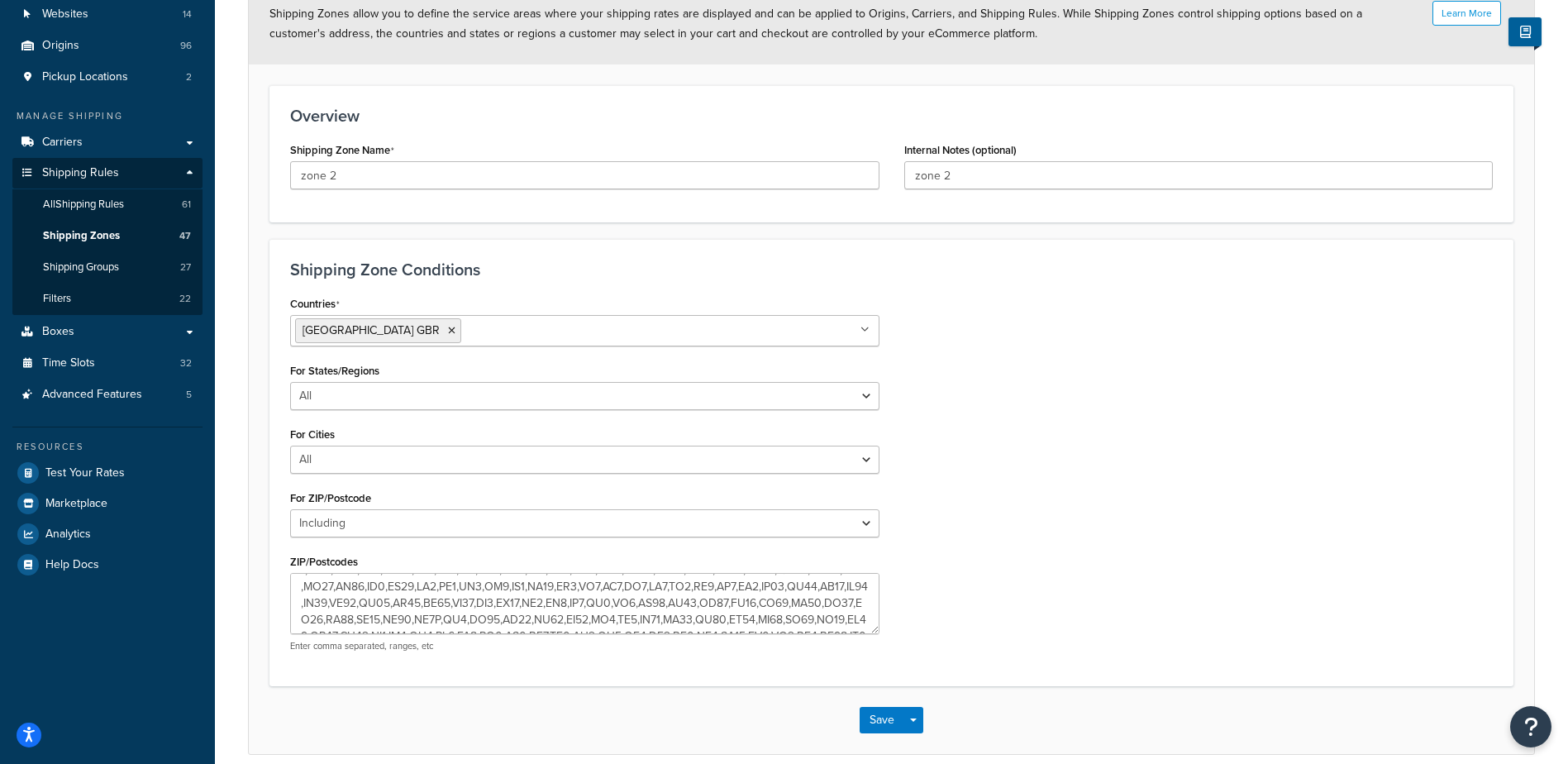
scroll to position [0, 0]
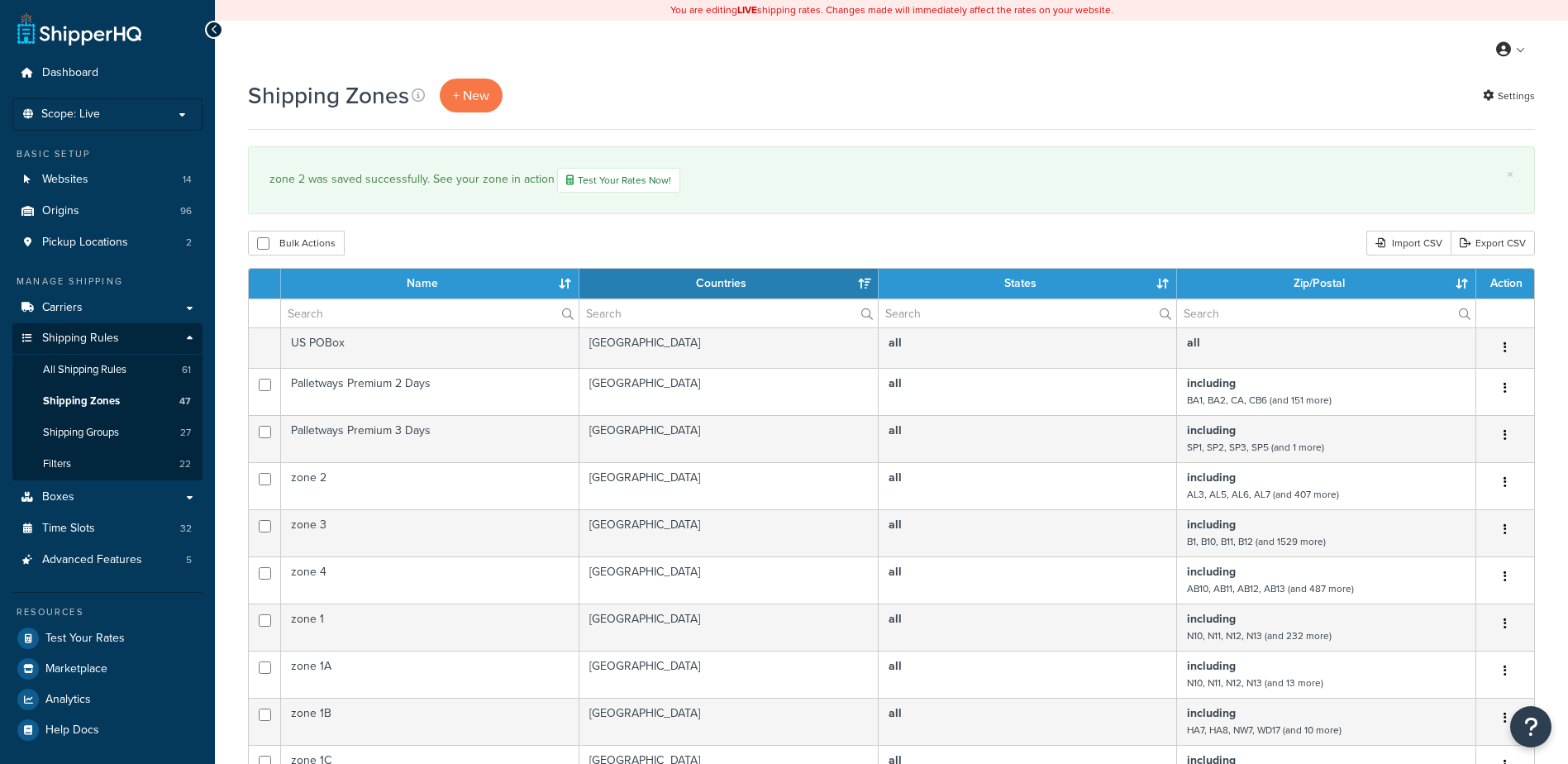
select select "15"
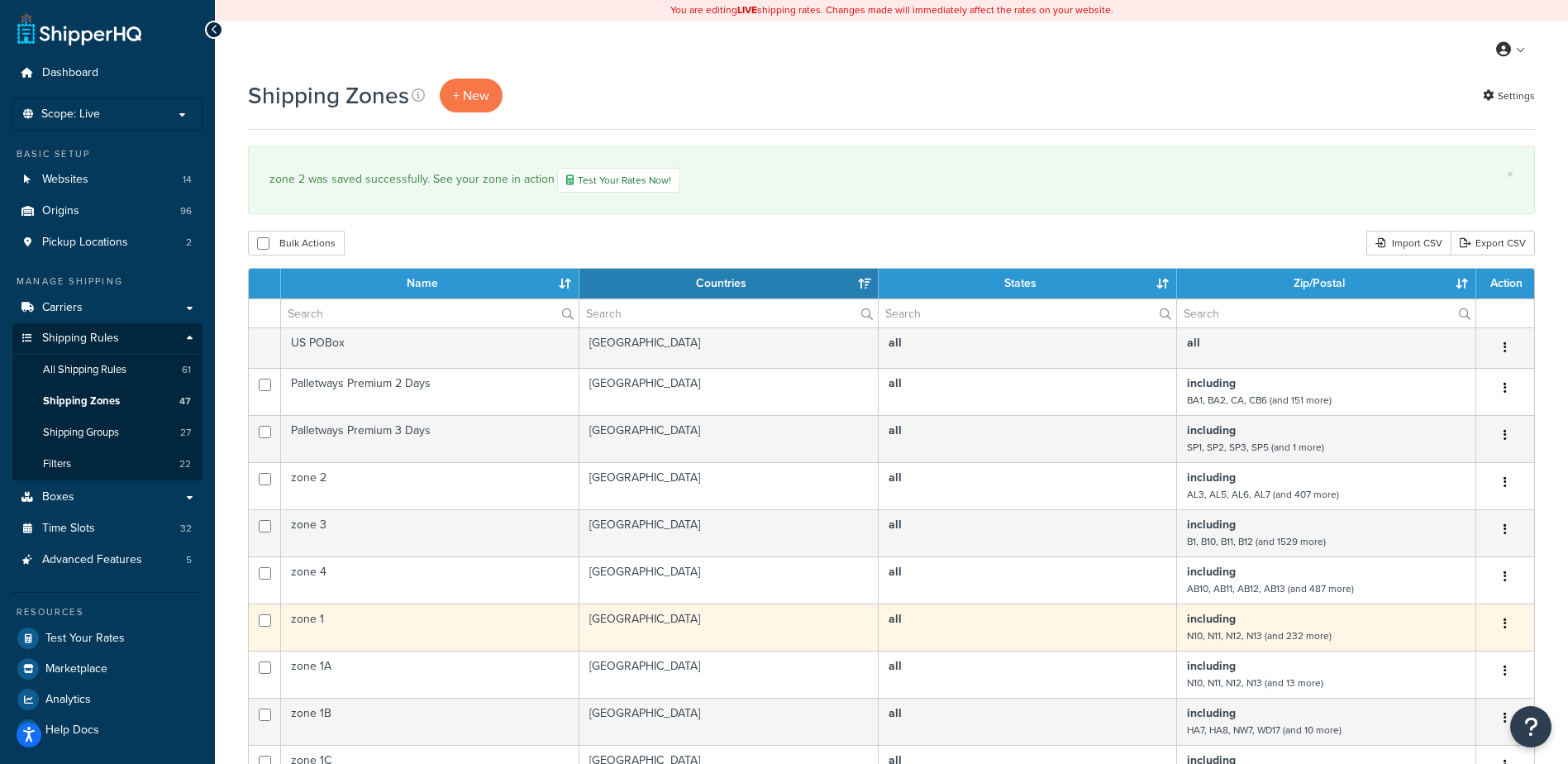
click at [483, 623] on td "zone 1" at bounding box center [430, 627] width 299 height 47
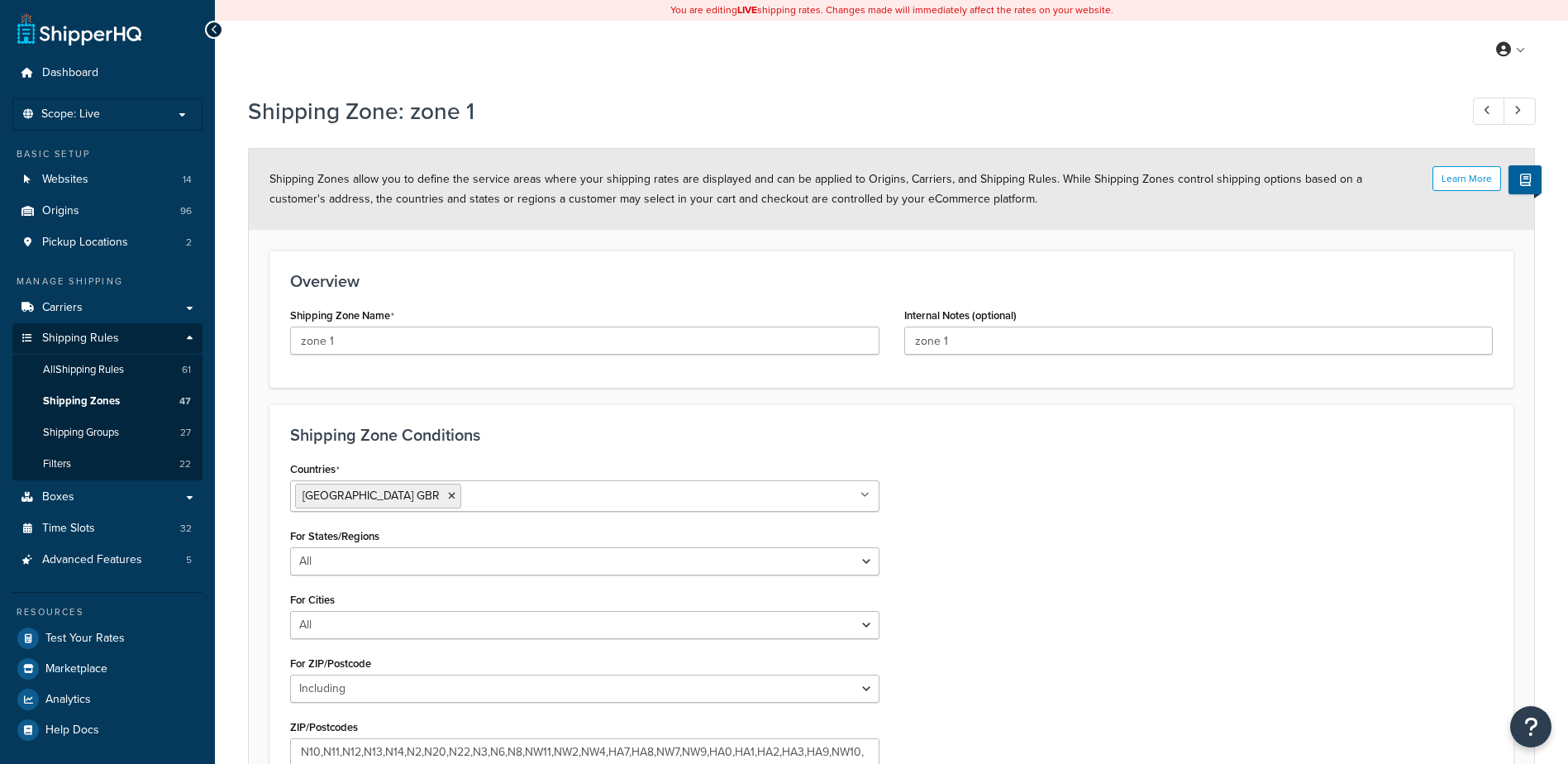
select select "including"
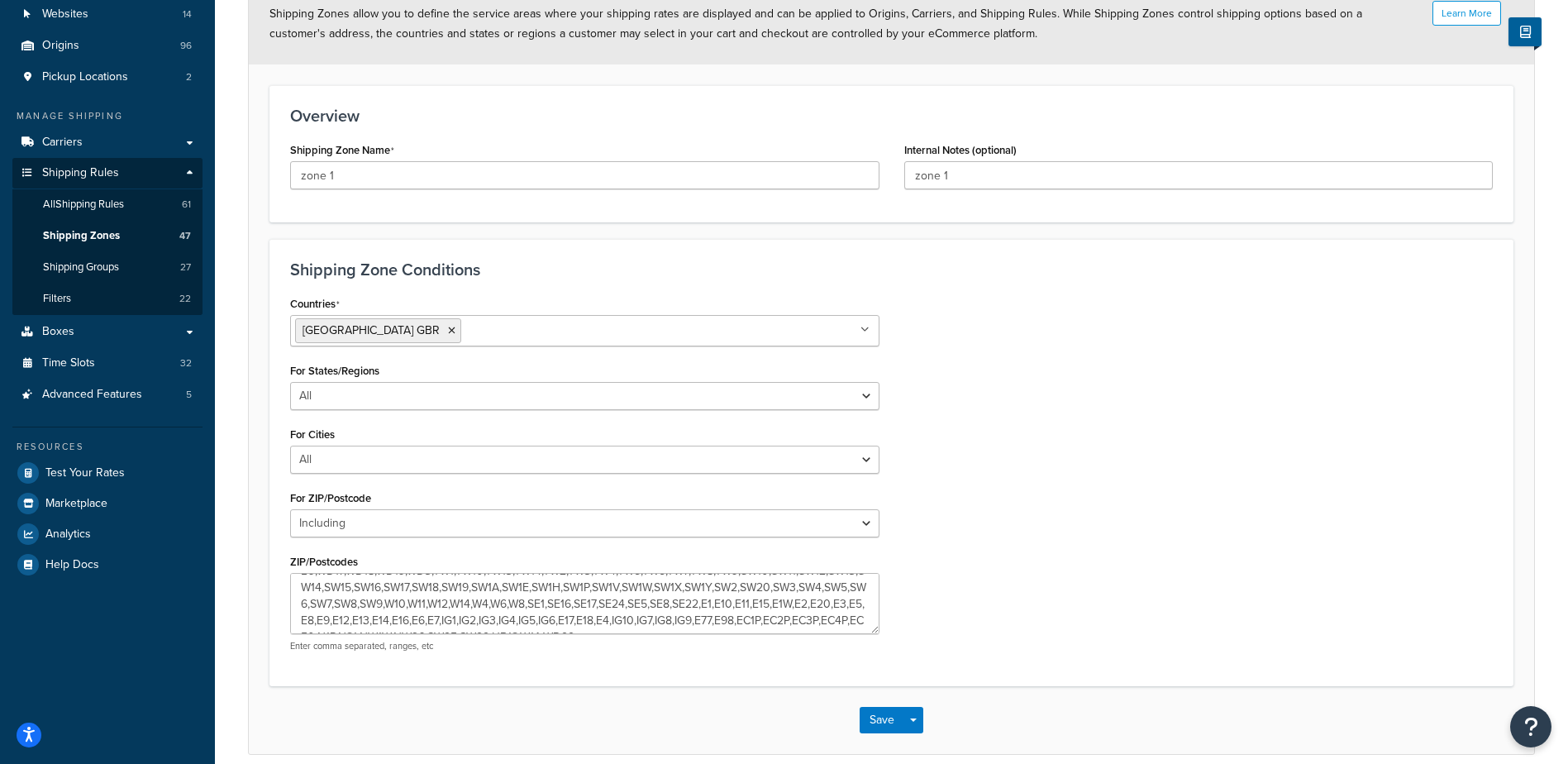
scroll to position [132, 0]
click at [542, 597] on textarea "N10,N11,N12,N13,N14,N2,N20,N22,N3,N6,N8,NW11,NW2,NW4,HA7,HA8,NW7,NW9,HA0,HA1,HA…" at bounding box center [585, 603] width 590 height 61
click at [503, 578] on textarea "N10,N11,N12,N13,N14,N2,N20,N22,N3,N6,N8,NW11,NW2,NW4,HA7,HA8,NW7,NW9,HA0,HA1,HA…" at bounding box center [585, 603] width 590 height 61
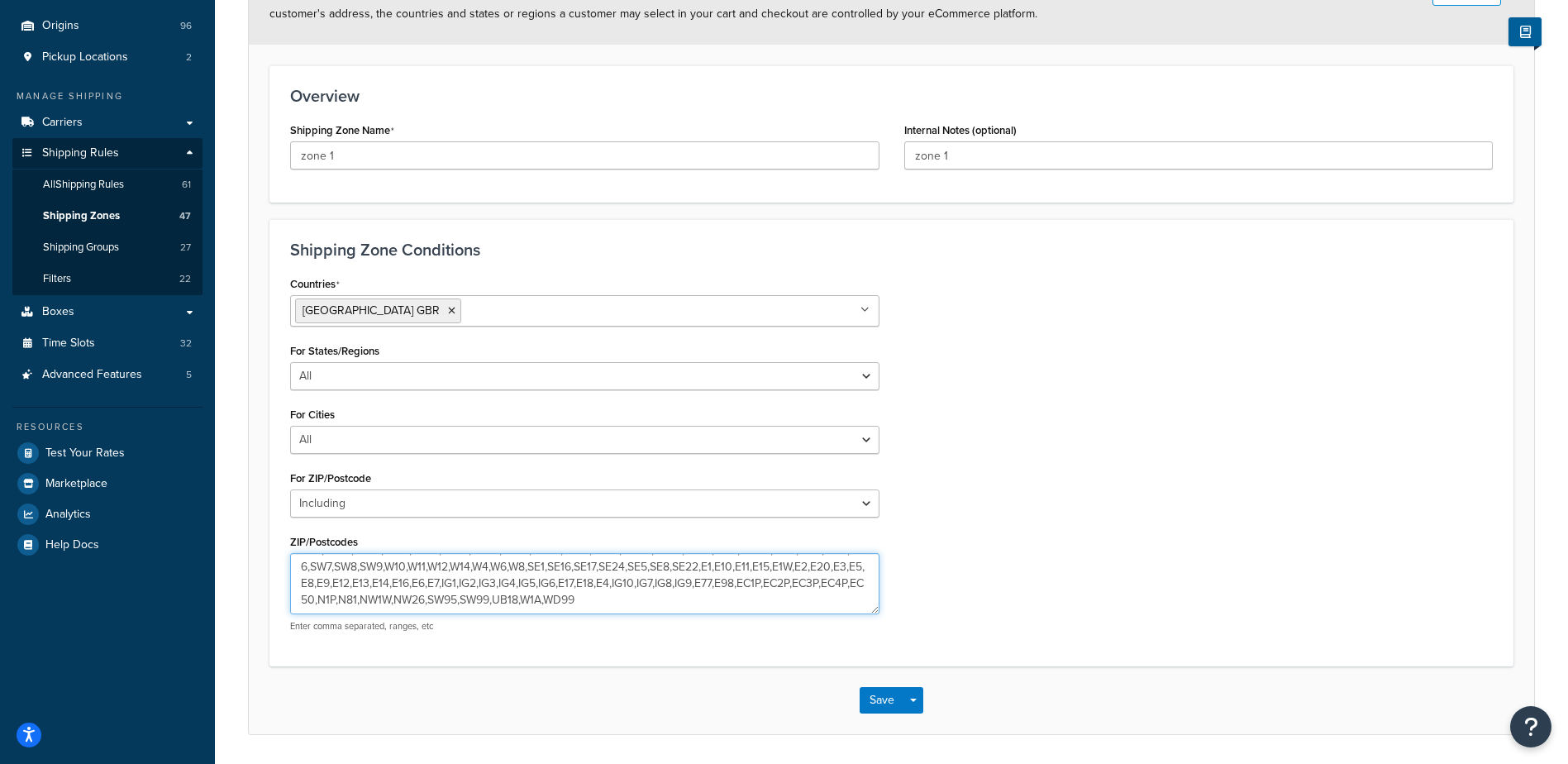
scroll to position [156, 0]
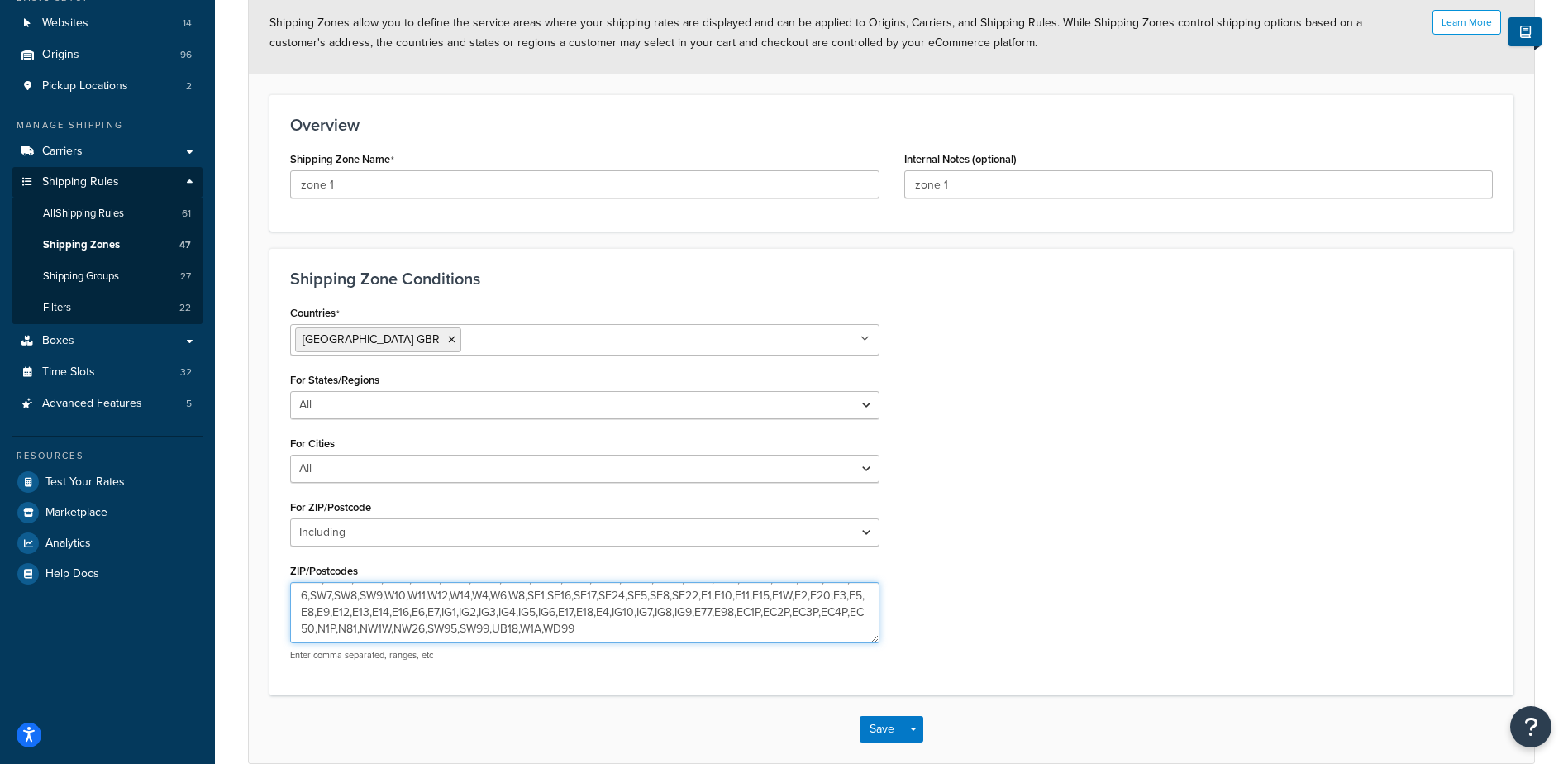
click at [684, 599] on textarea "N10,N11,N12,N13,N14,N2,N20,N22,N3,N6,N8,NW11,NW2,NW4,HA7,HA8,NW7,NW9,HA0,HA1,HA…" at bounding box center [585, 613] width 590 height 61
click at [723, 604] on textarea "N10,N11,N12,N13,N14,N2,N20,N22,N3,N6,N8,NW11,NW2,NW4,HA7,HA8,NW7,NW9,HA0,HA1,HA…" at bounding box center [585, 613] width 590 height 61
type textarea "N10,N11,N12,N13,N14,N2,N20,N22,N3,N6,N8,NW11,NW2,NW4,HA7,HA8,NW7,NW9,HA0,HA1,HA…"
click at [881, 730] on button "Save" at bounding box center [881, 730] width 44 height 27
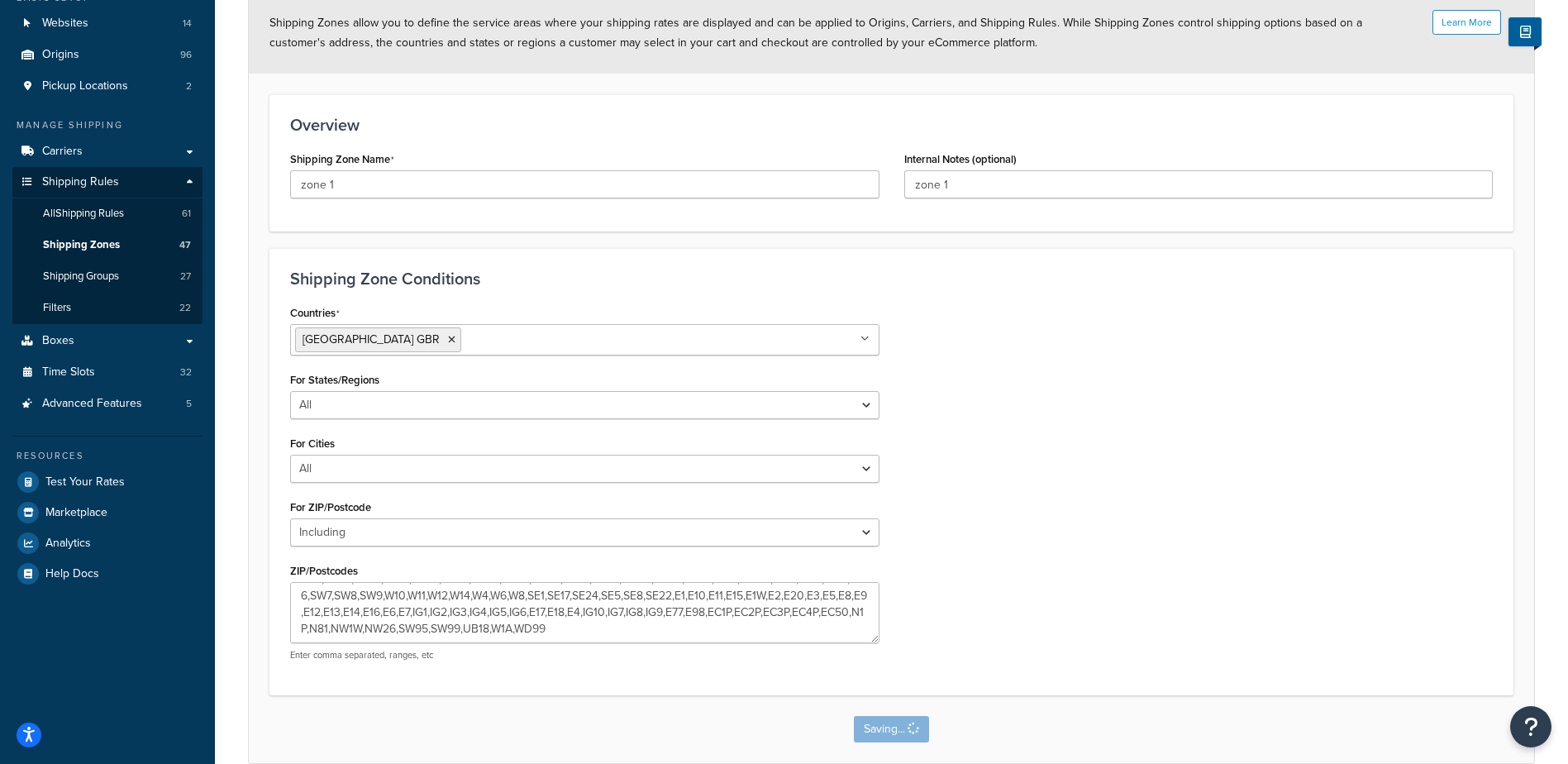
scroll to position [0, 0]
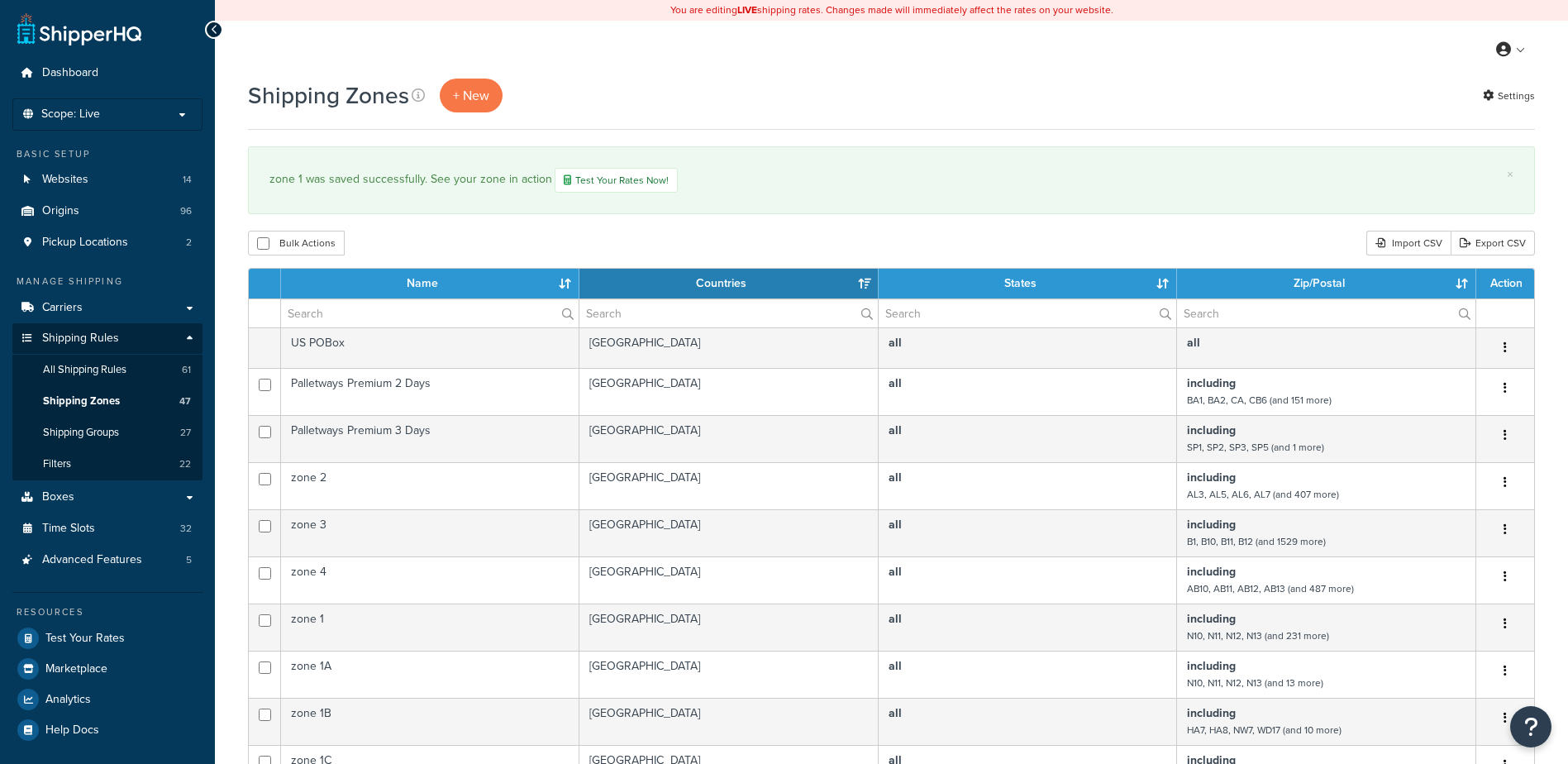
select select "15"
click at [319, 311] on input "text" at bounding box center [430, 314] width 298 height 28
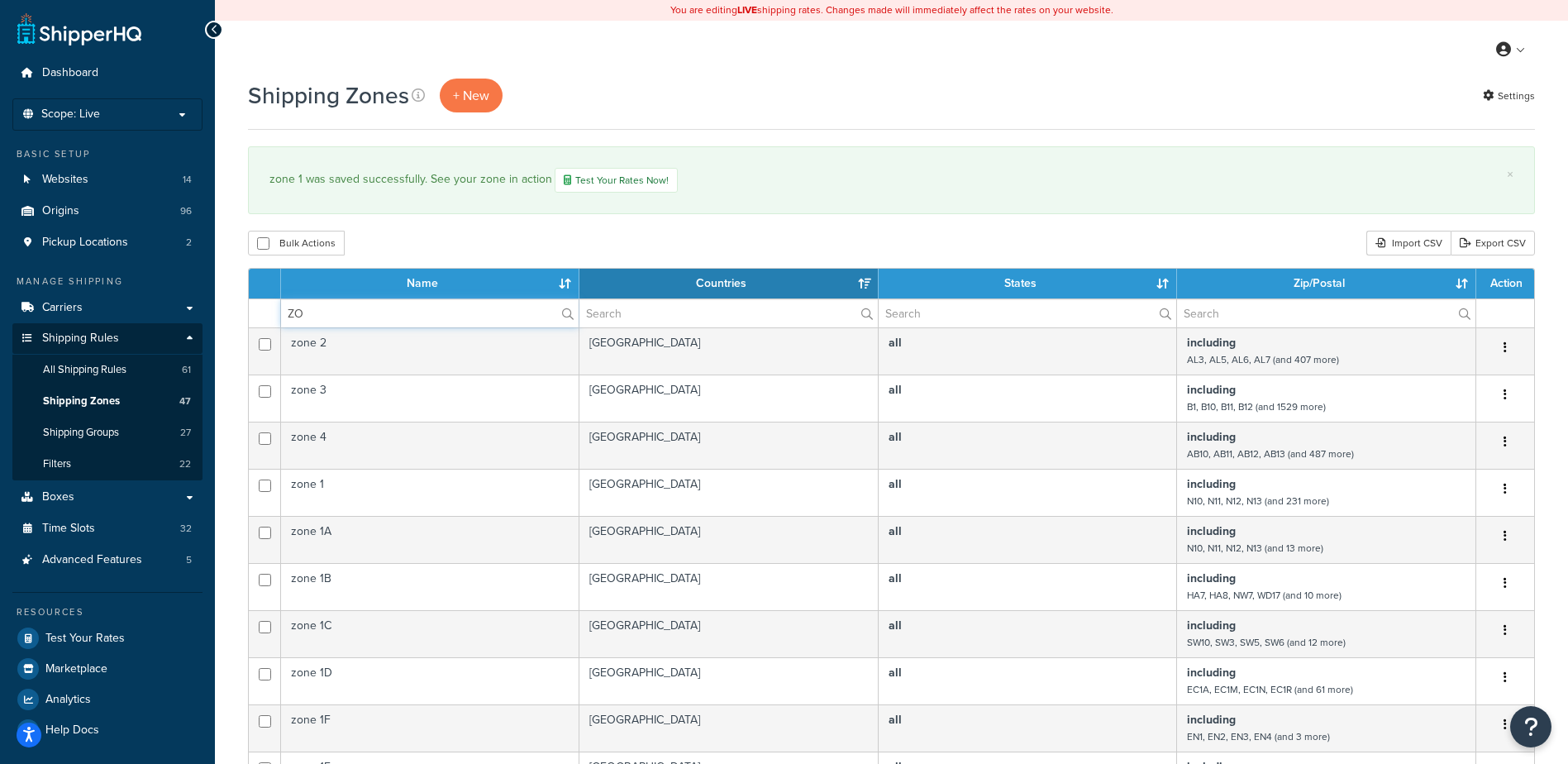
type input "Z"
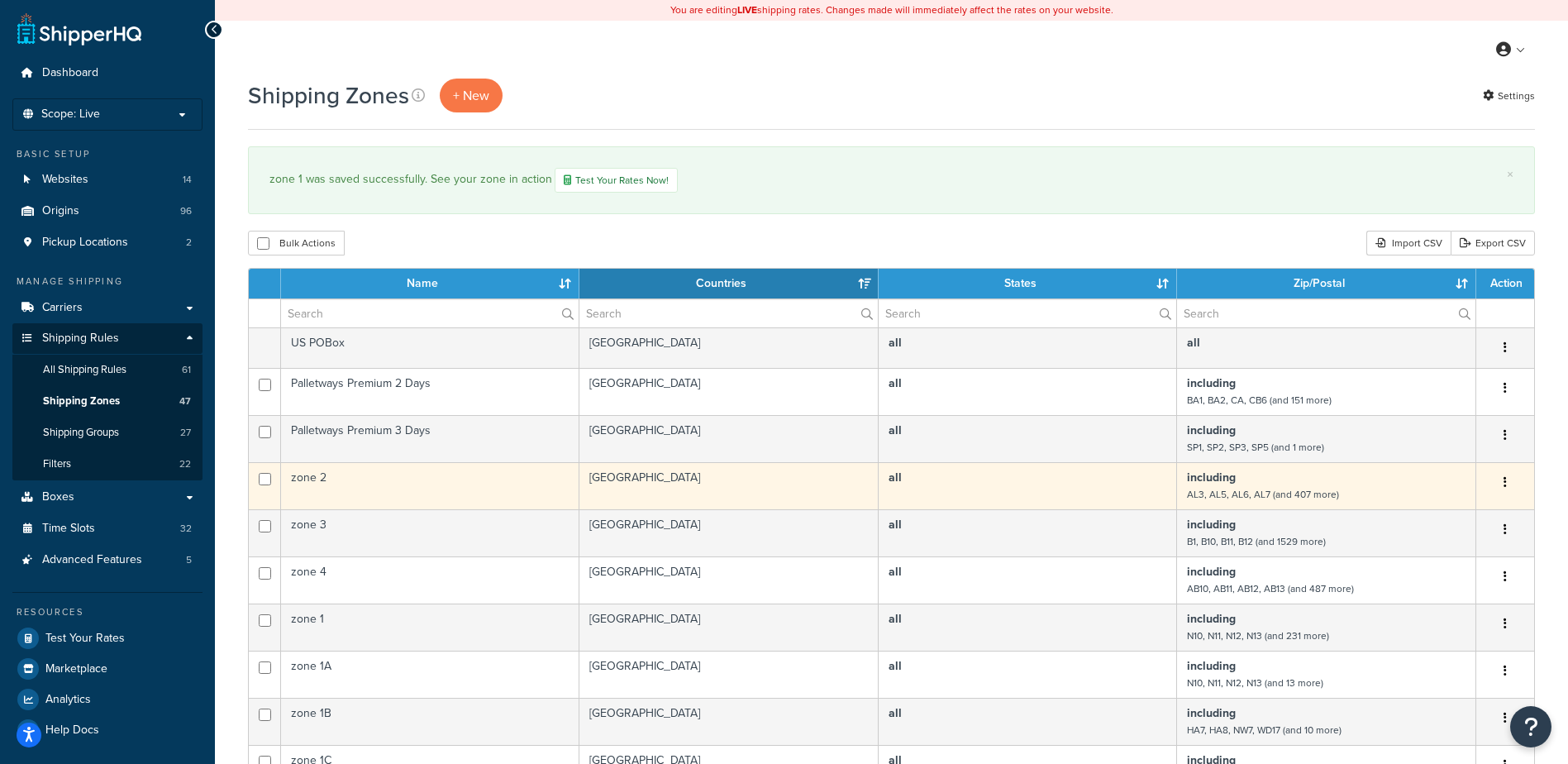
click at [468, 487] on td "zone 2" at bounding box center [430, 485] width 299 height 47
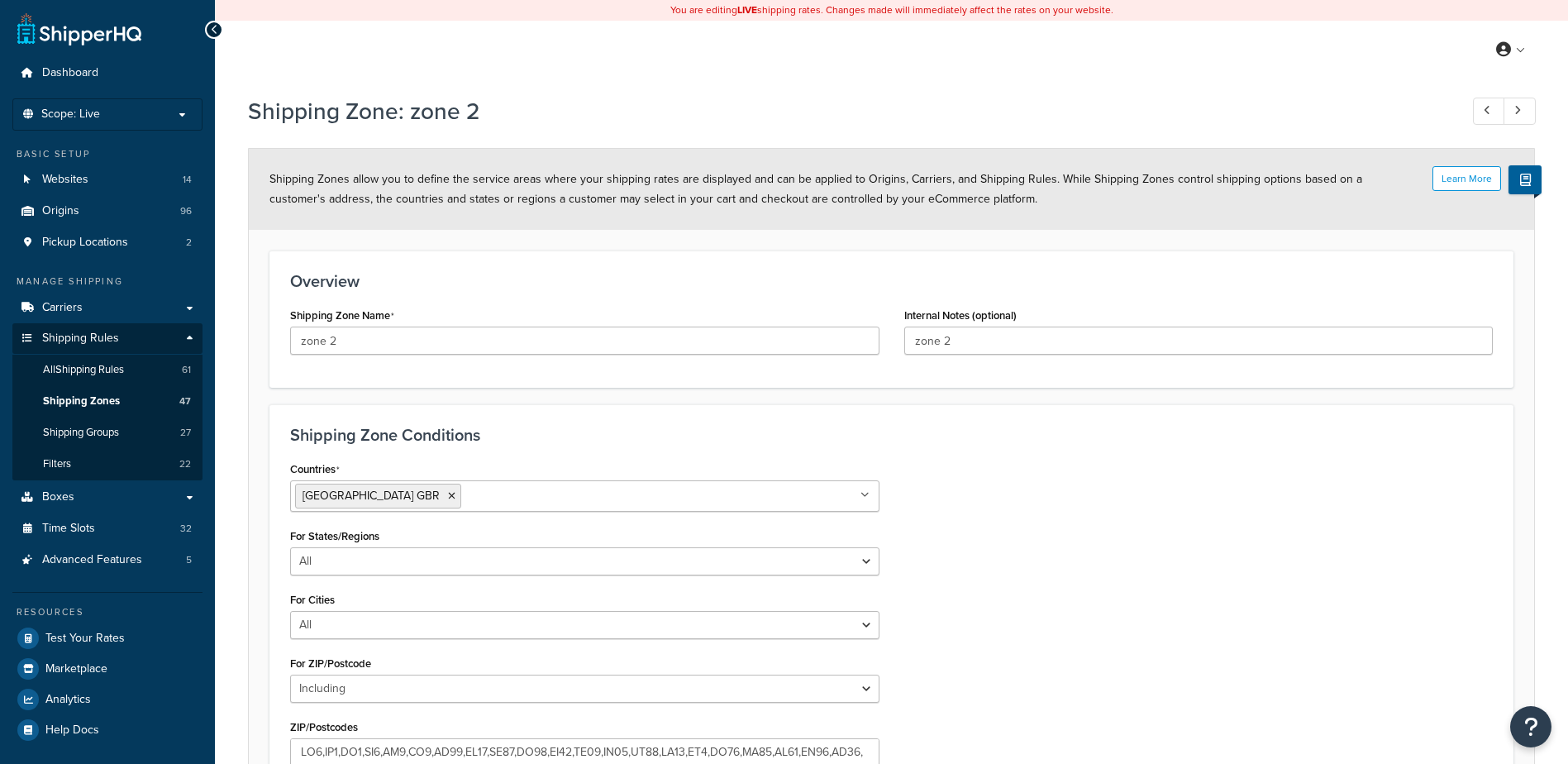
select select "including"
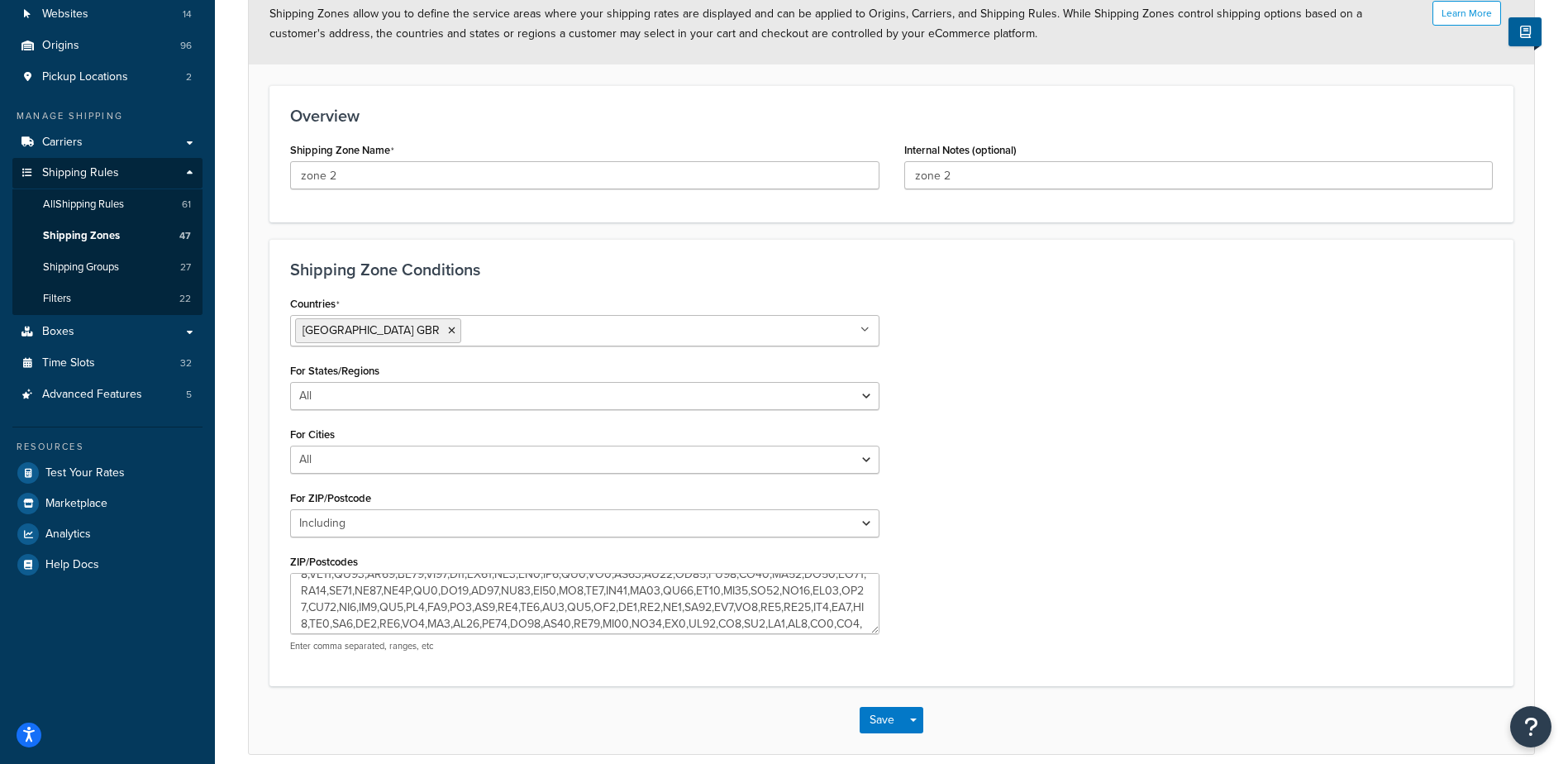
scroll to position [198, 0]
click at [547, 616] on textarea "ZIP/Postcodes" at bounding box center [585, 603] width 590 height 61
click at [524, 618] on textarea "ZIP/Postcodes" at bounding box center [585, 603] width 590 height 61
type textarea "AL3,AL5,AL6,AL7,AL8,BN1,BN10,BN11,BN12,BN13,BN14,BN15,BN16,BN17,BN18,BN2,BN20,B…"
click at [879, 725] on button "Save" at bounding box center [881, 720] width 44 height 27
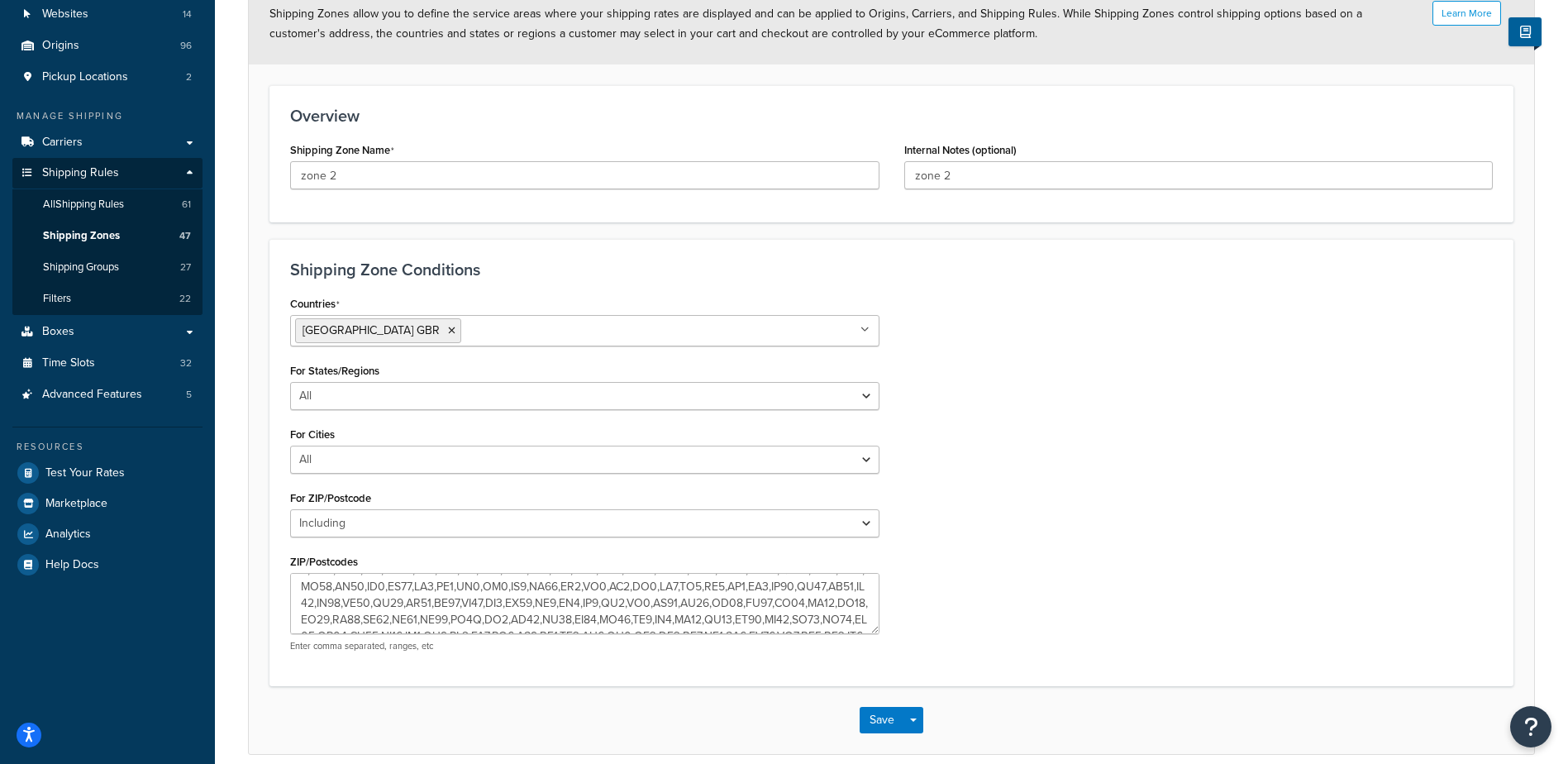
scroll to position [0, 0]
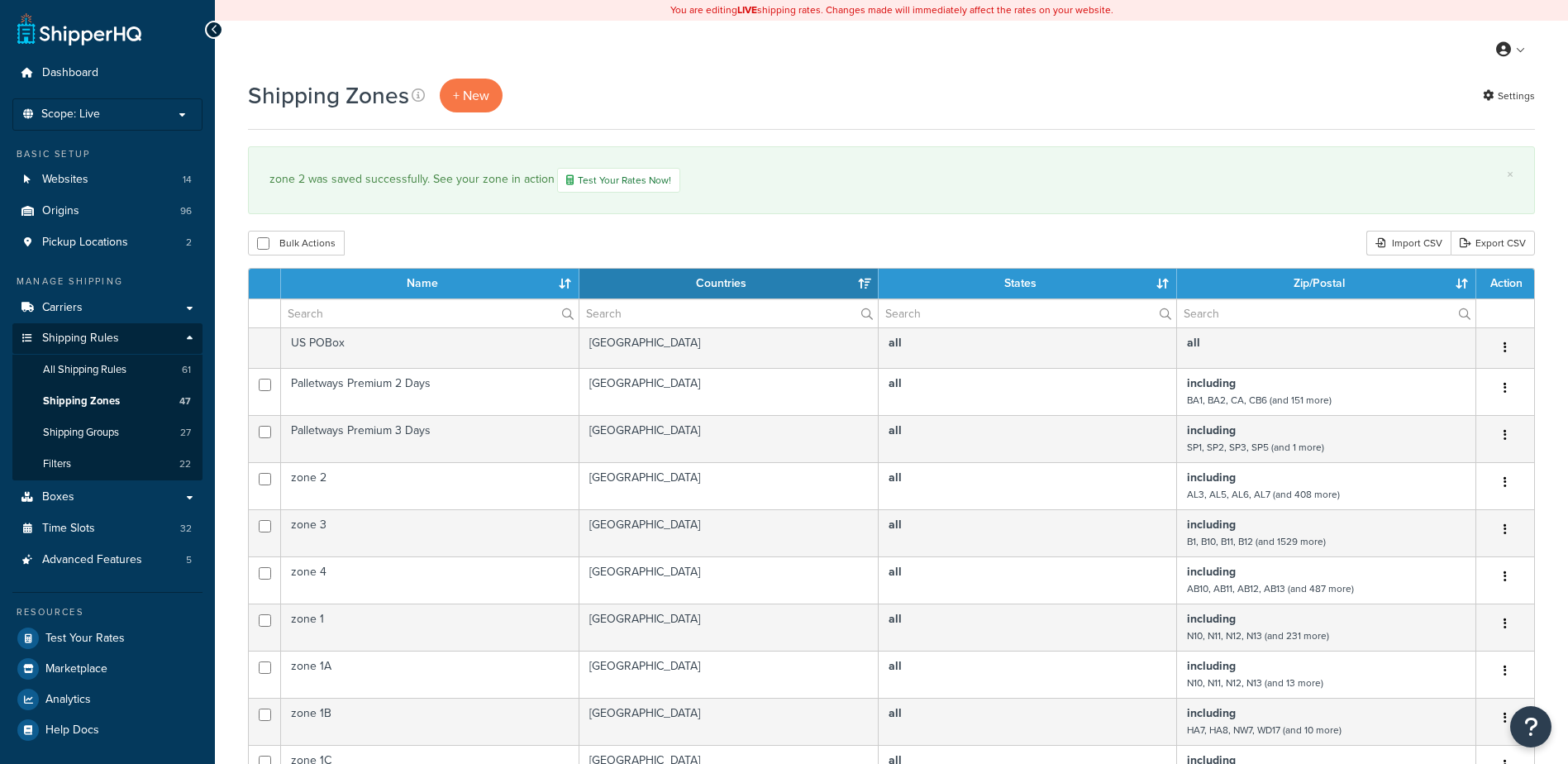
select select "15"
click at [337, 314] on input "text" at bounding box center [430, 314] width 298 height 28
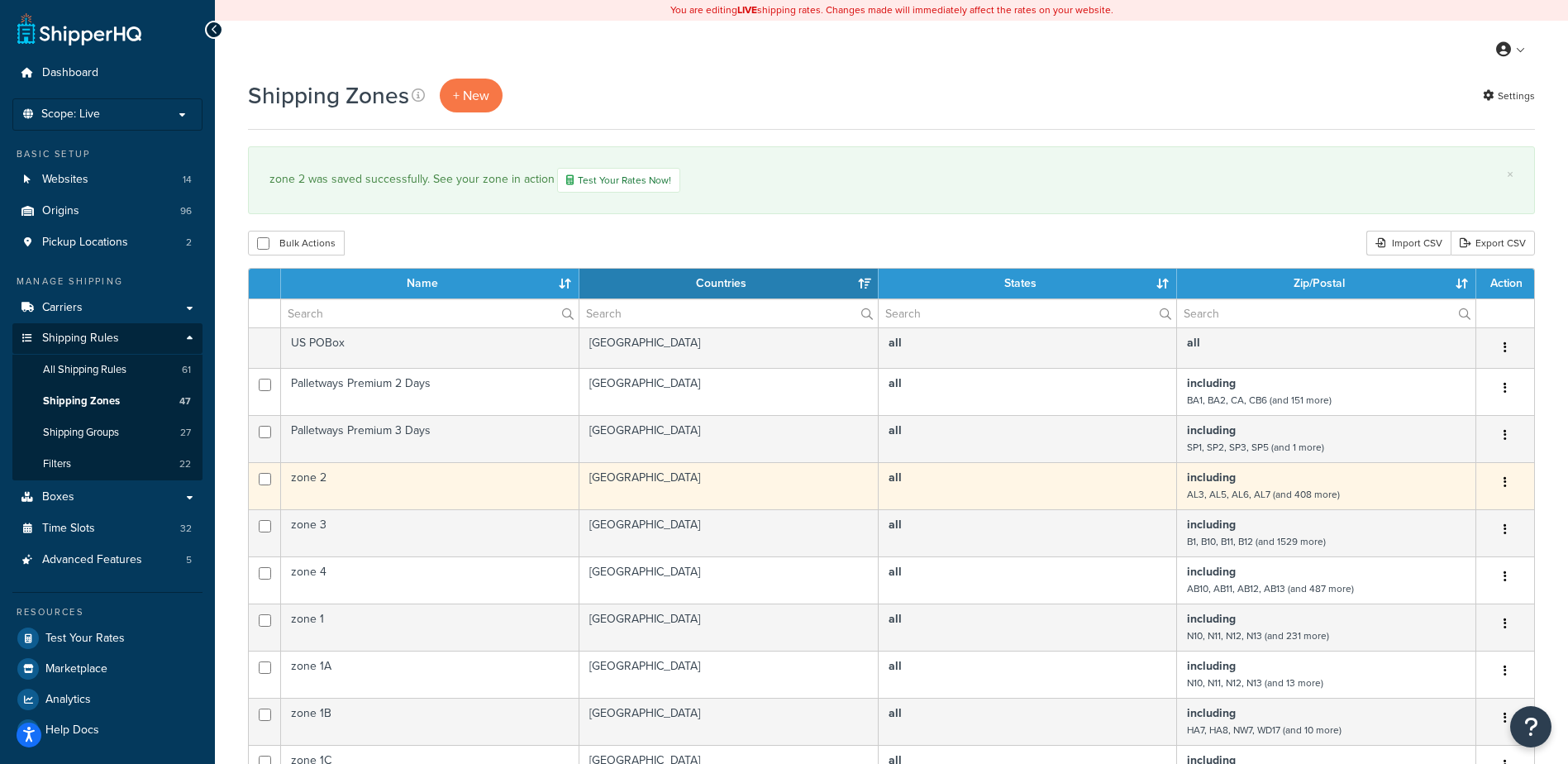
click at [419, 488] on td "zone 2" at bounding box center [430, 485] width 299 height 47
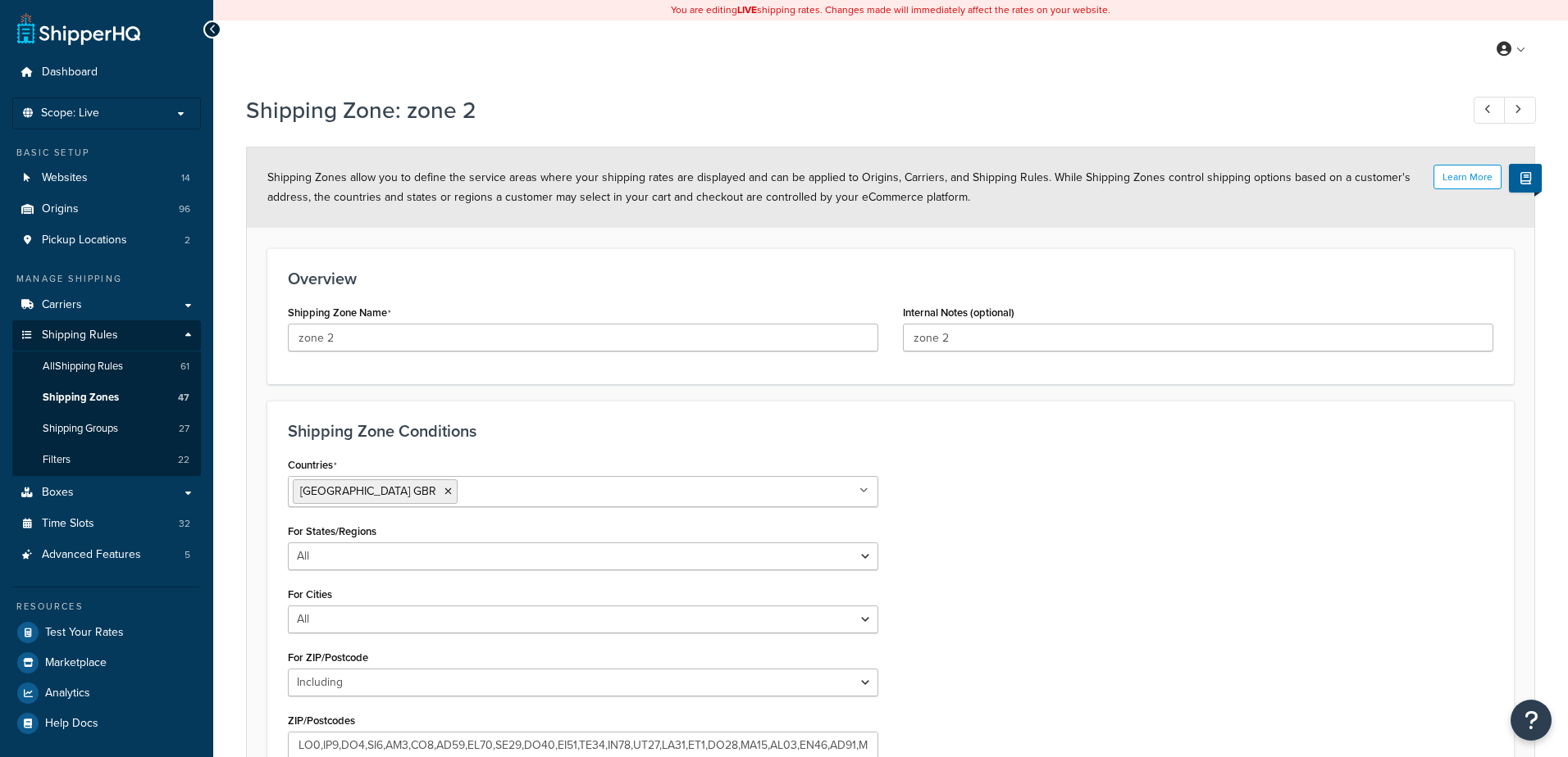
select select "including"
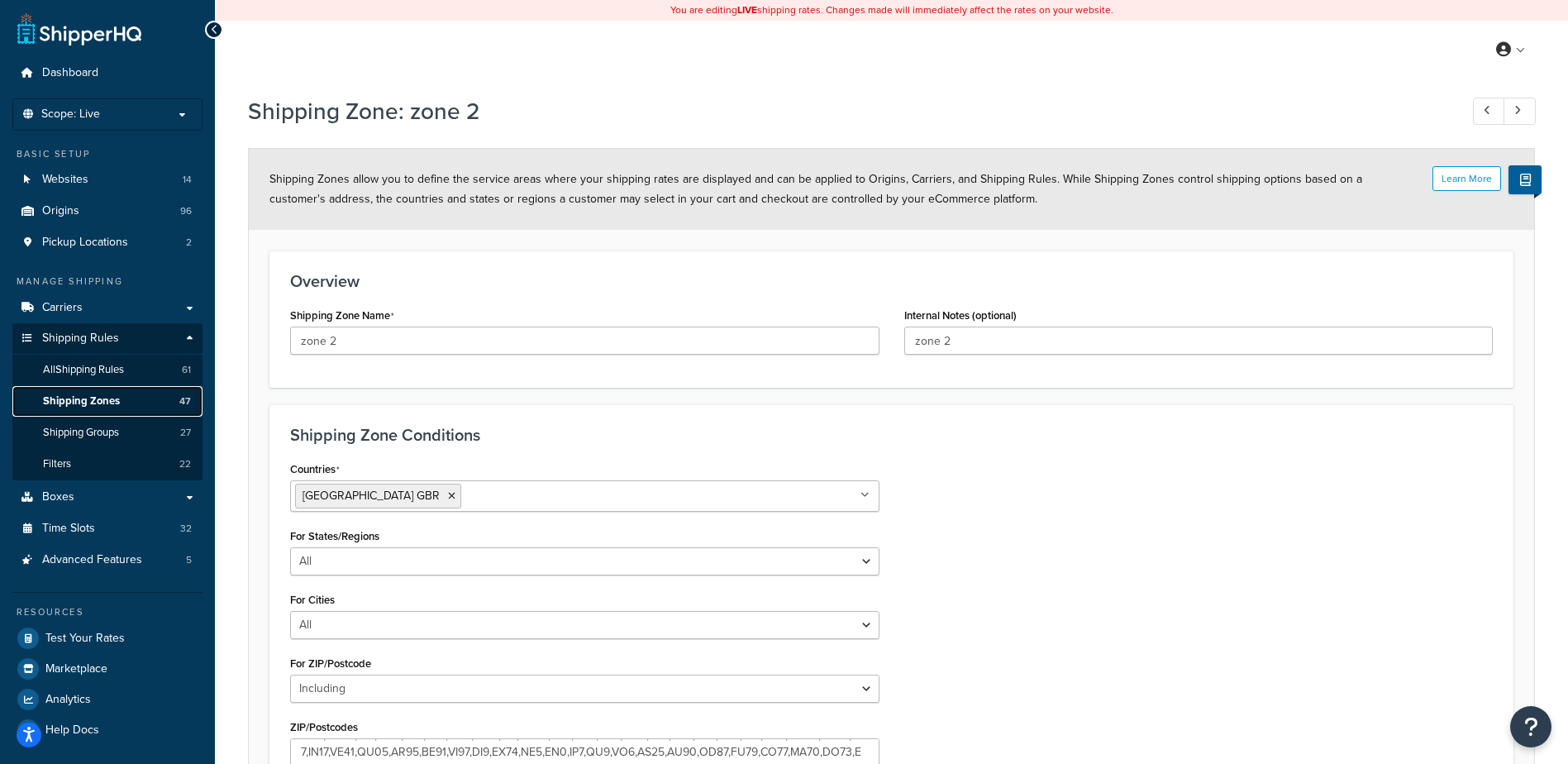
click at [93, 401] on span "Shipping Zones" at bounding box center [81, 401] width 77 height 14
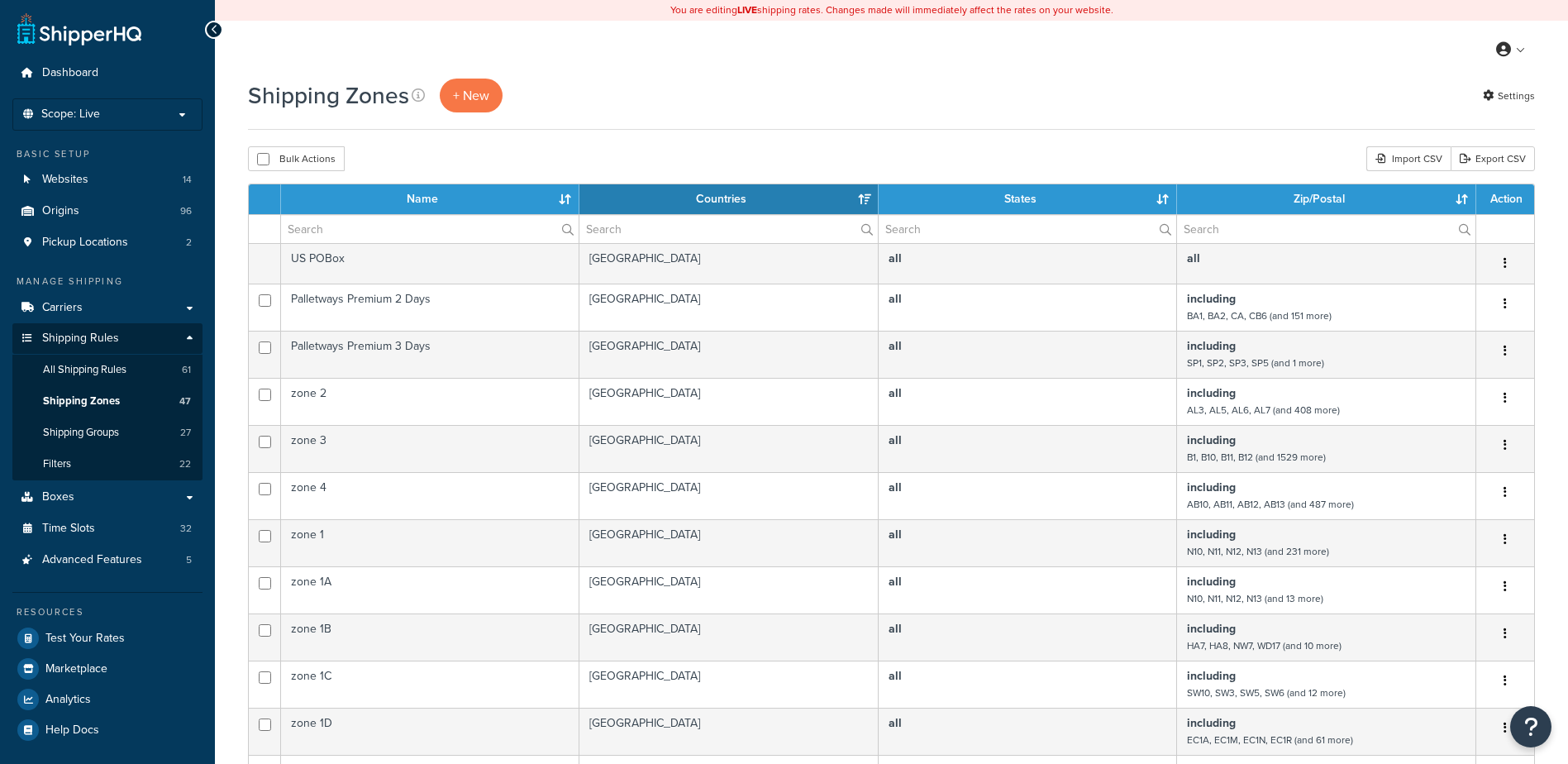
select select "15"
click at [323, 228] on input "text" at bounding box center [430, 229] width 298 height 28
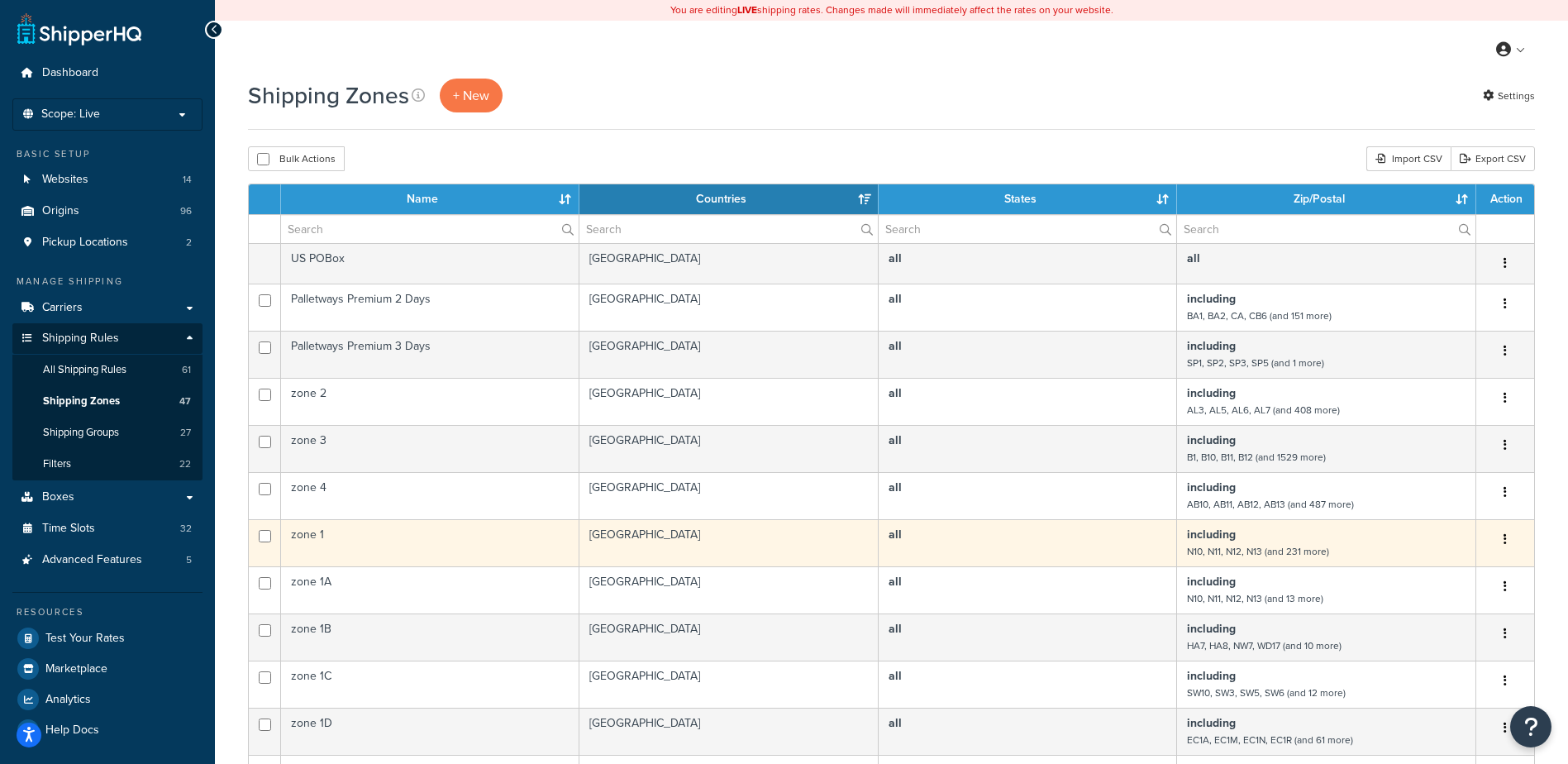
click at [392, 536] on td "zone 1" at bounding box center [430, 543] width 299 height 47
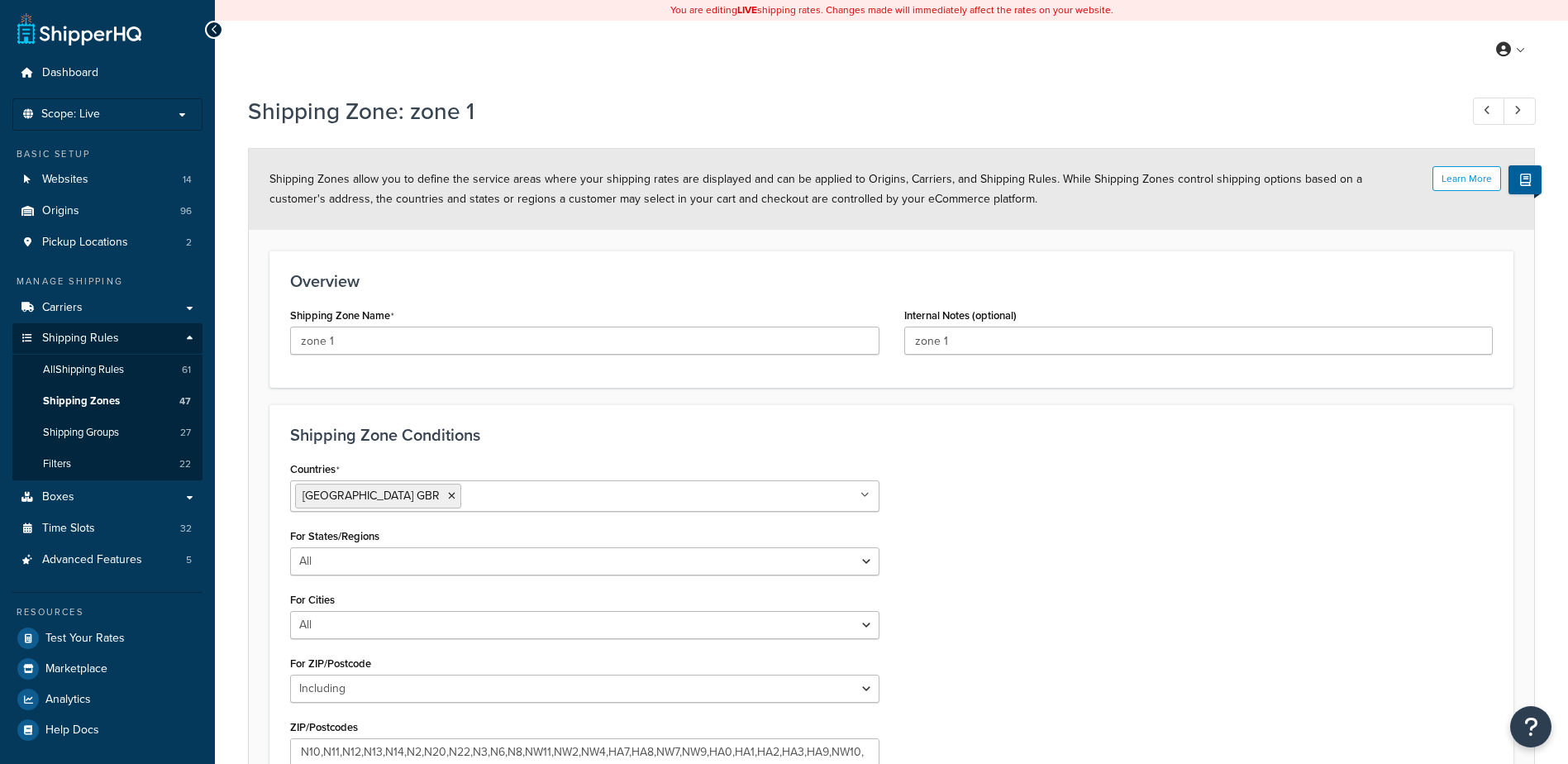
select select "including"
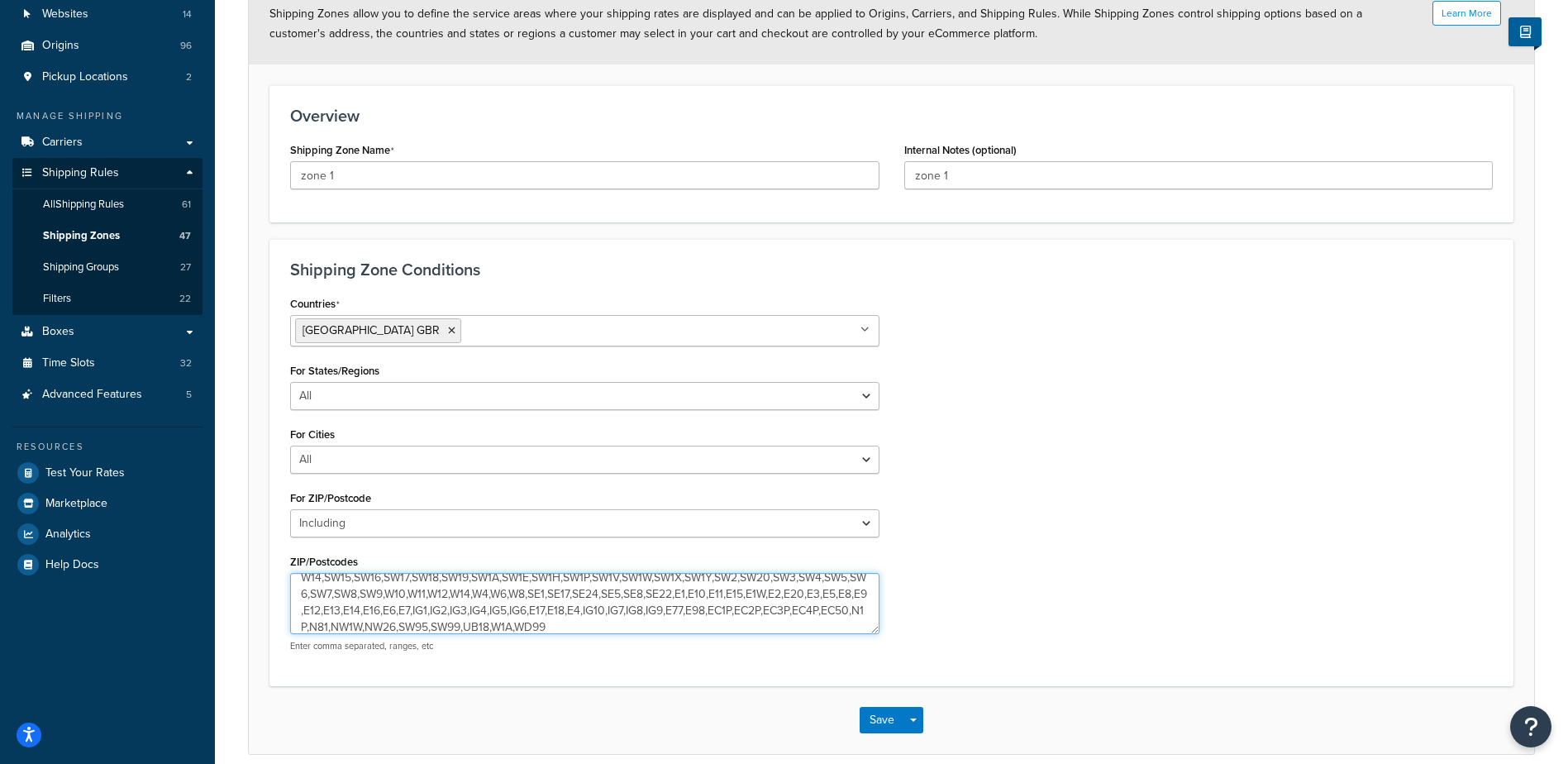
scroll to position [132, 0]
click at [695, 585] on textarea "N10,N11,N12,N13,N14,N2,N20,N22,N3,N6,N8,NW11,NW2,NW4,HA7,HA8,NW7,NW9,HA0,HA1,HA…" at bounding box center [585, 603] width 590 height 61
type textarea "N10,N11,N12,N13,N14,N2,N20,N22,N3,N6,N8,NW11,NW2,NW4,HA7,HA8,NW7,NW9,HA0,HA1,HA…"
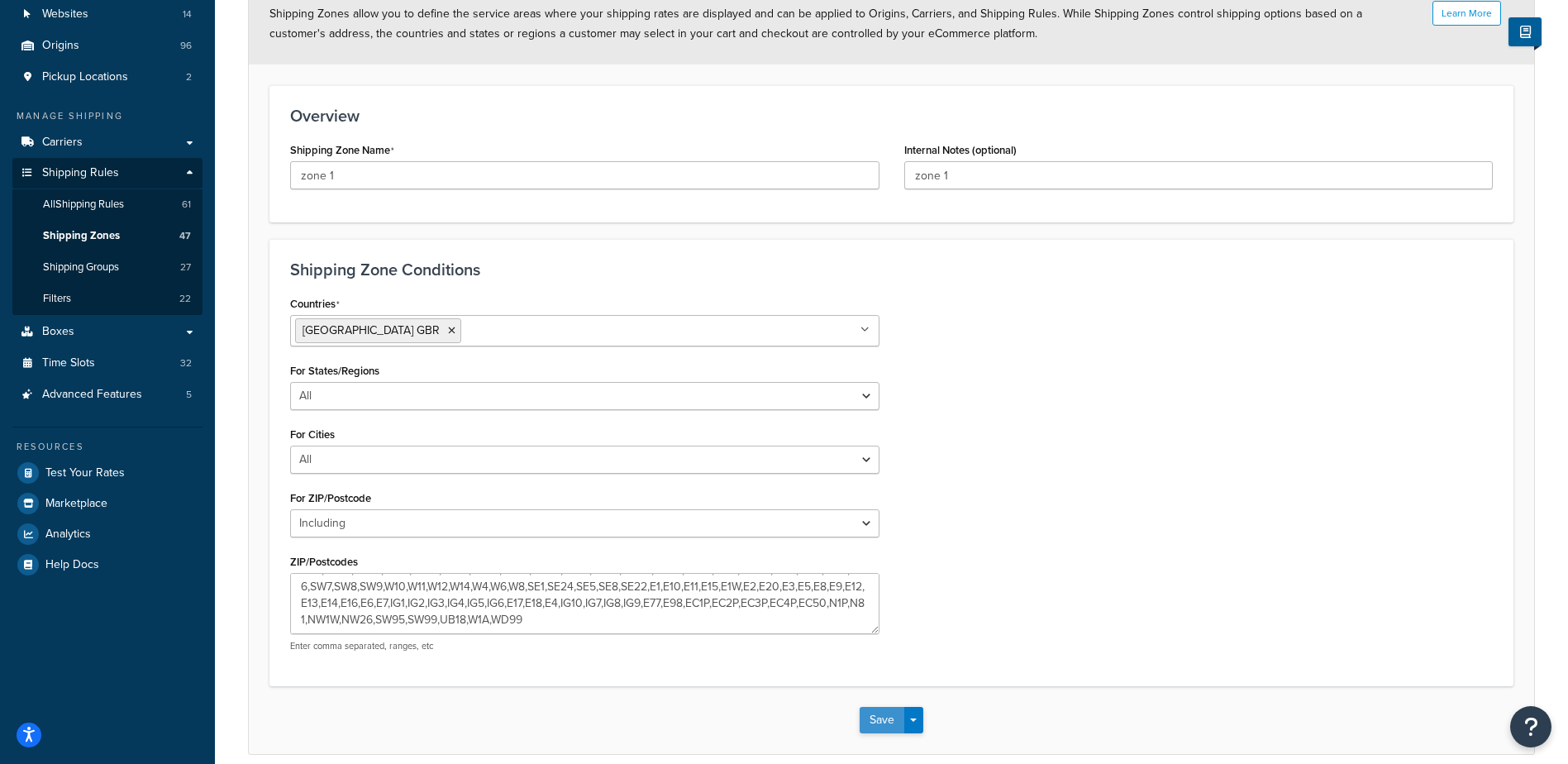
click at [874, 723] on button "Save" at bounding box center [881, 720] width 44 height 27
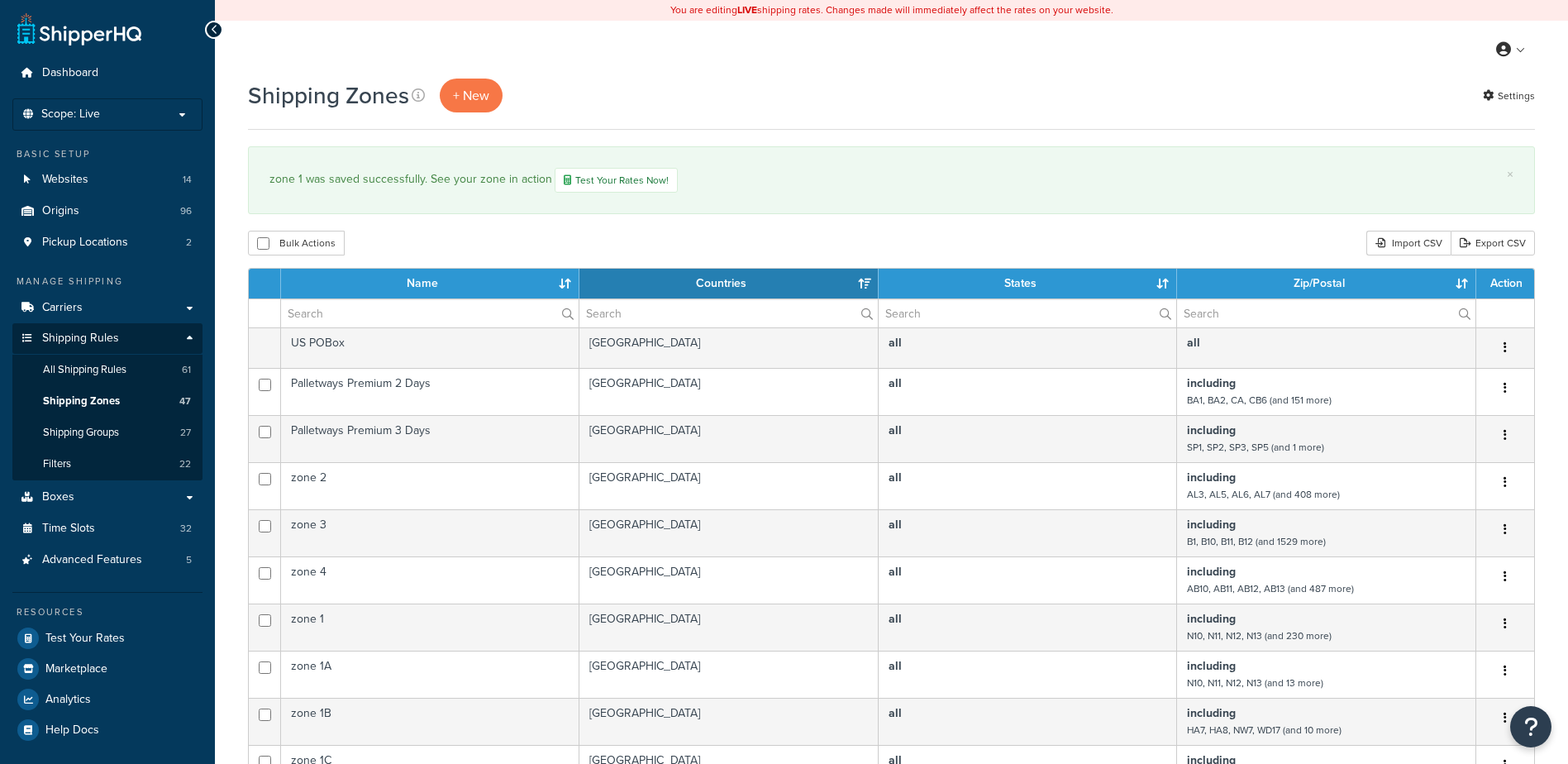
select select "15"
click at [308, 317] on input "text" at bounding box center [430, 314] width 298 height 28
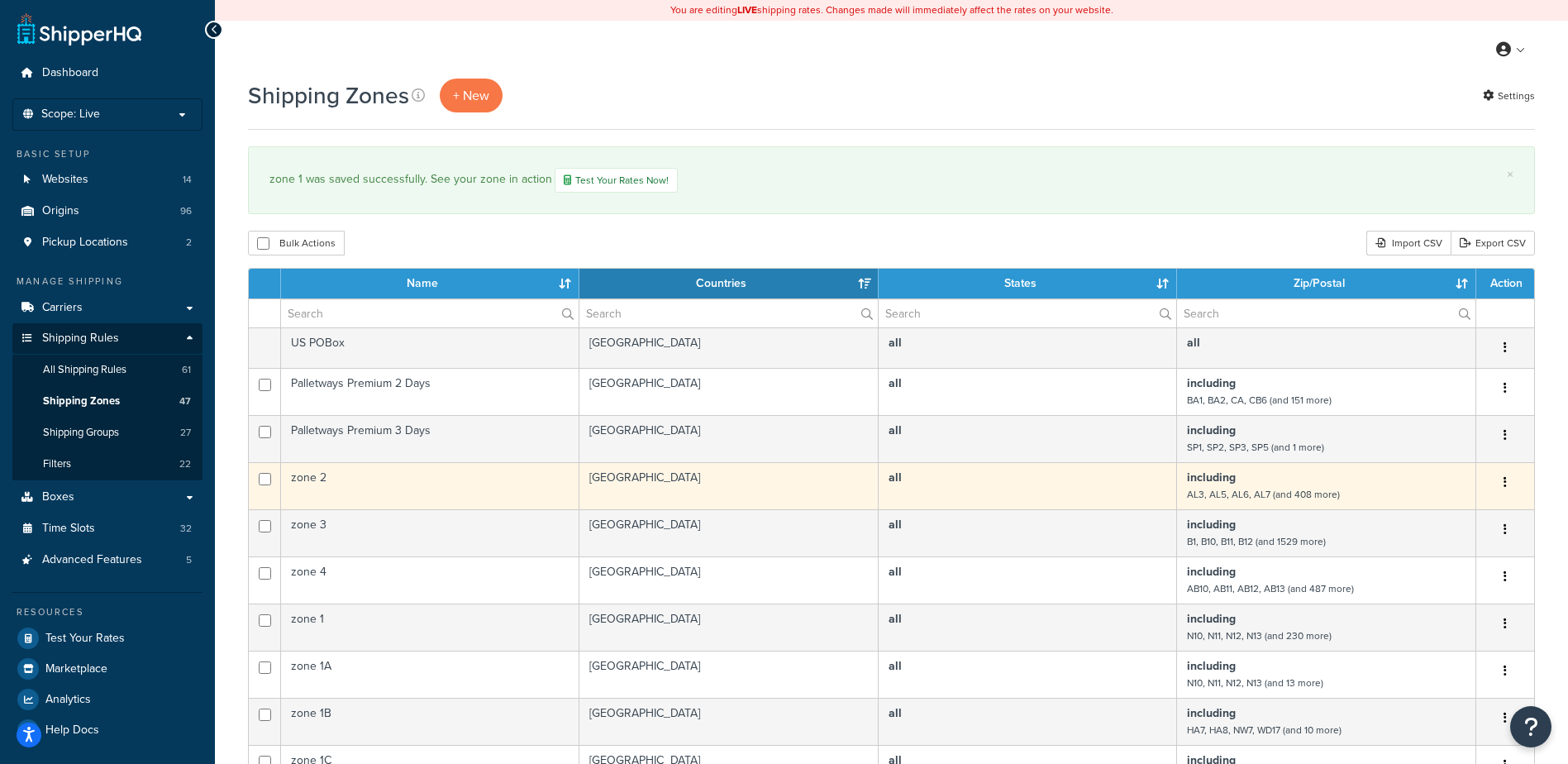
click at [389, 482] on td "zone 2" at bounding box center [430, 485] width 299 height 47
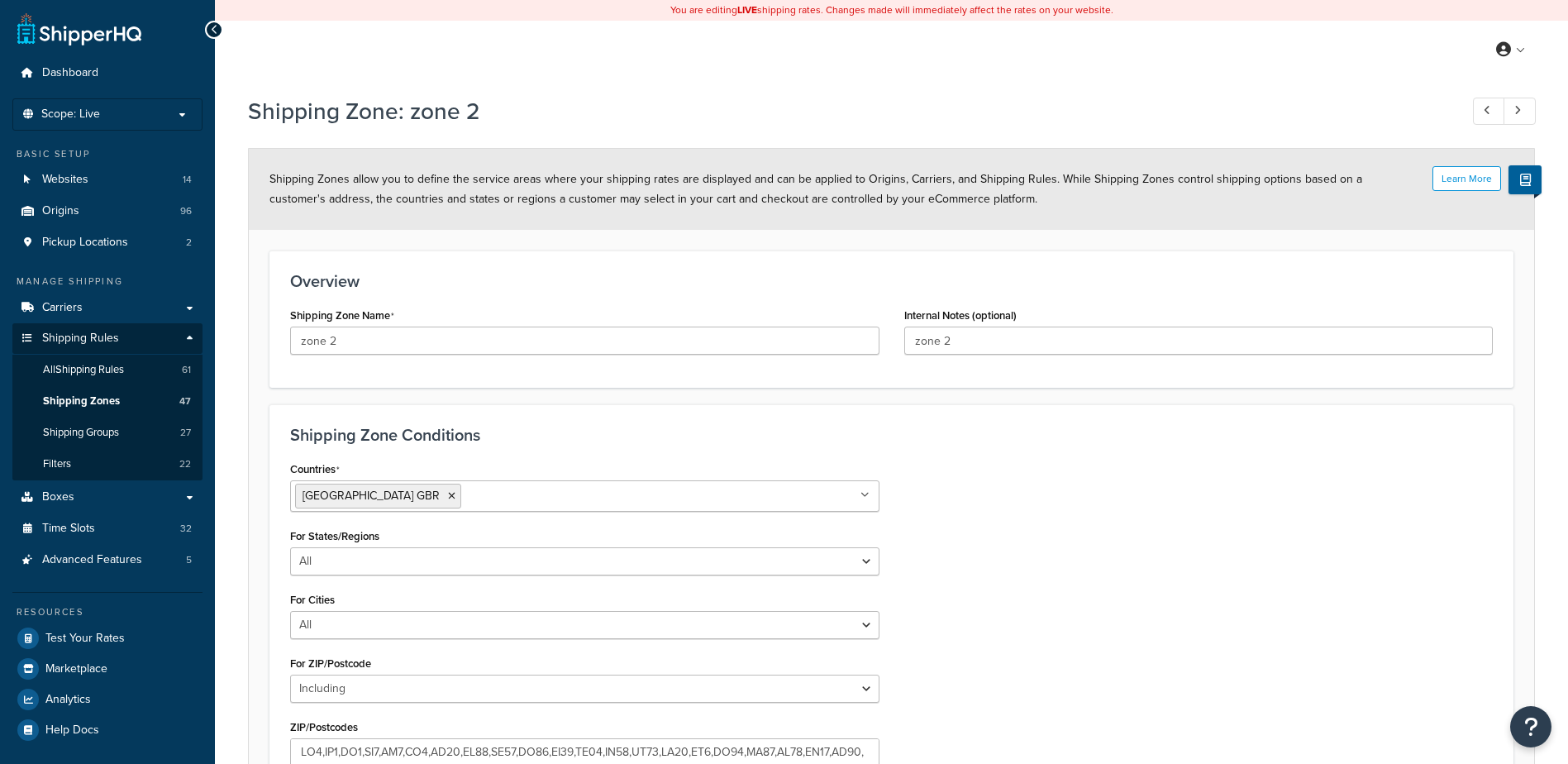
select select "including"
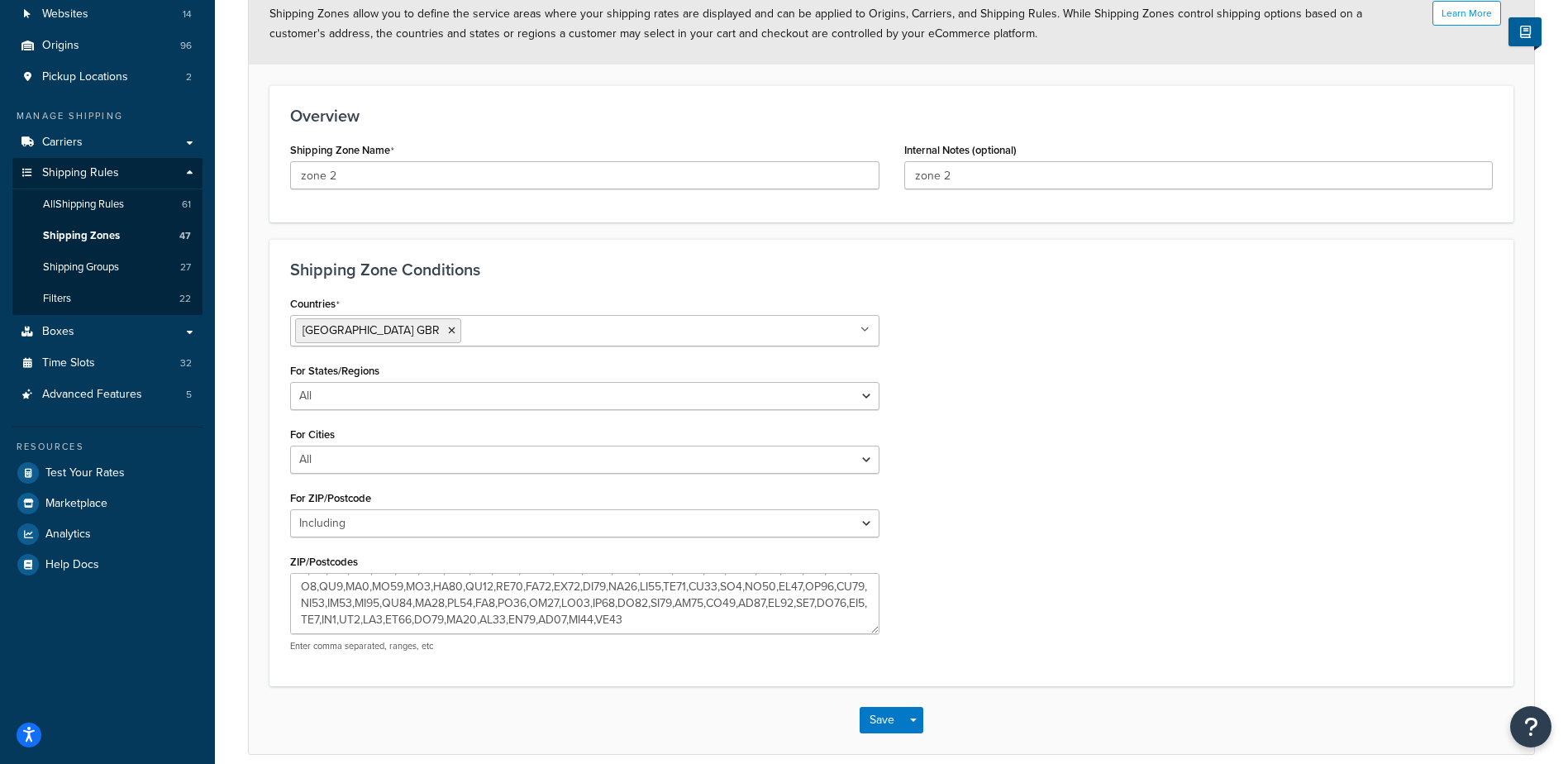
scroll to position [198, 0]
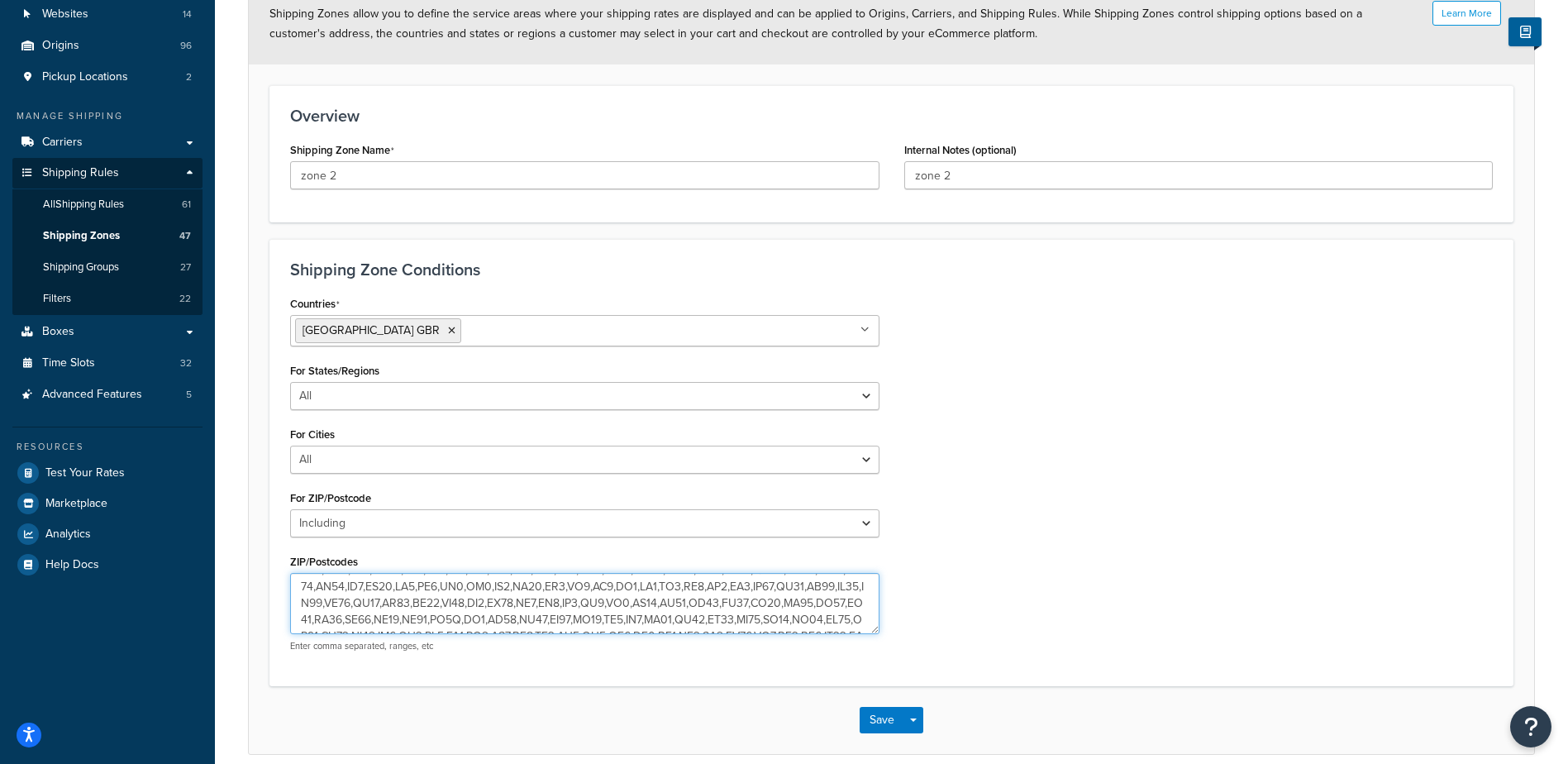
click at [553, 618] on textarea "ZIP/Postcodes" at bounding box center [585, 603] width 590 height 61
type textarea "AL3,AL5,AL6,AL7,AL8,BN1,BN10,BN11,BN12,BN13,BN14,BN15,BN16,BN17,BN18,BN2,BN20,B…"
click at [874, 716] on button "Save" at bounding box center [881, 720] width 44 height 27
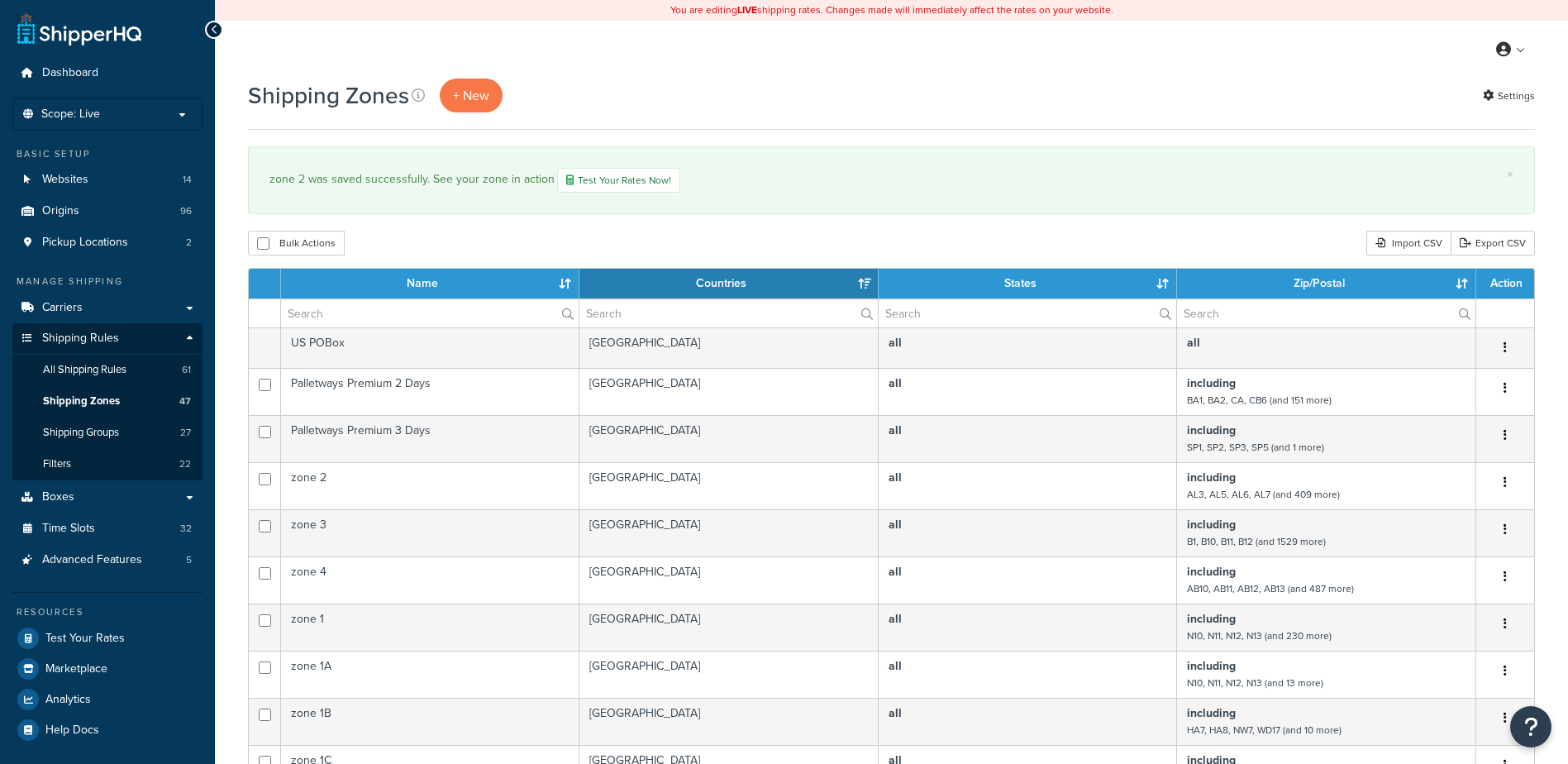
select select "15"
click at [325, 316] on input "text" at bounding box center [430, 314] width 298 height 28
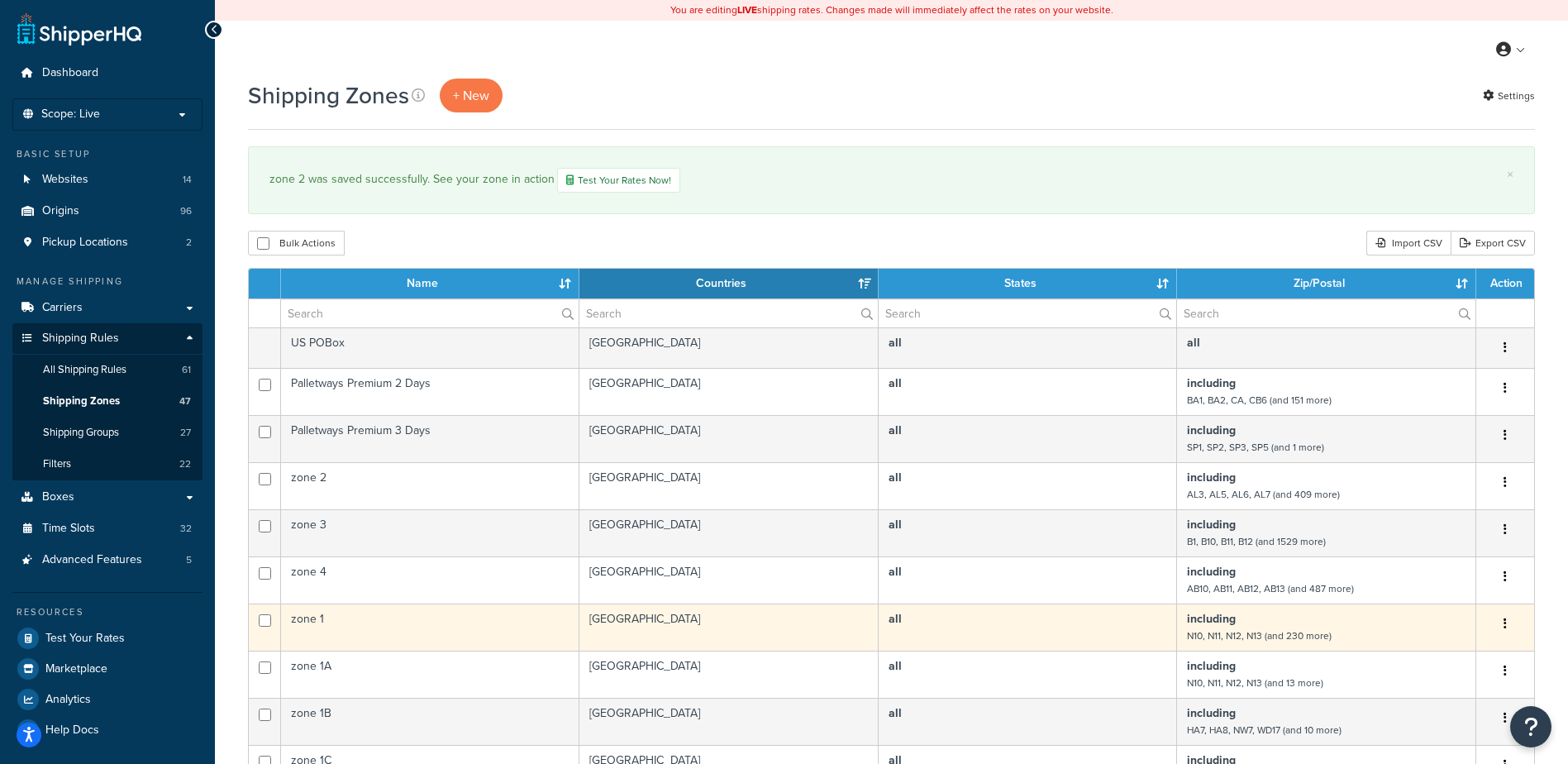
click at [398, 622] on td "zone 1" at bounding box center [430, 627] width 299 height 47
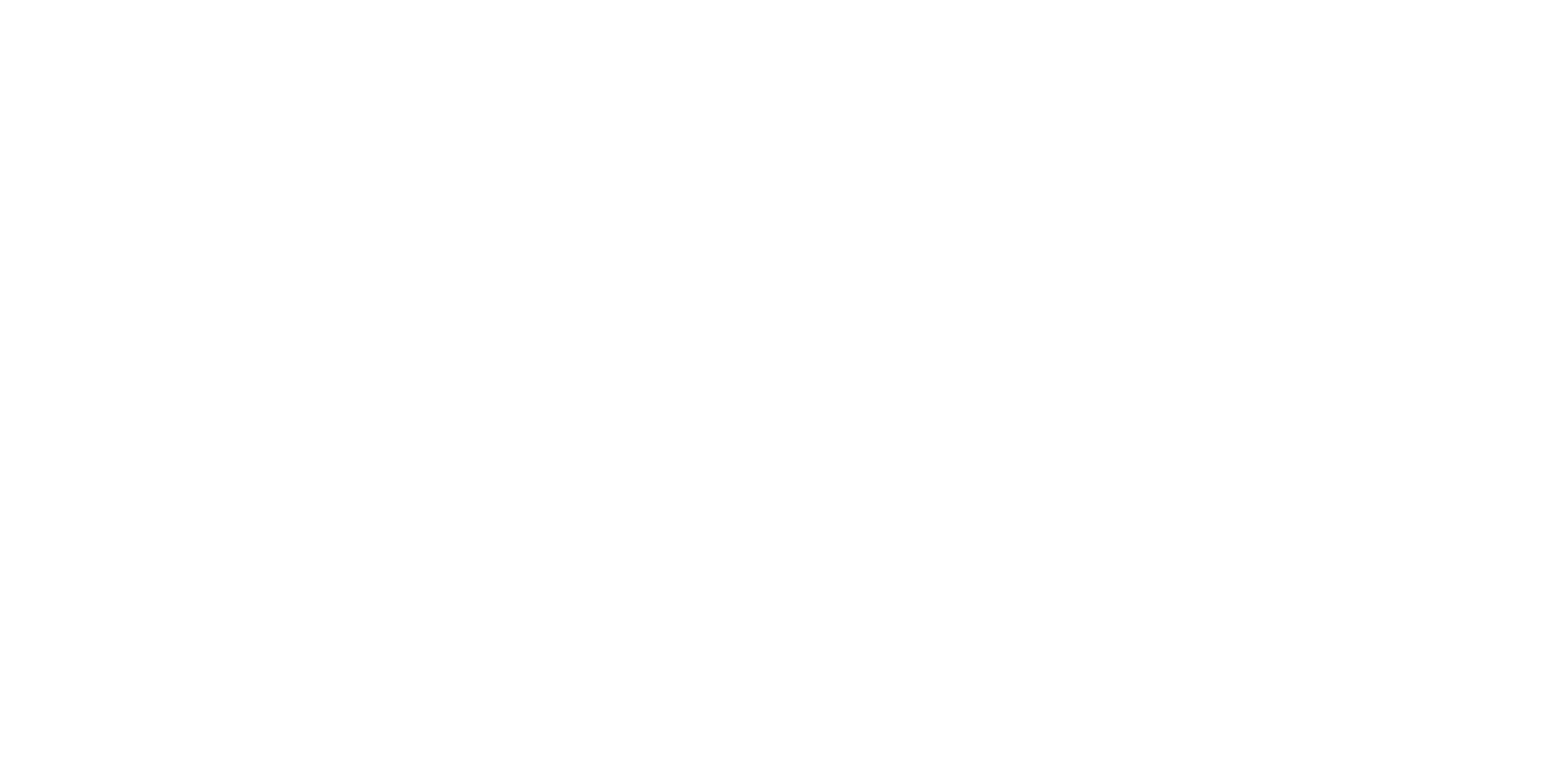
select select "including"
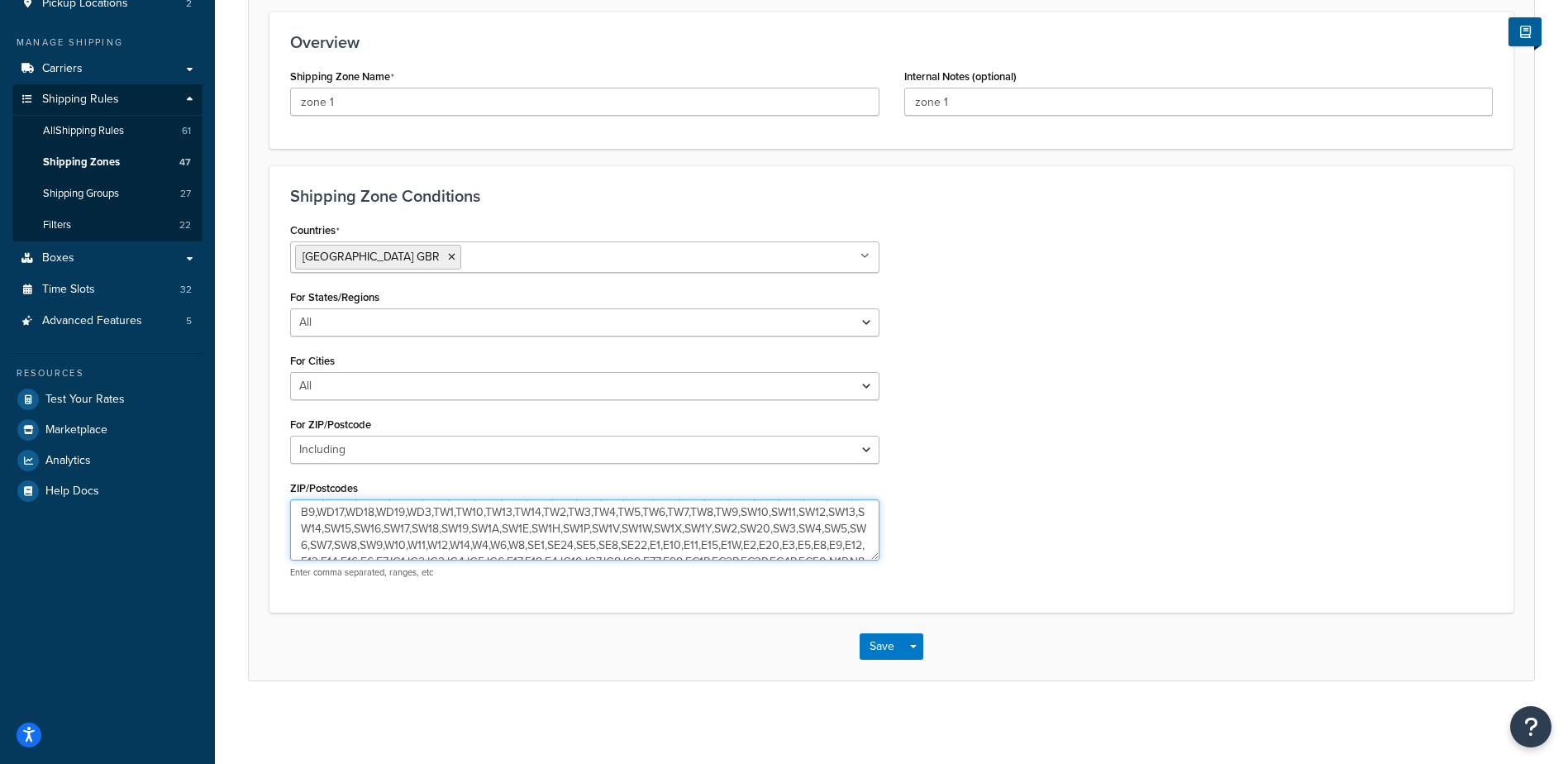
scroll to position [115, 0]
click at [773, 528] on textarea "N10,N11,N12,N13,N14,N2,N20,N22,N3,N6,N8,NW11,NW2,NW4,HA7,HA8,NW7,NW9,HA0,HA1,HA…" at bounding box center [585, 530] width 590 height 61
type textarea "N10,N11,N12,N13,N14,N2,N20,N22,N3,N6,N8,NW11,NW2,NW4,HA7,HA8,NW7,NW9,HA0,HA1,HA…"
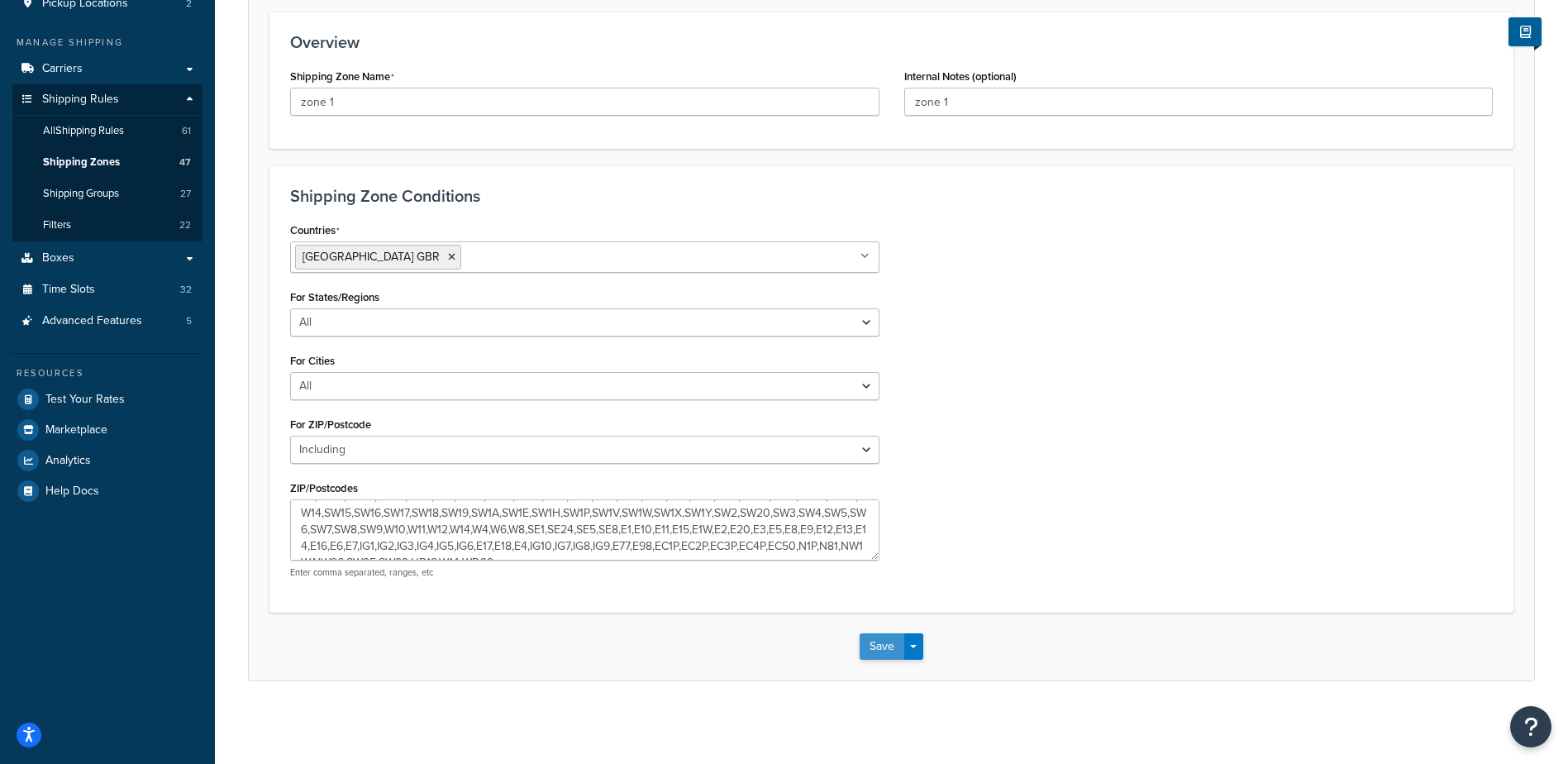
click at [879, 640] on button "Save" at bounding box center [881, 647] width 44 height 27
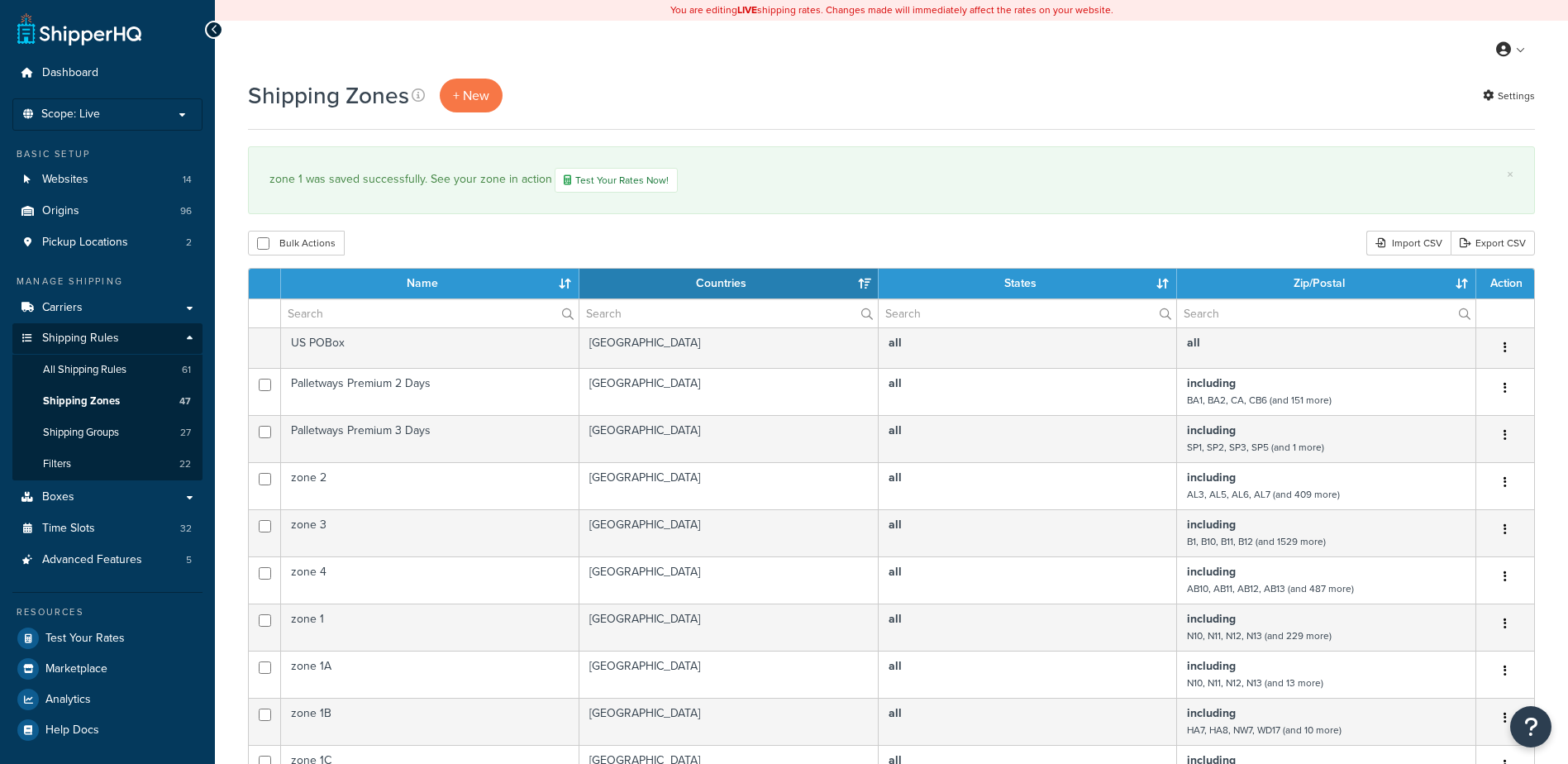
select select "15"
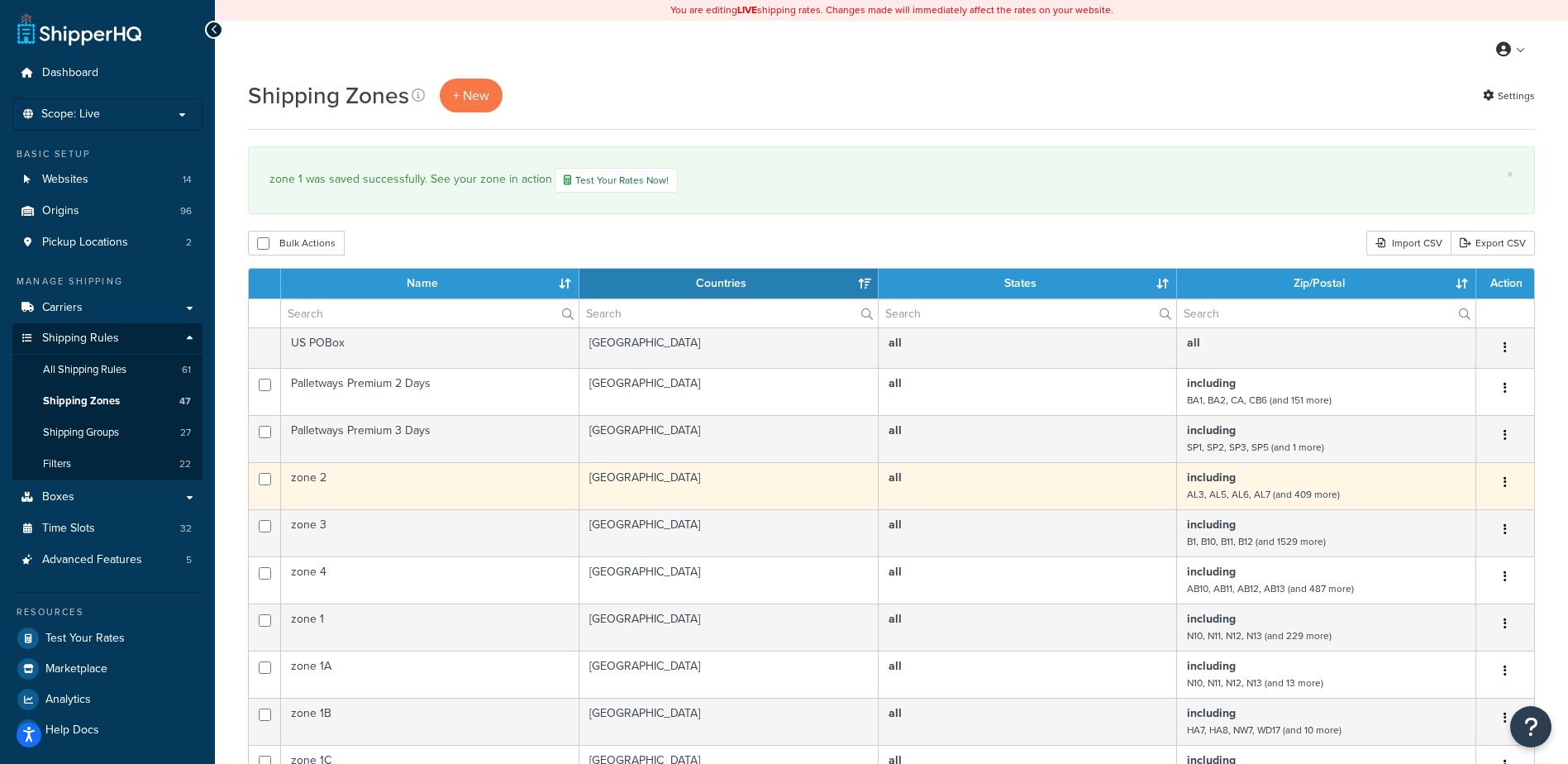
click at [533, 486] on td "zone 2" at bounding box center [430, 485] width 299 height 47
click at [533, 485] on td "zone 2" at bounding box center [430, 485] width 299 height 47
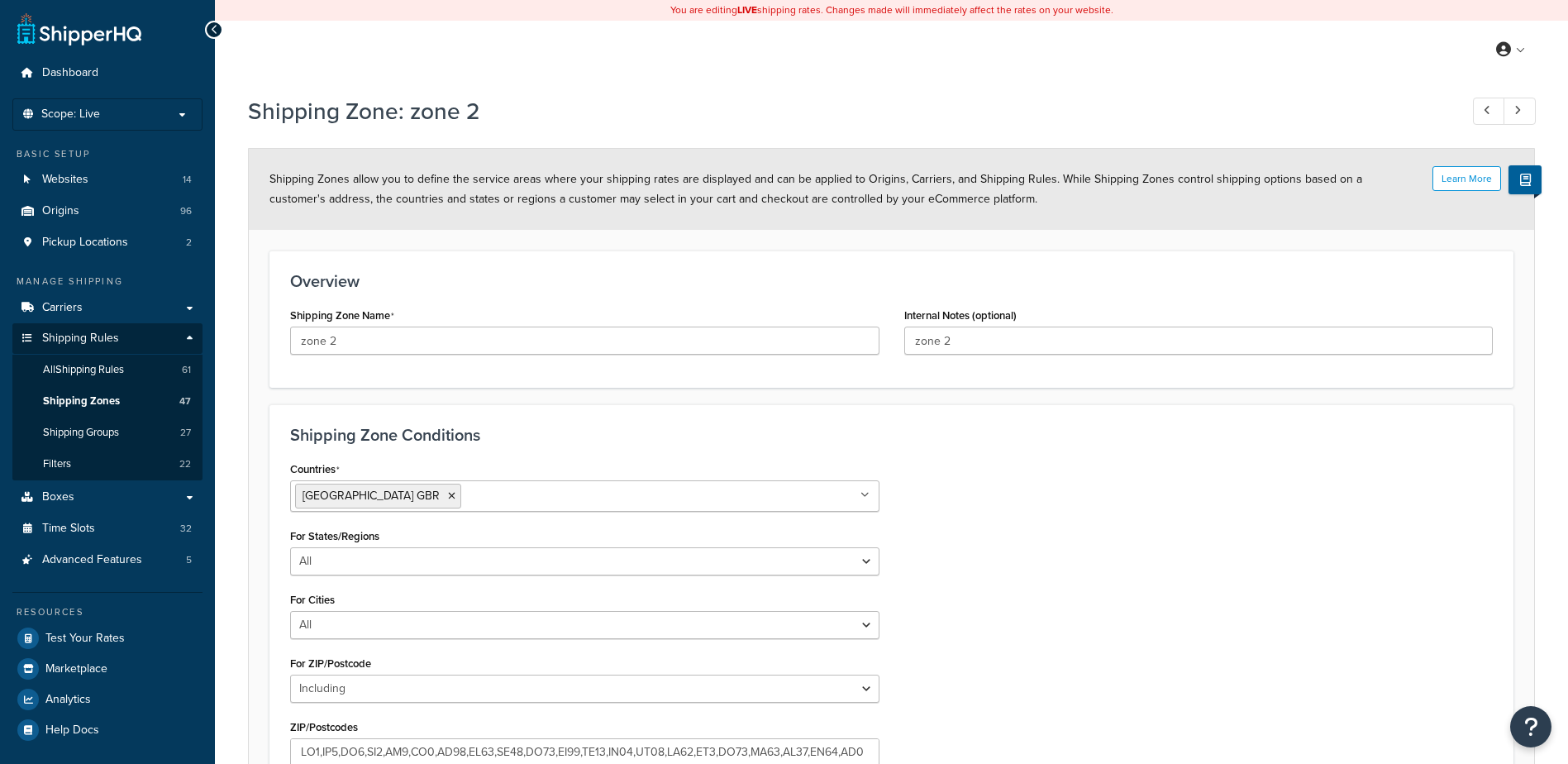
select select "including"
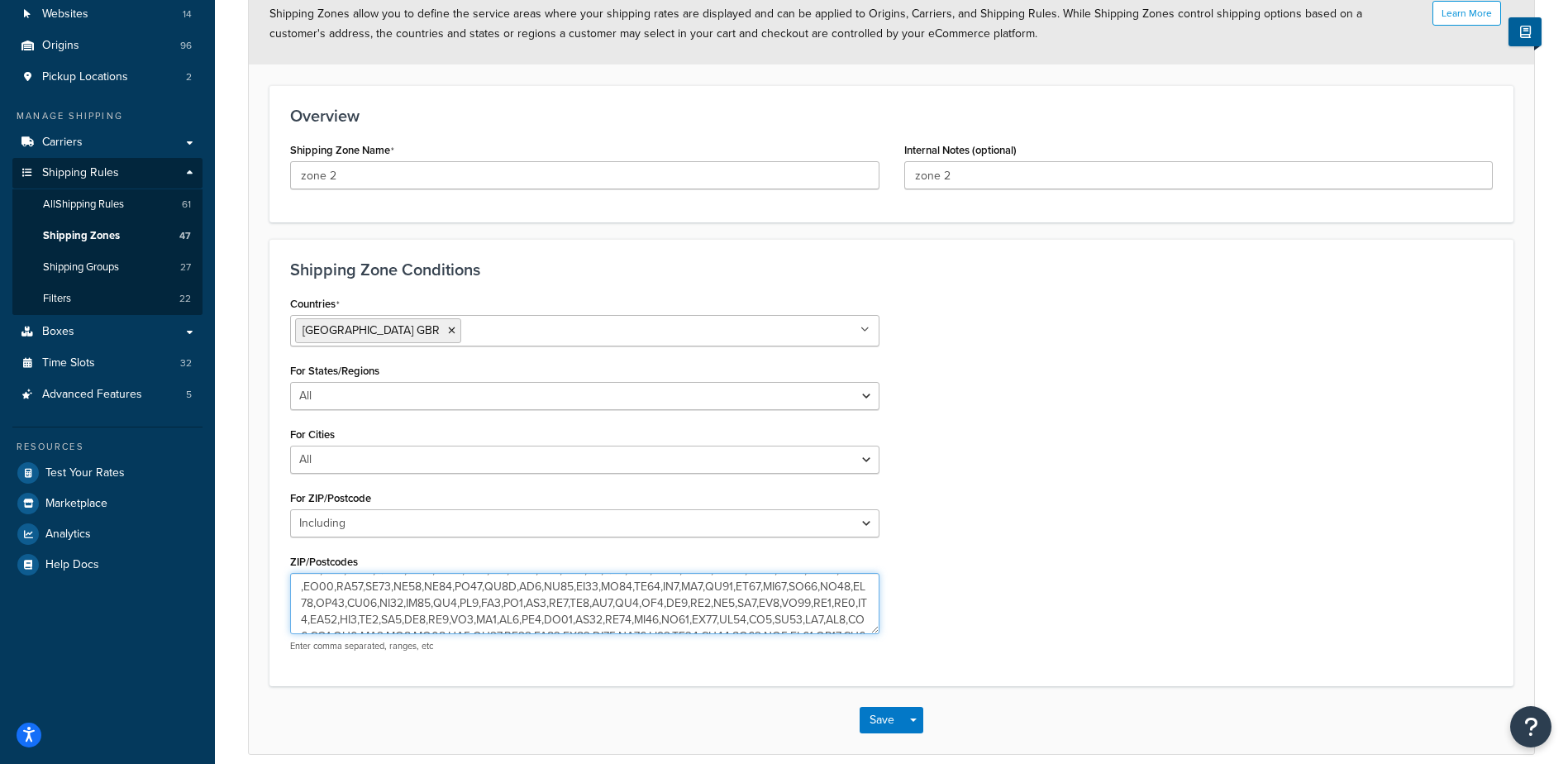
scroll to position [198, 0]
click at [716, 618] on textarea "ZIP/Postcodes" at bounding box center [585, 603] width 590 height 61
click at [720, 618] on textarea "ZIP/Postcodes" at bounding box center [585, 603] width 590 height 61
click at [688, 619] on textarea "ZIP/Postcodes" at bounding box center [585, 603] width 590 height 61
click at [734, 622] on textarea "ZIP/Postcodes" at bounding box center [585, 603] width 590 height 61
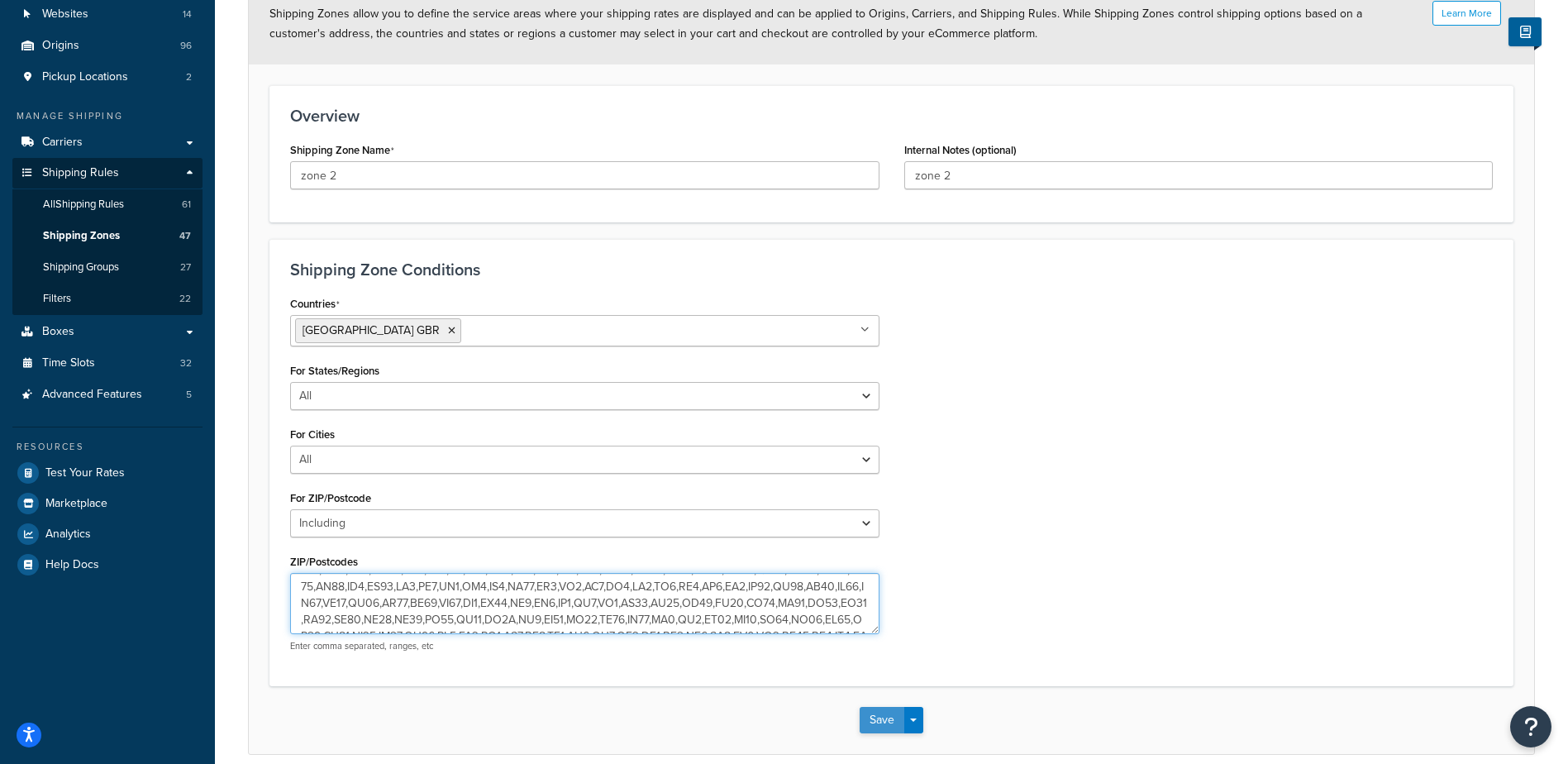
type textarea "AL3,AL5,AL6,AL7,AL8,BN1,BN10,BN11,BN12,BN13,BN14,BN15,BN16,BN17,BN18,BN2,BN20,B…"
click at [883, 721] on button "Save" at bounding box center [881, 720] width 44 height 27
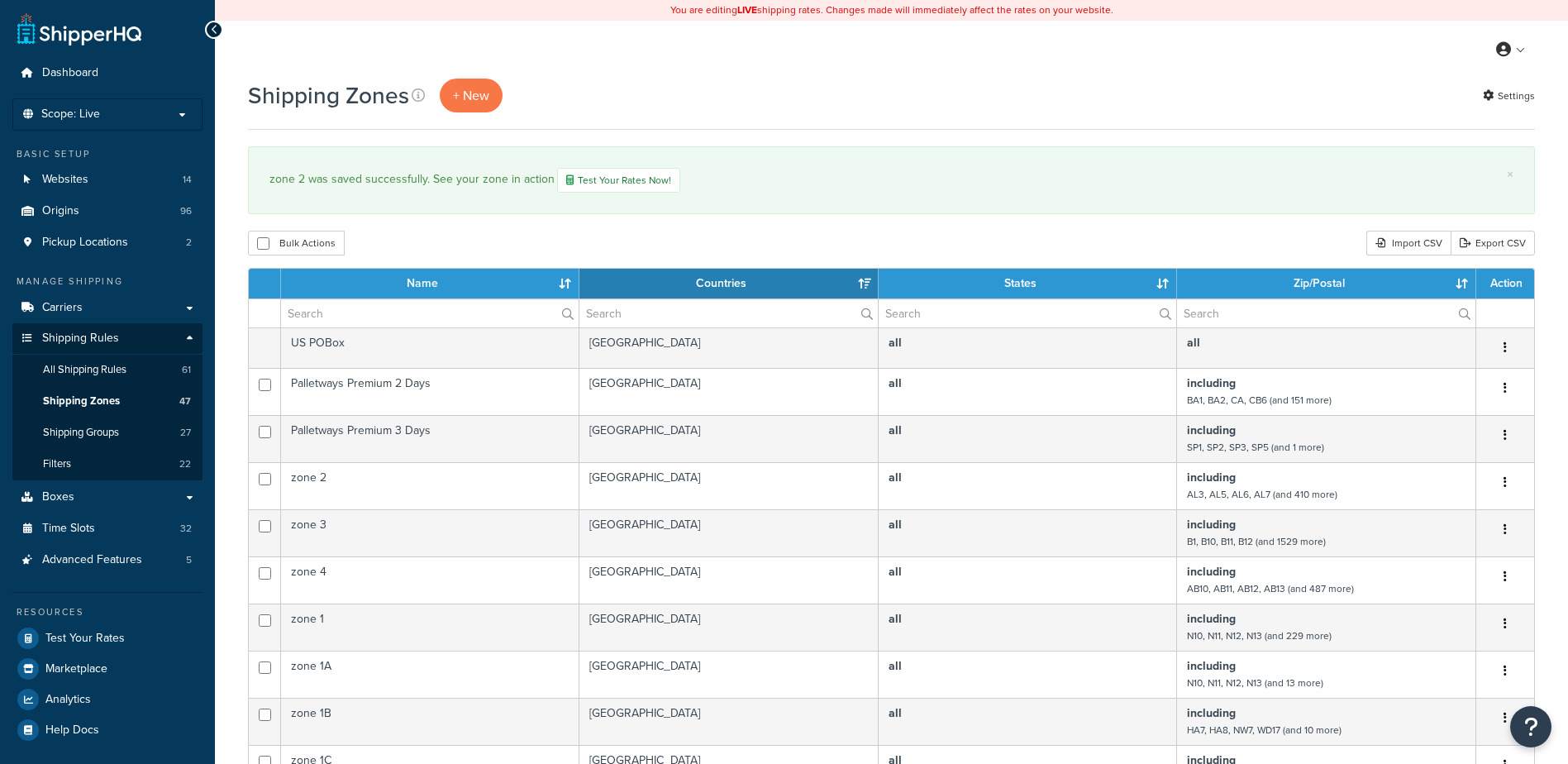
select select "15"
click at [347, 320] on input "text" at bounding box center [430, 314] width 298 height 28
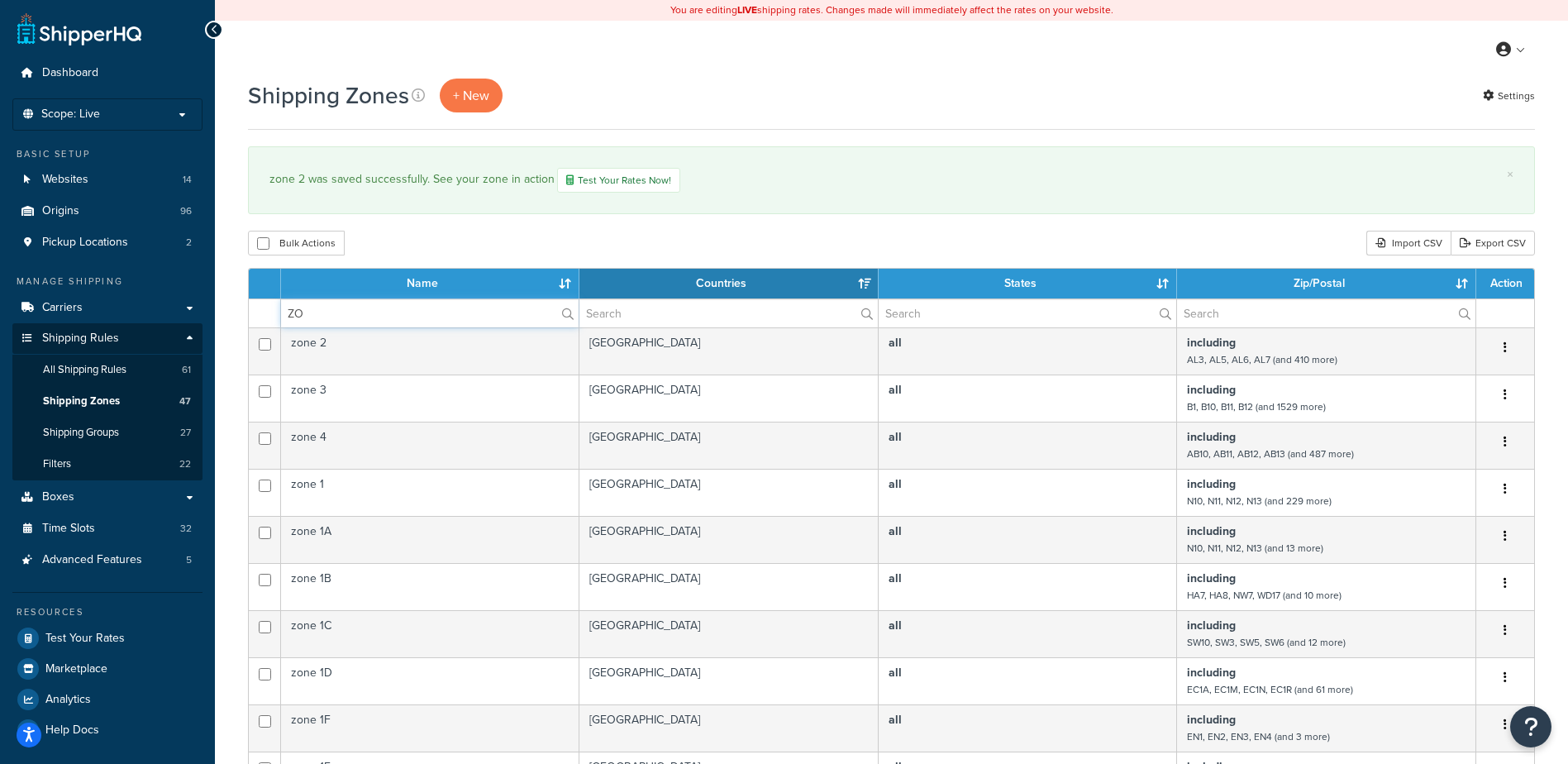
type input "Z"
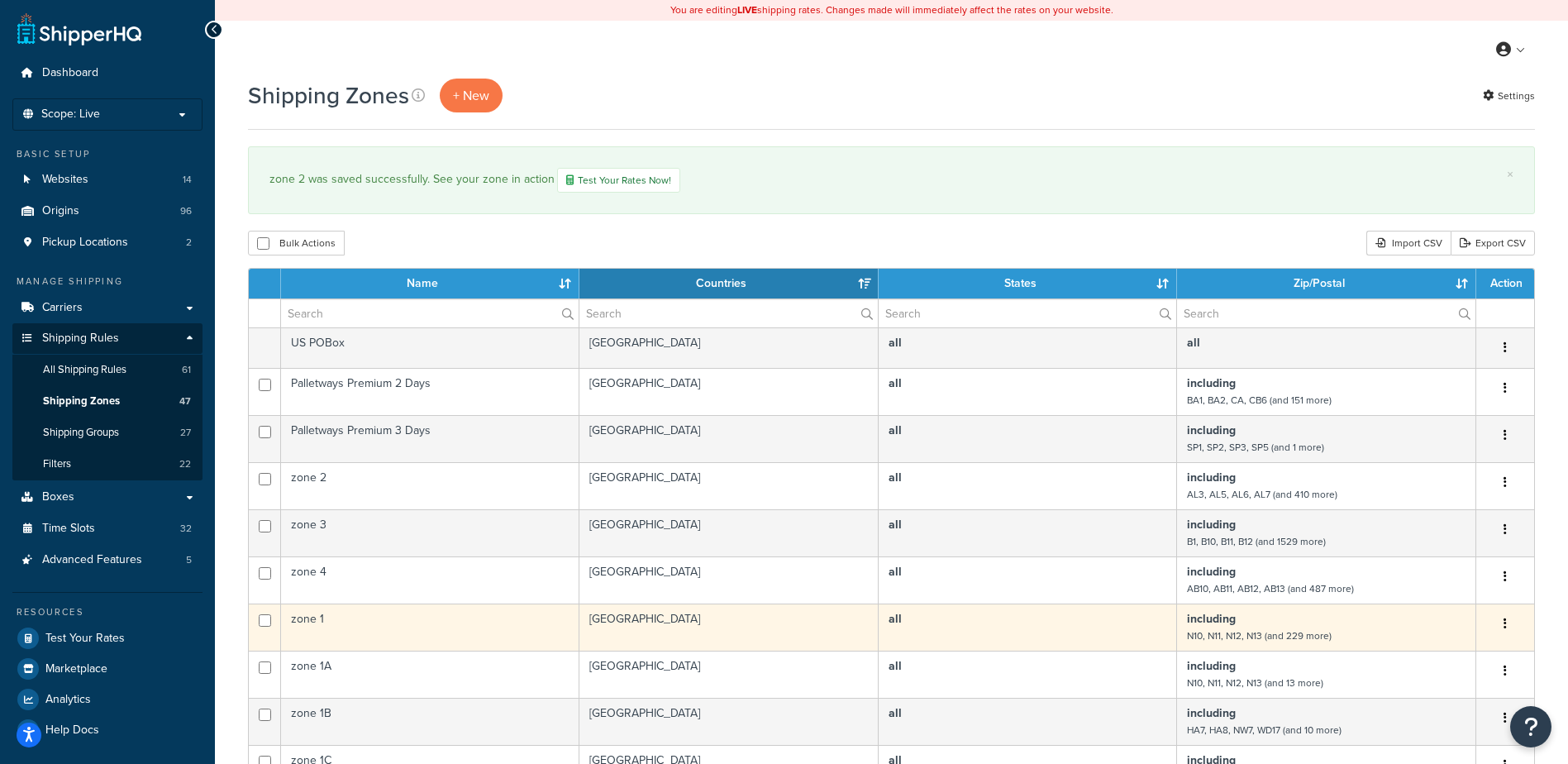
click at [523, 623] on td "zone 1" at bounding box center [430, 627] width 299 height 47
click at [523, 623] on td "zone 1" at bounding box center [430, 627] width 299 height 47
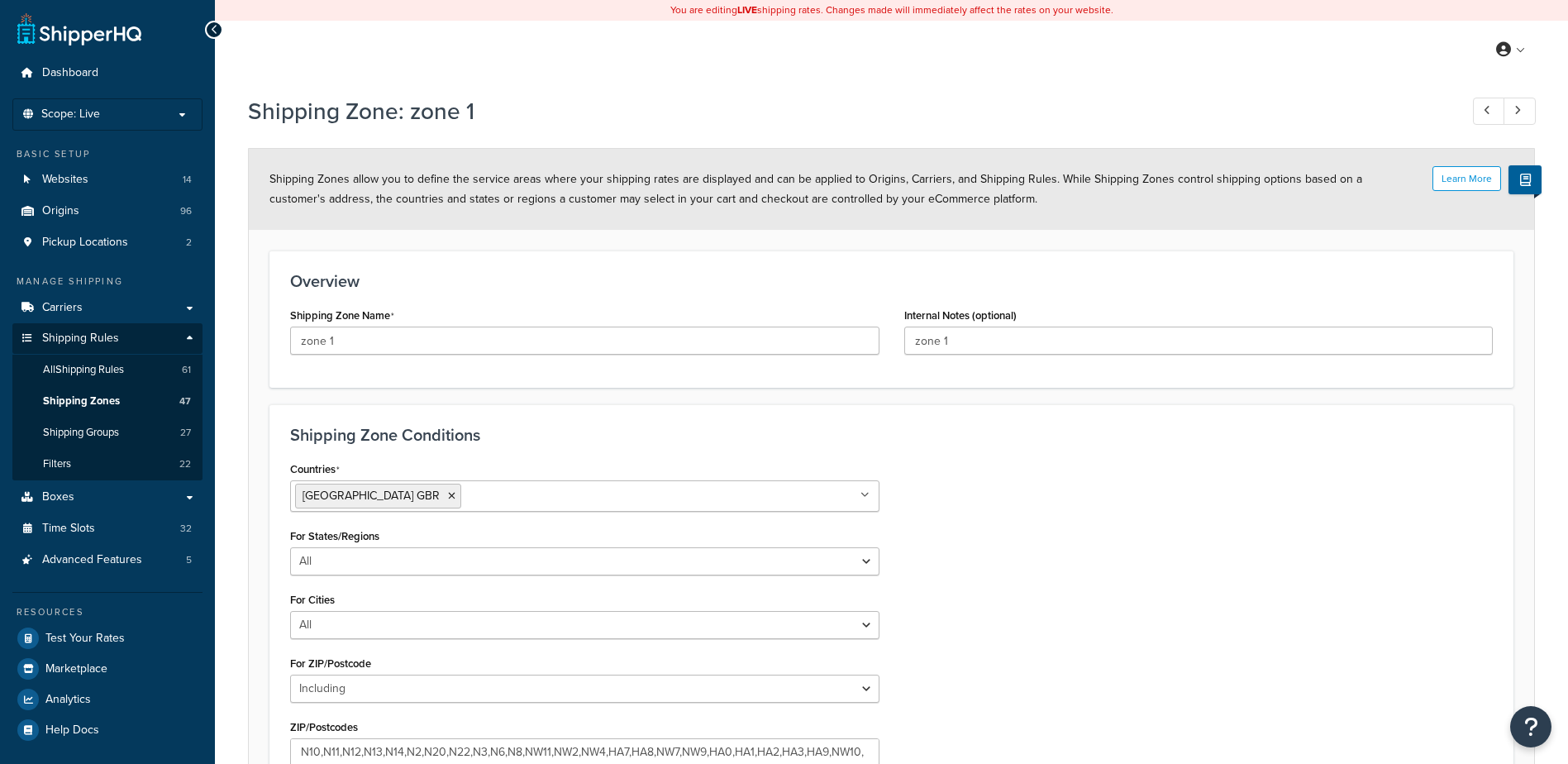
select select "including"
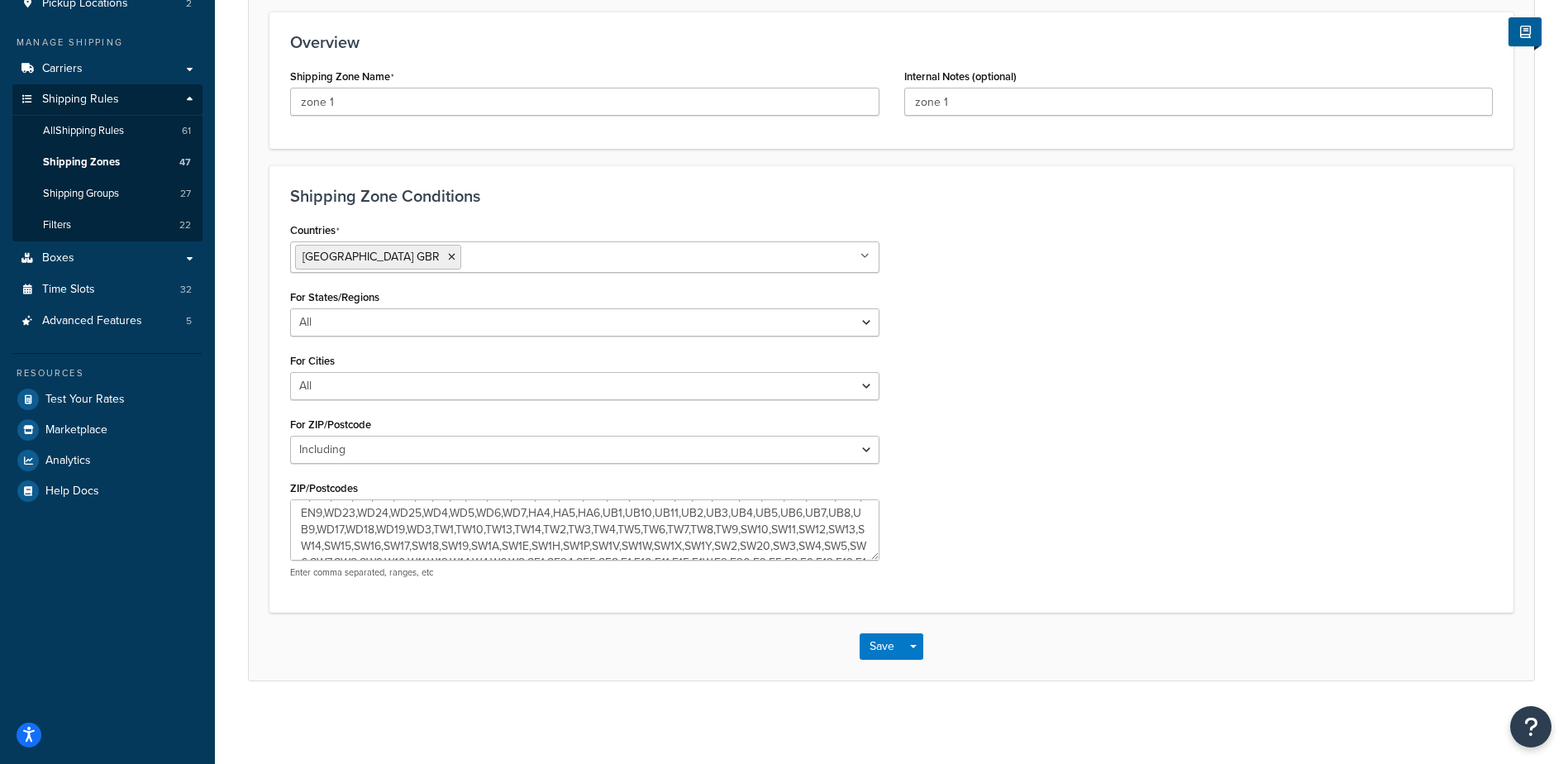
scroll to position [132, 0]
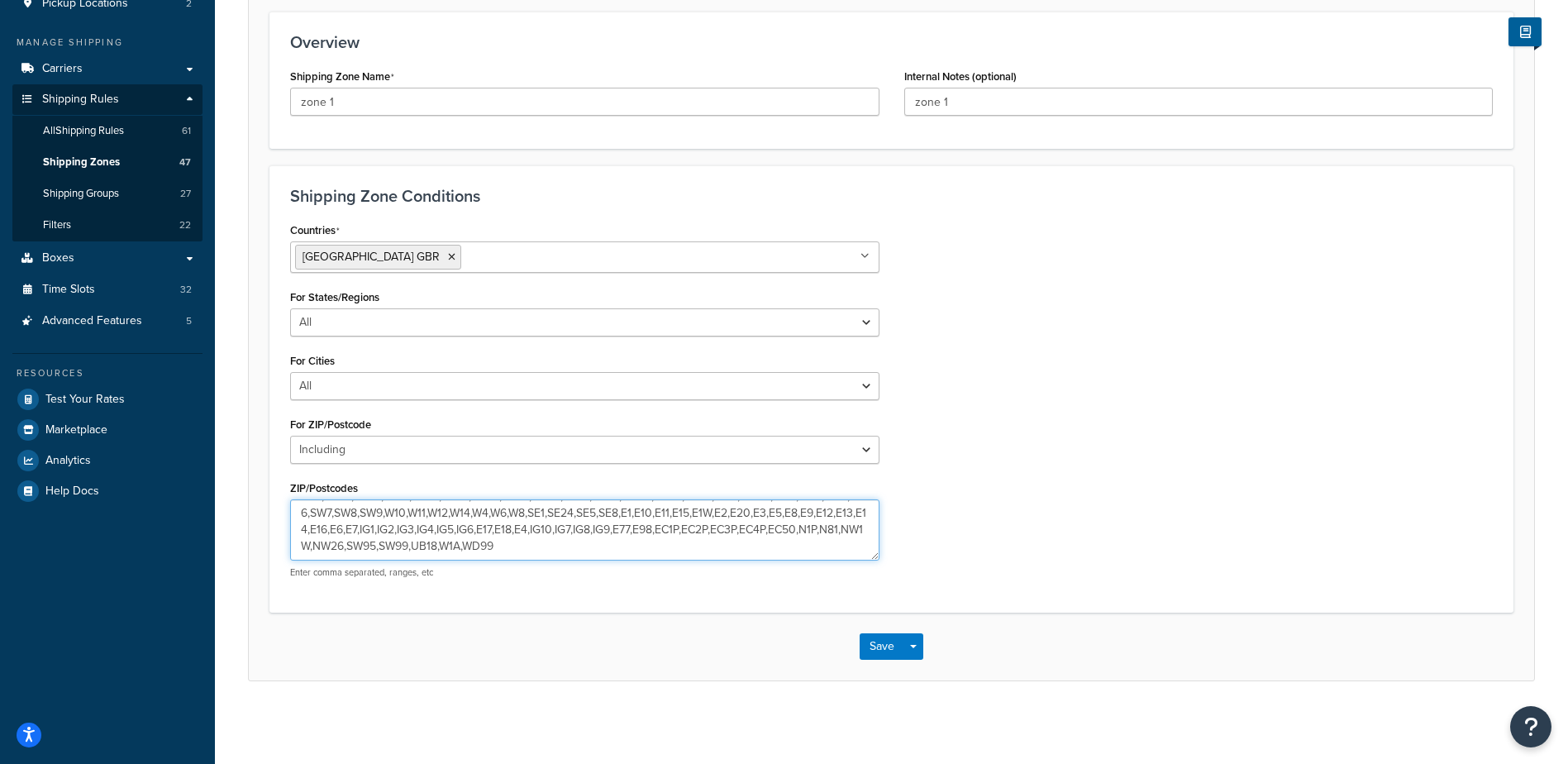
click at [699, 513] on textarea "N10,N11,N12,N13,N14,N2,N20,N22,N3,N6,N8,NW11,NW2,NW4,HA7,HA8,NW7,NW9,HA0,HA1,HA…" at bounding box center [585, 530] width 590 height 61
type textarea "N10,N11,N12,N13,N14,N2,N20,N22,N3,N6,N8,NW11,NW2,NW4,HA7,HA8,NW7,NW9,HA0,HA1,HA…"
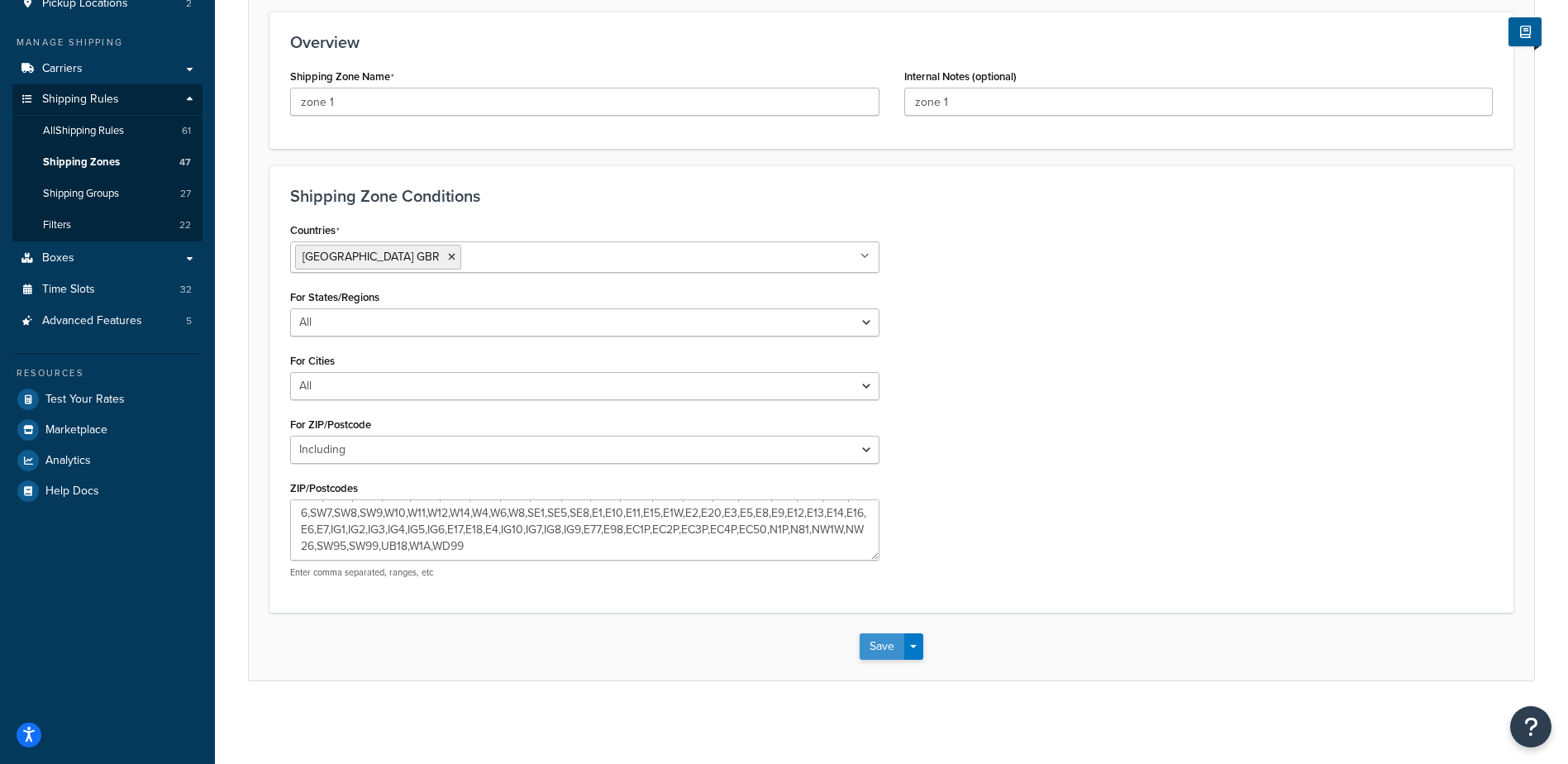
click at [871, 644] on button "Save" at bounding box center [881, 647] width 44 height 27
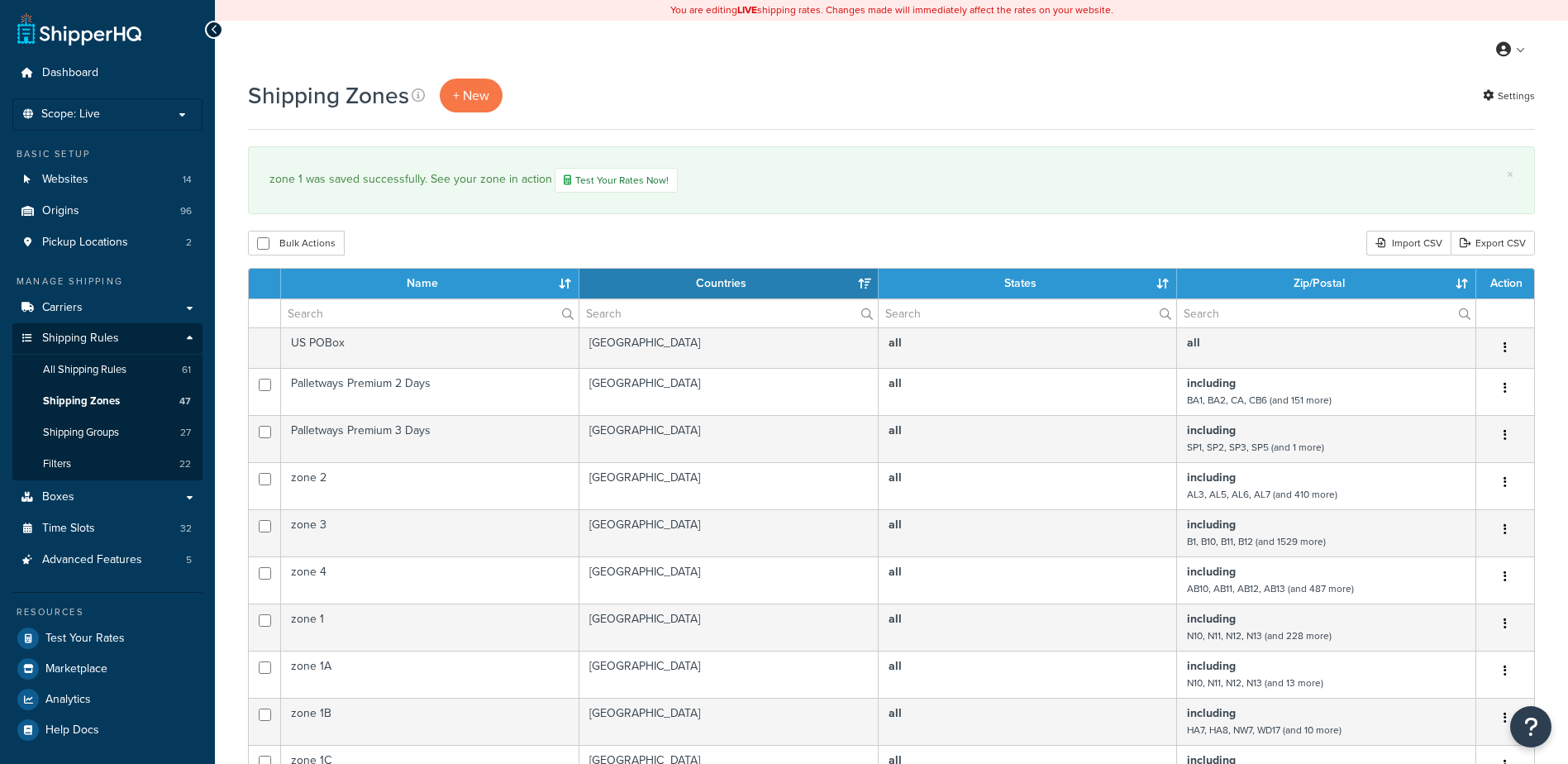
select select "15"
click at [343, 320] on input "text" at bounding box center [430, 314] width 298 height 28
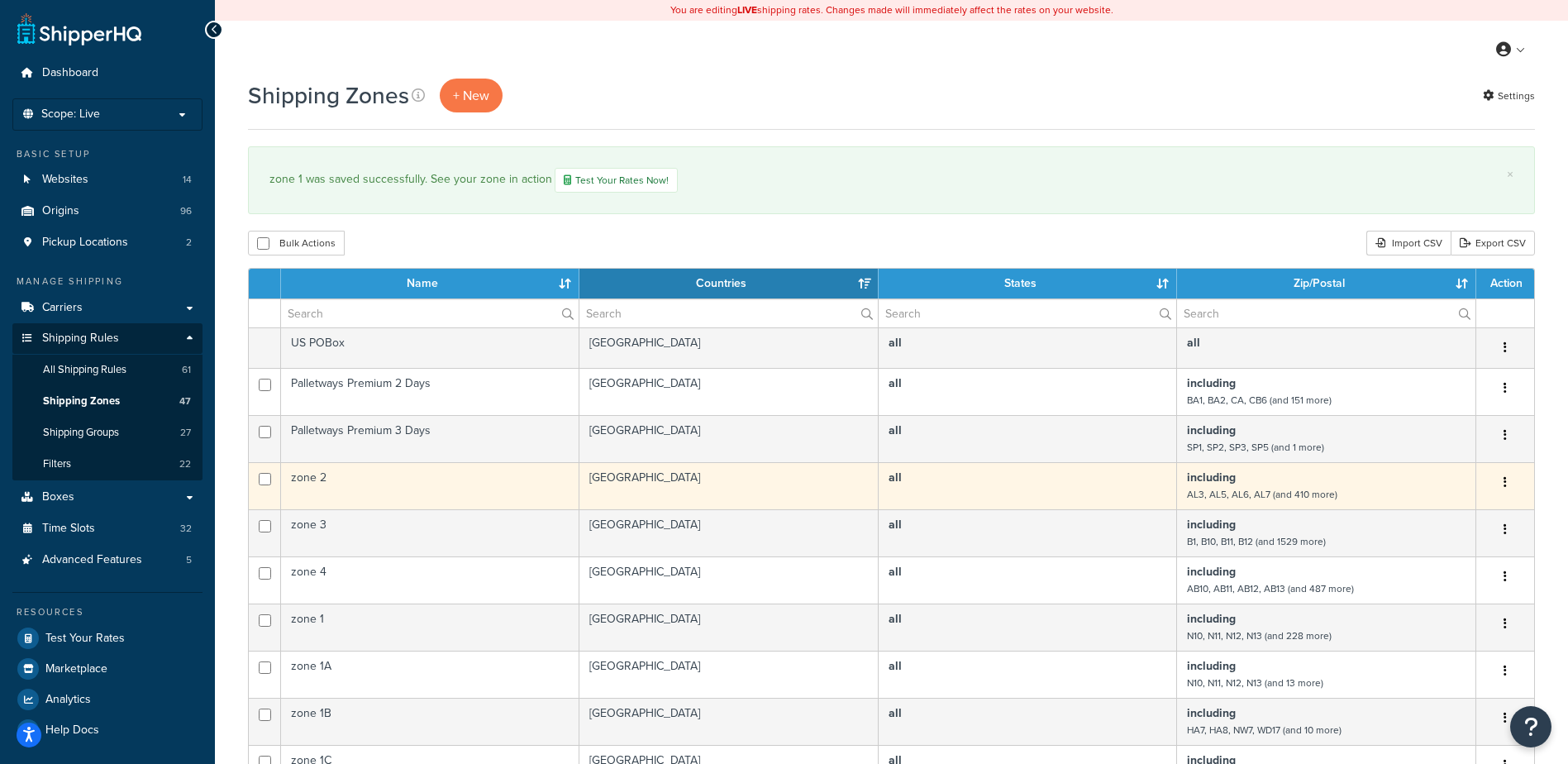
click at [500, 495] on td "zone 2" at bounding box center [430, 485] width 299 height 47
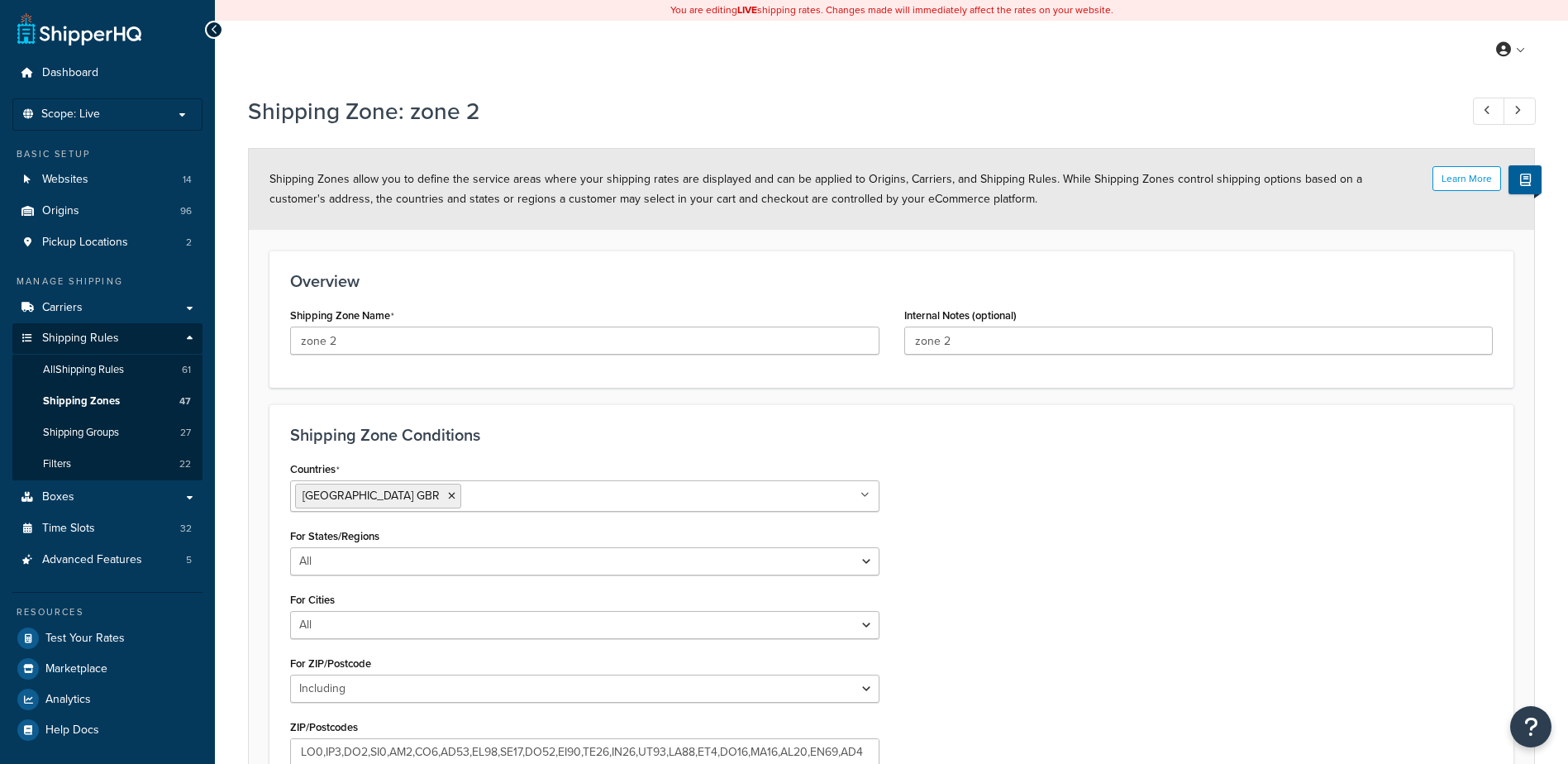
select select "including"
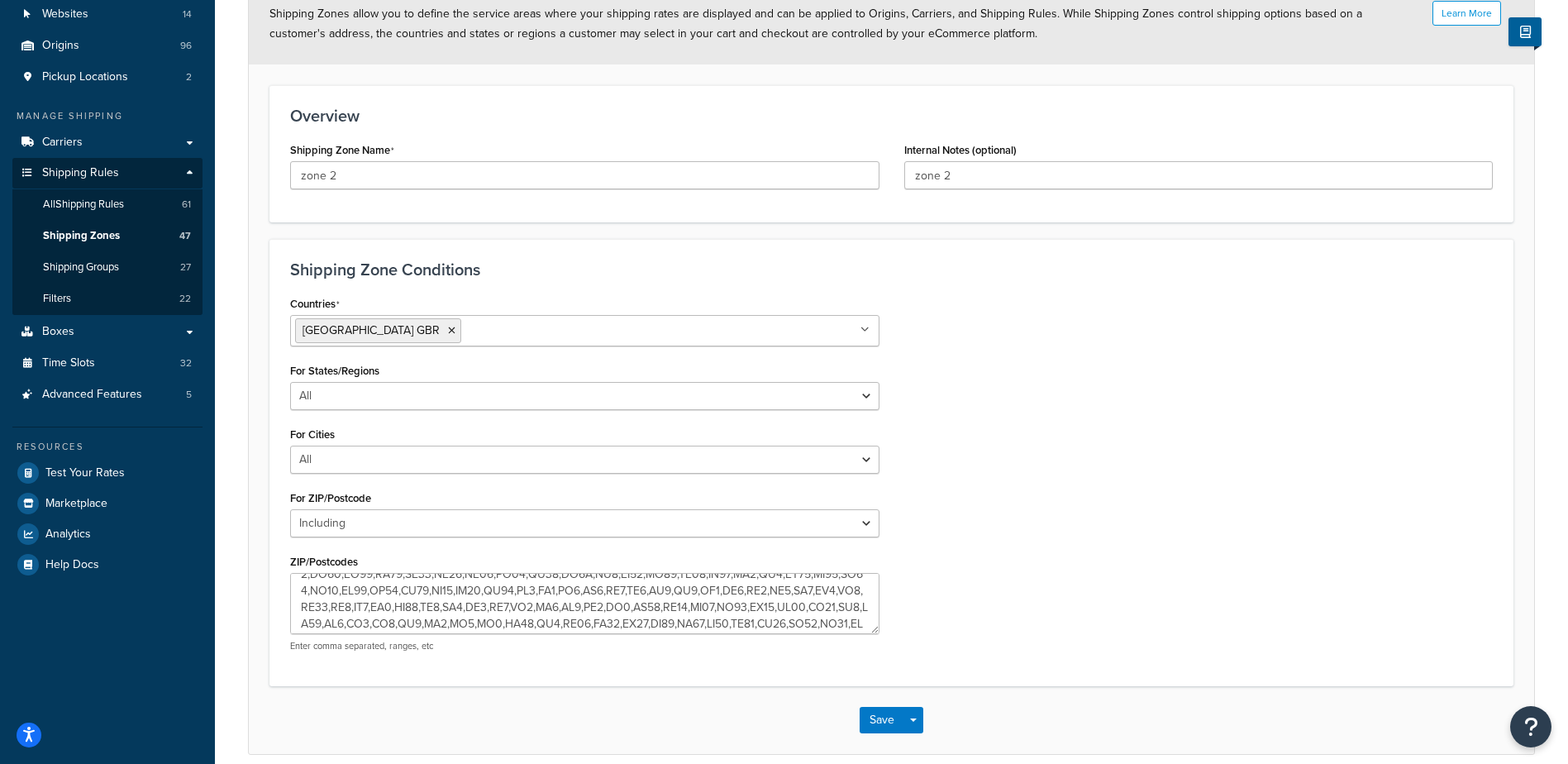
scroll to position [215, 0]
click at [746, 602] on textarea "ZIP/Postcodes" at bounding box center [585, 603] width 590 height 61
type textarea "AL3,AL5,AL6,AL7,AL8,BN1,BN10,BN11,BN12,BN13,BN14,BN15,BN16,BN17,BN18,BN2,BN20,B…"
click at [877, 721] on button "Save" at bounding box center [881, 720] width 44 height 27
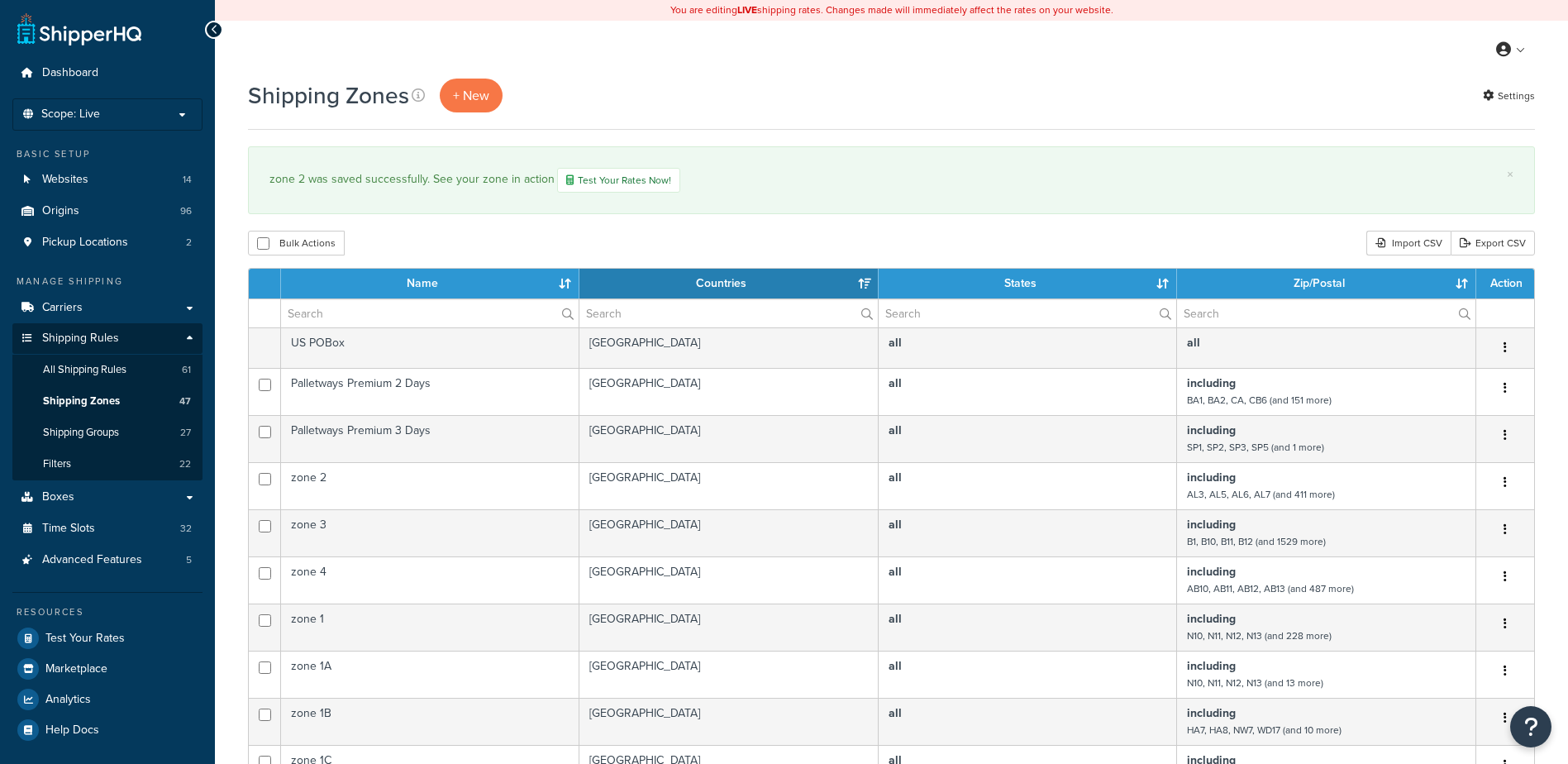
select select "15"
click at [315, 315] on input "text" at bounding box center [430, 314] width 298 height 28
click at [326, 315] on input "text" at bounding box center [430, 314] width 298 height 28
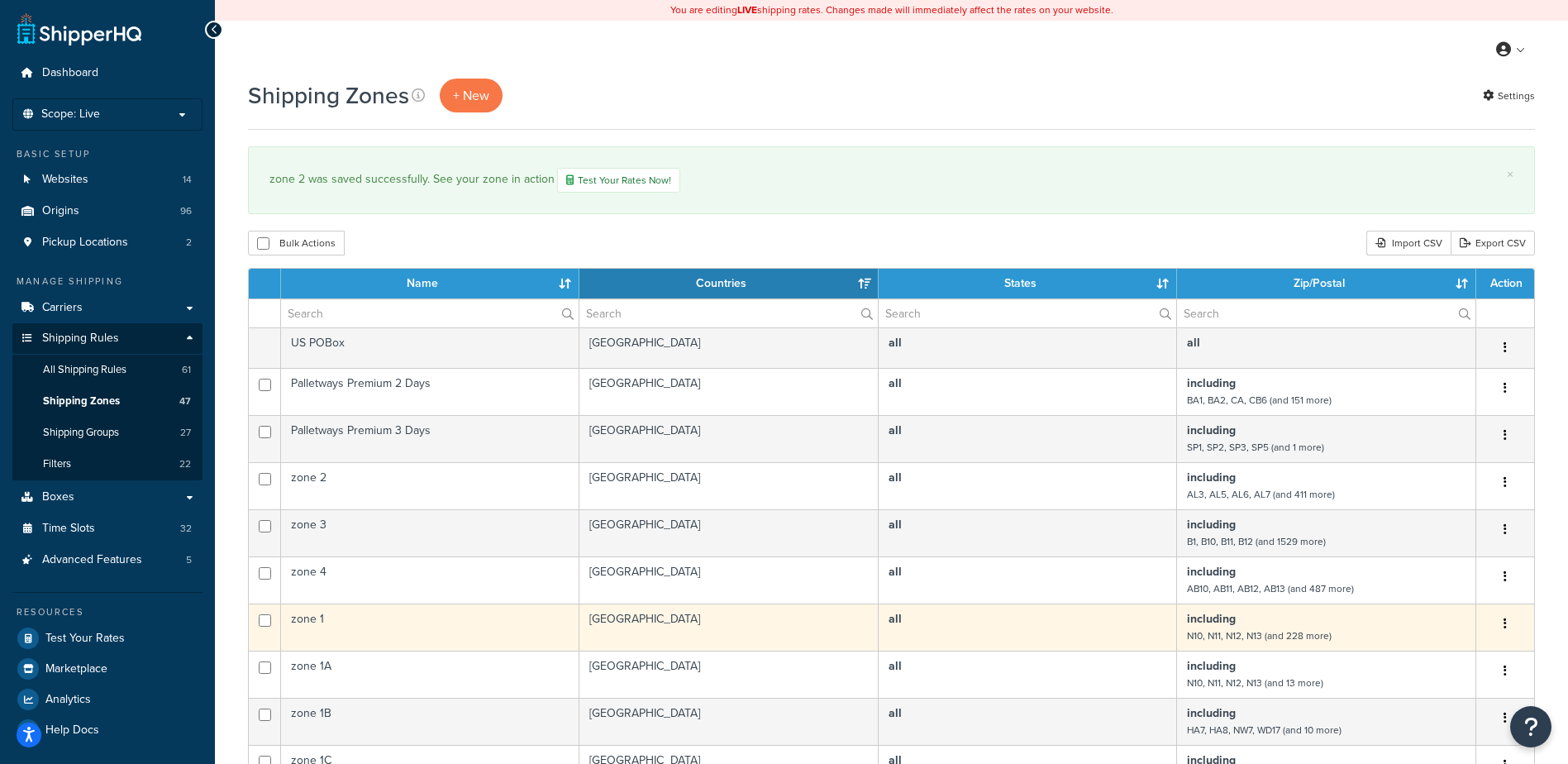
click at [383, 622] on td "zone 1" at bounding box center [430, 627] width 299 height 47
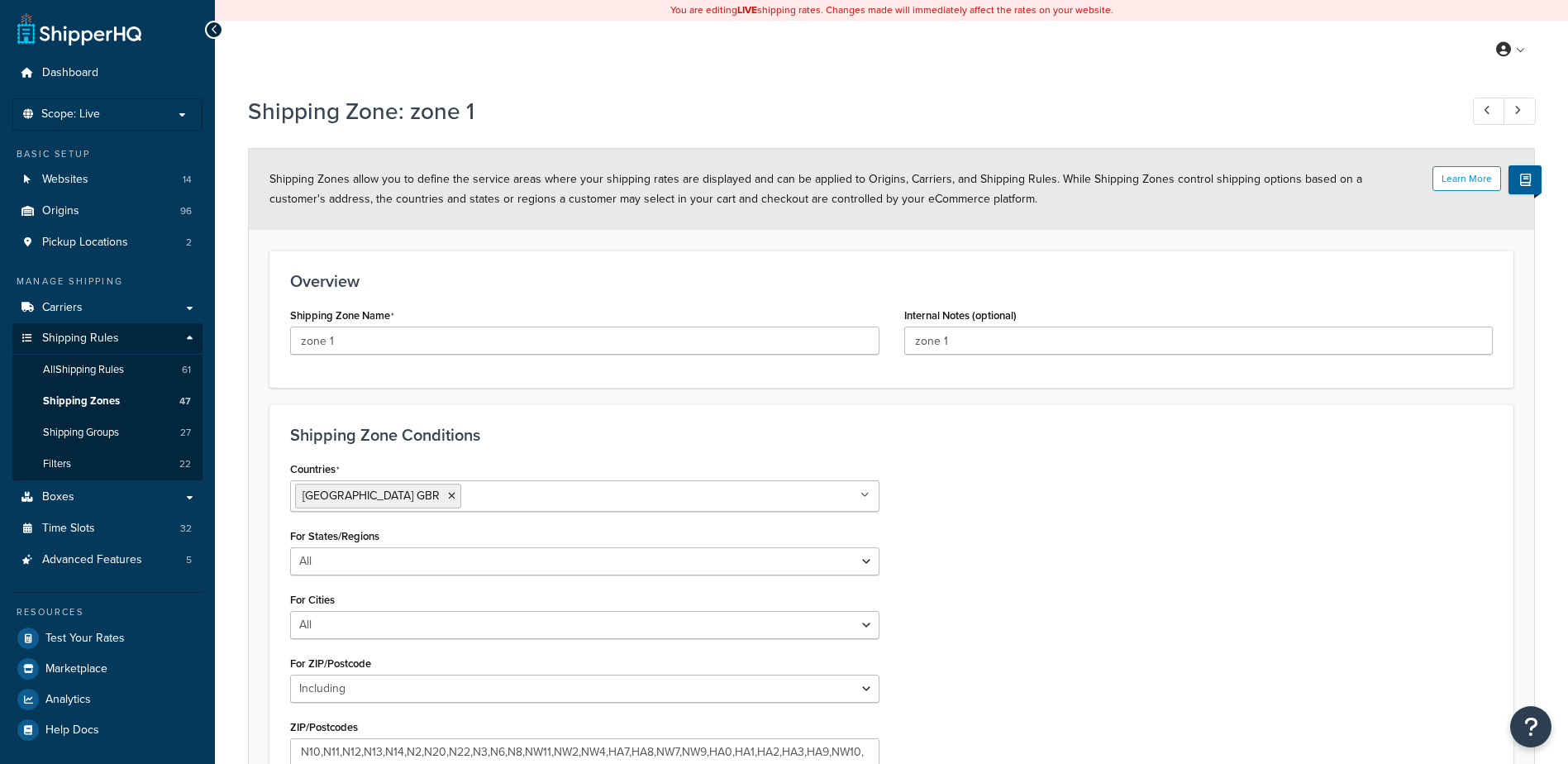
select select "including"
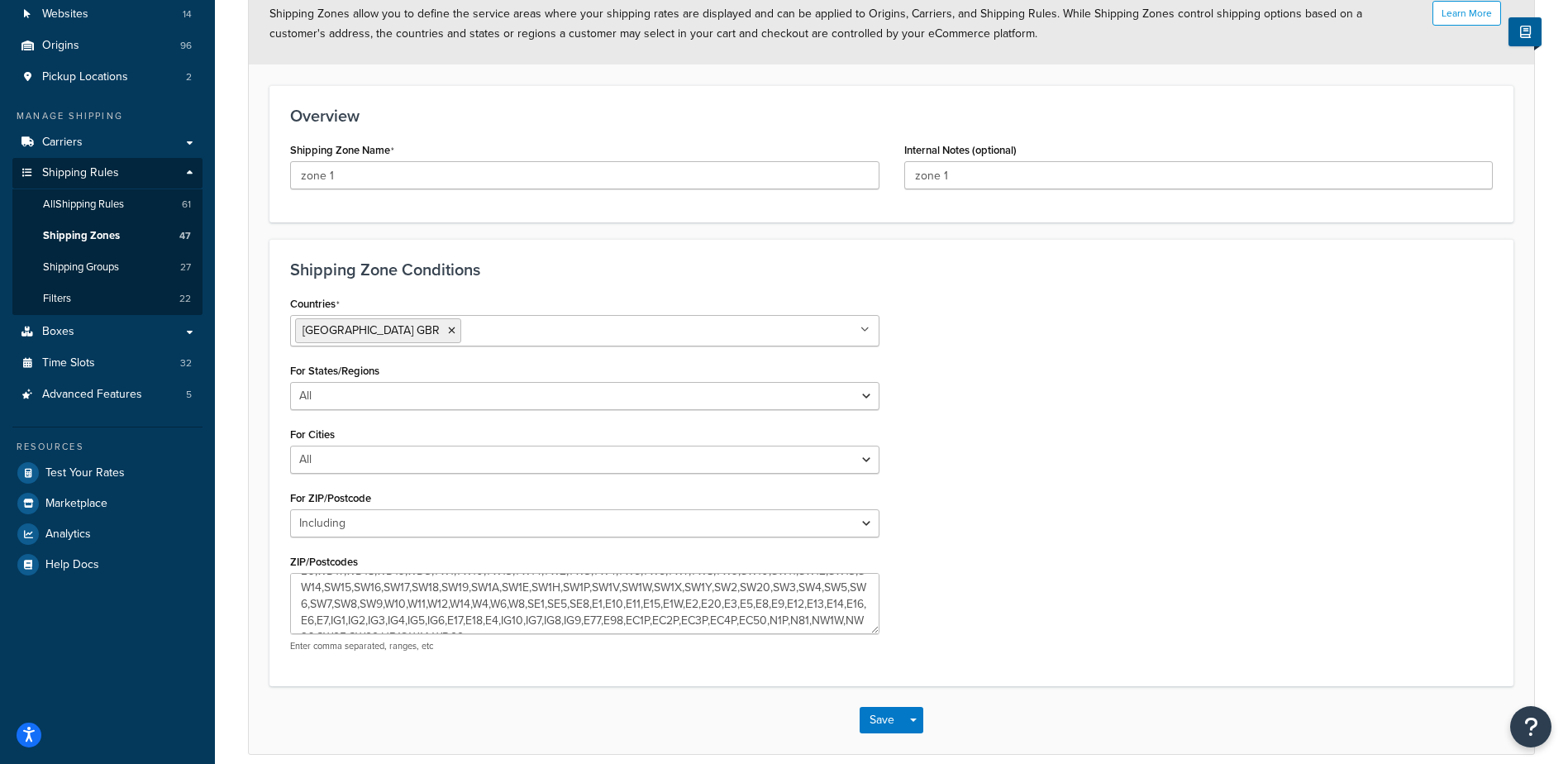
scroll to position [132, 0]
click at [693, 587] on textarea "N10,N11,N12,N13,N14,N2,N20,N22,N3,N6,N8,NW11,NW2,NW4,HA7,HA8,NW7,NW9,HA0,HA1,HA…" at bounding box center [585, 603] width 590 height 61
type textarea "N10,N11,N12,N13,N14,N2,N20,N22,N3,N6,N8,NW11,NW2,NW4,HA7,HA8,NW7,NW9,HA0,HA1,HA…"
click at [875, 720] on button "Save" at bounding box center [881, 720] width 44 height 27
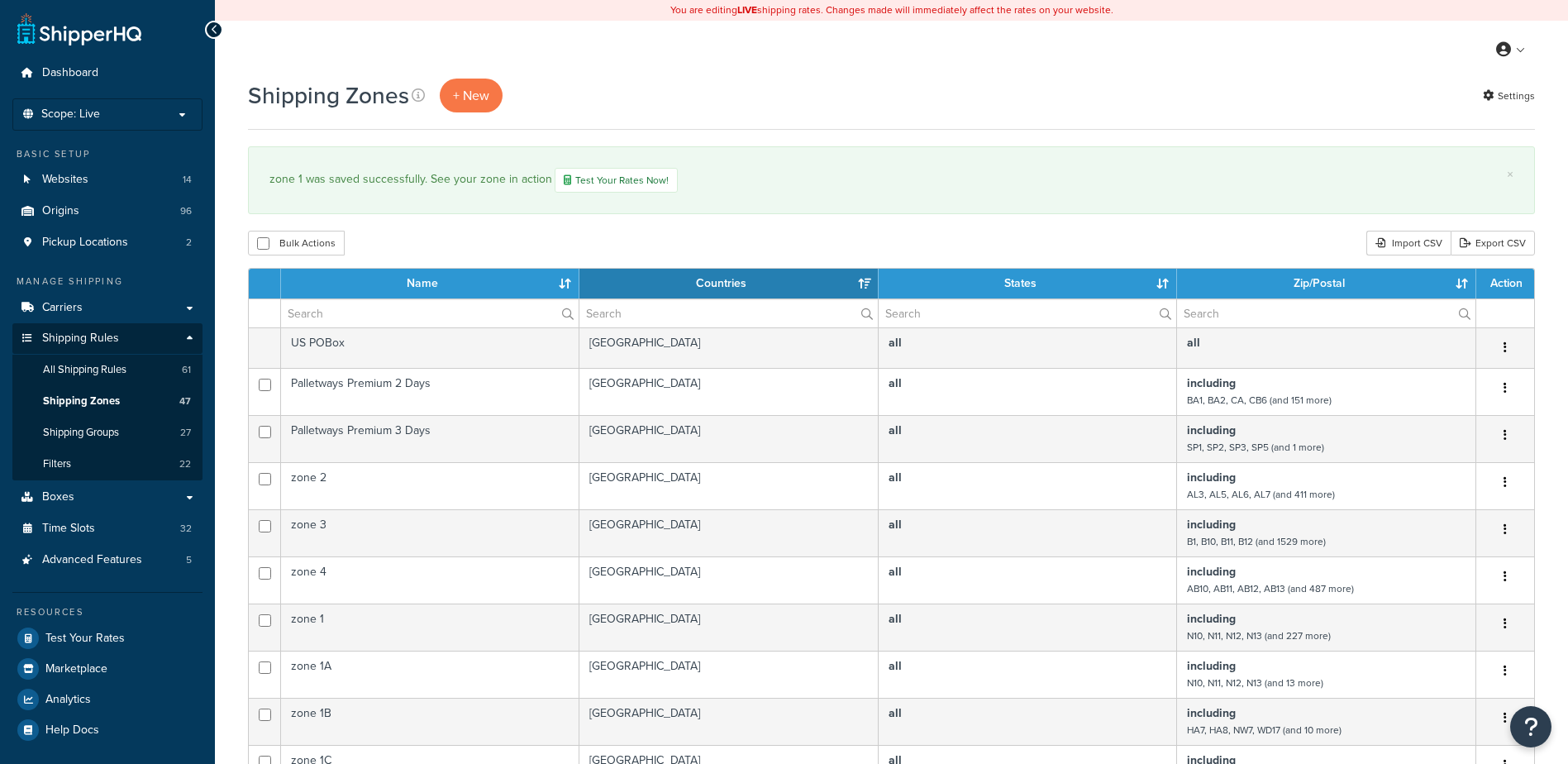
select select "15"
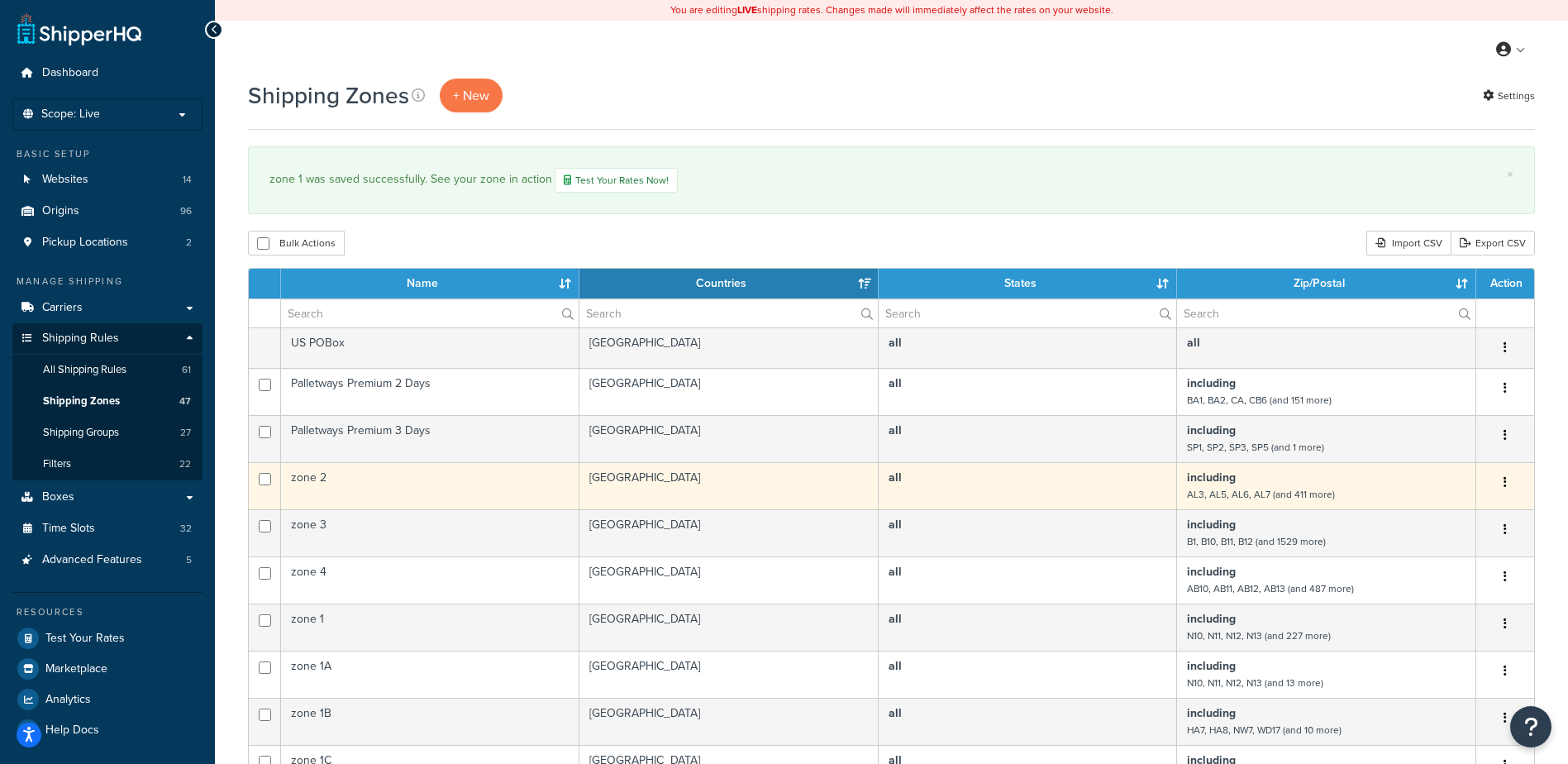
click at [449, 484] on td "zone 2" at bounding box center [430, 485] width 299 height 47
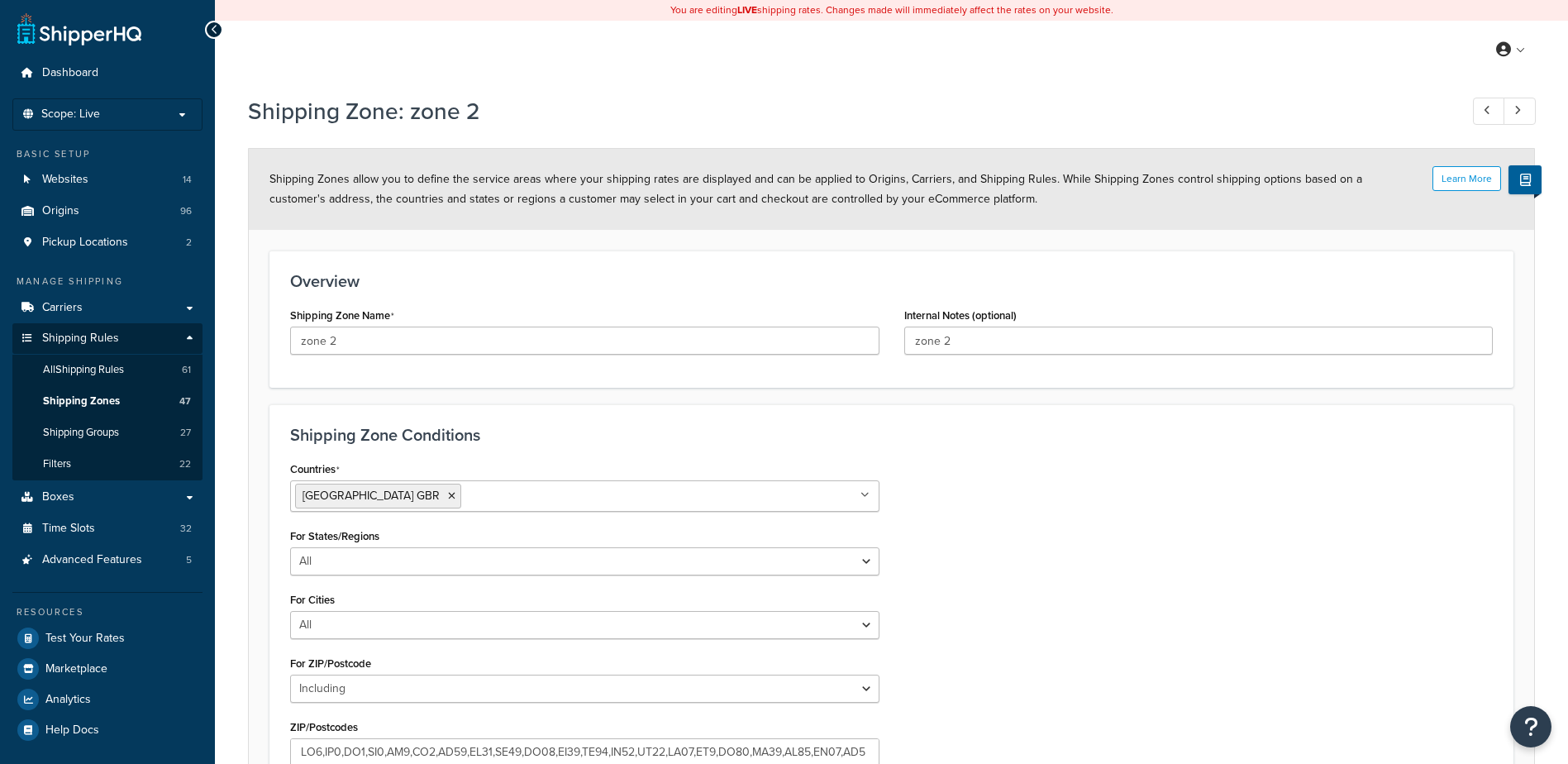
select select "including"
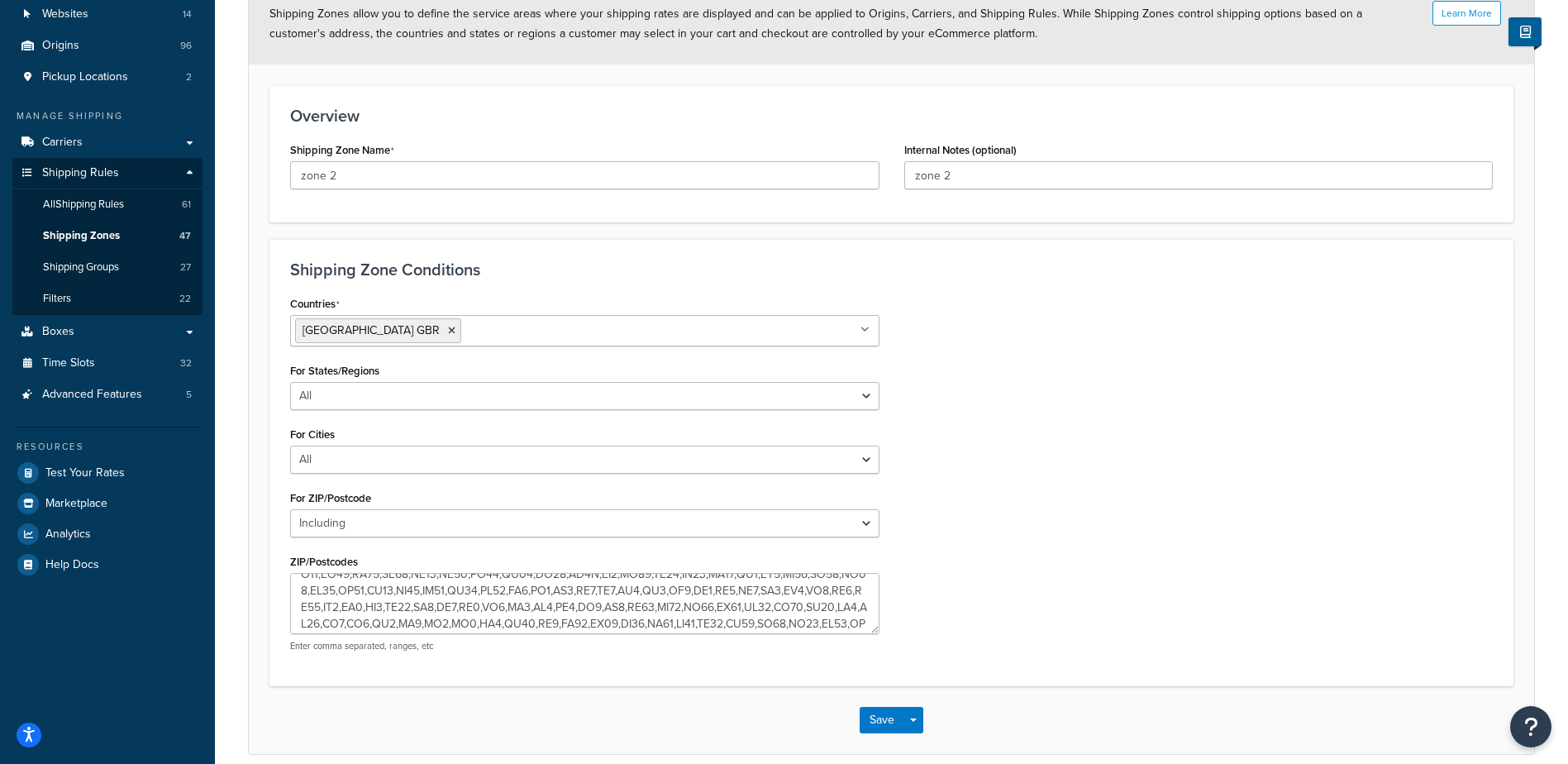
scroll to position [215, 0]
click at [324, 603] on textarea "ZIP/Postcodes" at bounding box center [585, 603] width 590 height 61
type textarea "AL3,AL5,AL6,AL7,AL8,BN1,BN10,BN11,BN12,BN13,BN14,BN15,BN16,BN17,BN18,BN2,BN20,B…"
click at [869, 725] on button "Save" at bounding box center [881, 720] width 44 height 27
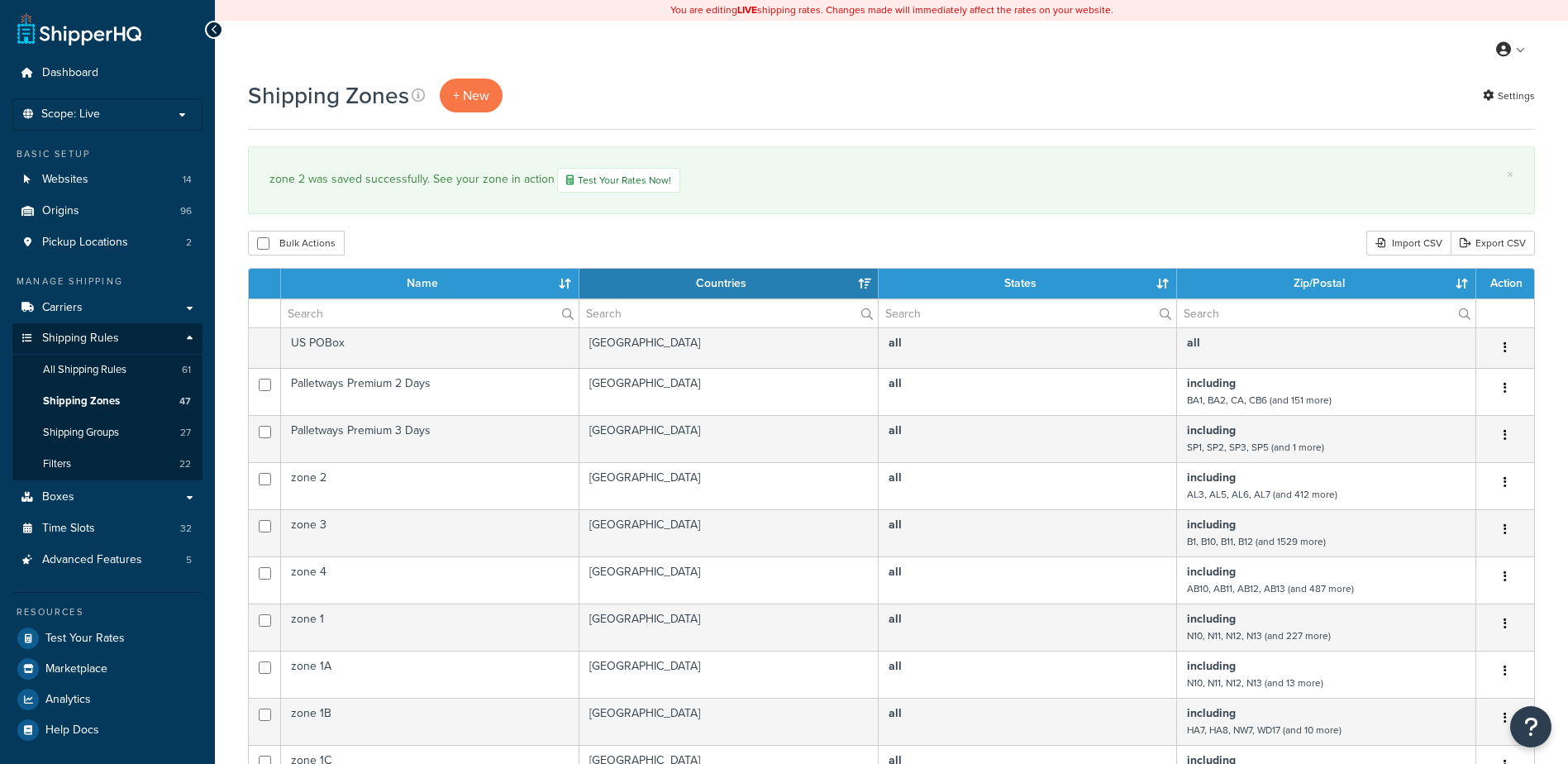
select select "15"
click at [335, 320] on input "text" at bounding box center [430, 314] width 298 height 28
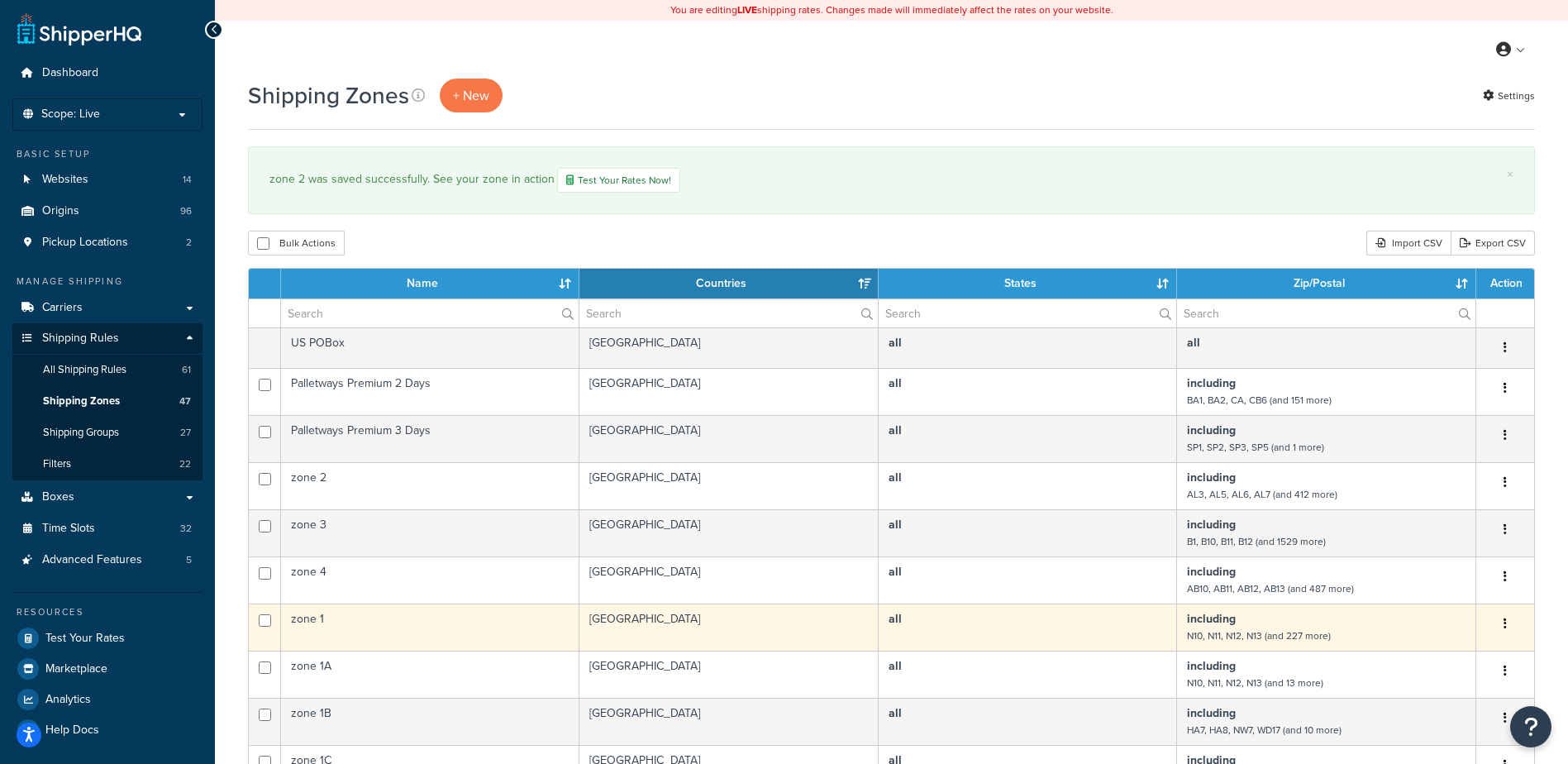
click at [342, 622] on td "zone 1" at bounding box center [430, 627] width 299 height 47
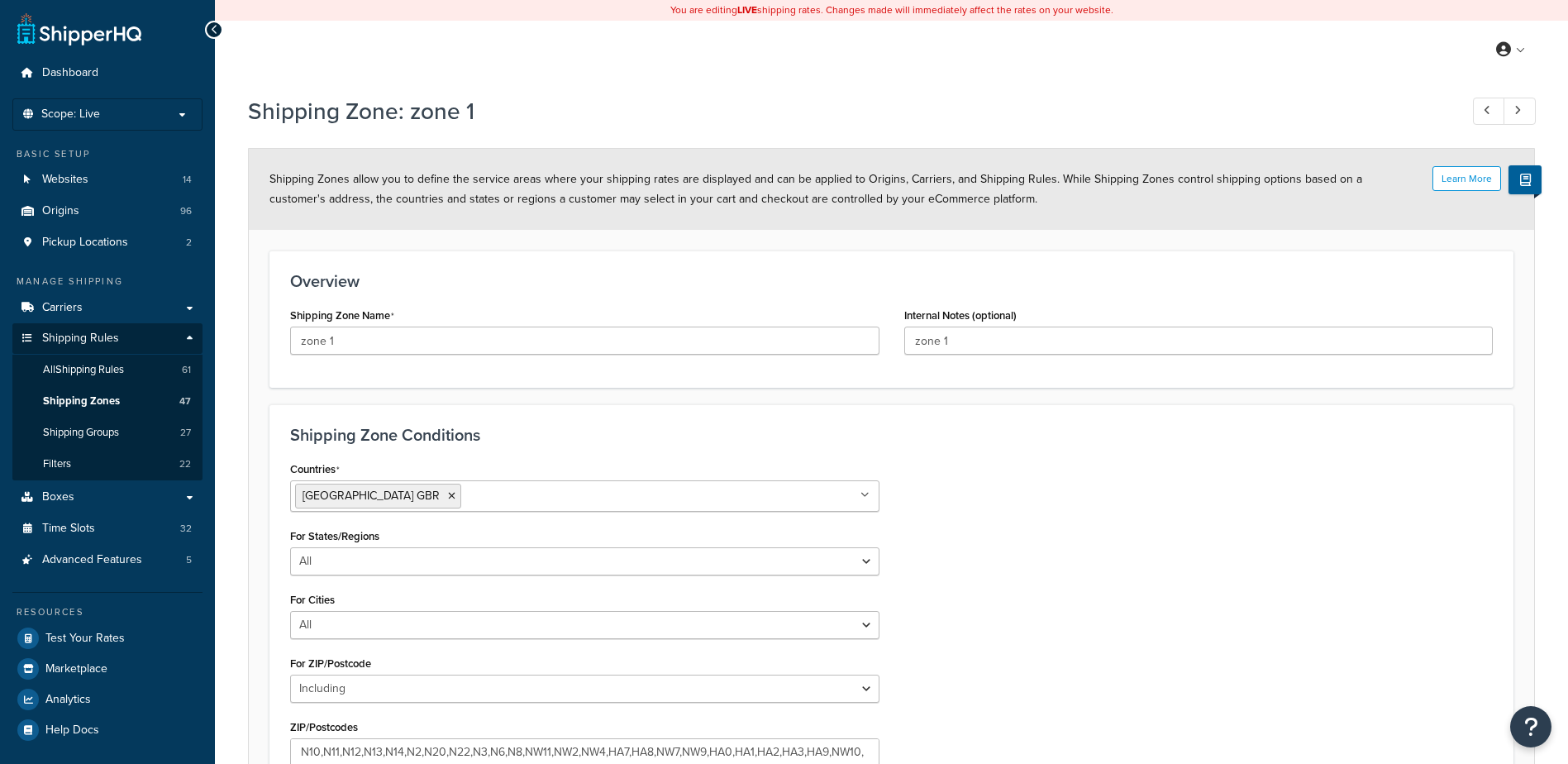
select select "including"
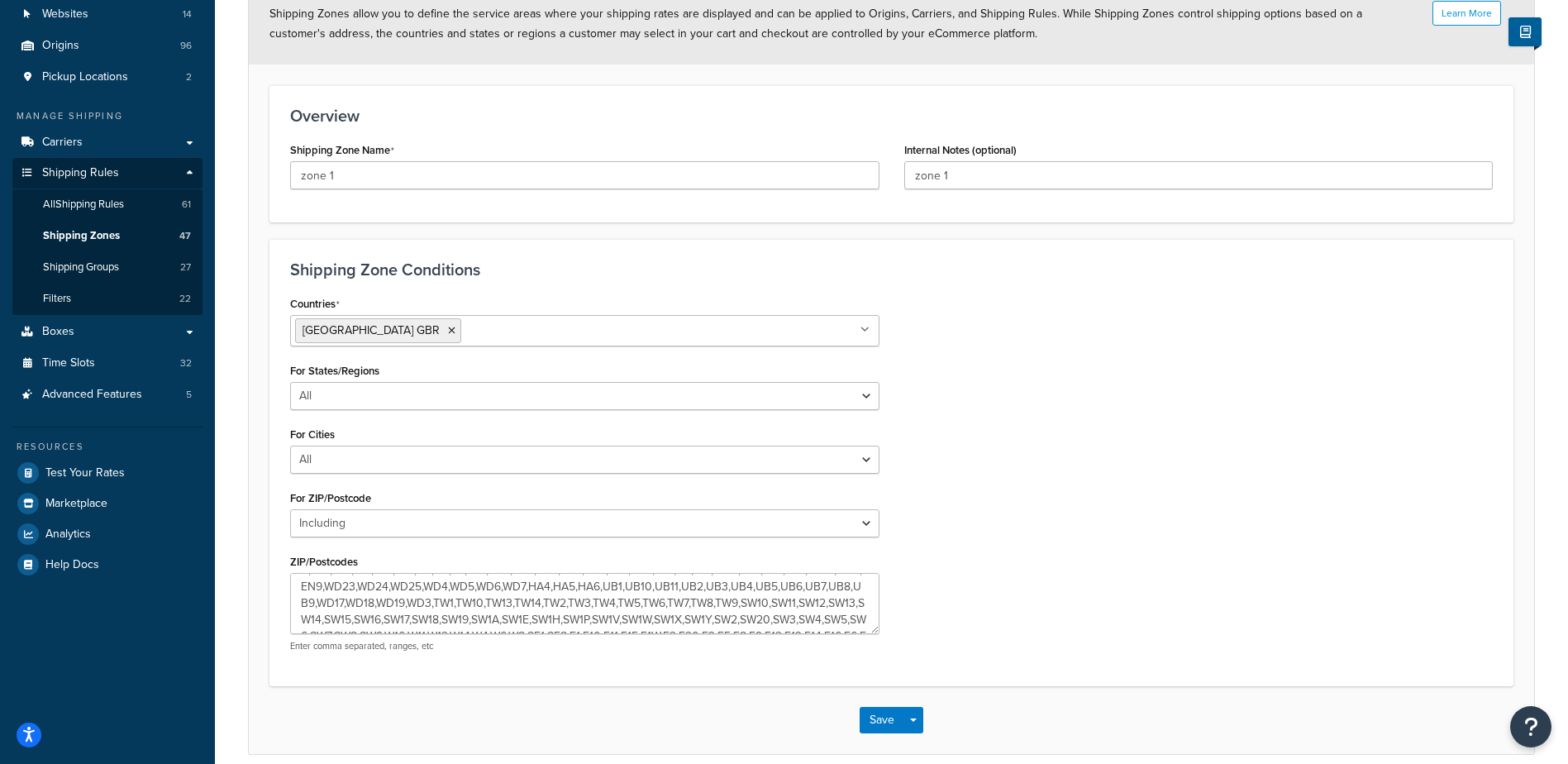
scroll to position [132, 0]
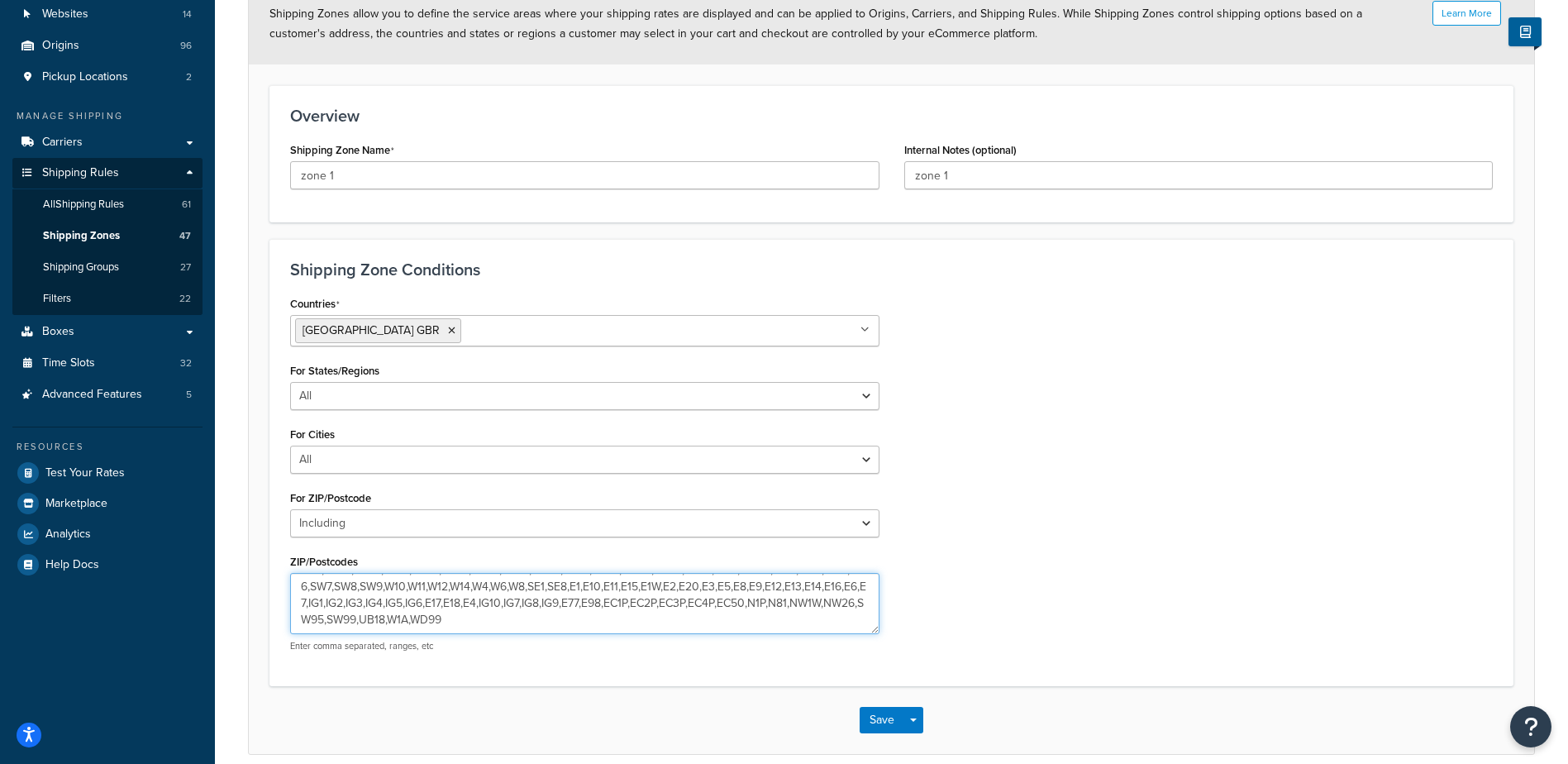
click at [693, 587] on textarea "N10,N11,N12,N13,N14,N2,N20,N22,N3,N6,N8,NW11,NW2,NW4,HA7,HA8,NW7,NW9,HA0,HA1,HA…" at bounding box center [585, 603] width 590 height 61
click at [669, 603] on textarea "N10,N11,N12,N13,N14,N2,N20,N22,N3,N6,N8,NW11,NW2,NW4,HA7,HA8,NW7,NW9,HA0,HA1,HA…" at bounding box center [585, 603] width 590 height 61
type textarea "N10,N11,N12,N13,N14,N2,N20,N22,N3,N6,N8,NW11,NW2,NW4,HA7,HA8,NW7,NW9,HA0,HA1,HA…"
click at [876, 720] on button "Save" at bounding box center [881, 720] width 44 height 27
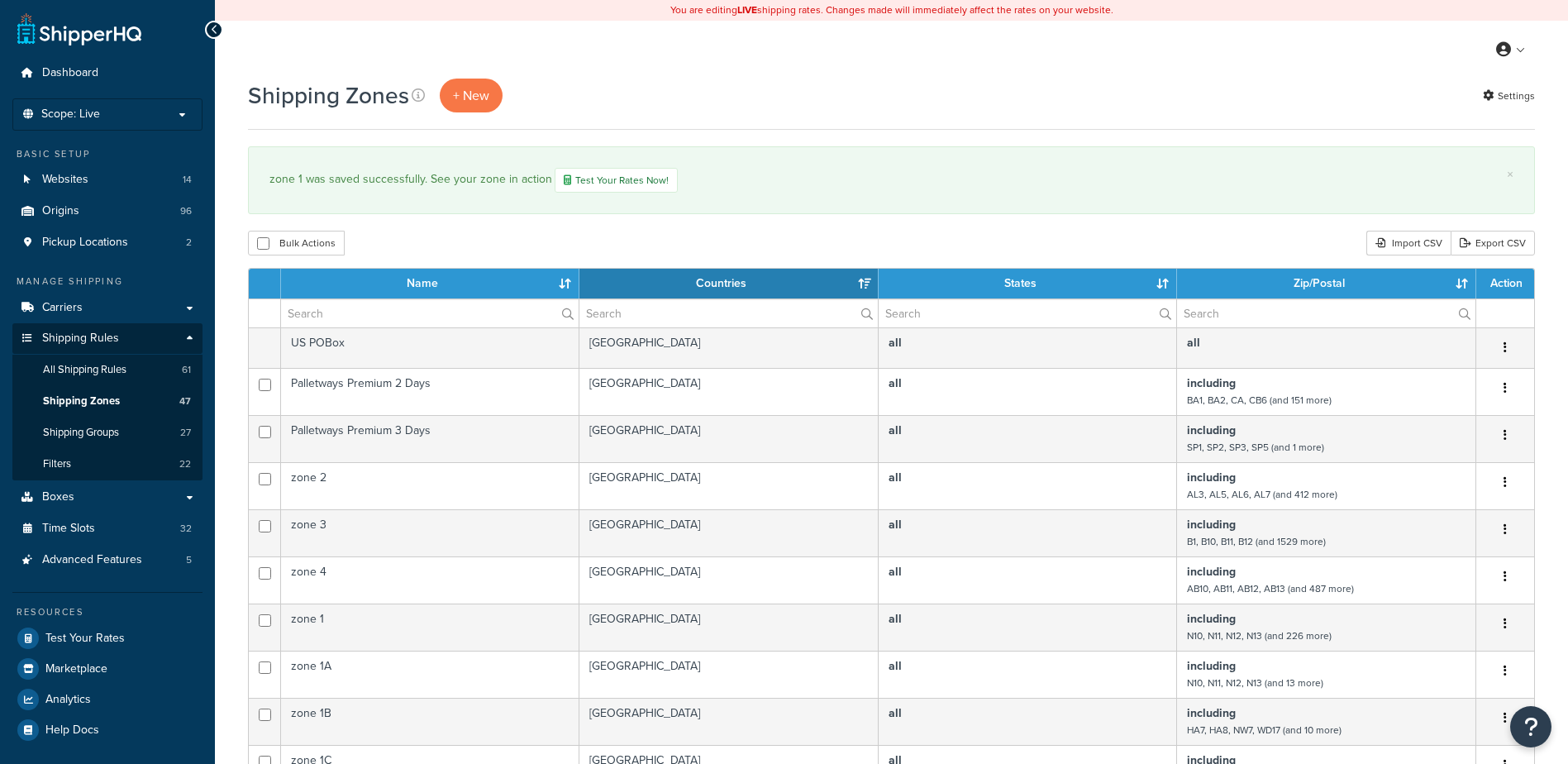
select select "15"
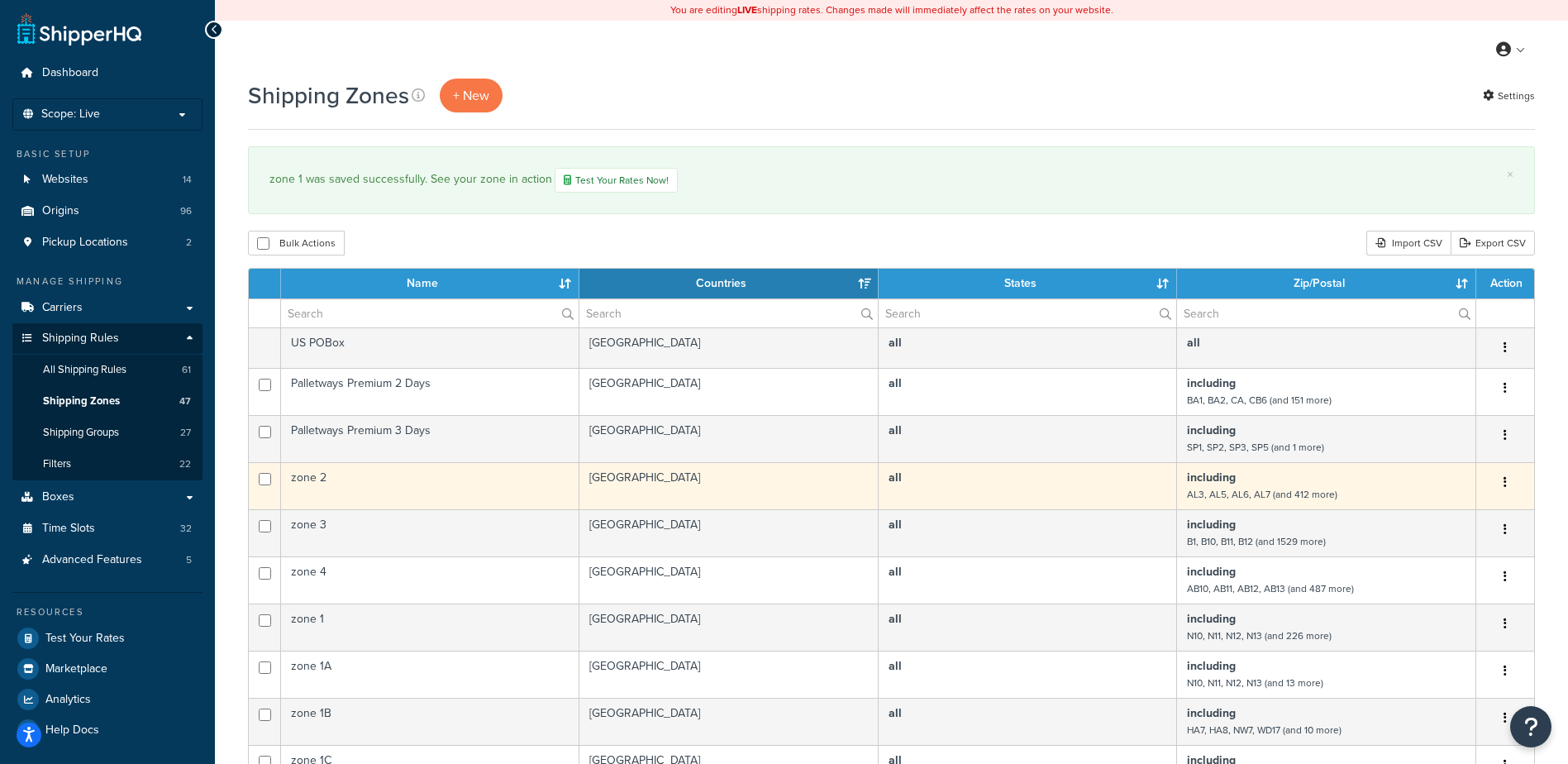
click at [527, 490] on td "zone 2" at bounding box center [430, 485] width 299 height 47
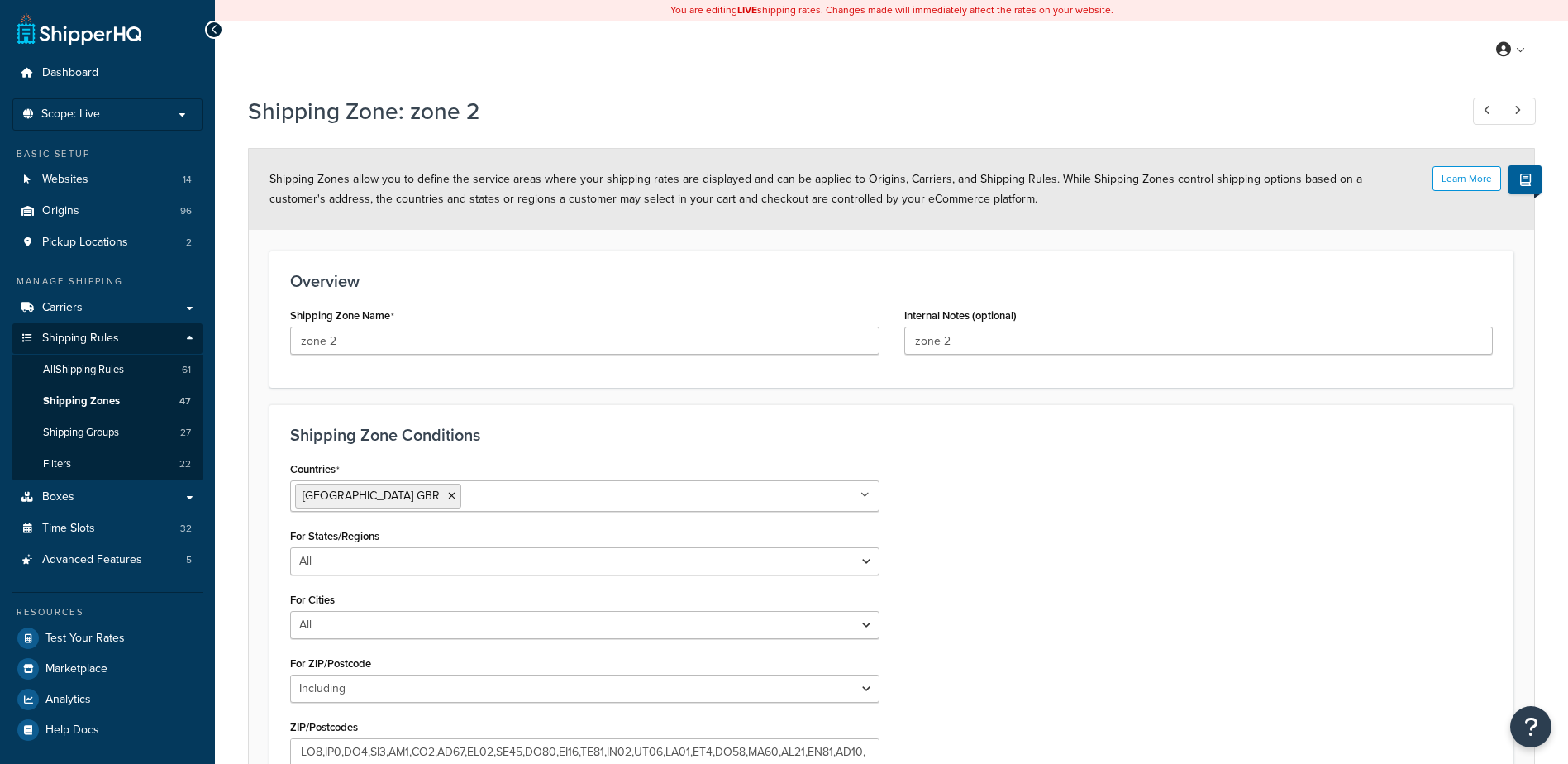
select select "including"
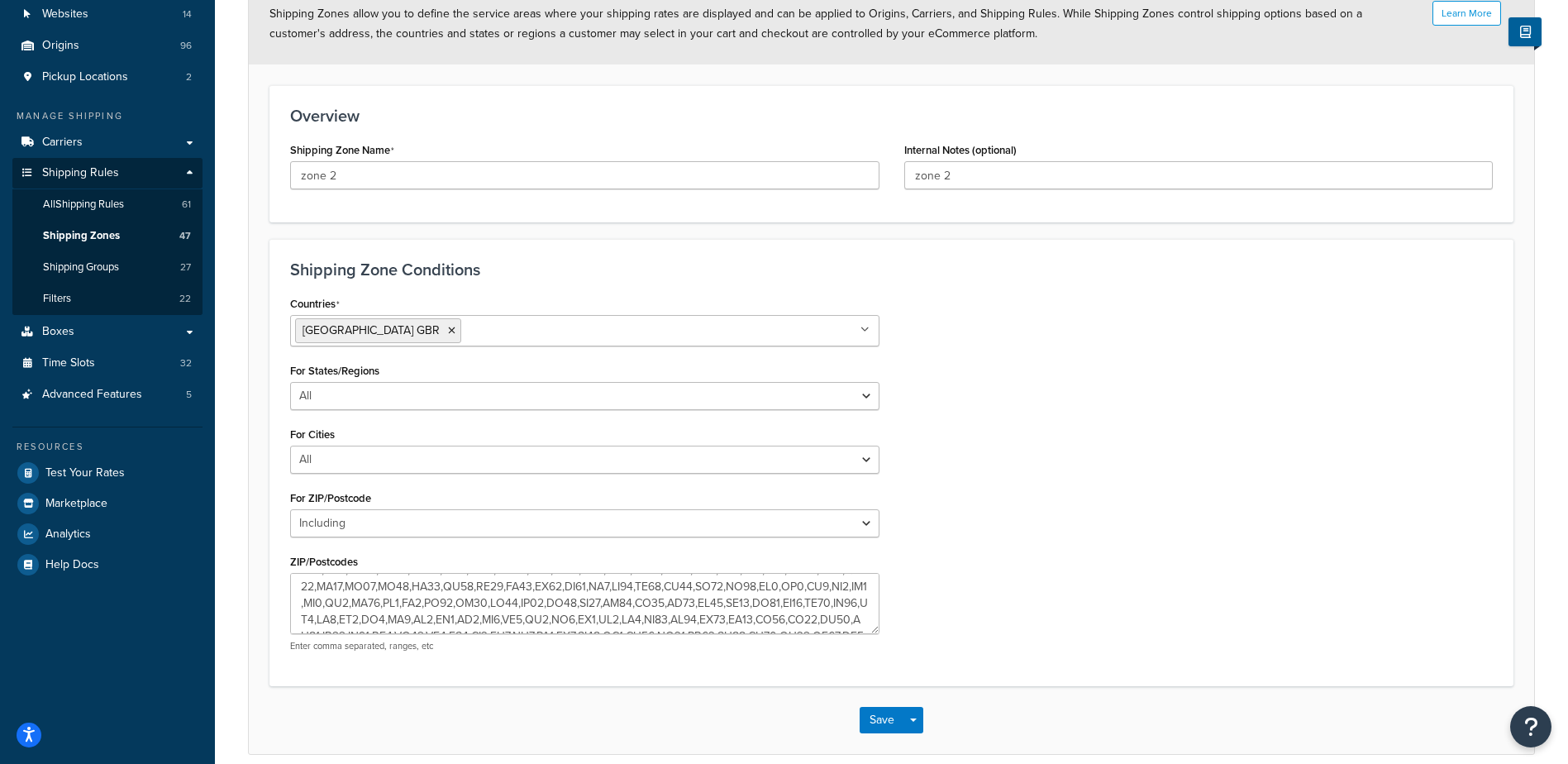
scroll to position [215, 0]
click at [392, 604] on textarea "ZIP/Postcodes" at bounding box center [585, 603] width 590 height 61
click at [476, 602] on textarea "ZIP/Postcodes" at bounding box center [585, 603] width 590 height 61
type textarea "AL3,AL5,AL6,AL7,AL8,BN1,BN10,BN11,BN12,BN13,BN14,BN15,BN16,BN17,BN18,BN2,BN20,B…"
click at [876, 718] on button "Save" at bounding box center [881, 720] width 44 height 27
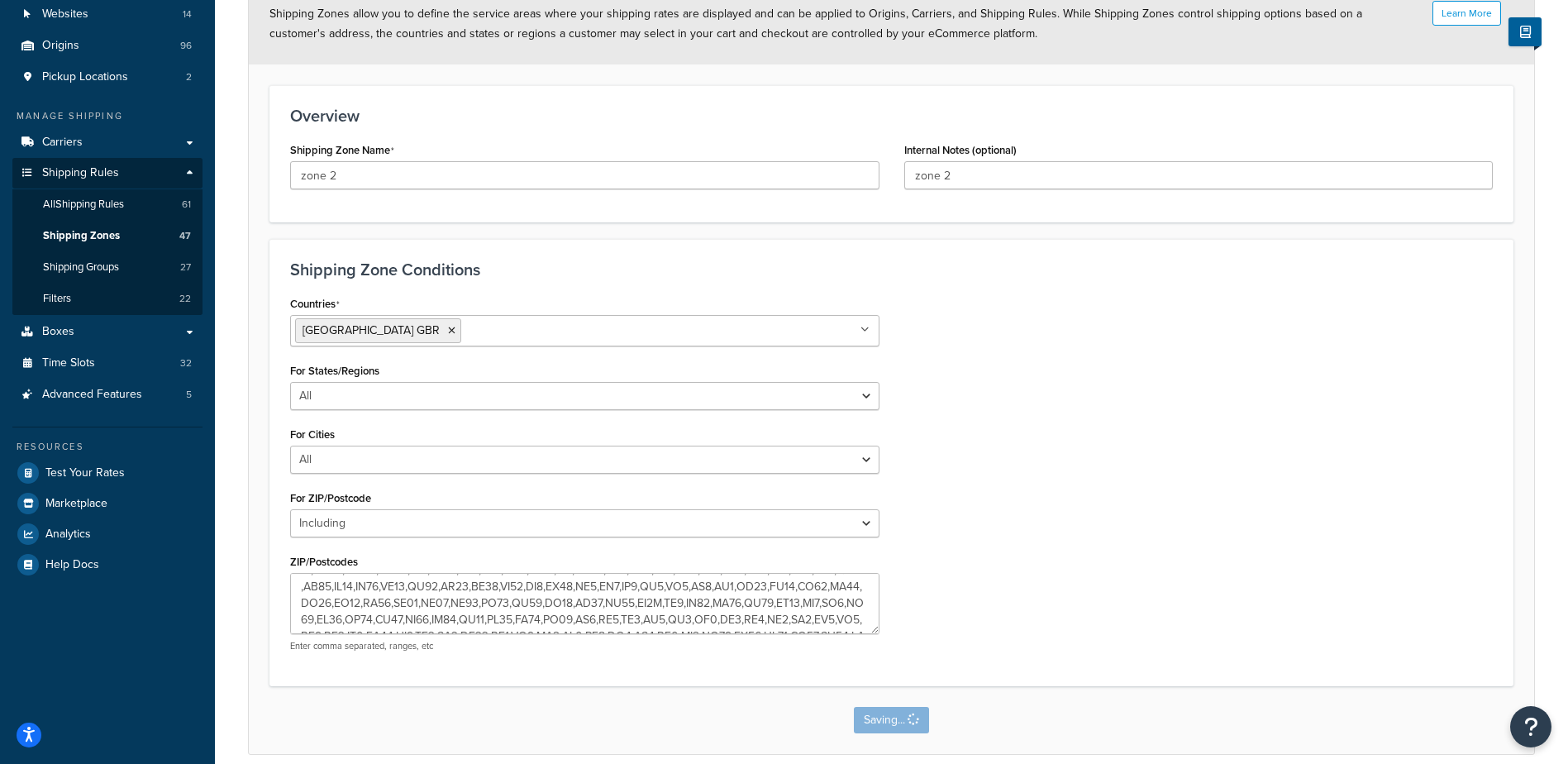
scroll to position [0, 0]
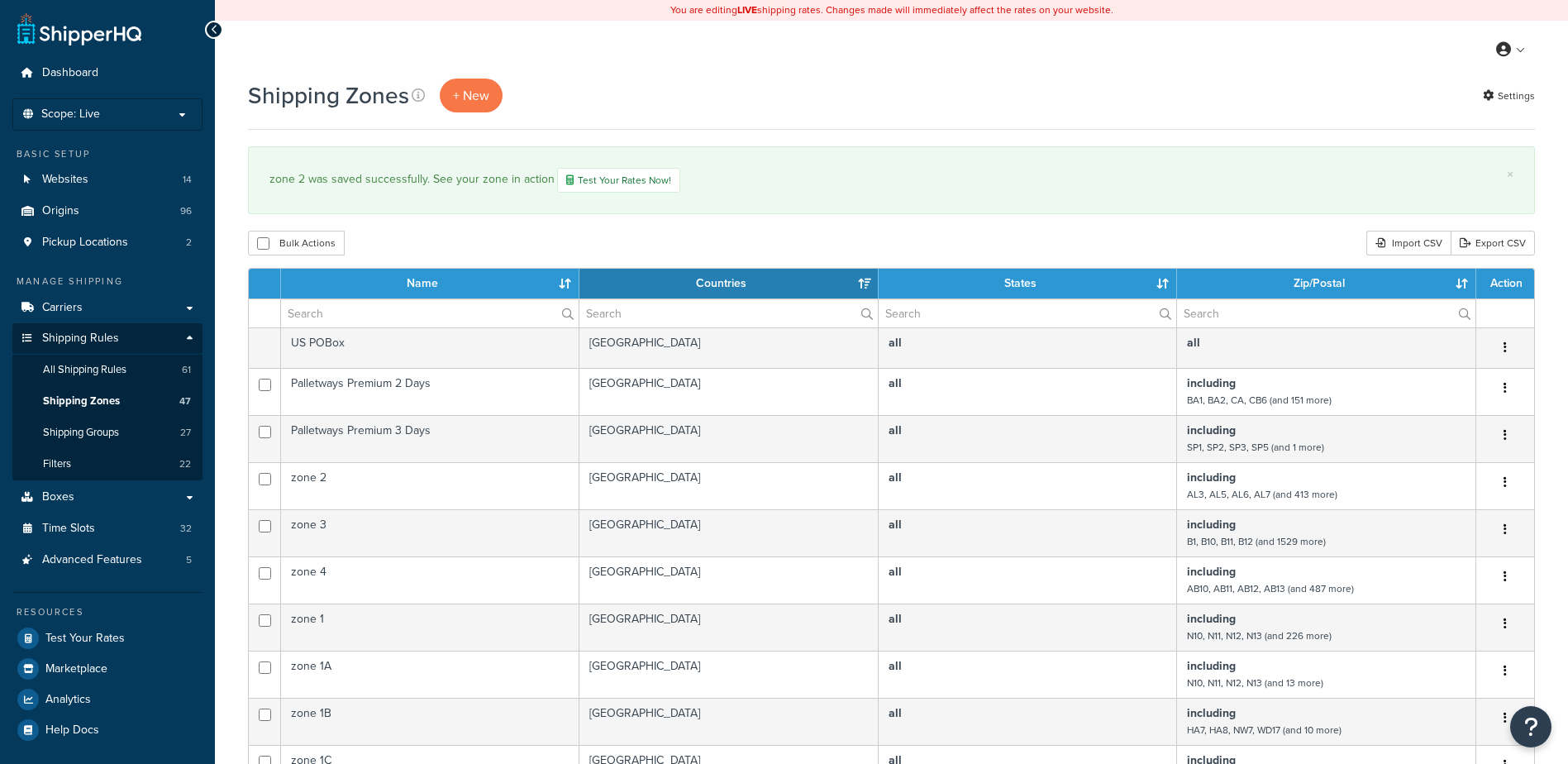
select select "15"
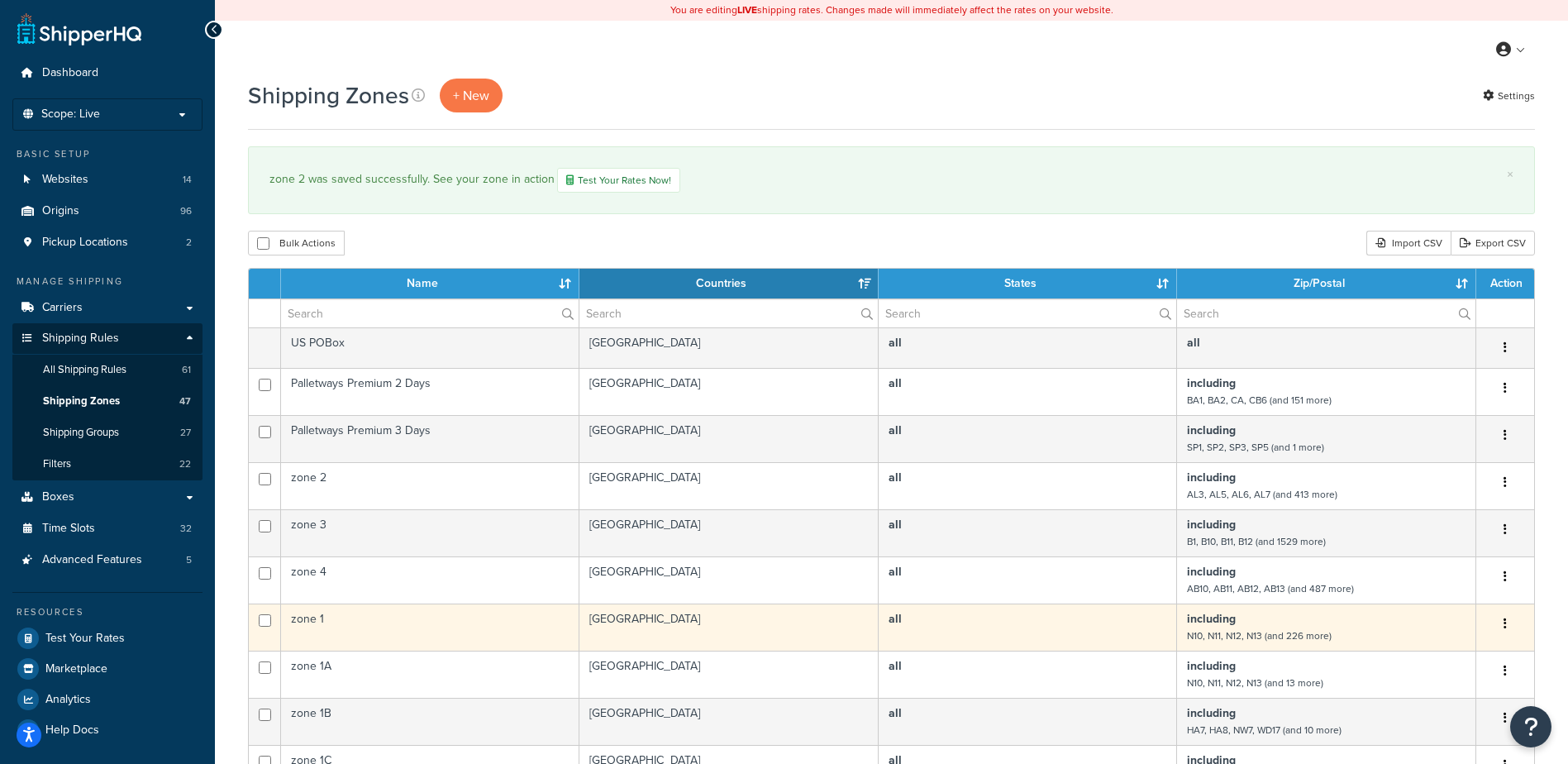
click at [468, 624] on td "zone 1" at bounding box center [430, 627] width 299 height 47
click at [468, 623] on td "zone 1" at bounding box center [430, 627] width 299 height 47
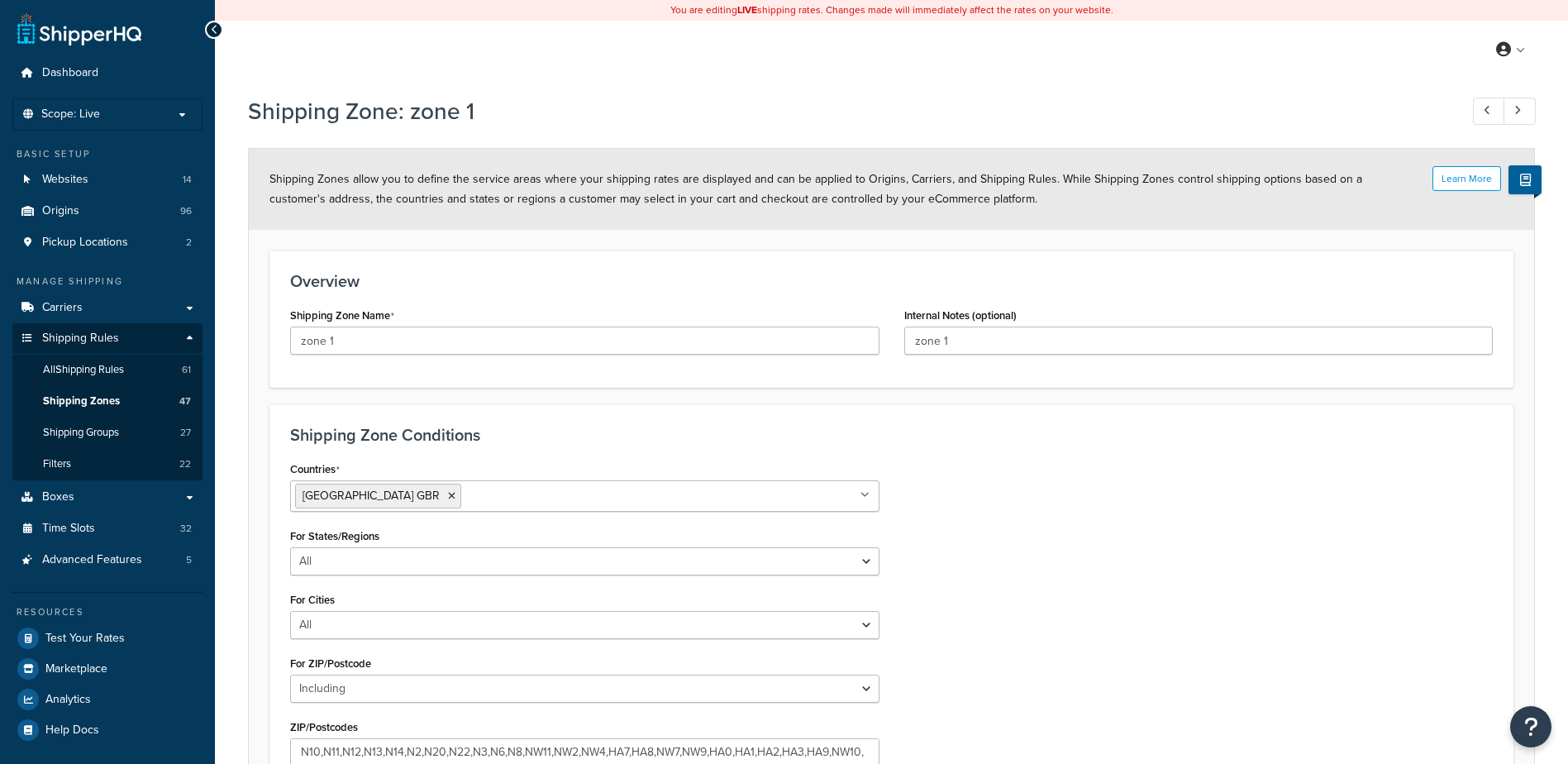
select select "including"
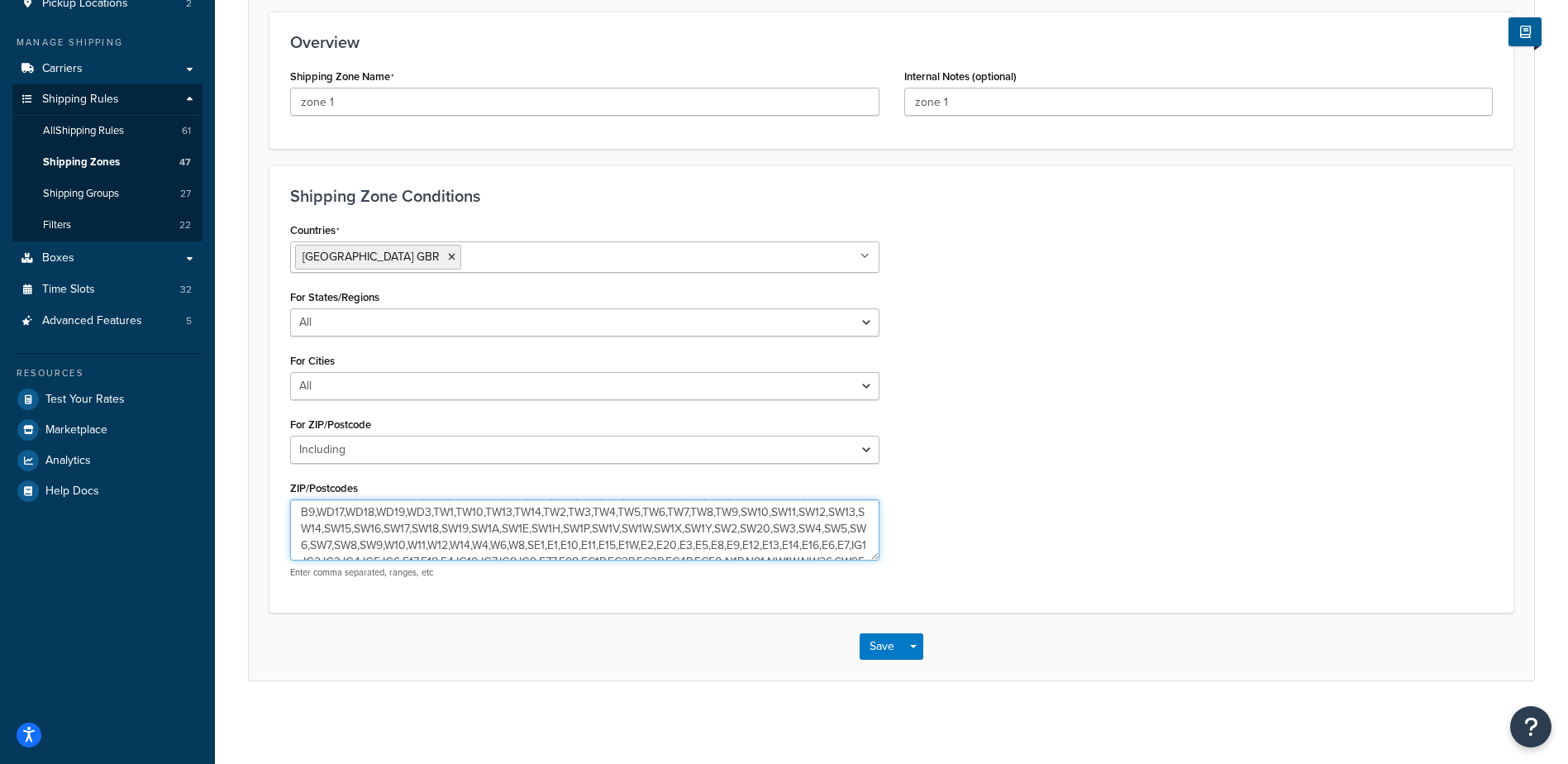
scroll to position [115, 0]
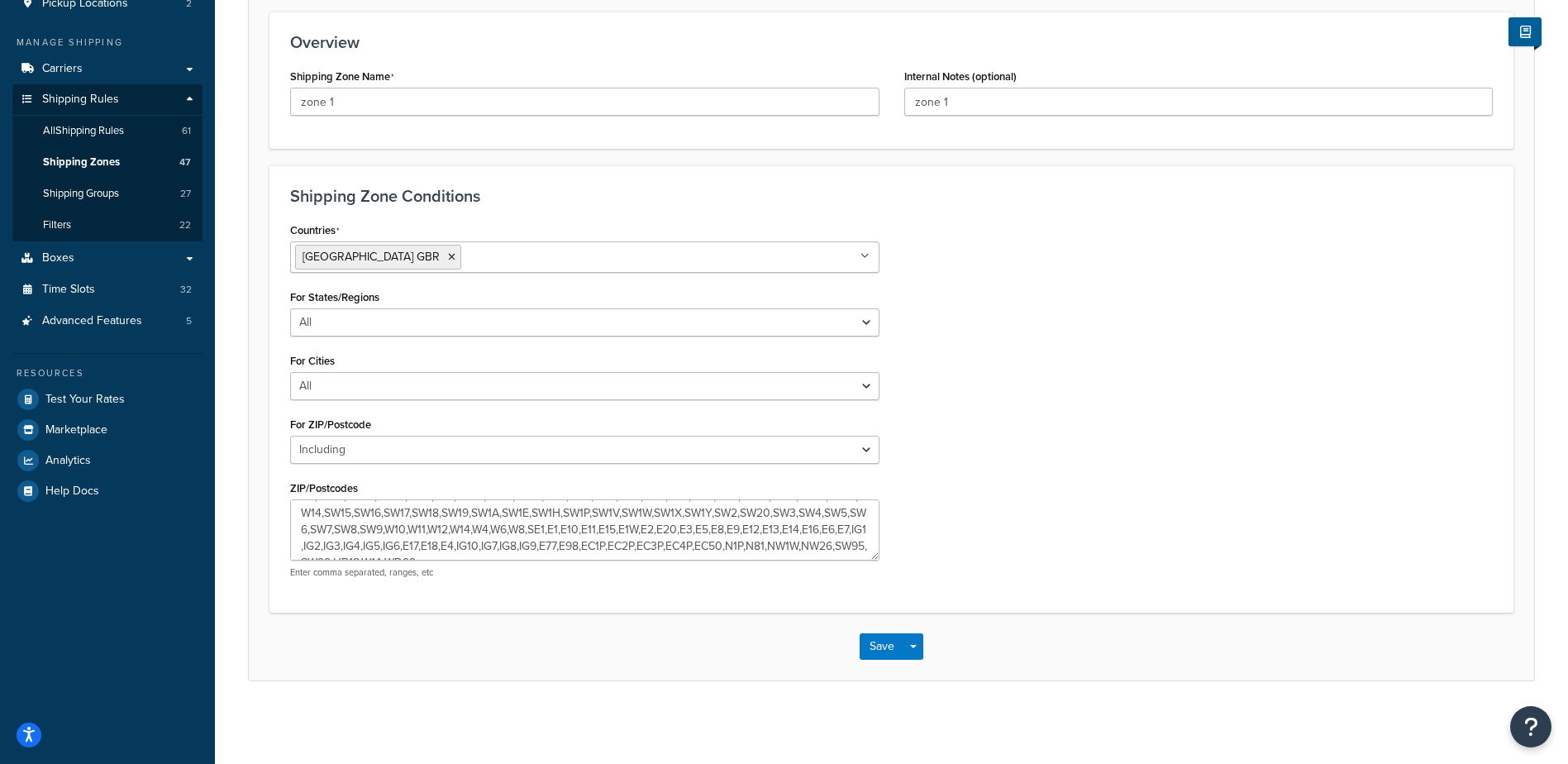
click at [344, 33] on h3 "Overview" at bounding box center [891, 43] width 1203 height 18
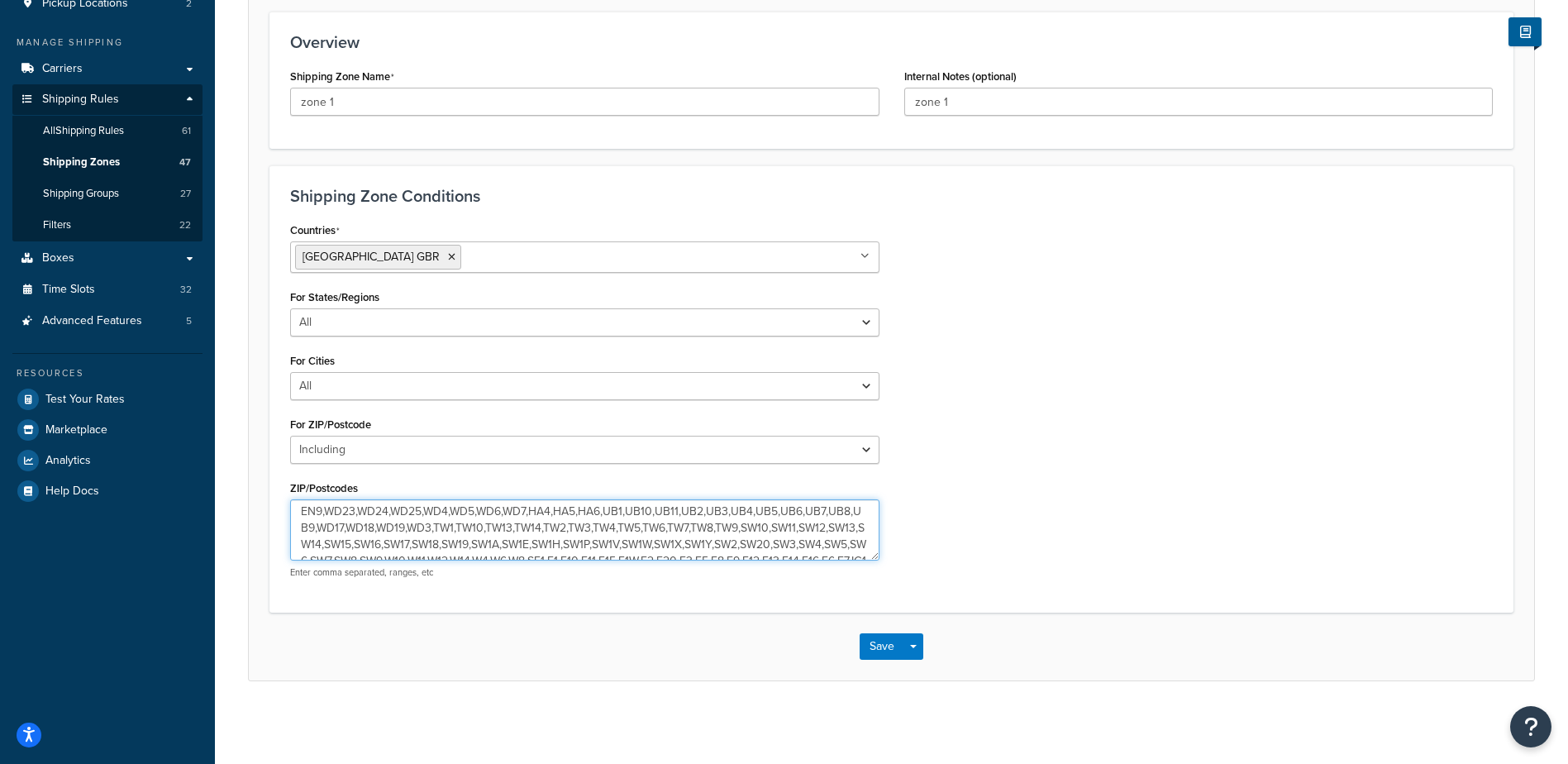
scroll to position [100, 0]
click at [672, 546] on textarea "N10,N11,N12,N13,N14,N2,N20,N22,N3,N6,N8,NW11,NW2,NW4,HA7,HA8,NW7,NW9,HA0,HA1,HA…" at bounding box center [585, 530] width 590 height 61
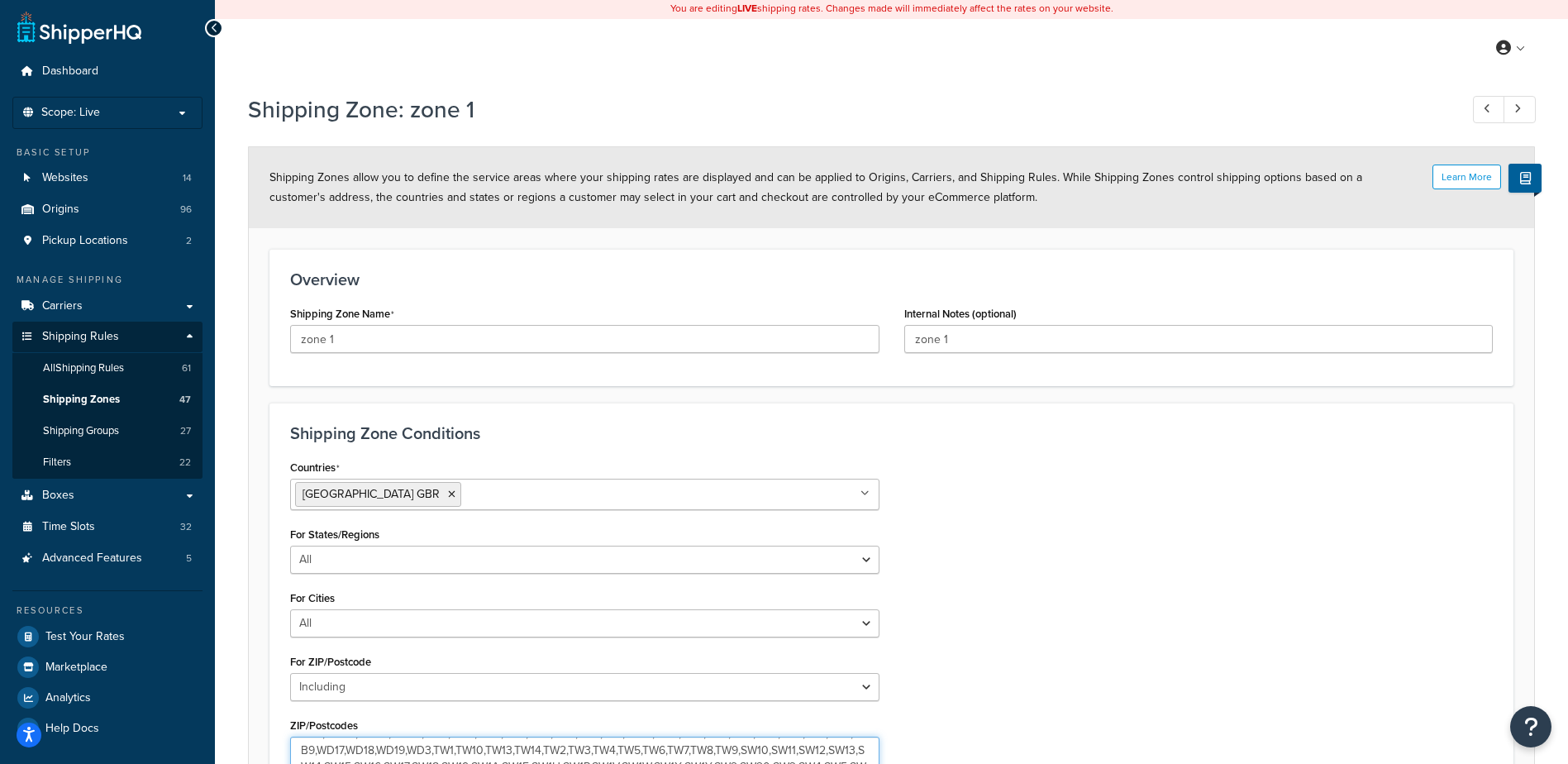
scroll to position [0, 0]
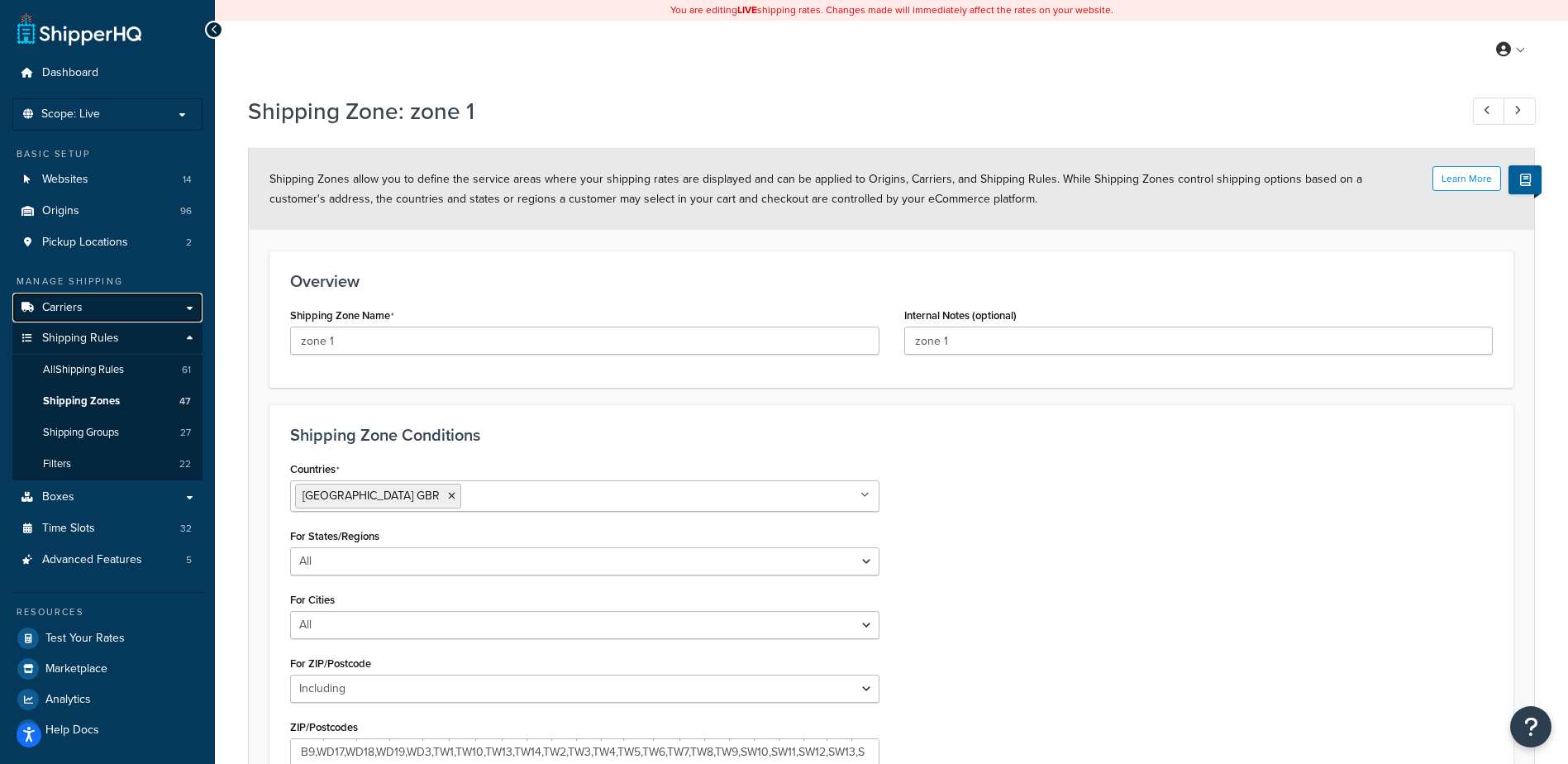
click at [82, 303] on link "Carriers" at bounding box center [107, 308] width 190 height 31
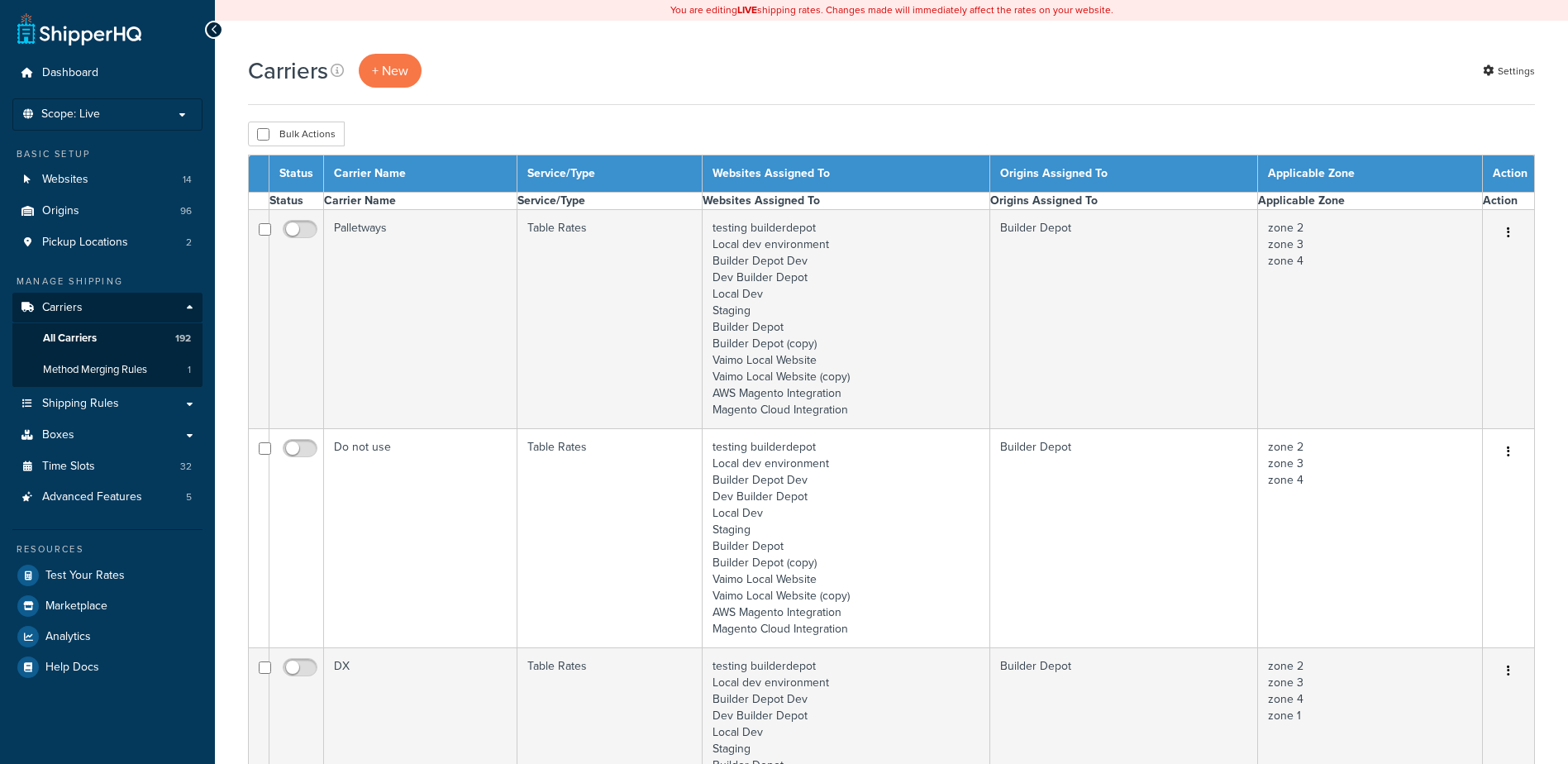
select select "15"
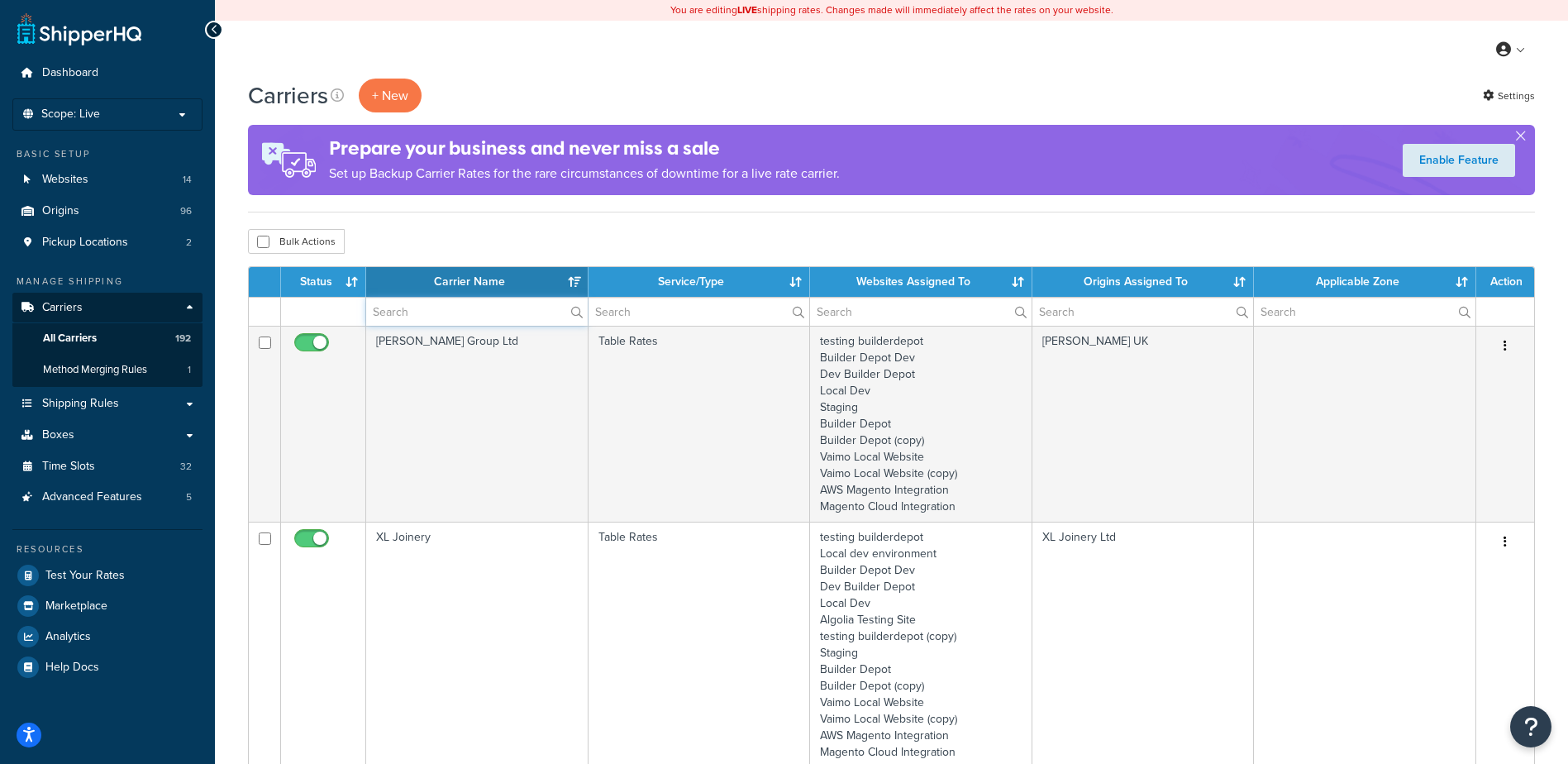
click at [386, 317] on input "text" at bounding box center [477, 312] width 222 height 28
click at [408, 319] on input "text" at bounding box center [477, 312] width 222 height 28
click at [379, 311] on input "text" at bounding box center [477, 312] width 222 height 28
click at [399, 308] on input "text" at bounding box center [477, 312] width 222 height 28
type input "t"
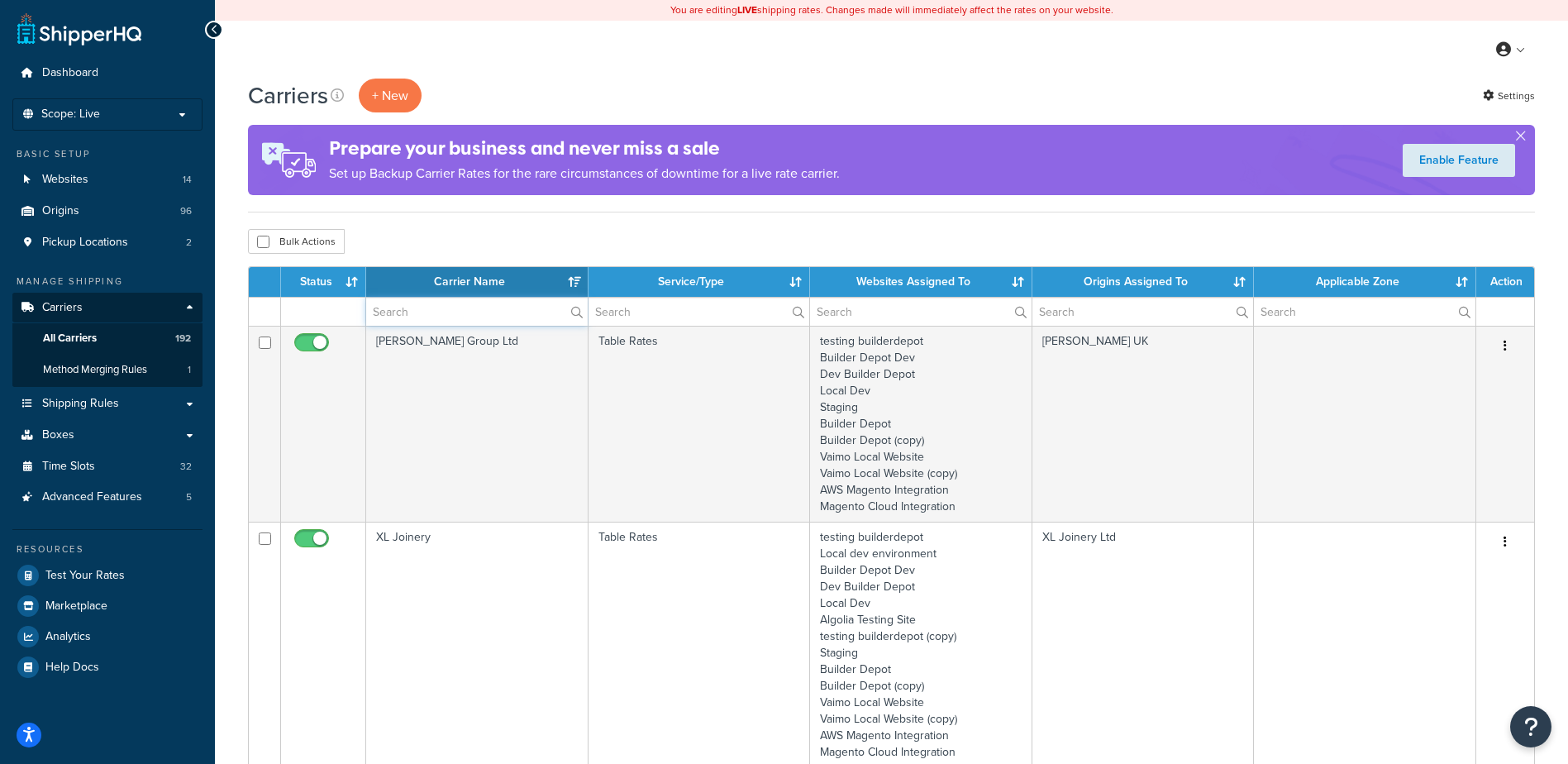
click at [393, 309] on input "text" at bounding box center [477, 312] width 222 height 28
click at [399, 314] on input "text" at bounding box center [477, 312] width 222 height 28
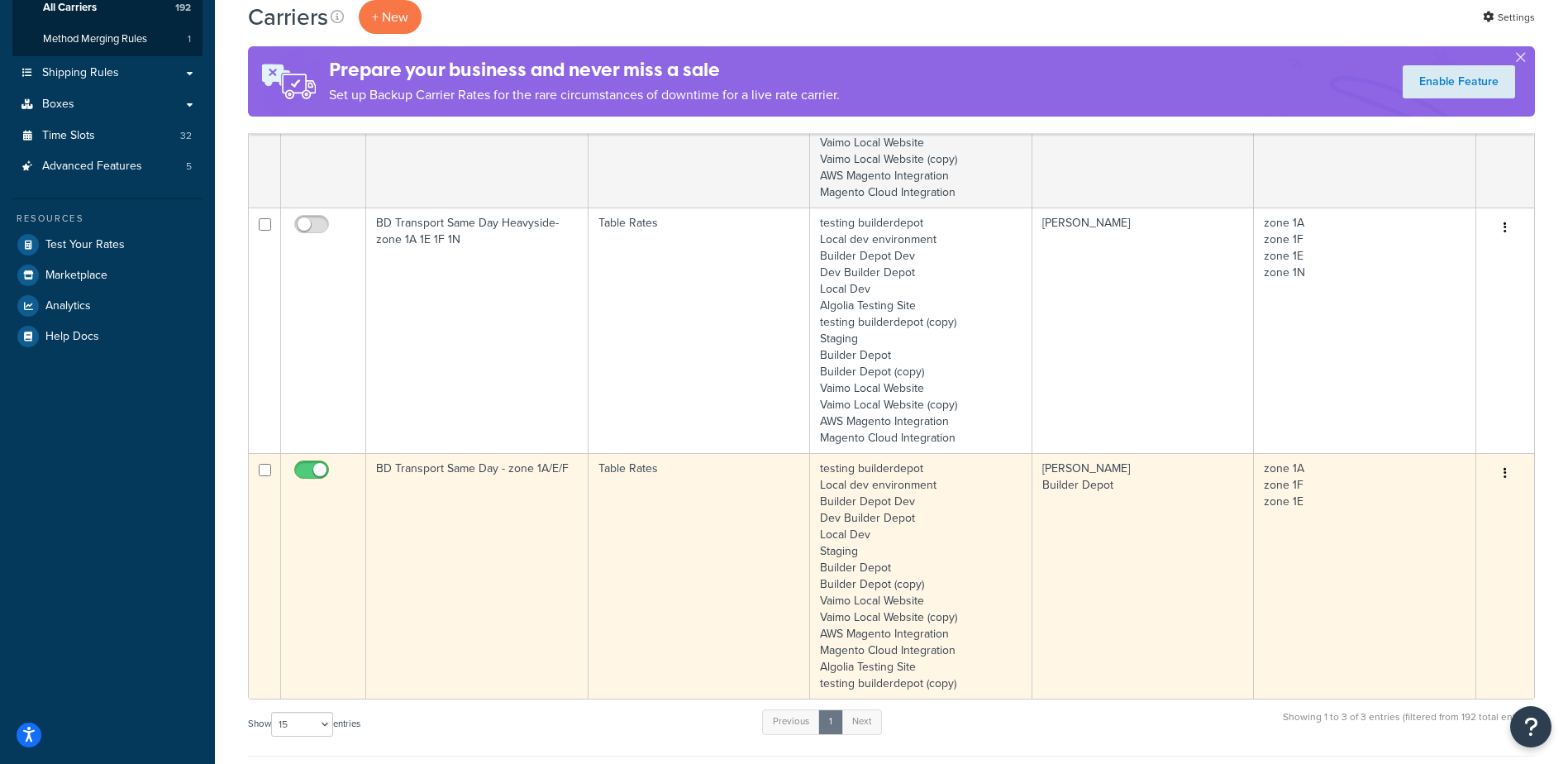
scroll to position [413, 0]
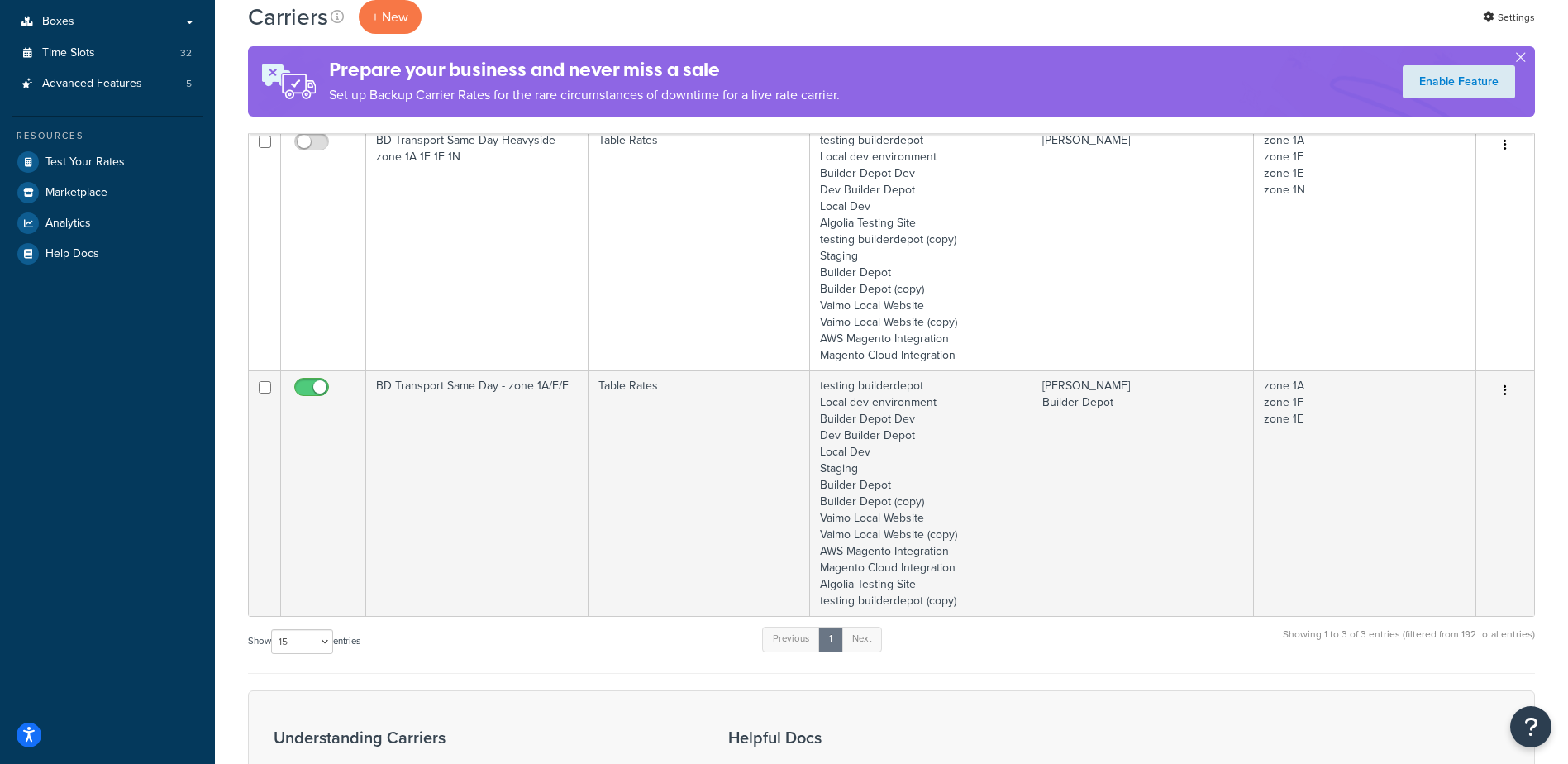
type input "bd same"
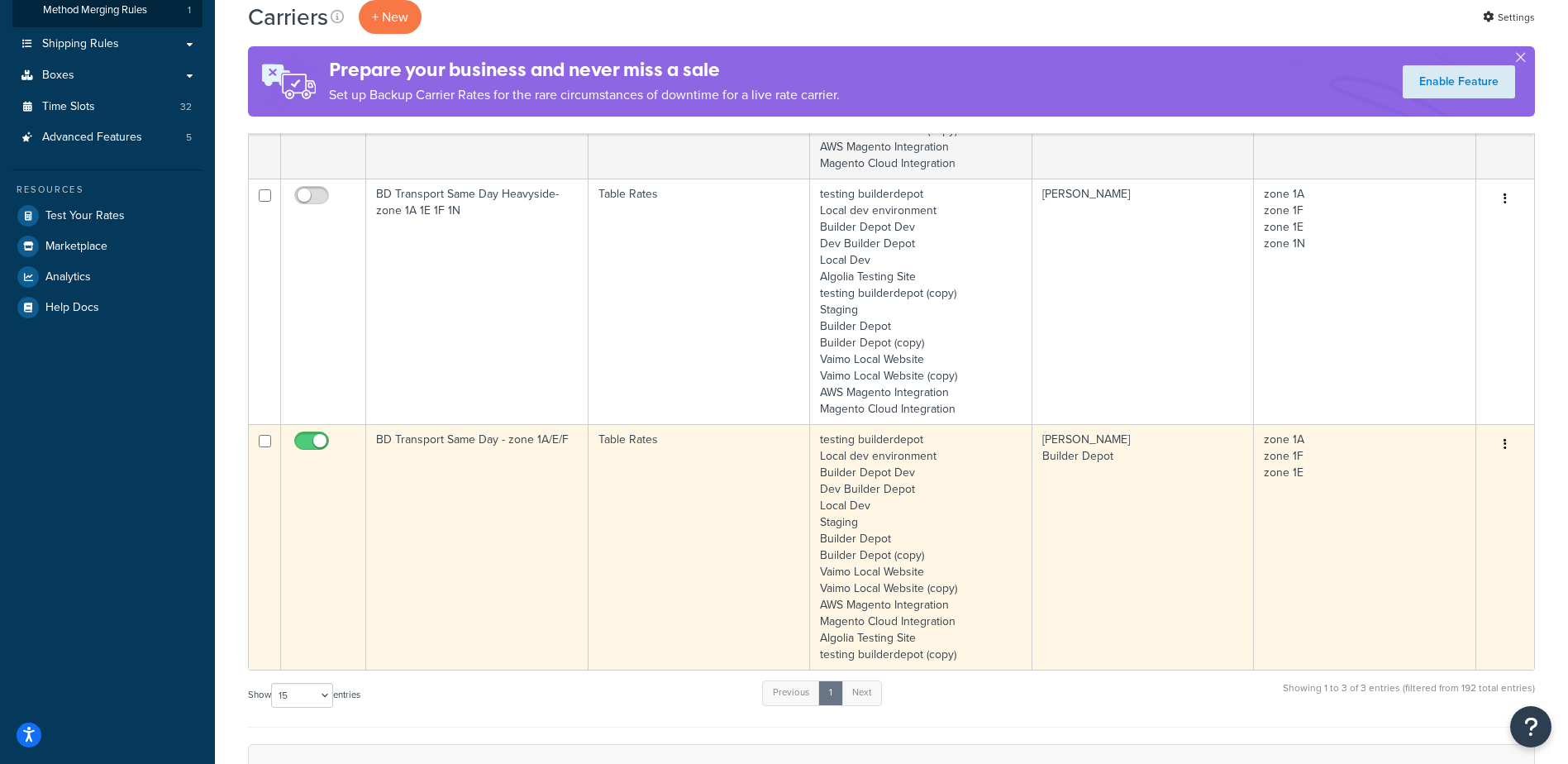
scroll to position [331, 0]
